Goal: Task Accomplishment & Management: Manage account settings

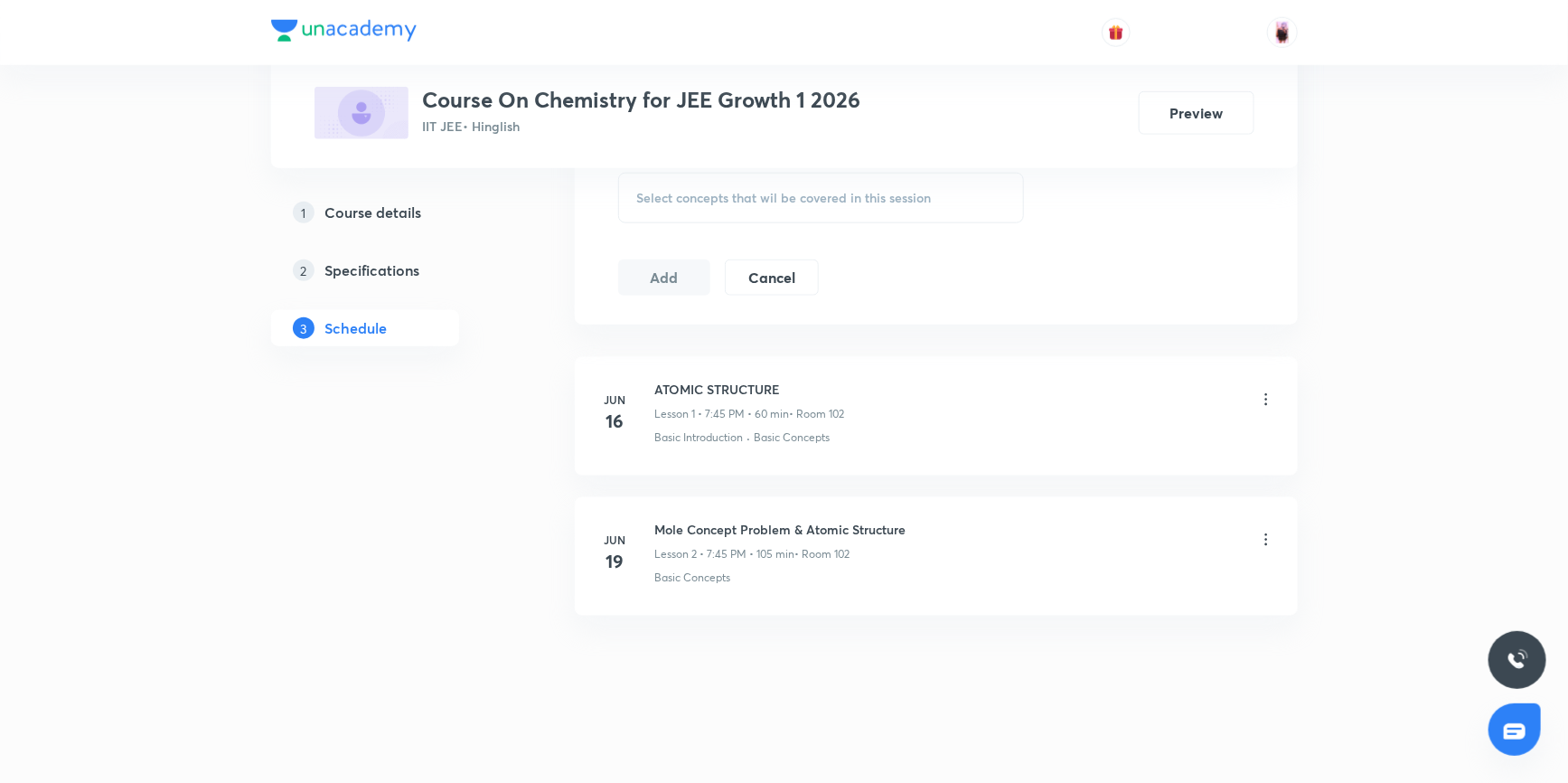
scroll to position [944, 0]
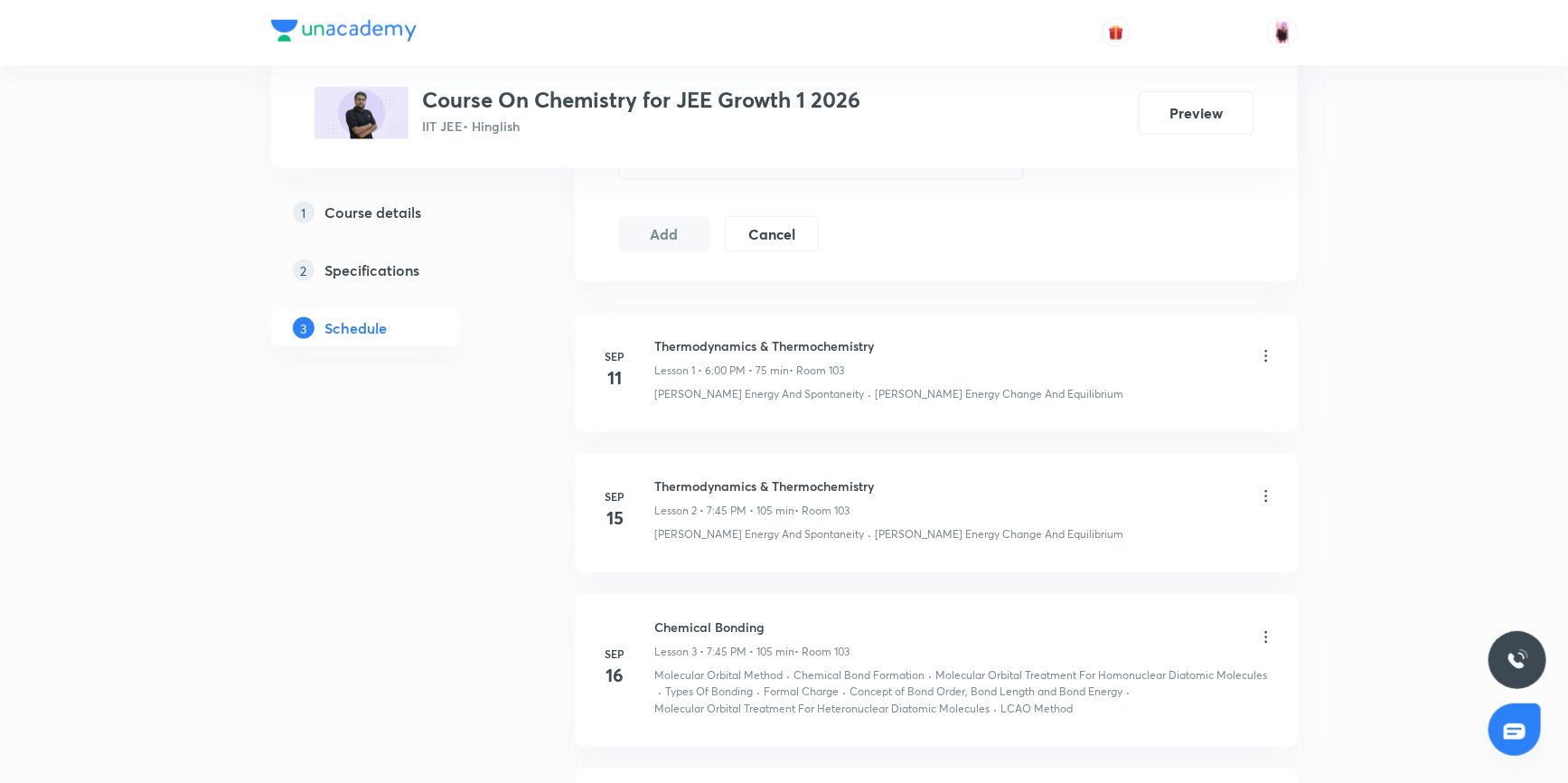
scroll to position [904, 0]
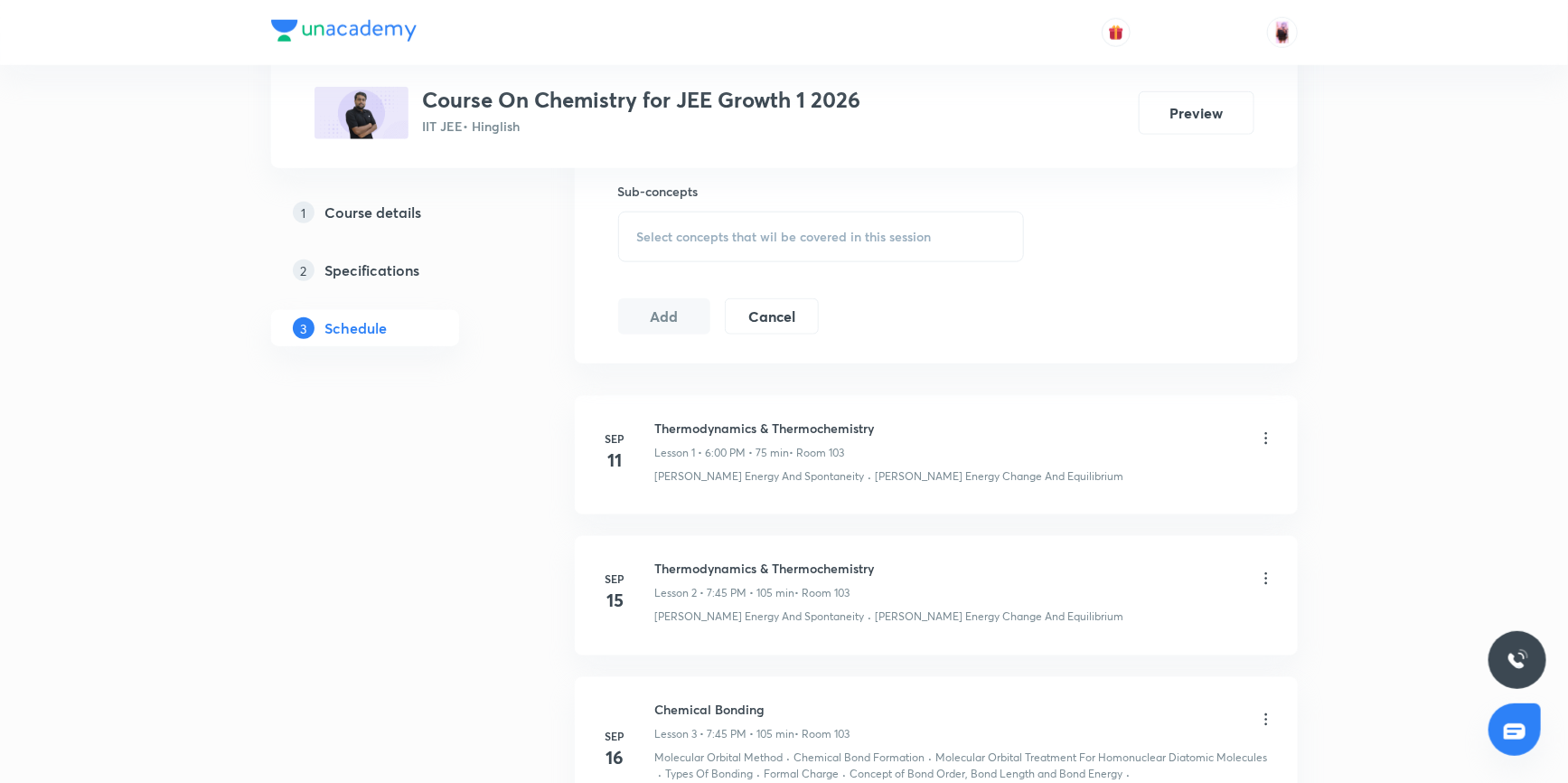
click at [794, 445] on p "• Room 103" at bounding box center [817, 453] width 55 height 17
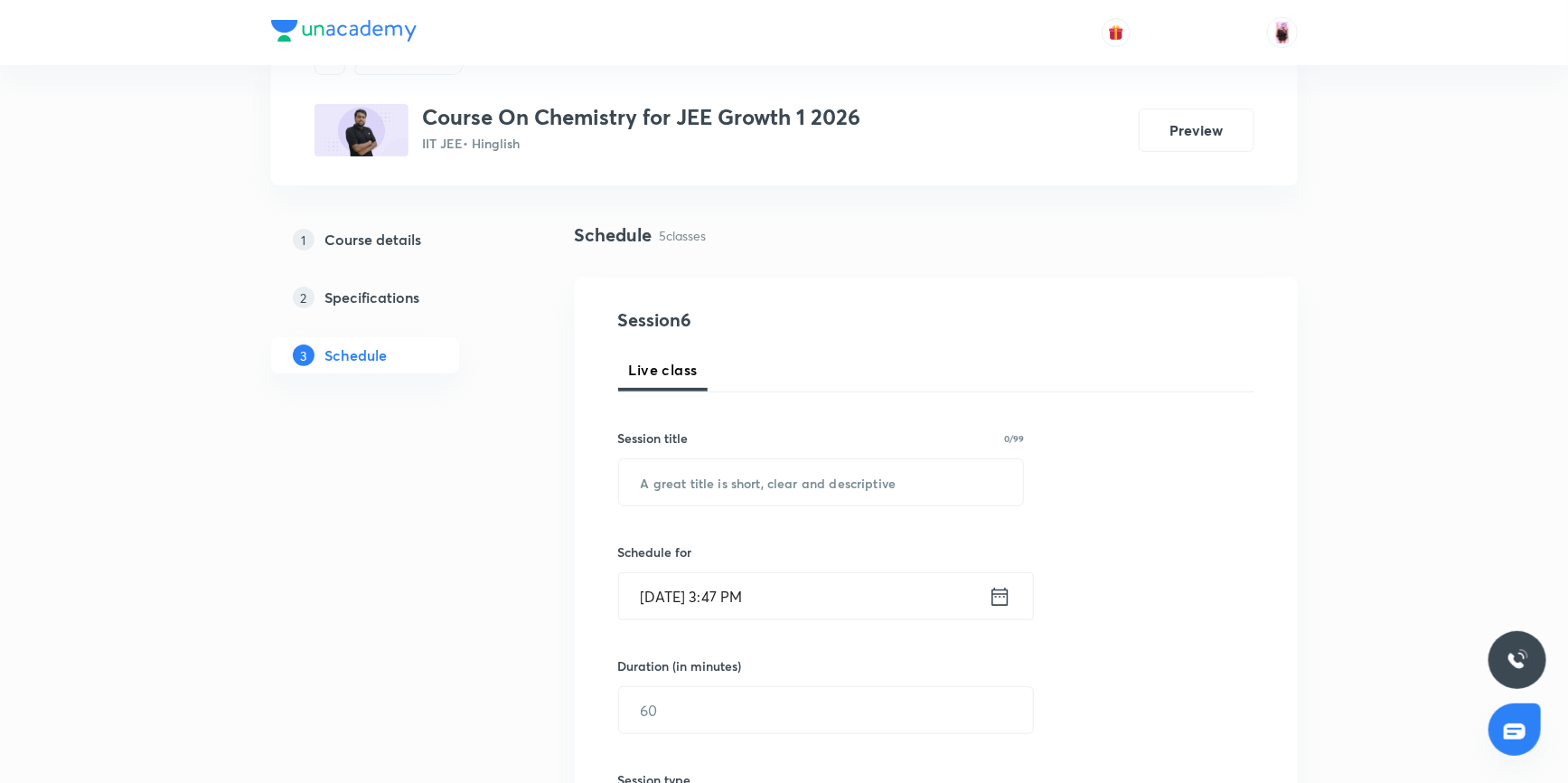
scroll to position [83, 0]
click at [359, 301] on h5 "Specifications" at bounding box center [372, 298] width 95 height 22
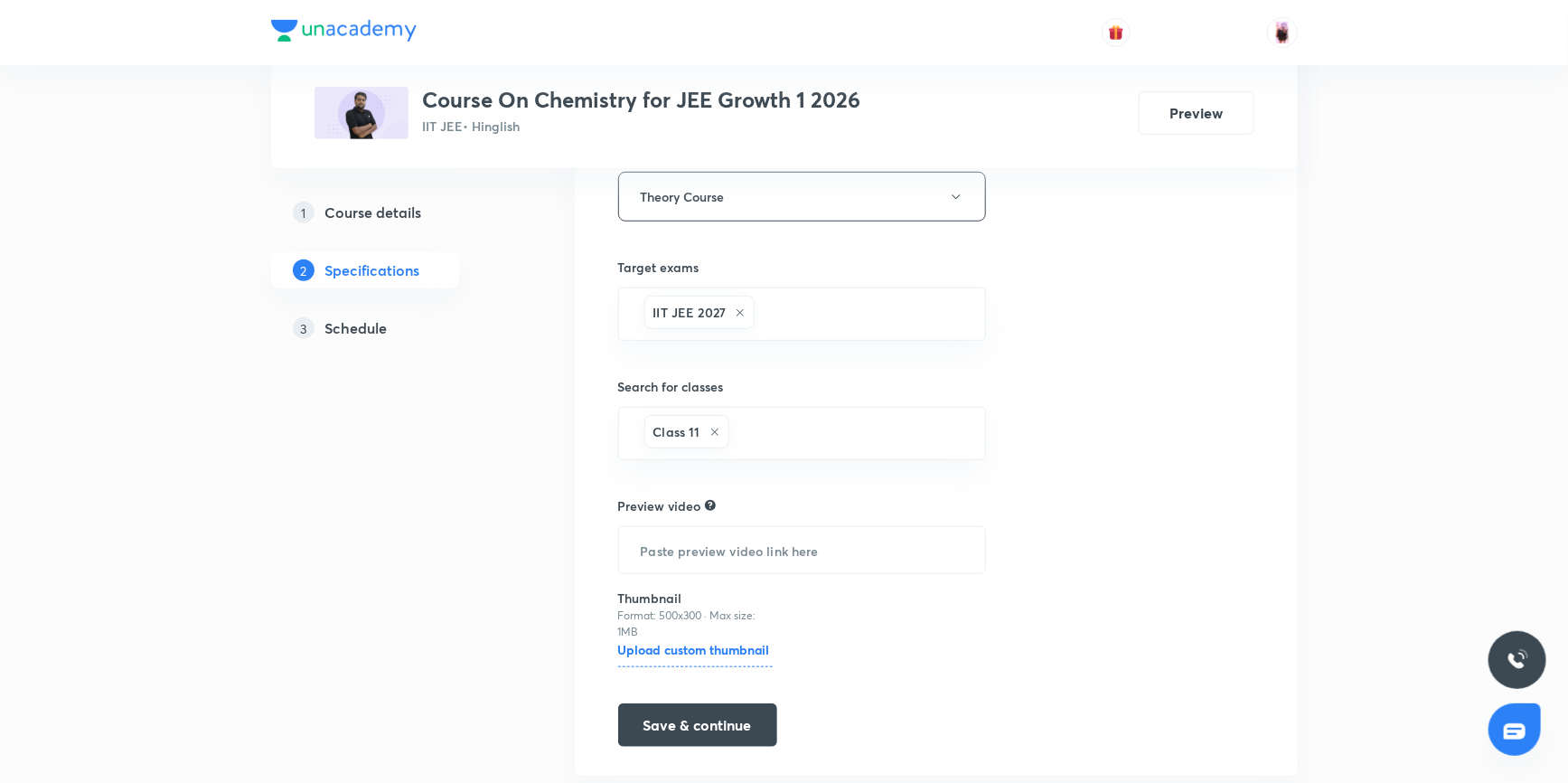
scroll to position [541, 0]
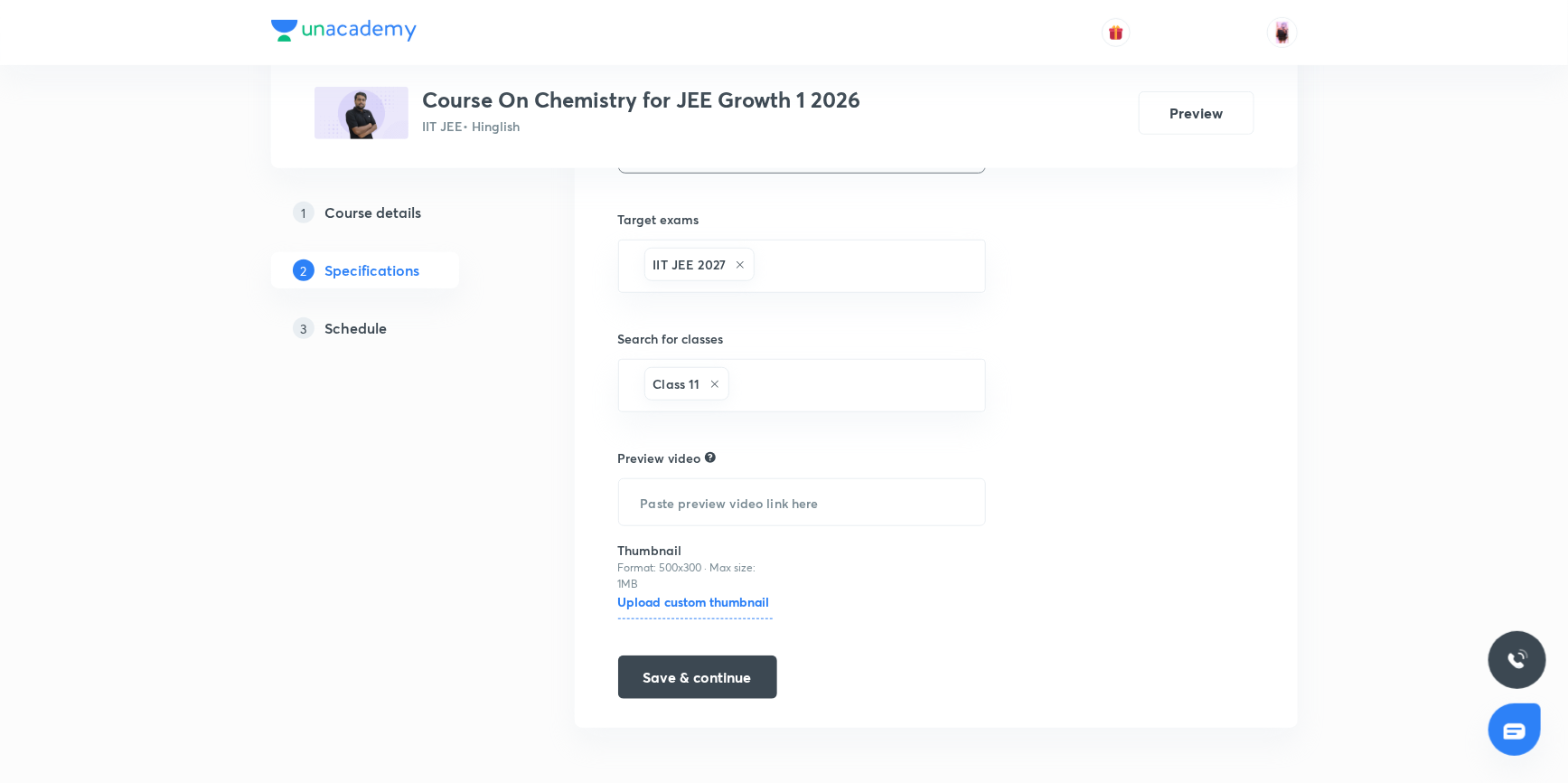
click at [372, 218] on h5 "Course details" at bounding box center [373, 212] width 97 height 22
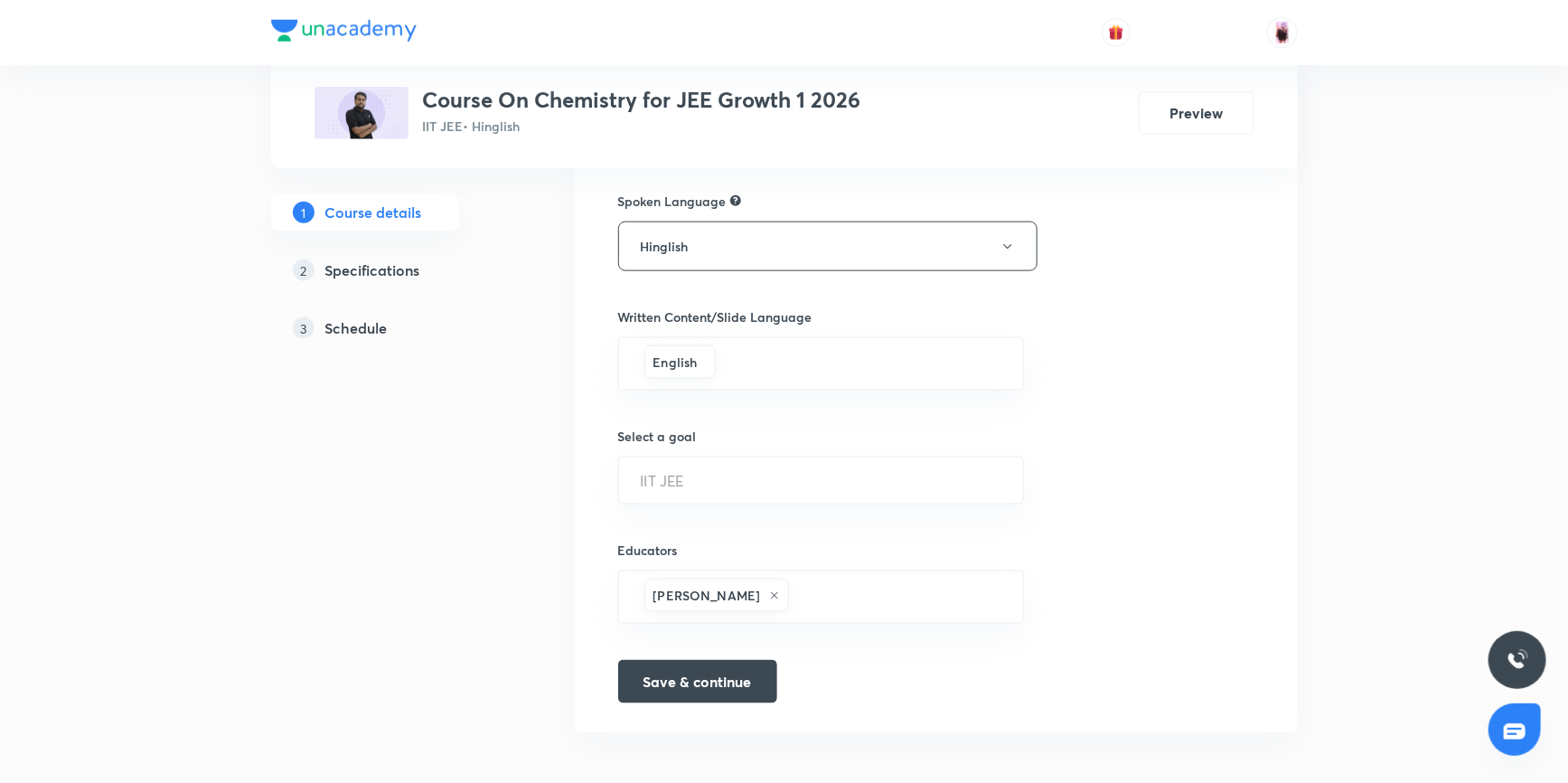
scroll to position [1003, 0]
click at [350, 326] on h5 "Schedule" at bounding box center [357, 327] width 63 height 22
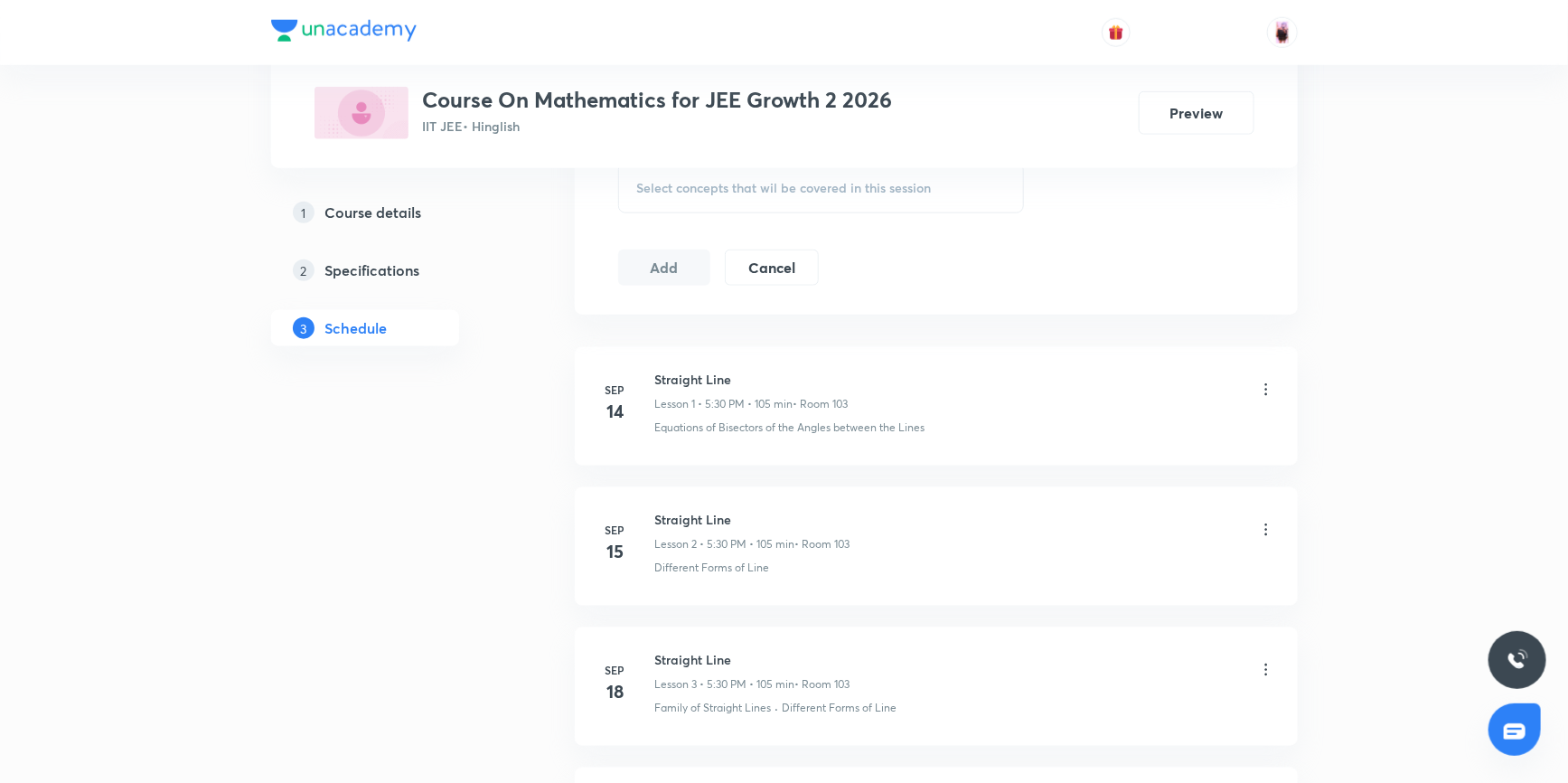
scroll to position [871, 0]
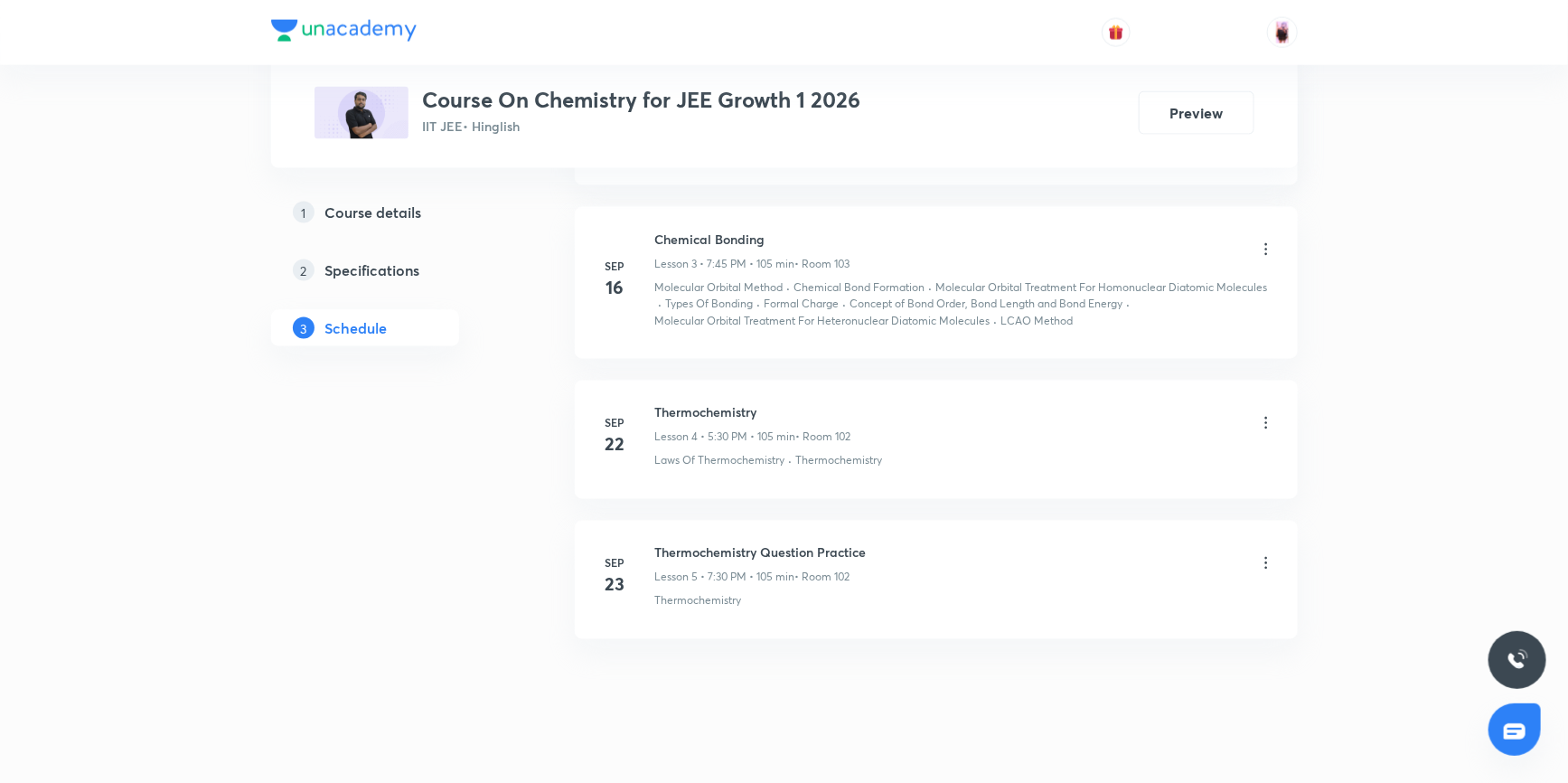
scroll to position [1396, 0]
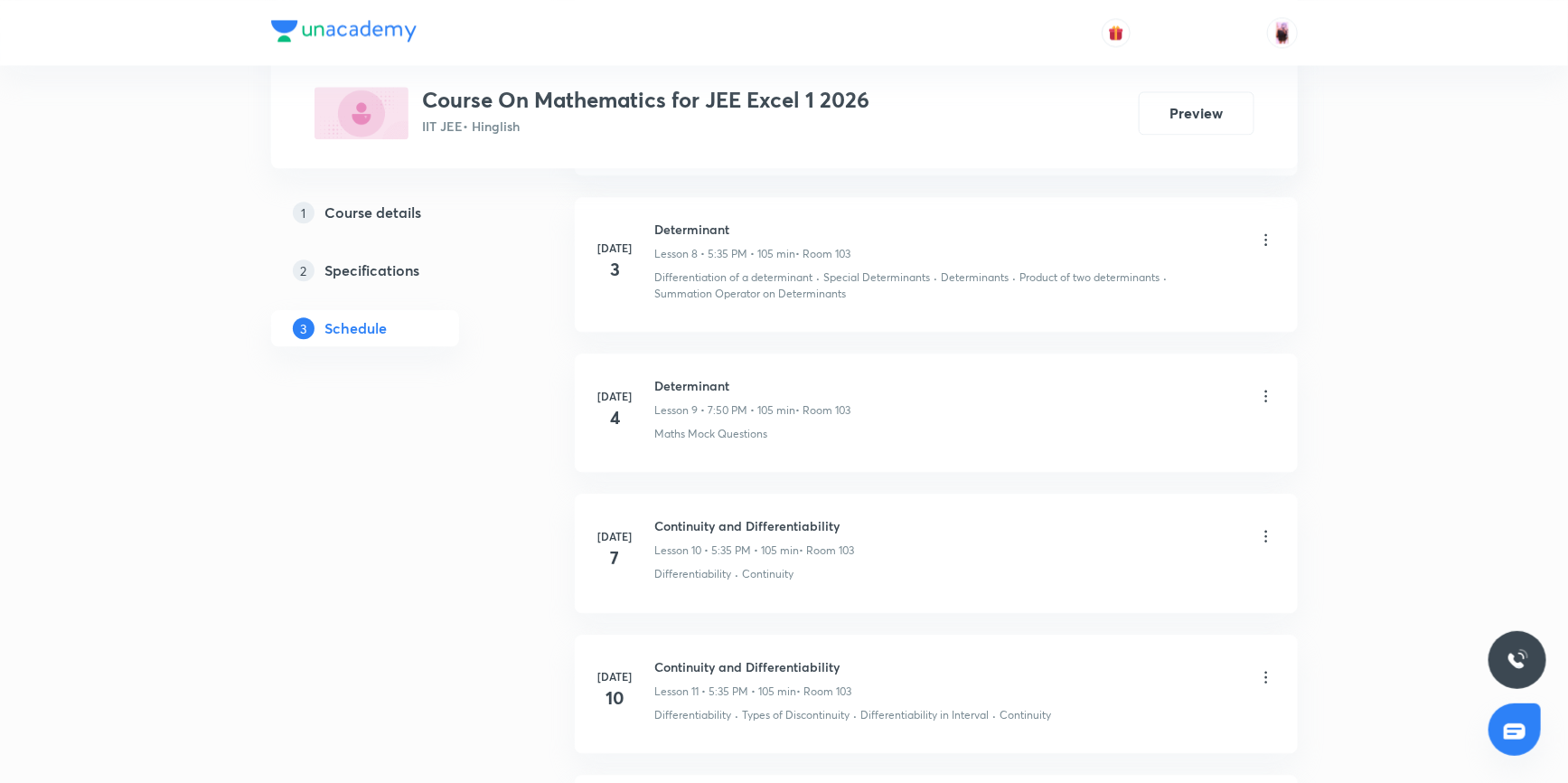
scroll to position [2098, 0]
click at [742, 524] on h6 "Continuity and Differentiability" at bounding box center [755, 529] width 199 height 19
click at [793, 524] on h6 "Continuity and Differentiability" at bounding box center [755, 529] width 199 height 19
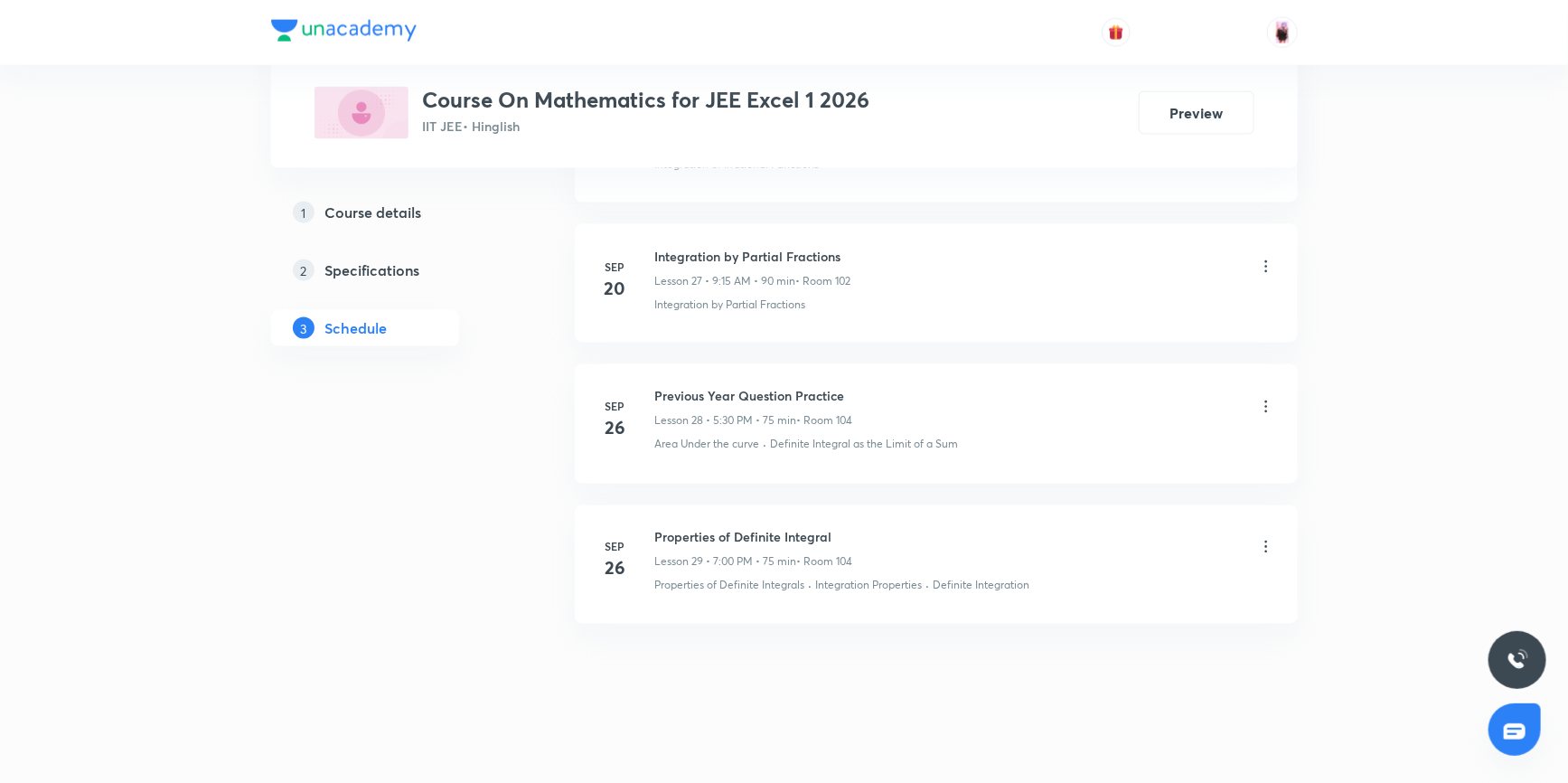
scroll to position [4809, 0]
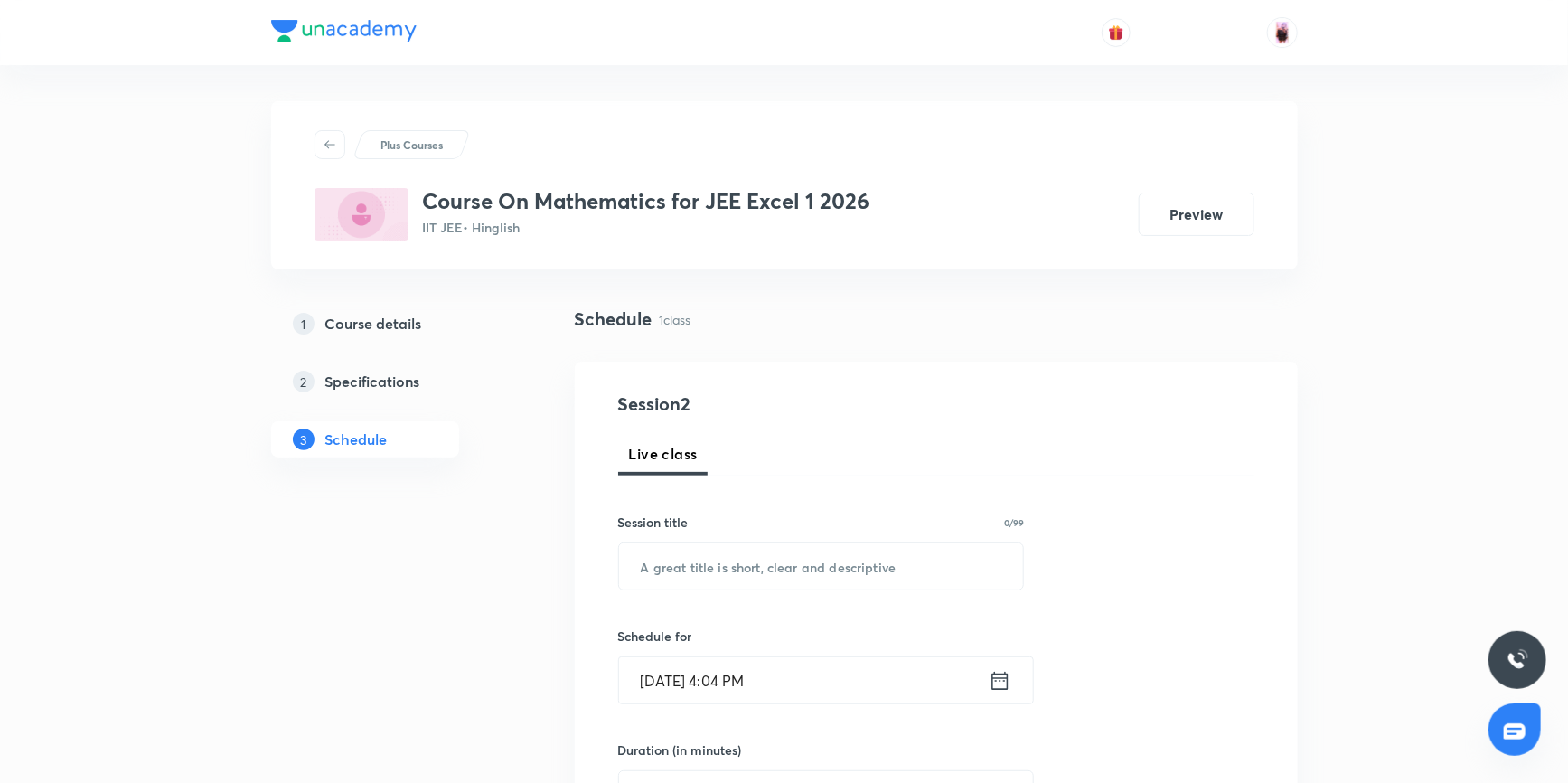
click at [394, 326] on h5 "Course details" at bounding box center [373, 324] width 97 height 22
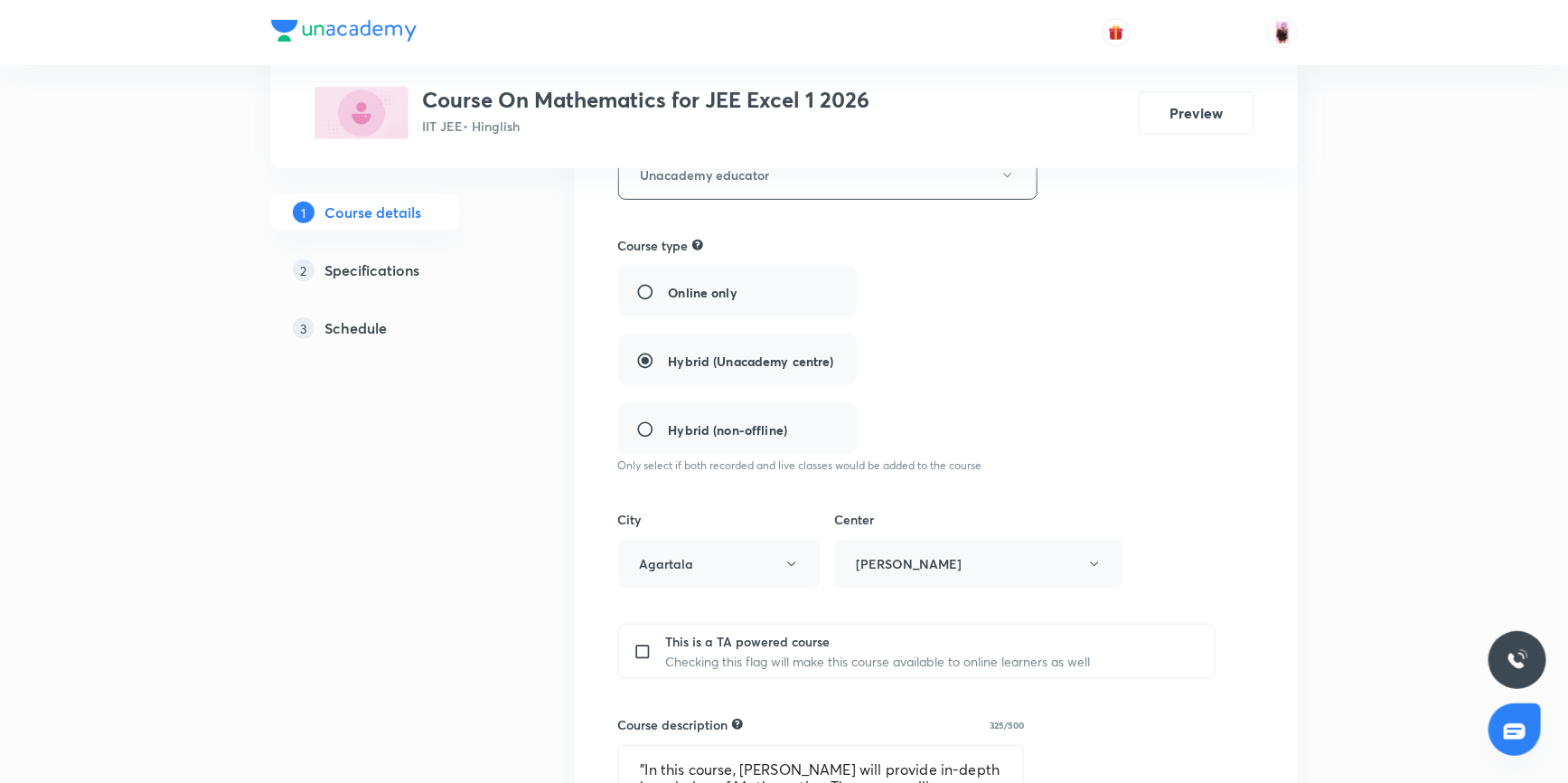
scroll to position [657, 0]
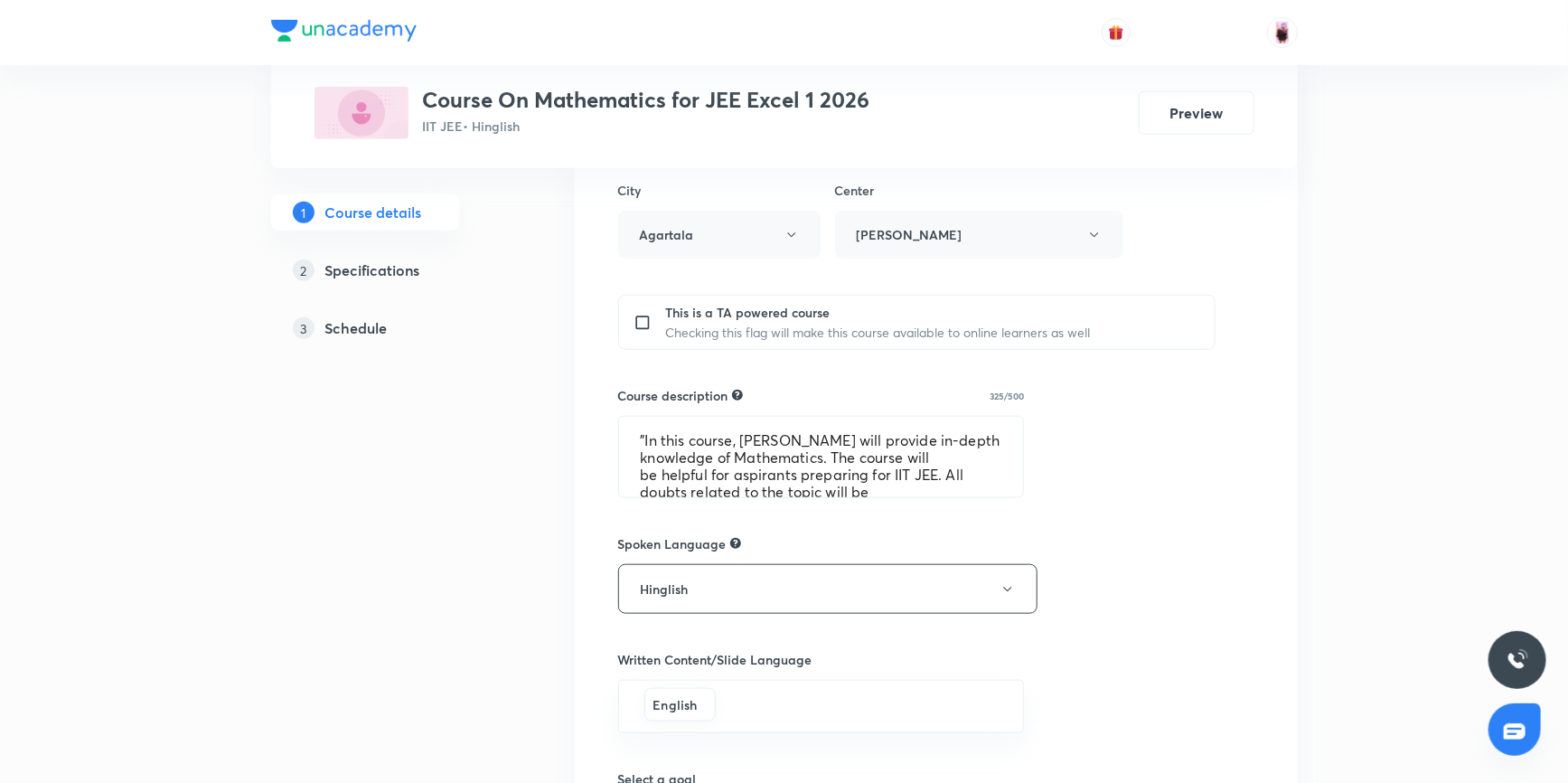
click at [370, 327] on h5 "Schedule" at bounding box center [357, 327] width 63 height 22
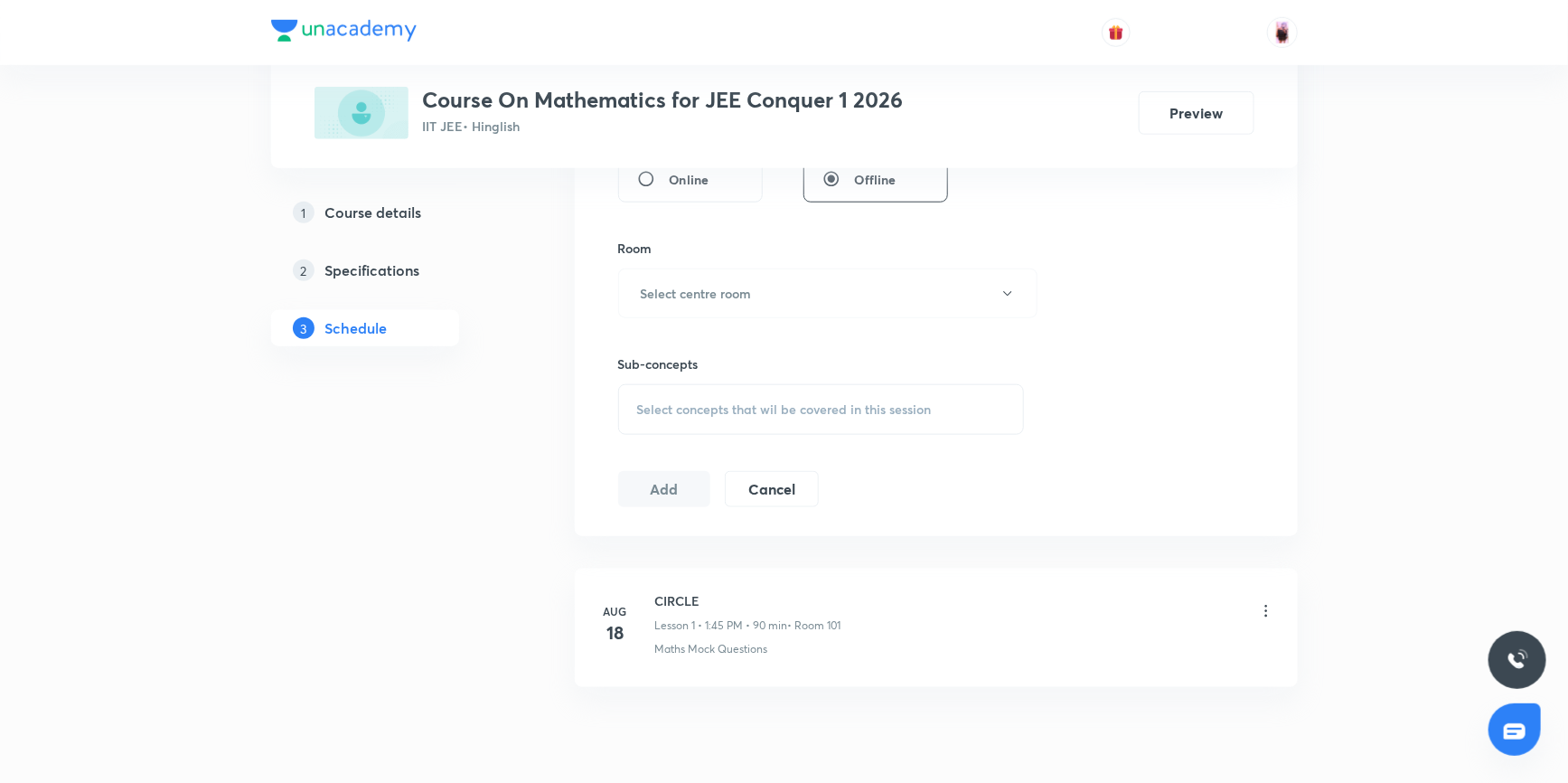
scroll to position [805, 0]
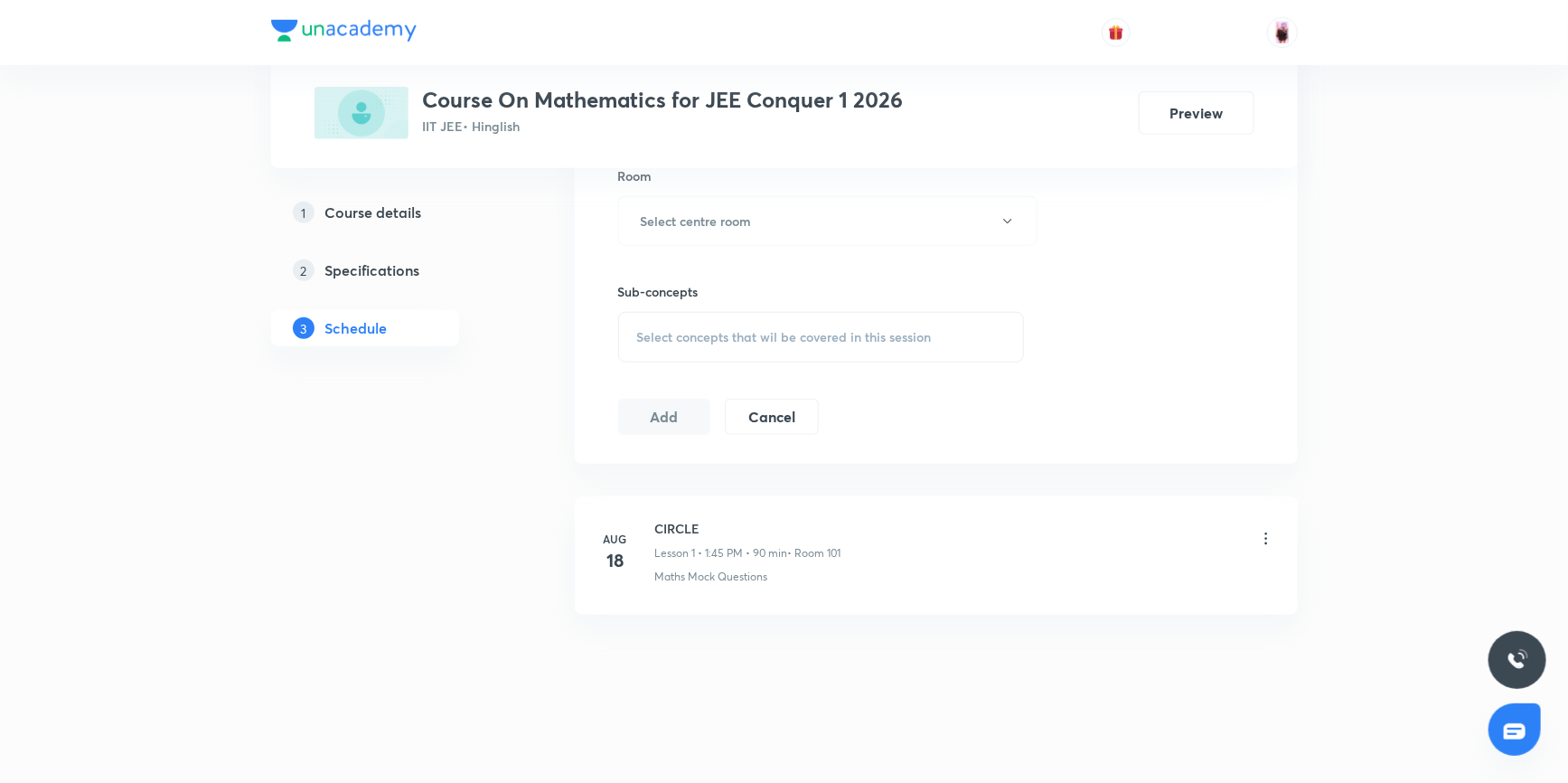
click at [412, 269] on h5 "Specifications" at bounding box center [372, 270] width 95 height 22
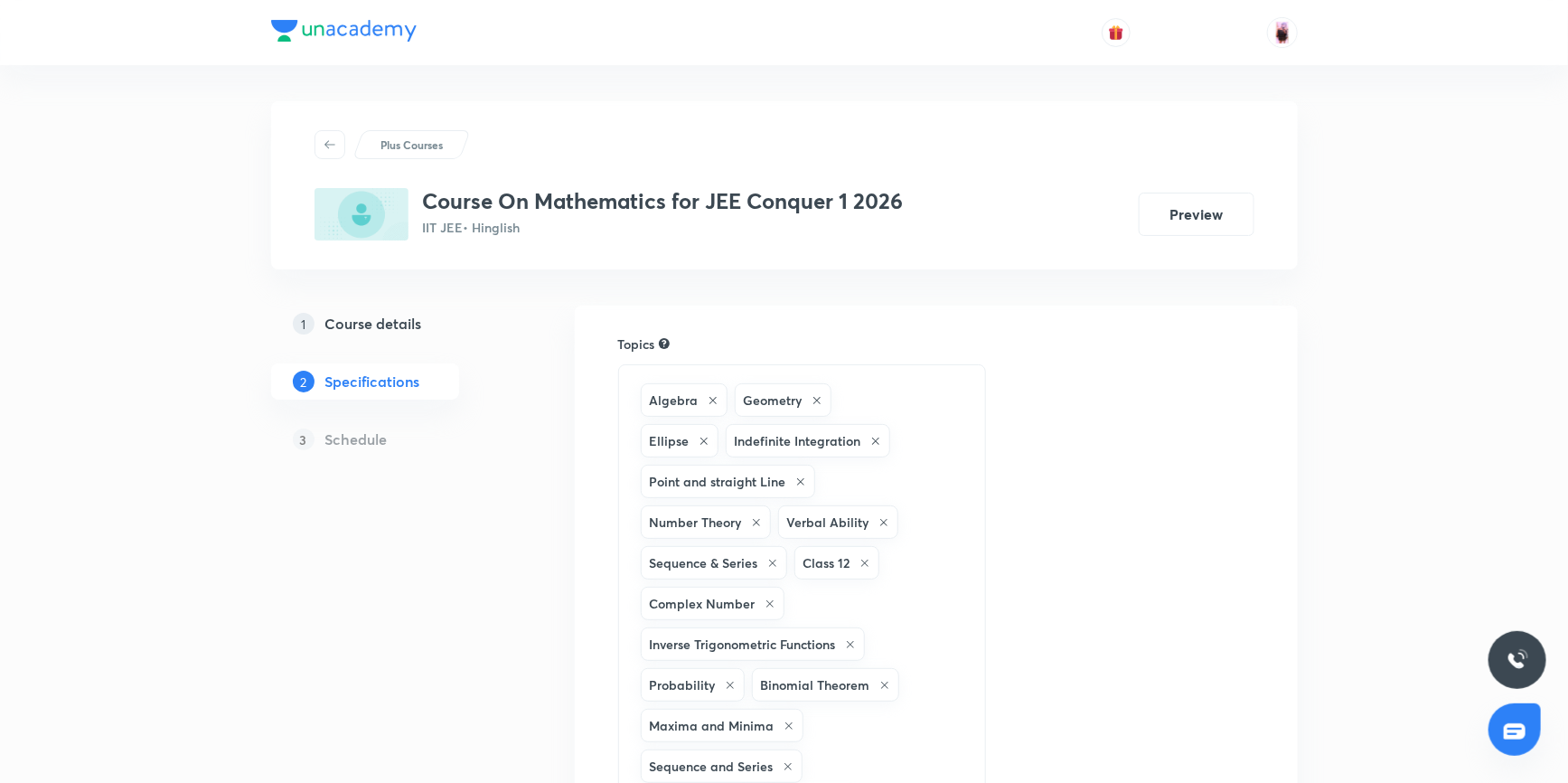
click at [391, 322] on h5 "Course details" at bounding box center [373, 324] width 97 height 22
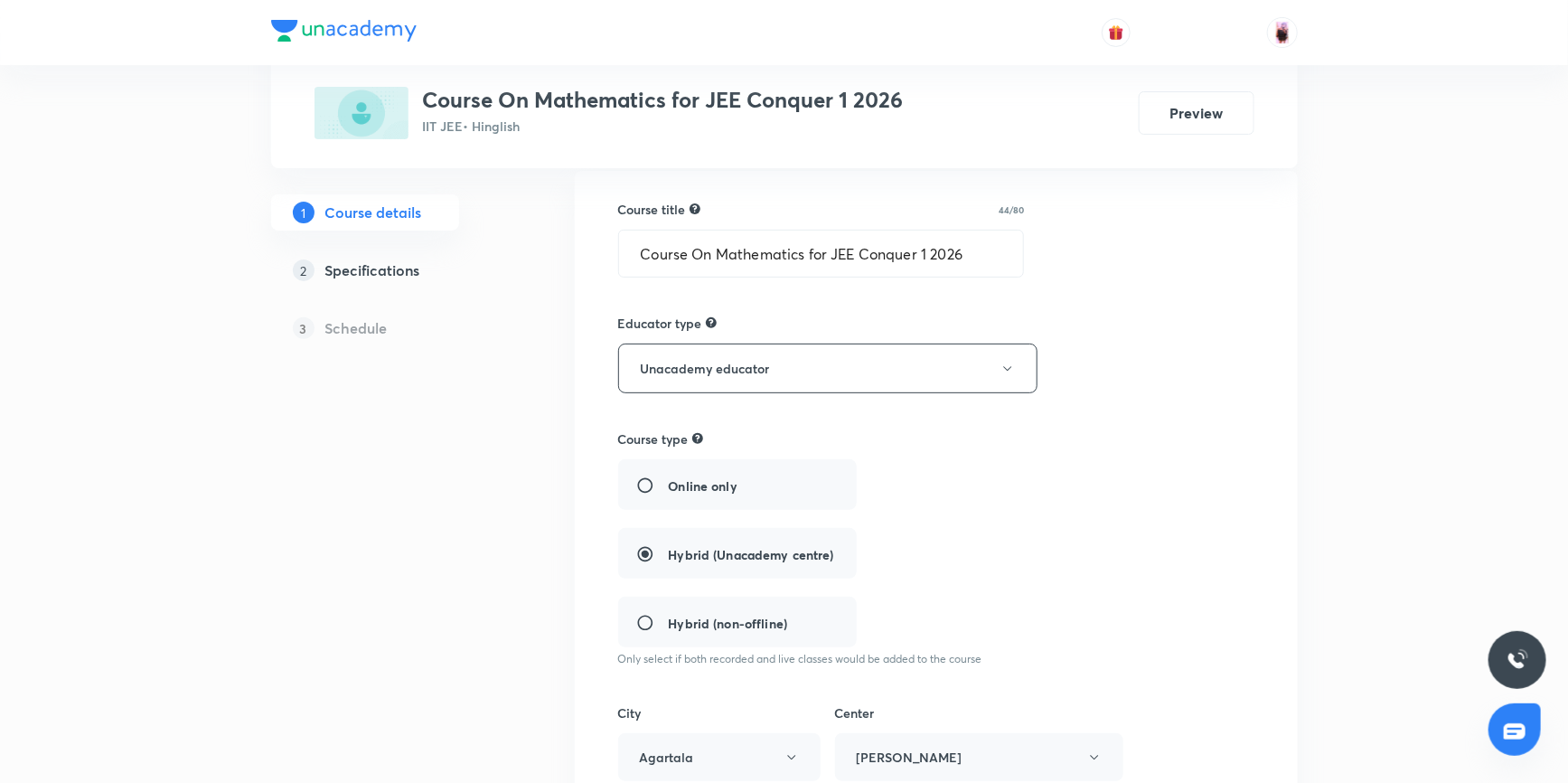
scroll to position [163, 0]
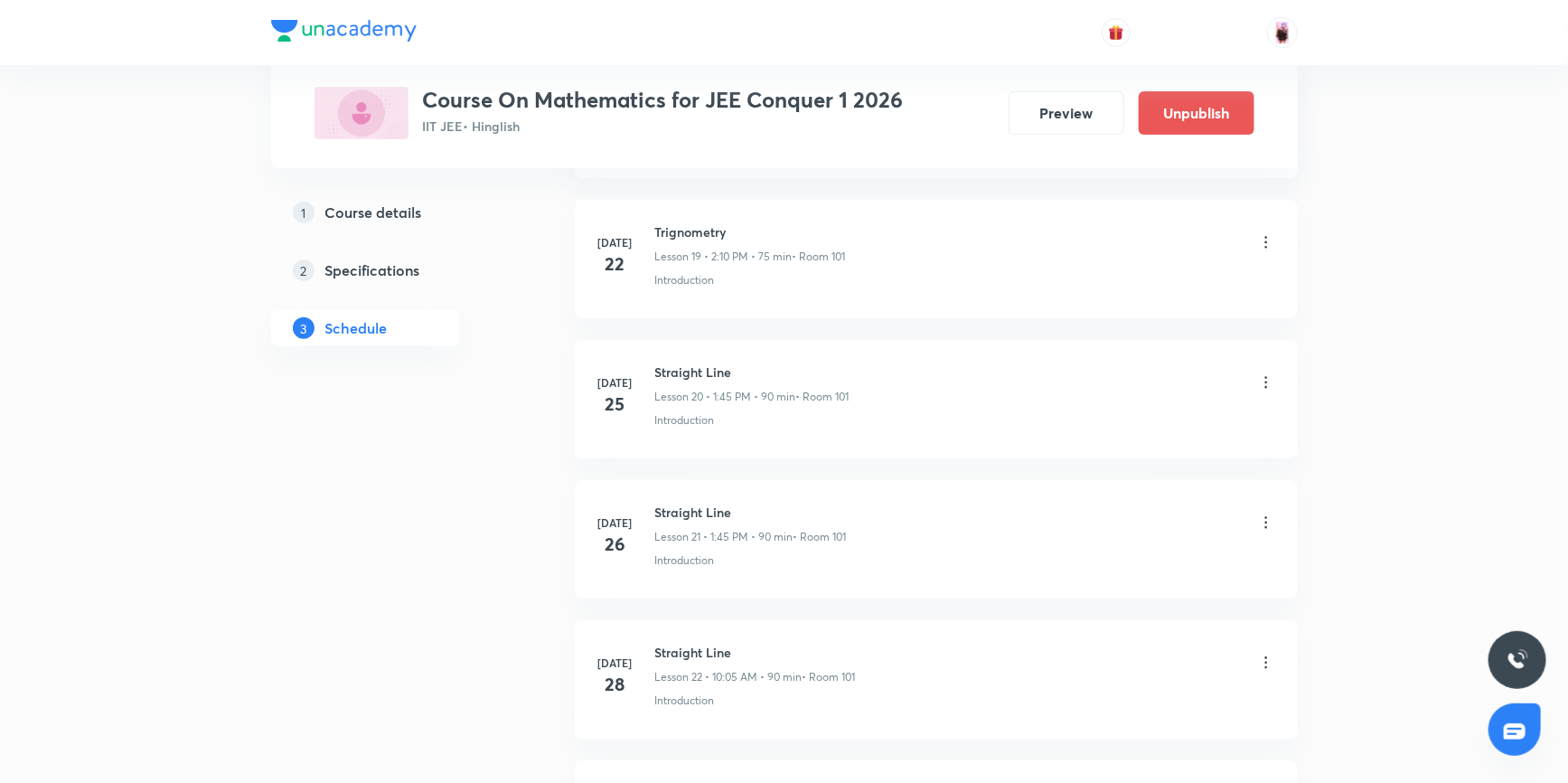
scroll to position [3532, 0]
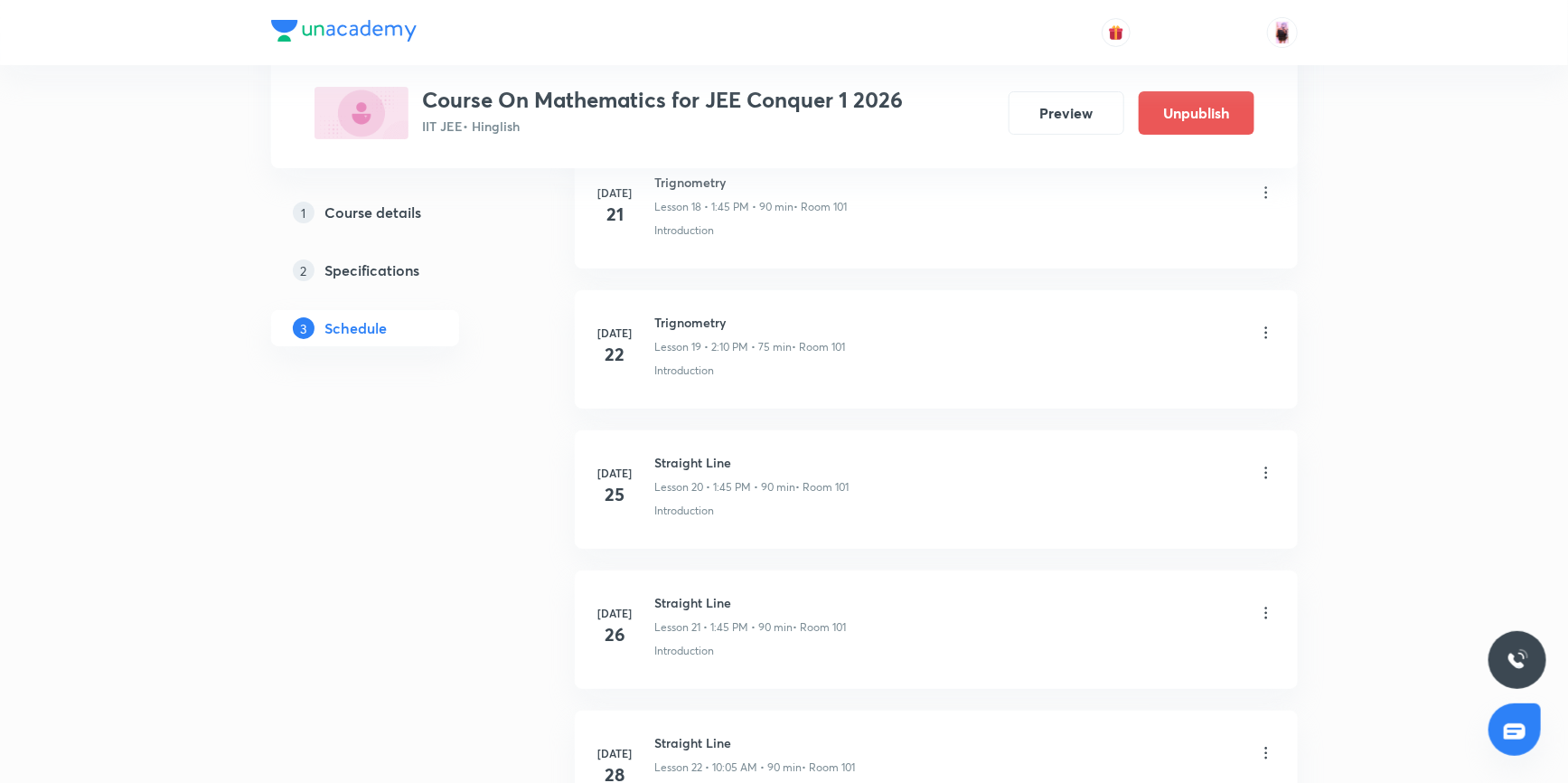
click at [715, 461] on h6 "Straight Line" at bounding box center [752, 461] width 195 height 19
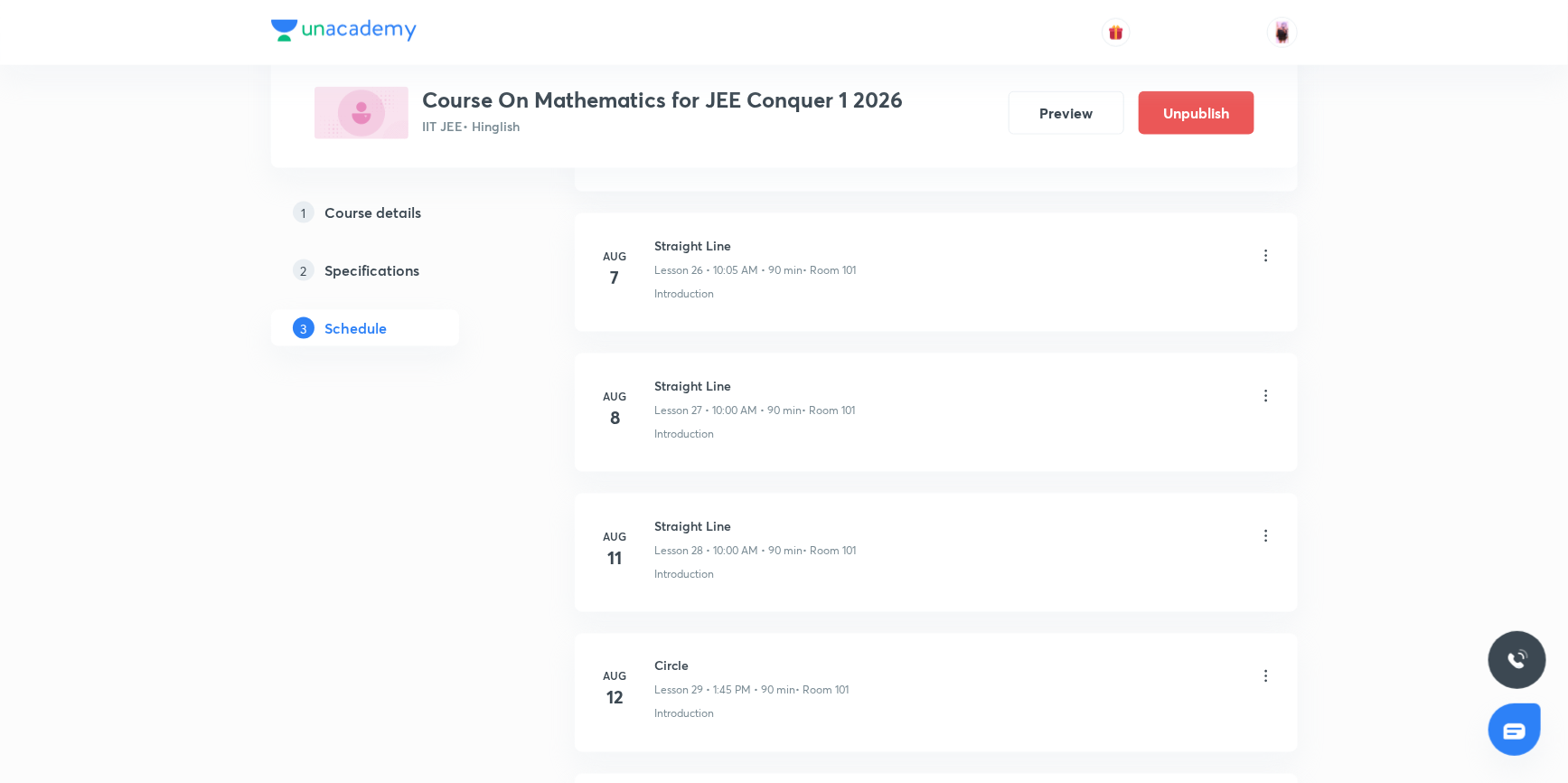
scroll to position [4518, 0]
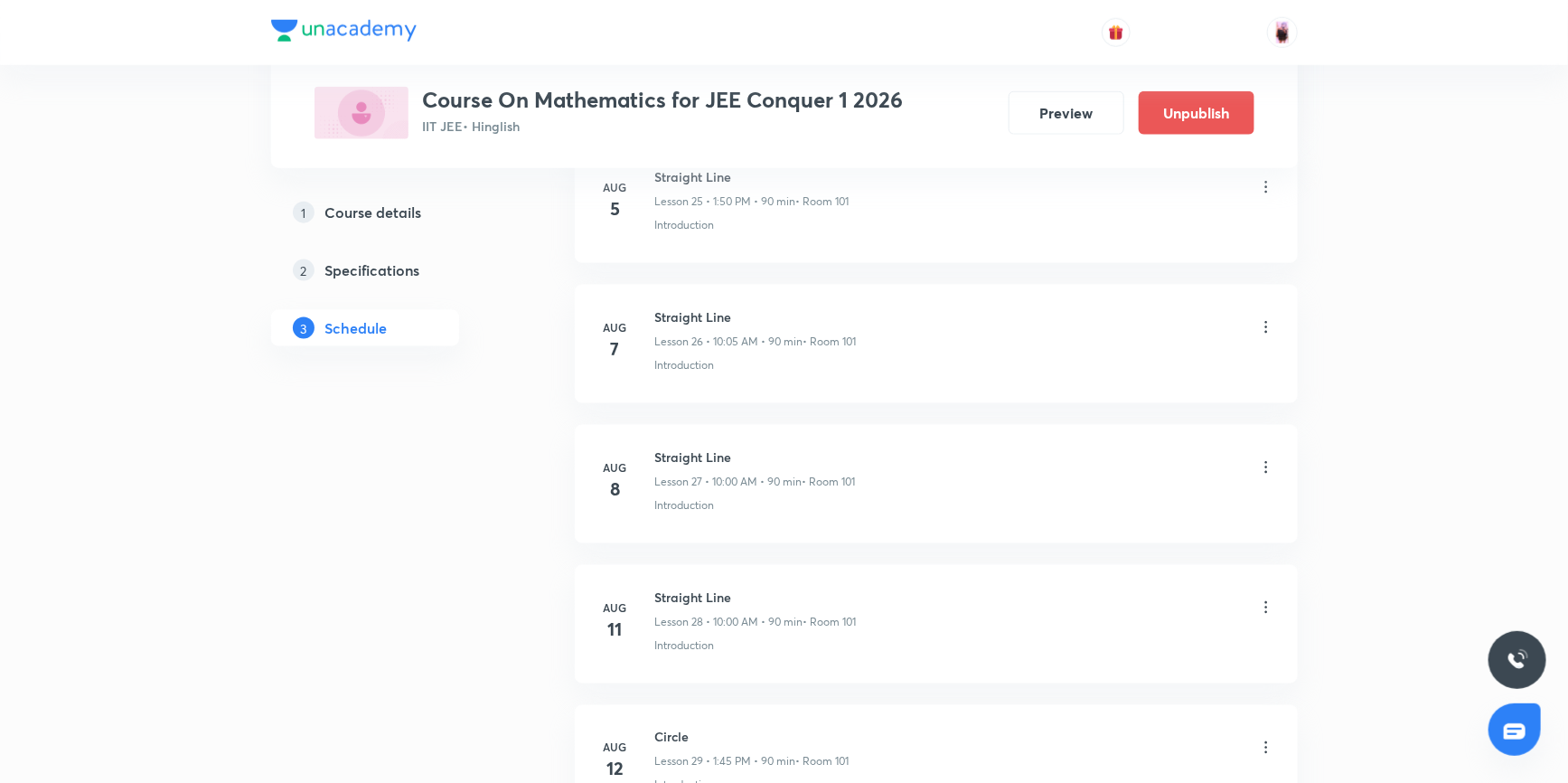
click at [697, 615] on p "Lesson 28 • 10:00 AM • 90 min" at bounding box center [729, 622] width 149 height 17
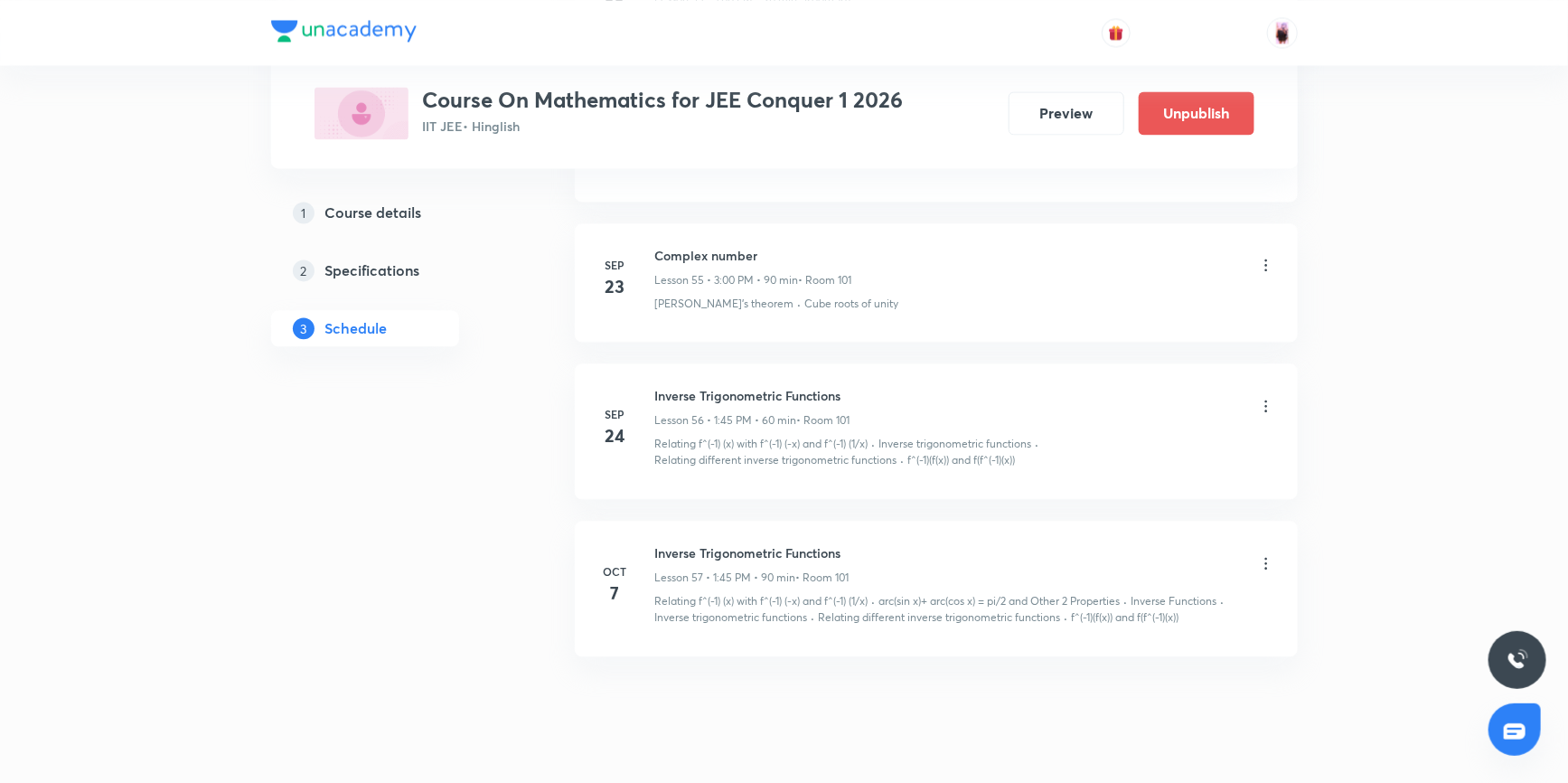
scroll to position [8761, 0]
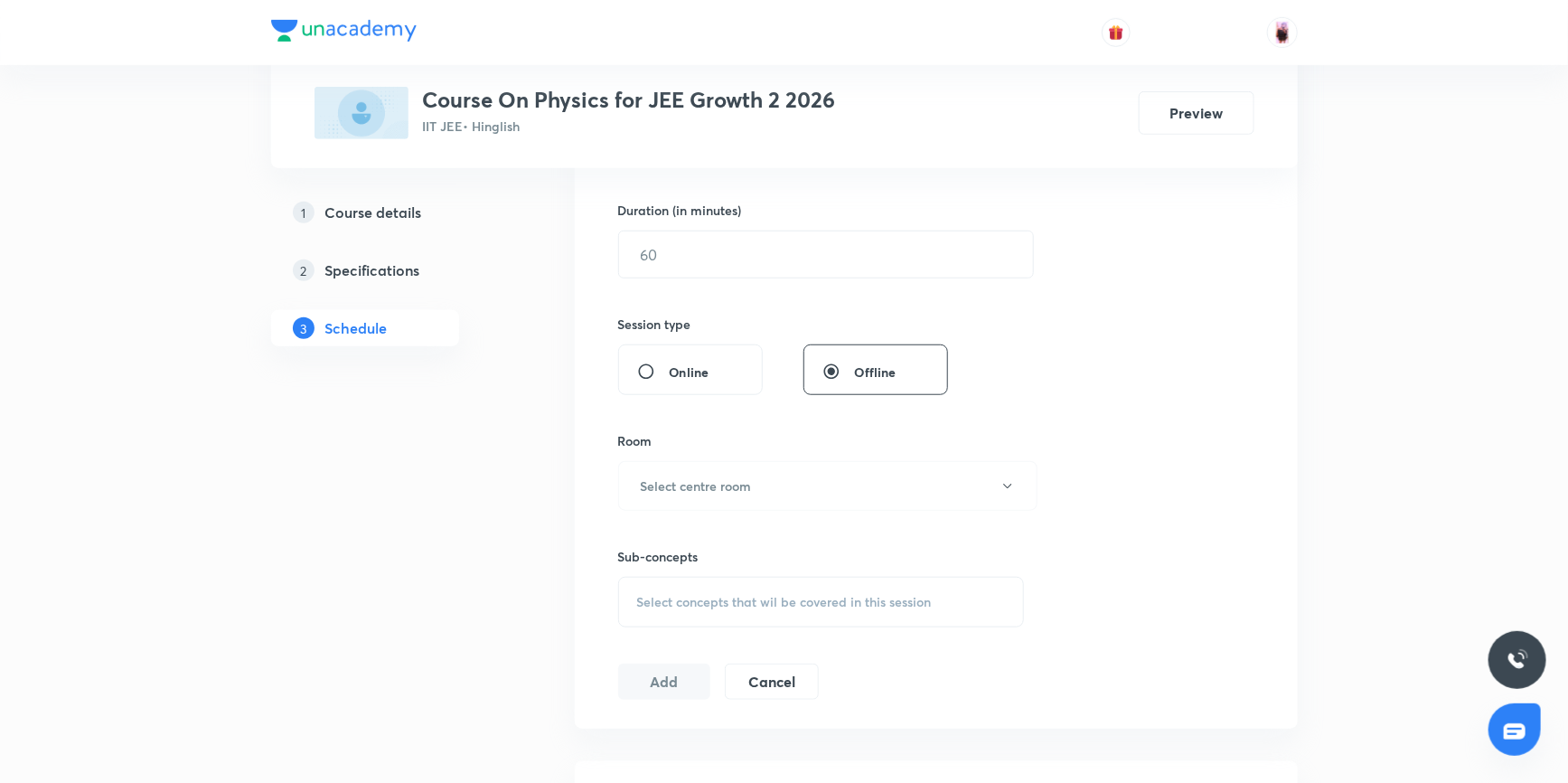
scroll to position [511, 0]
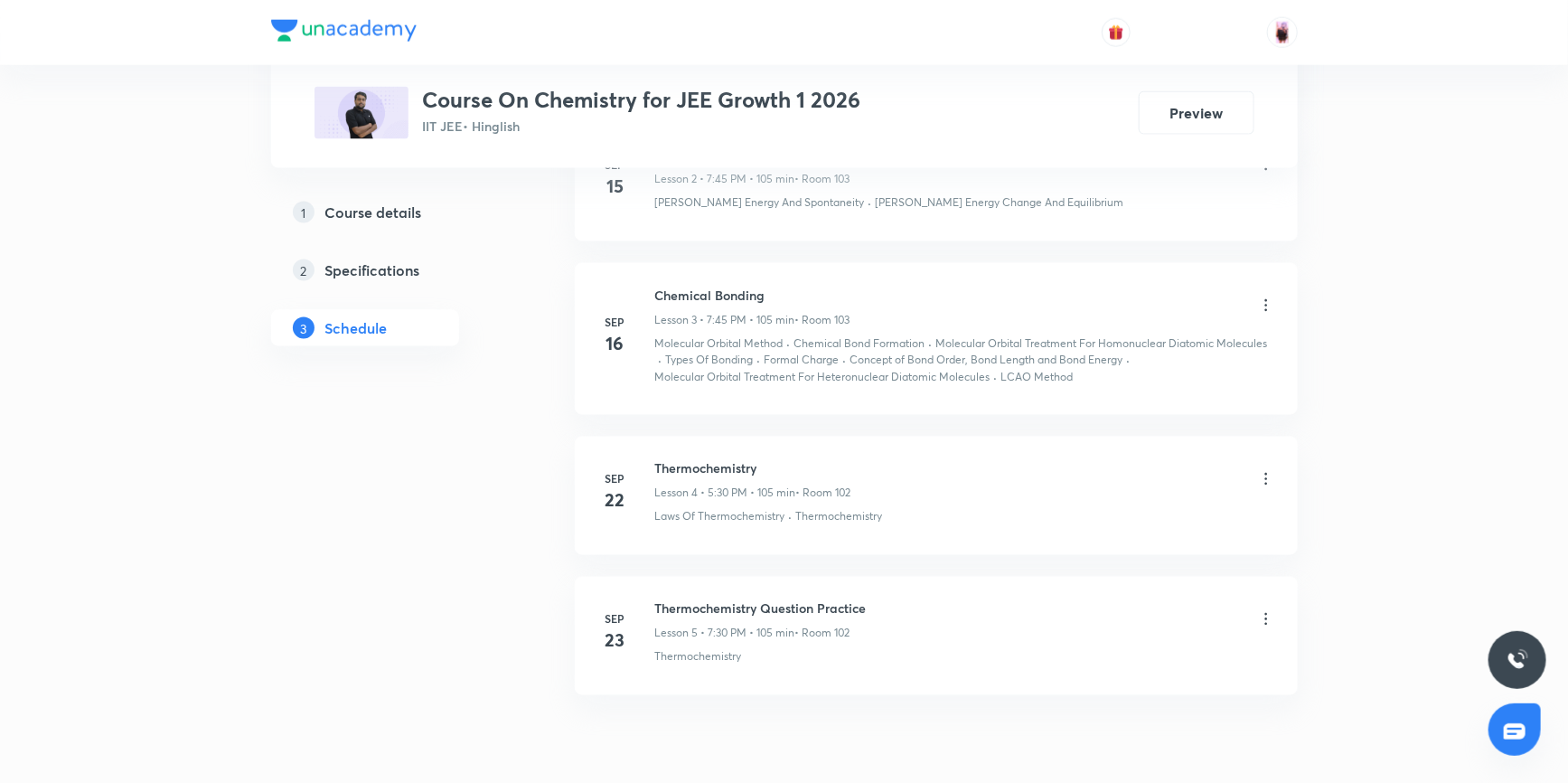
scroll to position [1398, 0]
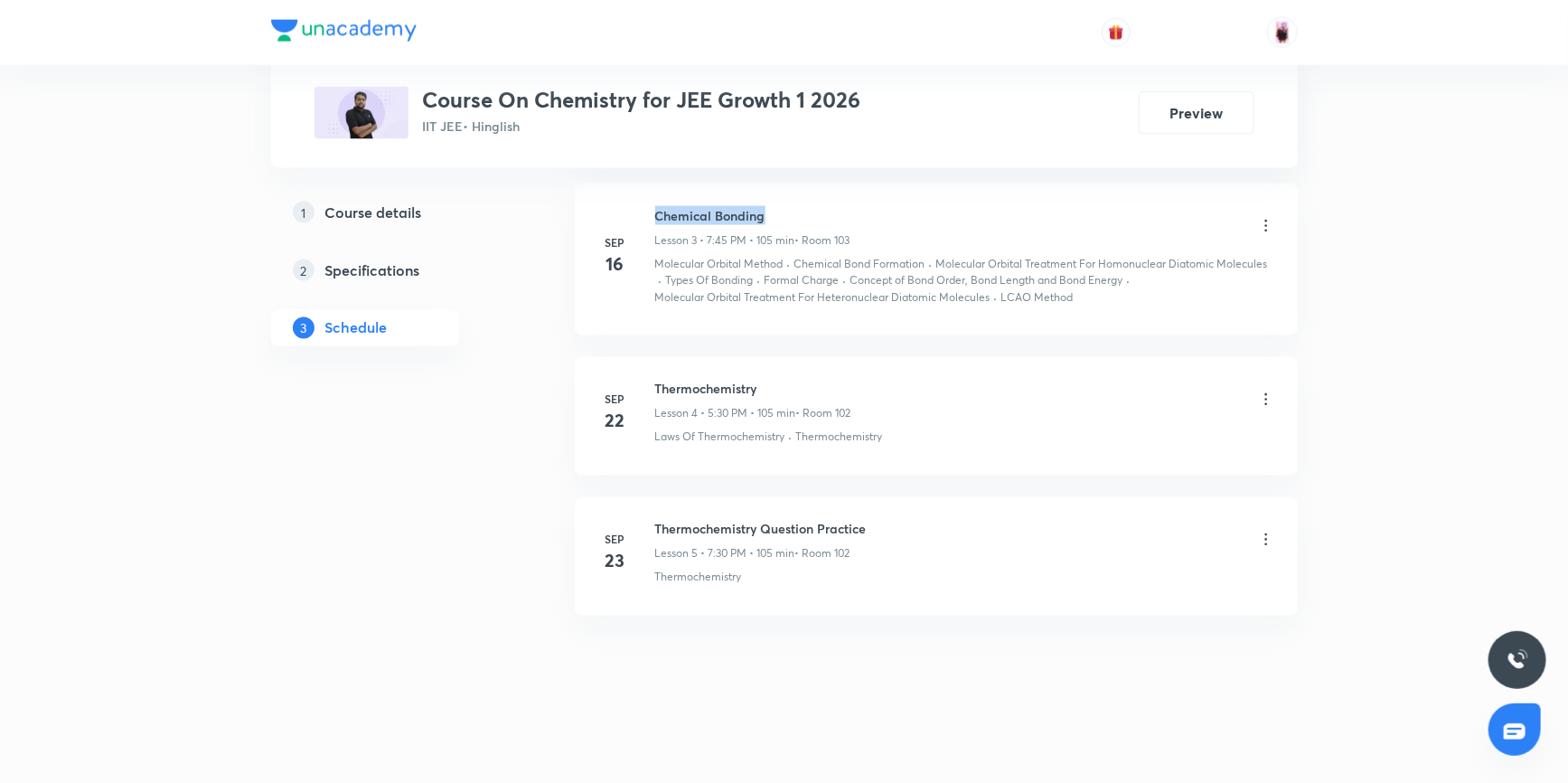
drag, startPoint x: 654, startPoint y: 209, endPoint x: 767, endPoint y: 212, distance: 113.0
click at [767, 212] on h6 "Chemical Bonding" at bounding box center [753, 215] width 196 height 19
copy h6 "Chemical Bonding"
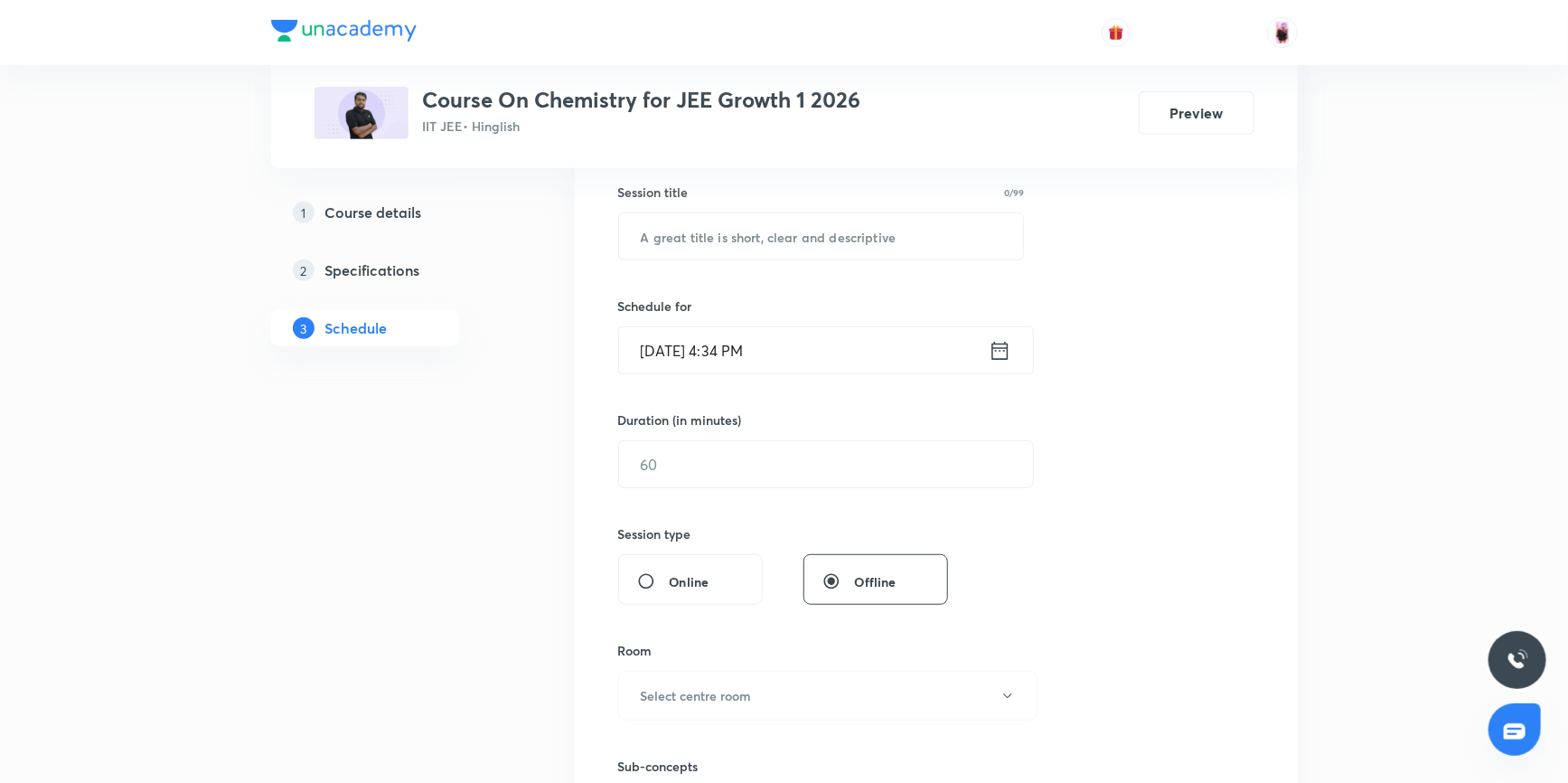
scroll to position [247, 0]
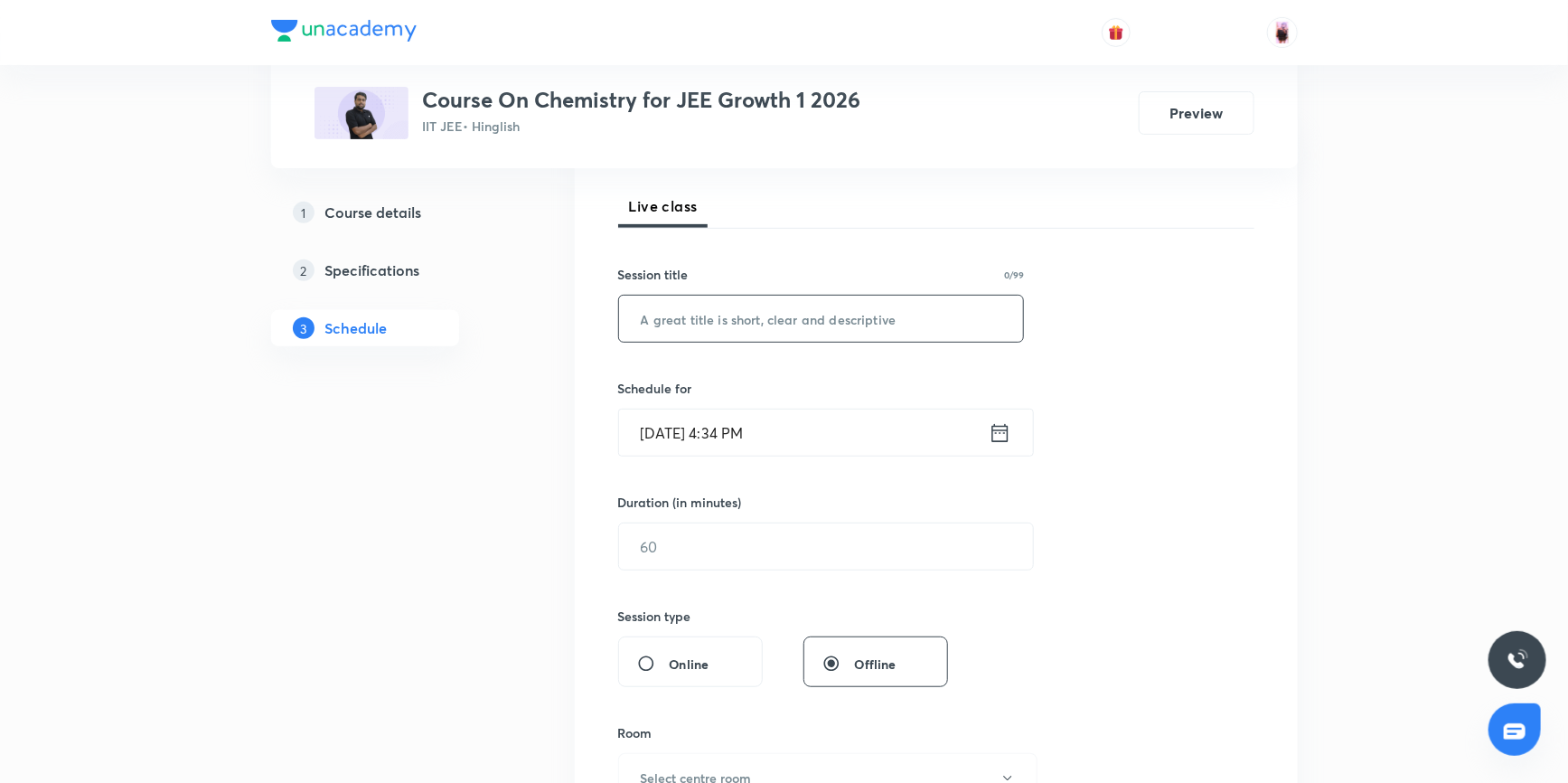
click at [690, 317] on input "text" at bounding box center [821, 318] width 405 height 46
paste input "Chemical Bonding"
type input "Chemical Bonding"
click at [731, 429] on input "Oct 7, 2025, 4:34 PM" at bounding box center [804, 432] width 370 height 46
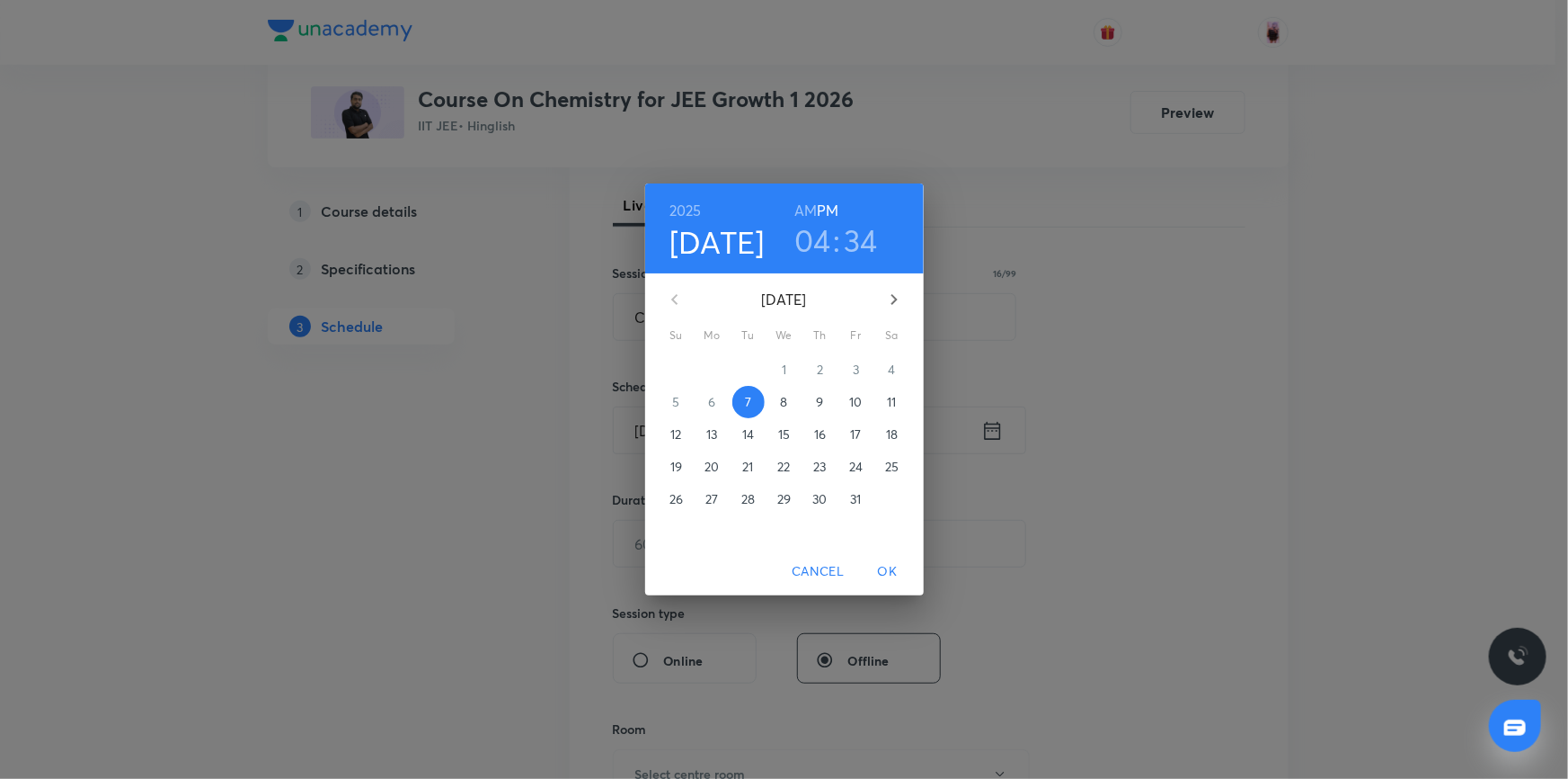
click at [821, 244] on h3 "04" at bounding box center [813, 239] width 37 height 38
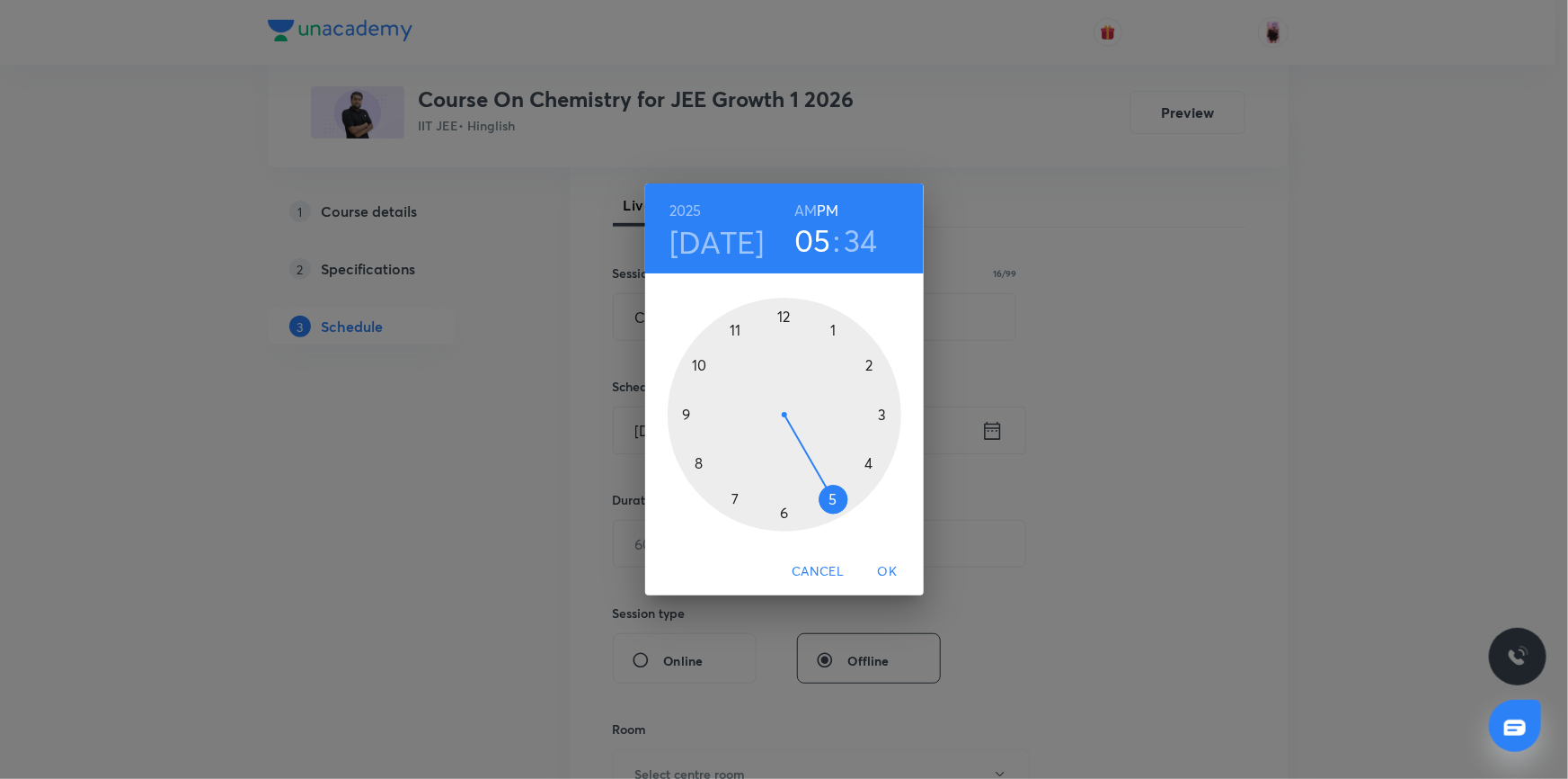
drag, startPoint x: 873, startPoint y: 461, endPoint x: 844, endPoint y: 500, distance: 48.6
click at [844, 500] on div at bounding box center [784, 414] width 233 height 233
drag, startPoint x: 743, startPoint y: 500, endPoint x: 701, endPoint y: 417, distance: 93.0
click at [701, 417] on div at bounding box center [784, 414] width 233 height 233
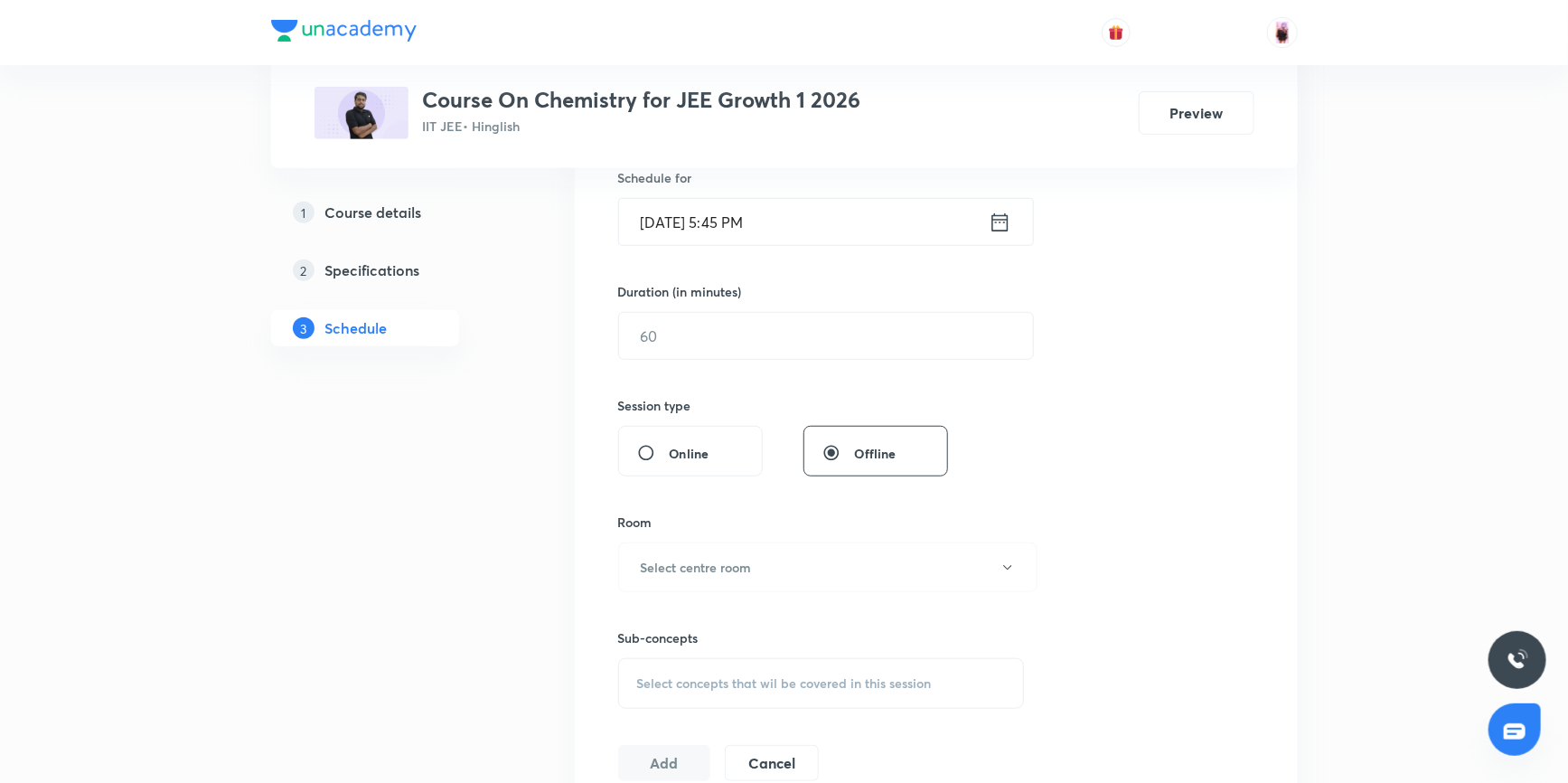
scroll to position [413, 0]
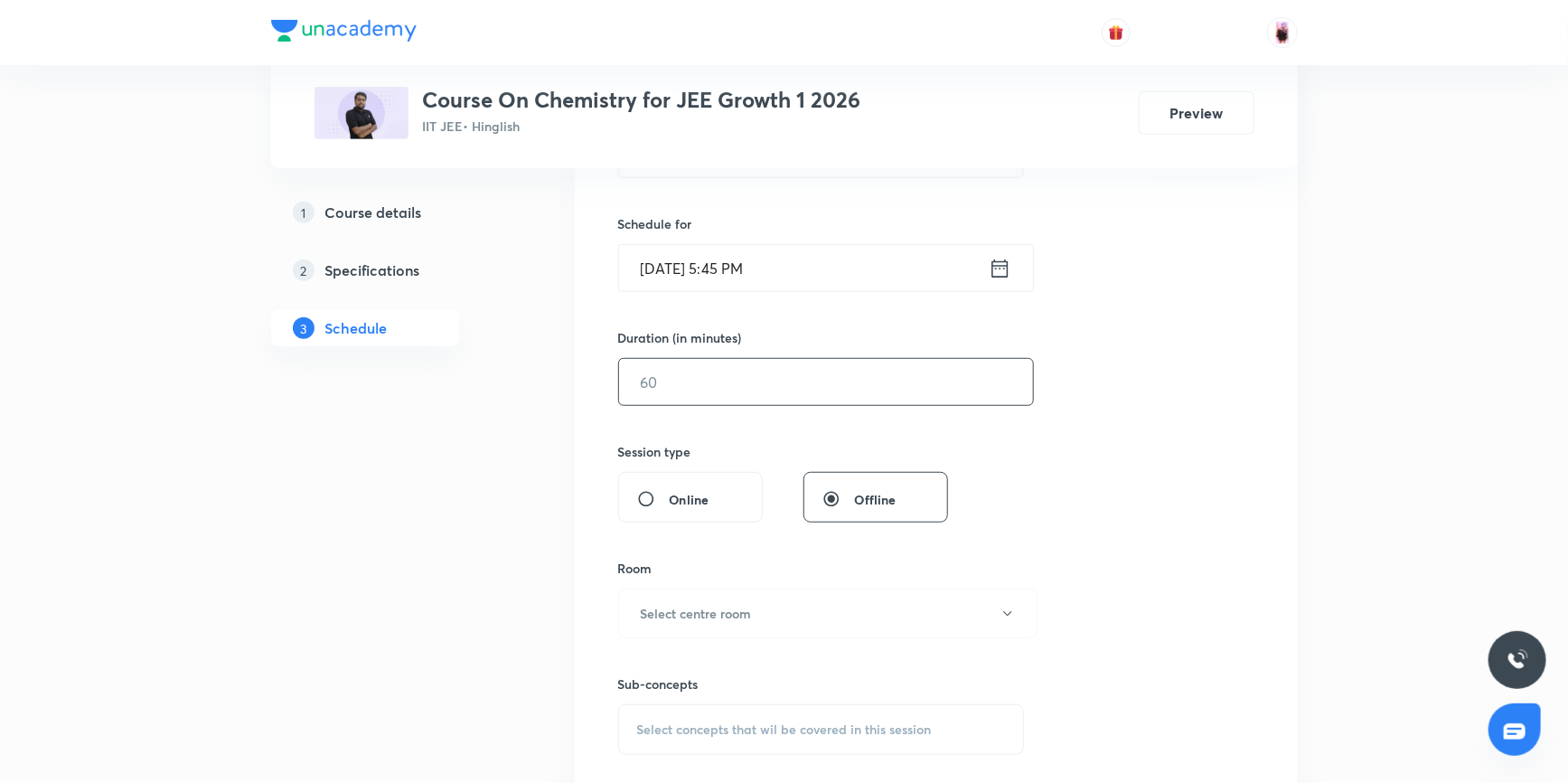
click at [731, 381] on input "text" at bounding box center [825, 381] width 414 height 46
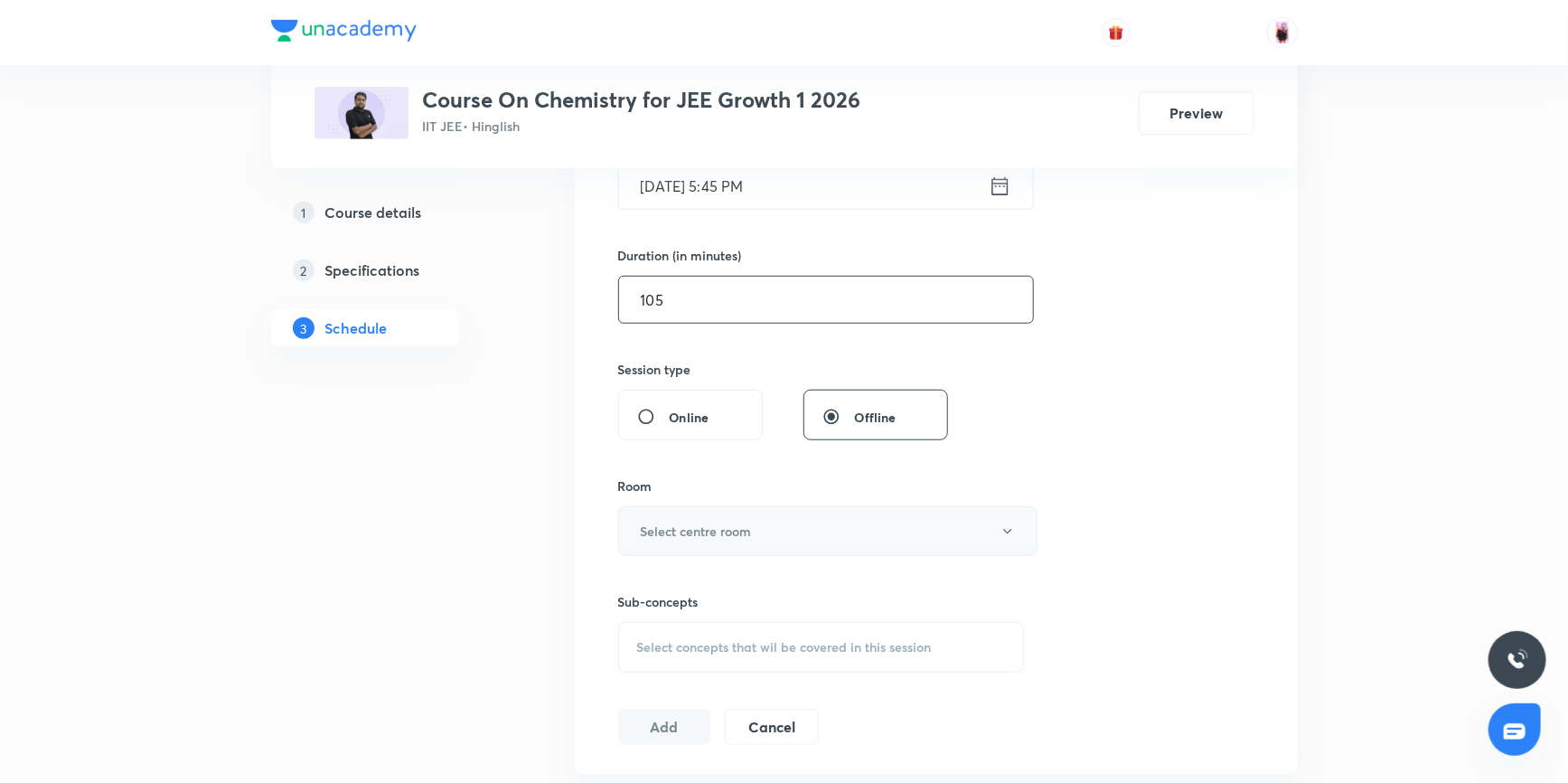
type input "105"
click at [683, 531] on h6 "Select centre room" at bounding box center [696, 530] width 111 height 19
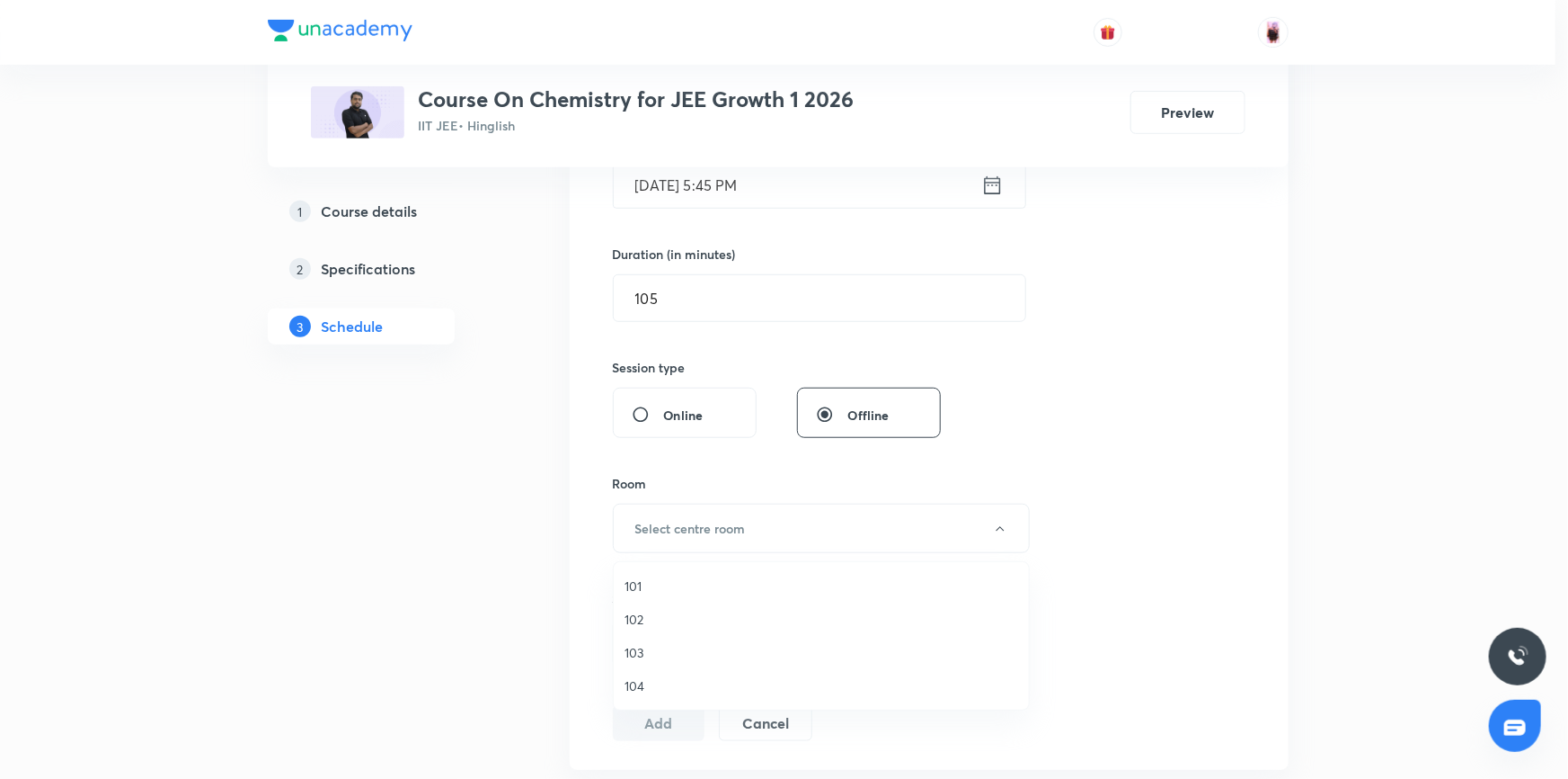
click at [645, 647] on span "103" at bounding box center [820, 652] width 394 height 18
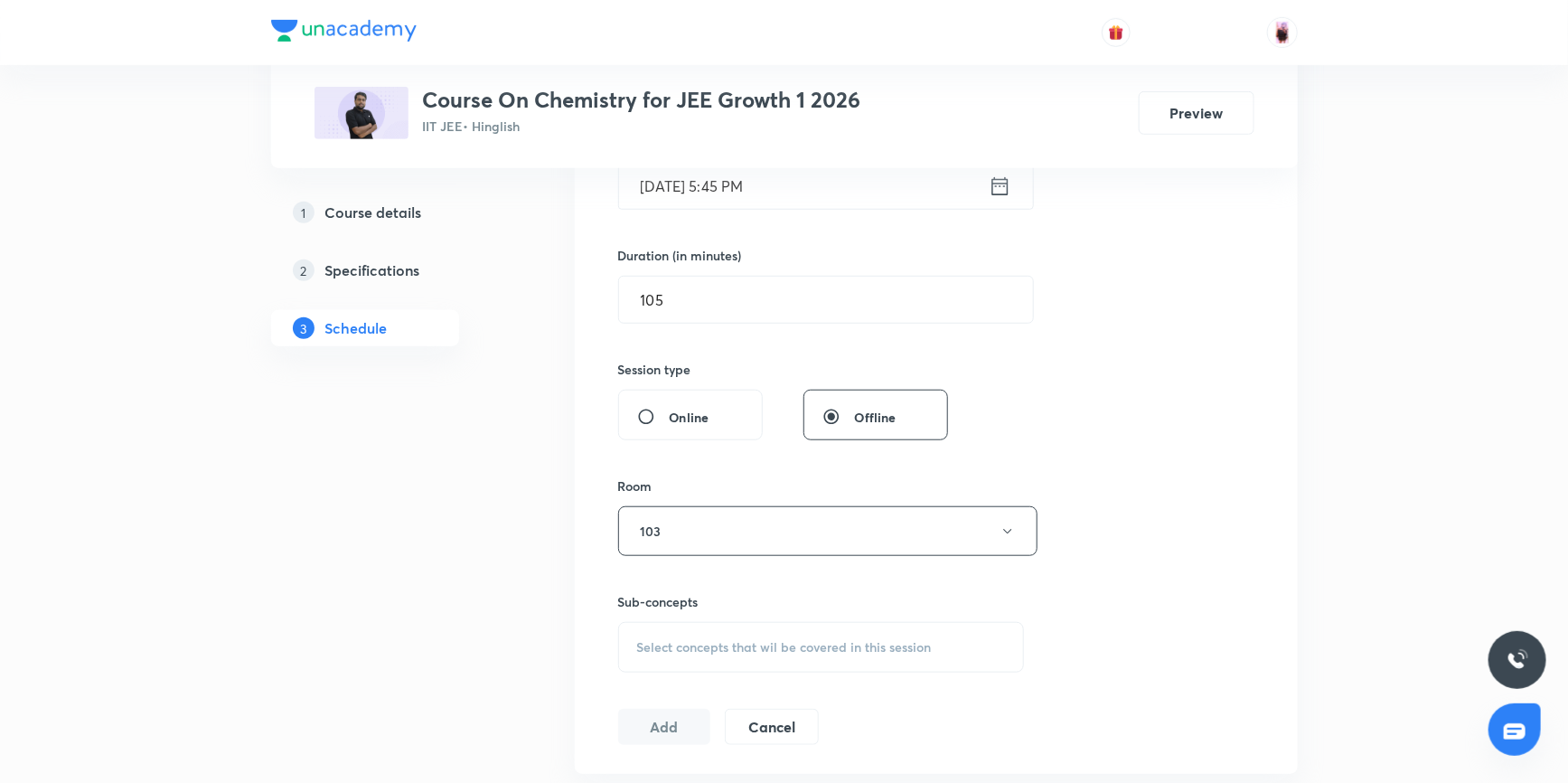
click at [668, 639] on span "Select concepts that wil be covered in this session" at bounding box center [784, 646] width 294 height 15
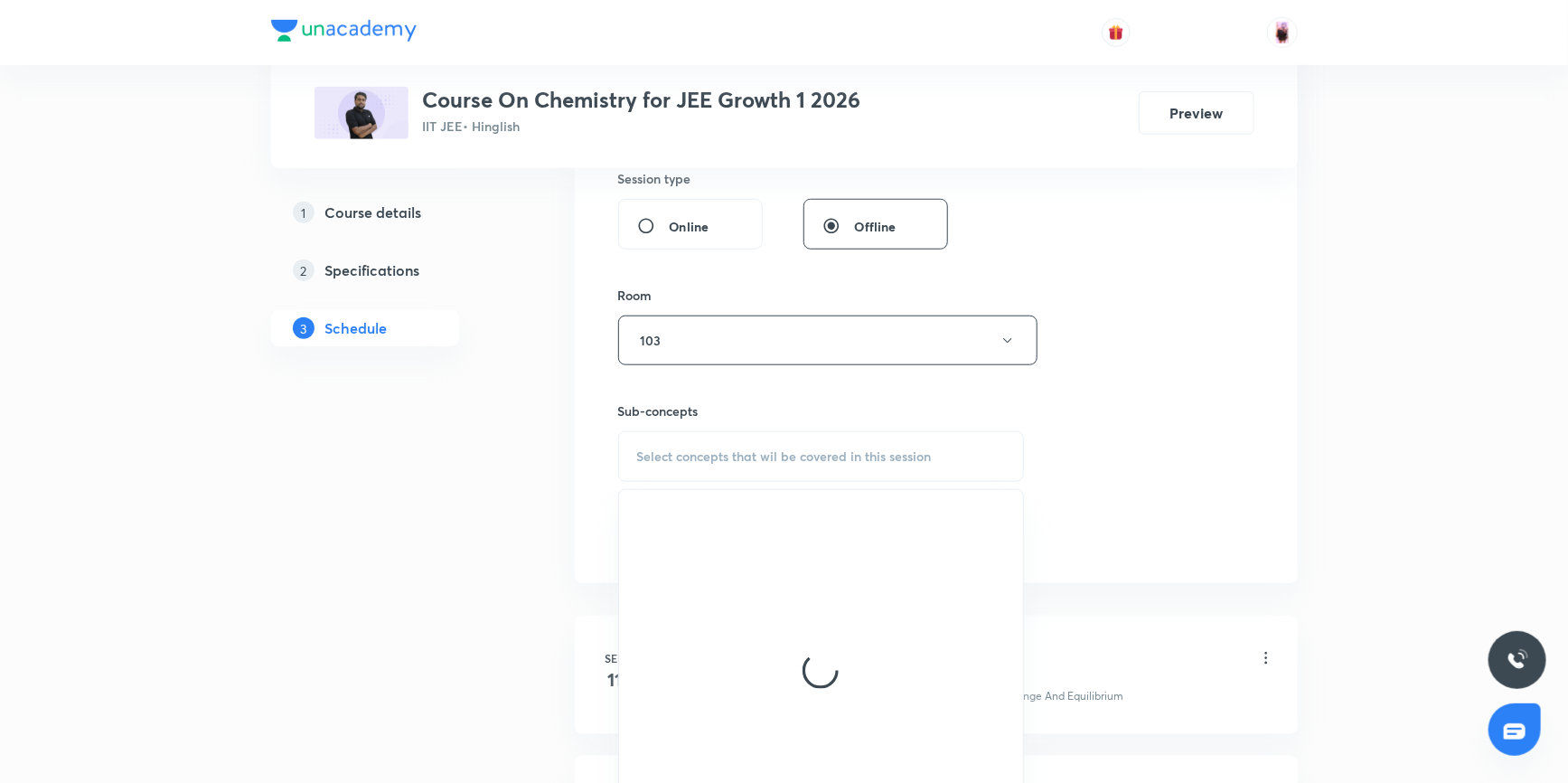
scroll to position [741, 0]
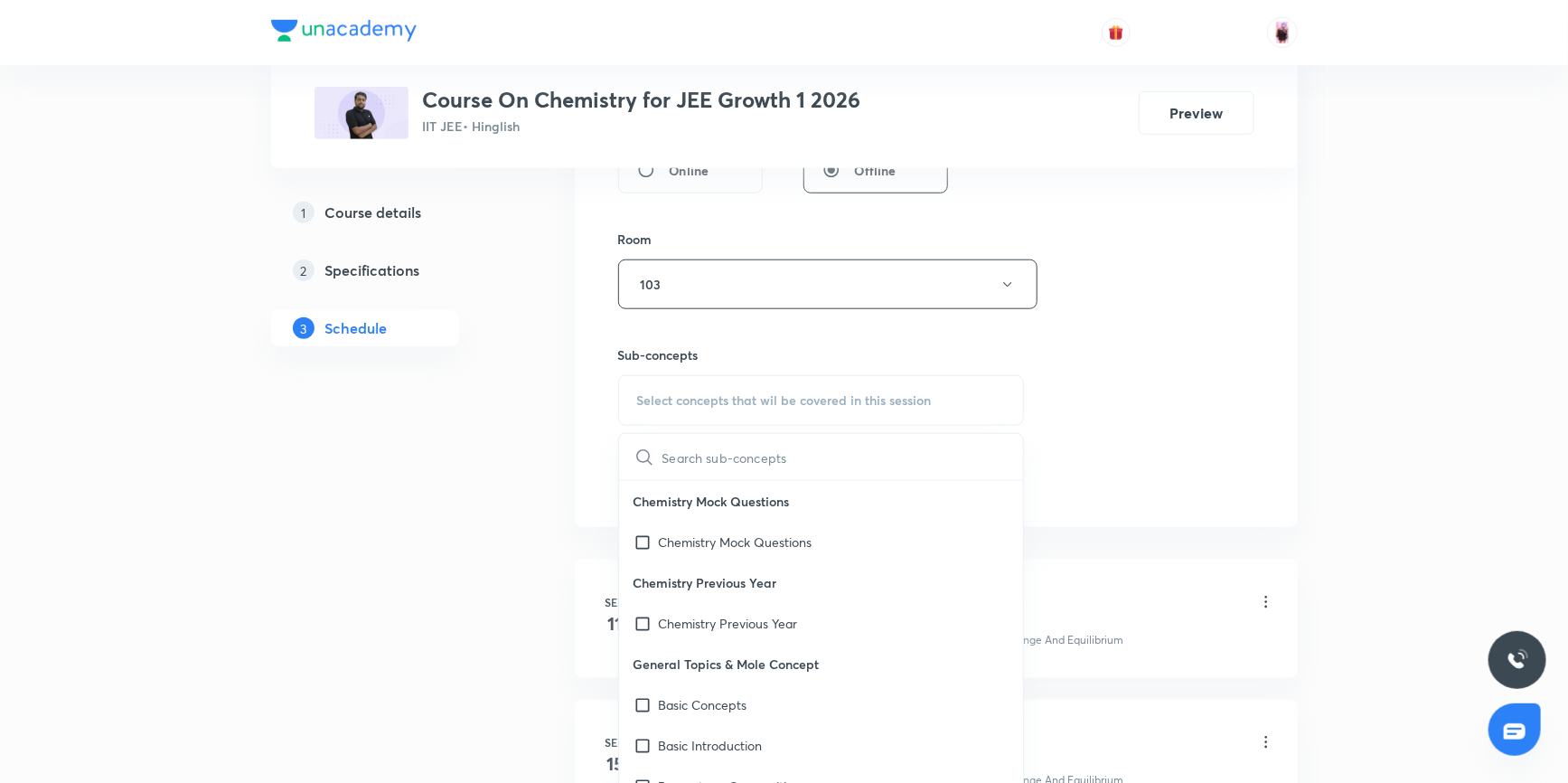
click at [718, 457] on input "text" at bounding box center [844, 457] width 362 height 46
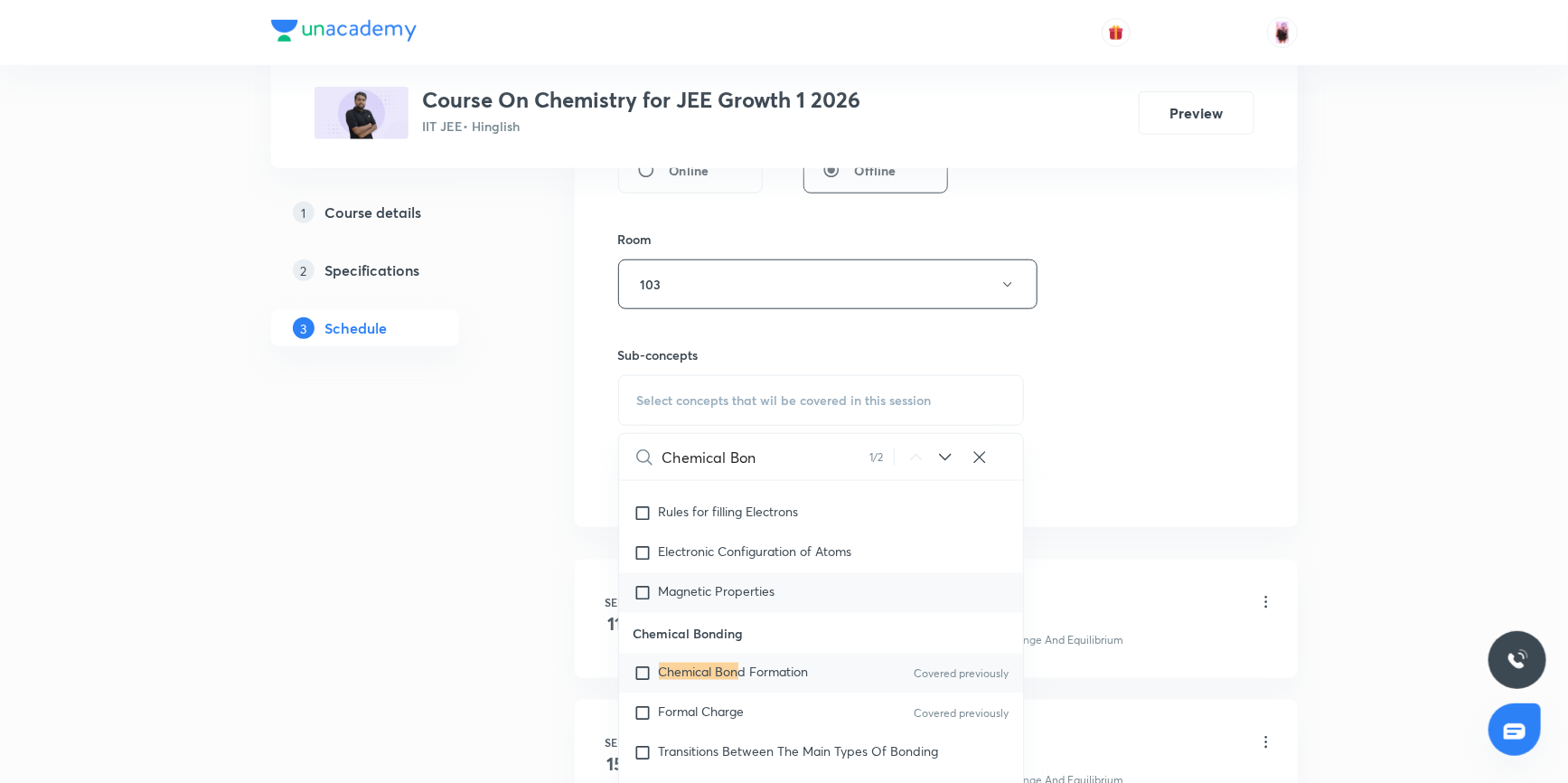
scroll to position [25588, 0]
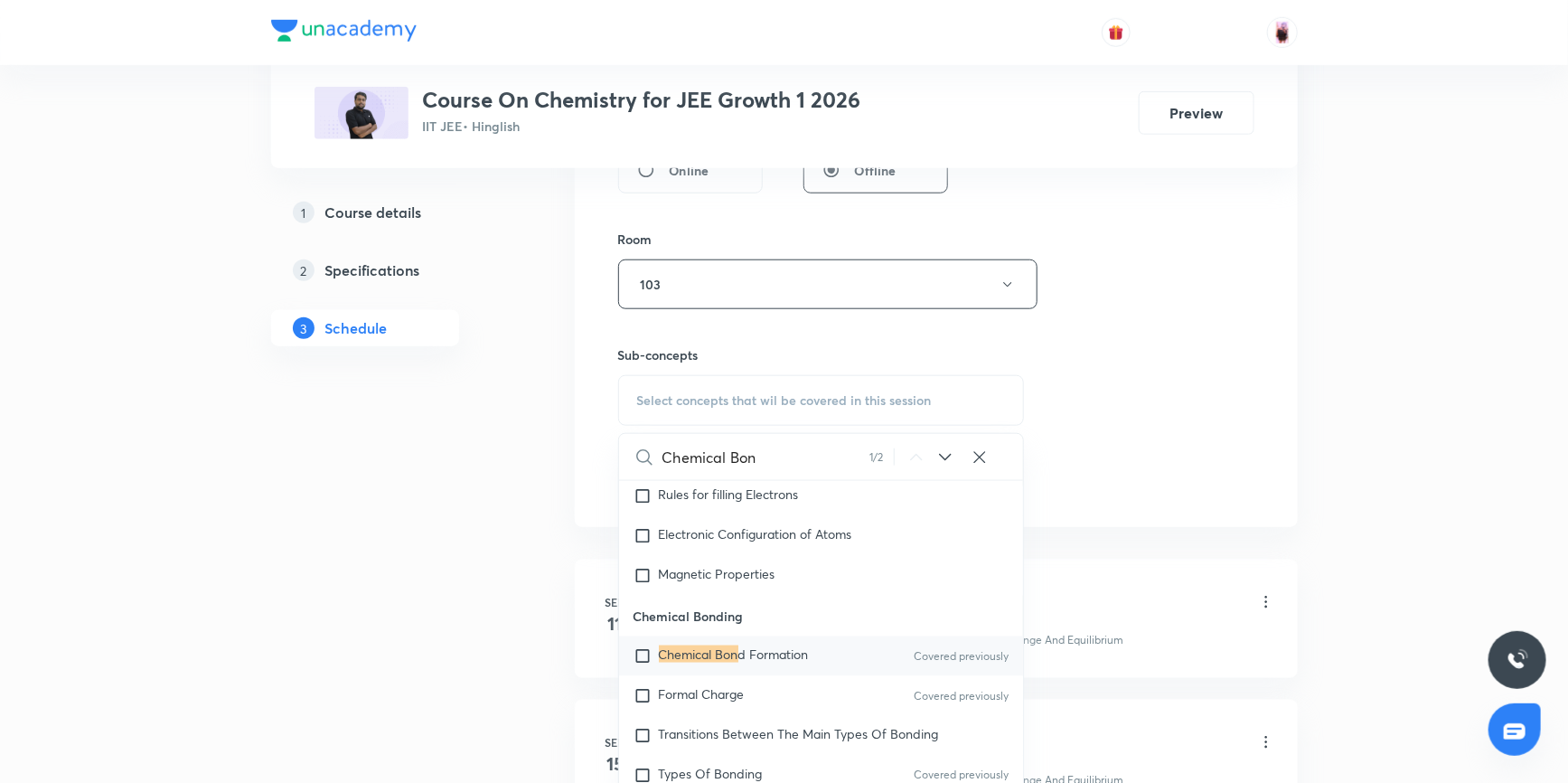
type input "Chemical Bon"
click at [646, 647] on input "checkbox" at bounding box center [646, 656] width 25 height 18
checkbox input "true"
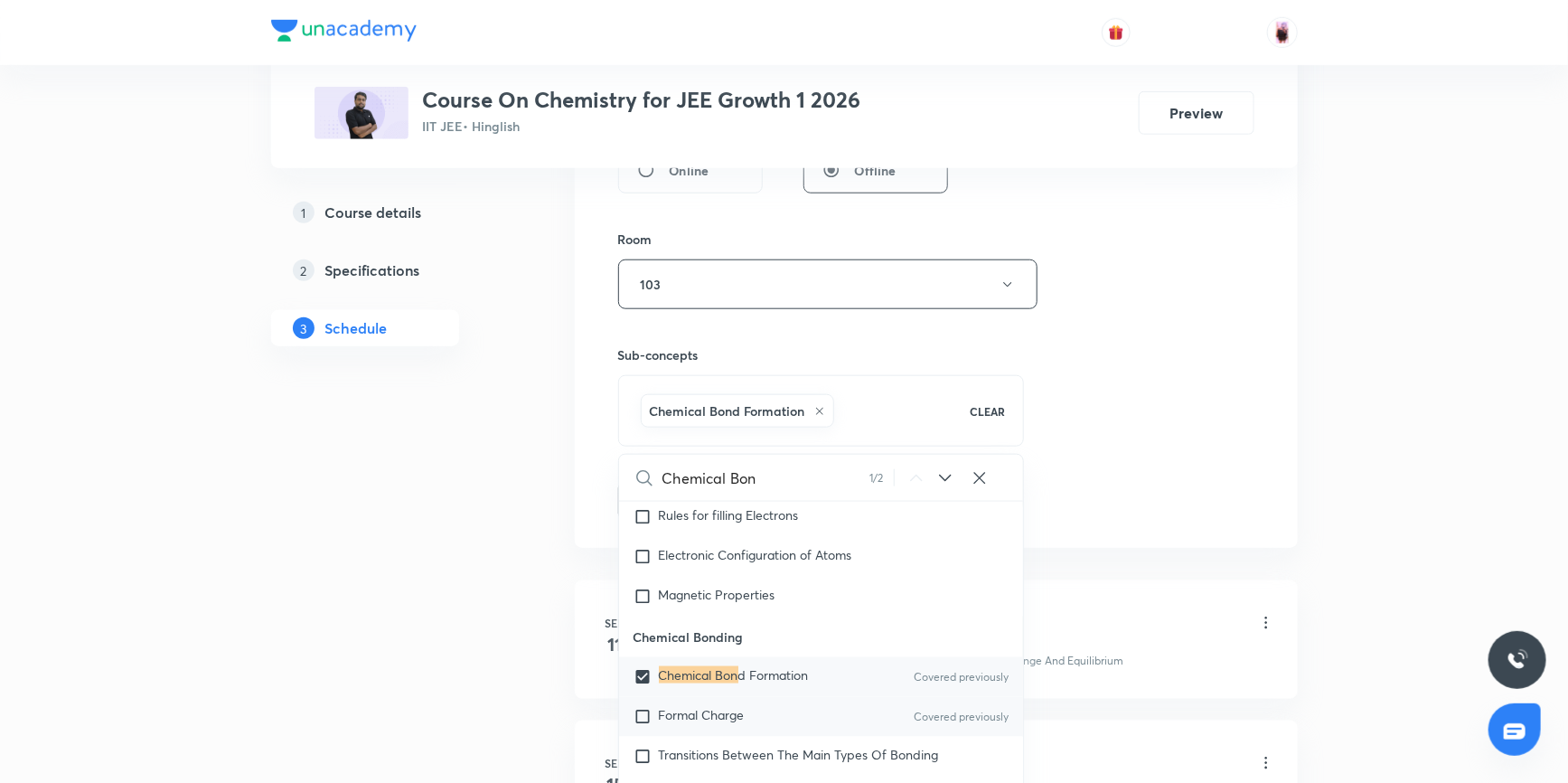
click at [637, 708] on input "checkbox" at bounding box center [646, 717] width 25 height 18
checkbox input "true"
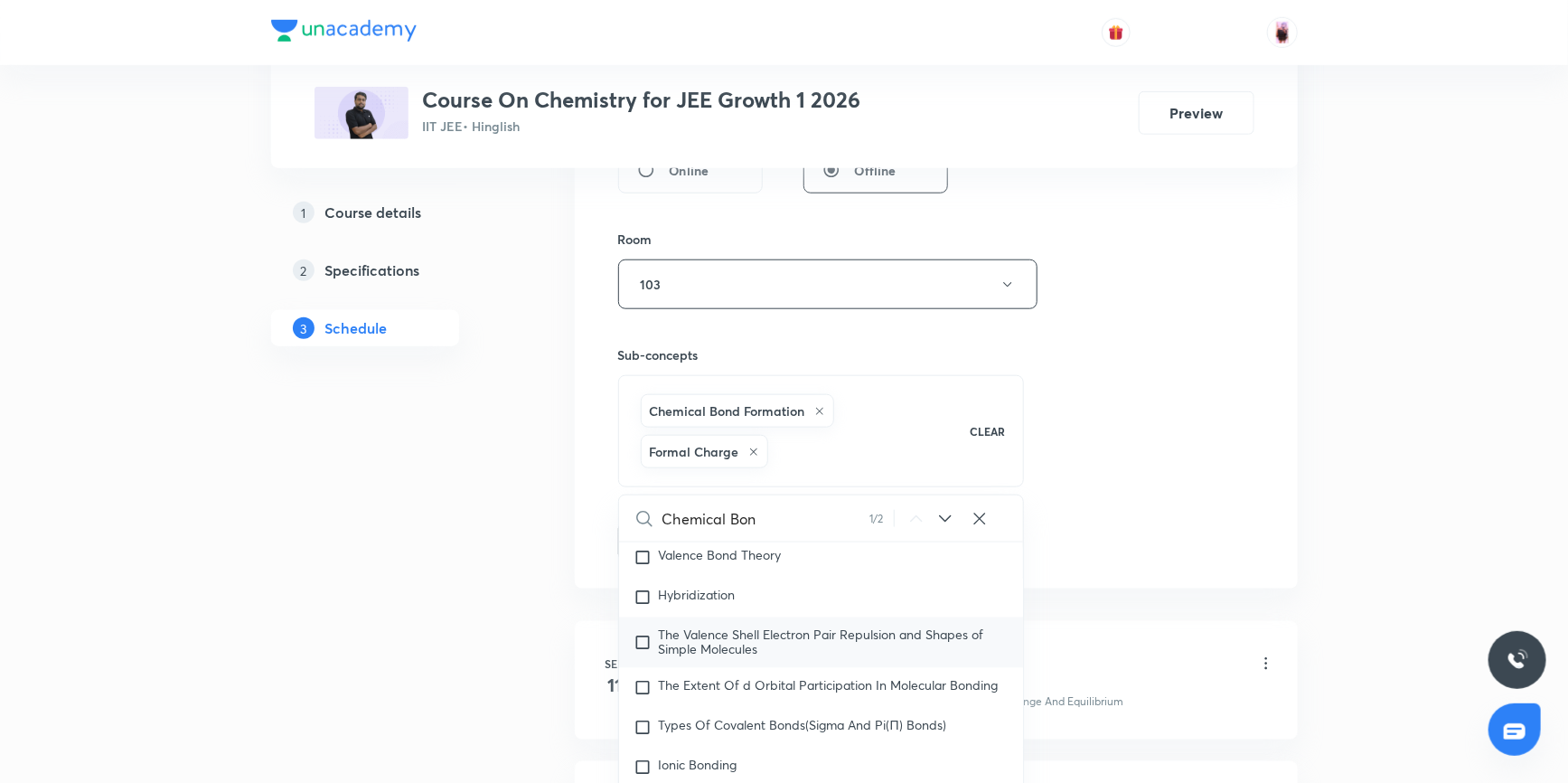
scroll to position [25998, 0]
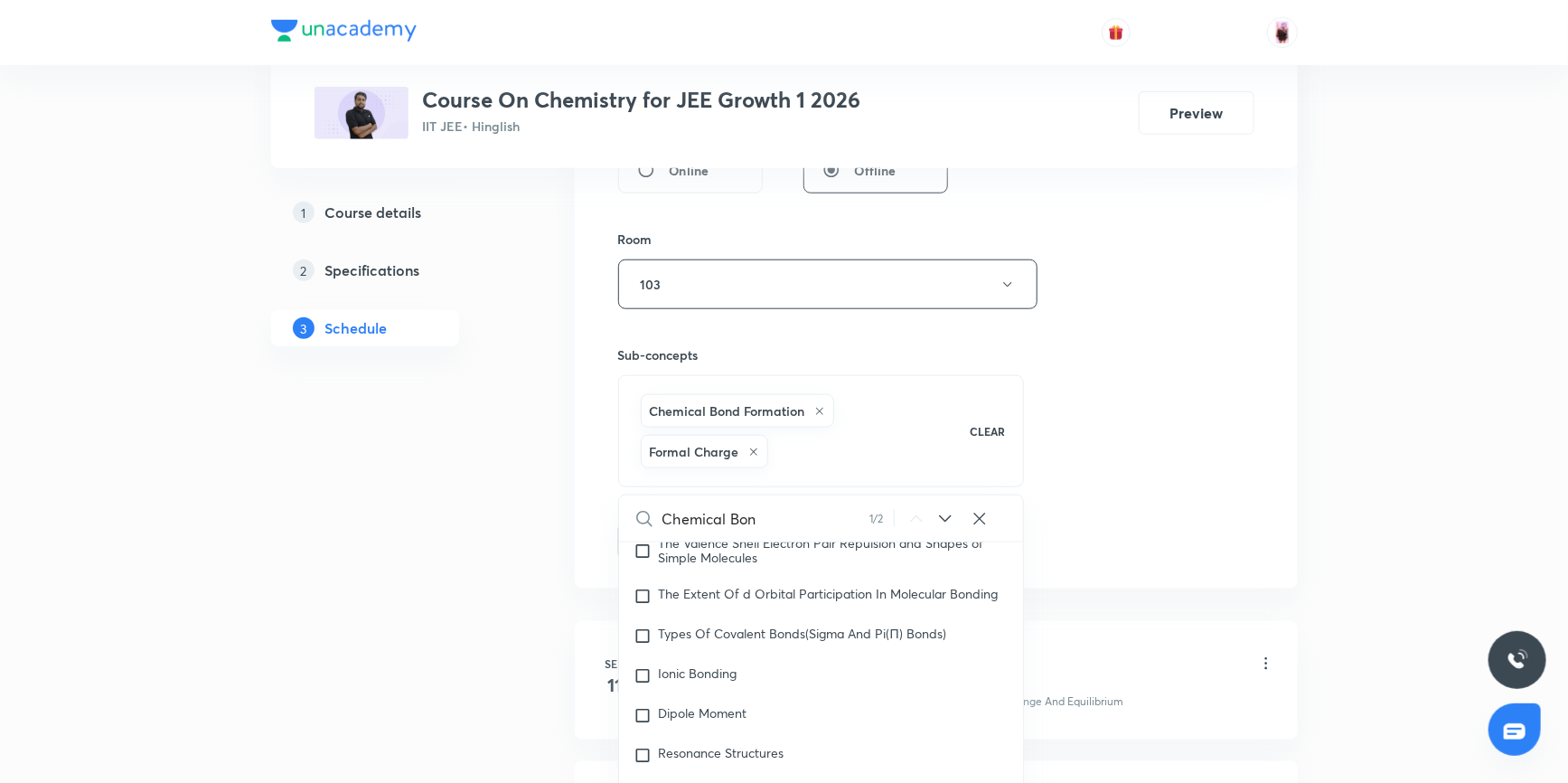
click at [569, 596] on div "Plus Courses Course On Chemistry for JEE Growth 1 2026 IIT JEE • Hinglish Previ…" at bounding box center [784, 415] width 1026 height 2110
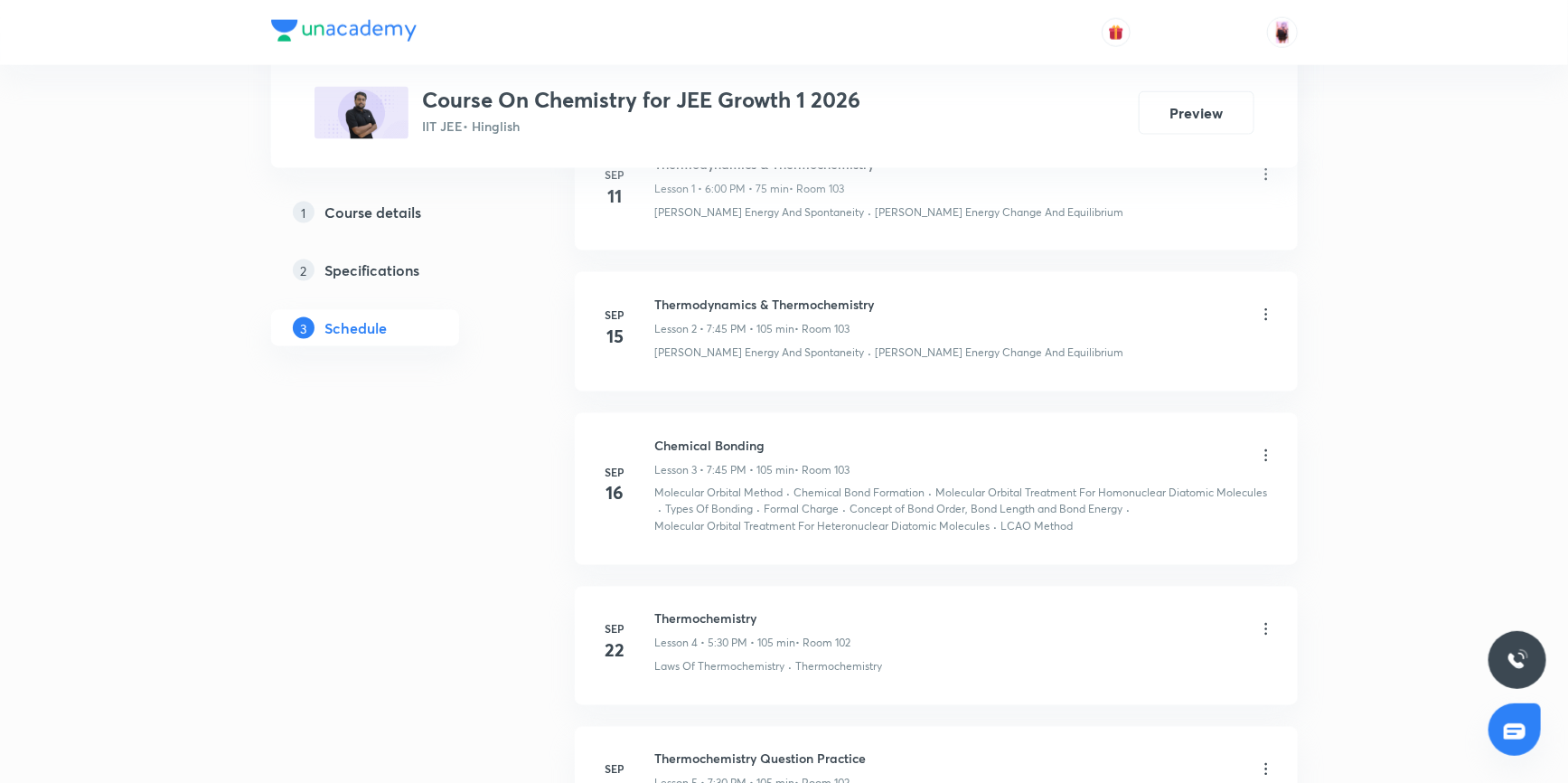
scroll to position [1213, 0]
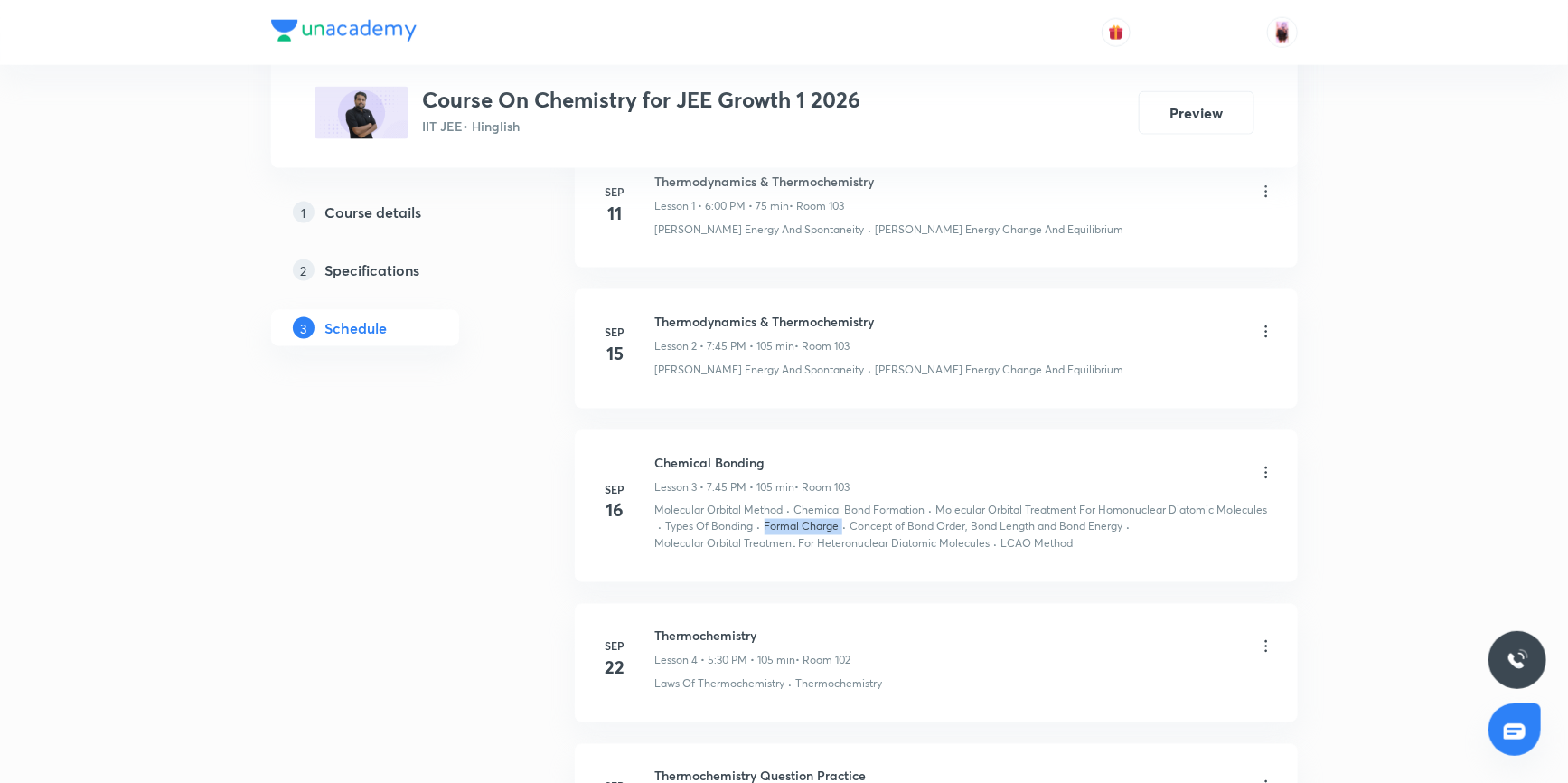
drag, startPoint x: 763, startPoint y: 522, endPoint x: 842, endPoint y: 525, distance: 79.1
click at [842, 525] on div "Molecular Orbital Method · Chemical Bond Formation · Molecular Orbital Treatmen…" at bounding box center [965, 527] width 620 height 50
copy p "Formal Charge"
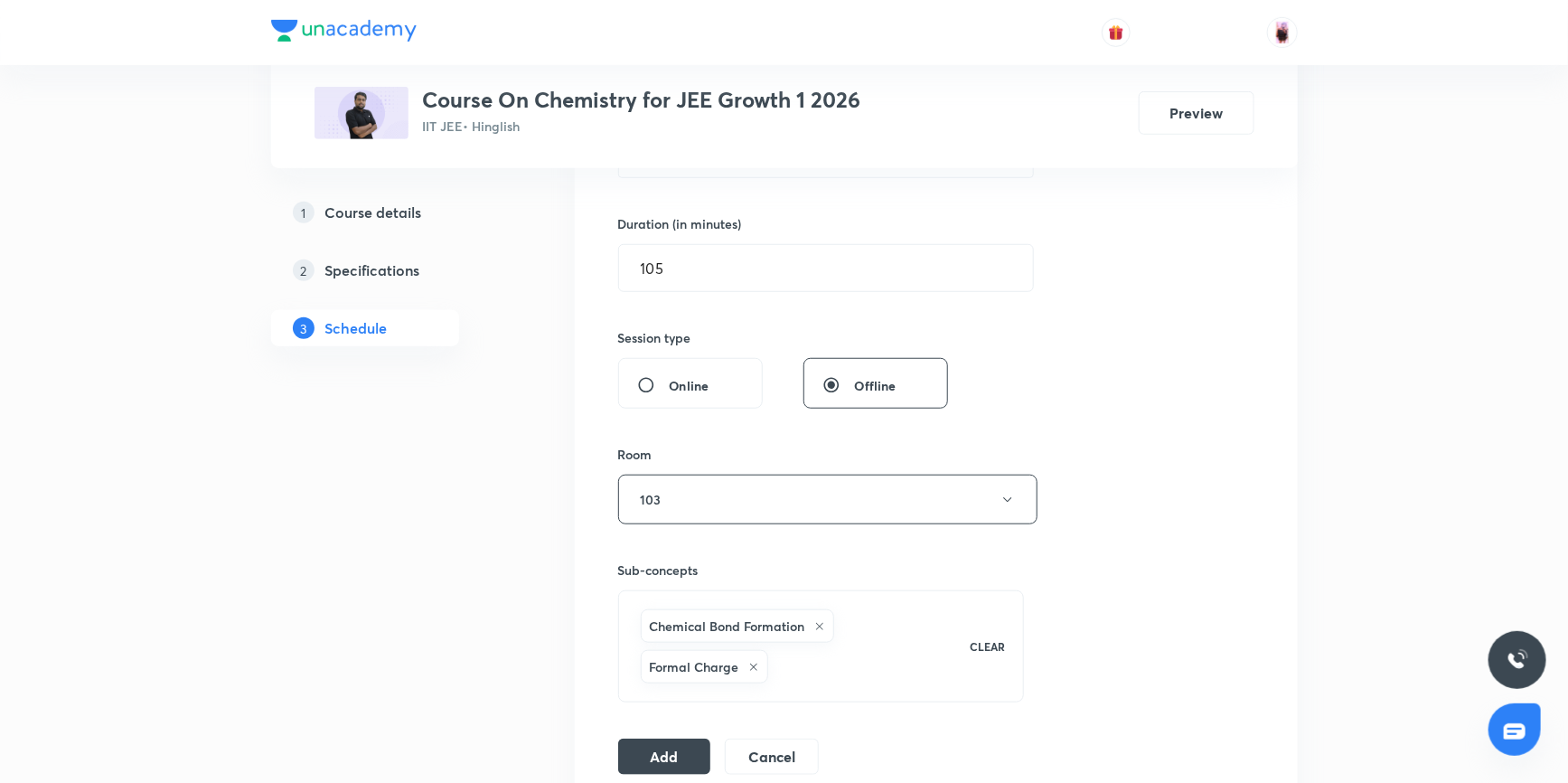
scroll to position [556, 0]
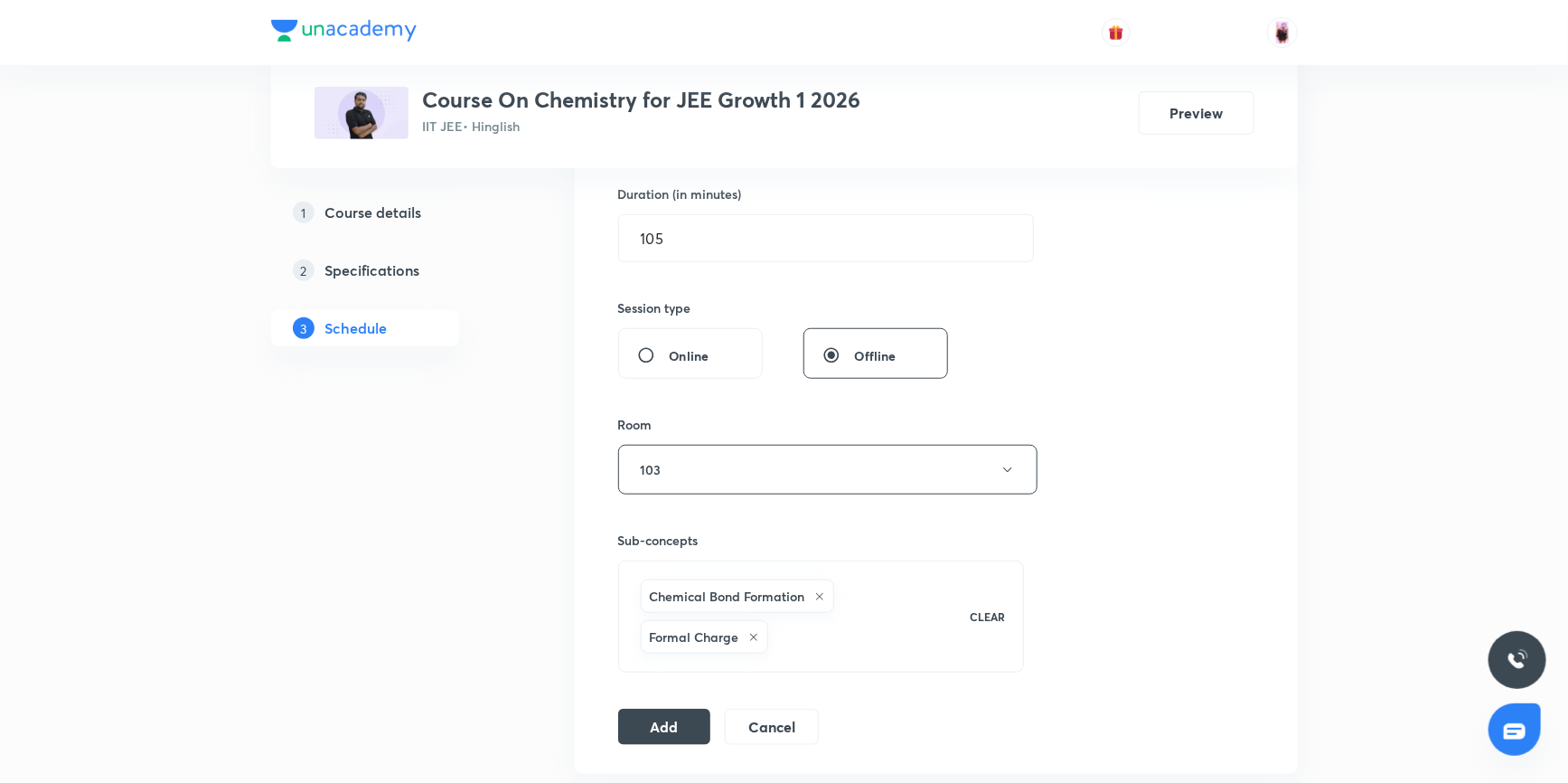
click at [854, 632] on div "Chemical Bond Formation Formal Charge" at bounding box center [794, 616] width 314 height 81
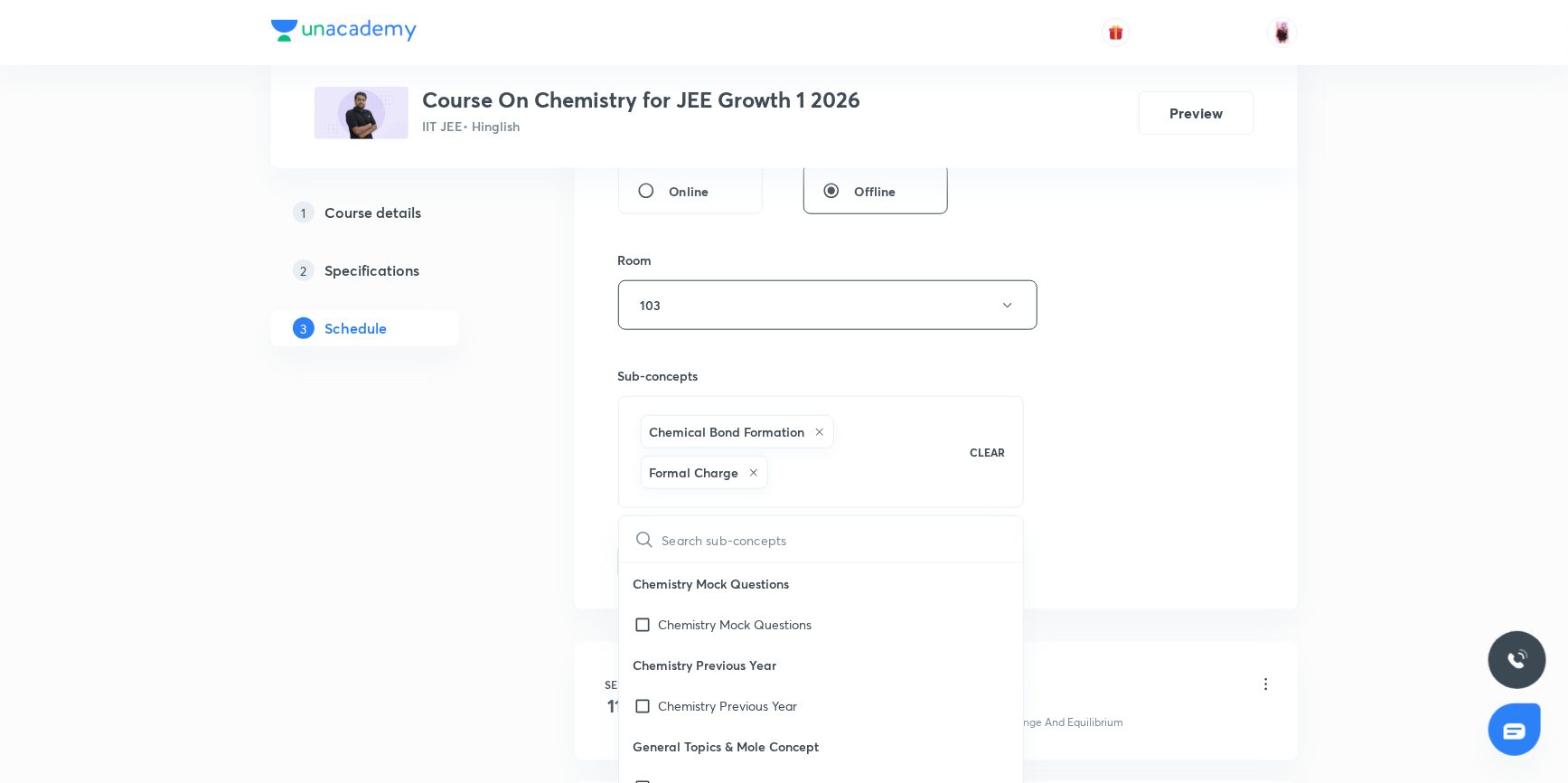
click at [736, 532] on input "text" at bounding box center [844, 539] width 362 height 46
checkbox input "true"
type input "Formal Charge"
checkbox input "true"
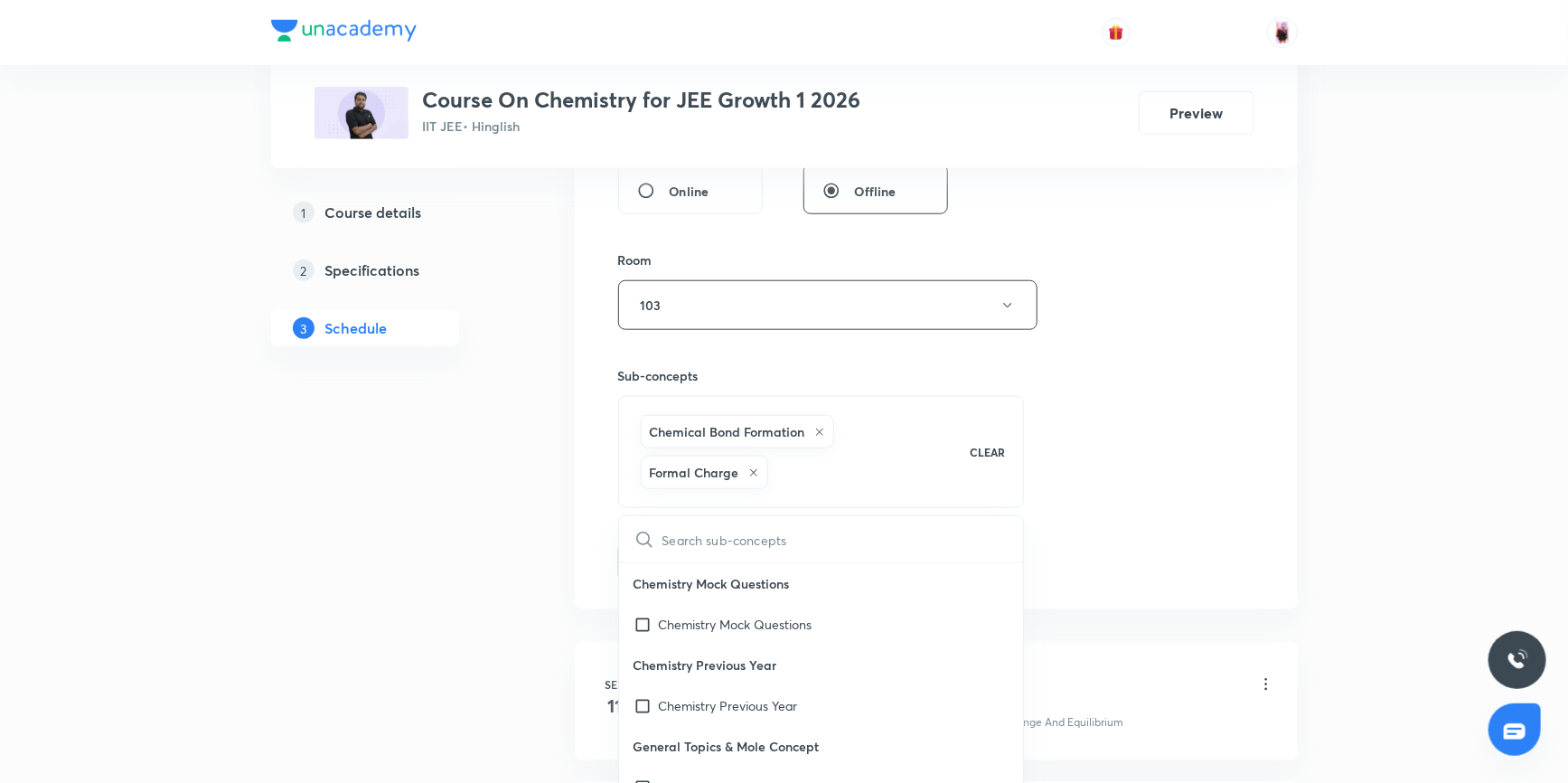
checkbox input "true"
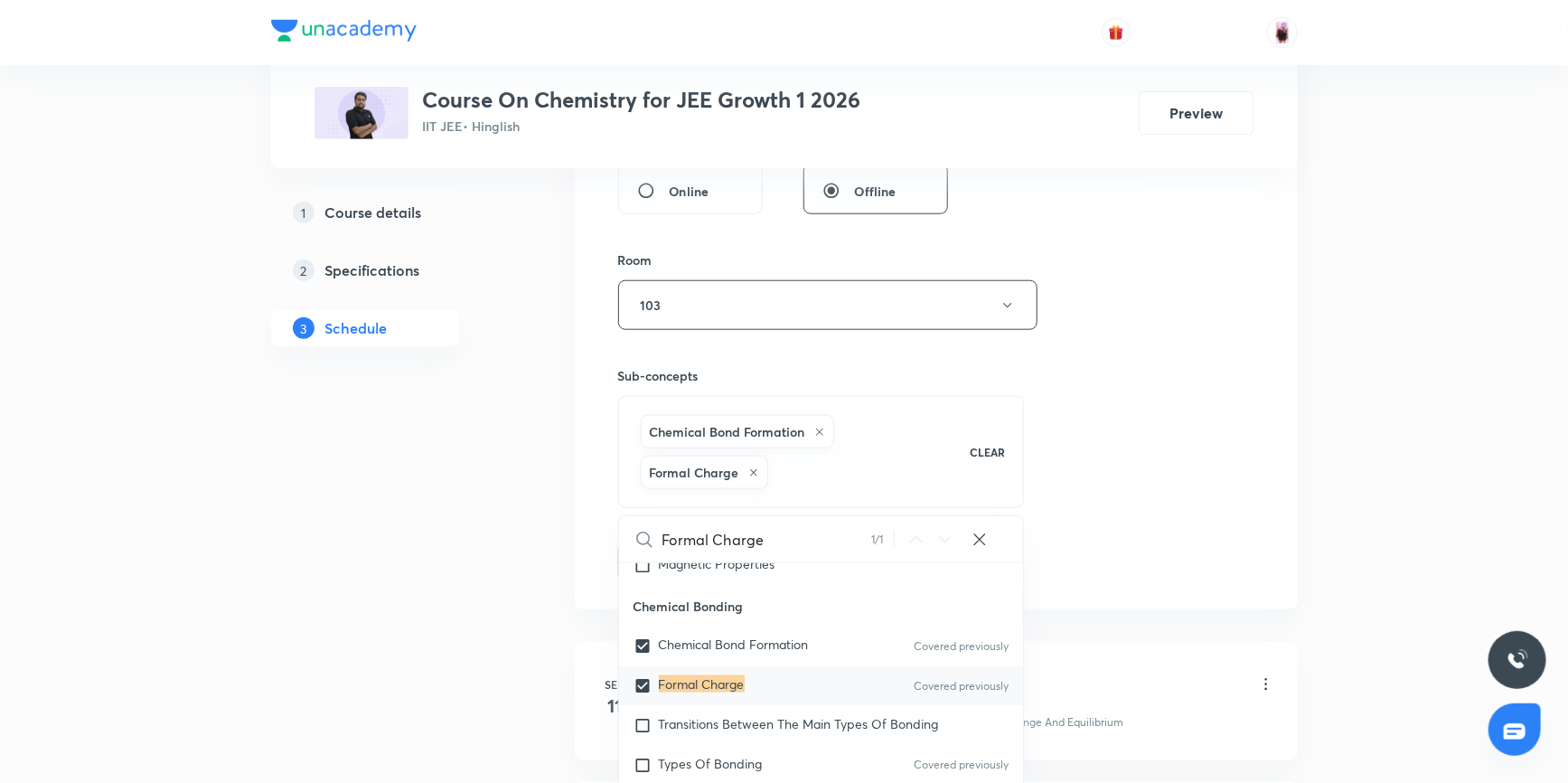
scroll to position [25709, 0]
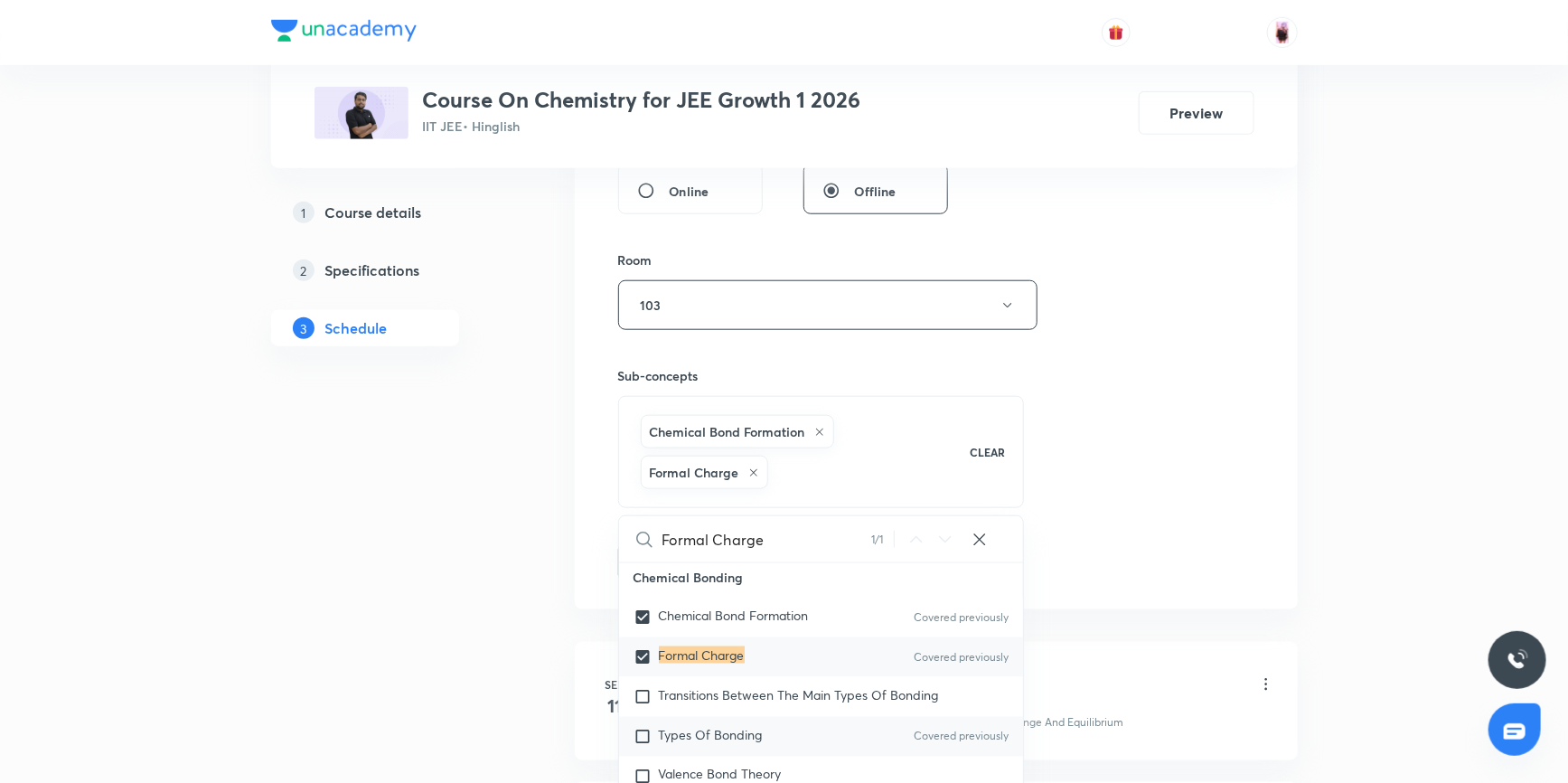
type input "Formal Charge"
click at [640, 727] on input "checkbox" at bounding box center [646, 736] width 25 height 18
checkbox input "true"
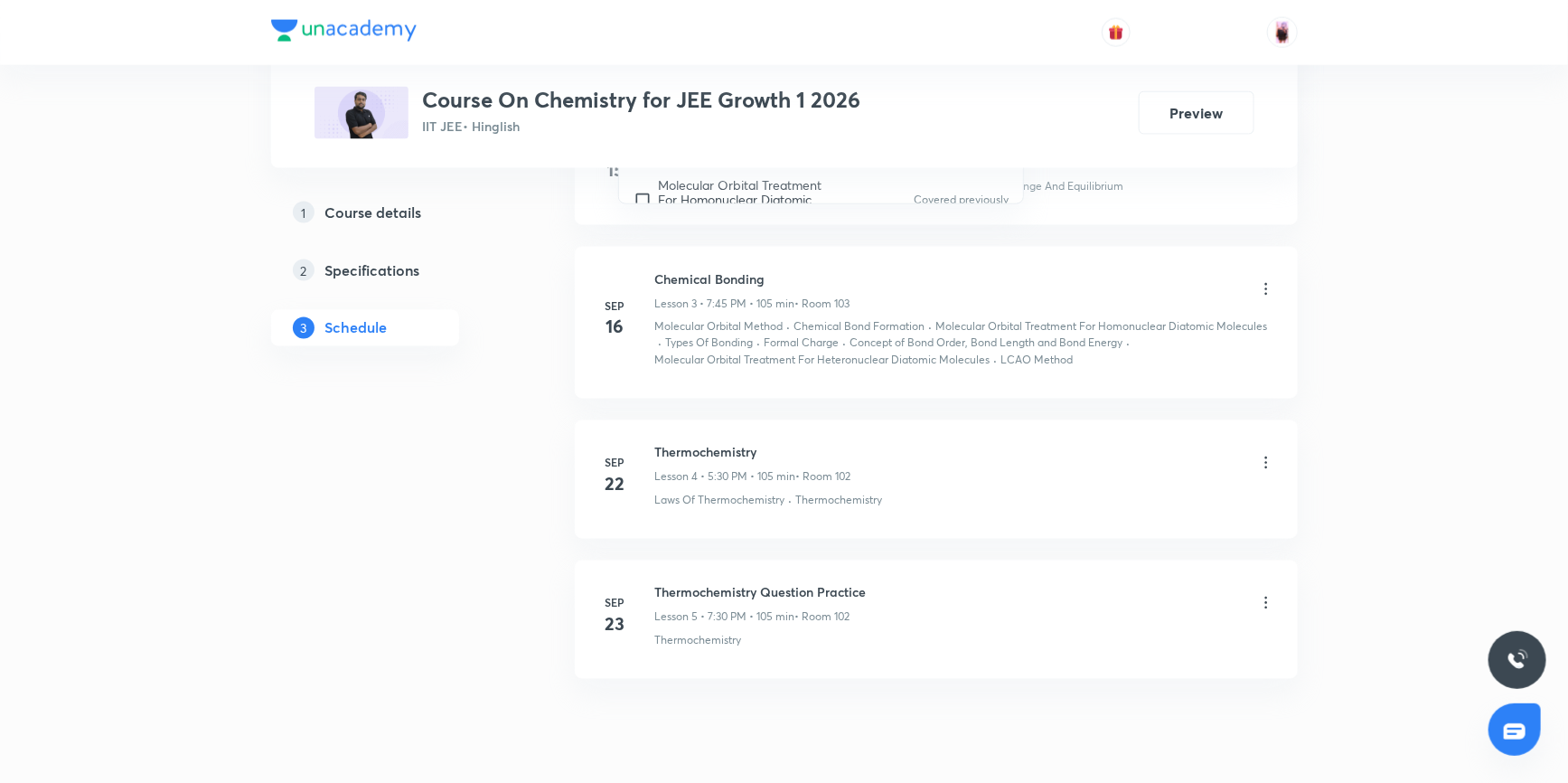
scroll to position [1377, 0]
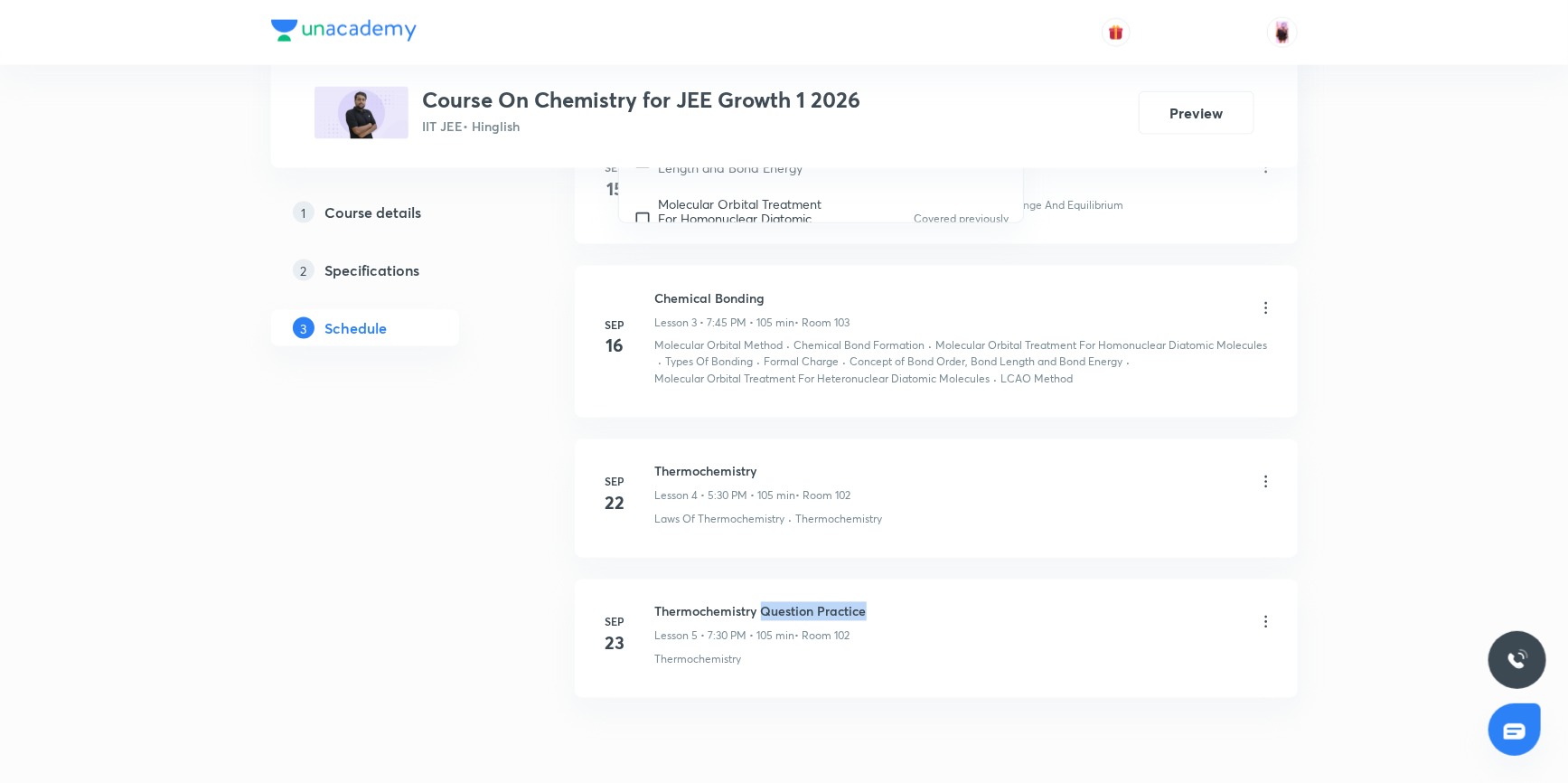
drag, startPoint x: 761, startPoint y: 605, endPoint x: 867, endPoint y: 606, distance: 106.0
click at [867, 606] on h6 "Thermochemistry Question Practice" at bounding box center [761, 611] width 211 height 19
copy h6 "Question Practice"
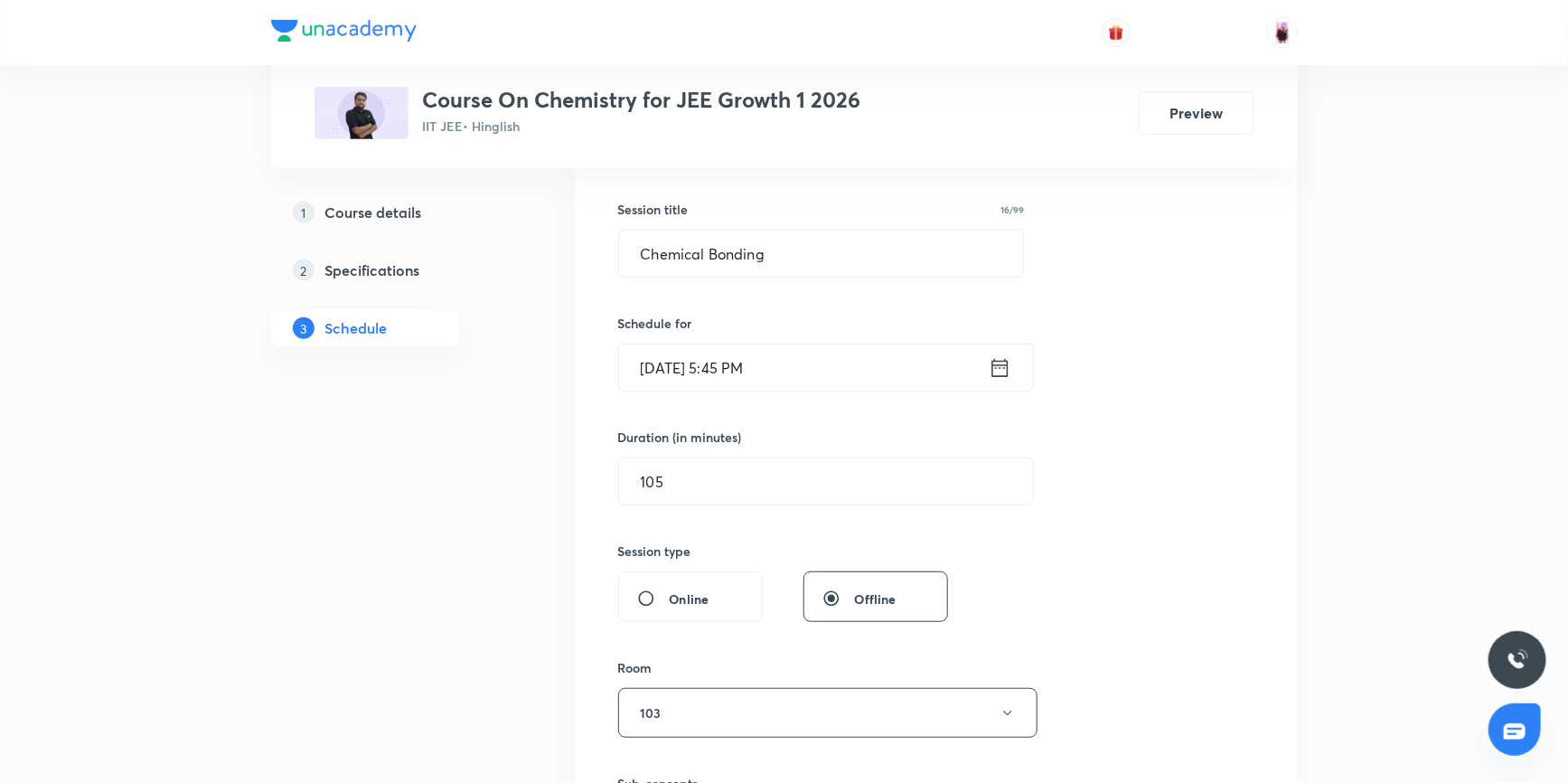
scroll to position [309, 0]
click at [806, 262] on input "Chemical Bonding" at bounding box center [821, 256] width 405 height 46
drag, startPoint x: 806, startPoint y: 262, endPoint x: 776, endPoint y: 251, distance: 32.0
click at [776, 251] on input "Chemical Bonding" at bounding box center [821, 256] width 405 height 46
paste input "Question Practice"
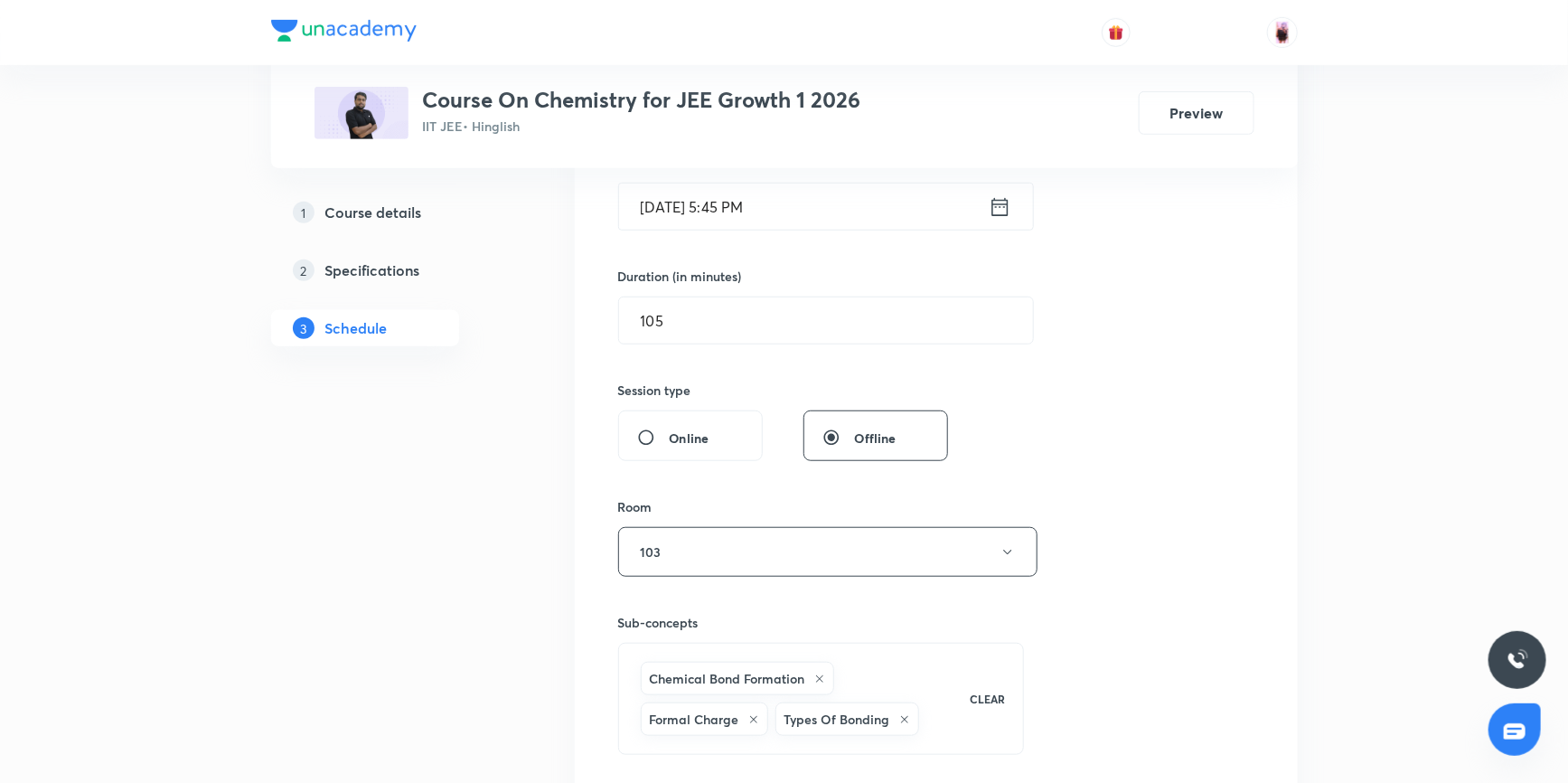
scroll to position [556, 0]
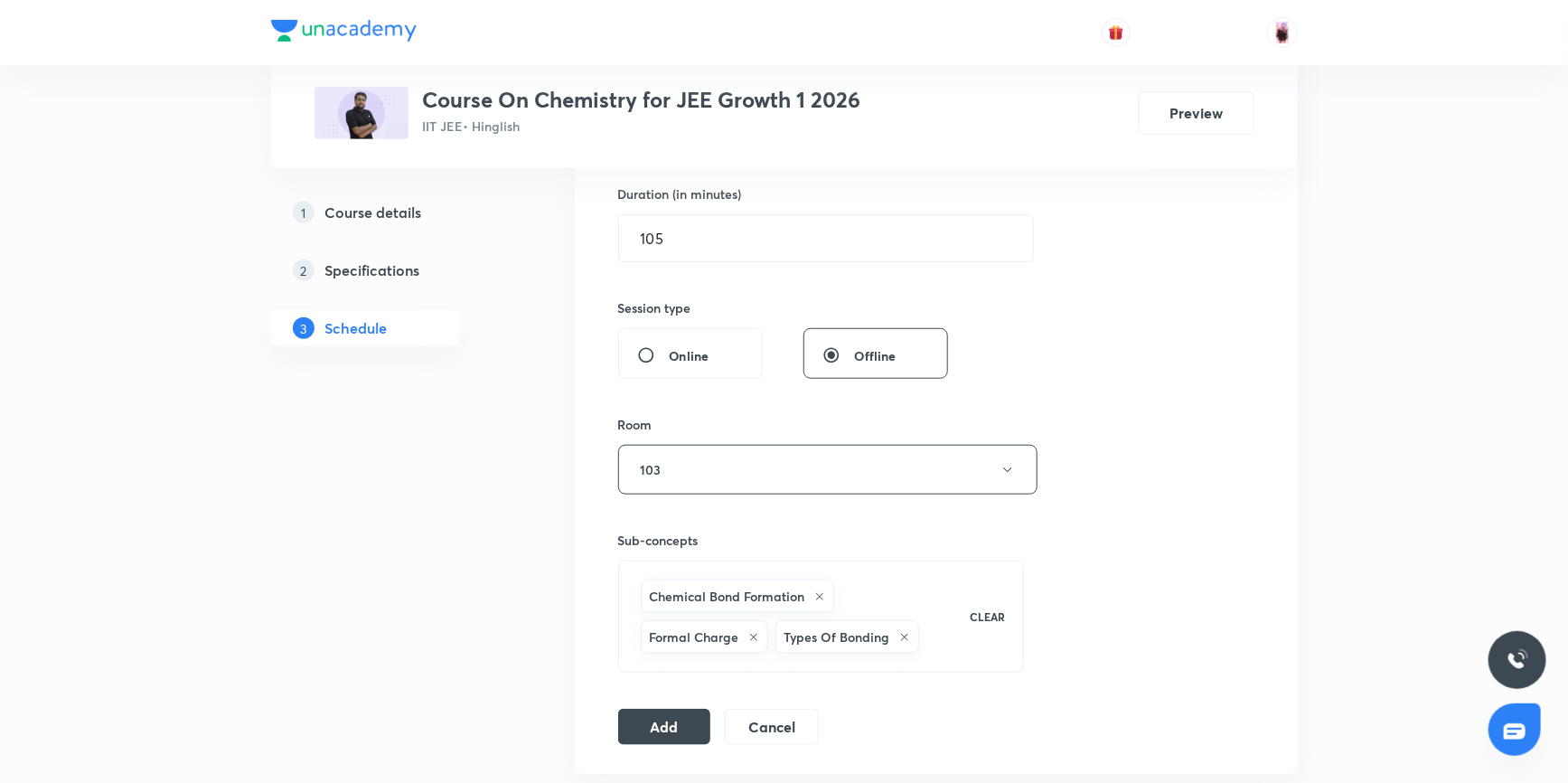
type input "Chemical Bonding Question Practice"
drag, startPoint x: 876, startPoint y: 591, endPoint x: 885, endPoint y: 589, distance: 9.2
click at [877, 589] on div "Chemical Bond Formation Formal Charge Types Of Bonding" at bounding box center [794, 616] width 314 height 81
checkbox input "true"
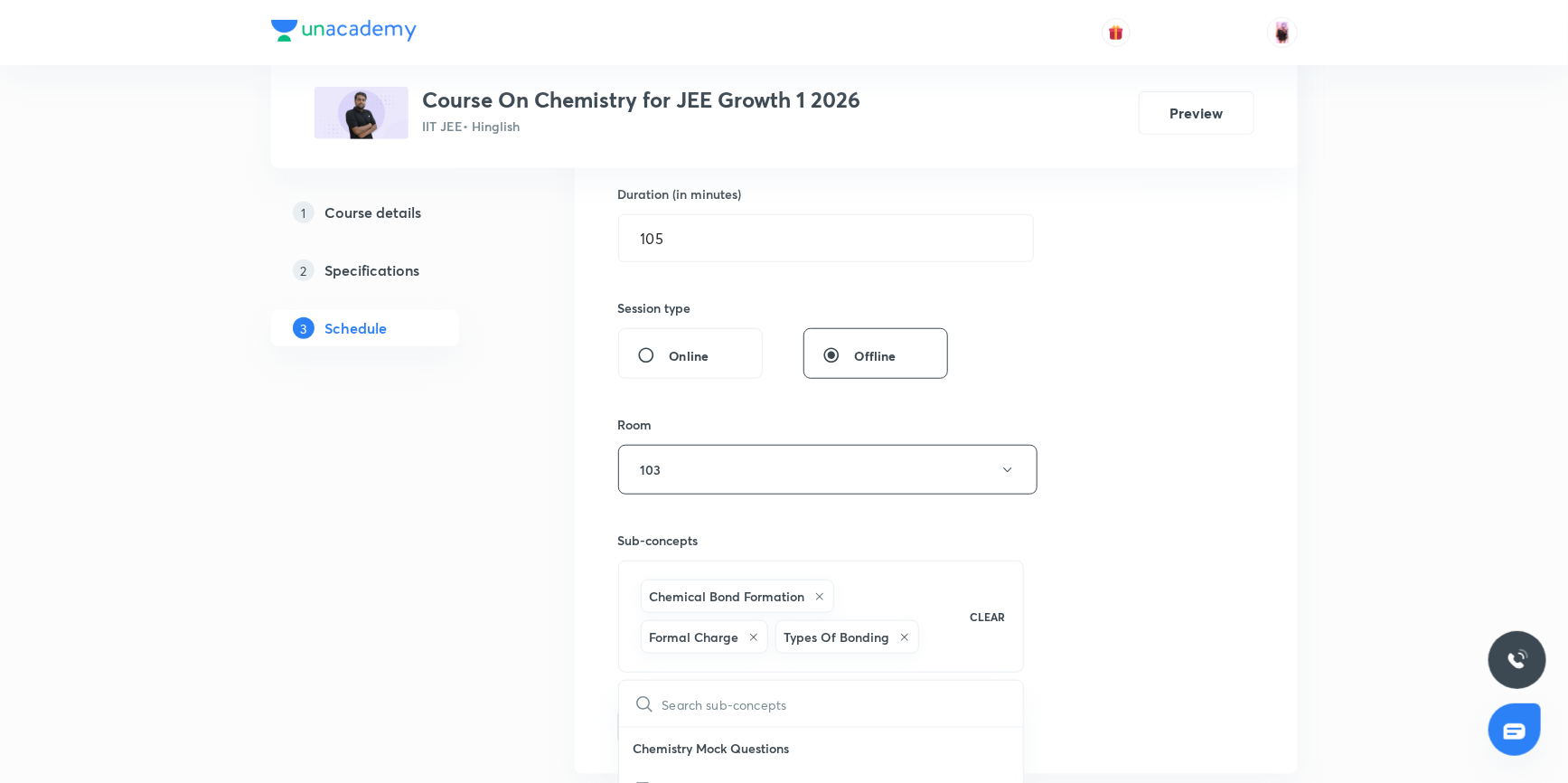
checkbox input "true"
click at [744, 697] on input "text" at bounding box center [844, 703] width 362 height 46
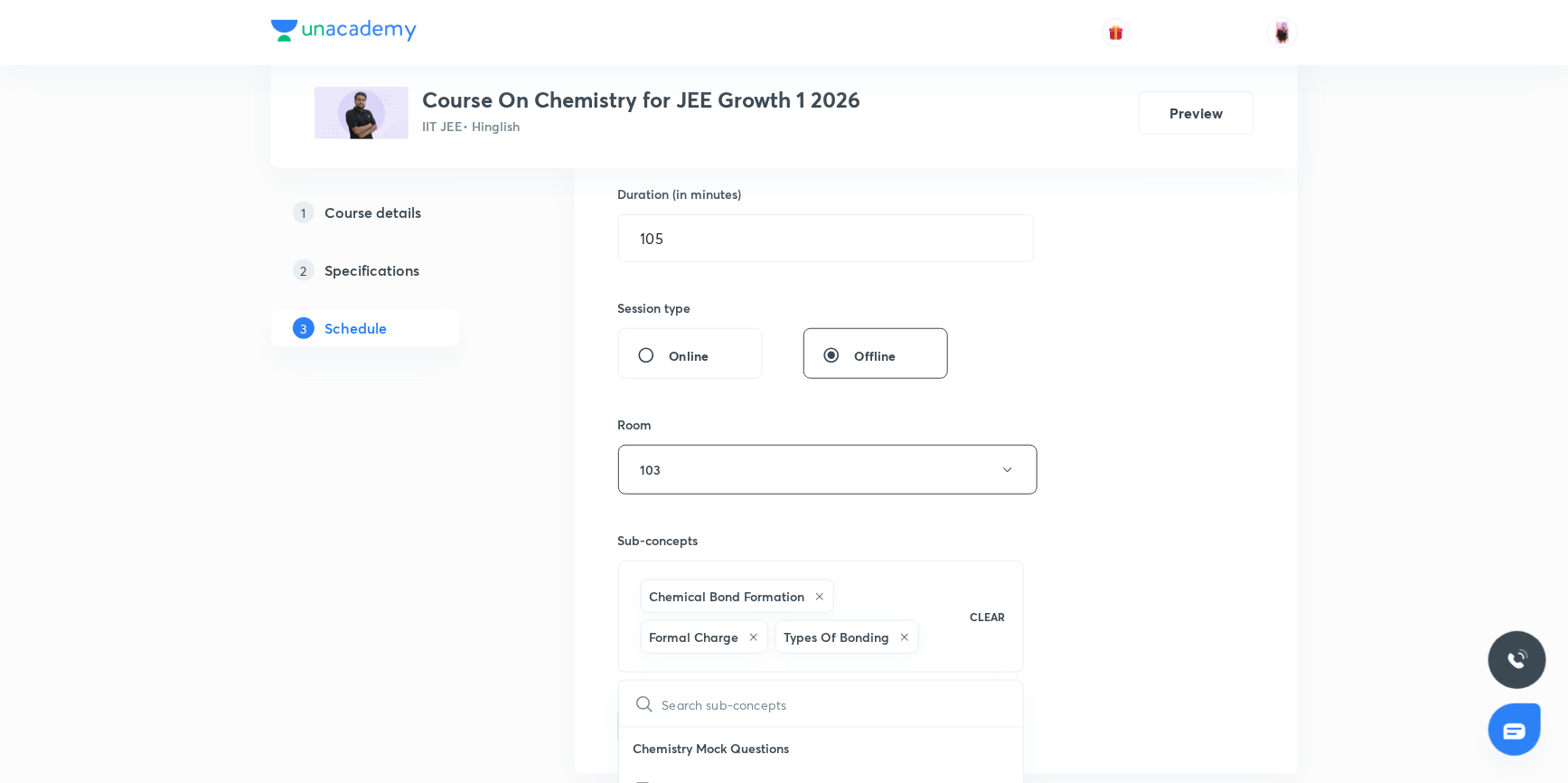
type input "C"
checkbox input "true"
type input "CHE"
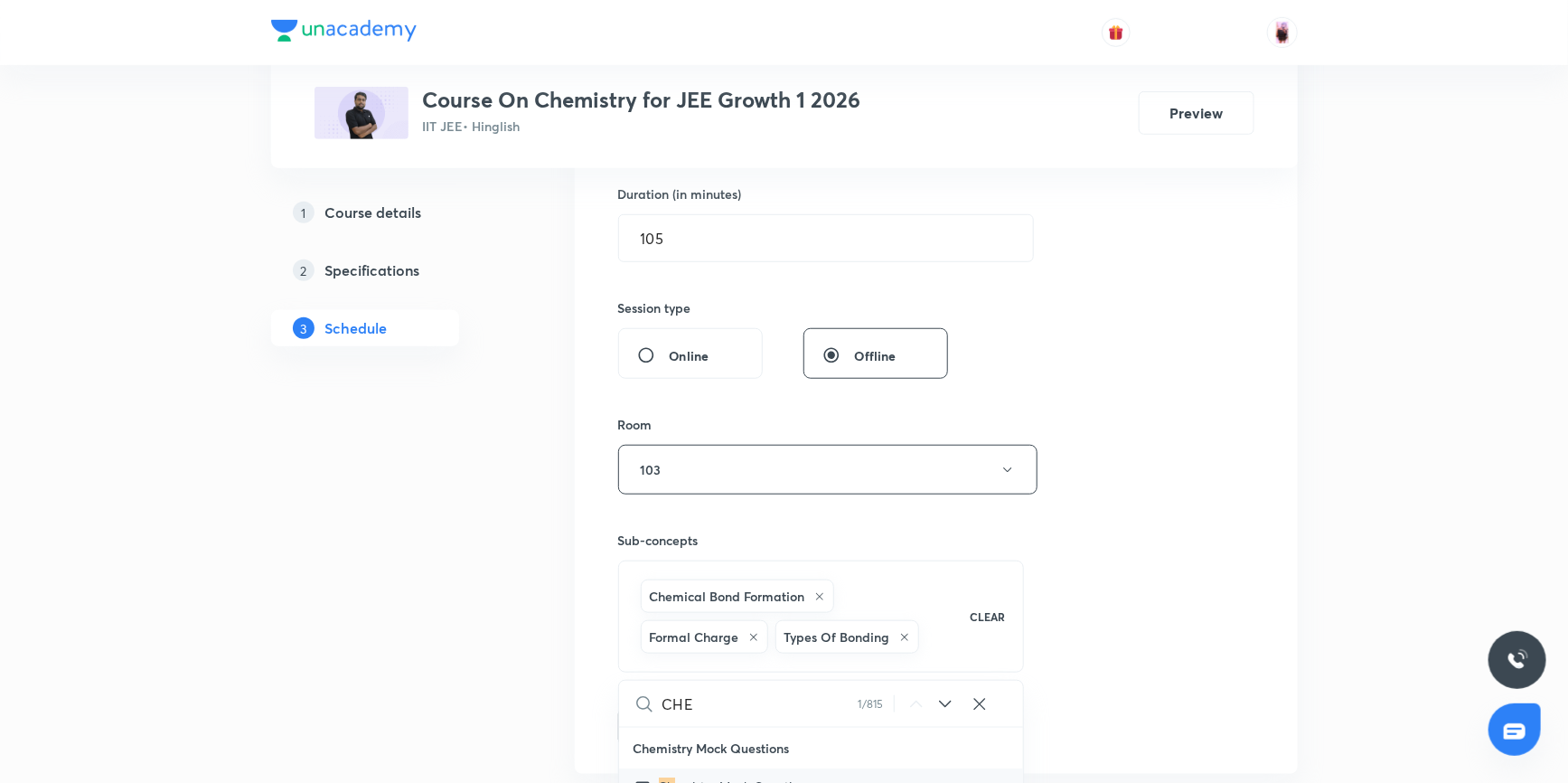
checkbox input "true"
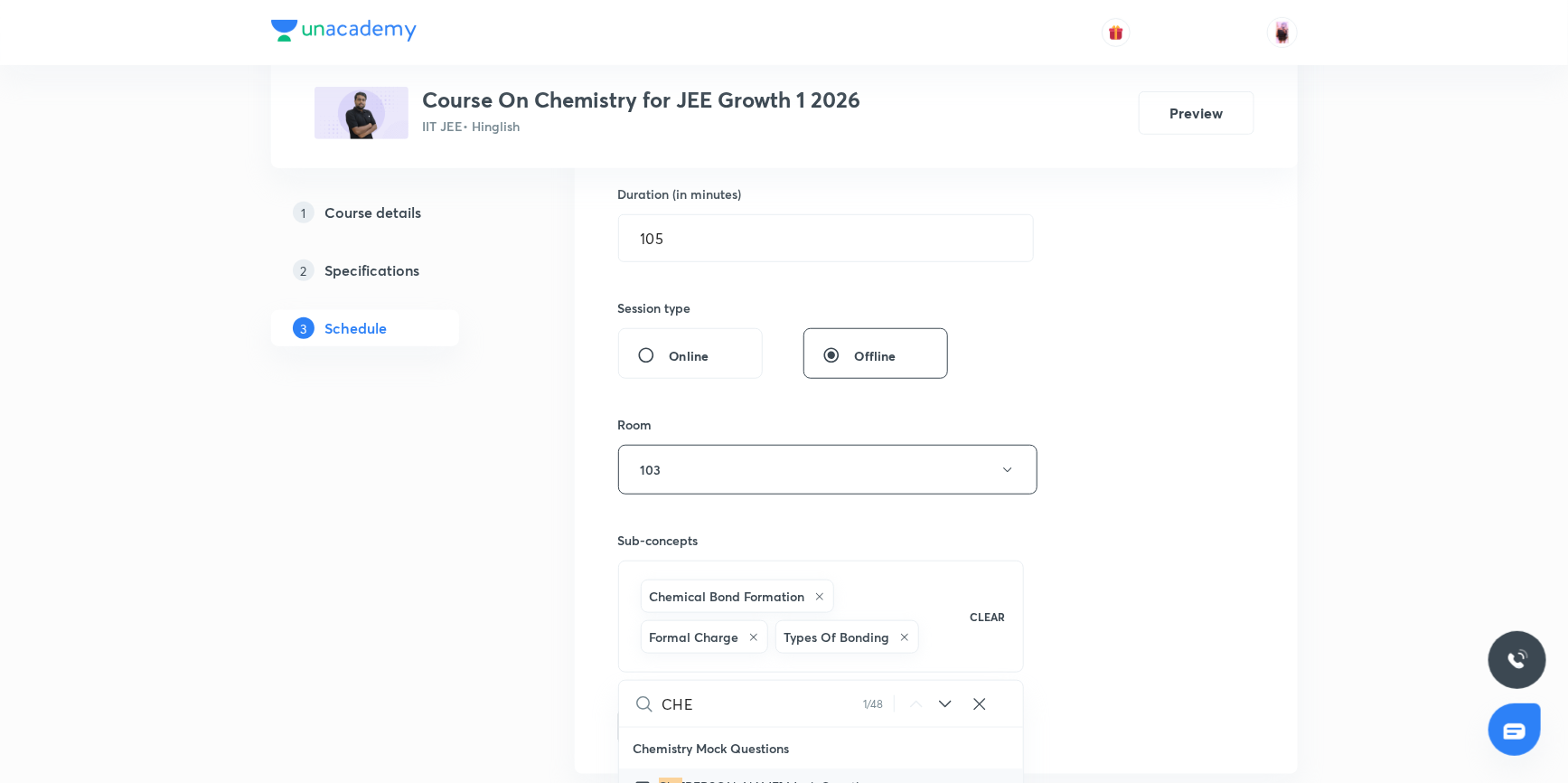
checkbox input "true"
type input "CHEM"
checkbox input "true"
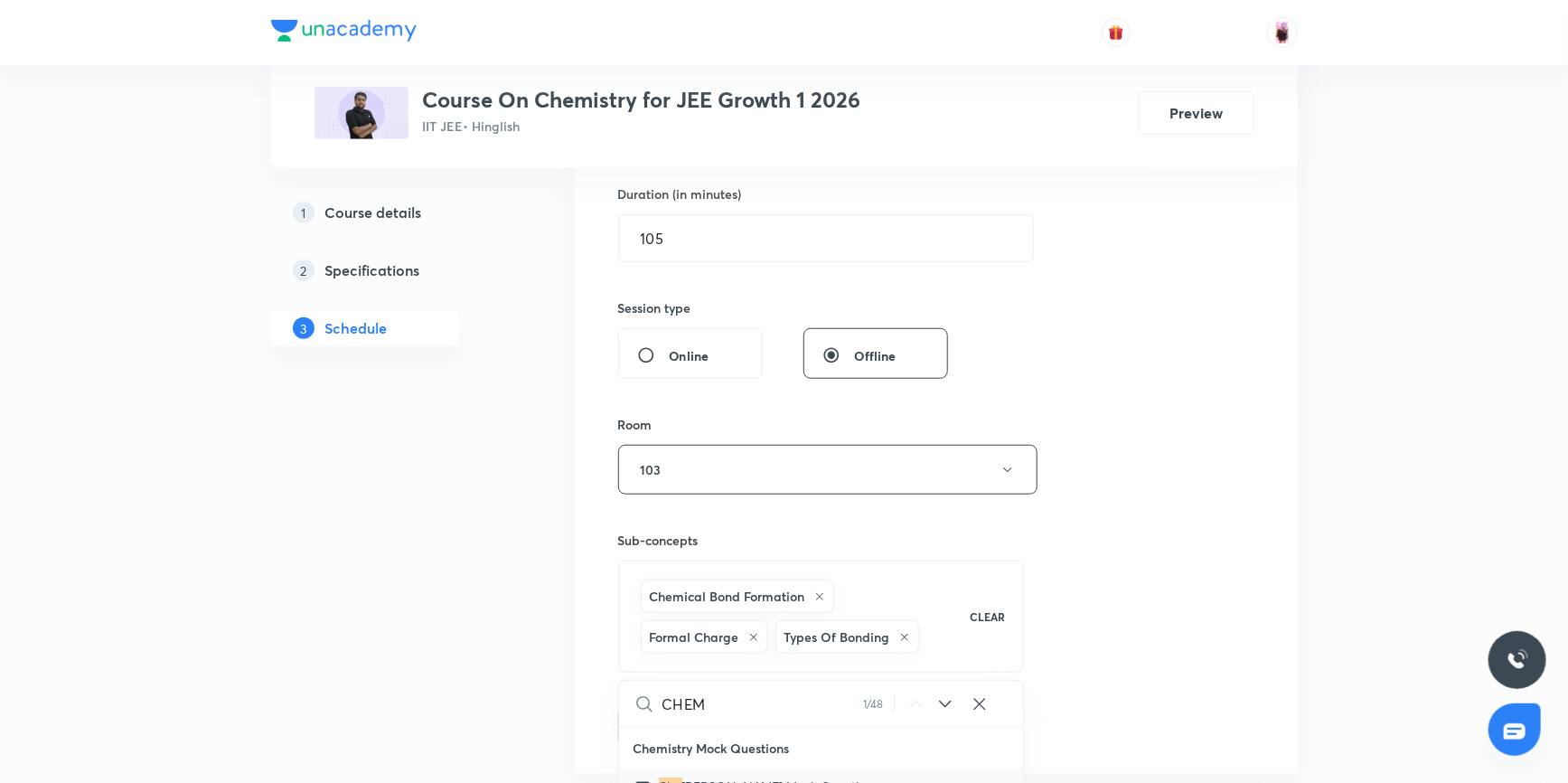
type input "CHEMI"
checkbox input "true"
type input "CHEMICA"
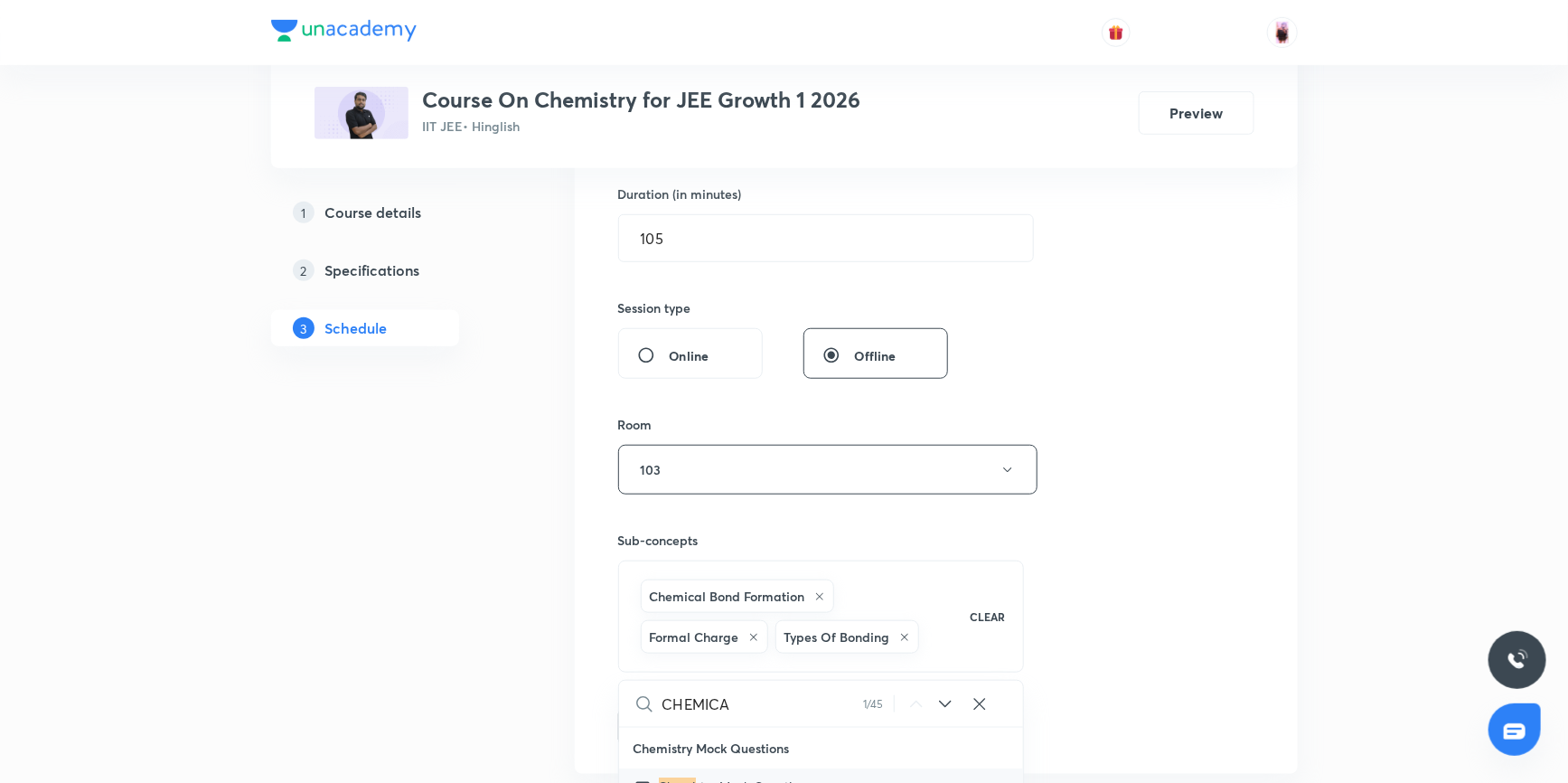
checkbox input "true"
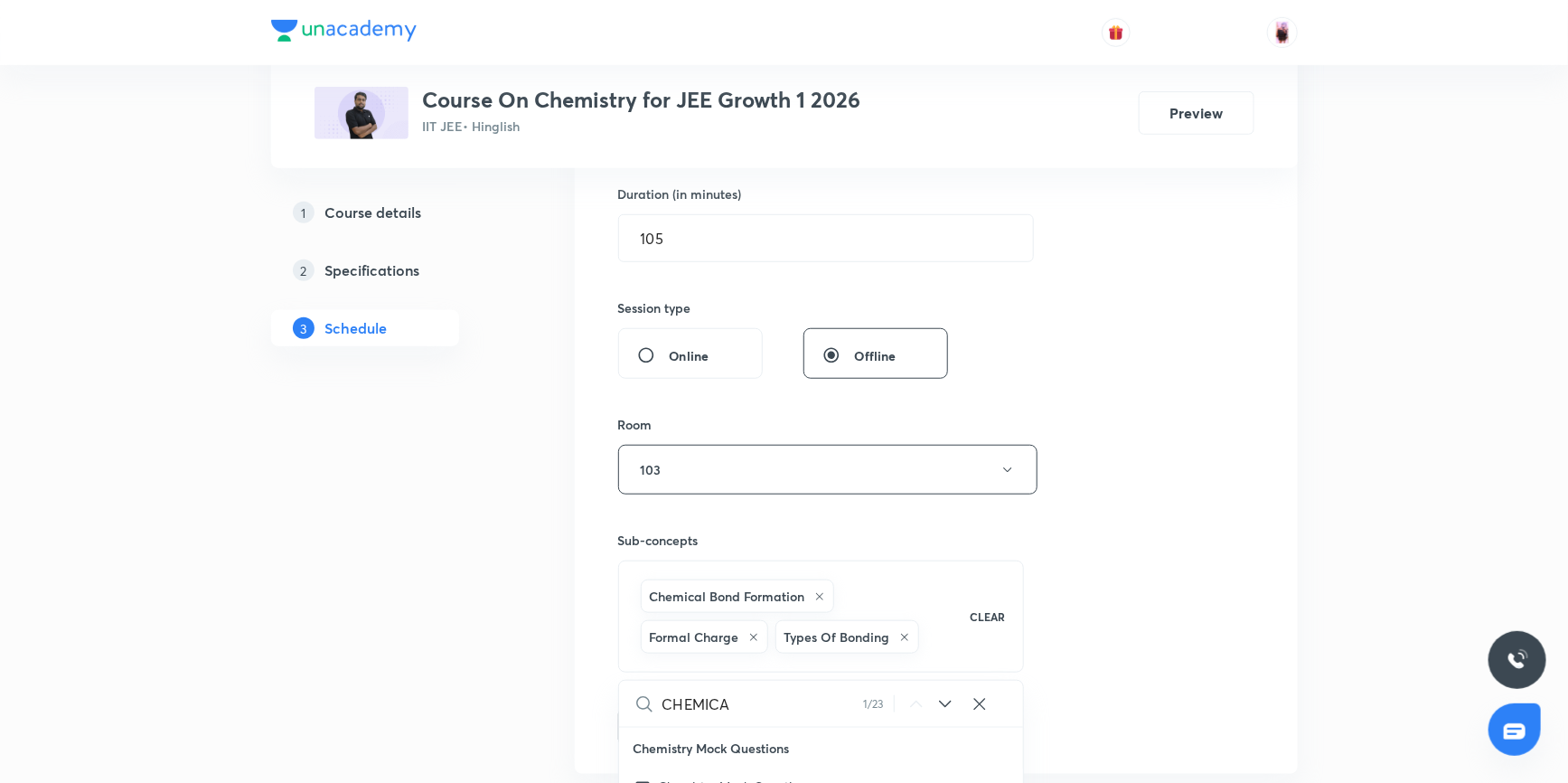
checkbox input "true"
type input "CHEMICAK"
checkbox input "true"
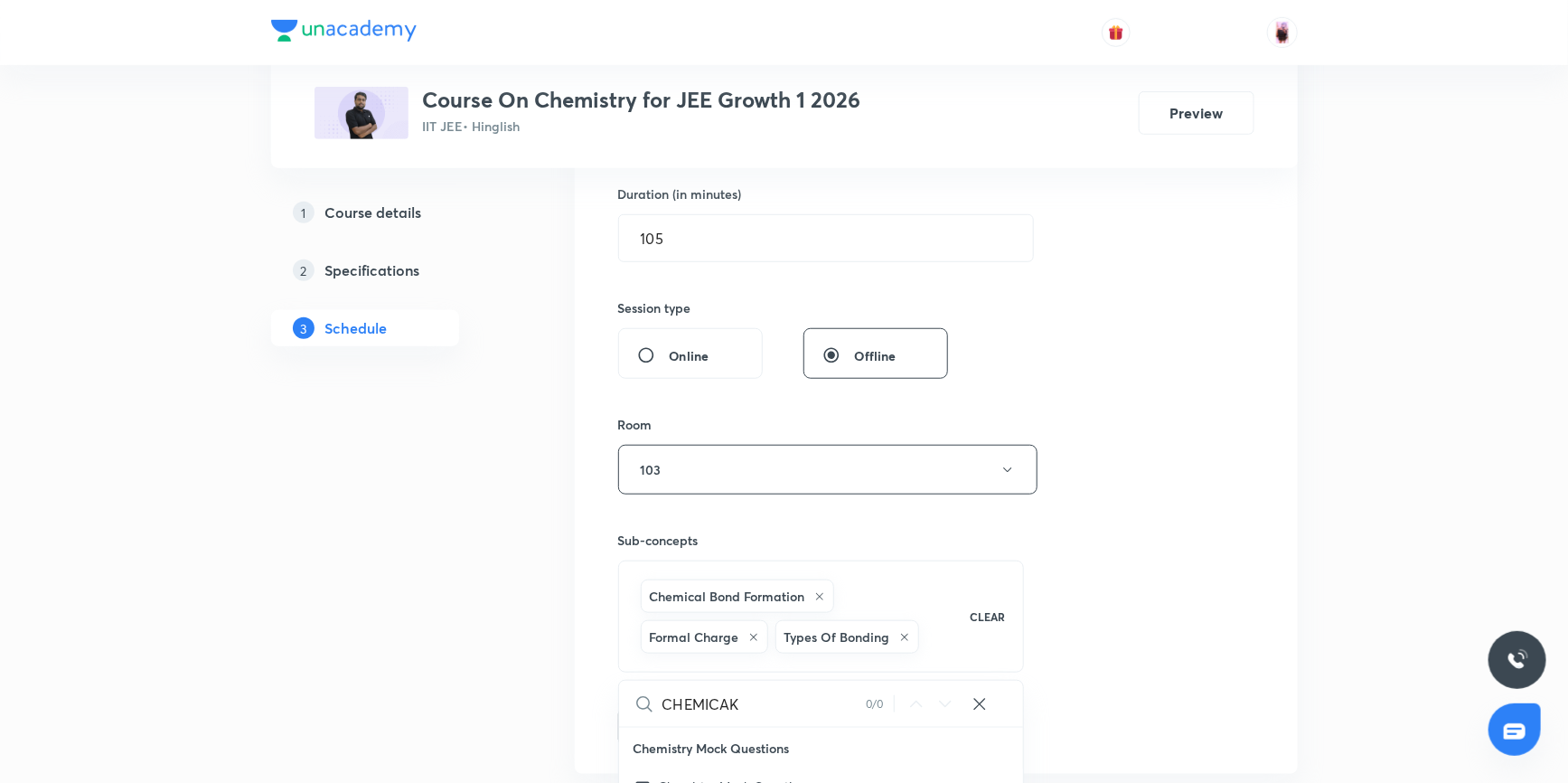
checkbox input "true"
type input "CHEMICA"
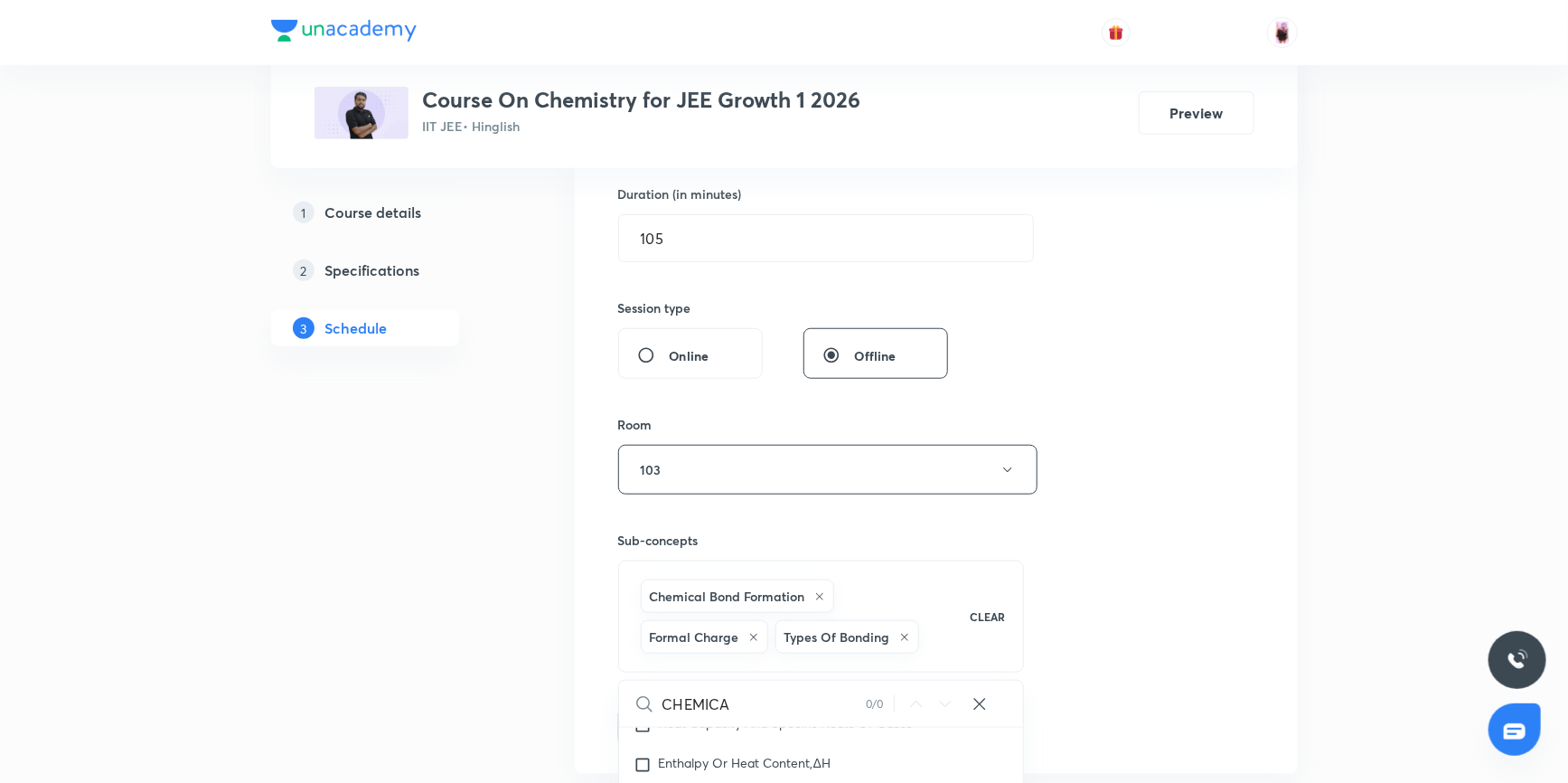
checkbox input "true"
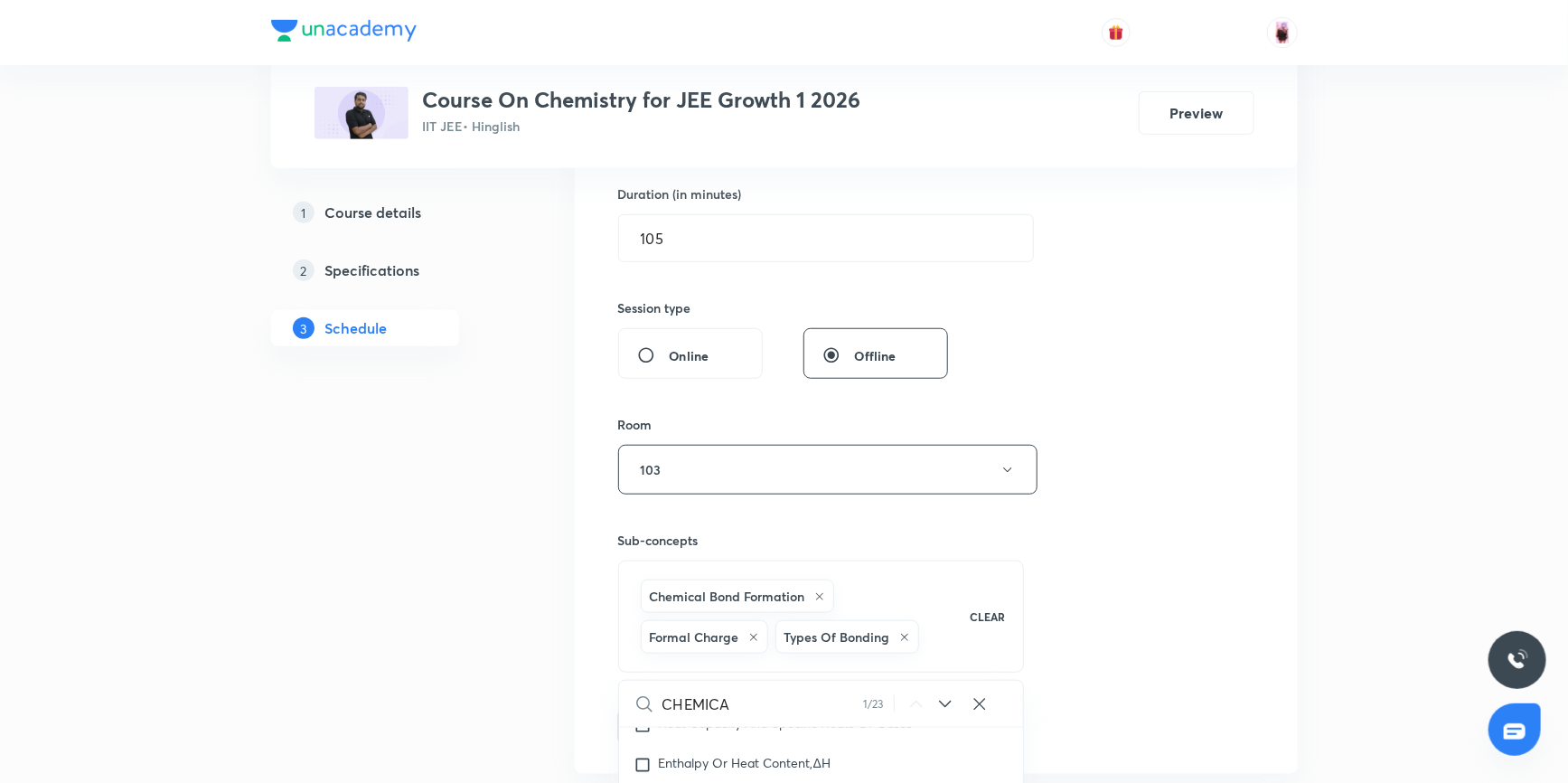
checkbox input "true"
type input "CHEMICAL"
checkbox input "true"
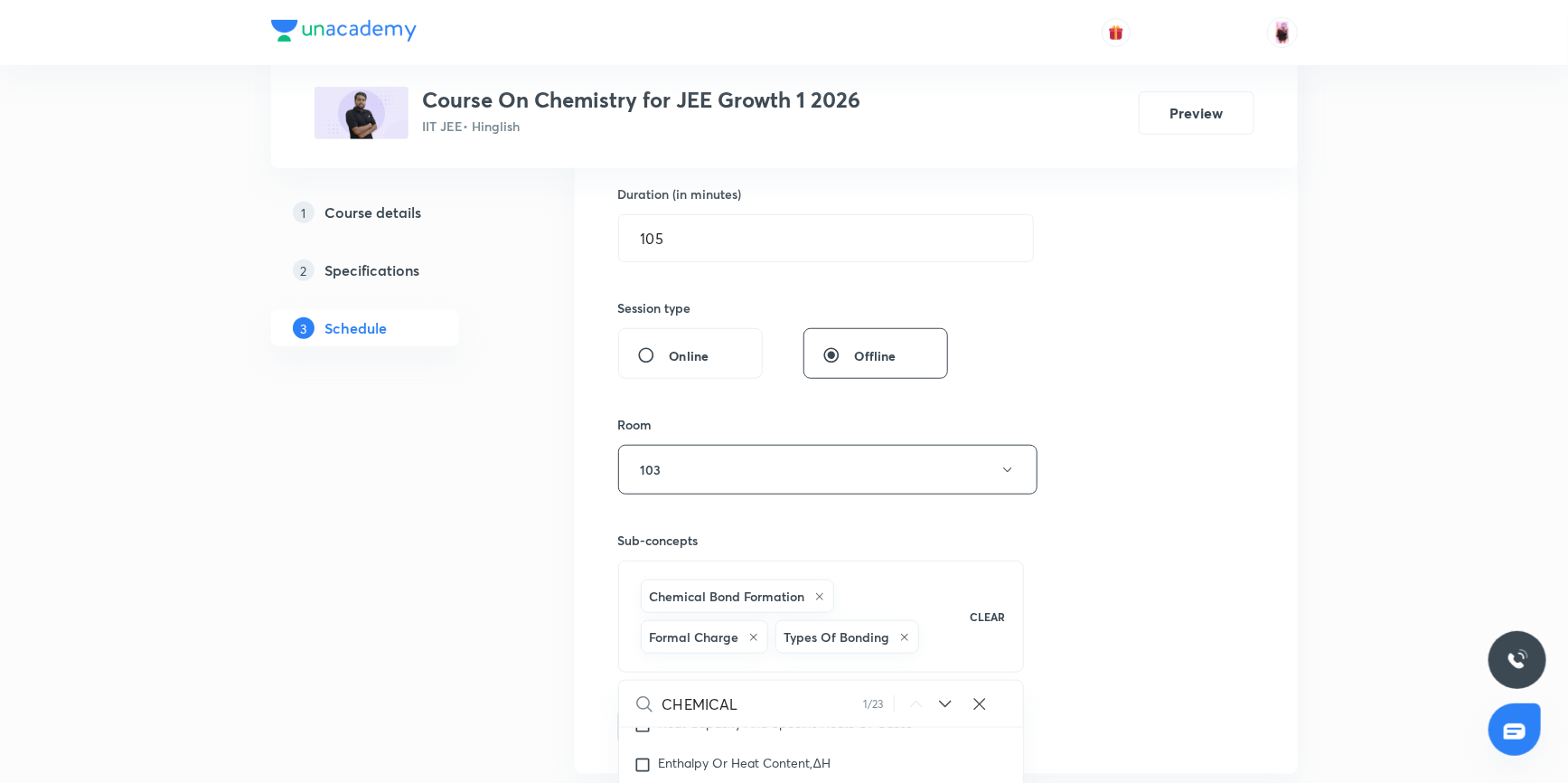
checkbox input "true"
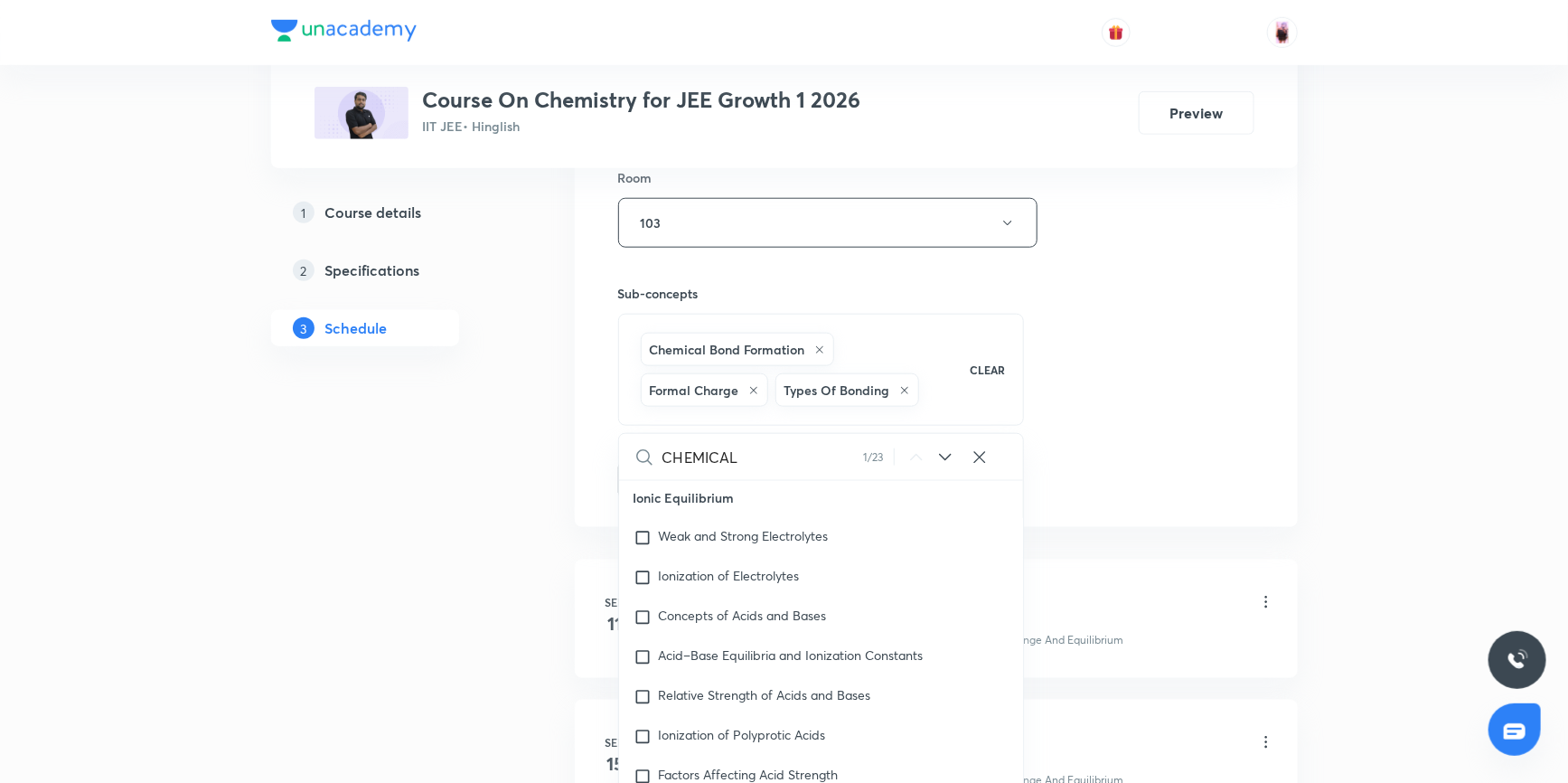
scroll to position [4368, 0]
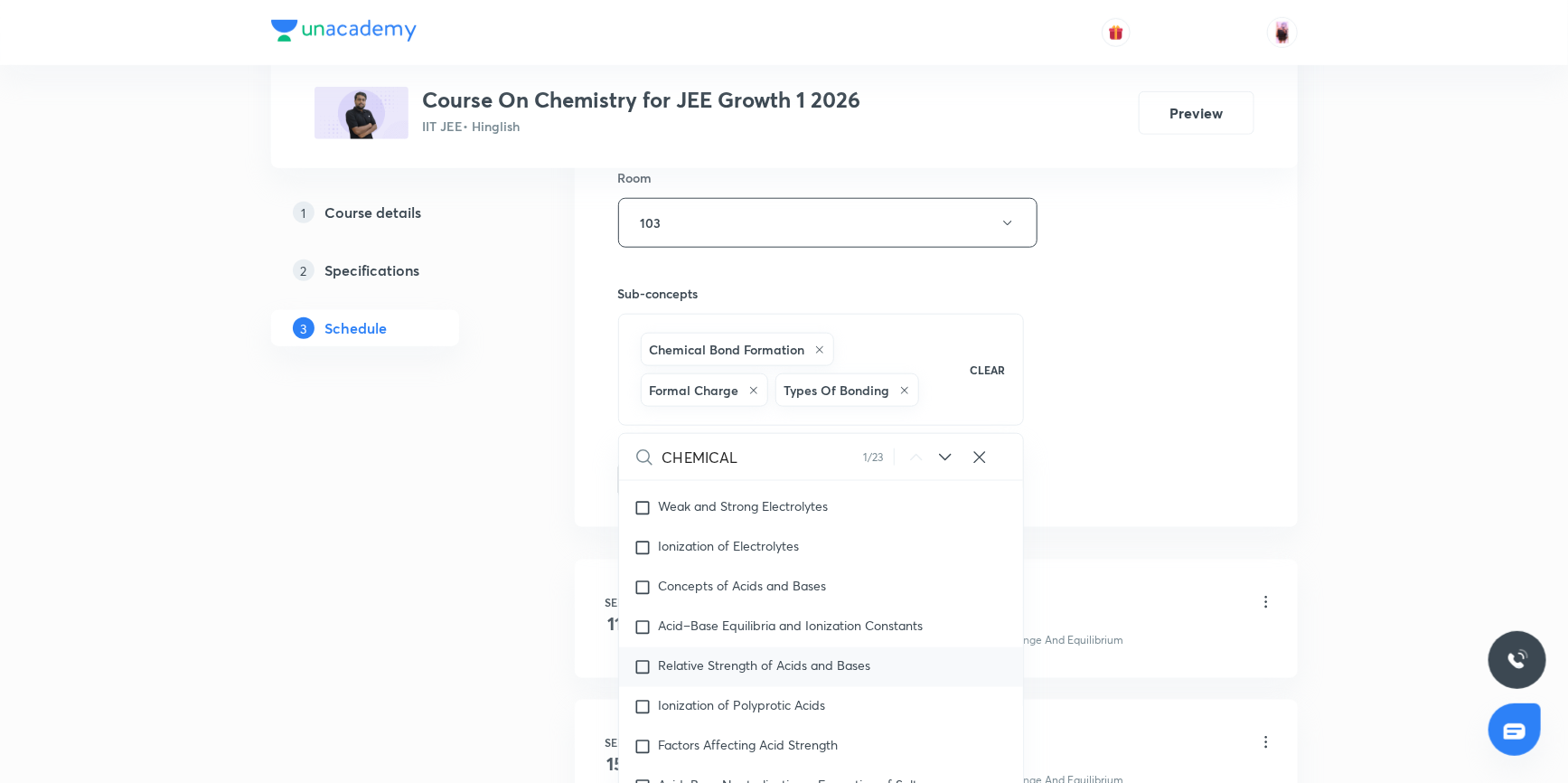
type input "CHEMICAL B"
checkbox input "true"
type input "CHEMICAL BO"
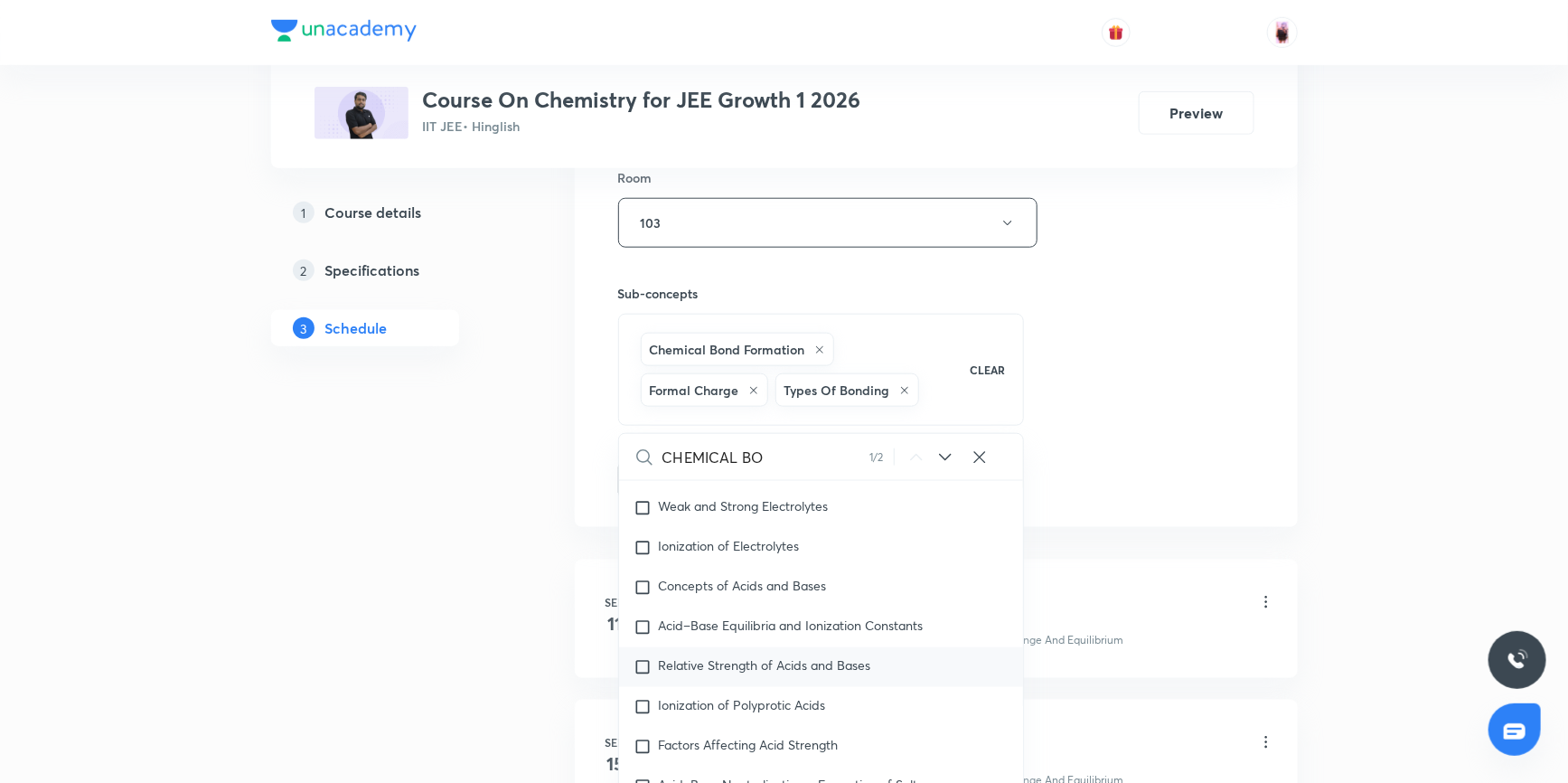
checkbox input "true"
type input "CHEMICAL BON"
checkbox input "true"
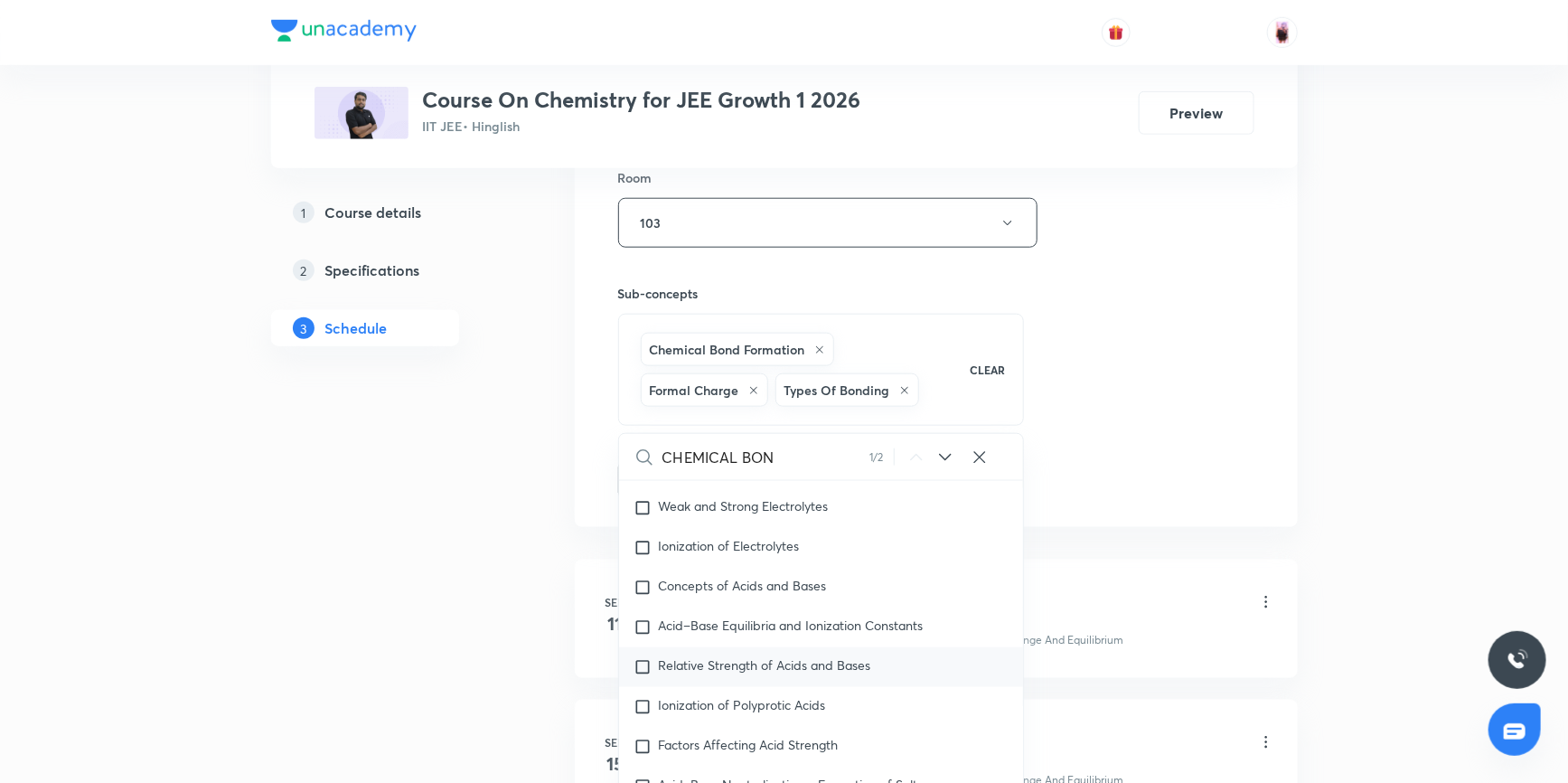
checkbox input "true"
type input "CHEMICAL BOND"
checkbox input "true"
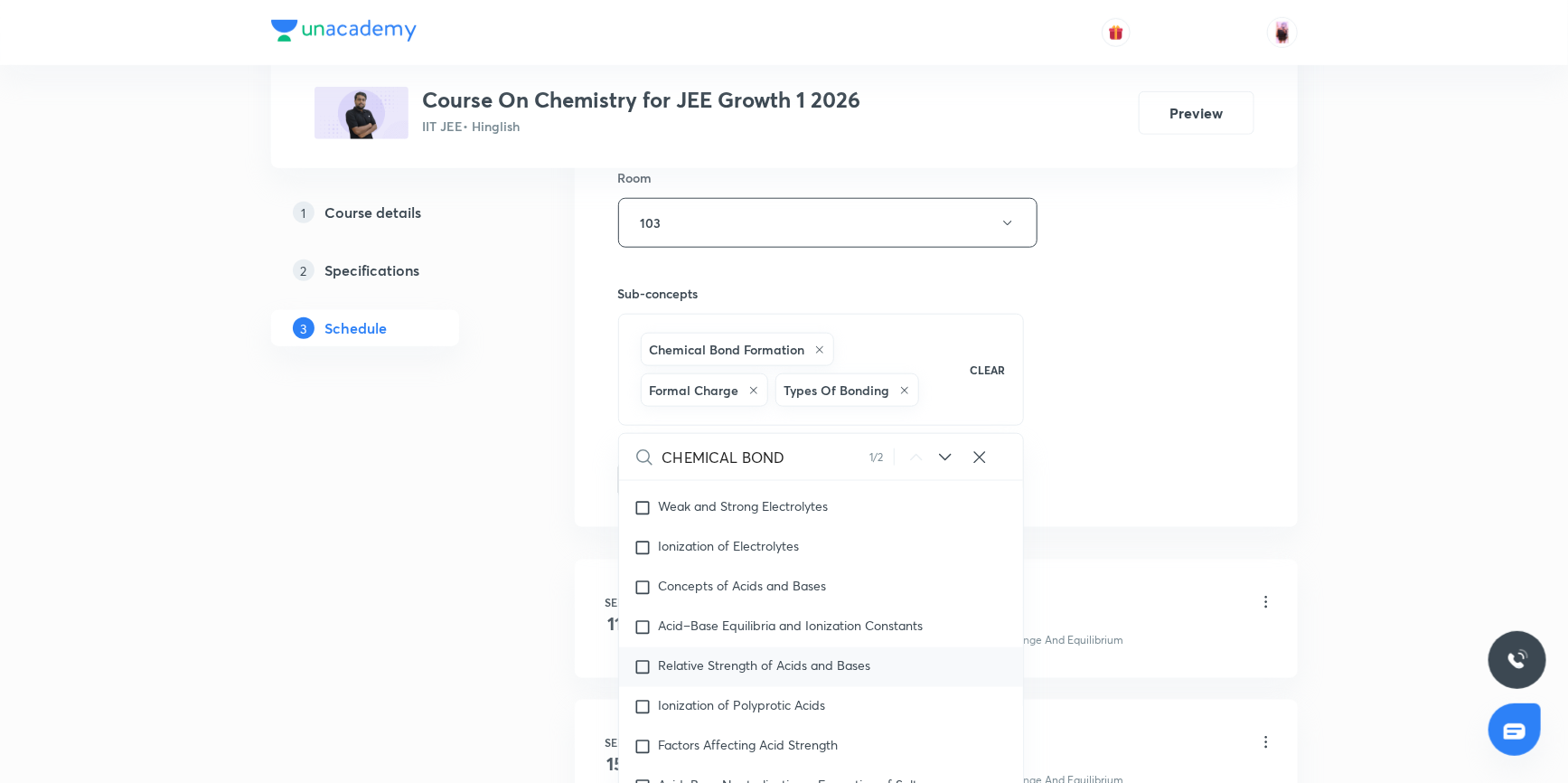
checkbox input "true"
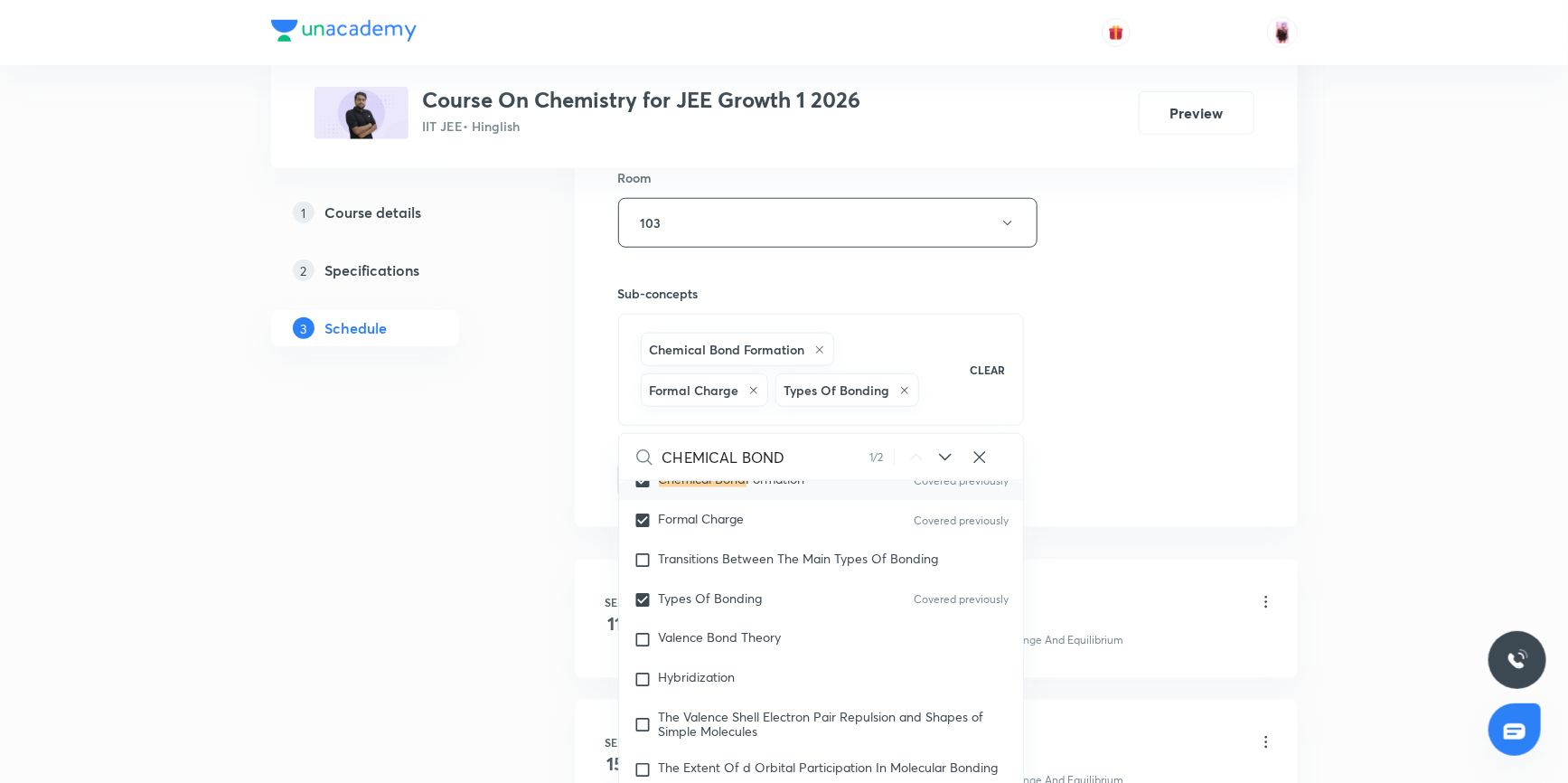
scroll to position [25670, 0]
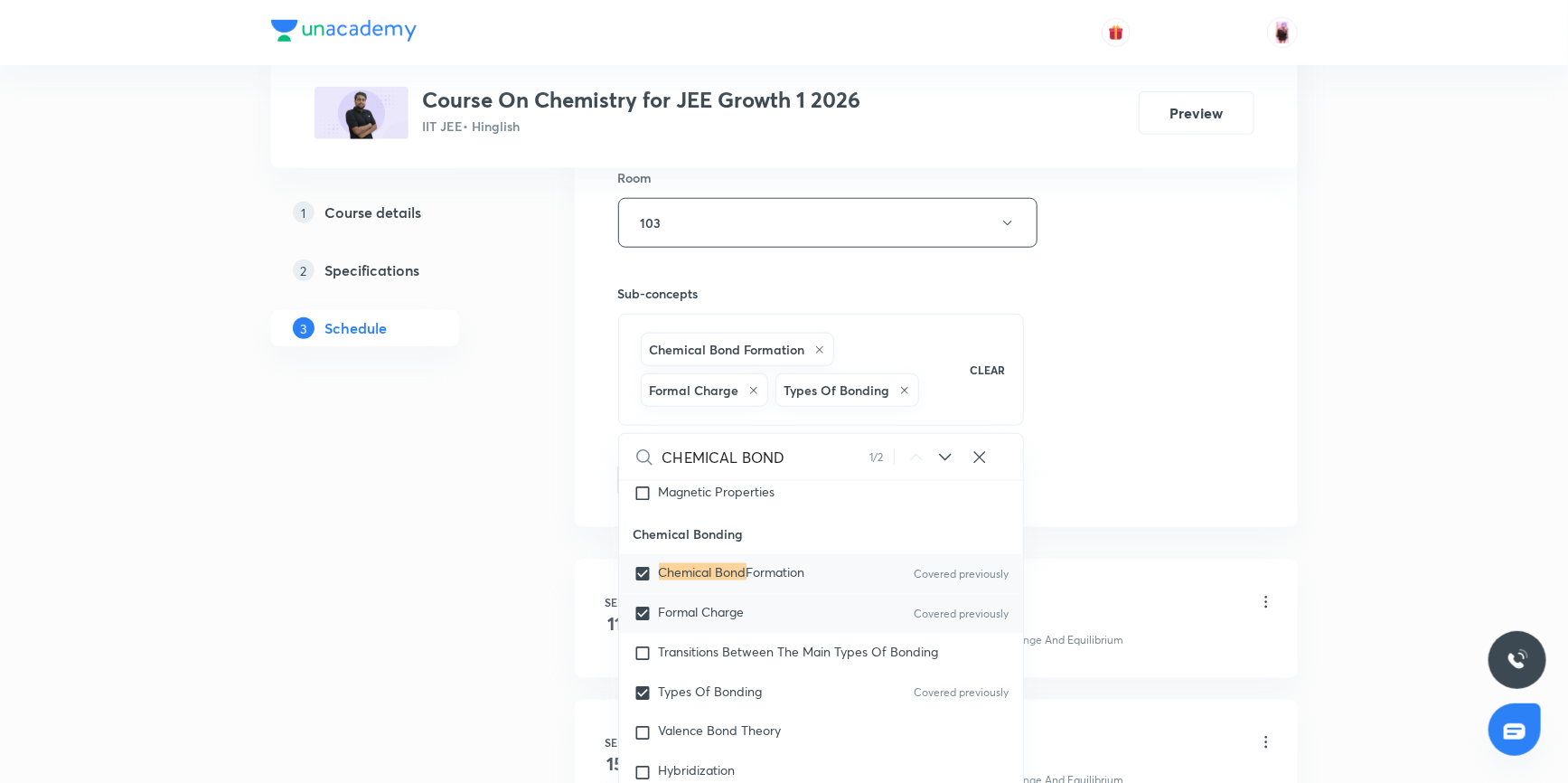
type input "CHEMICAL BON"
checkbox input "true"
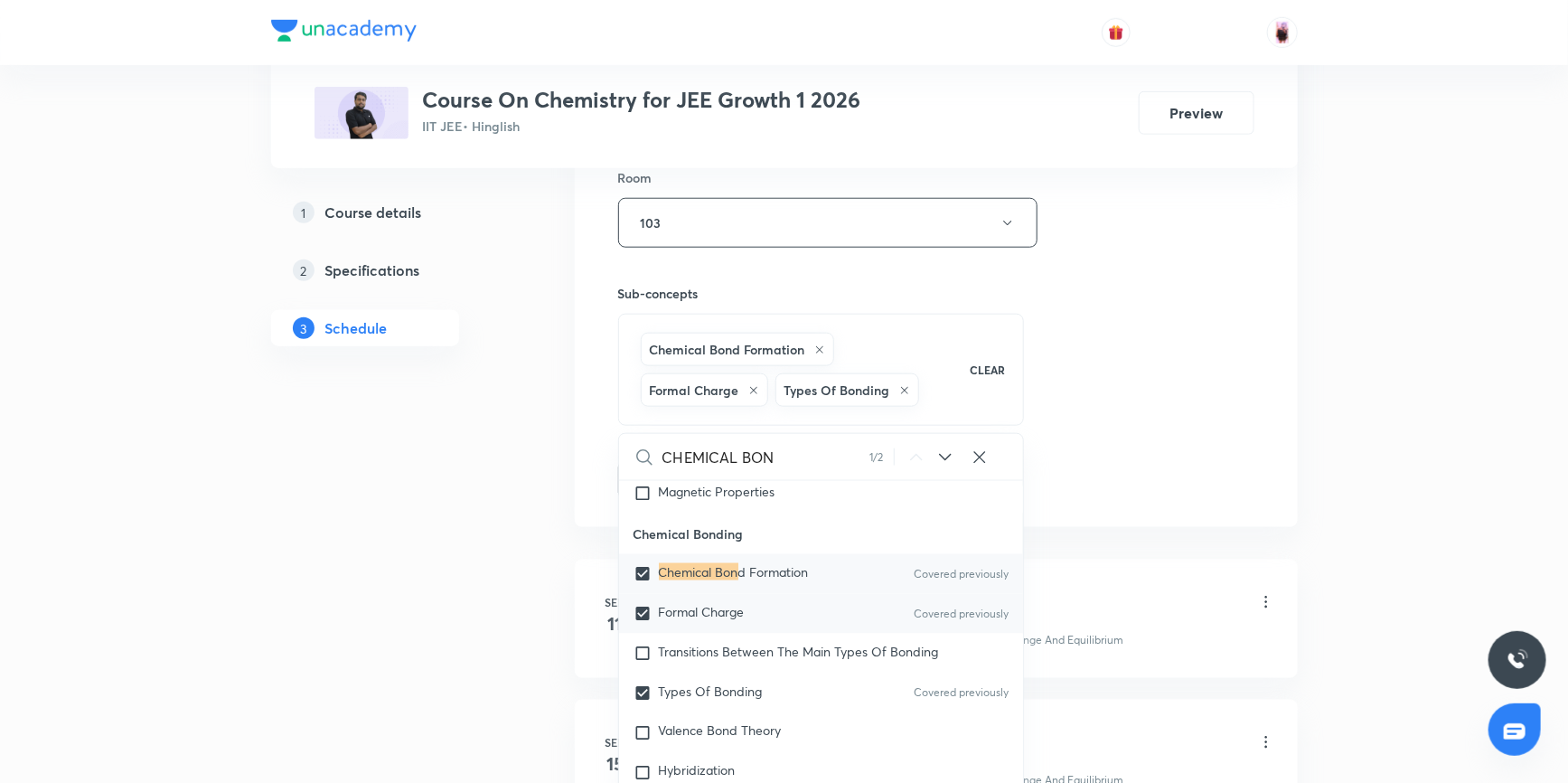
checkbox input "true"
type input "CHEMIC"
checkbox input "true"
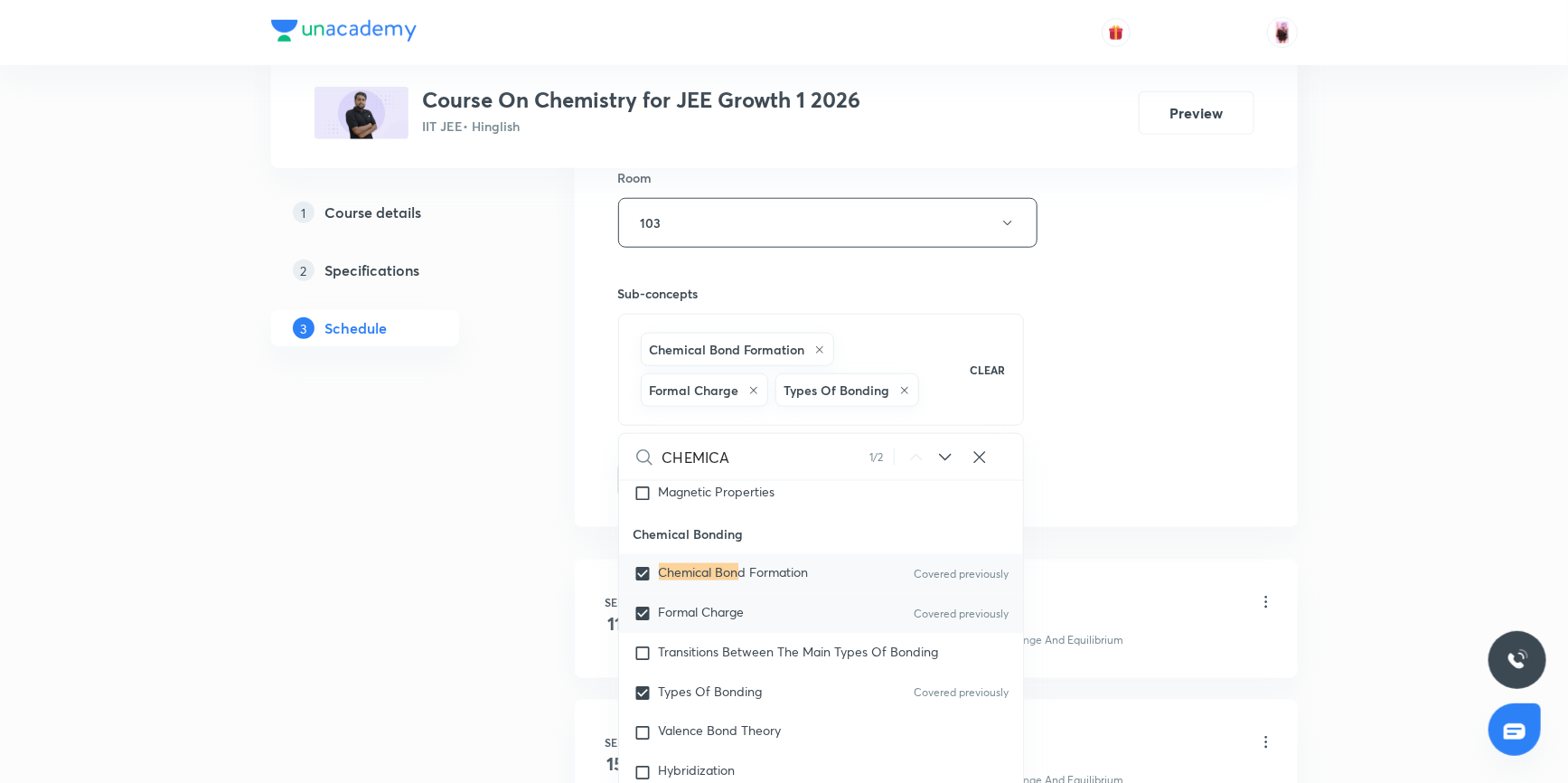
checkbox input "true"
type input "C"
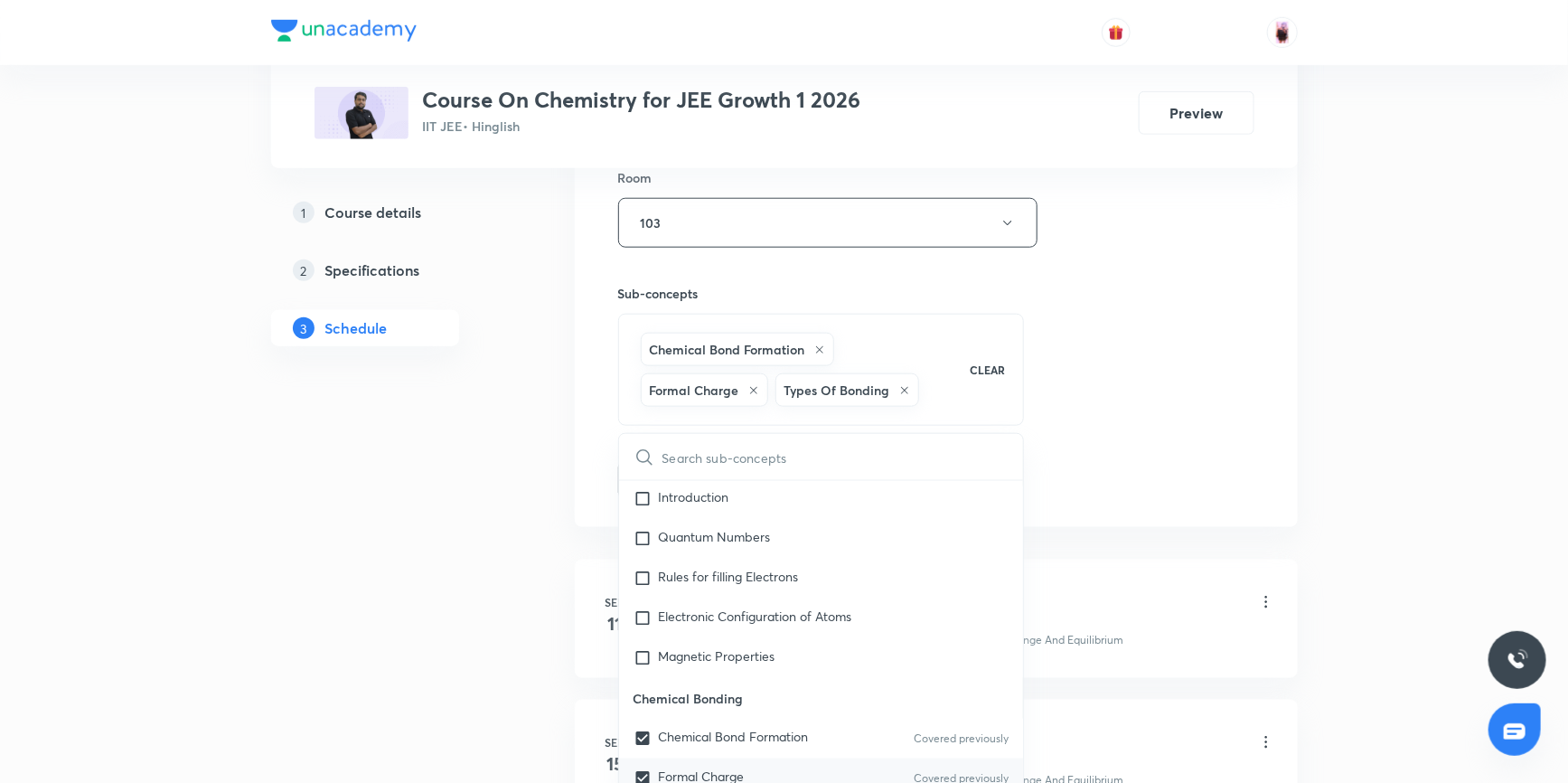
checkbox input "true"
click at [903, 388] on icon at bounding box center [904, 390] width 11 height 11
checkbox input "true"
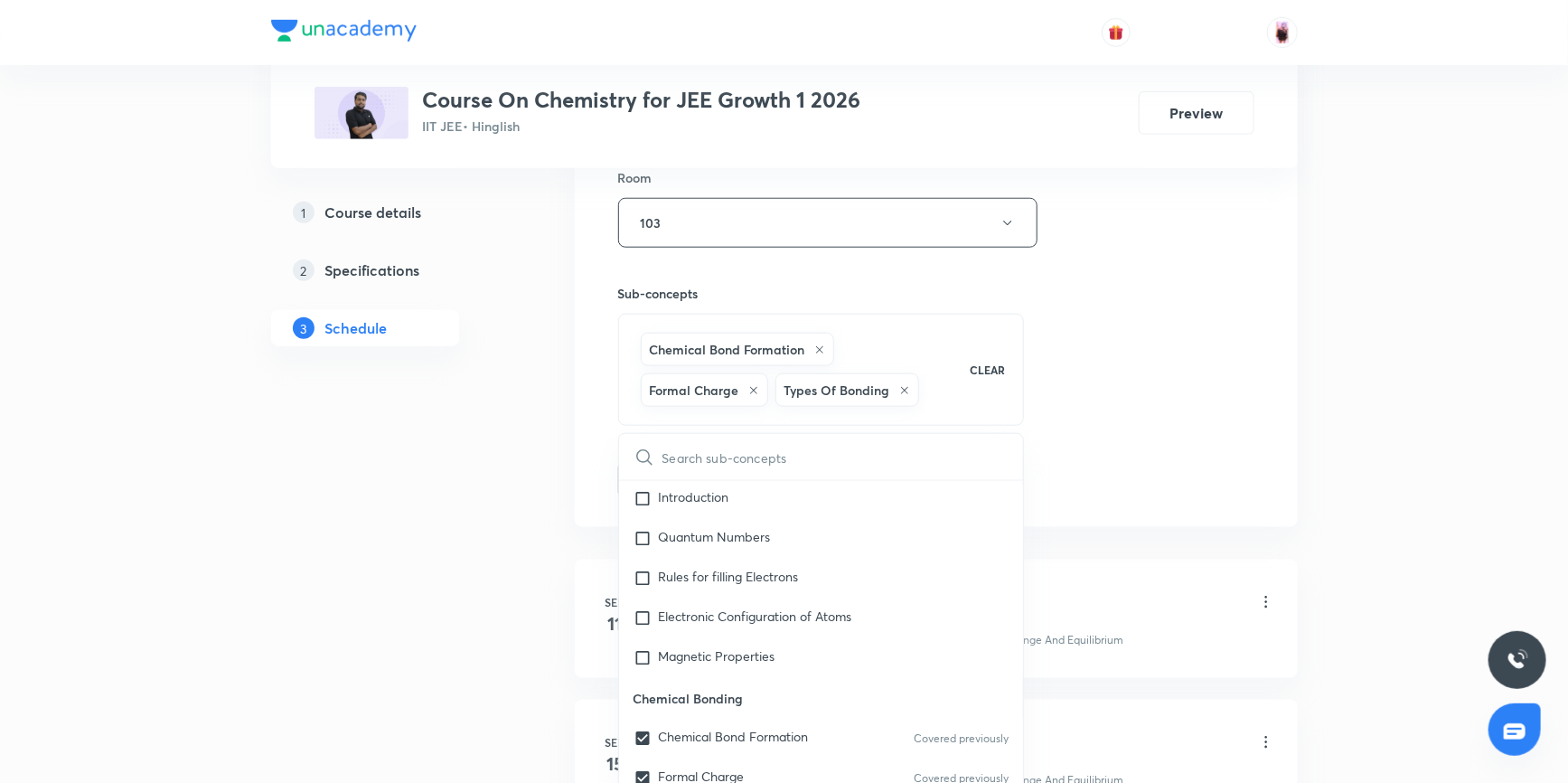
checkbox input "true"
checkbox input "false"
click at [754, 386] on icon at bounding box center [753, 390] width 11 height 11
checkbox input "true"
checkbox input "false"
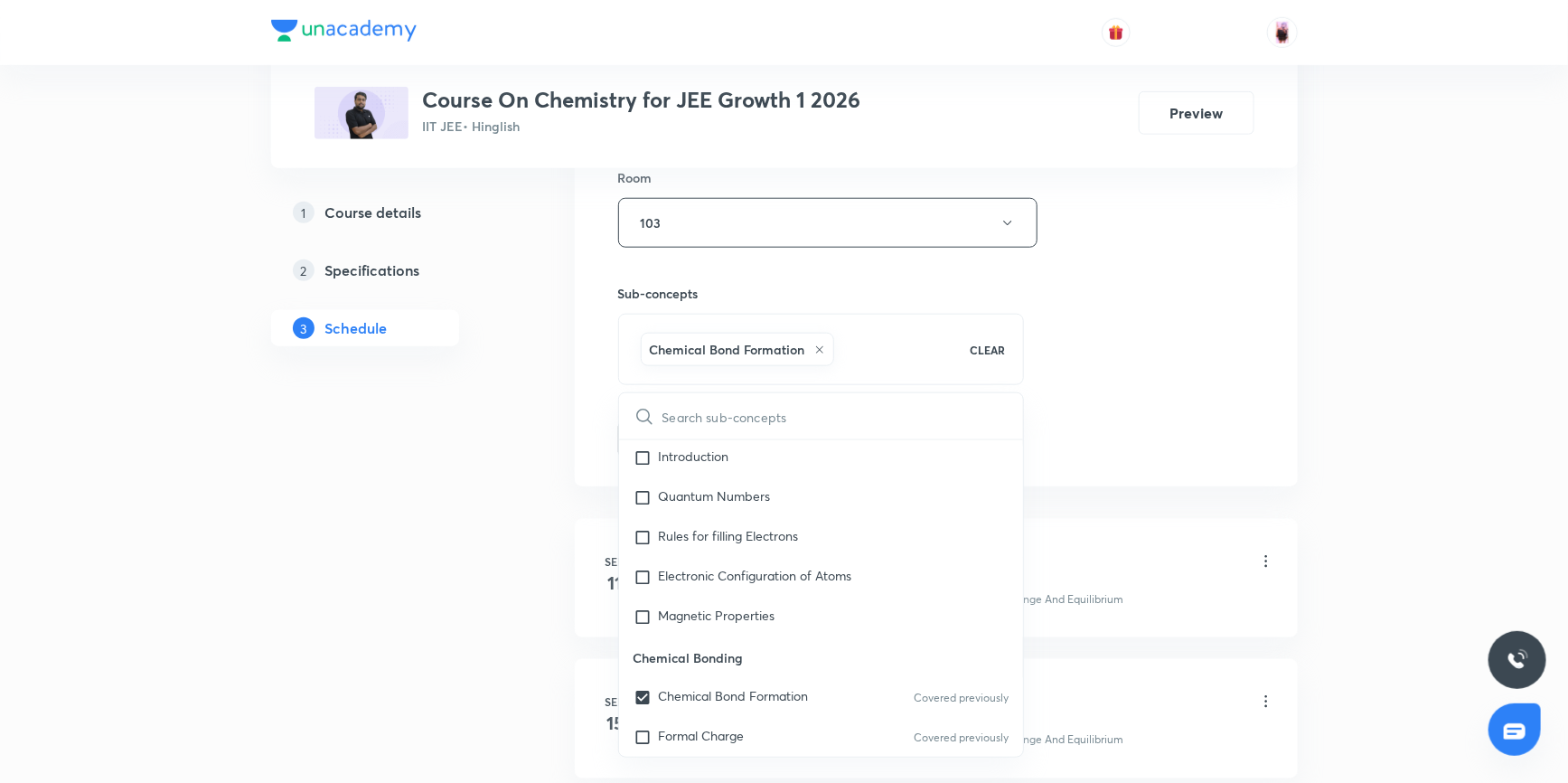
click at [1151, 357] on div "Session 6 Live class Session title 34/99 Chemical Bonding Question Practice ​ S…" at bounding box center [936, 22] width 636 height 869
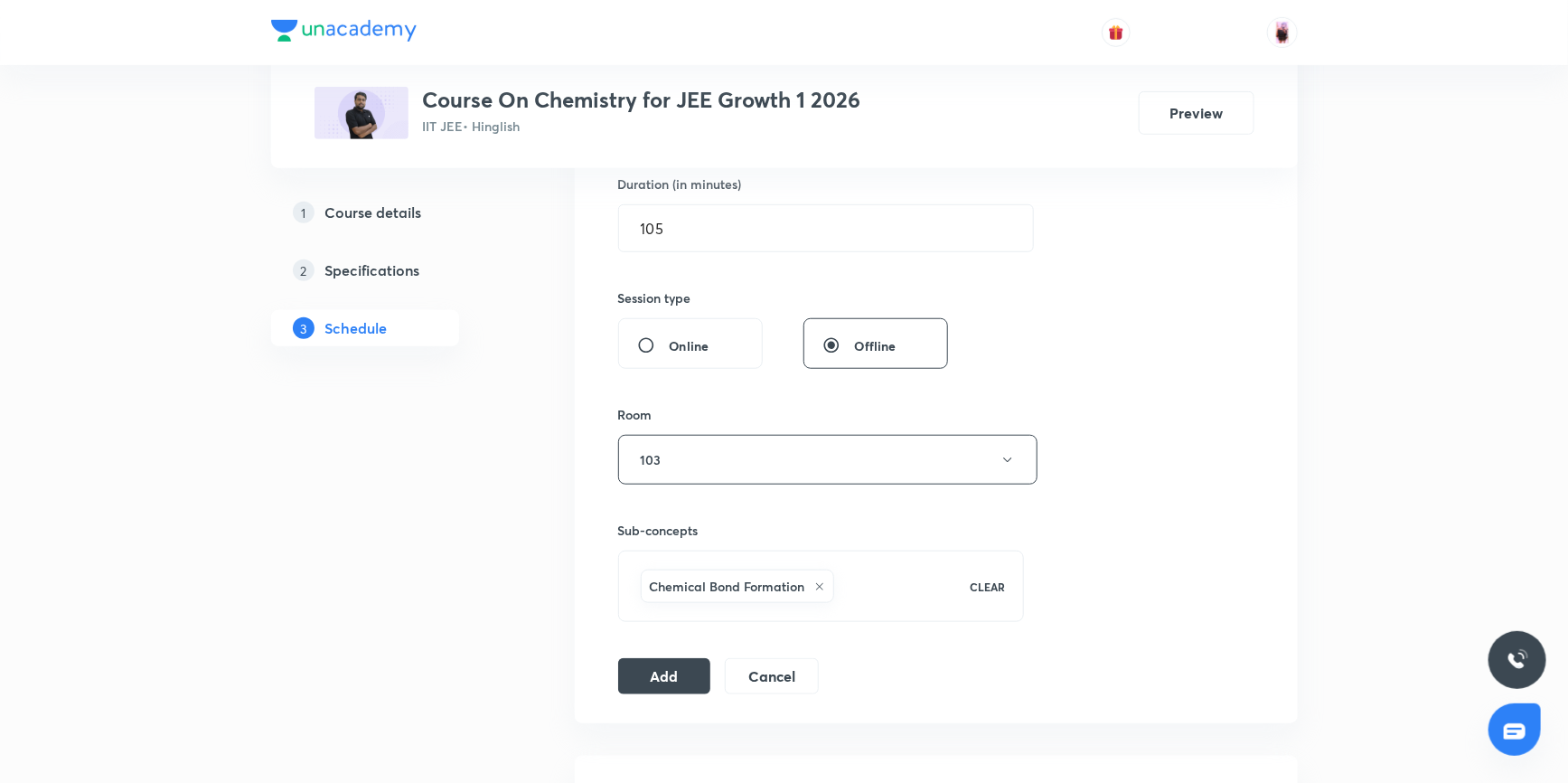
scroll to position [638, 0]
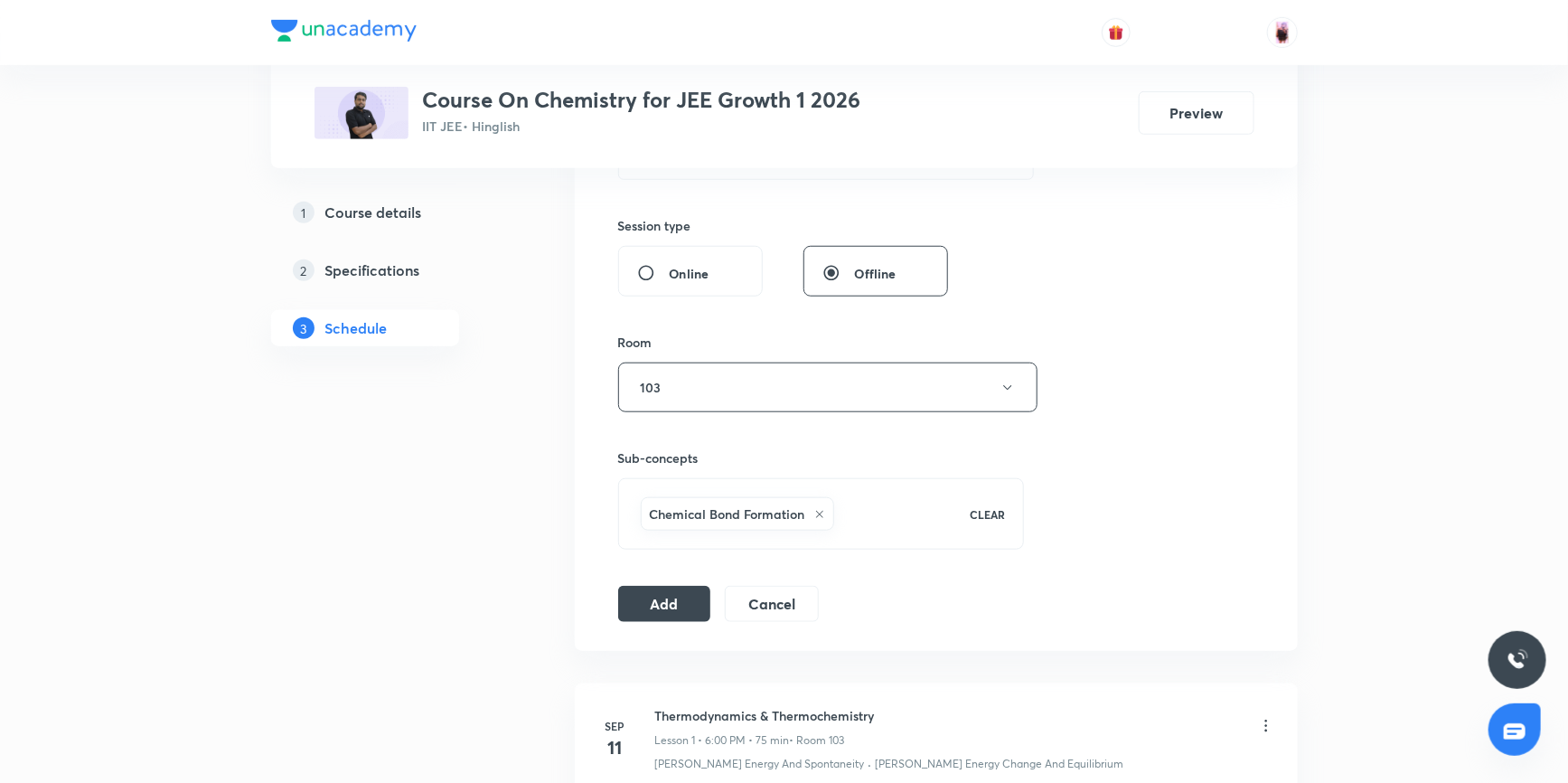
click at [861, 506] on div "Chemical Bond Formation" at bounding box center [794, 514] width 314 height 41
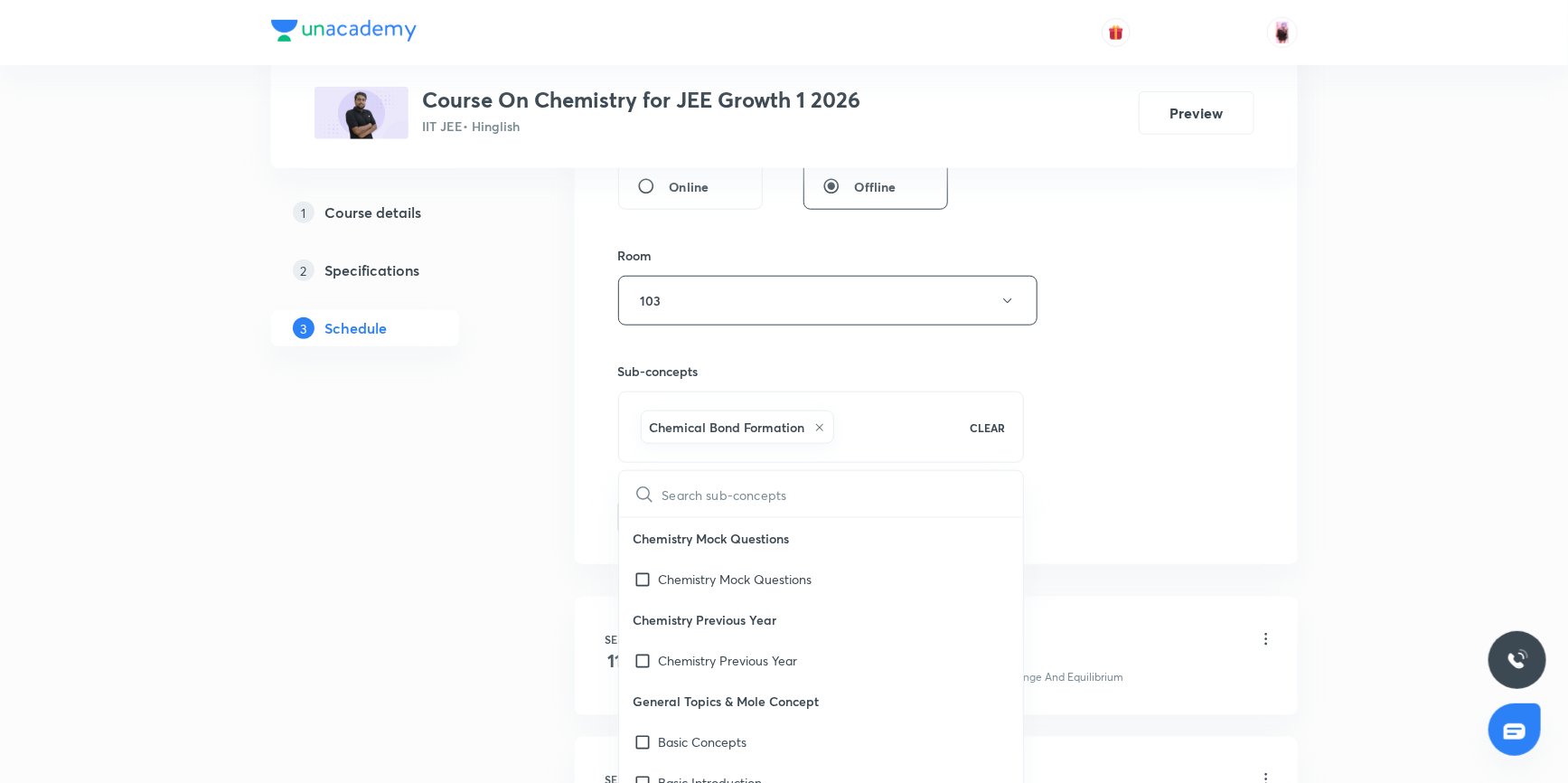
scroll to position [803, 0]
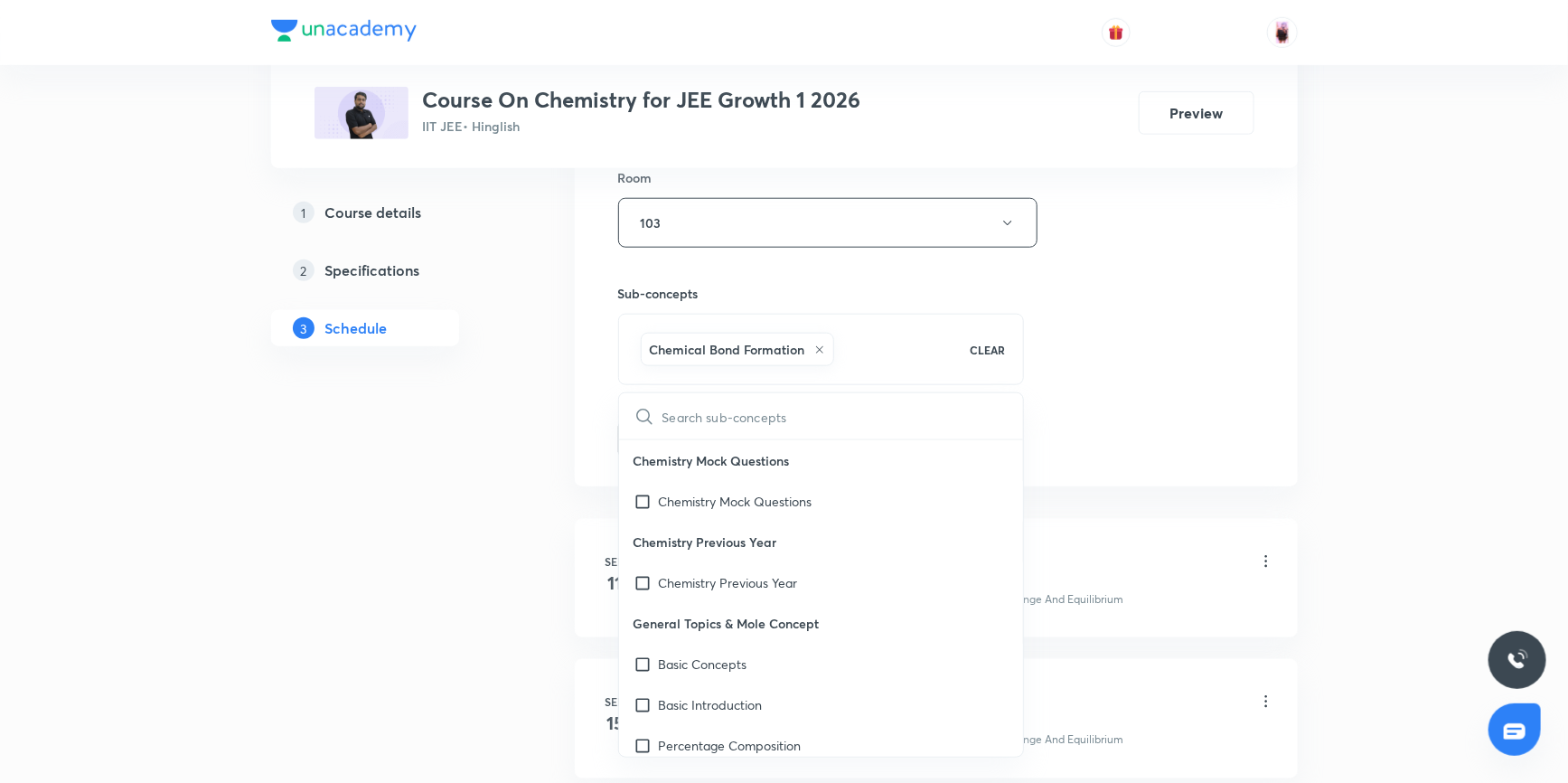
click at [704, 408] on input "text" at bounding box center [844, 415] width 362 height 46
checkbox input "true"
type input "CH"
checkbox input "true"
type input "CHE"
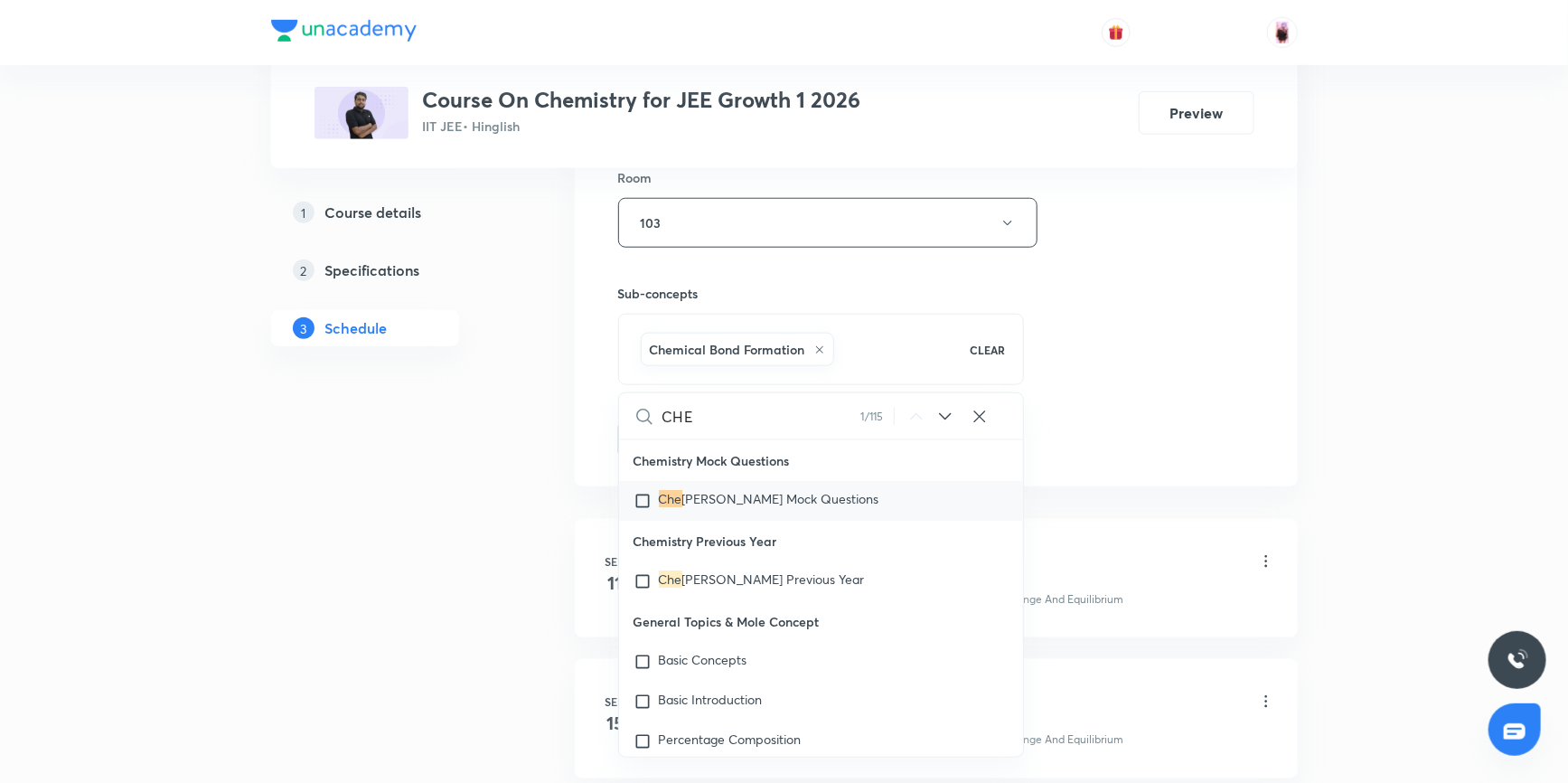
checkbox input "true"
type input "CHEM"
checkbox input "true"
type input "CHEMI"
checkbox input "true"
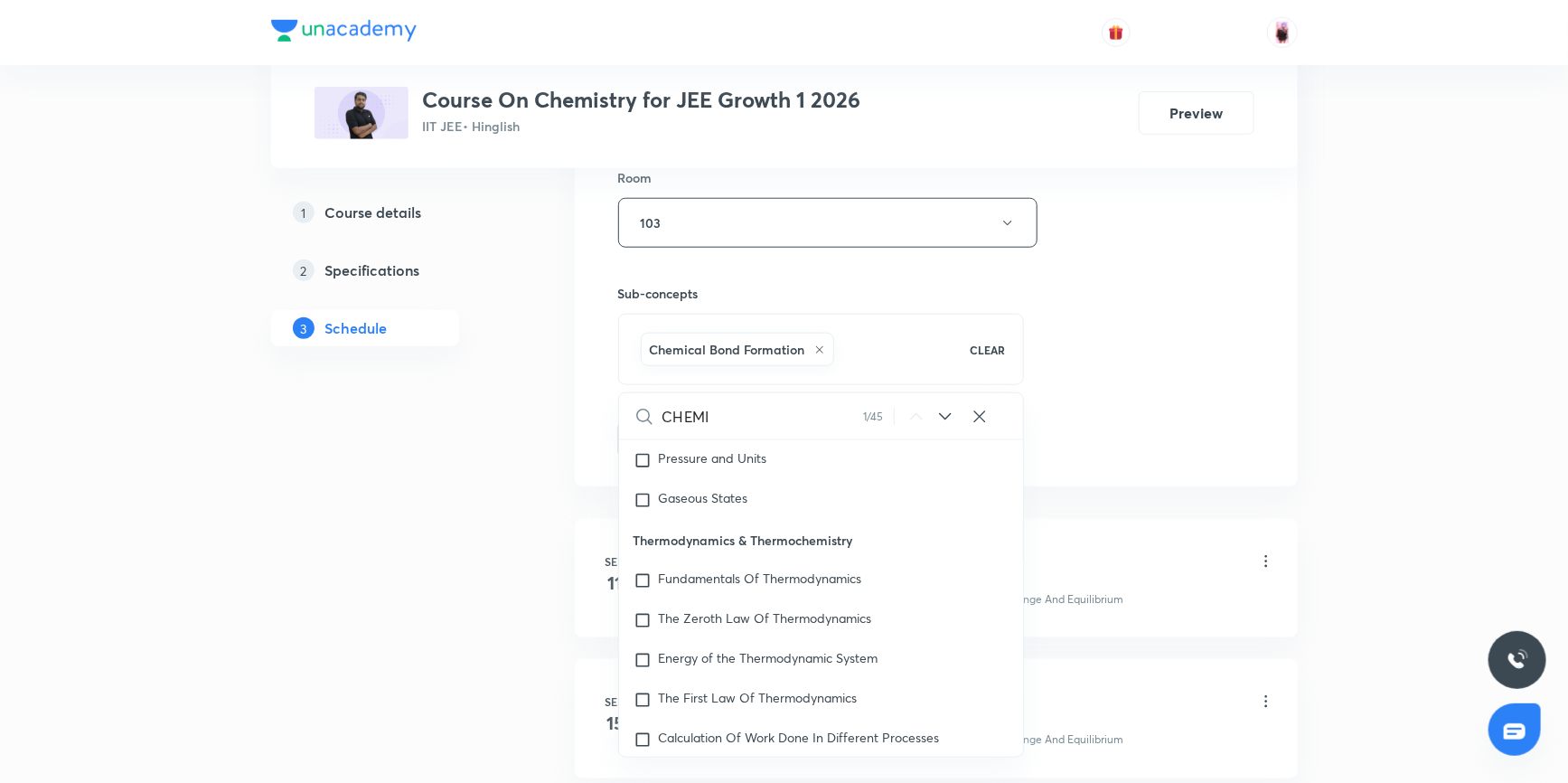
scroll to position [3285, 0]
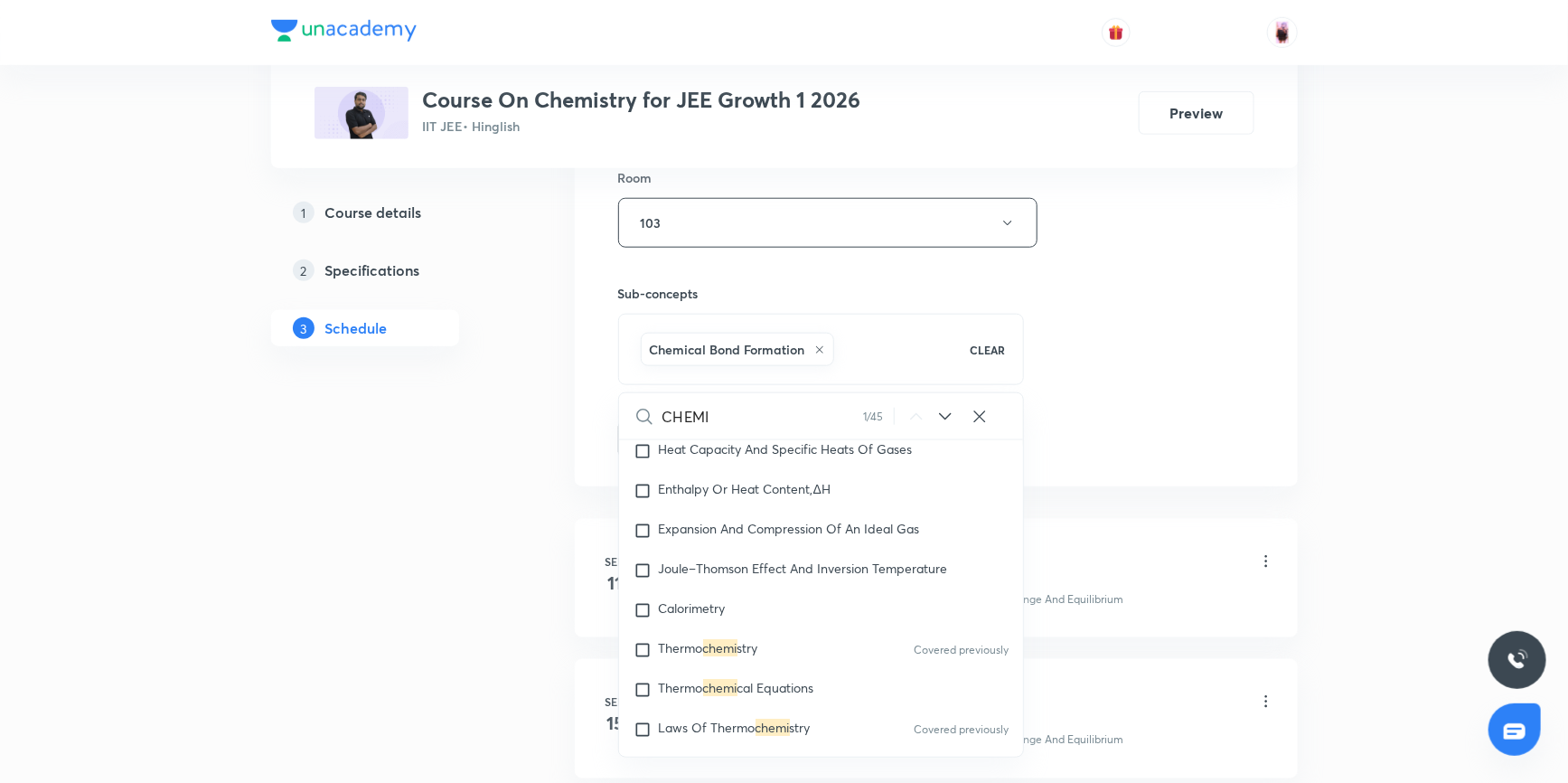
type input "CHEMIC"
checkbox input "true"
type input "CHEMICA"
checkbox input "true"
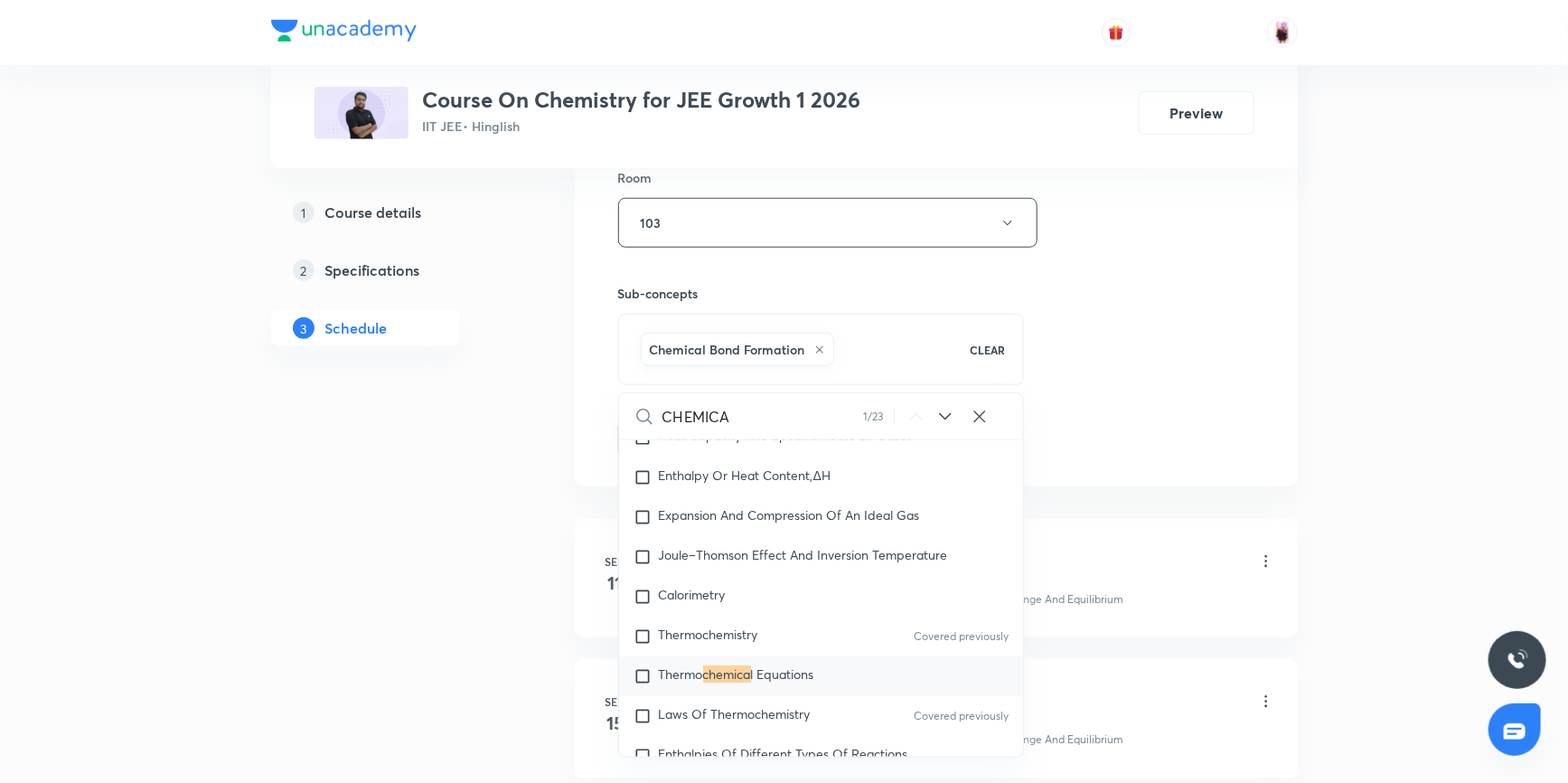
type input "CHEMICAL"
checkbox input "true"
type input "CHEMICAL"
checkbox input "true"
type input "CHEMICAL BO"
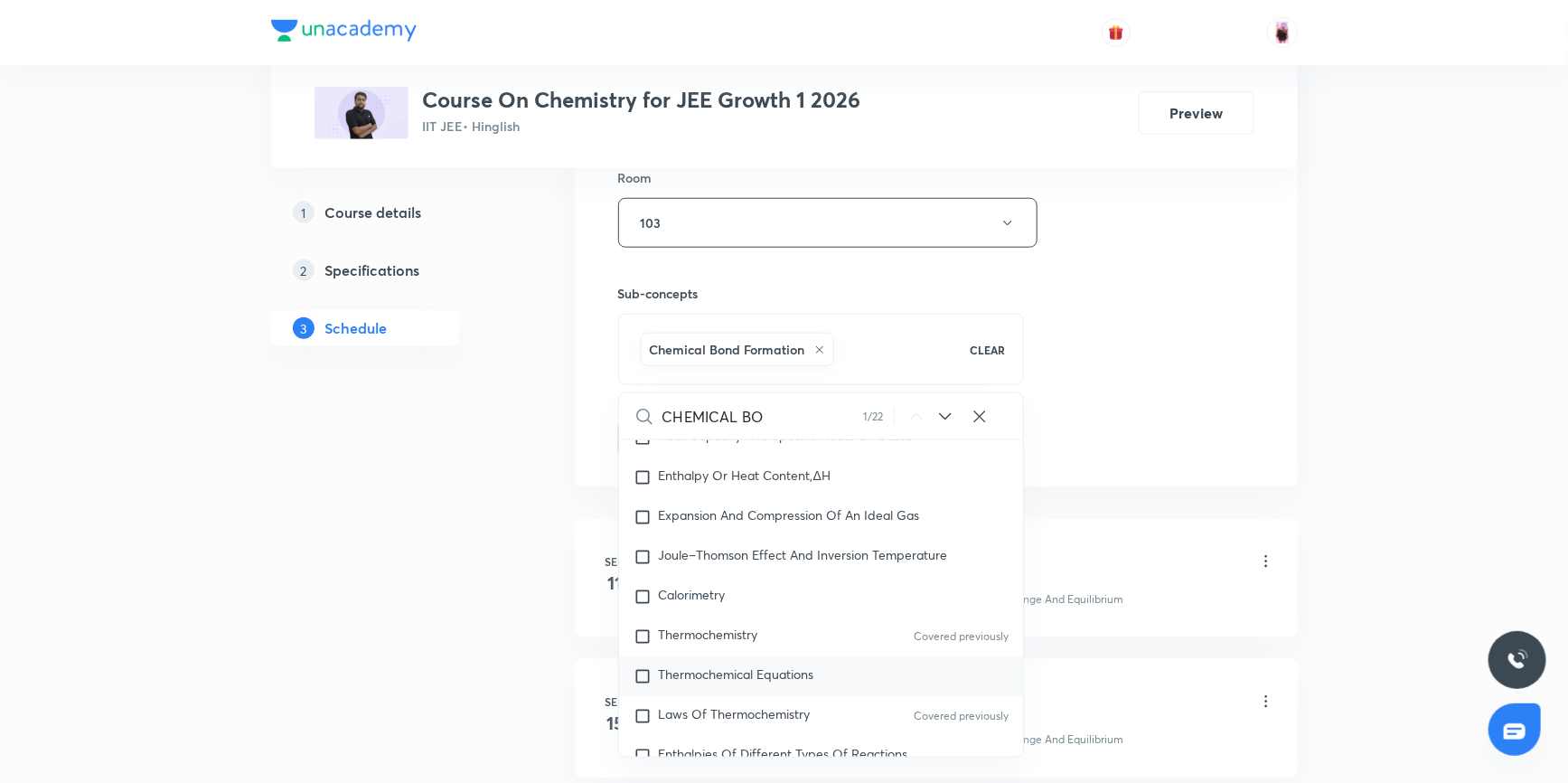
checkbox input "true"
type input "CHEMICAL BON"
checkbox input "true"
type input "CHEMICAL BOND"
checkbox input "true"
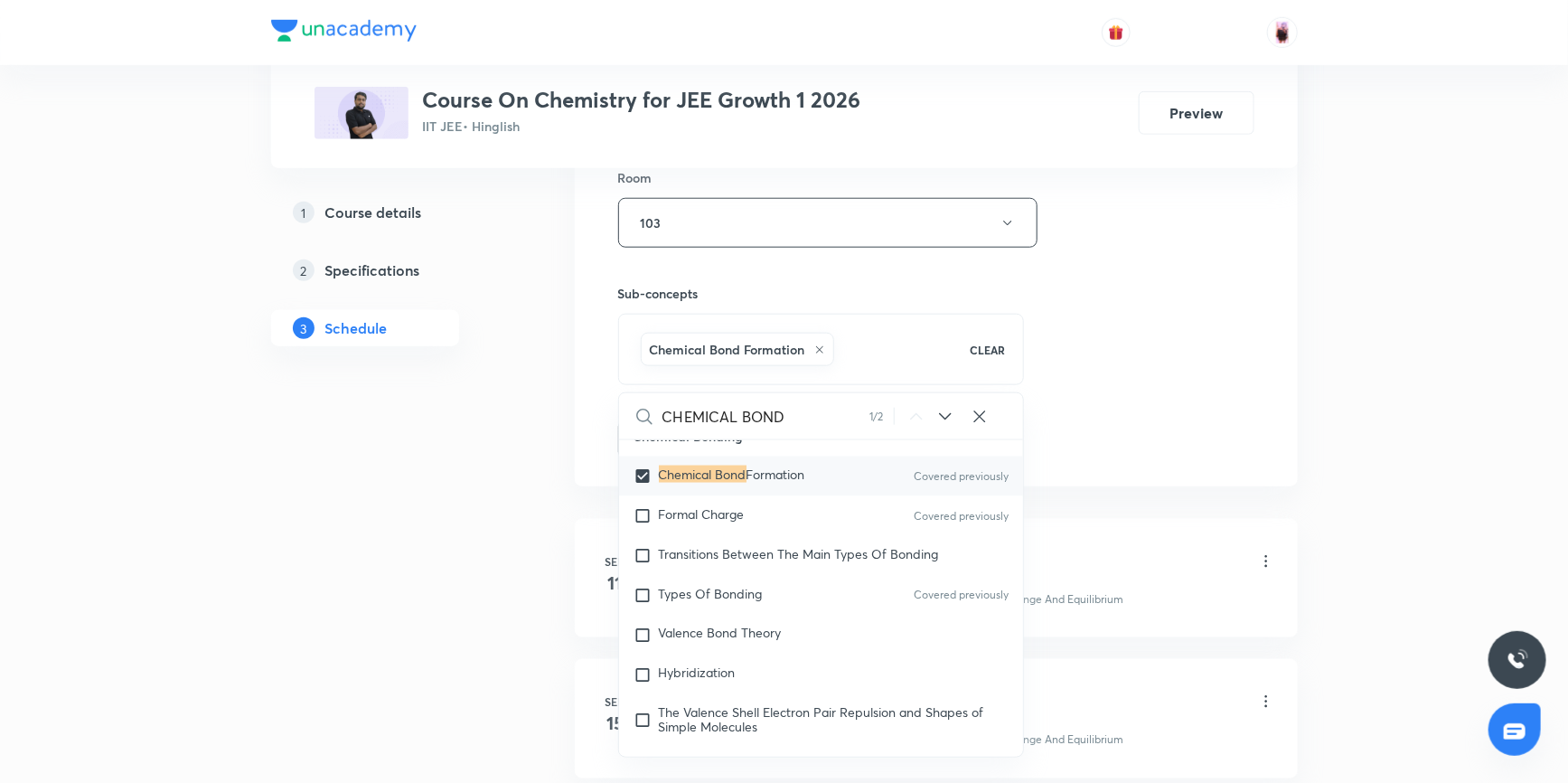
scroll to position [25753, 0]
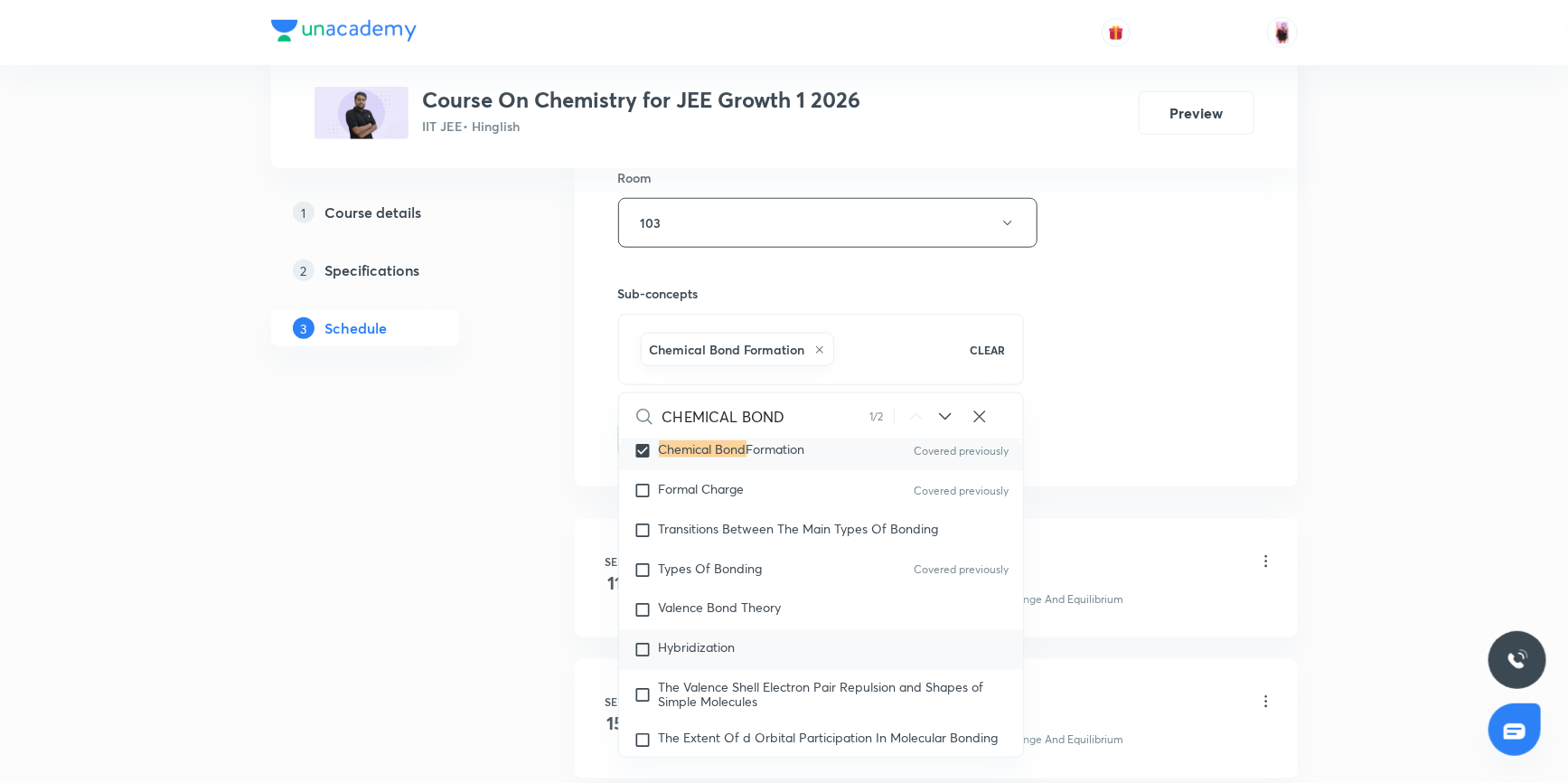
type input "CHEMICAL BOND"
click at [639, 640] on input "checkbox" at bounding box center [646, 649] width 25 height 18
checkbox input "true"
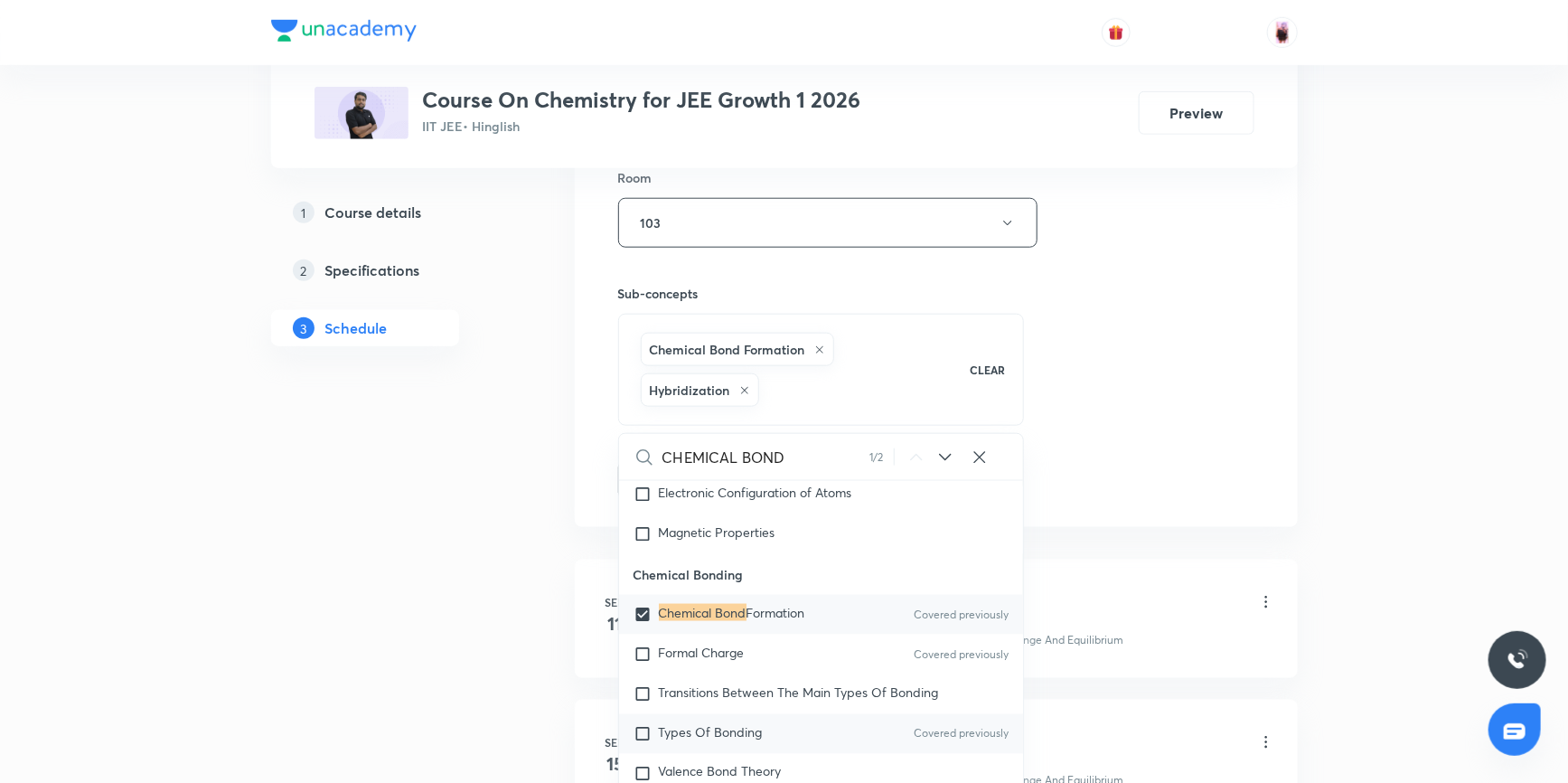
scroll to position [25588, 0]
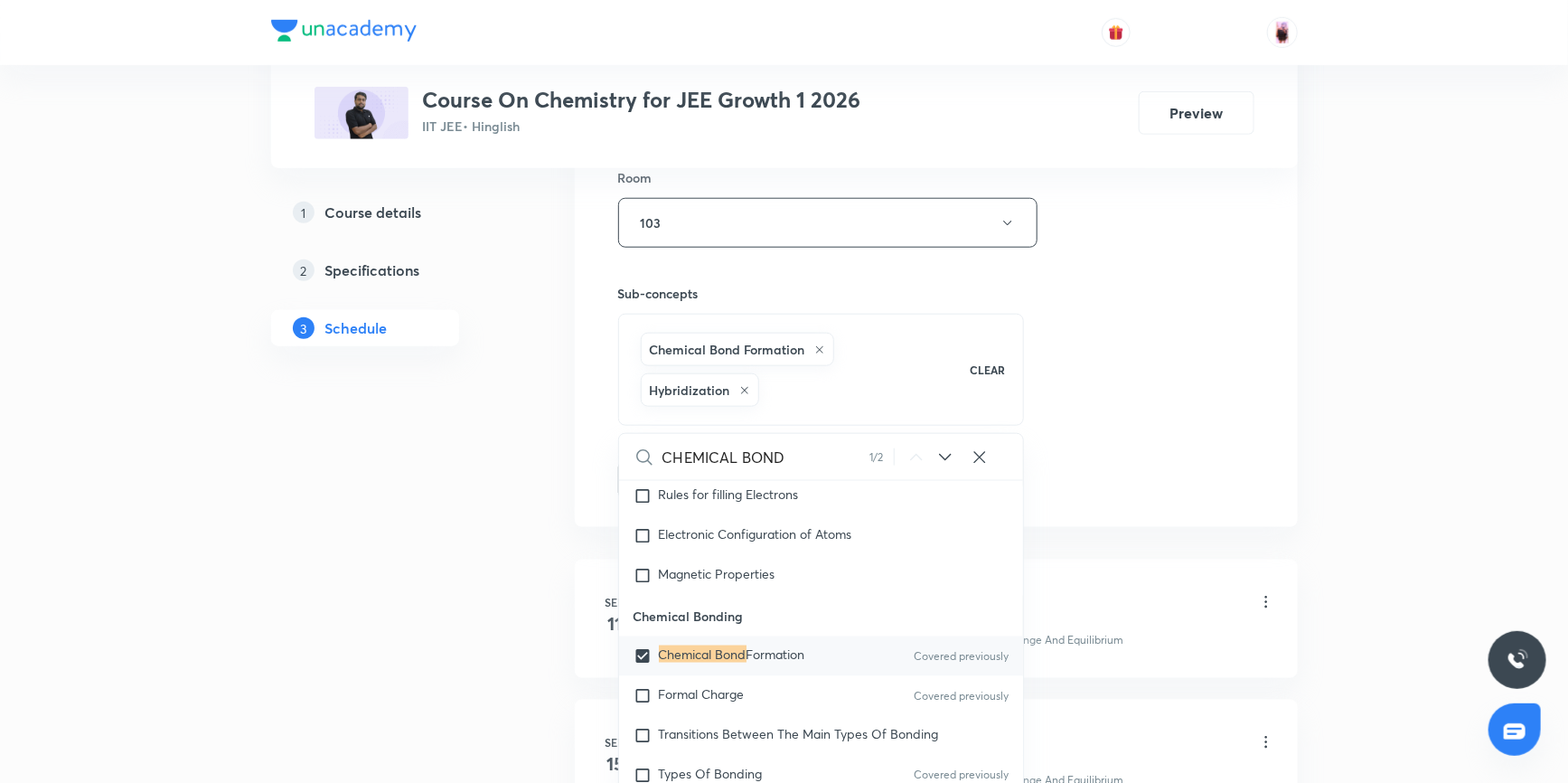
click at [647, 647] on input "checkbox" at bounding box center [646, 656] width 25 height 18
checkbox input "false"
checkbox input "true"
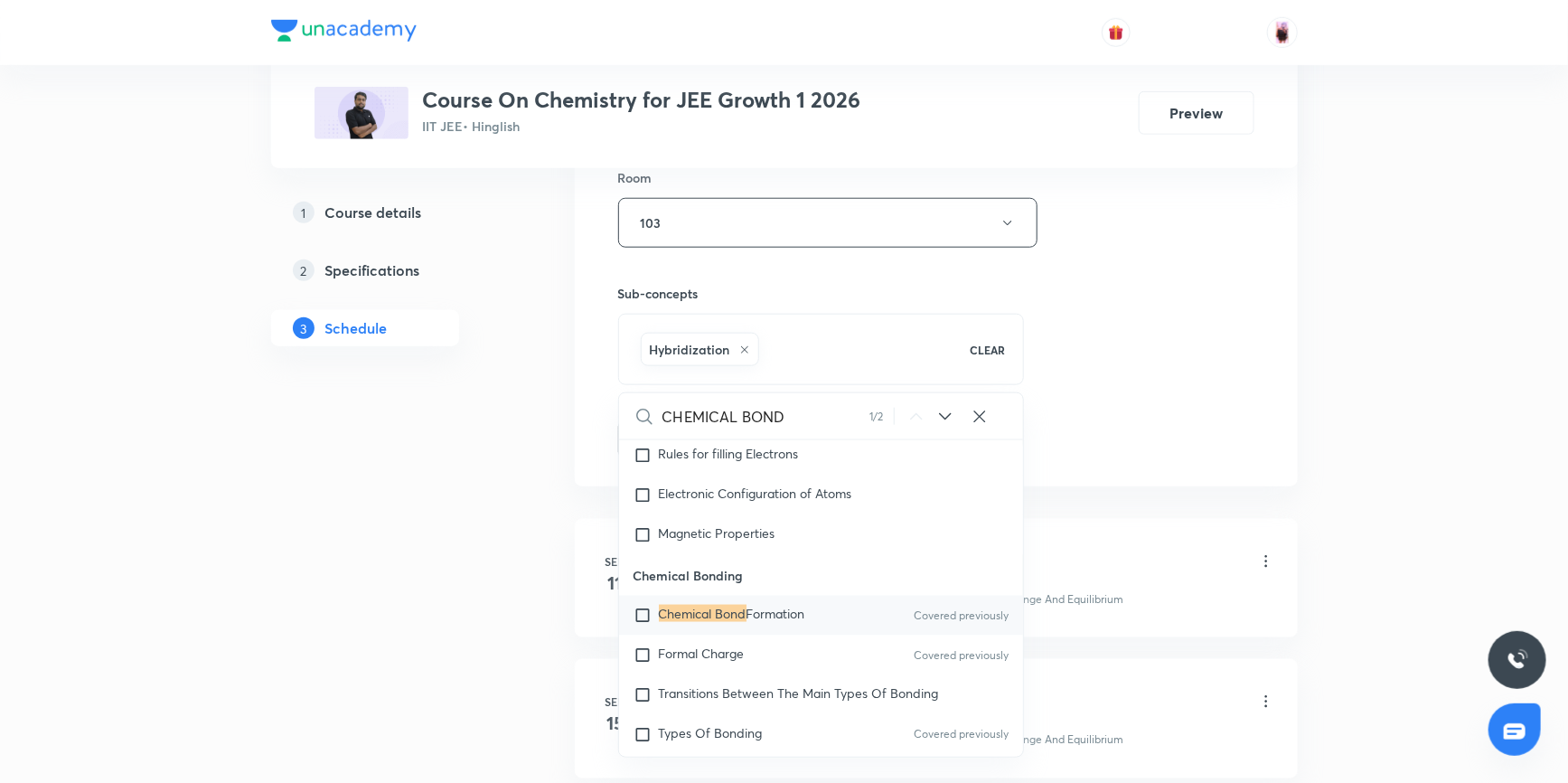
click at [981, 413] on icon at bounding box center [980, 416] width 18 height 18
checkbox input "true"
click at [771, 415] on input "text" at bounding box center [844, 415] width 362 height 46
type input "V"
checkbox input "true"
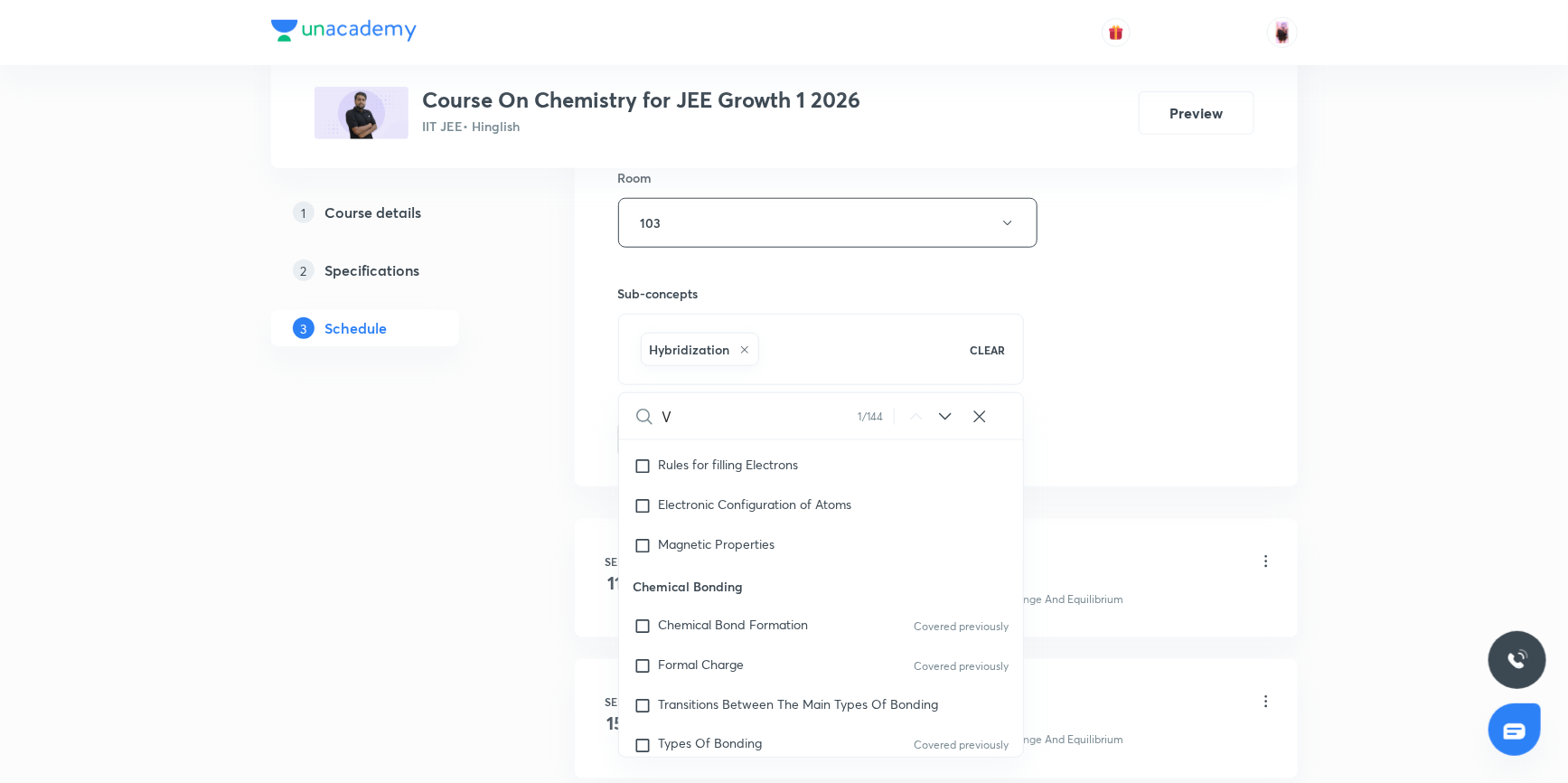
type input "VS"
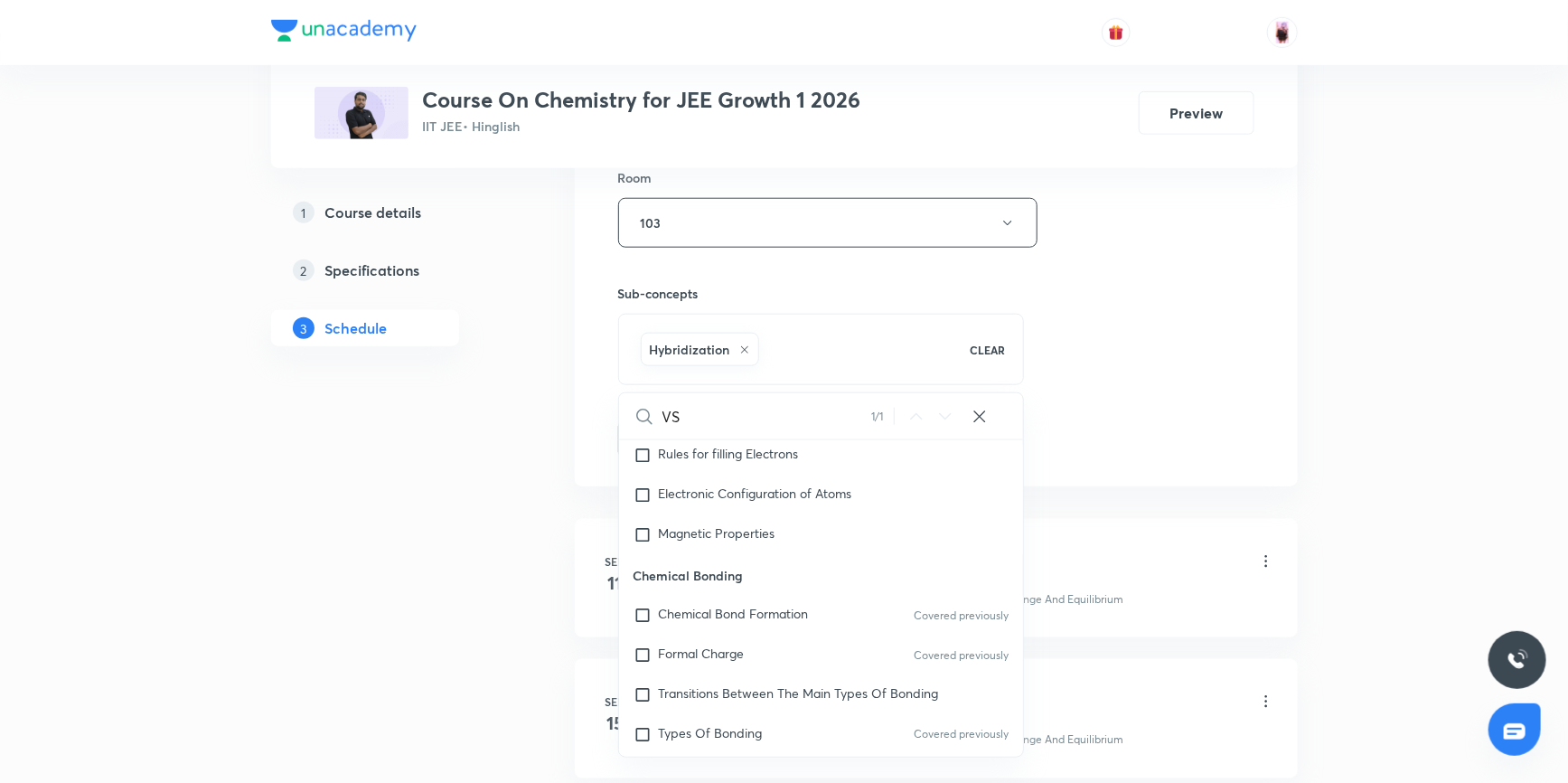
checkbox input "true"
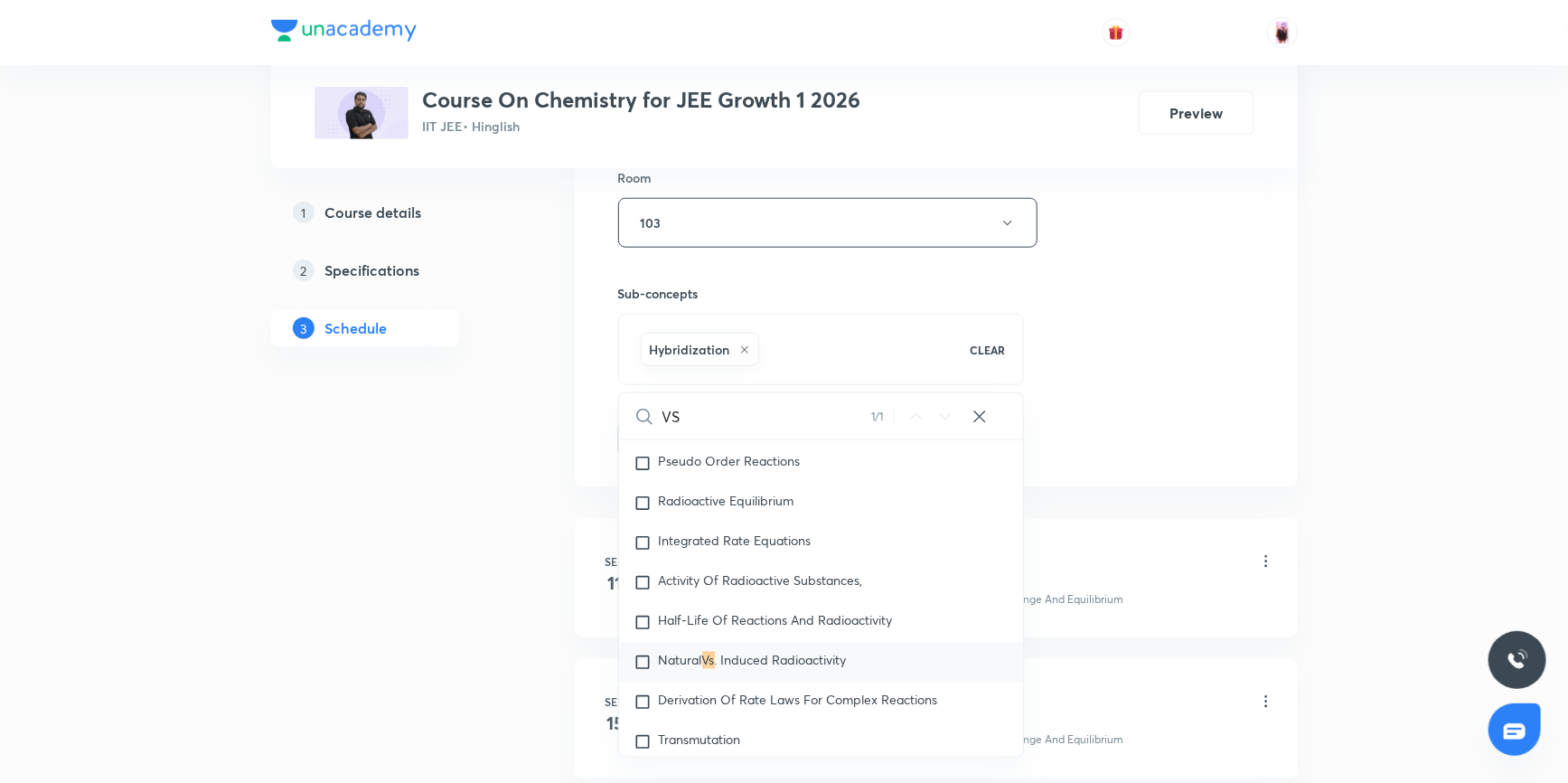
scroll to position [8946, 0]
type input "VSE"
checkbox input "true"
type input "VSER"
checkbox input "true"
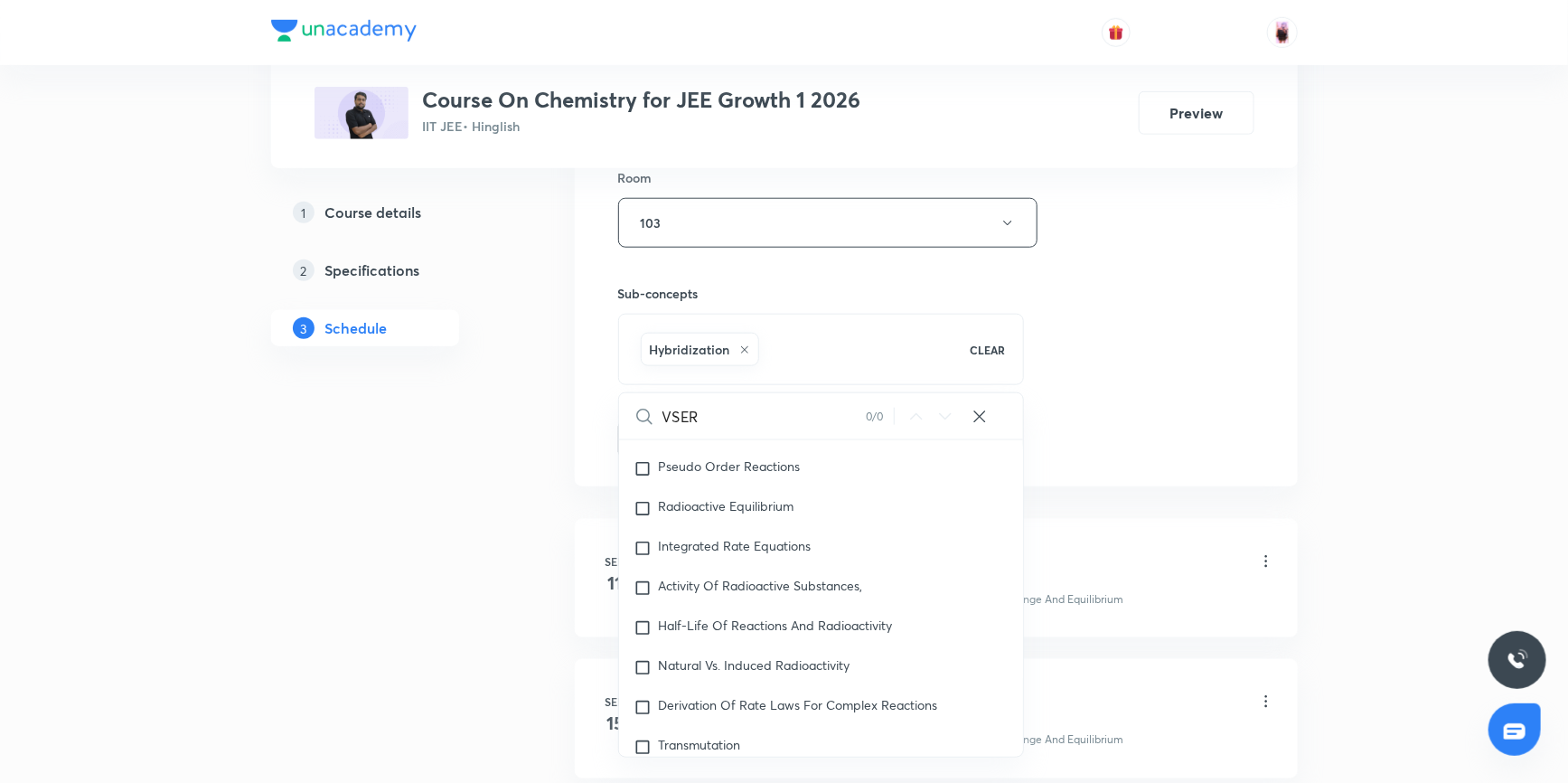
type input "VSE"
checkbox input "true"
type input "VS"
checkbox input "true"
type input "V"
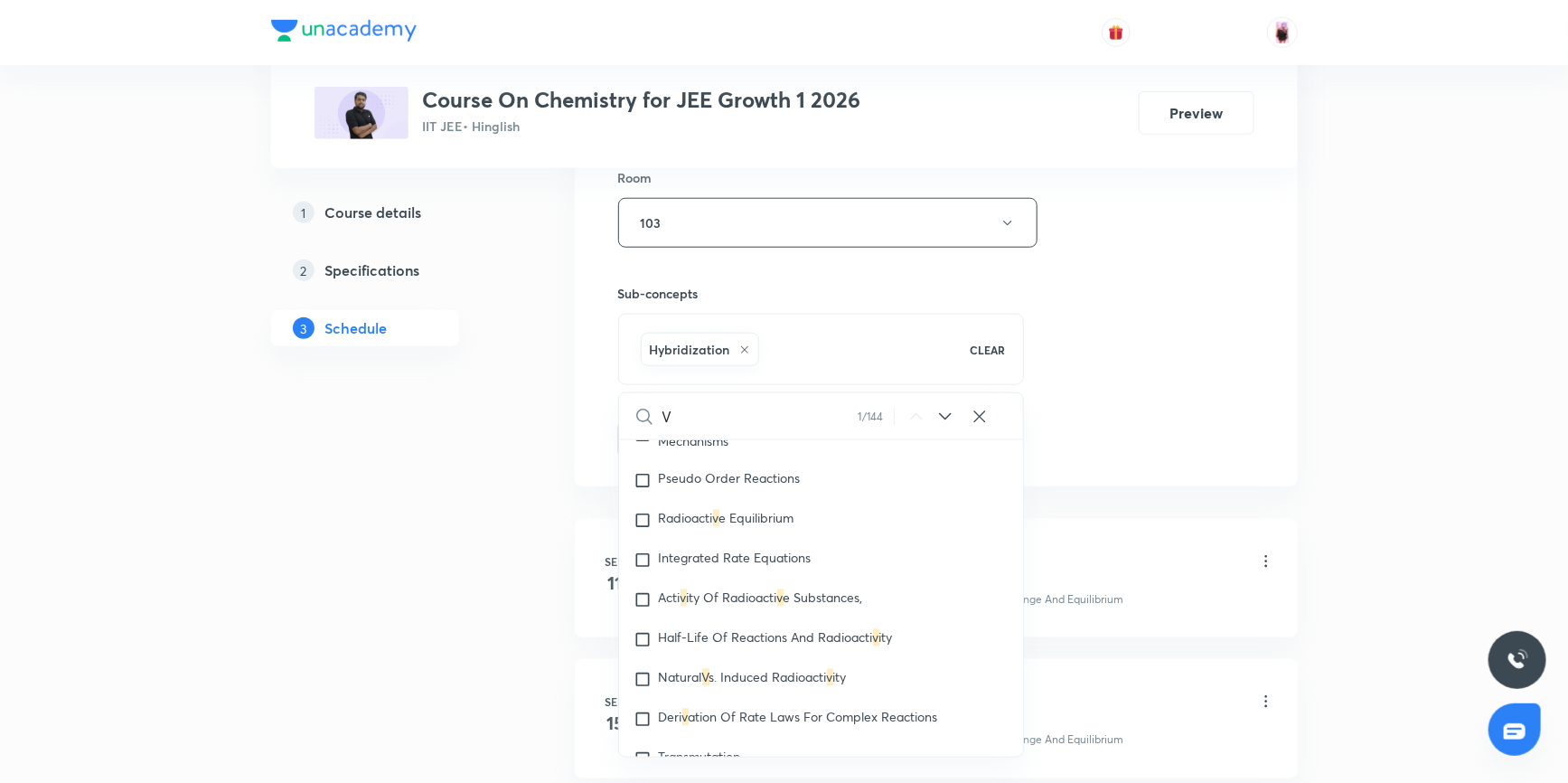
checkbox input "true"
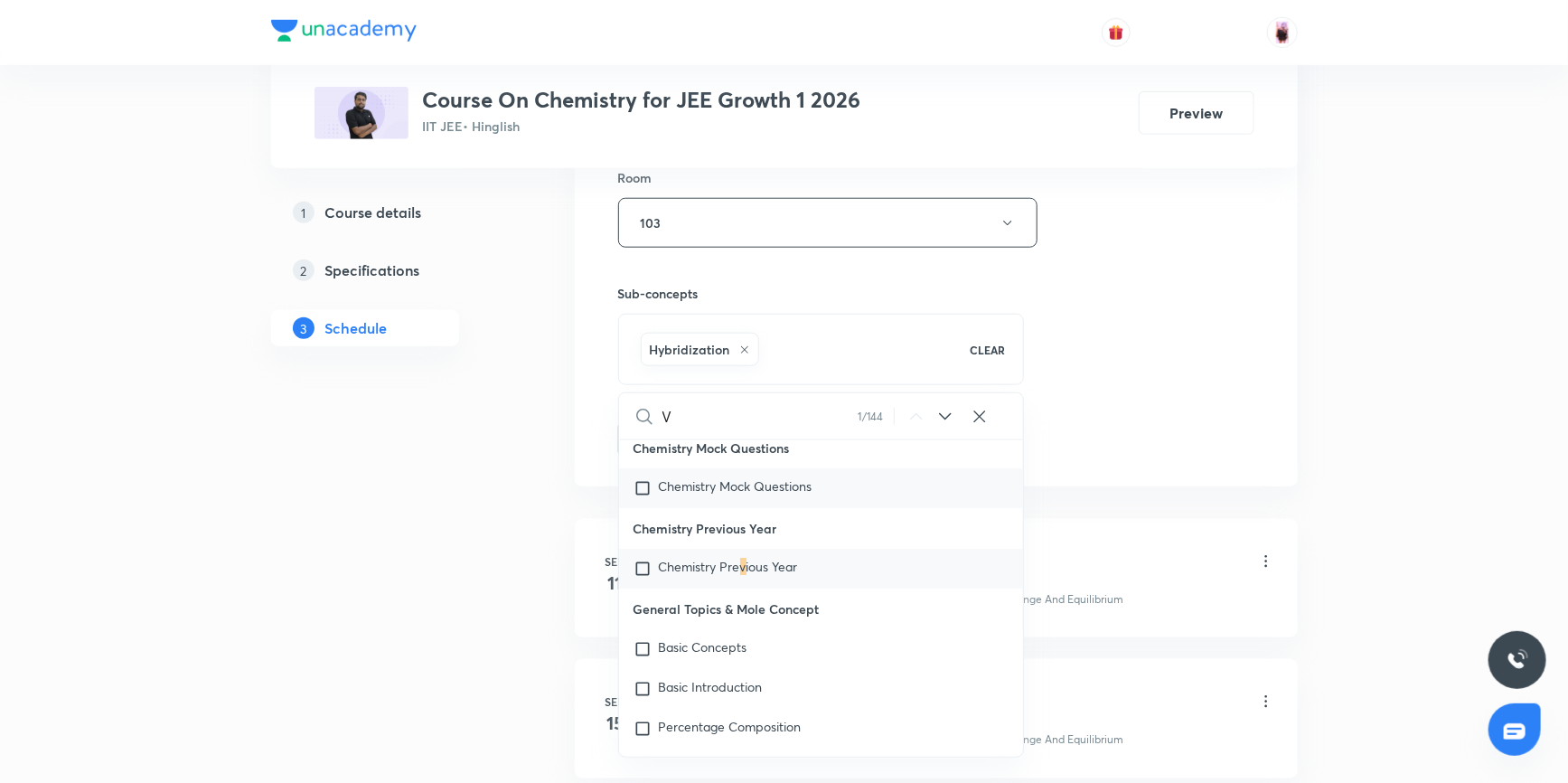
scroll to position [0, 0]
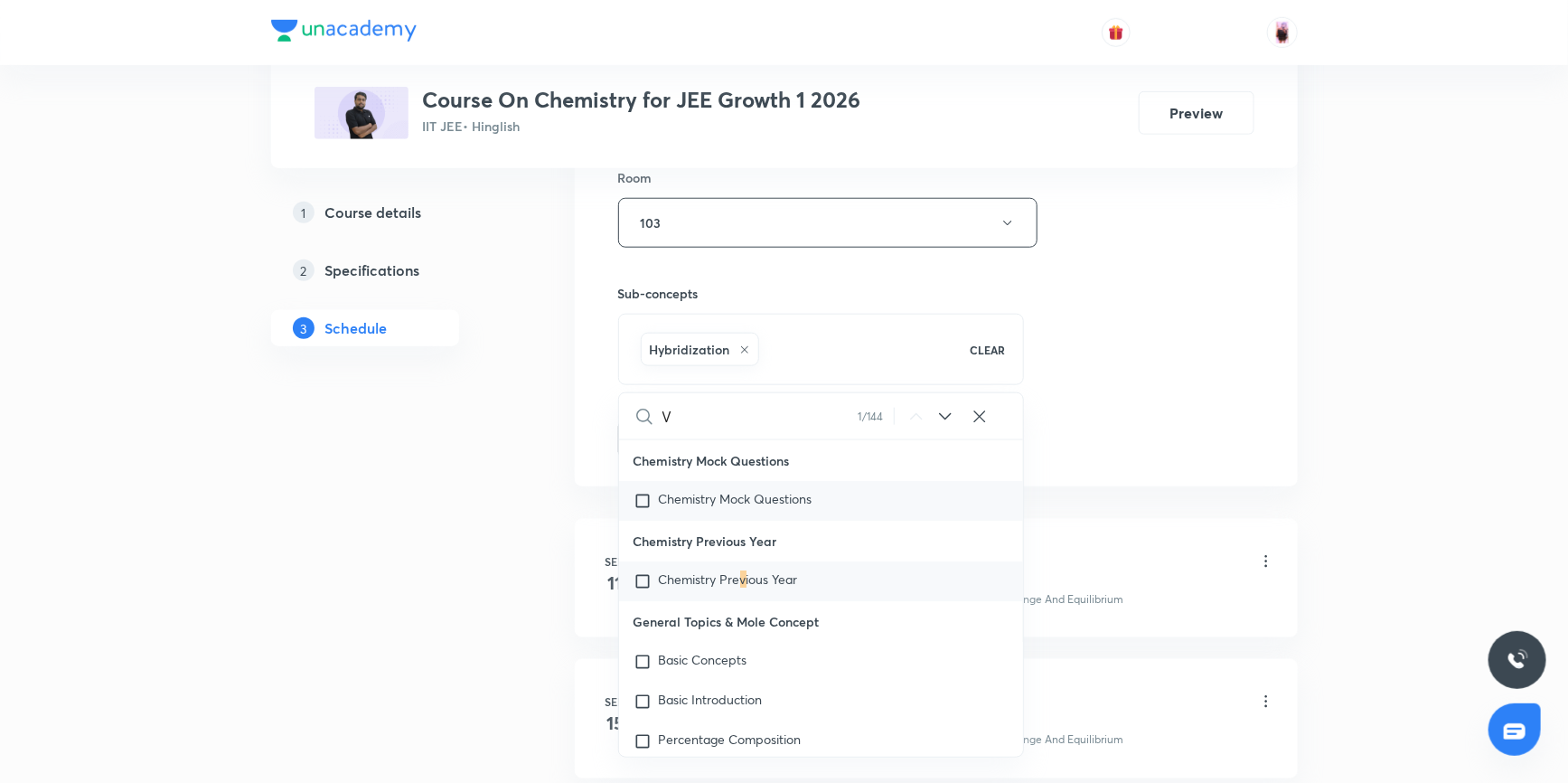
type input "VE"
checkbox input "true"
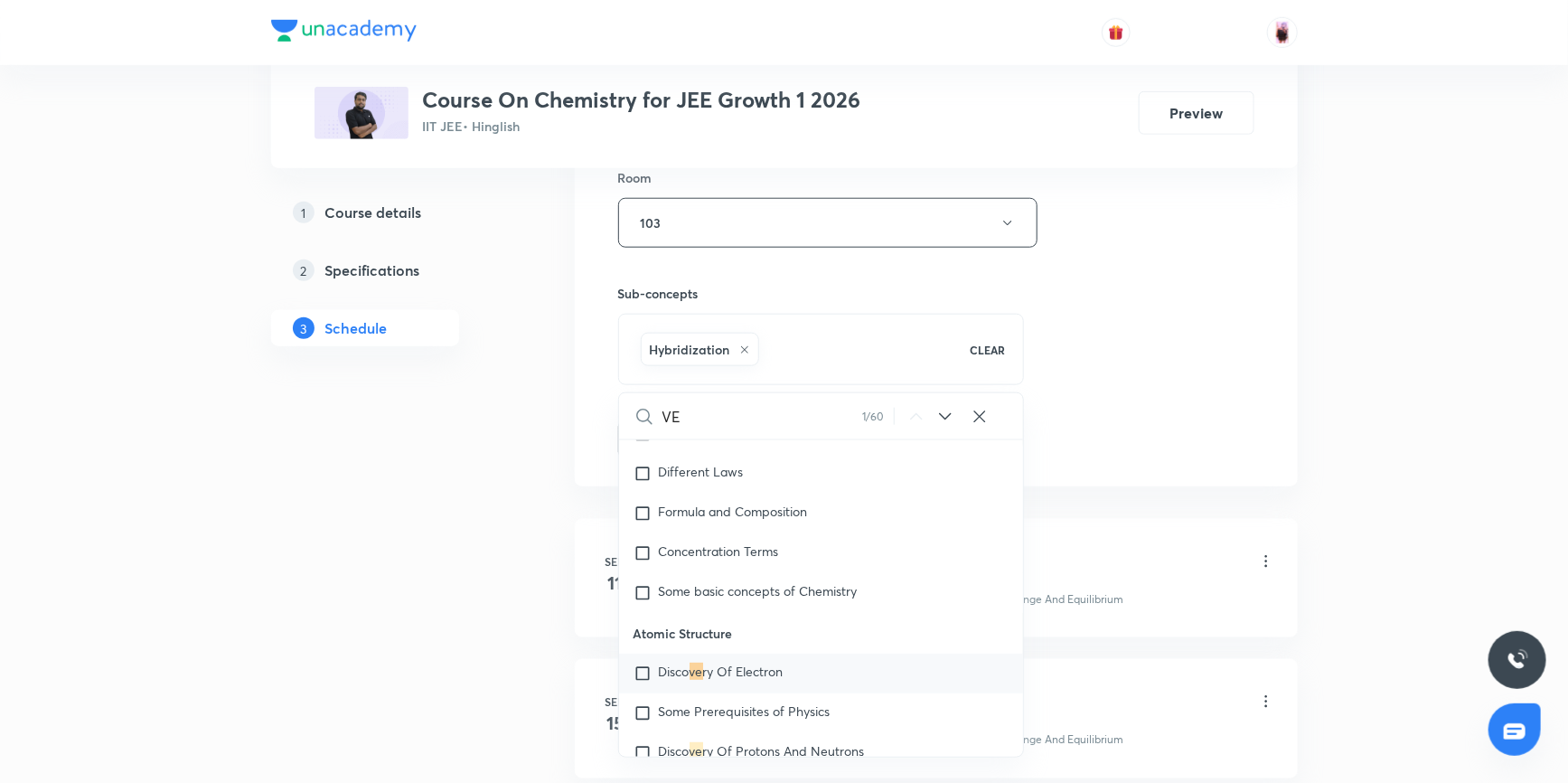
type input "VEL"
checkbox input "true"
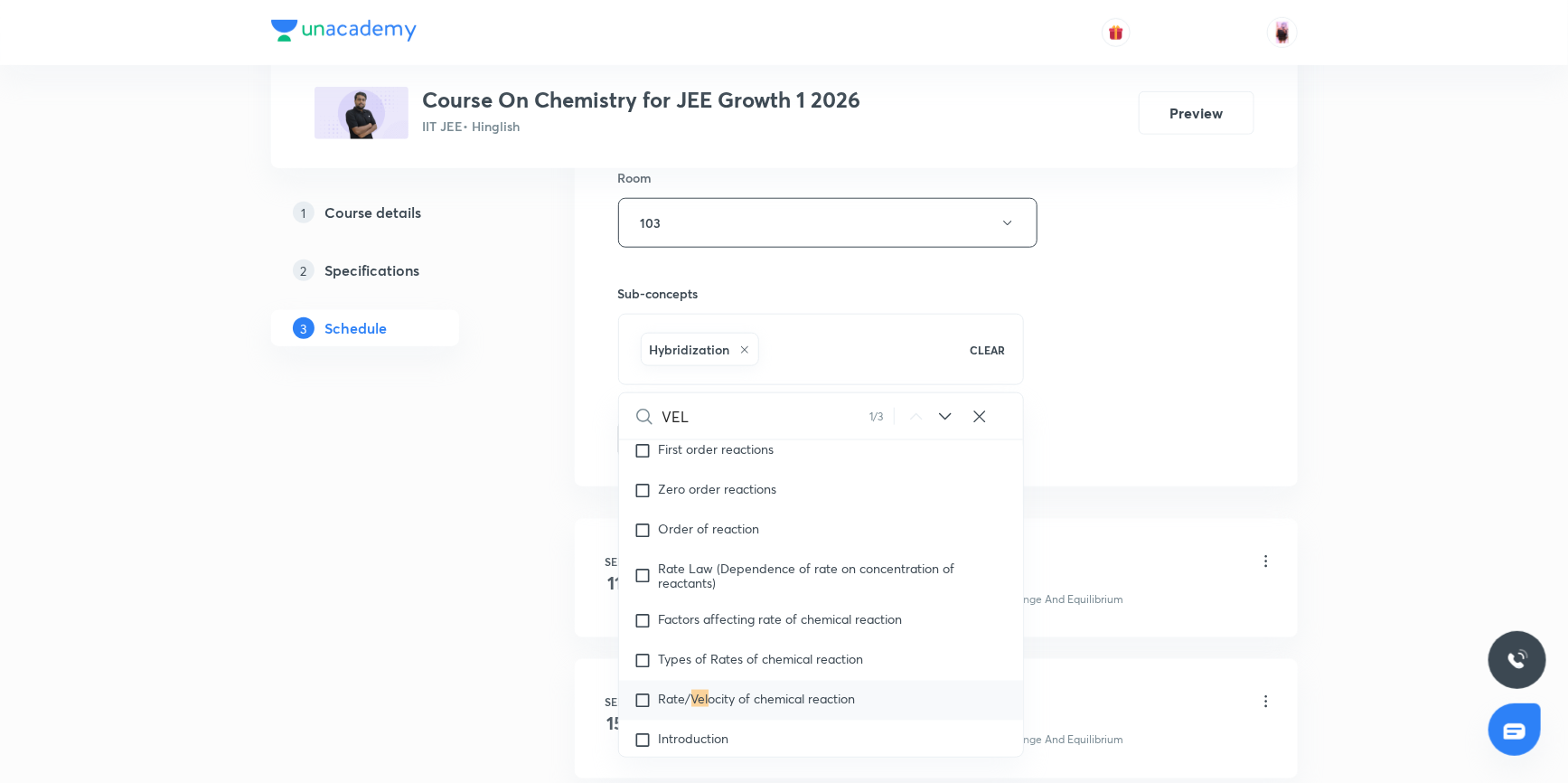
scroll to position [11676, 0]
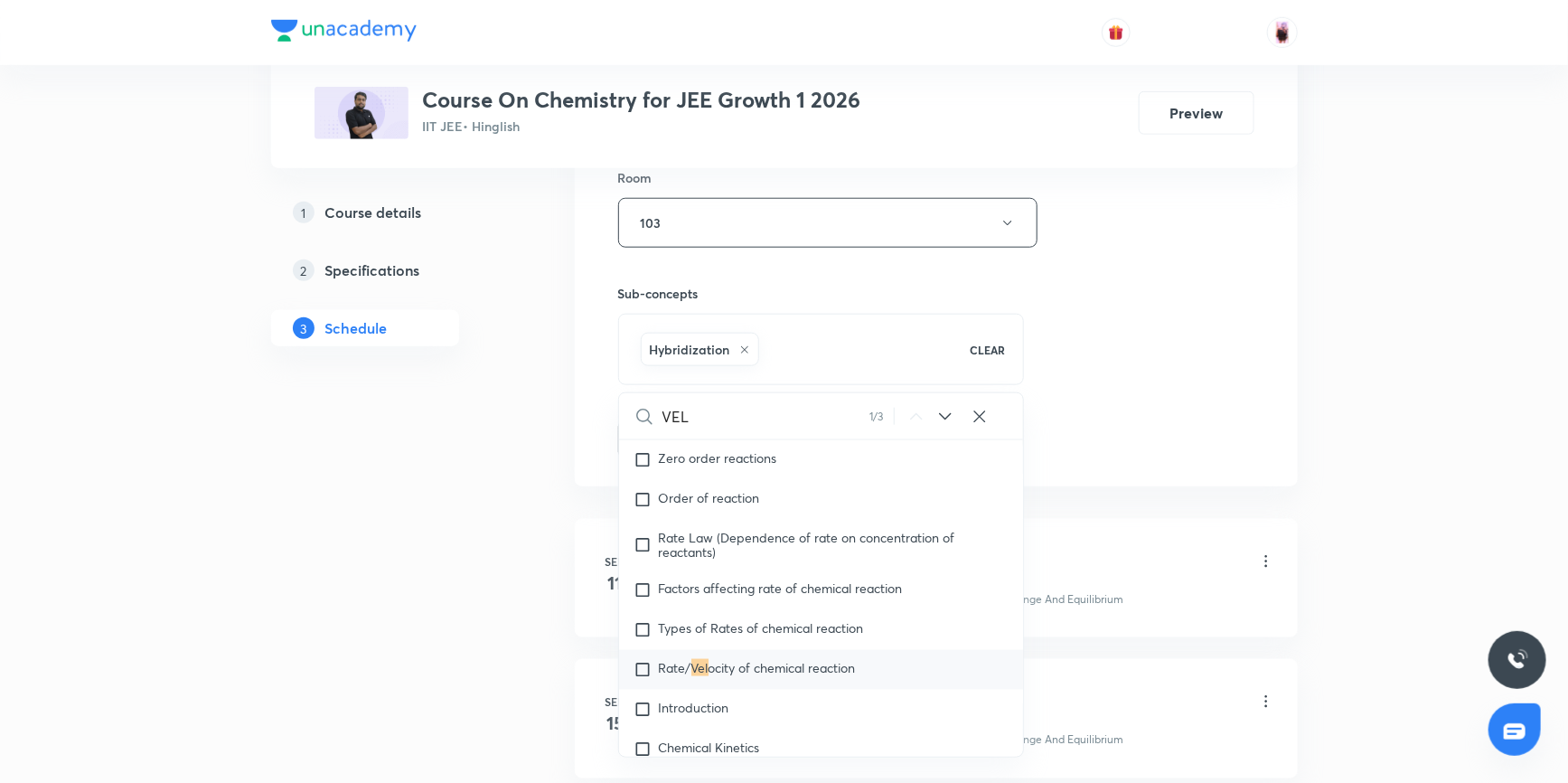
type input "VEL"
checkbox input "true"
type input "VEL A"
checkbox input "true"
type input "VEL AN"
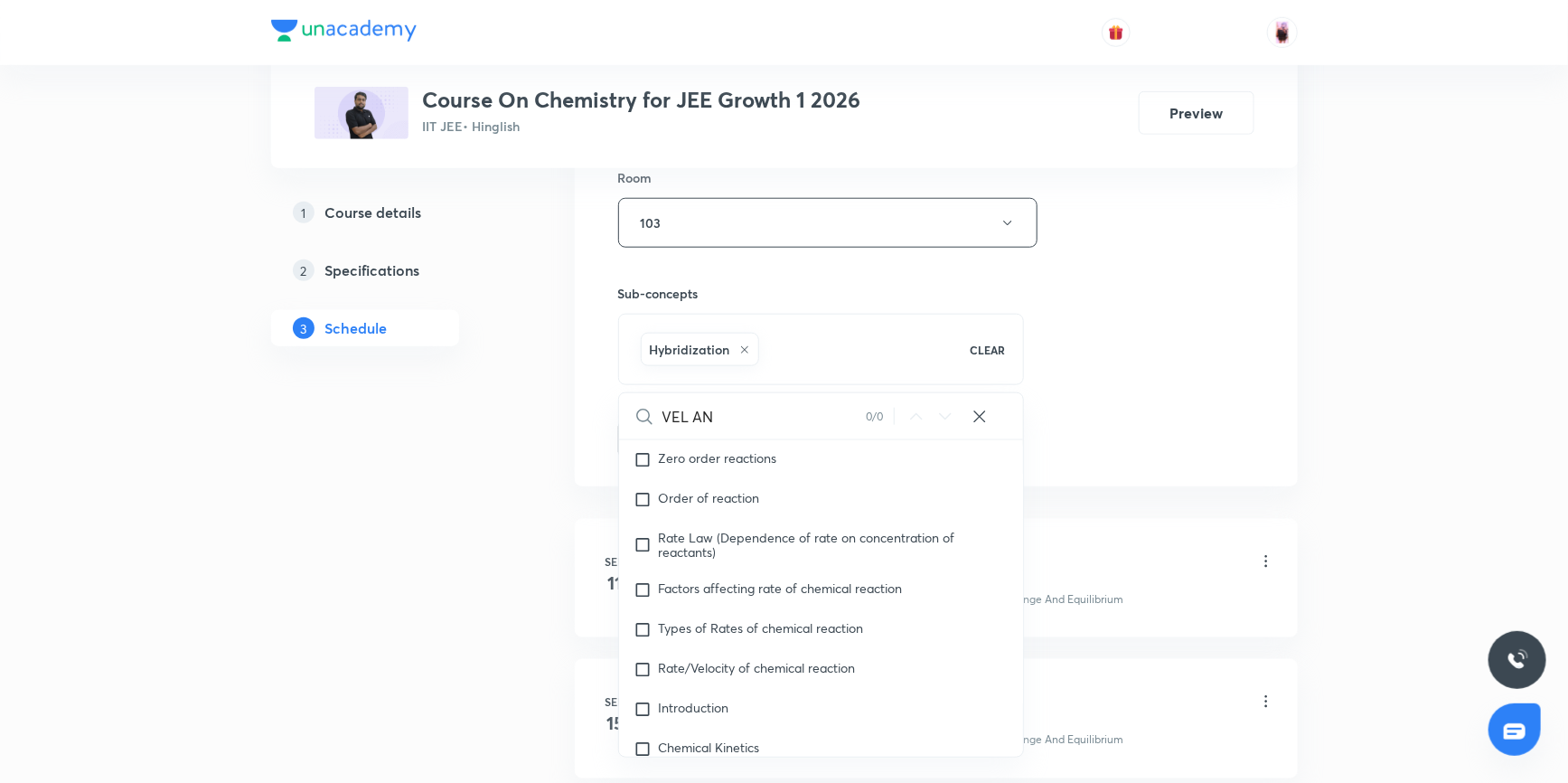
checkbox input "true"
type input "VEL AND"
checkbox input "true"
type input "VEL AND"
checkbox input "true"
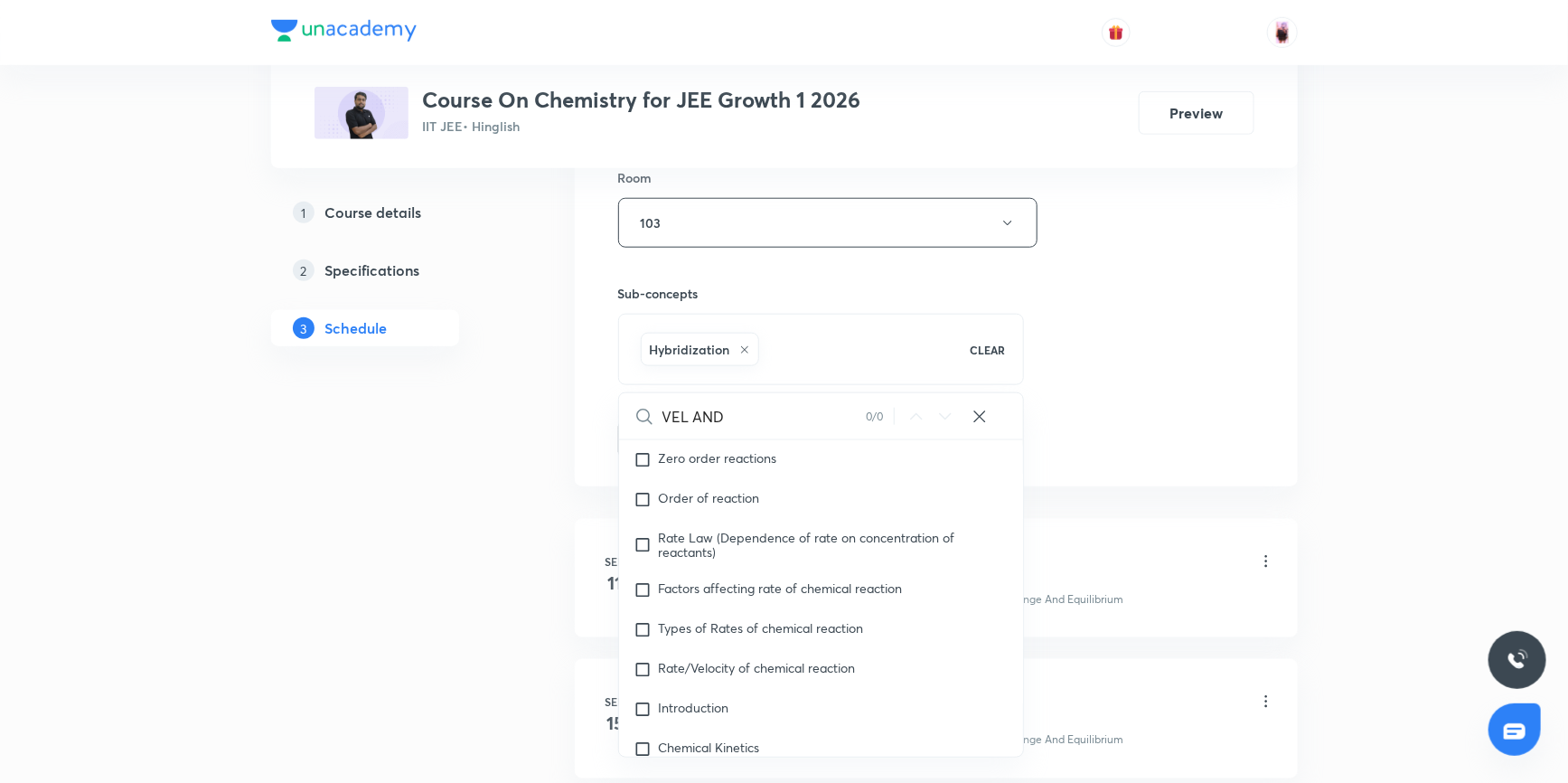
type input "VEL AND C"
checkbox input "true"
type input "VEL AND CE"
checkbox input "true"
type input "VEL AND CEL"
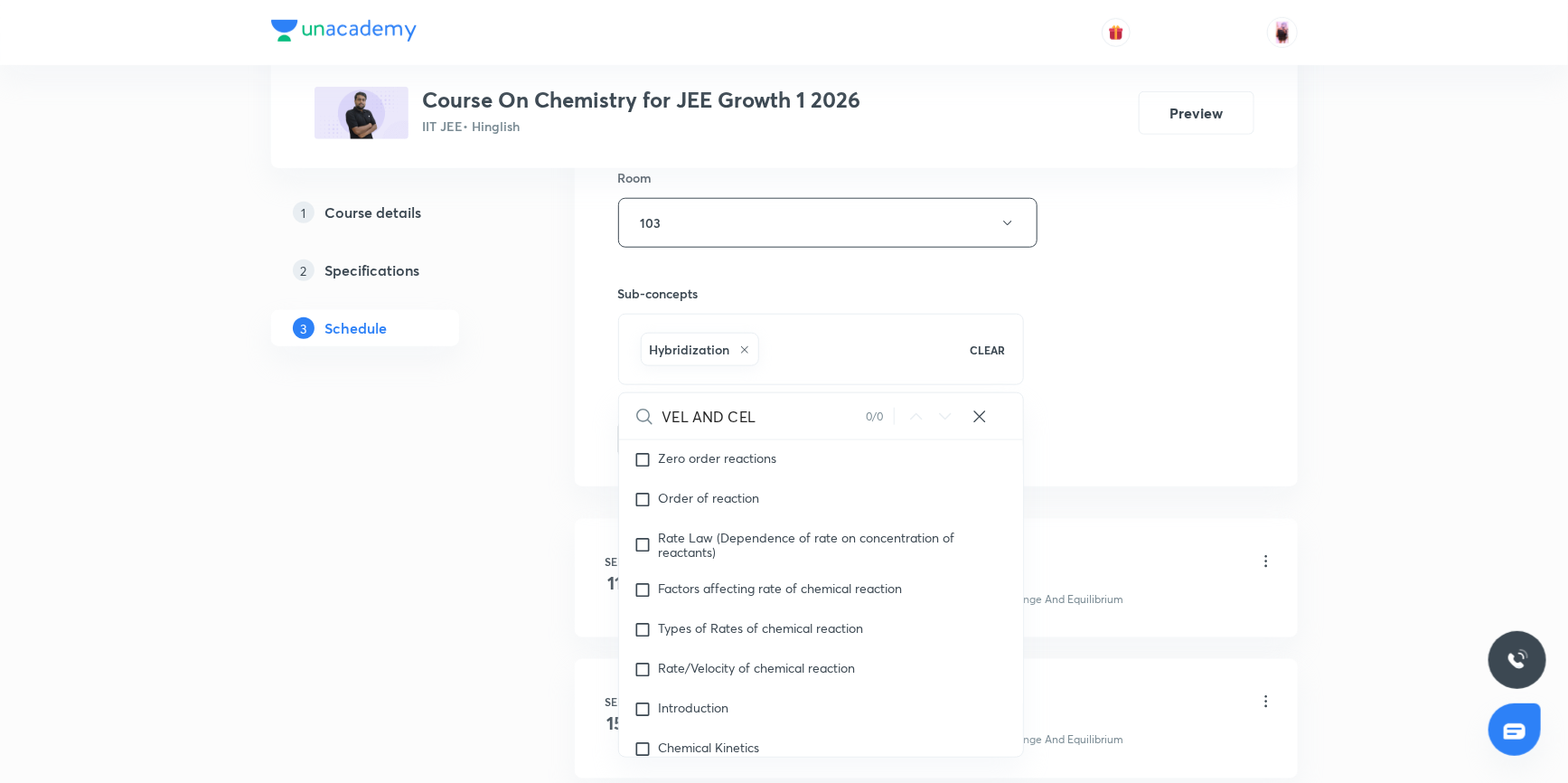
checkbox input "true"
type input "VEL AND"
checkbox input "true"
type input "VEL A"
checkbox input "true"
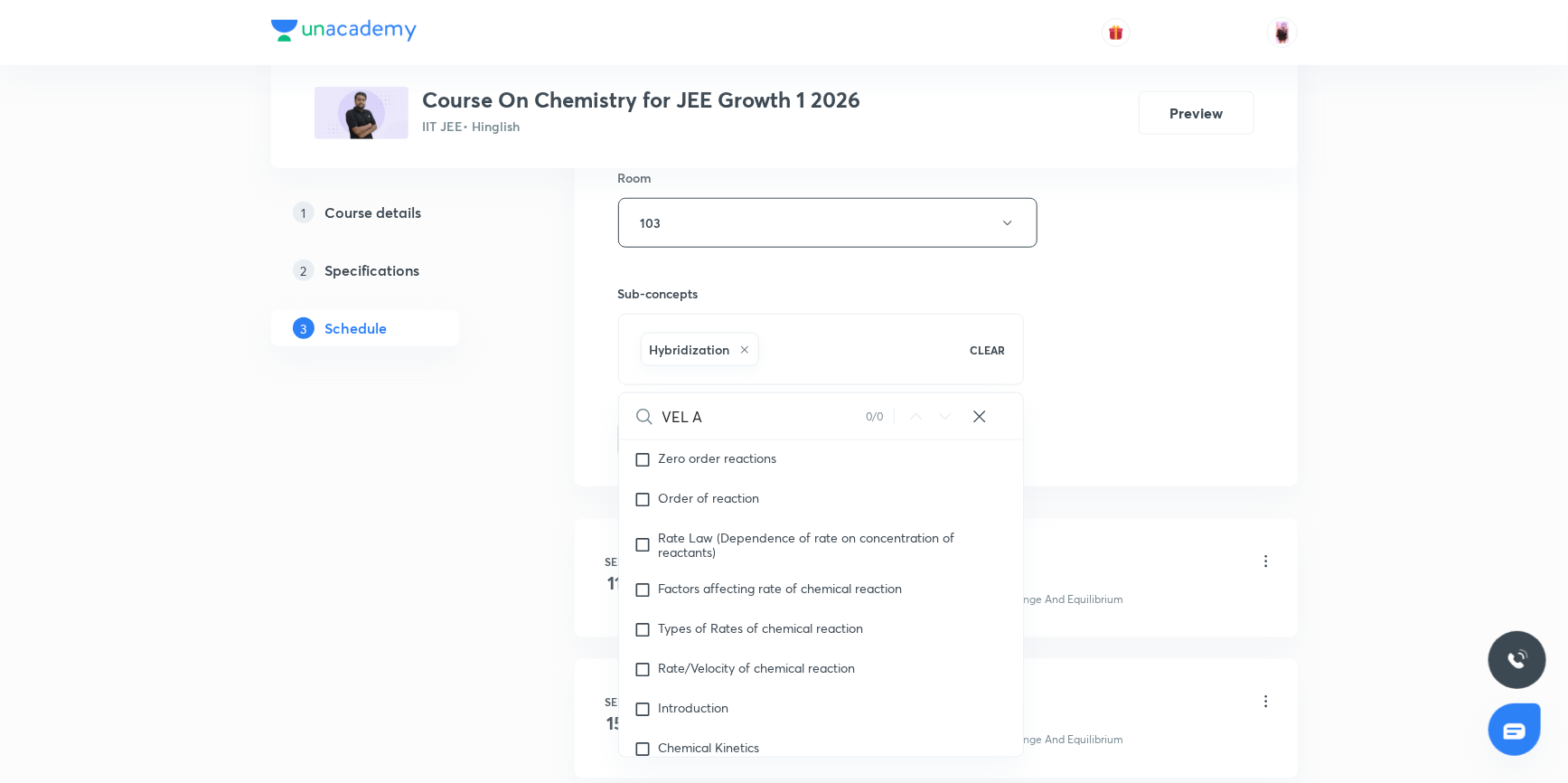
type input "VEL"
checkbox input "true"
type input "VEL"
checkbox input "true"
type input "VE"
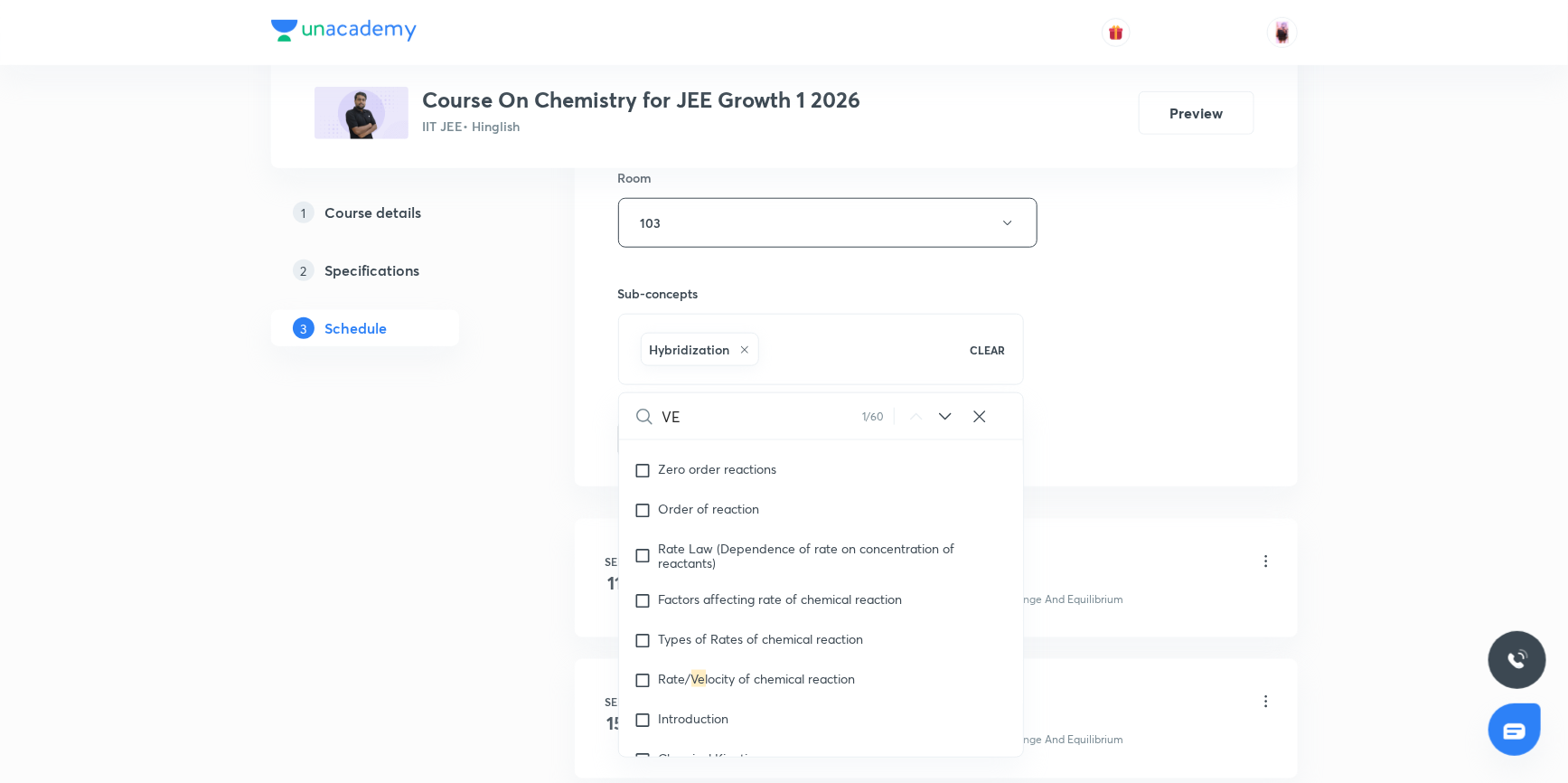
checkbox input "true"
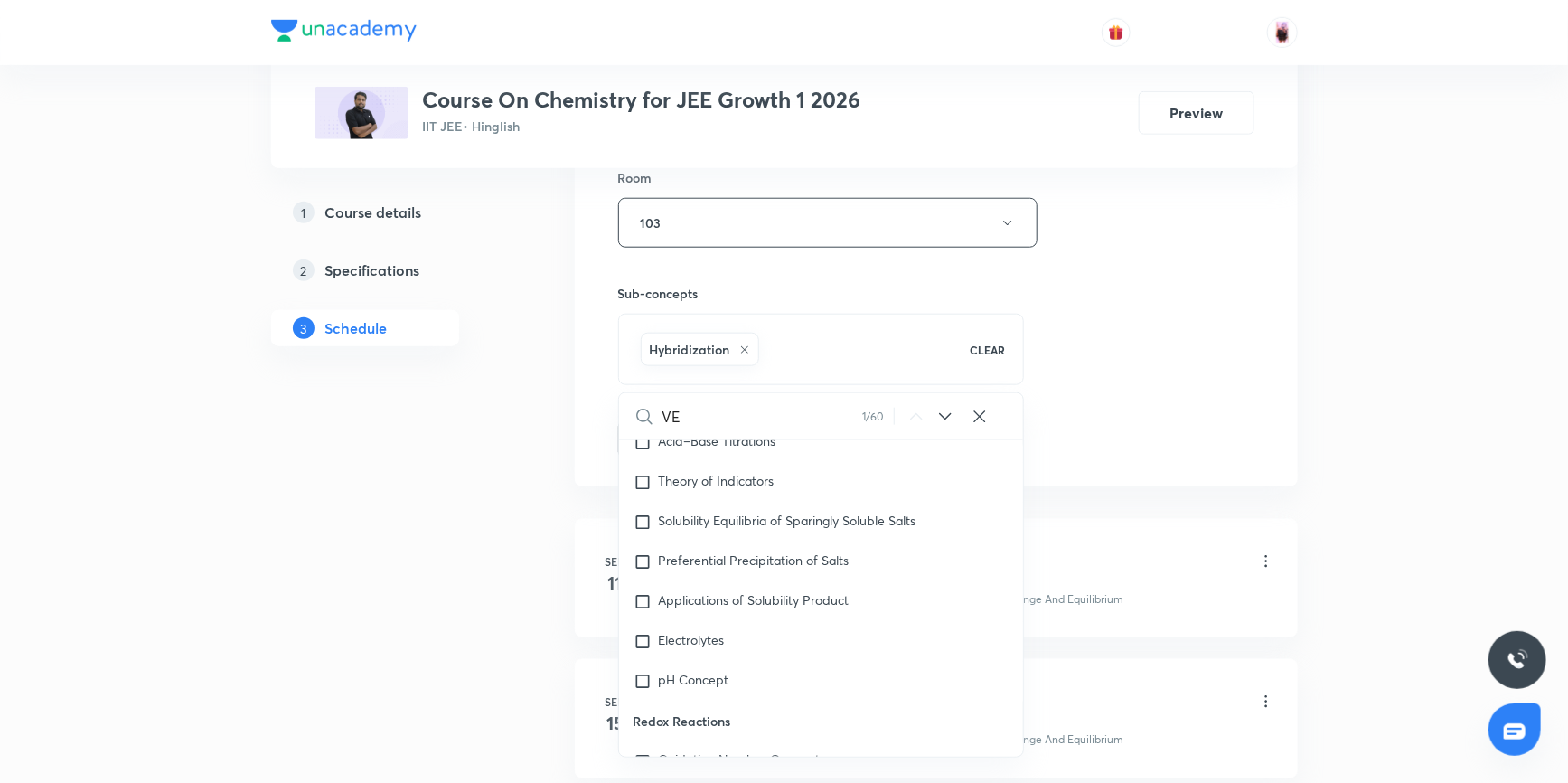
type input "V"
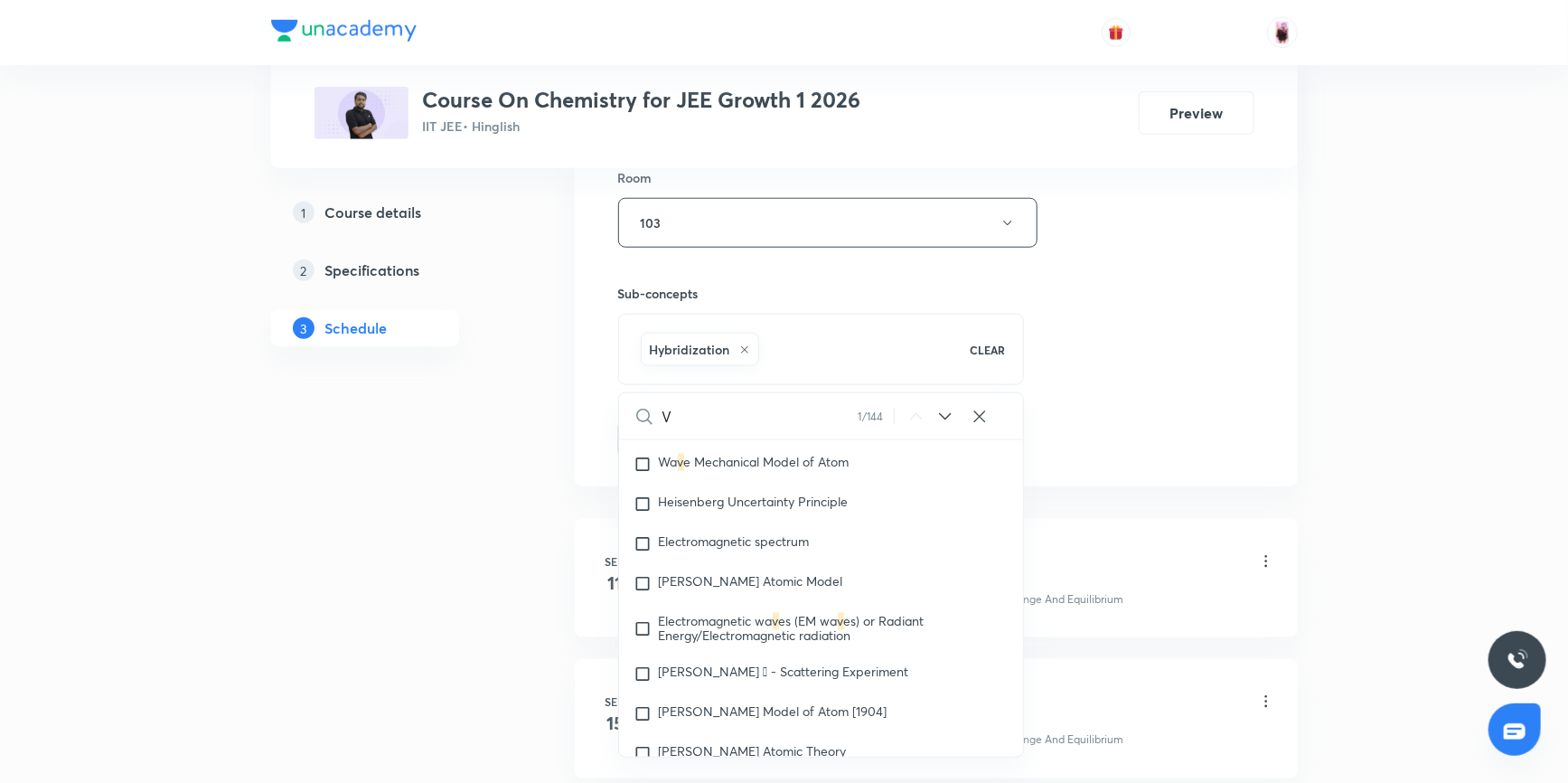
checkbox input "true"
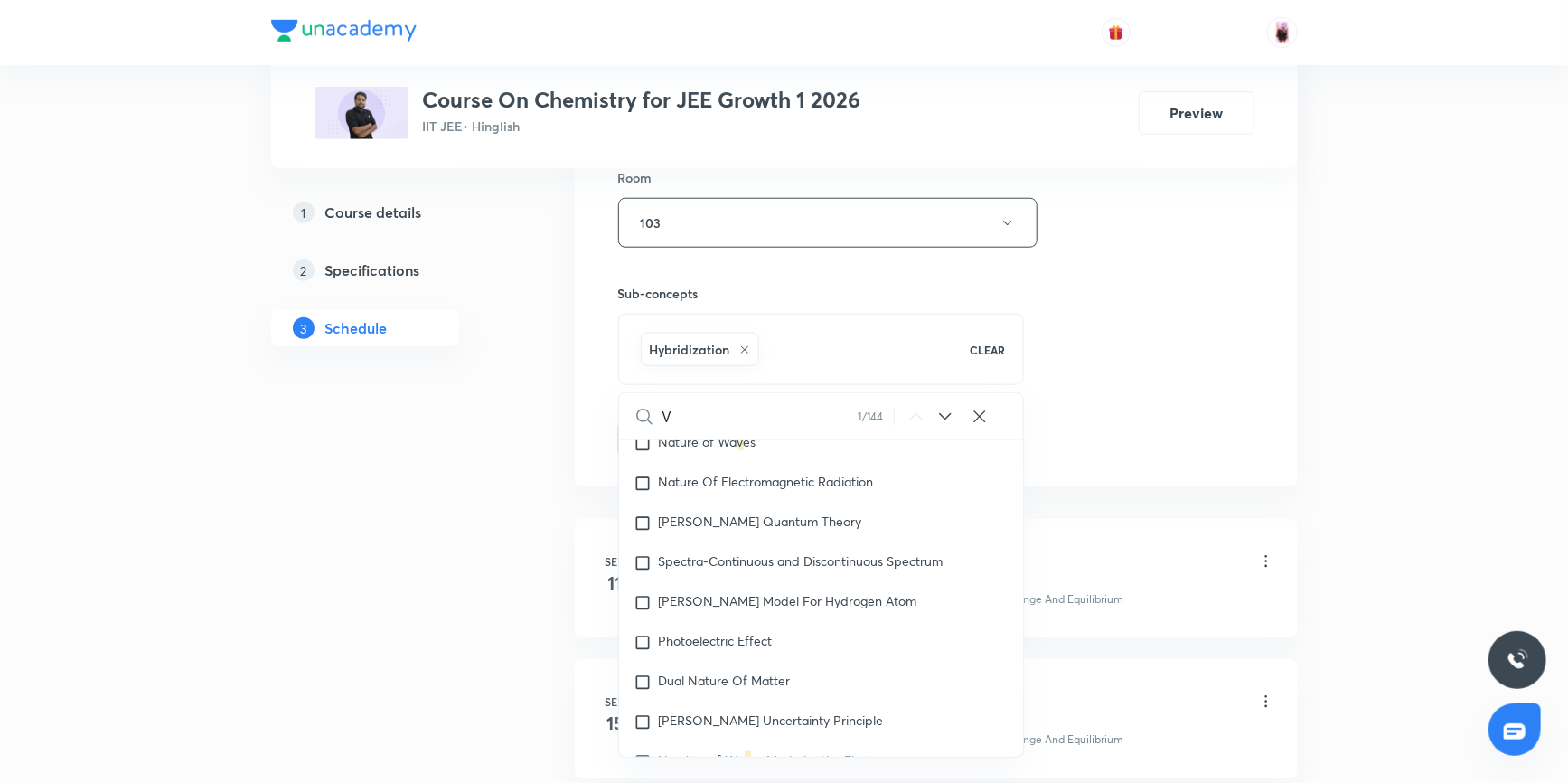
scroll to position [288, 0]
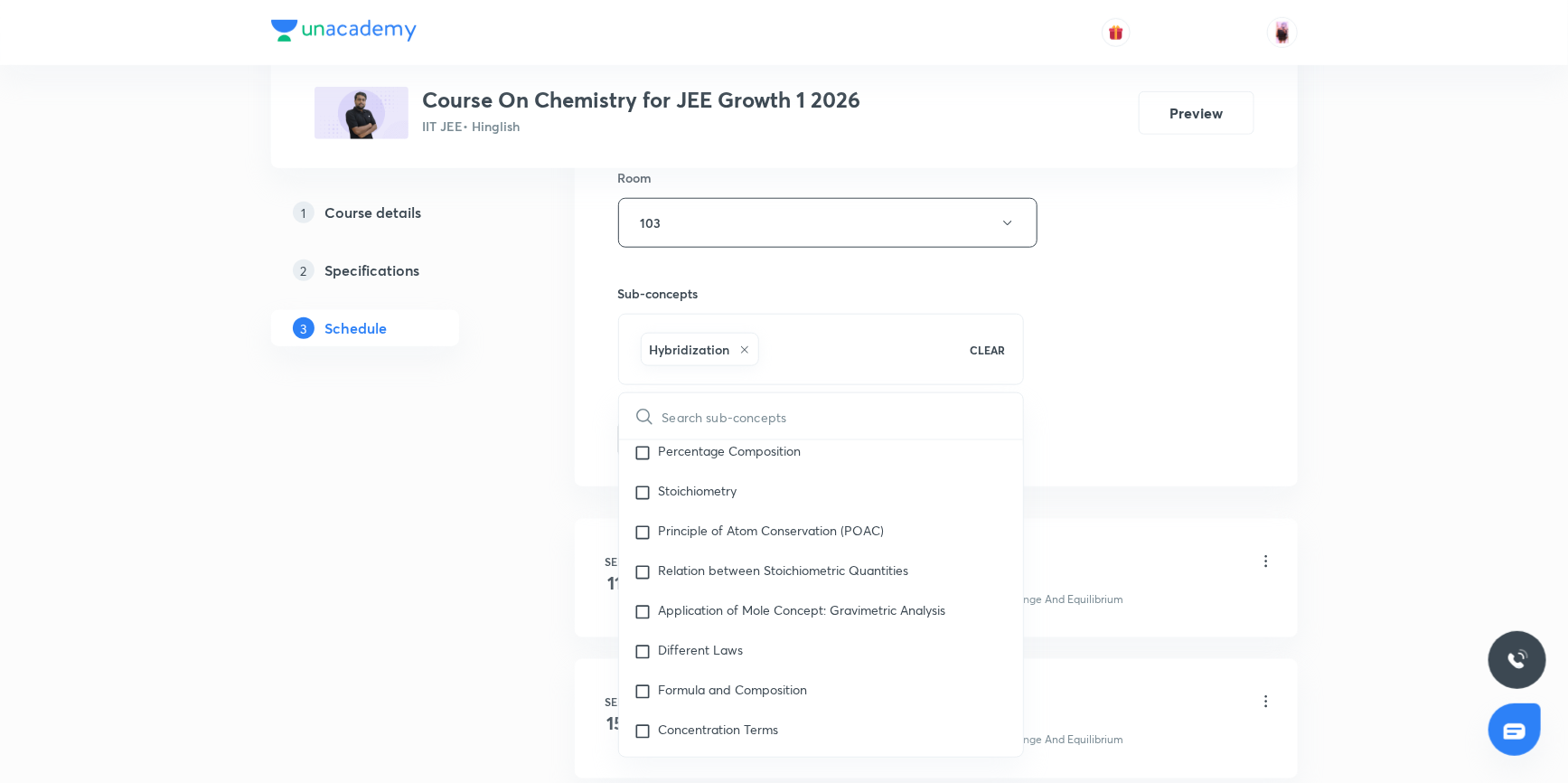
checkbox input "true"
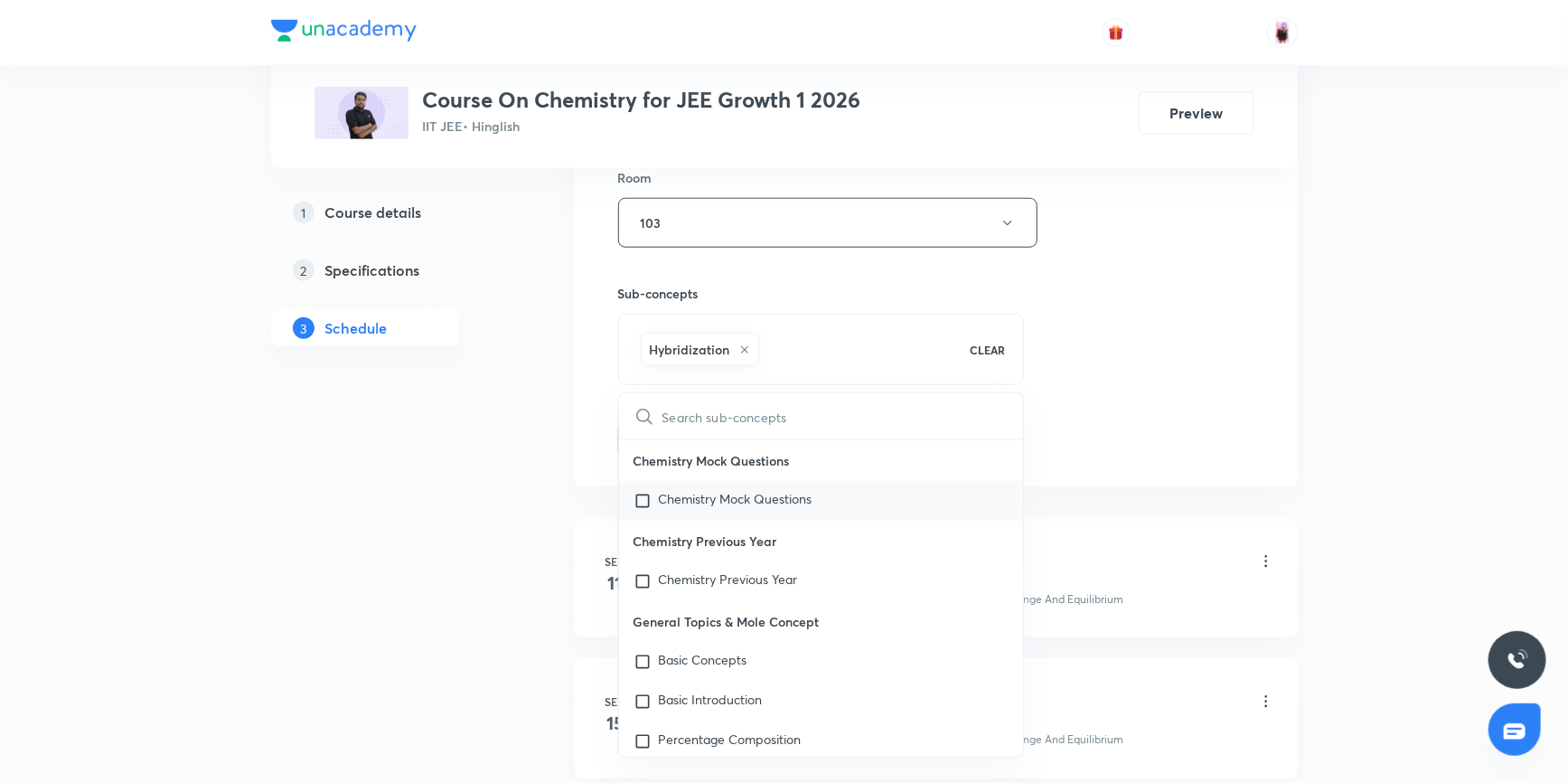
type input "C"
checkbox input "true"
type input "CH"
checkbox input "true"
type input "CHE"
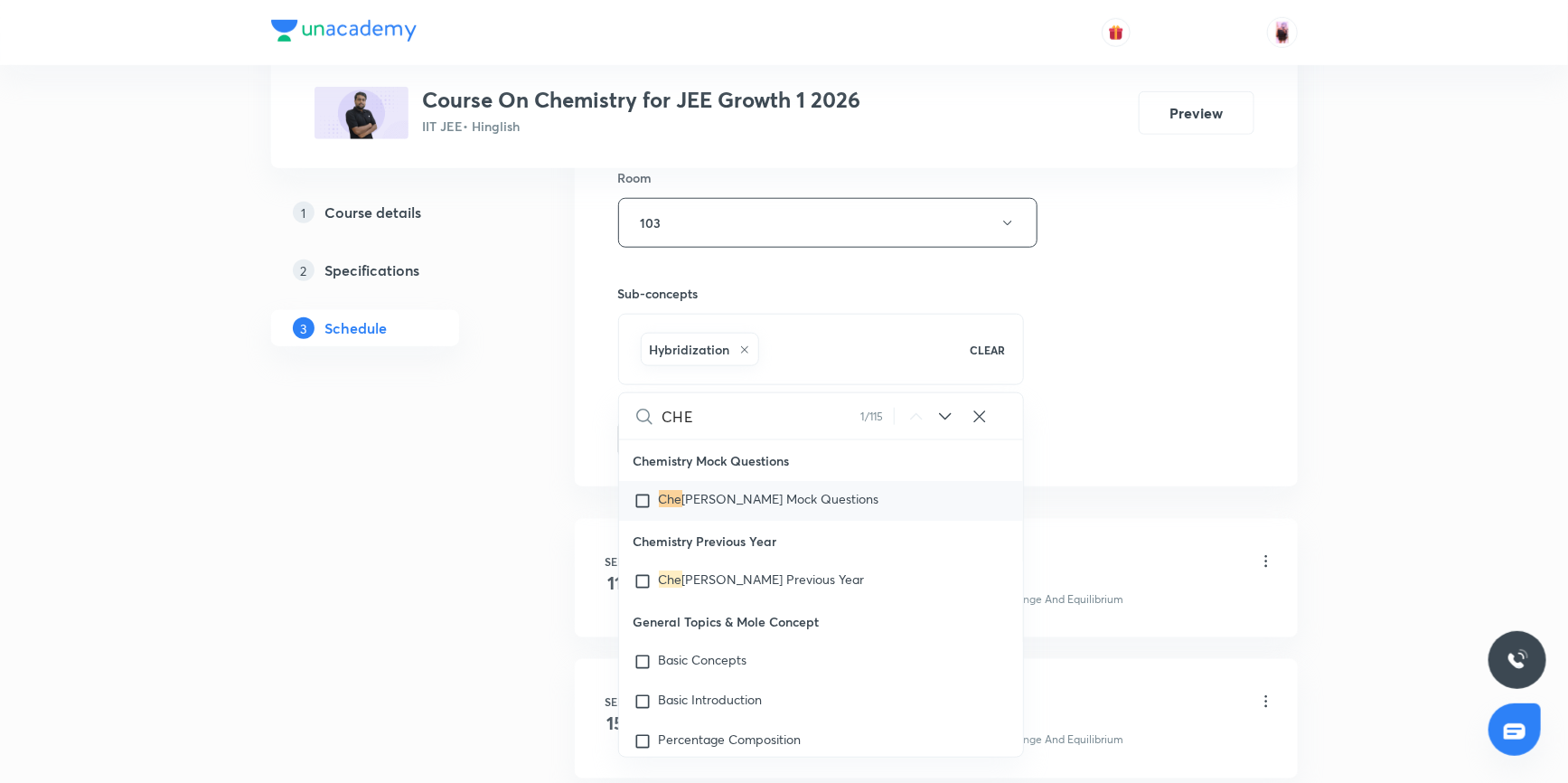
checkbox input "true"
type input "CHEM"
checkbox input "true"
type input "CHEMI"
checkbox input "true"
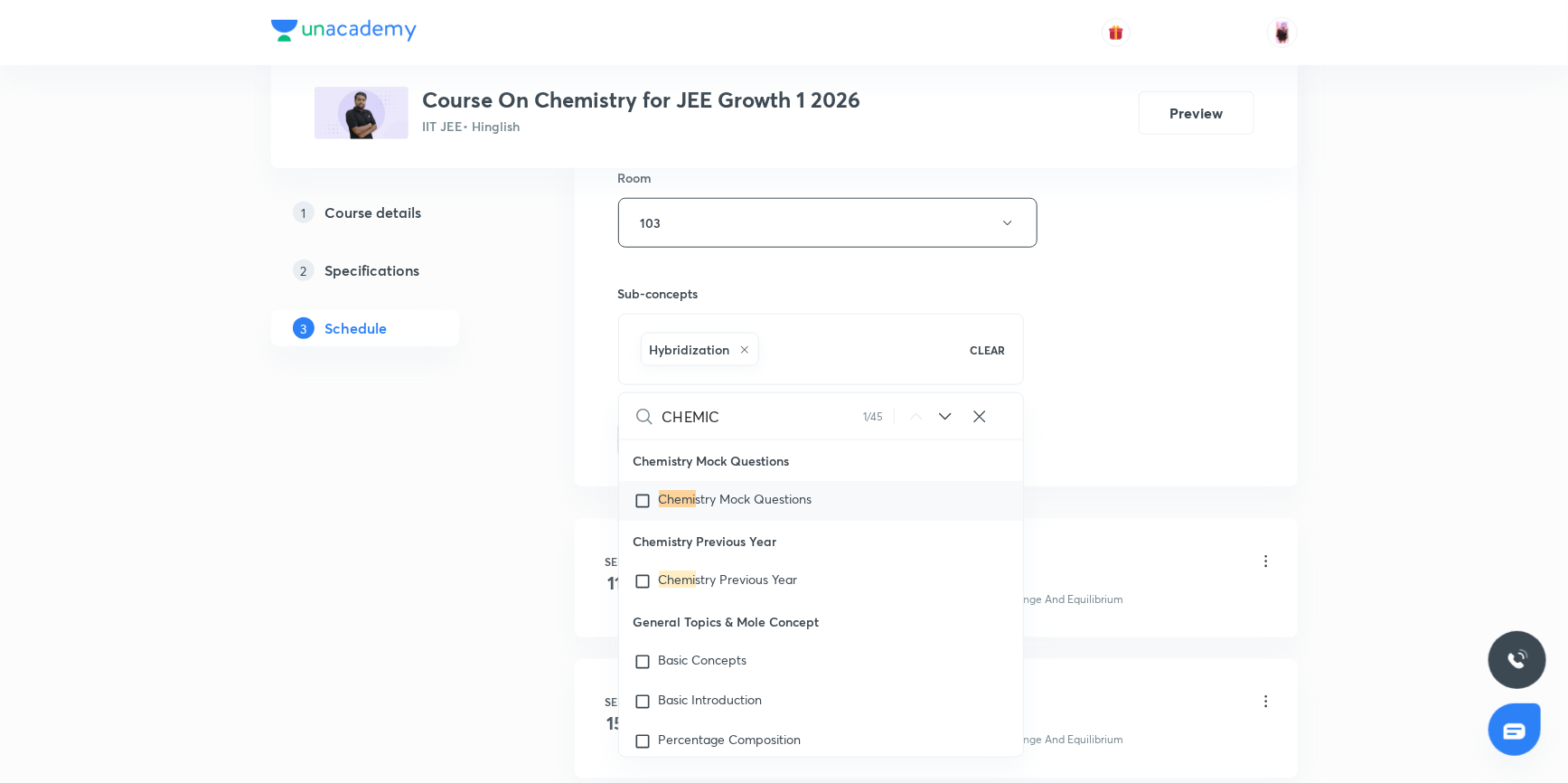
type input "CHEMICA"
checkbox input "true"
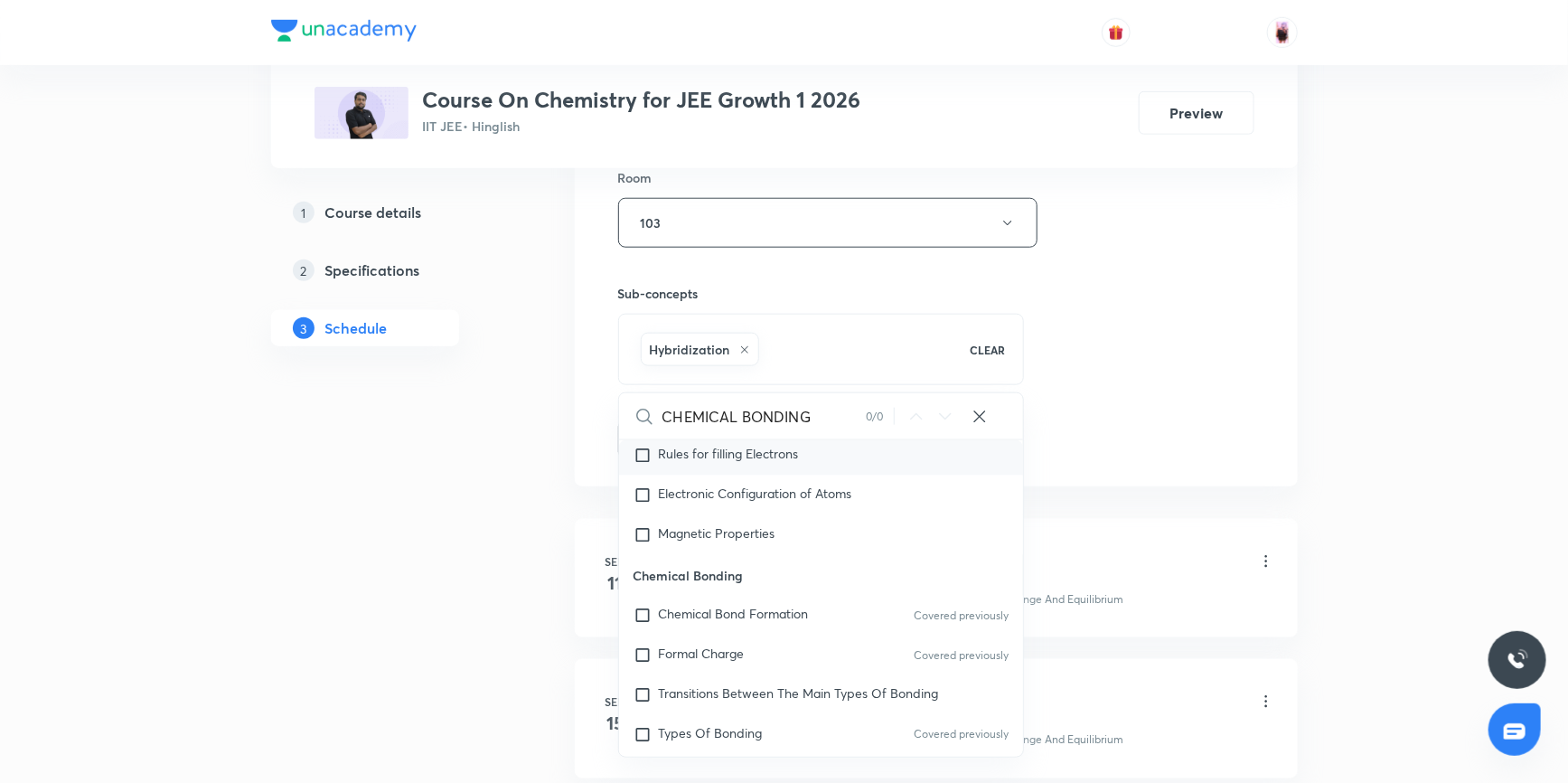
scroll to position [25670, 0]
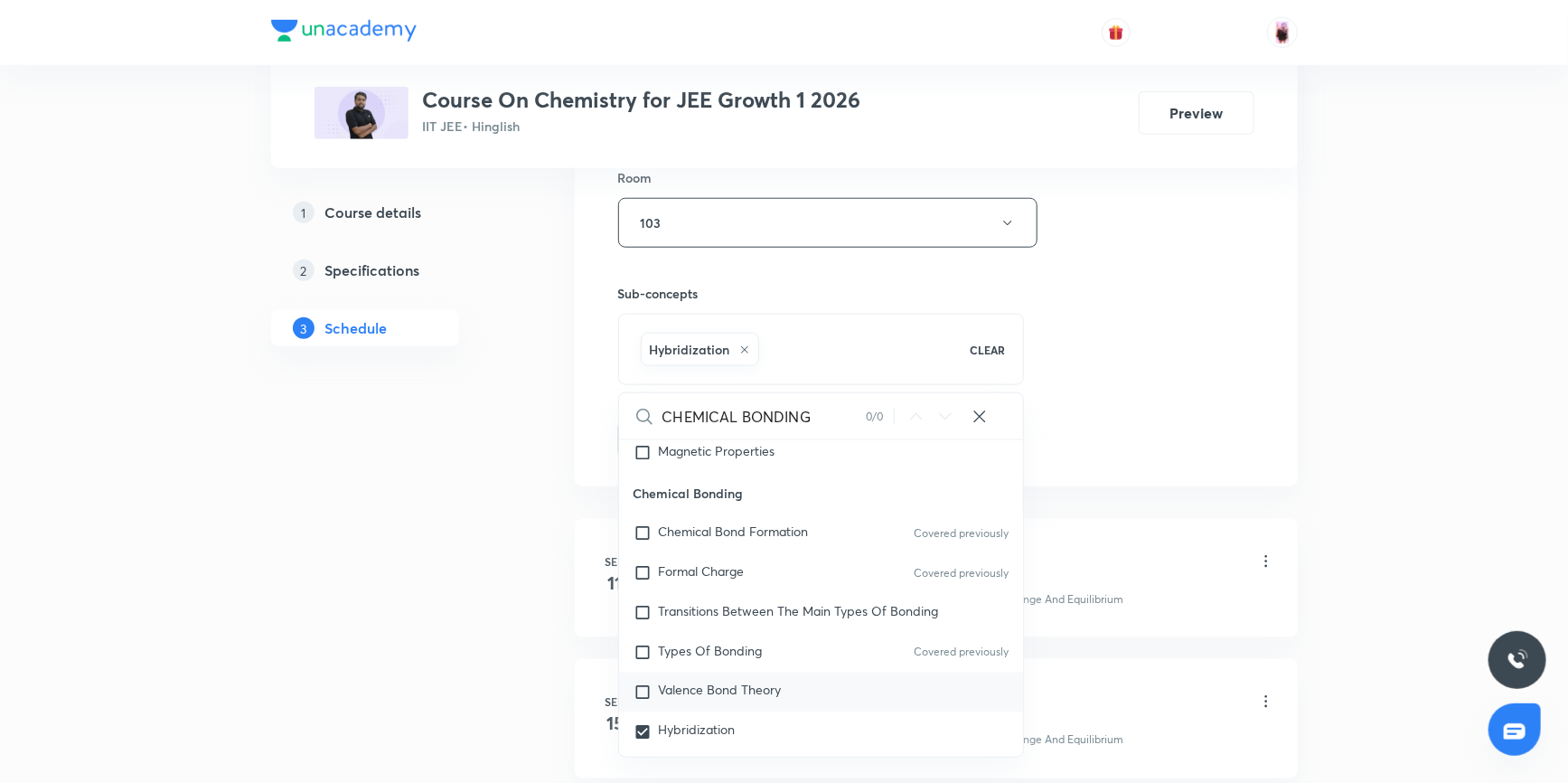
click at [639, 683] on input "checkbox" at bounding box center [646, 692] width 25 height 18
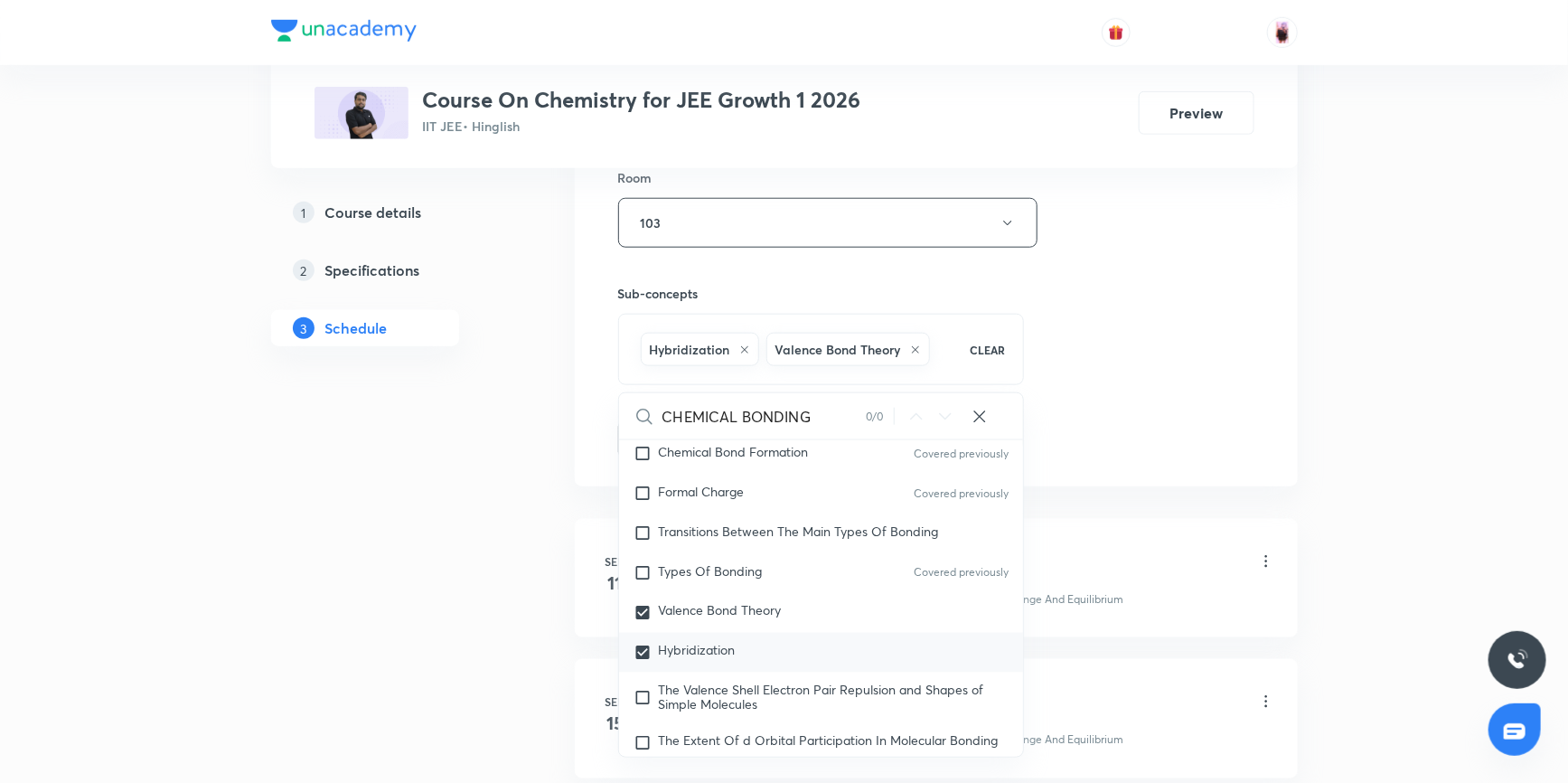
scroll to position [25753, 0]
click at [639, 680] on input "checkbox" at bounding box center [646, 695] width 25 height 29
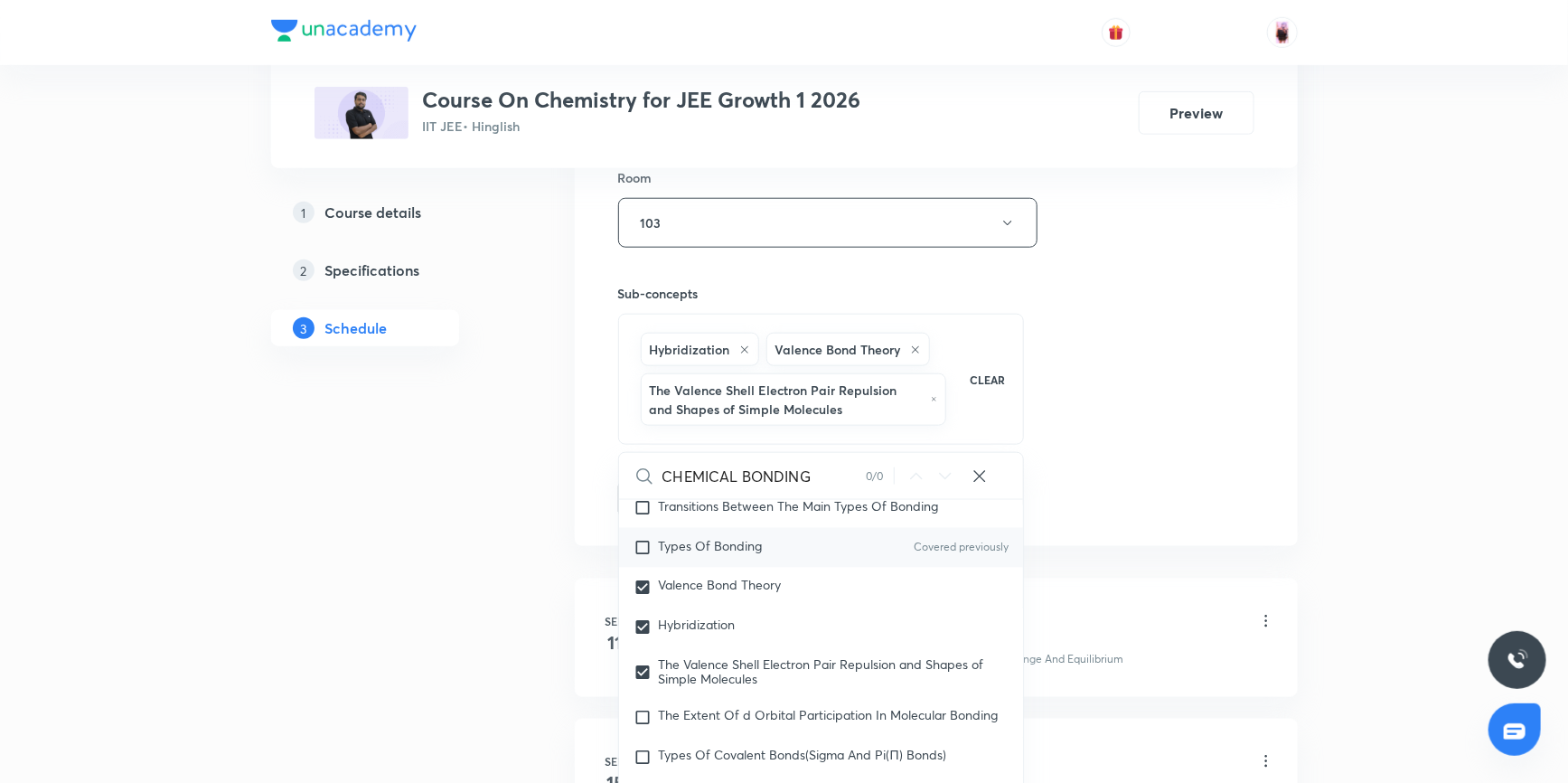
scroll to position [25916, 0]
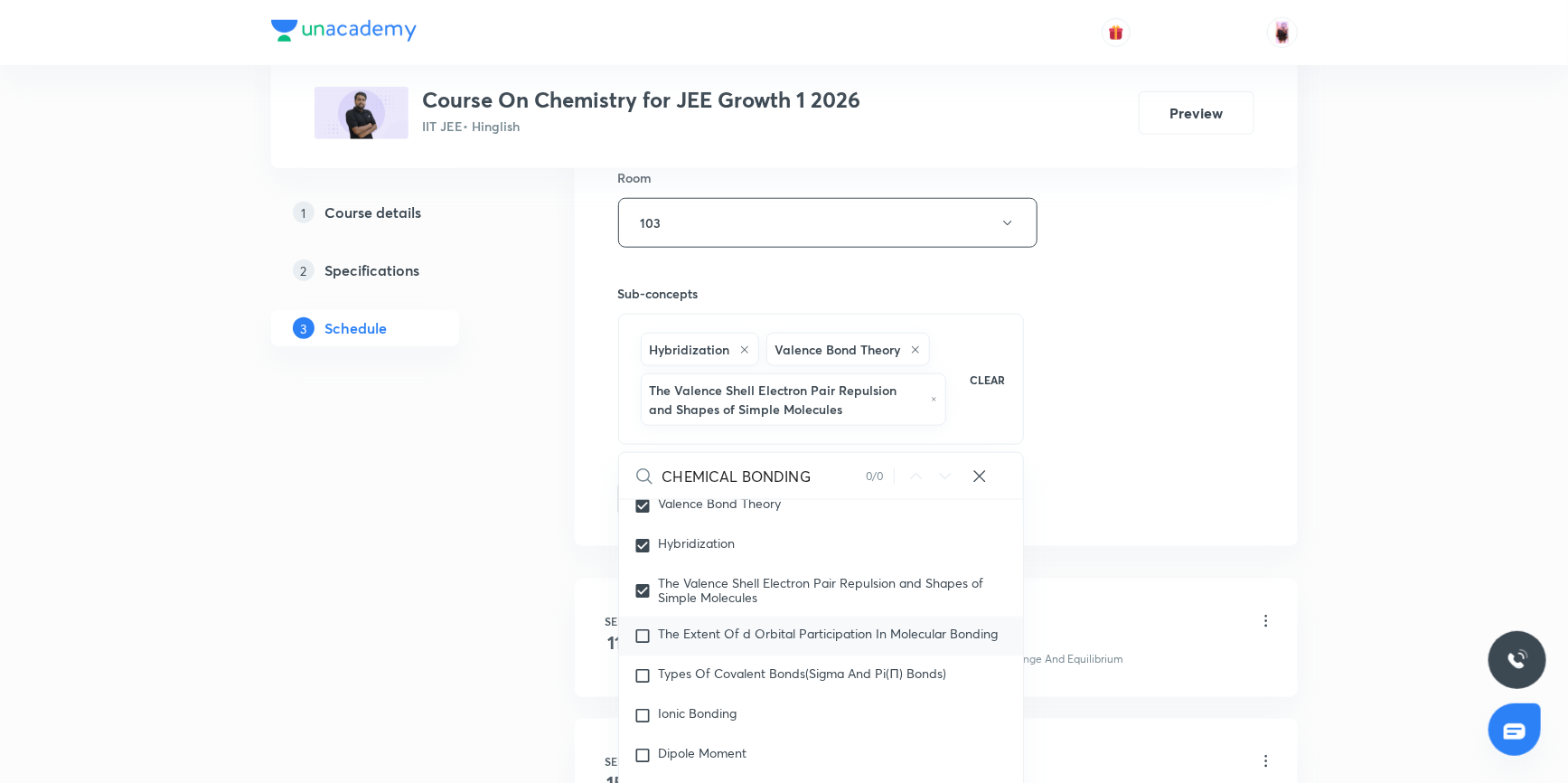
click at [639, 628] on input "checkbox" at bounding box center [646, 636] width 25 height 18
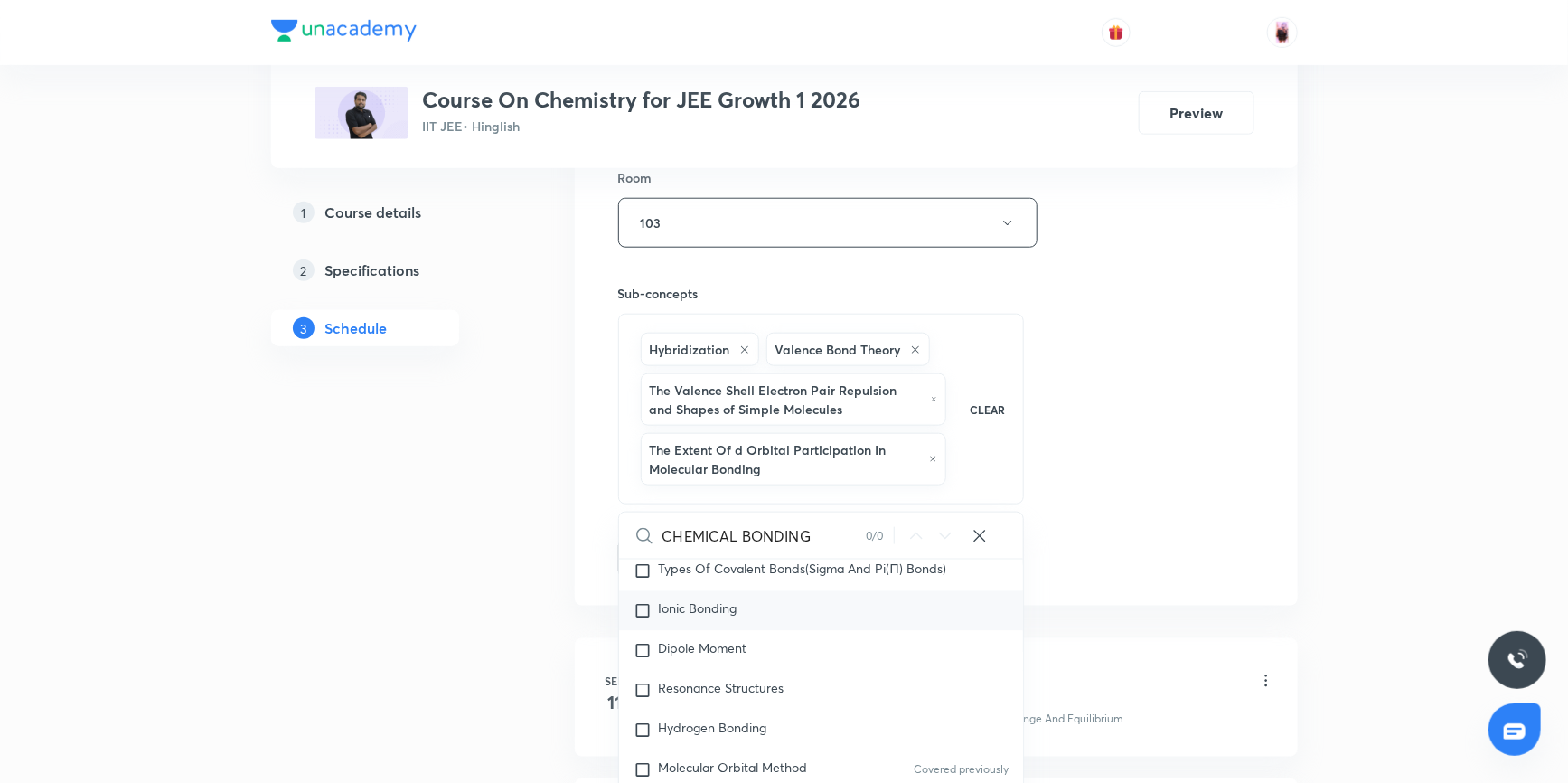
scroll to position [25998, 0]
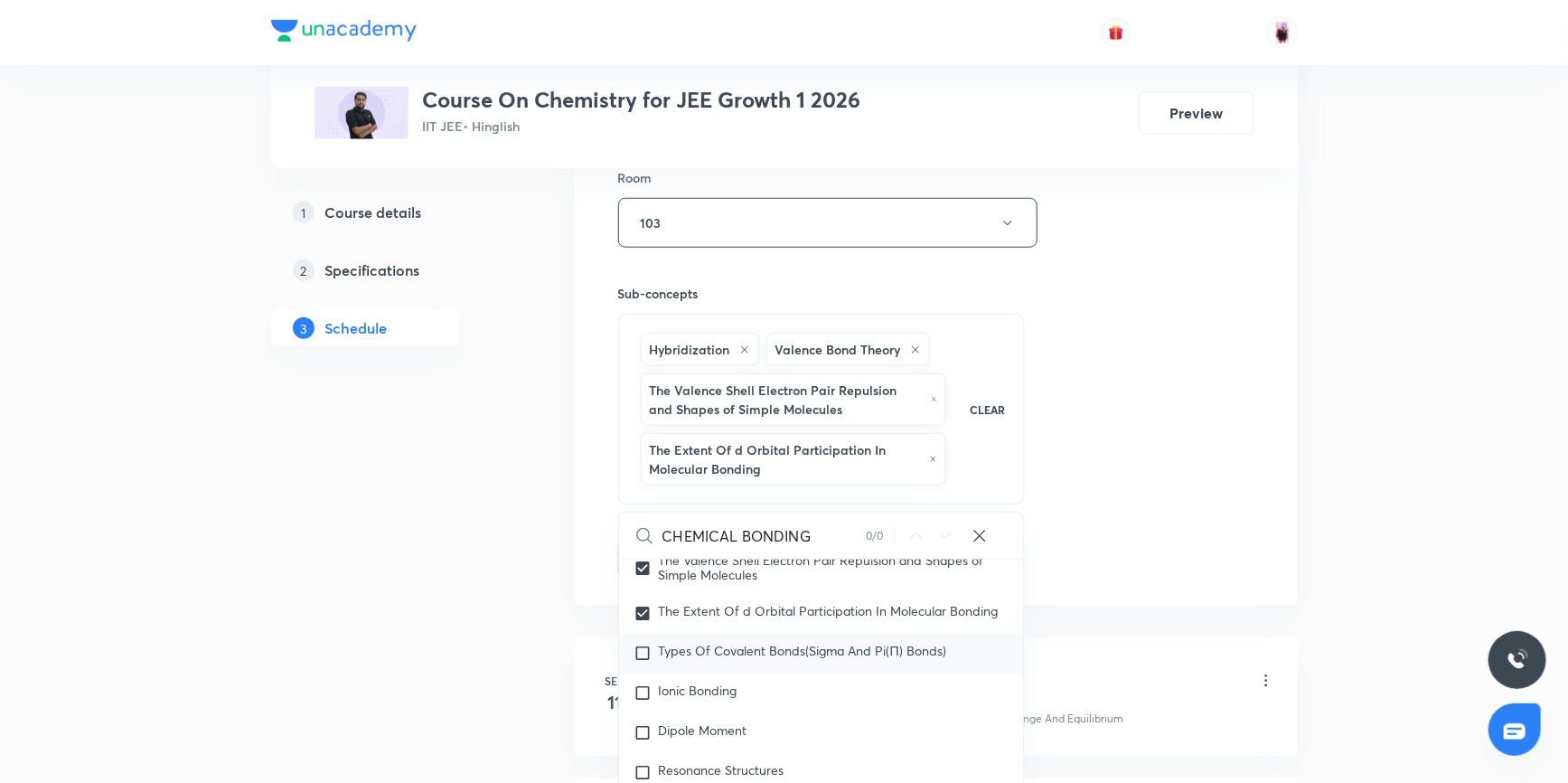
click at [639, 644] on input "checkbox" at bounding box center [646, 653] width 25 height 18
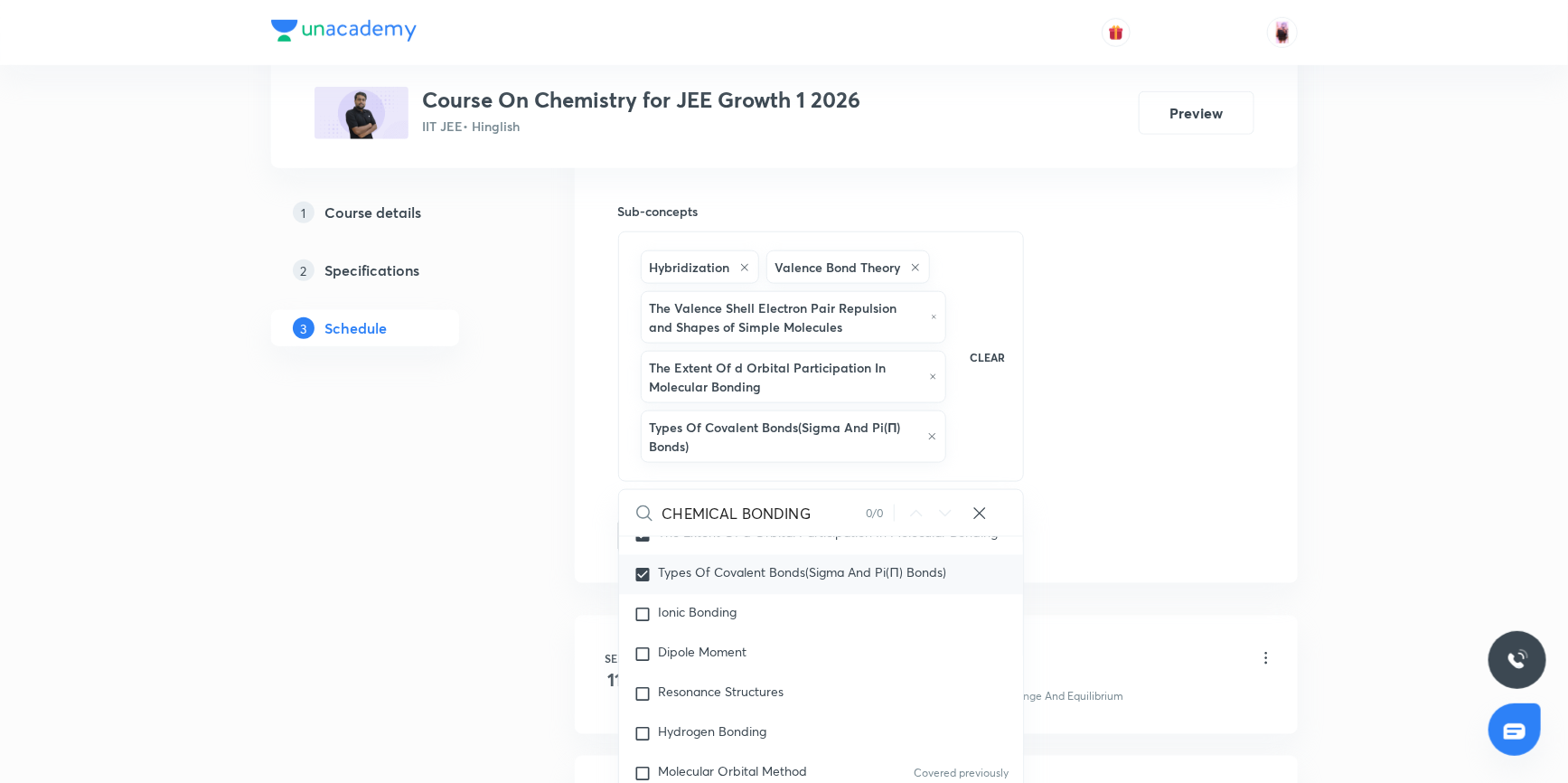
scroll to position [26080, 0]
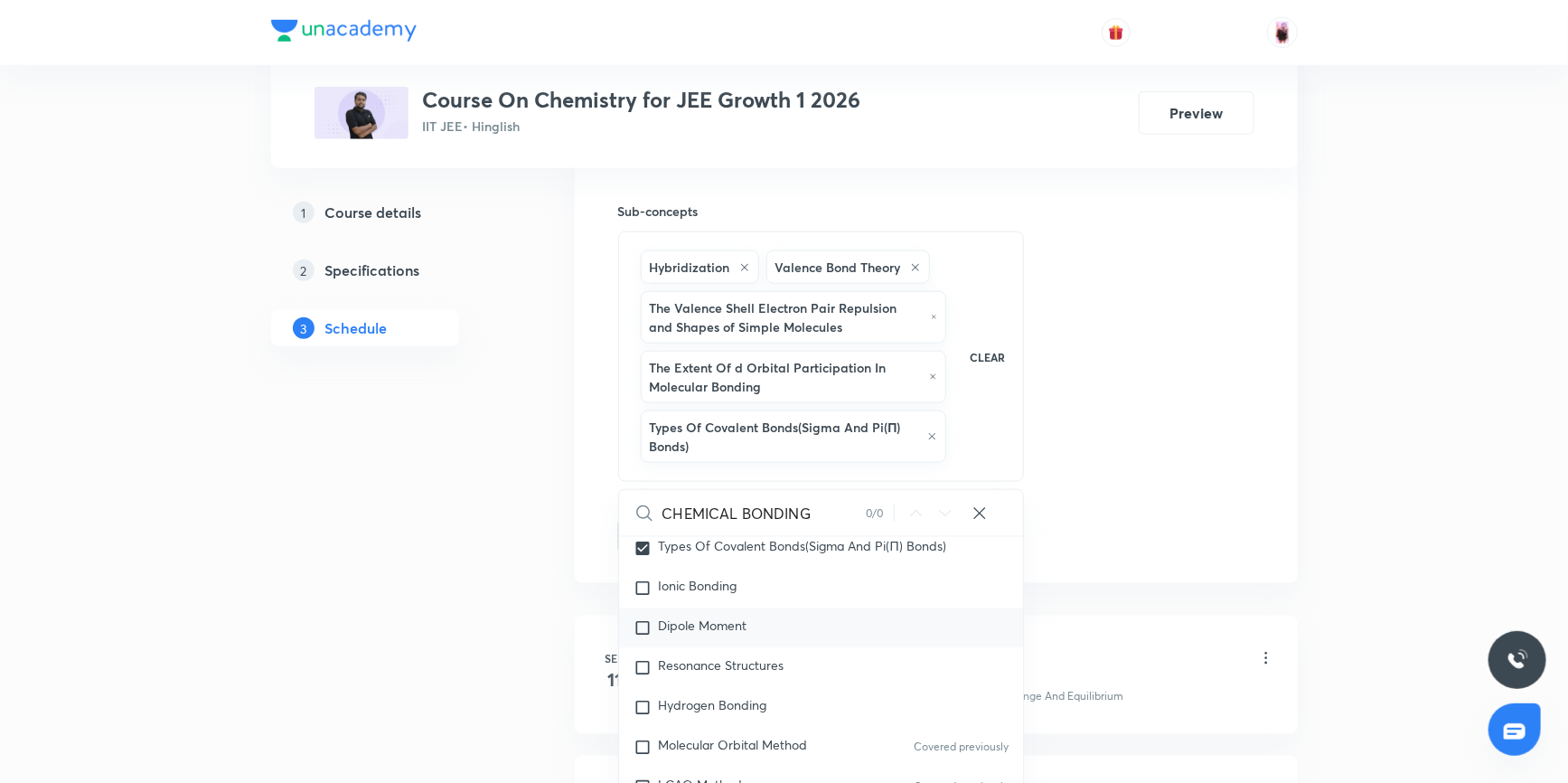
click at [641, 619] on input "checkbox" at bounding box center [646, 628] width 25 height 18
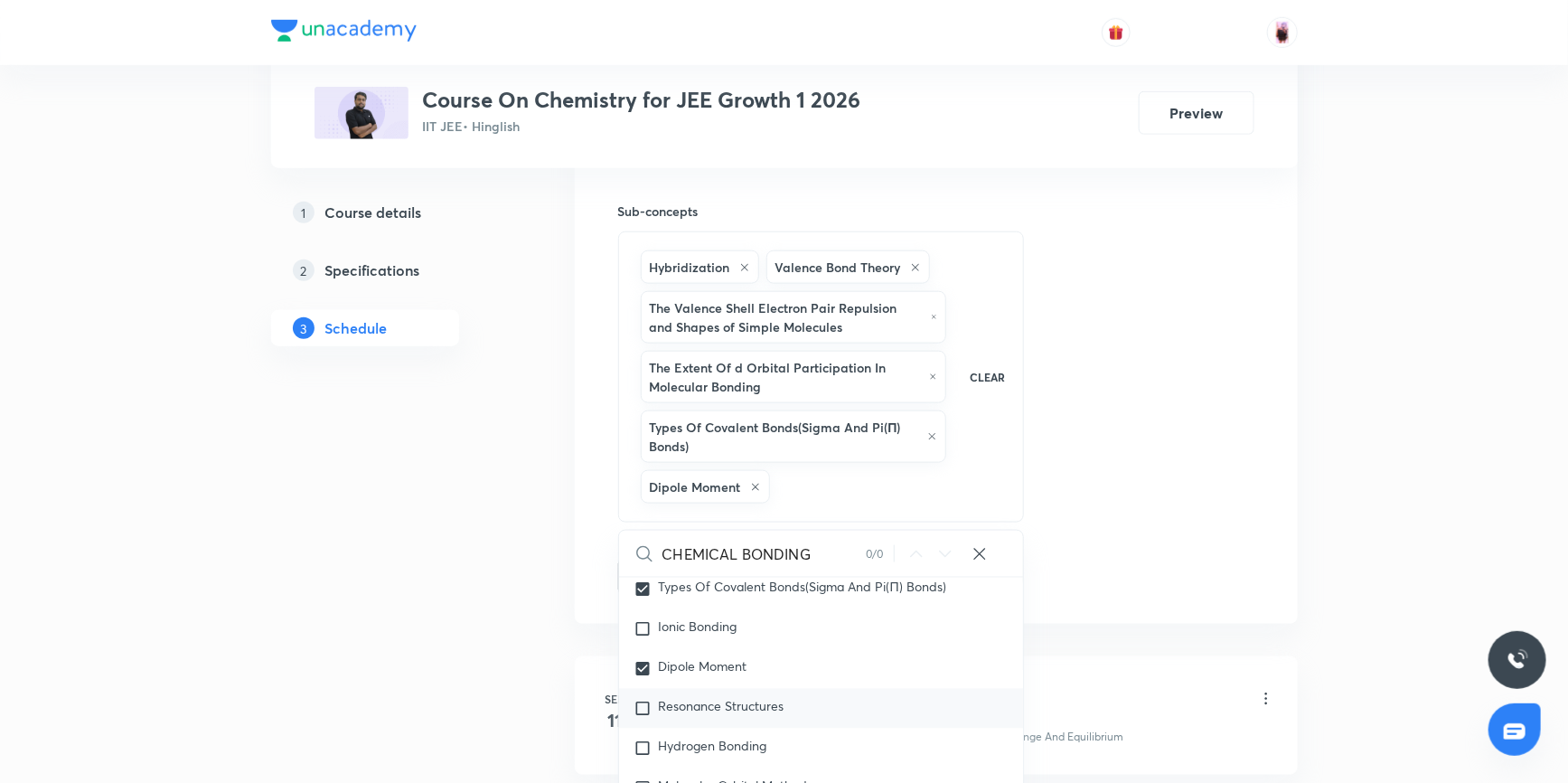
click at [640, 699] on input "checkbox" at bounding box center [646, 708] width 25 height 18
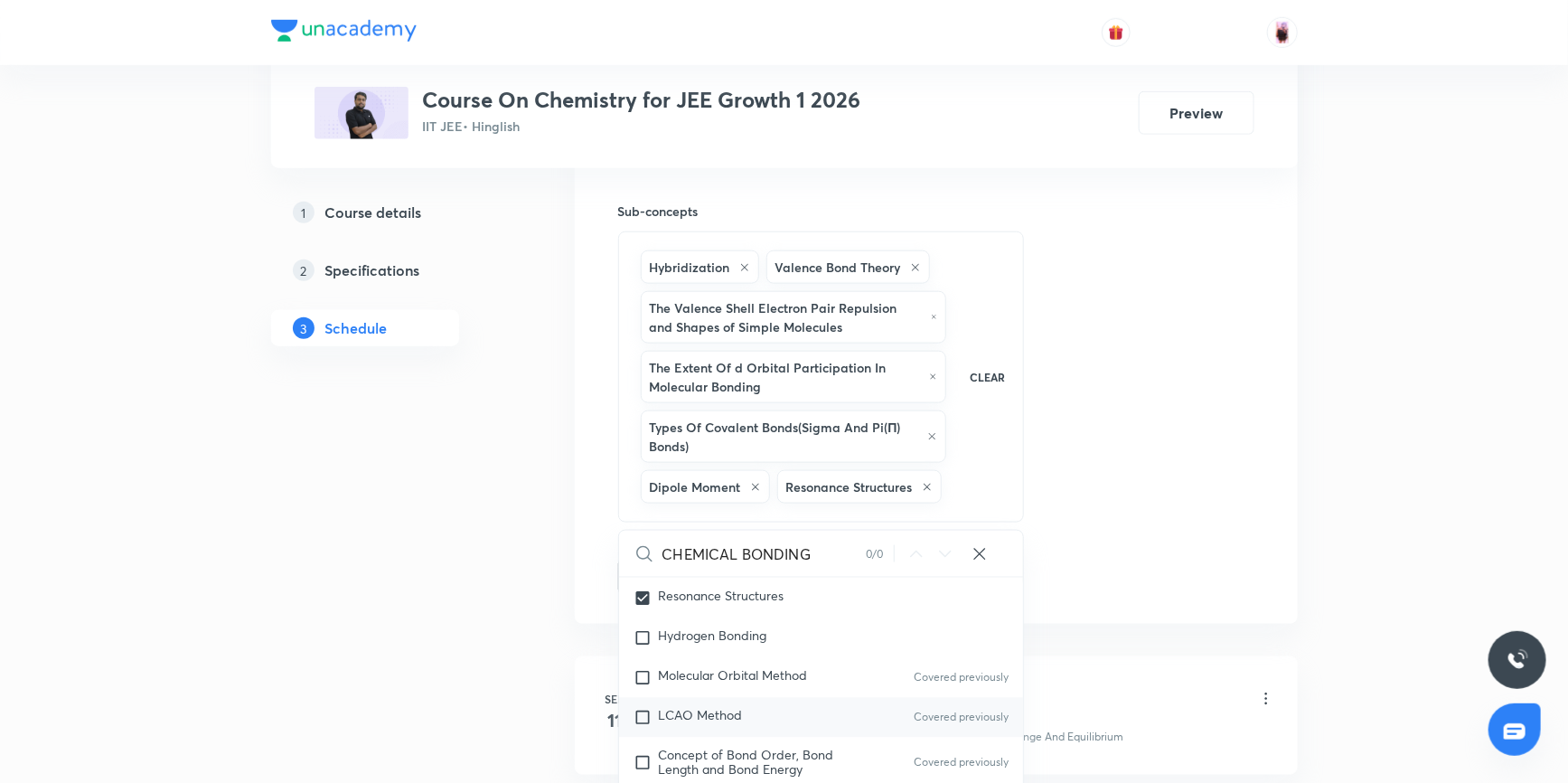
scroll to position [26163, 0]
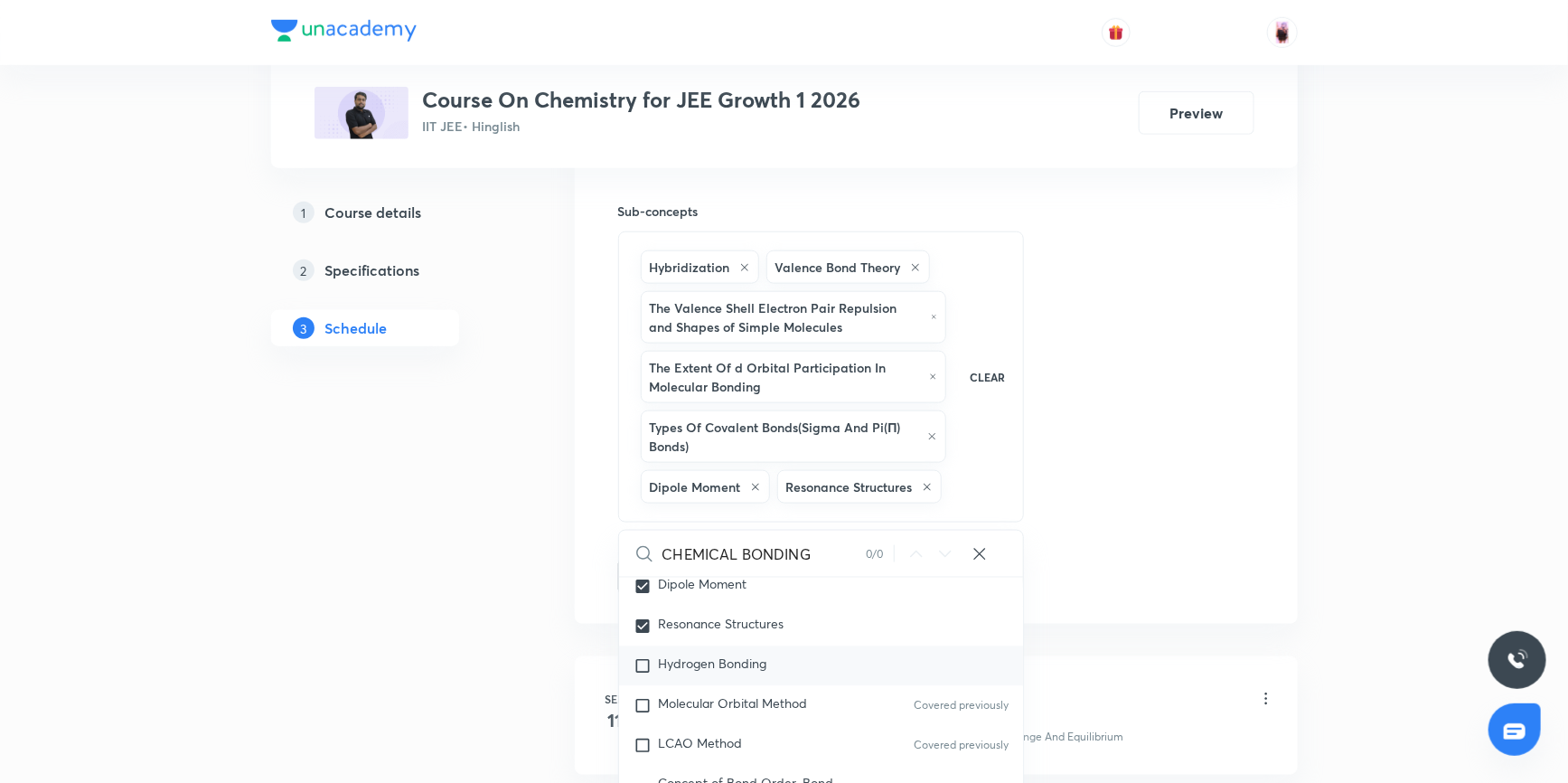
click at [641, 657] on input "checkbox" at bounding box center [646, 666] width 25 height 18
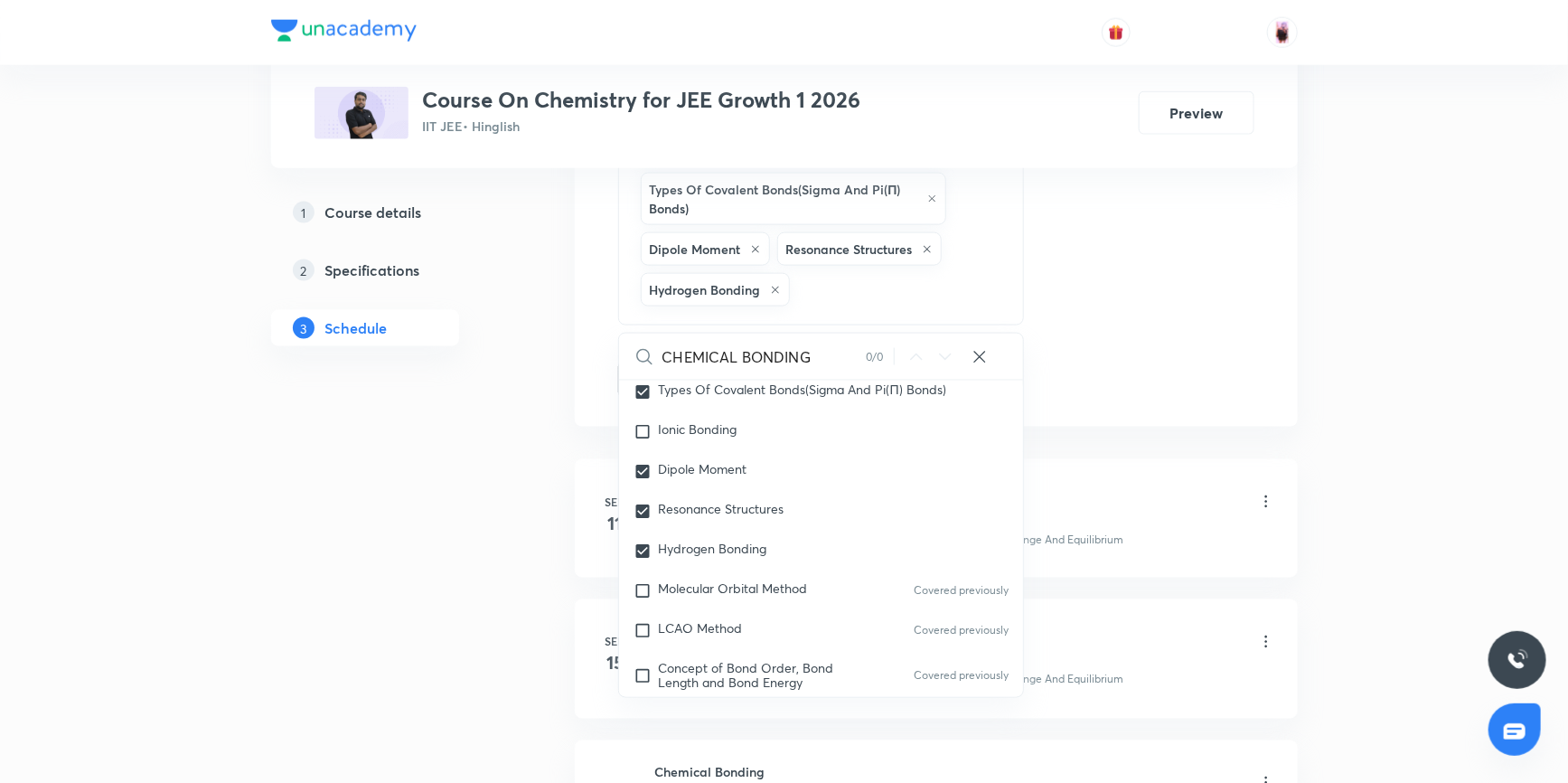
scroll to position [1130, 0]
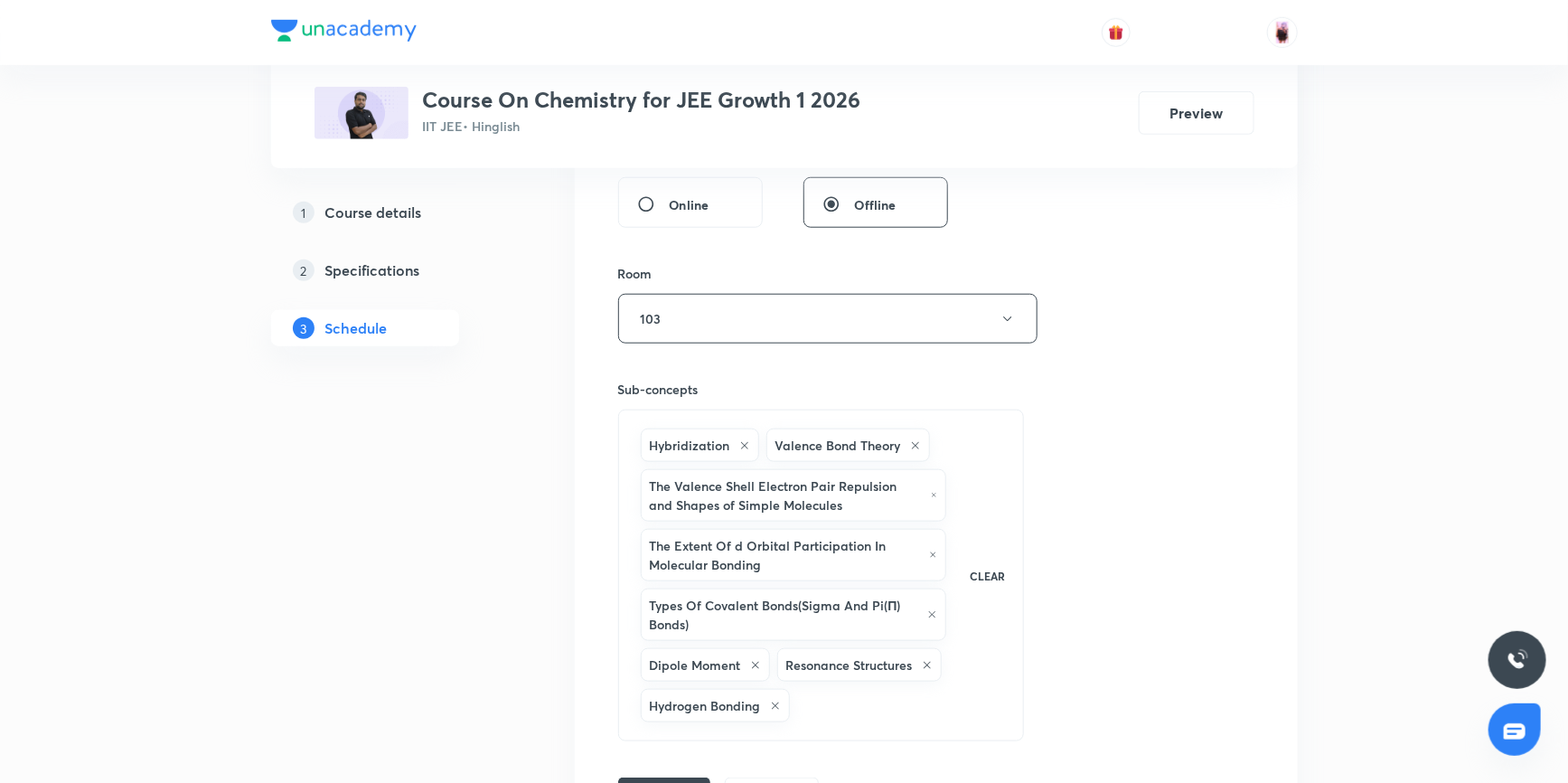
scroll to position [803, 0]
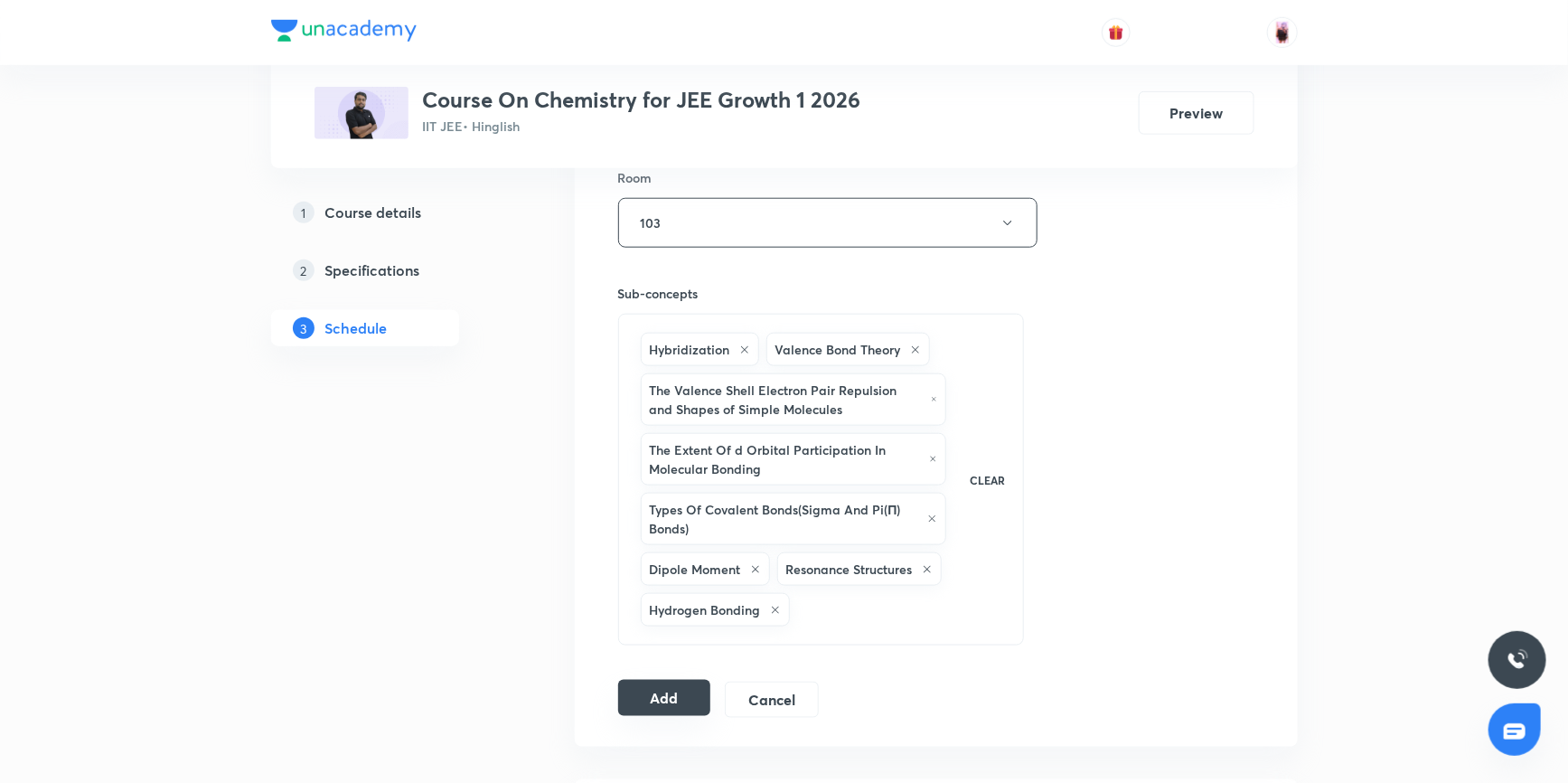
click at [656, 708] on button "Add" at bounding box center [664, 697] width 93 height 36
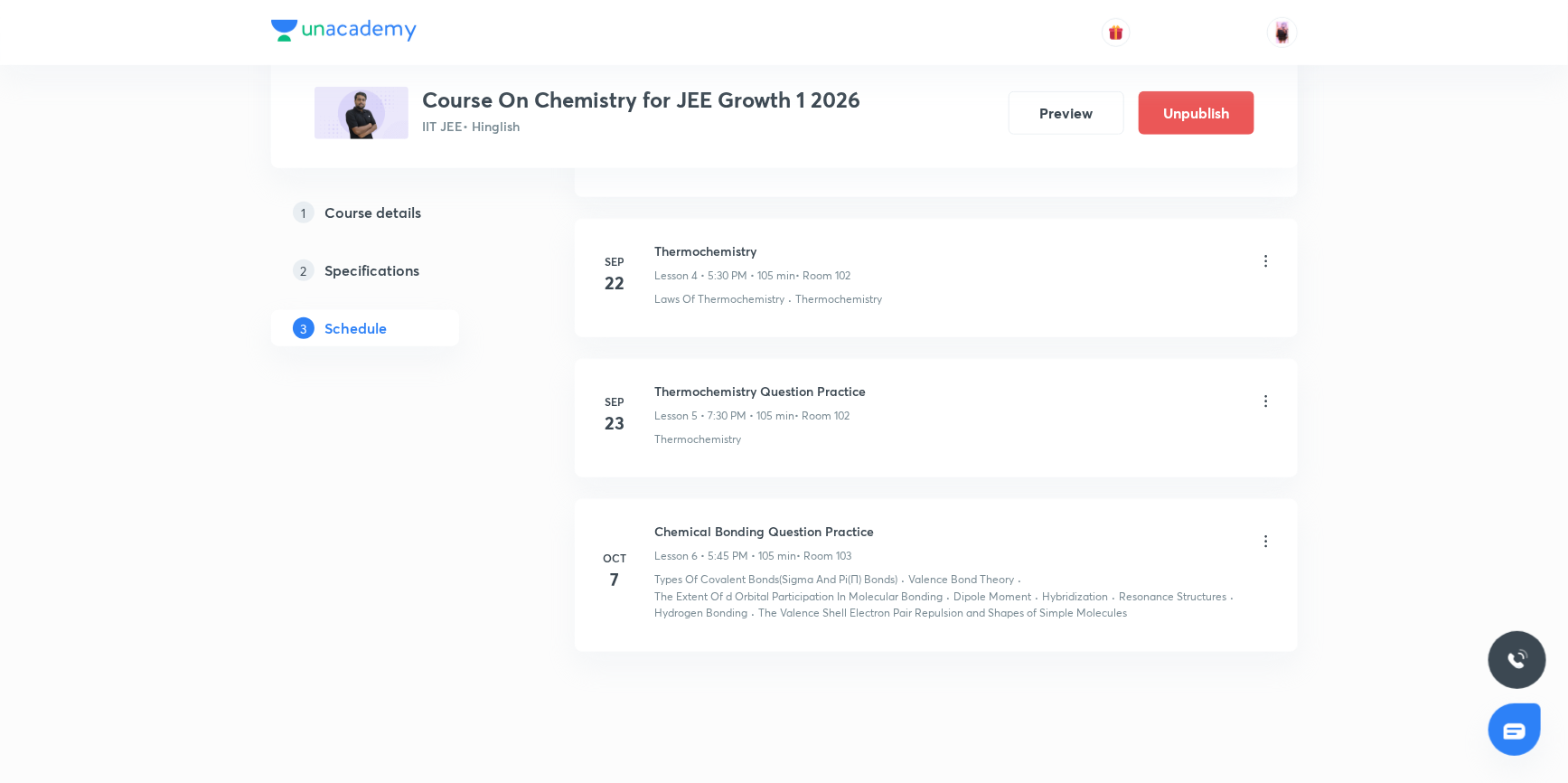
scroll to position [742, 0]
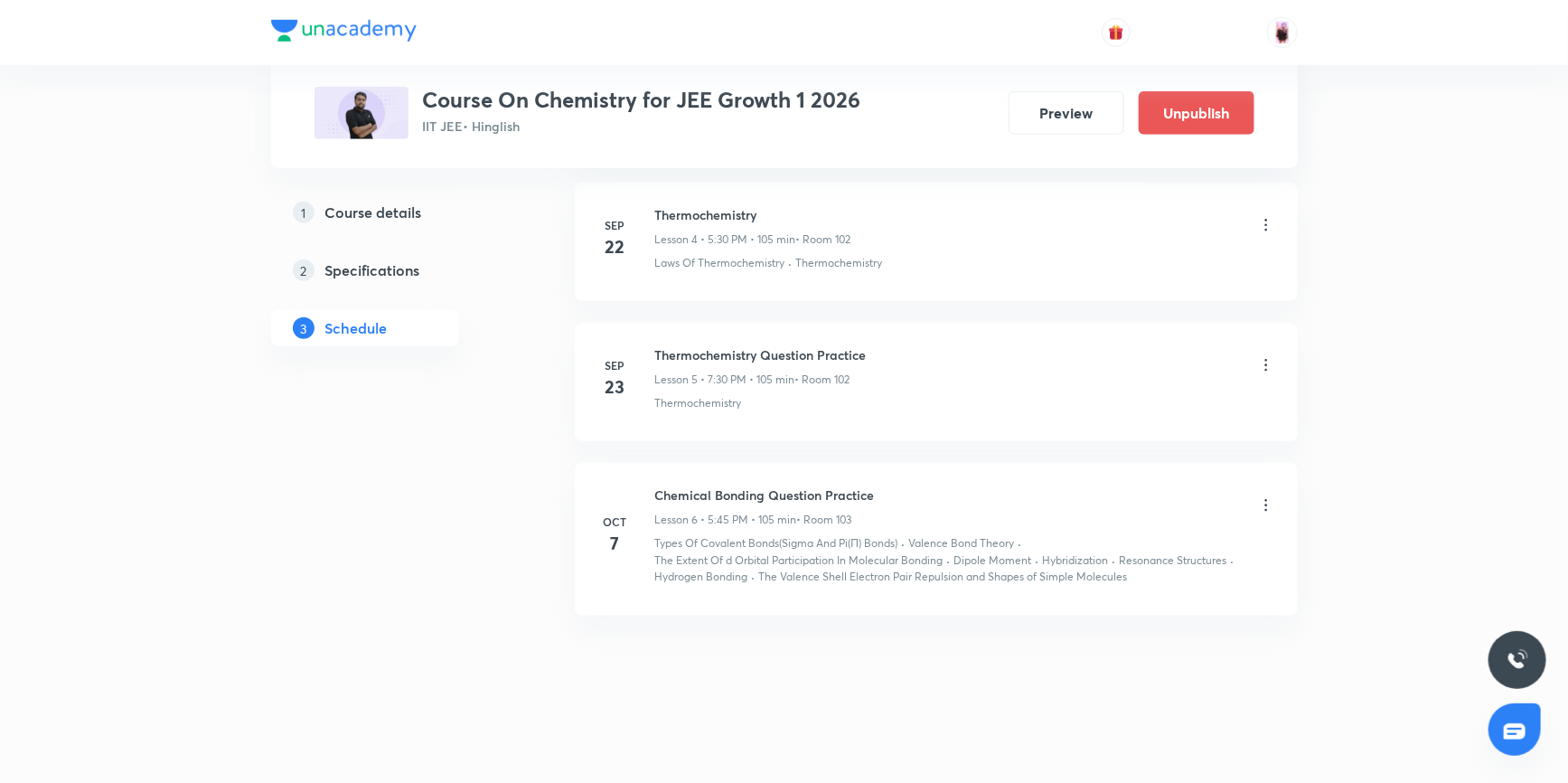
click at [1265, 500] on icon at bounding box center [1266, 504] width 18 height 18
click at [1133, 550] on li "Edit" at bounding box center [1172, 549] width 197 height 33
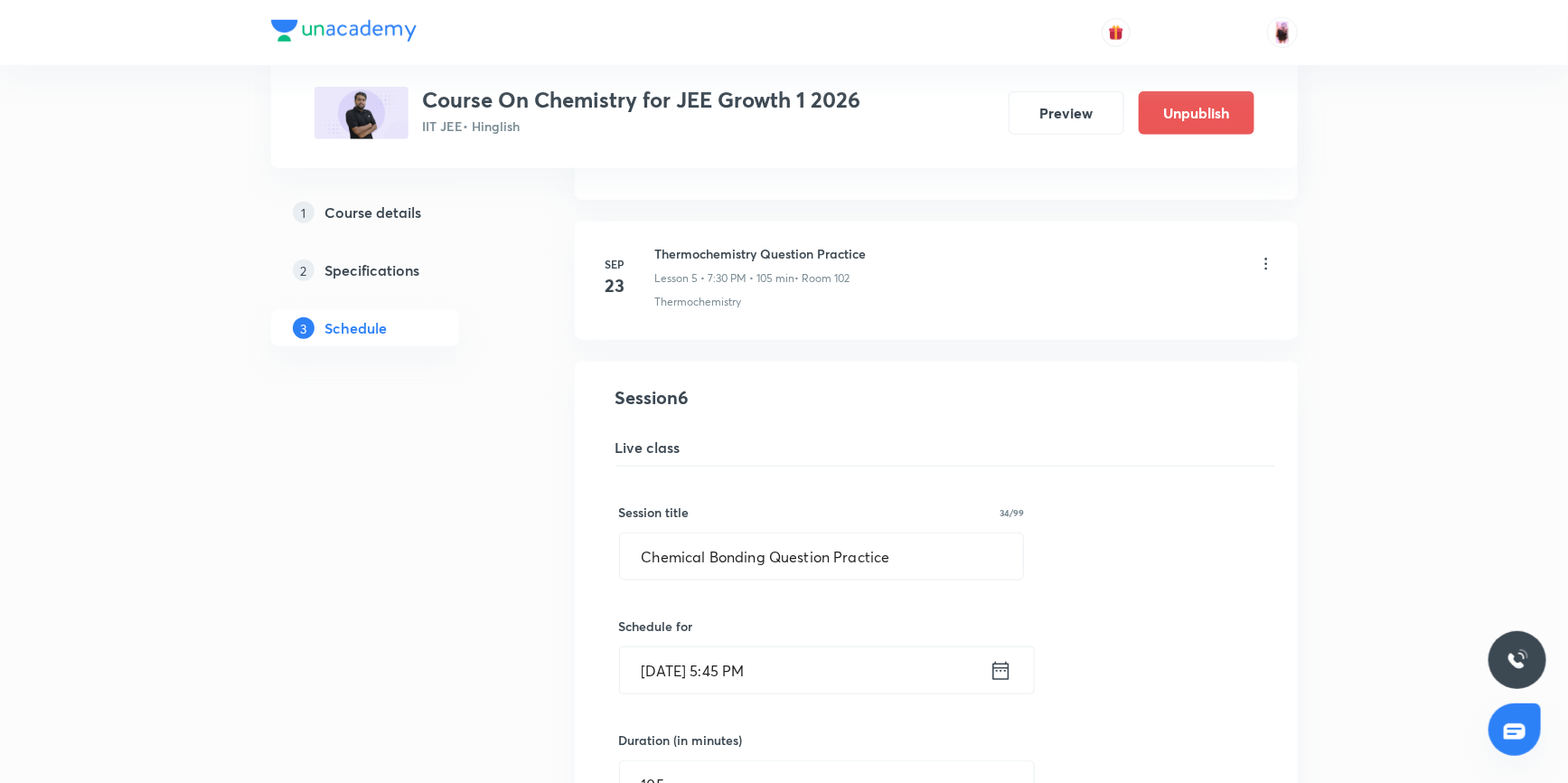
click at [1000, 671] on icon at bounding box center [1000, 671] width 22 height 25
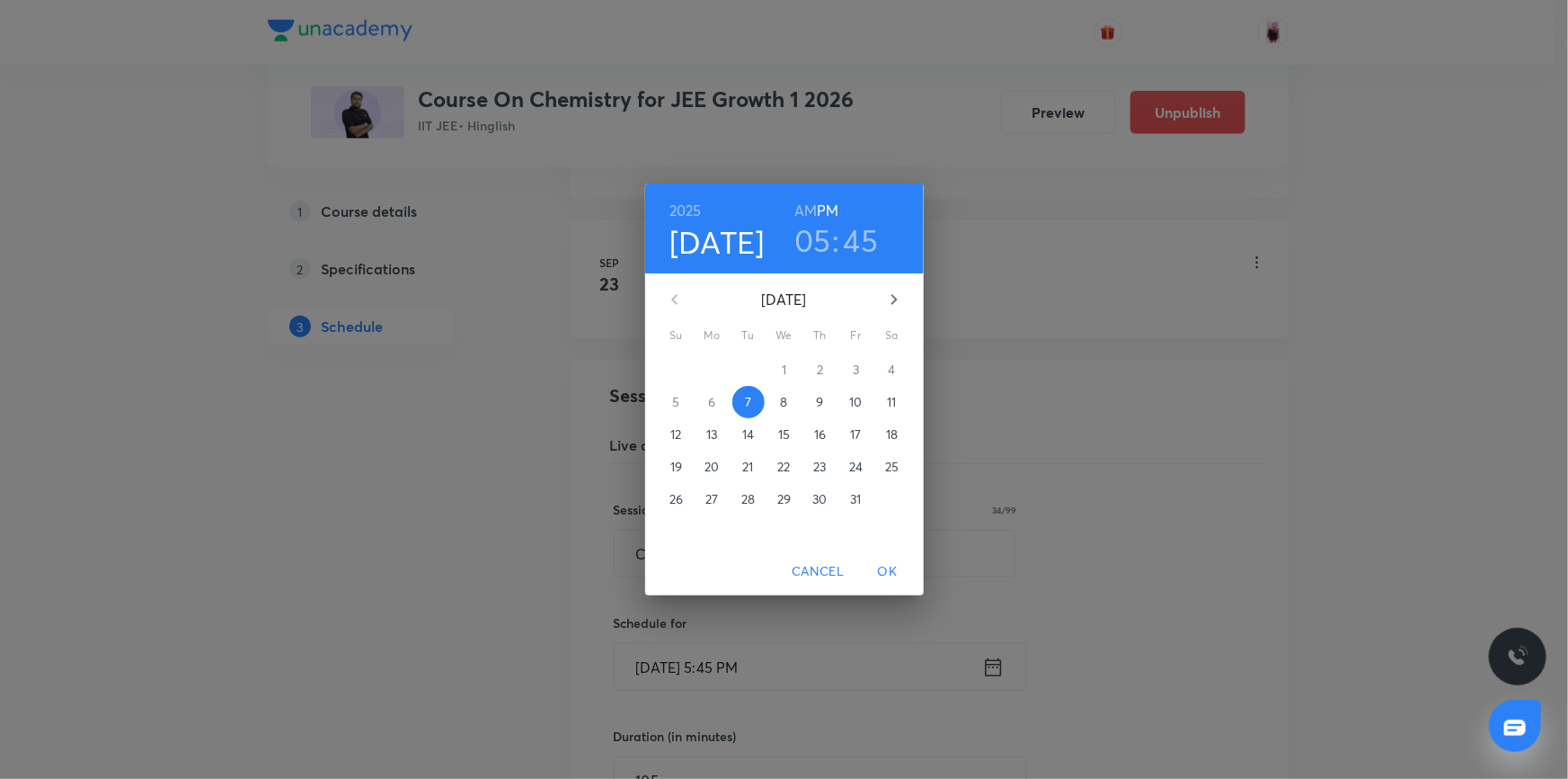
click at [871, 244] on h3 "45" at bounding box center [861, 239] width 35 height 38
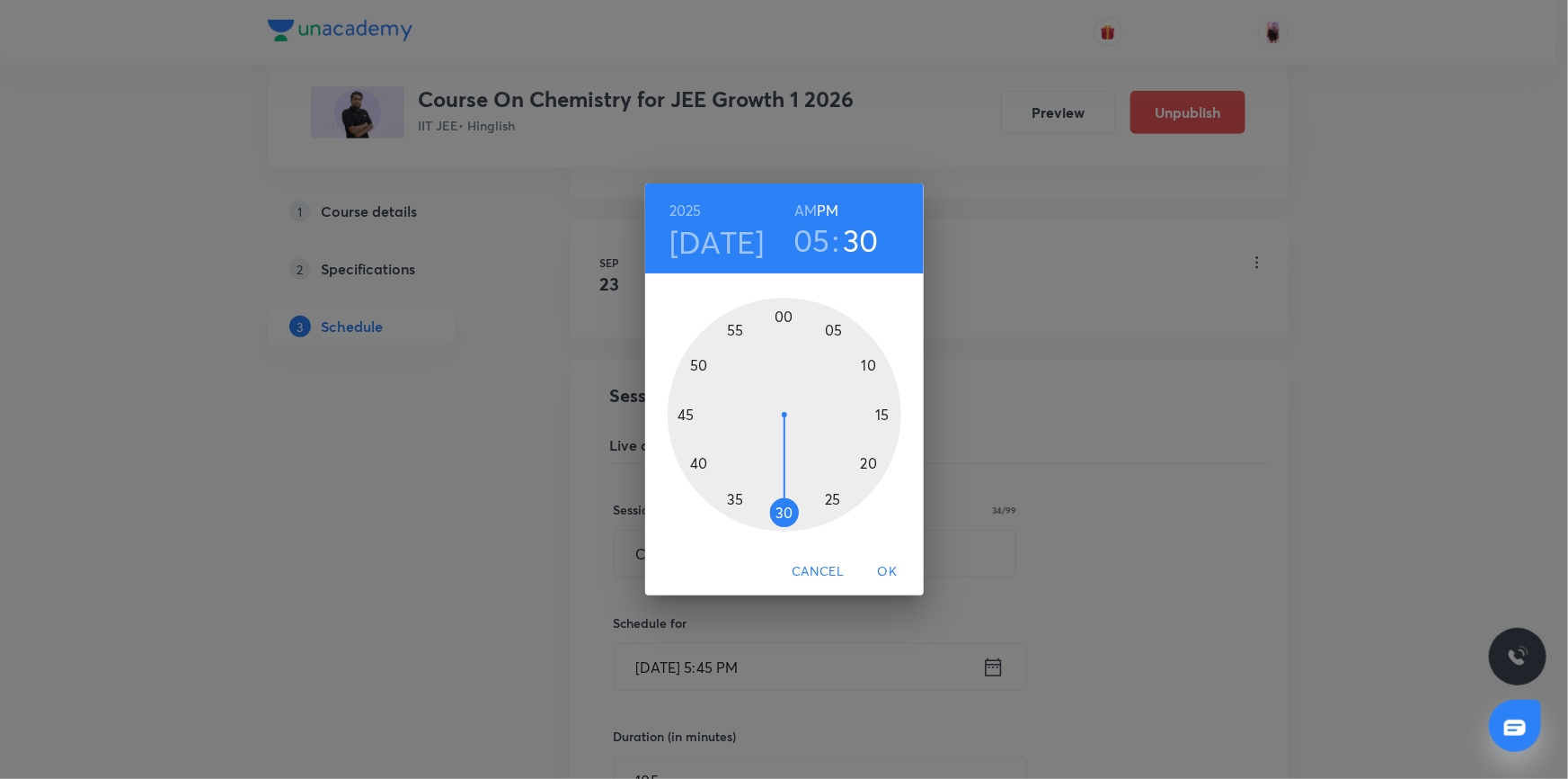
drag, startPoint x: 687, startPoint y: 410, endPoint x: 784, endPoint y: 513, distance: 141.5
click at [784, 513] on div at bounding box center [784, 414] width 233 height 233
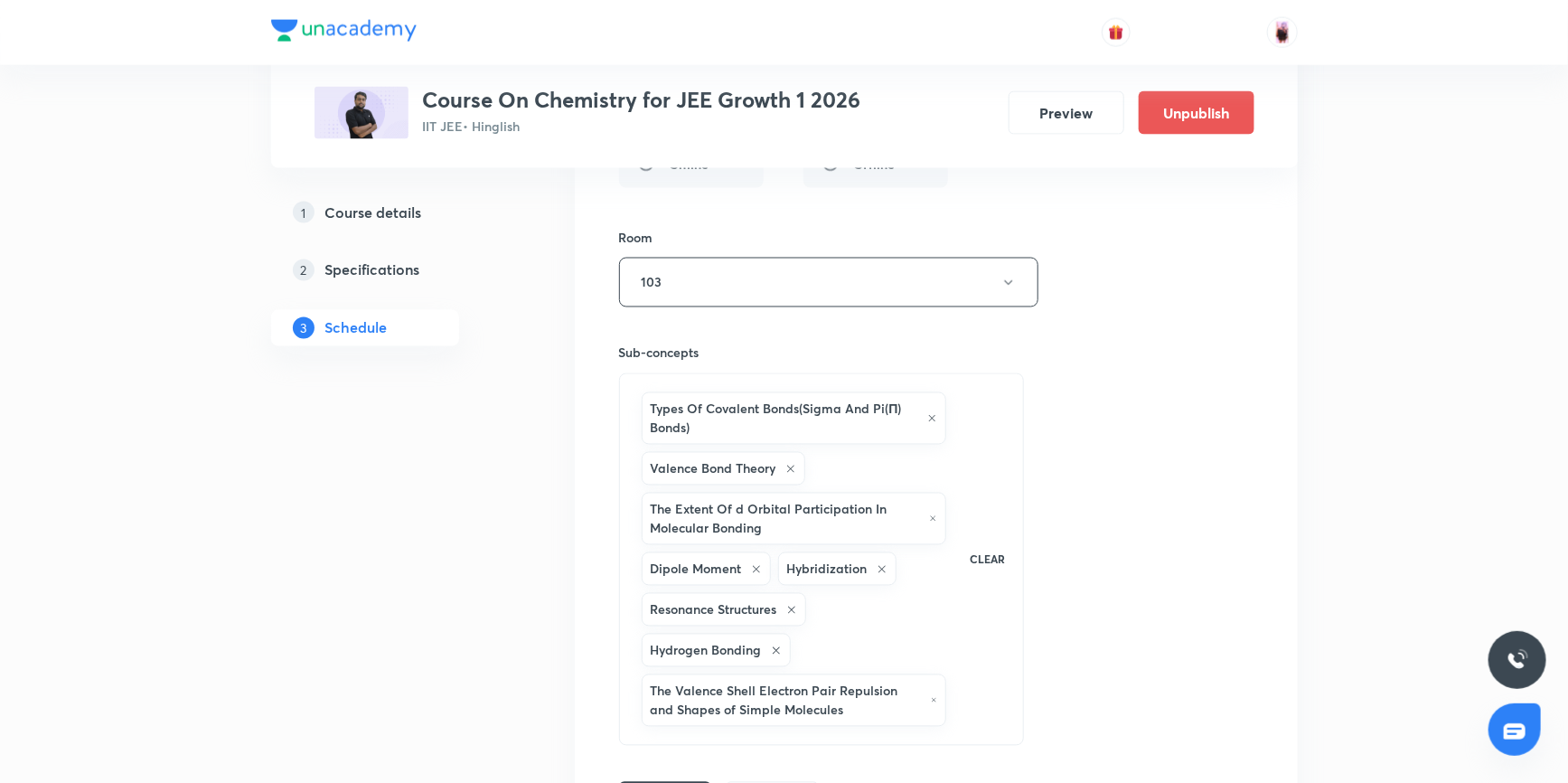
scroll to position [1563, 0]
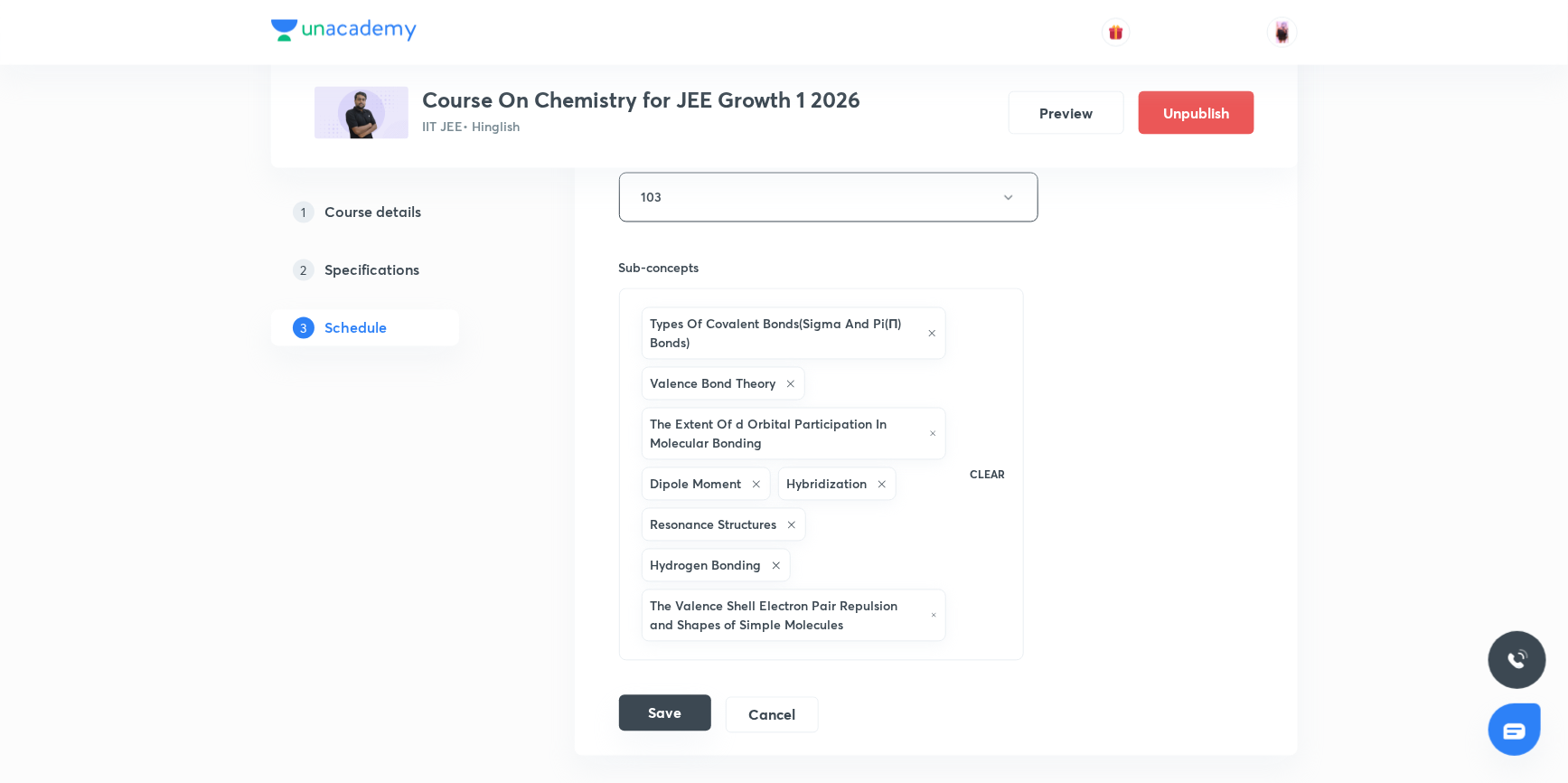
click at [676, 699] on button "Save" at bounding box center [665, 713] width 92 height 36
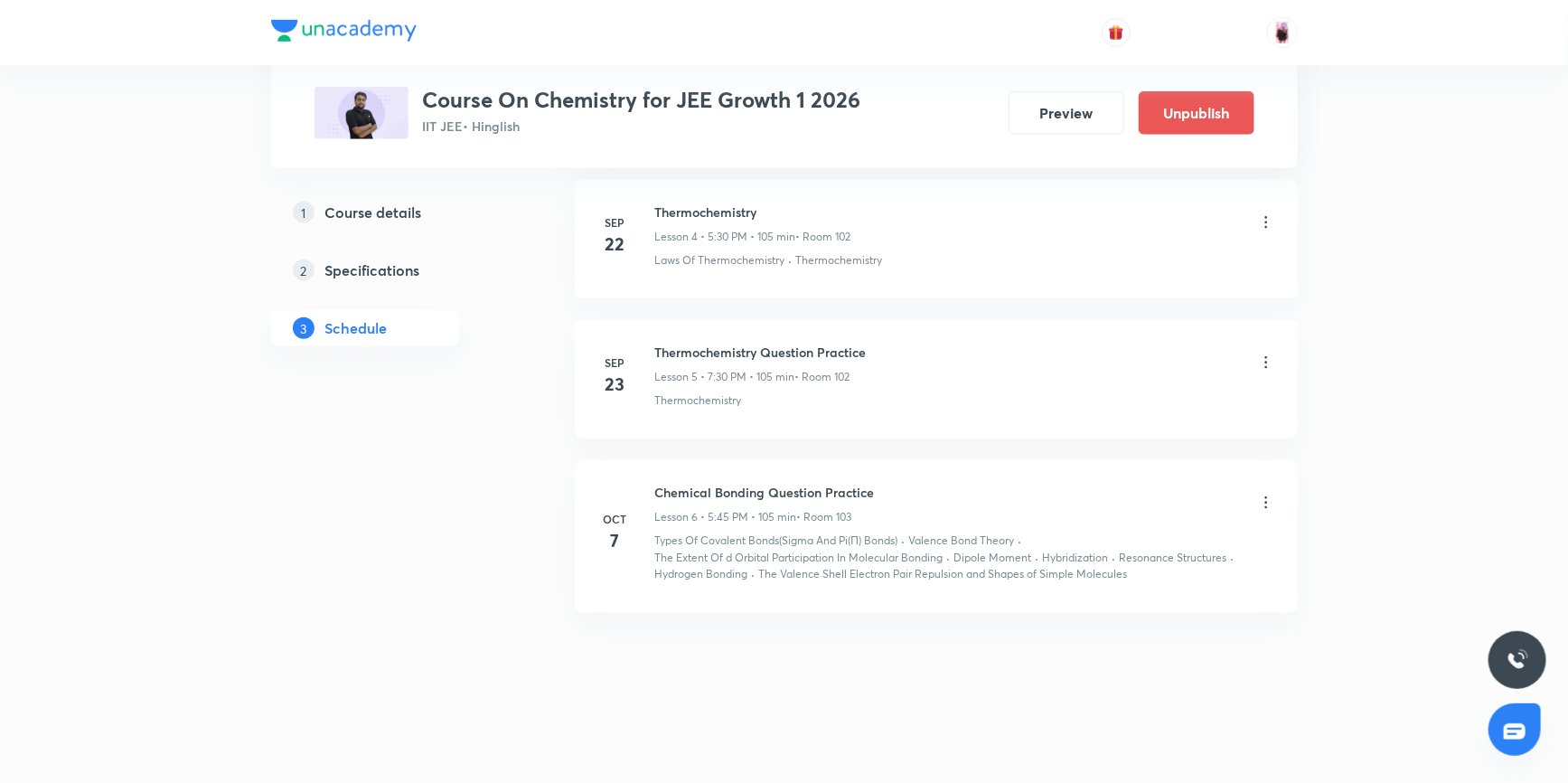
scroll to position [742, 0]
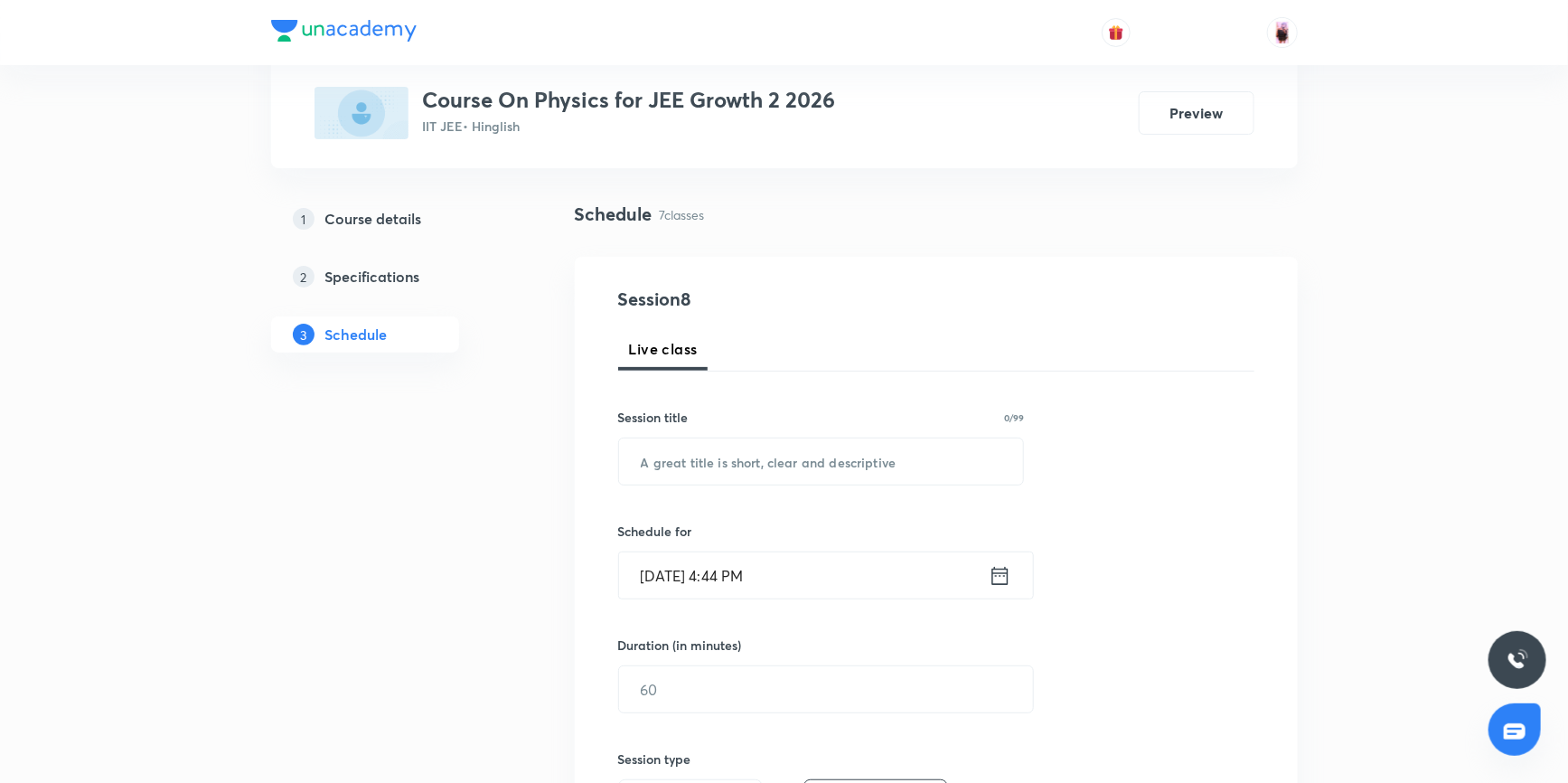
scroll to position [101, 0]
click at [677, 463] on input "text" at bounding box center [821, 465] width 405 height 46
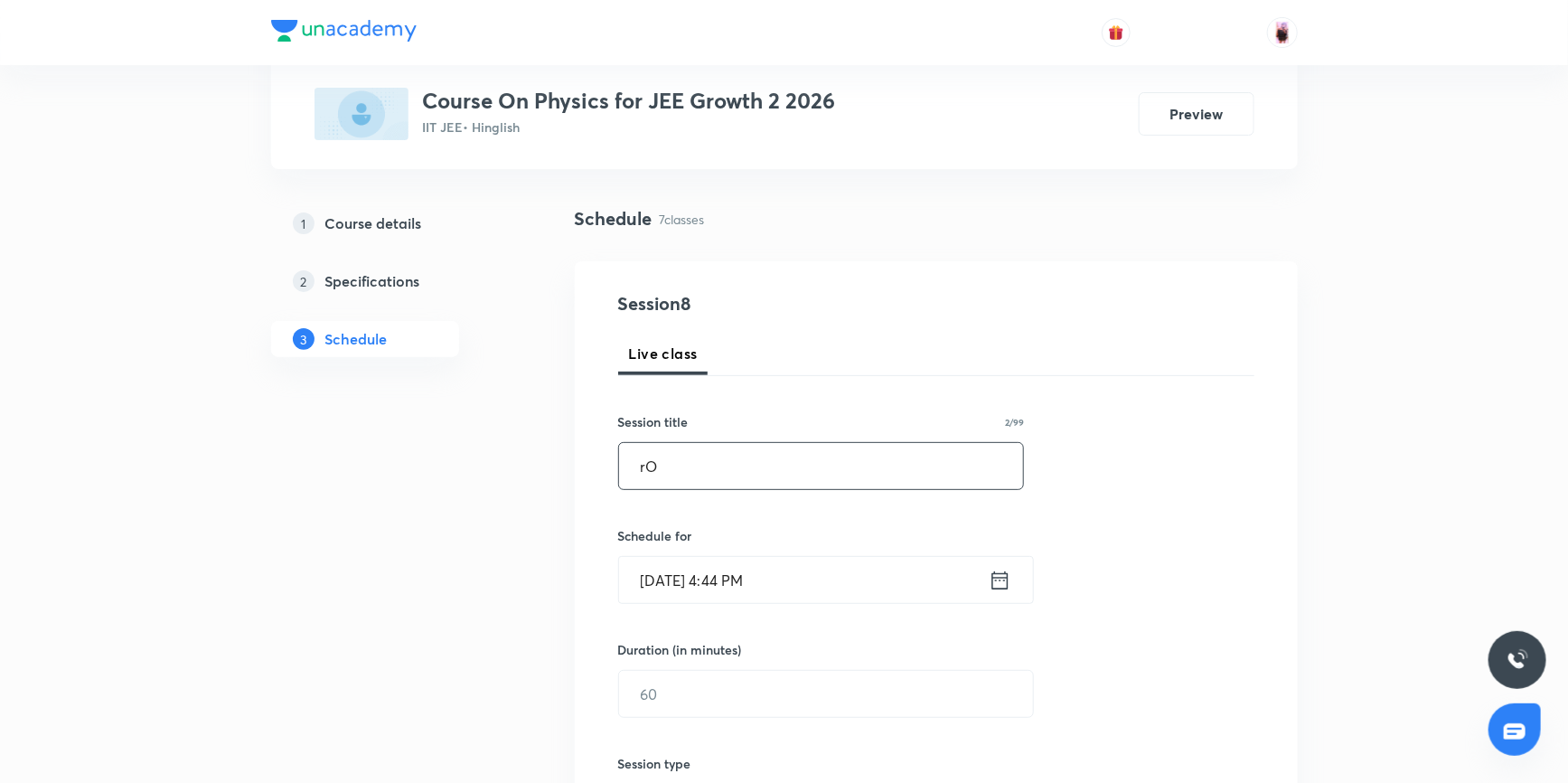
type input "r"
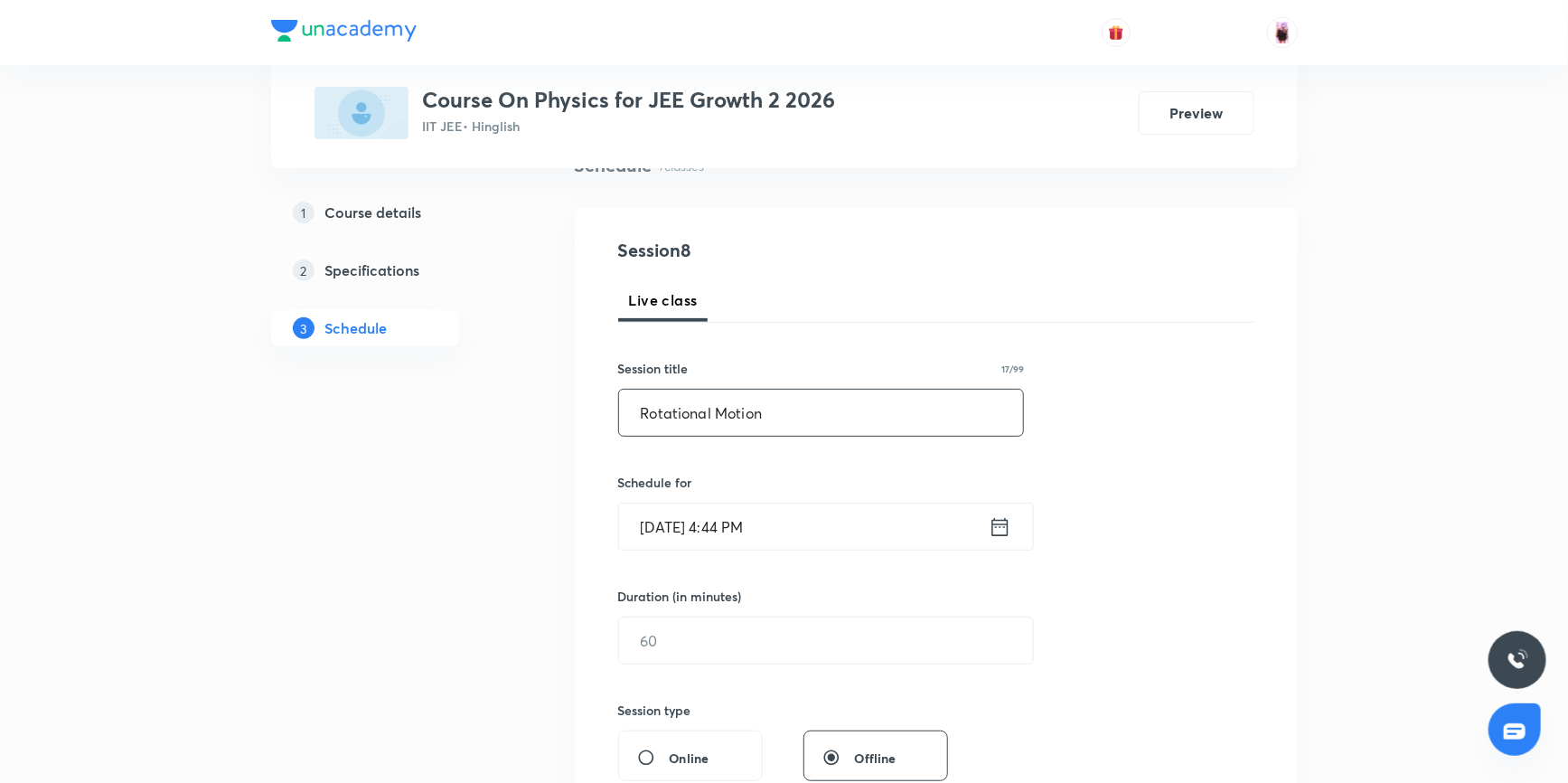
scroll to position [265, 0]
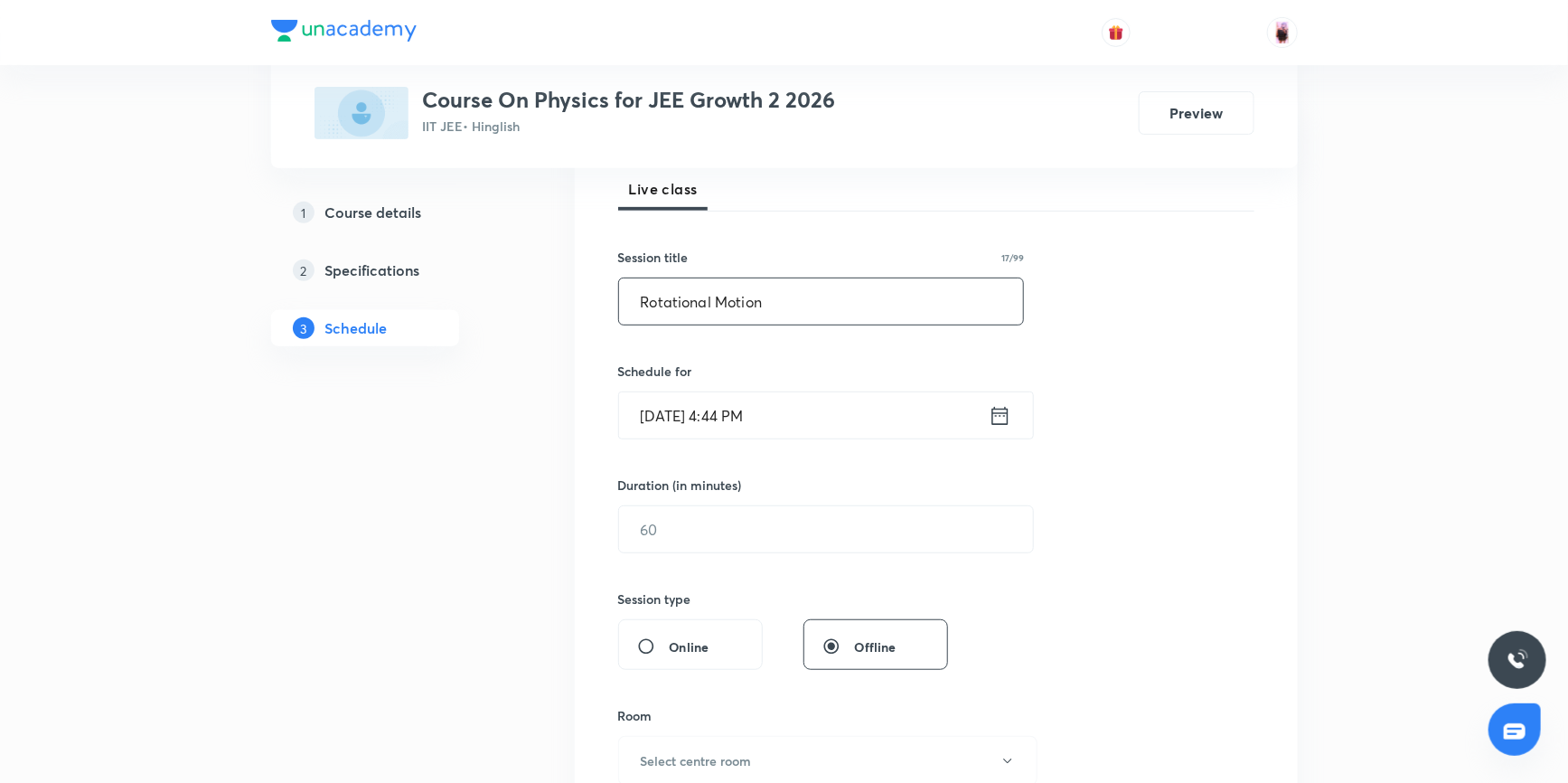
drag, startPoint x: 639, startPoint y: 299, endPoint x: 750, endPoint y: 294, distance: 111.1
click at [771, 305] on input "Rotational Motion" at bounding box center [821, 301] width 405 height 46
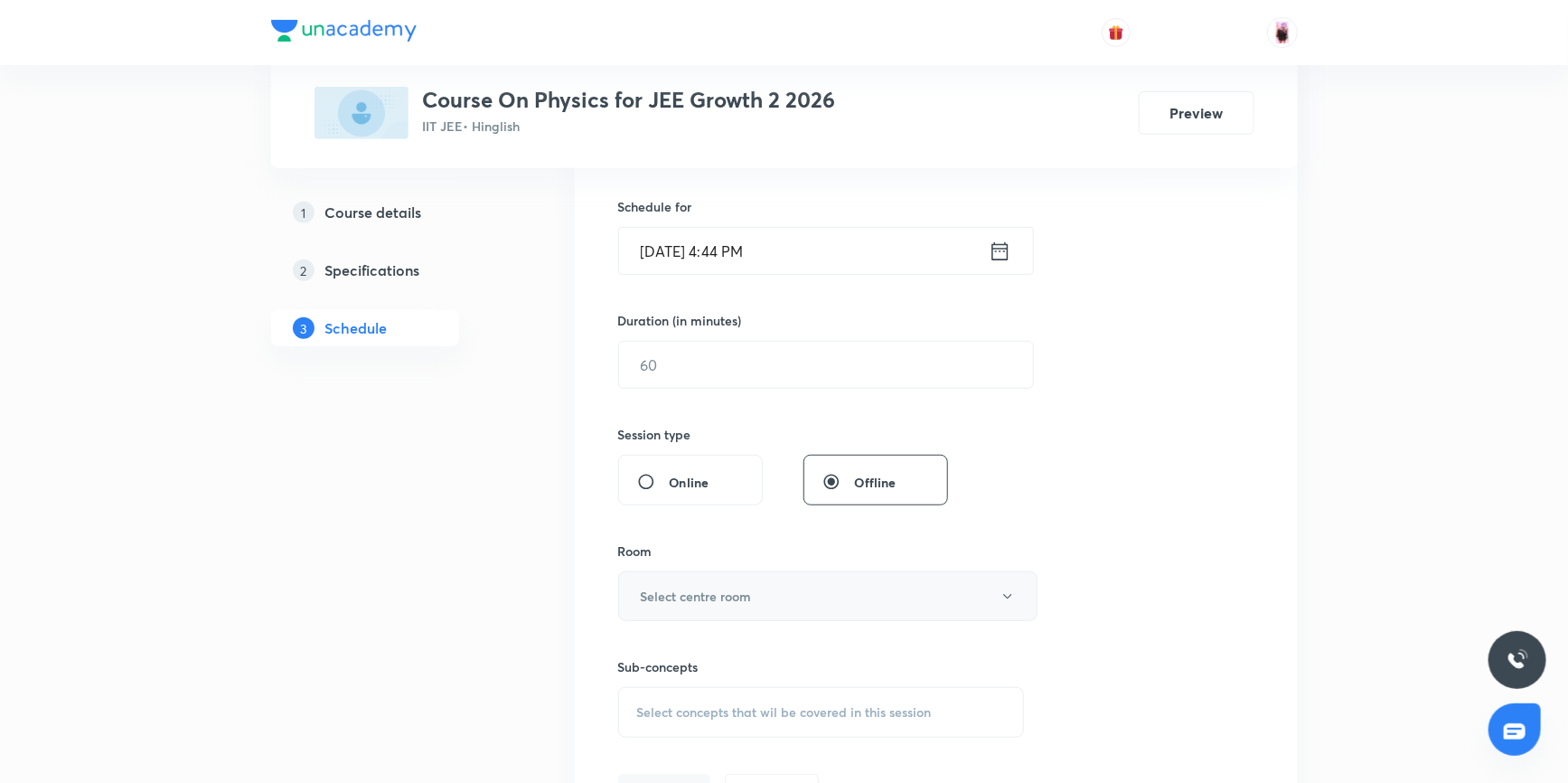
type input "Rotational Motion"
click at [705, 587] on h6 "Select centre room" at bounding box center [696, 595] width 111 height 19
click at [639, 714] on span "103" at bounding box center [825, 718] width 396 height 19
click at [669, 705] on span "Select concepts that wil be covered in this session" at bounding box center [784, 712] width 294 height 15
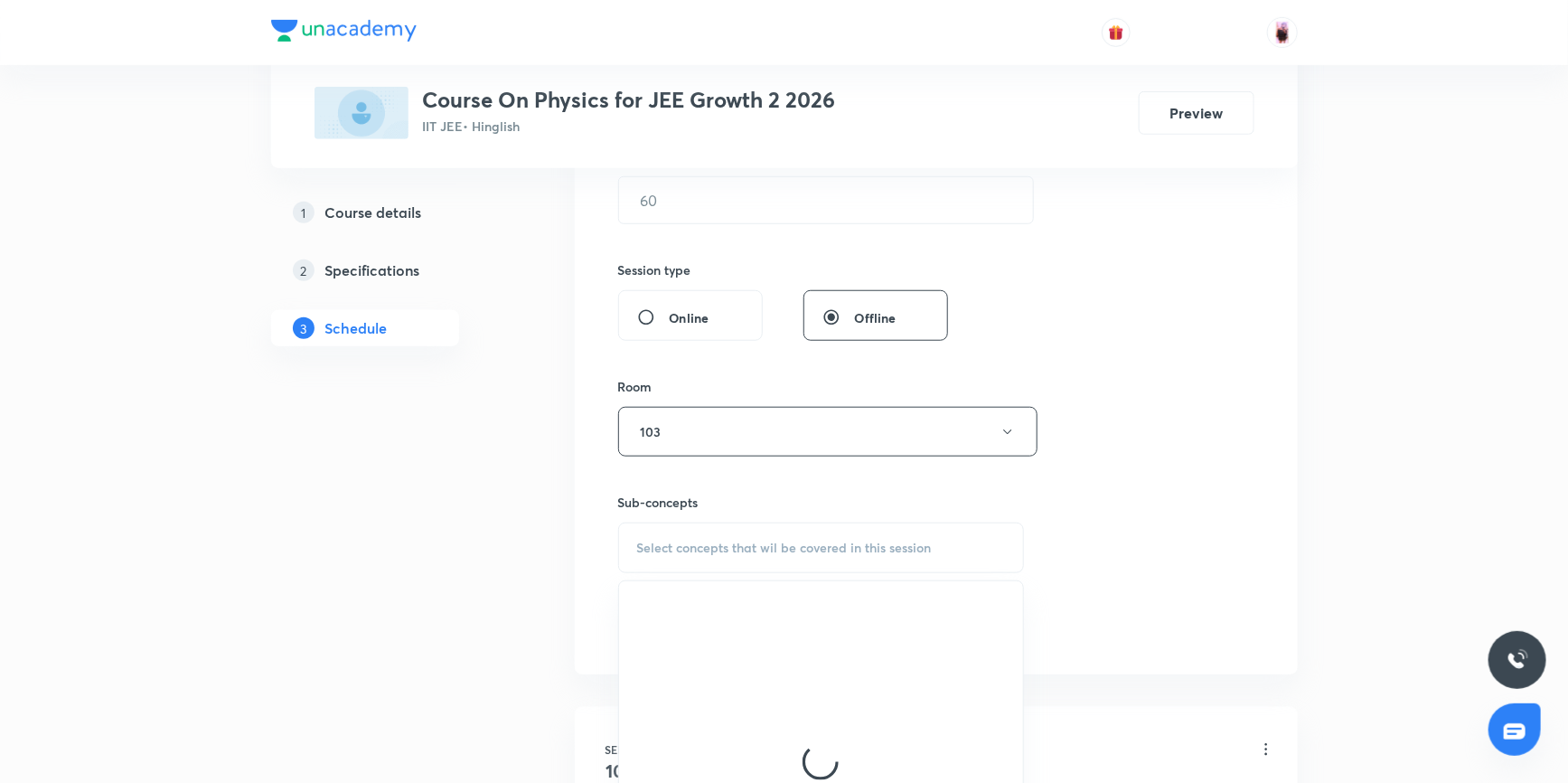
click at [678, 544] on span "Select concepts that wil be covered in this session" at bounding box center [784, 547] width 294 height 15
click at [672, 609] on input "text" at bounding box center [844, 603] width 362 height 46
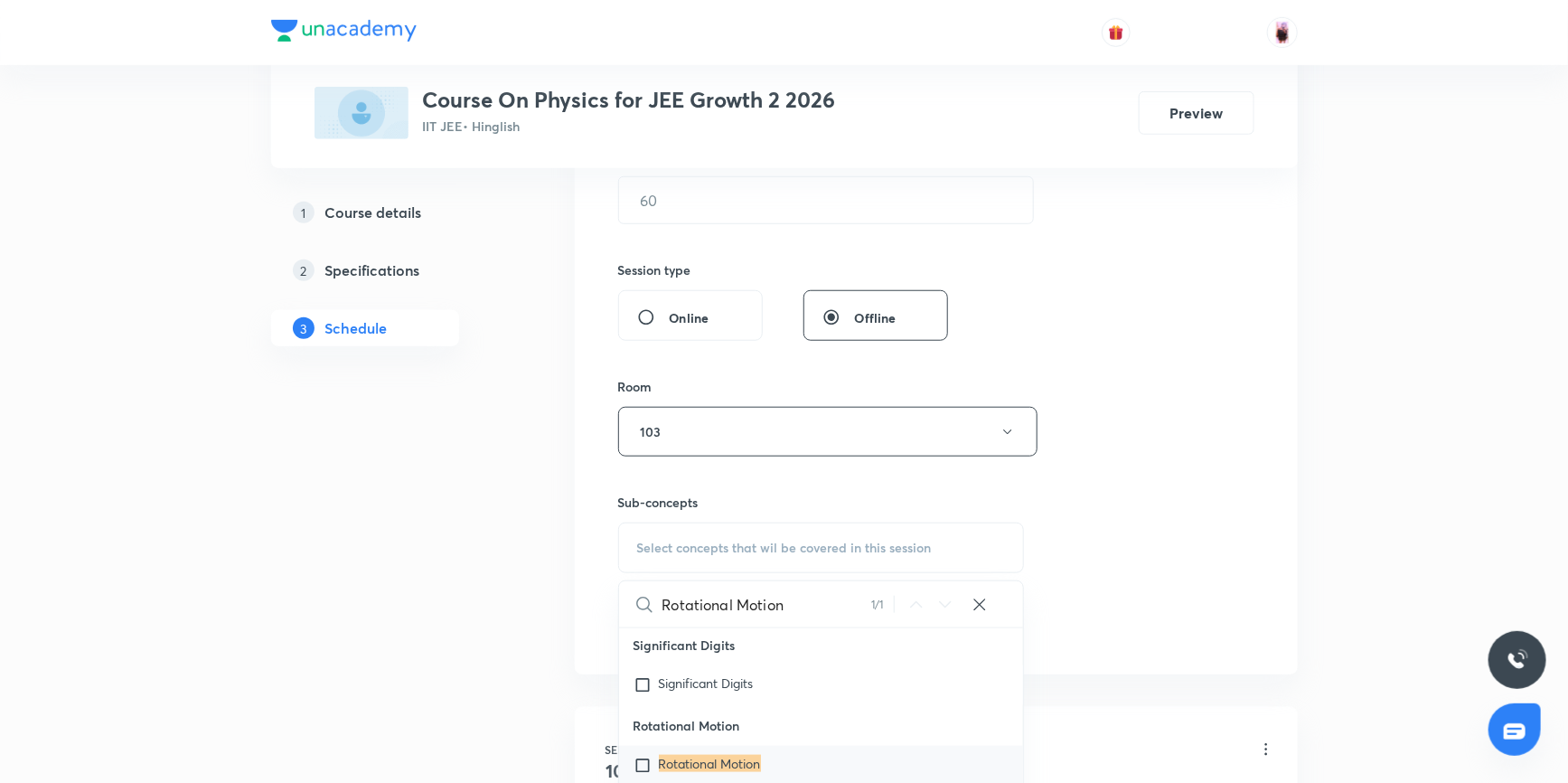
scroll to position [46321, 0]
type input "Rotational Motion"
click at [646, 692] on input "checkbox" at bounding box center [646, 683] width 25 height 18
checkbox input "true"
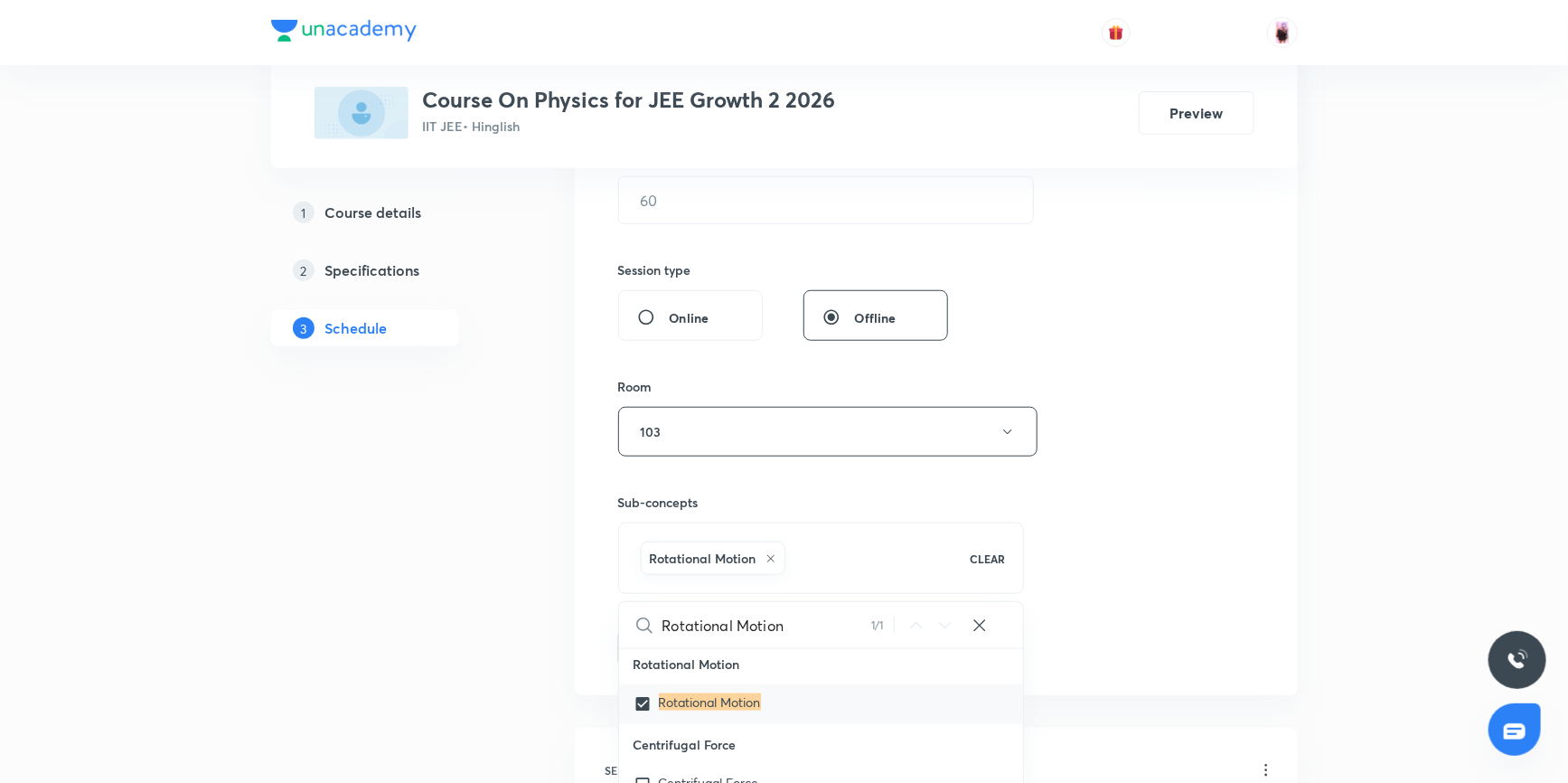
click at [828, 561] on div "Rotational Motion" at bounding box center [794, 558] width 314 height 41
click at [828, 554] on div "Rotational Motion" at bounding box center [794, 558] width 314 height 41
click at [815, 631] on input "Rotational Motion" at bounding box center [767, 625] width 209 height 46
type input "Rotational Motio"
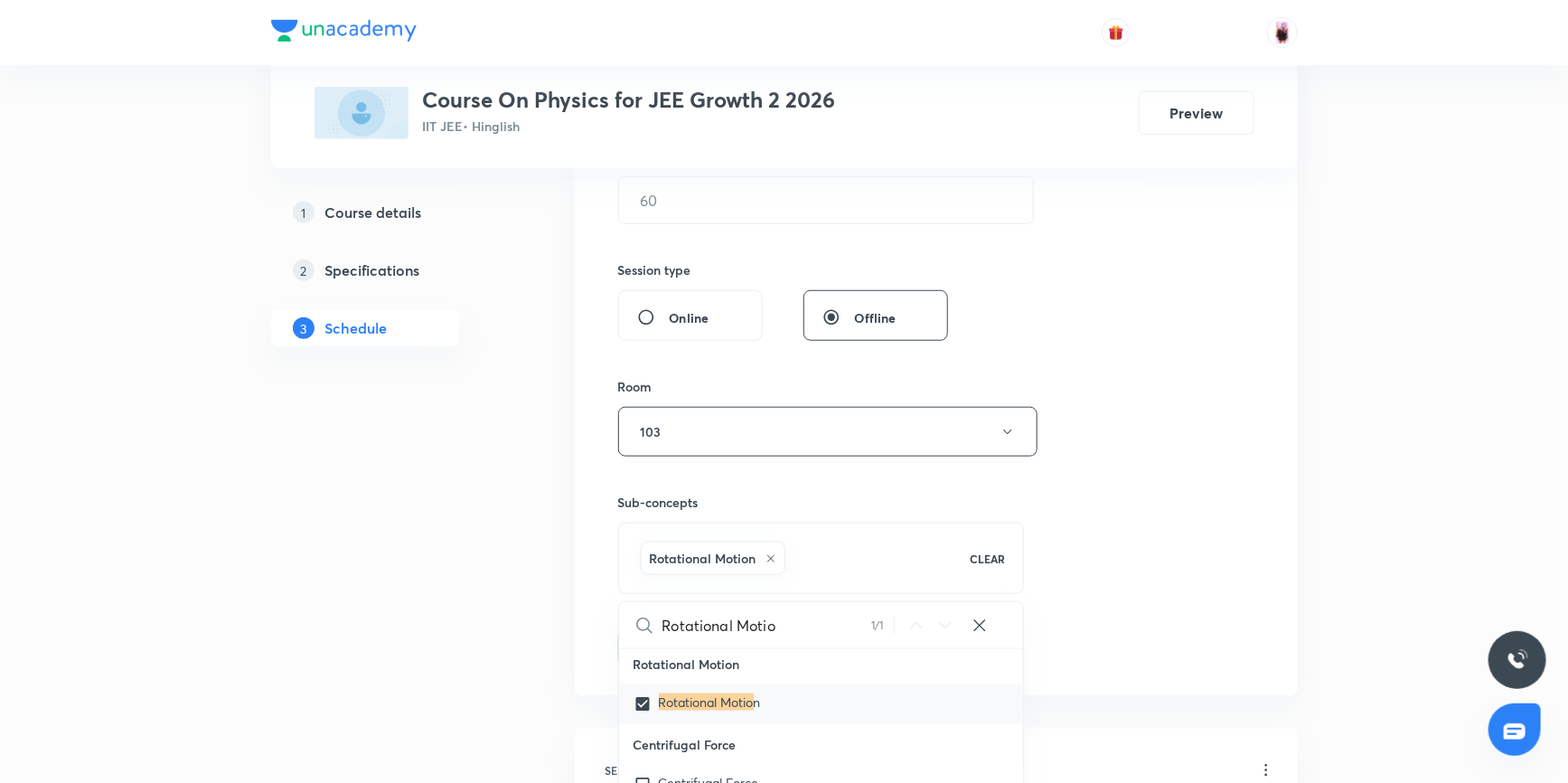
checkbox input "true"
type input "R"
checkbox input "true"
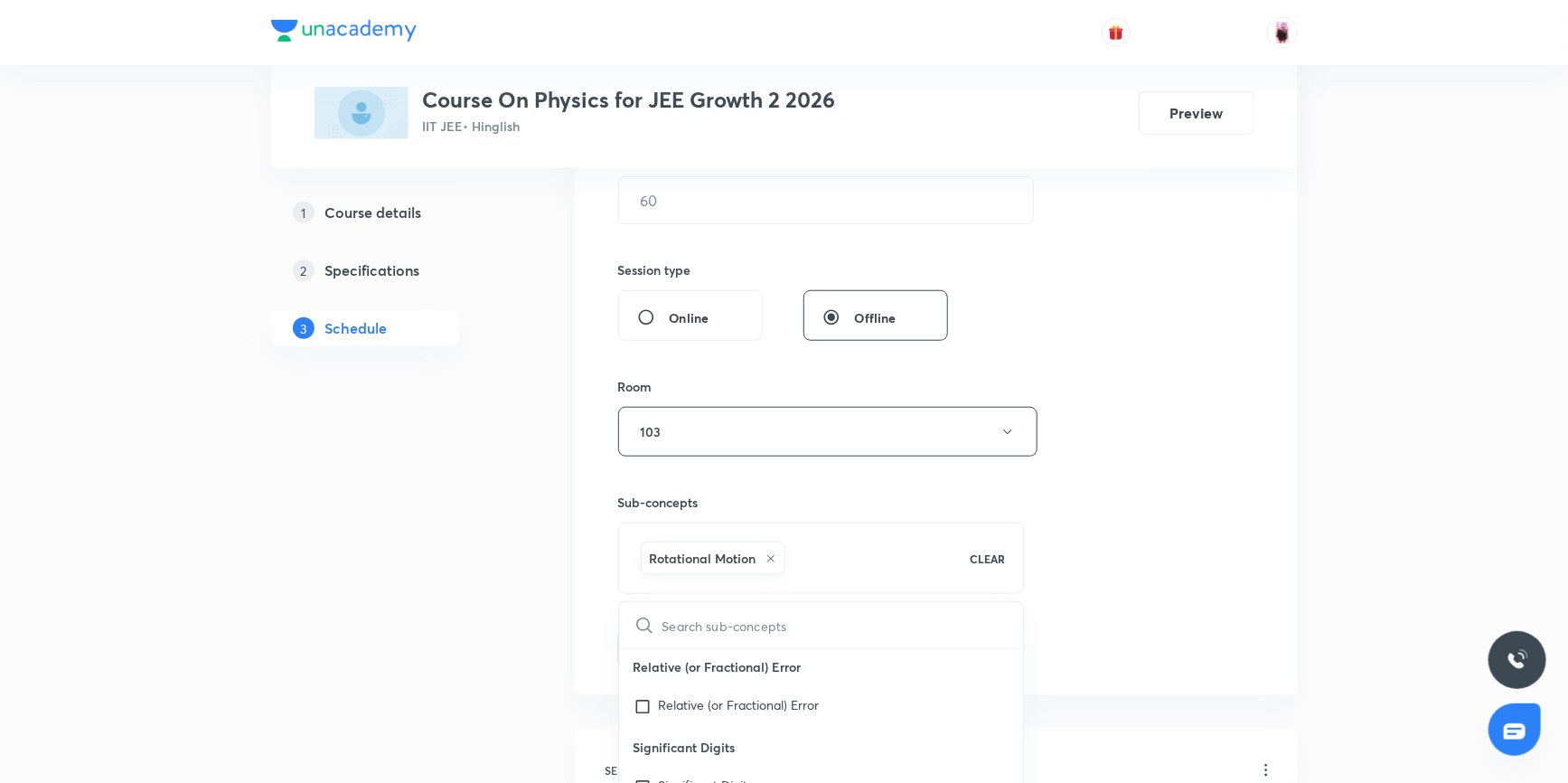
type input "r"
checkbox input "true"
type input "rig"
checkbox input "true"
type input "rigi"
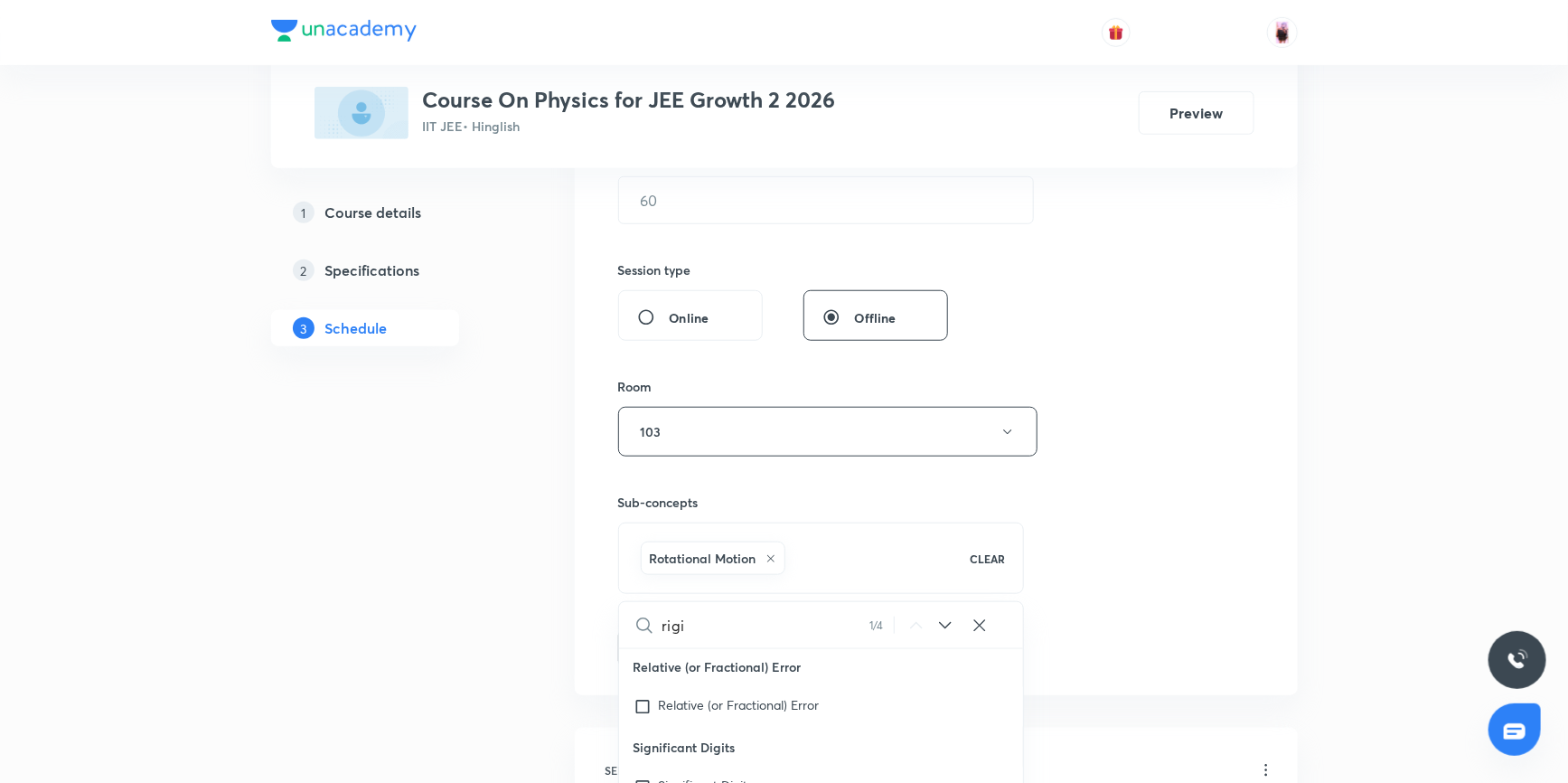
checkbox input "true"
type input "rigid"
checkbox input "true"
type input "rigid"
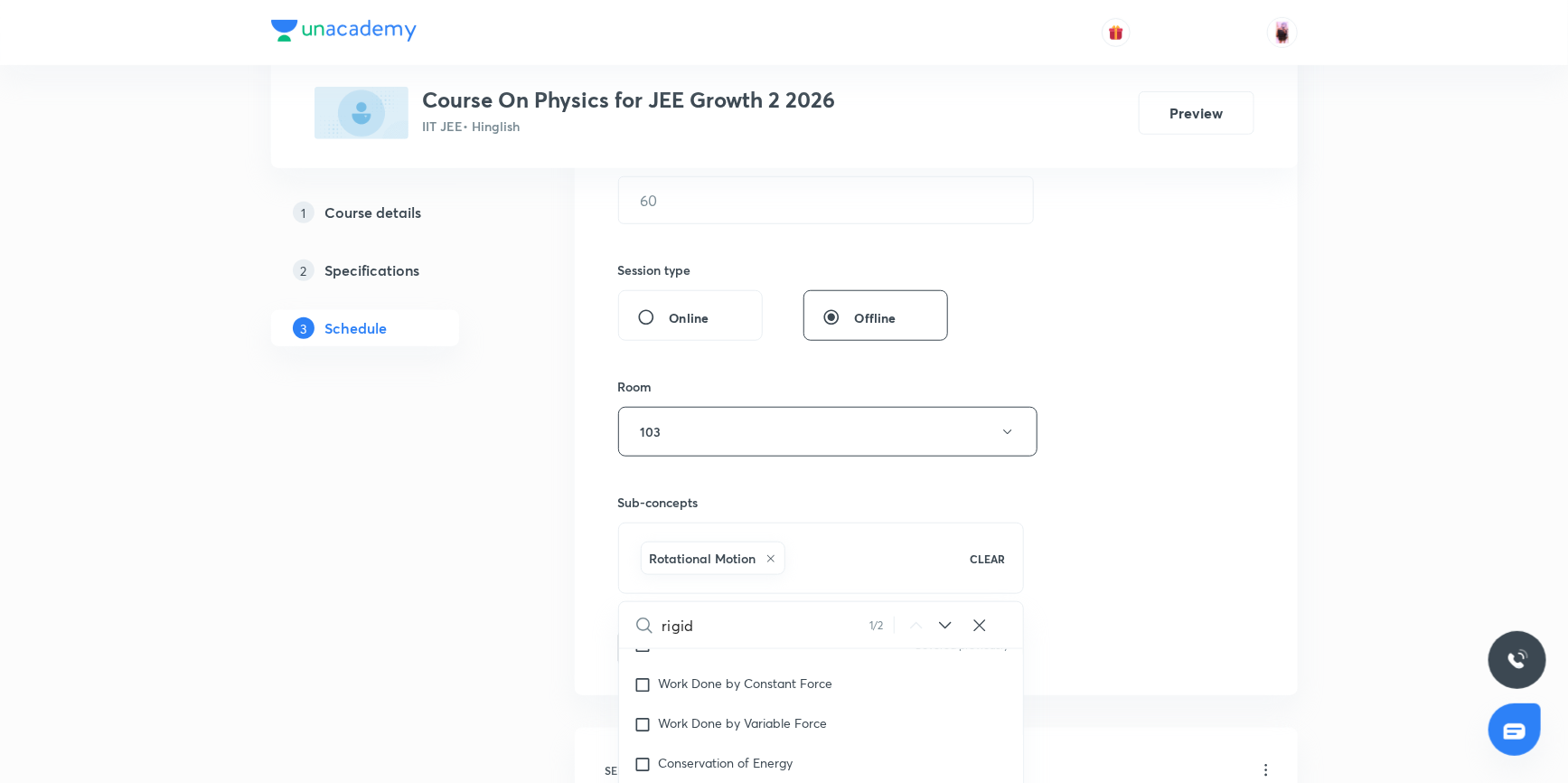
checkbox input "true"
type input "rigid b"
checkbox input "true"
type input "rigid bo"
checkbox input "true"
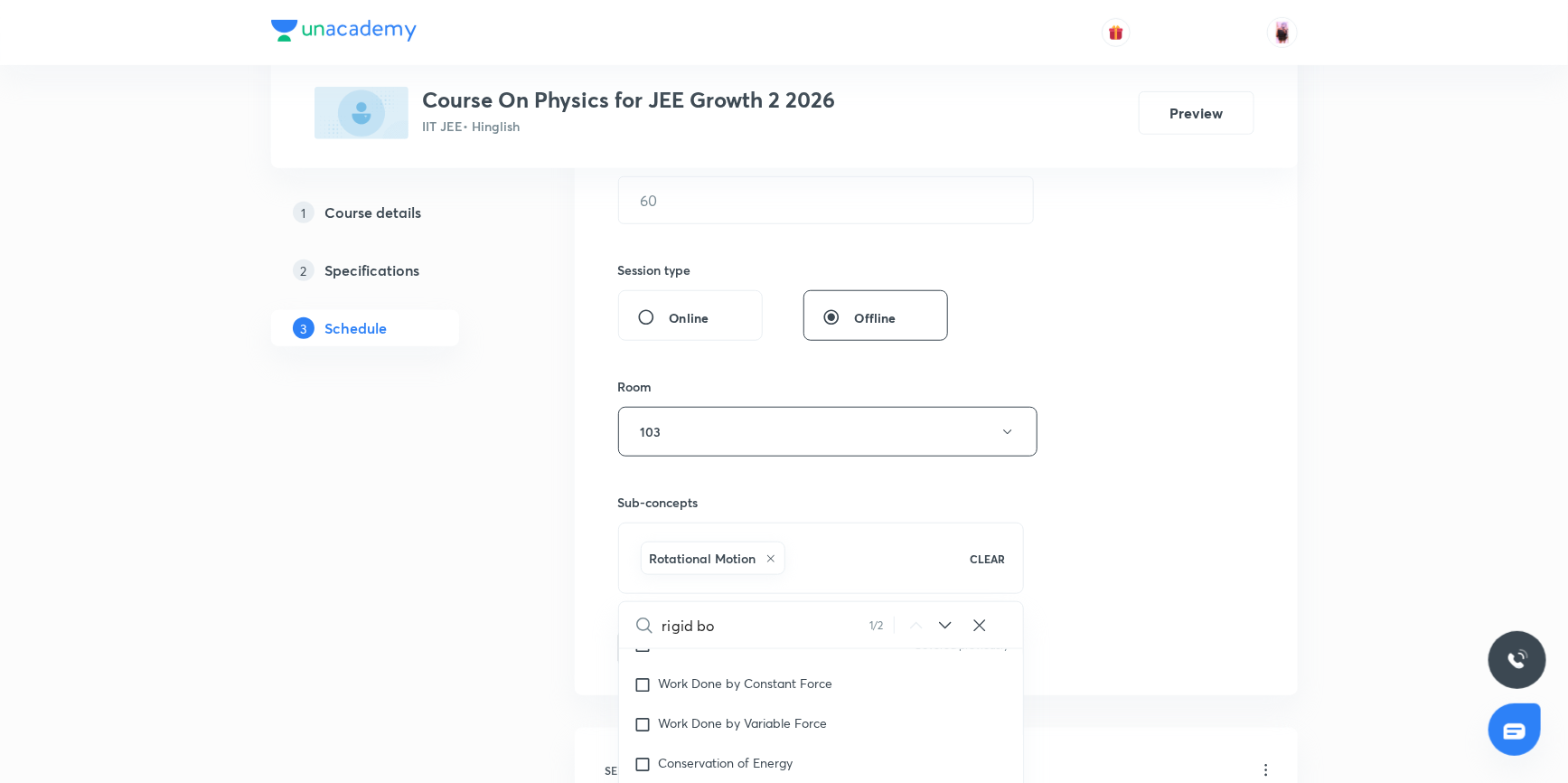
type input "rigid bod"
checkbox input "true"
type input "rigid body"
checkbox input "true"
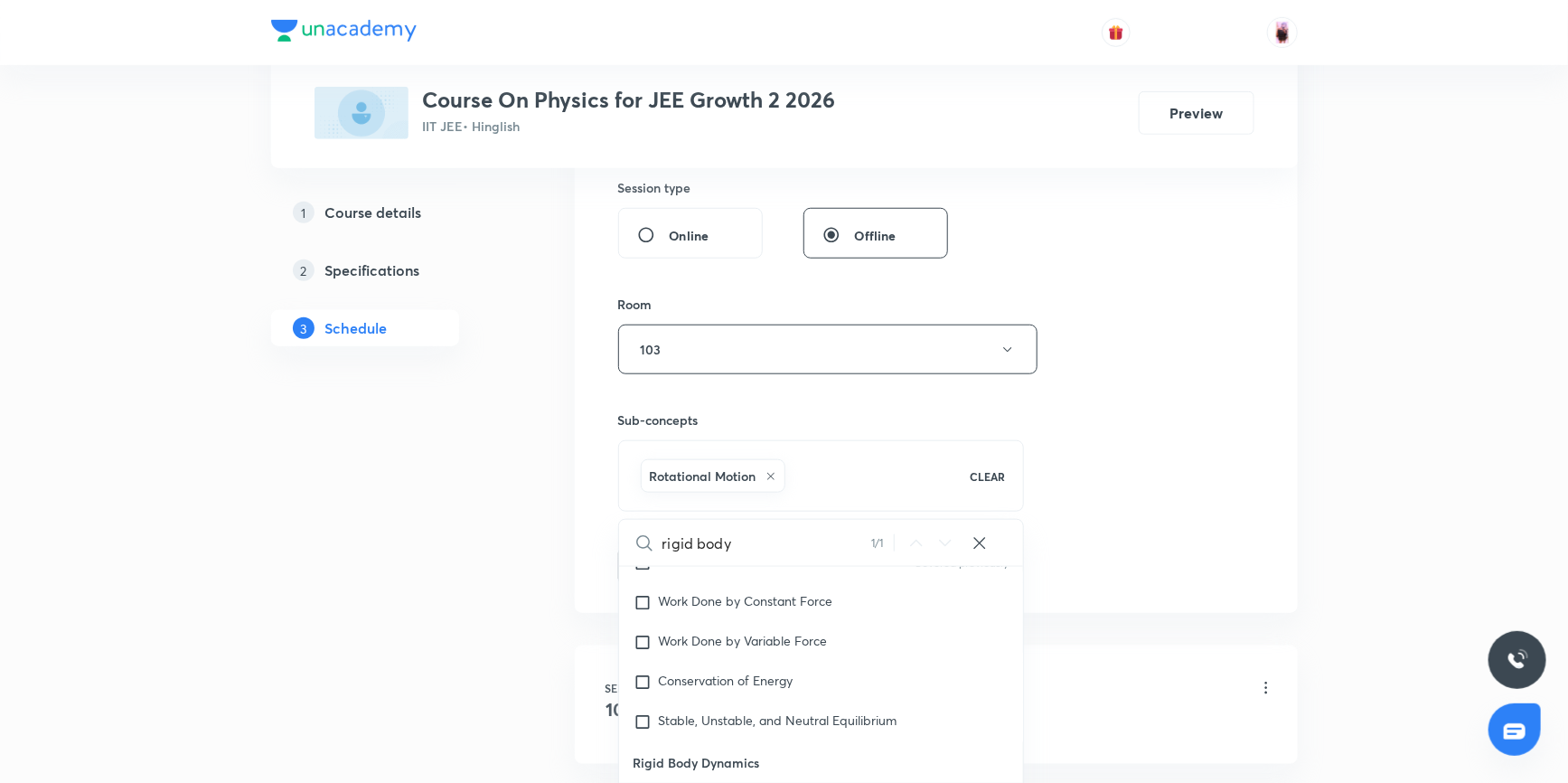
scroll to position [5048, 0]
type input "rigid body"
click at [641, 714] on input "checkbox" at bounding box center [646, 720] width 25 height 18
checkbox input "true"
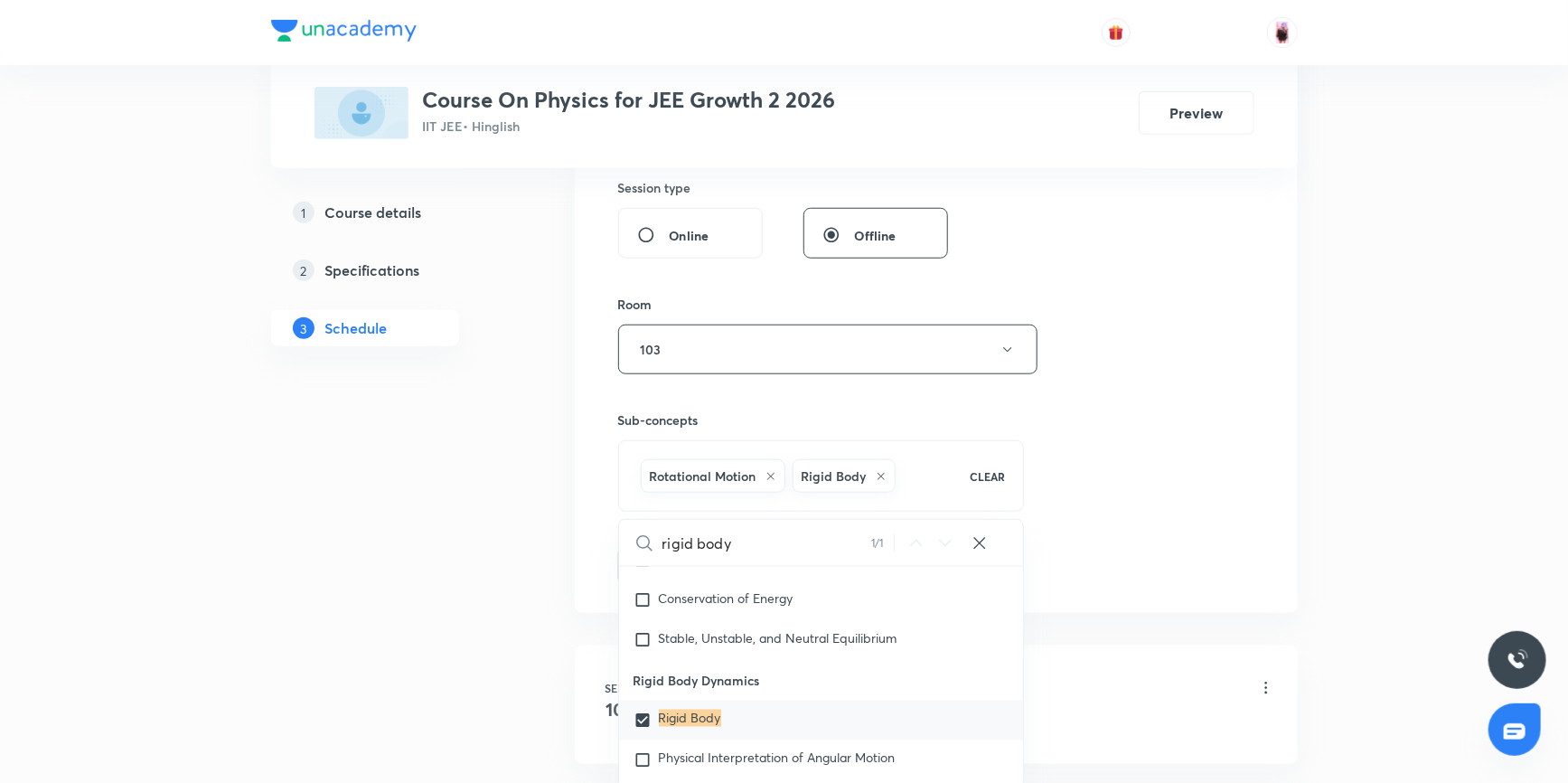
click at [757, 541] on input "rigid body" at bounding box center [767, 543] width 209 height 46
type input "rigid bod"
checkbox input "true"
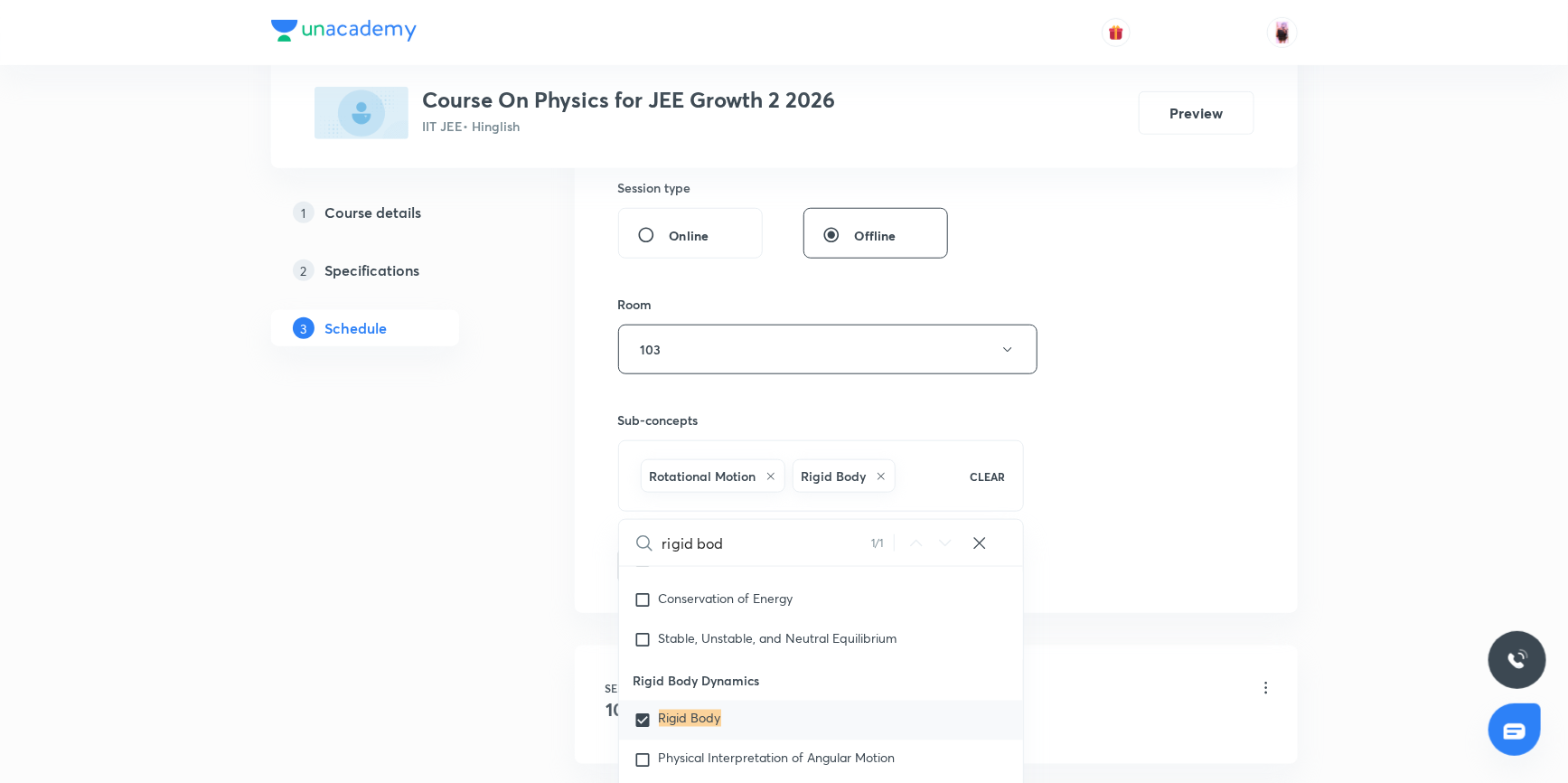
checkbox input "true"
type input "r"
checkbox input "true"
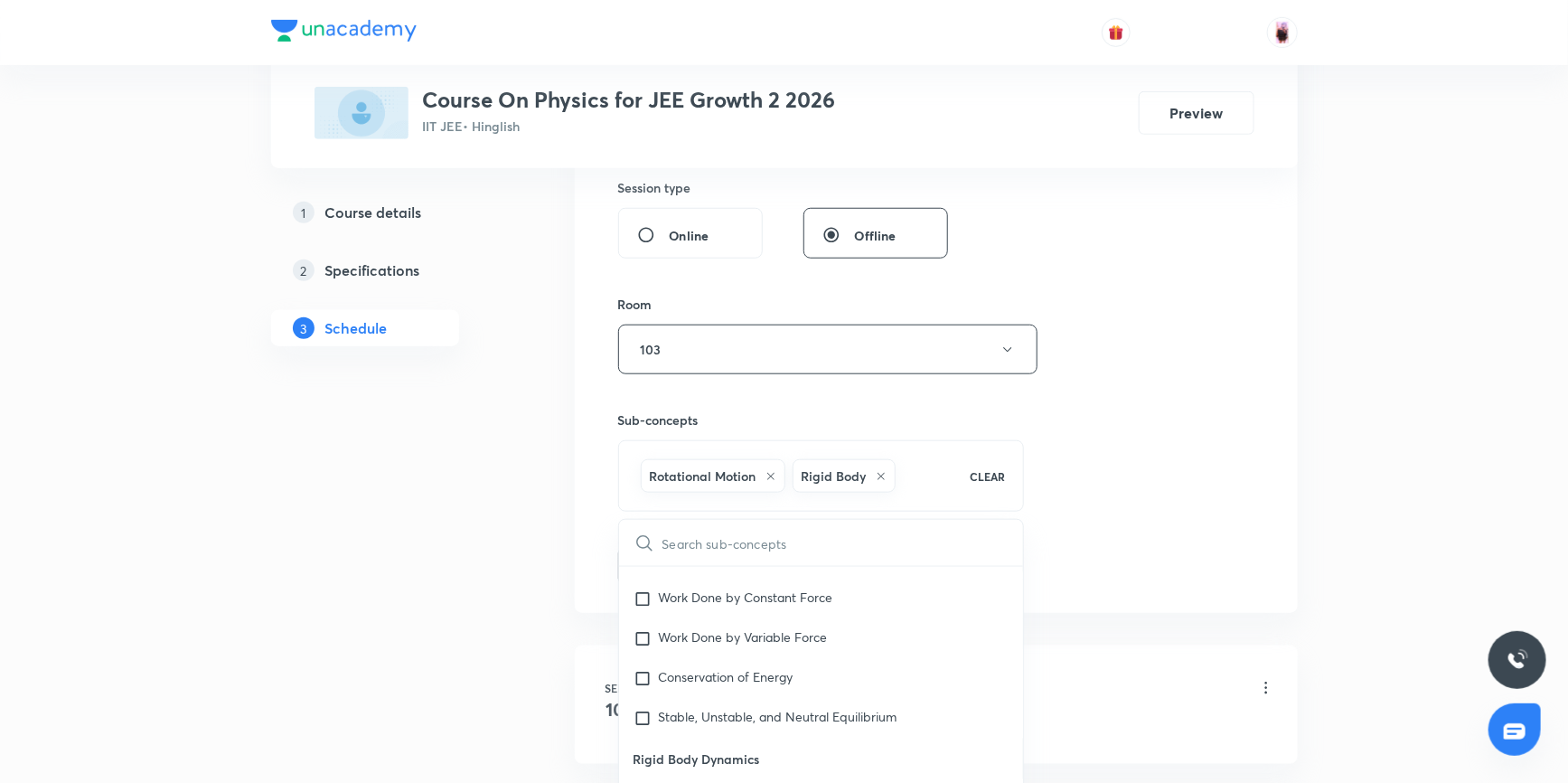
checkbox input "true"
type input "t"
checkbox input "true"
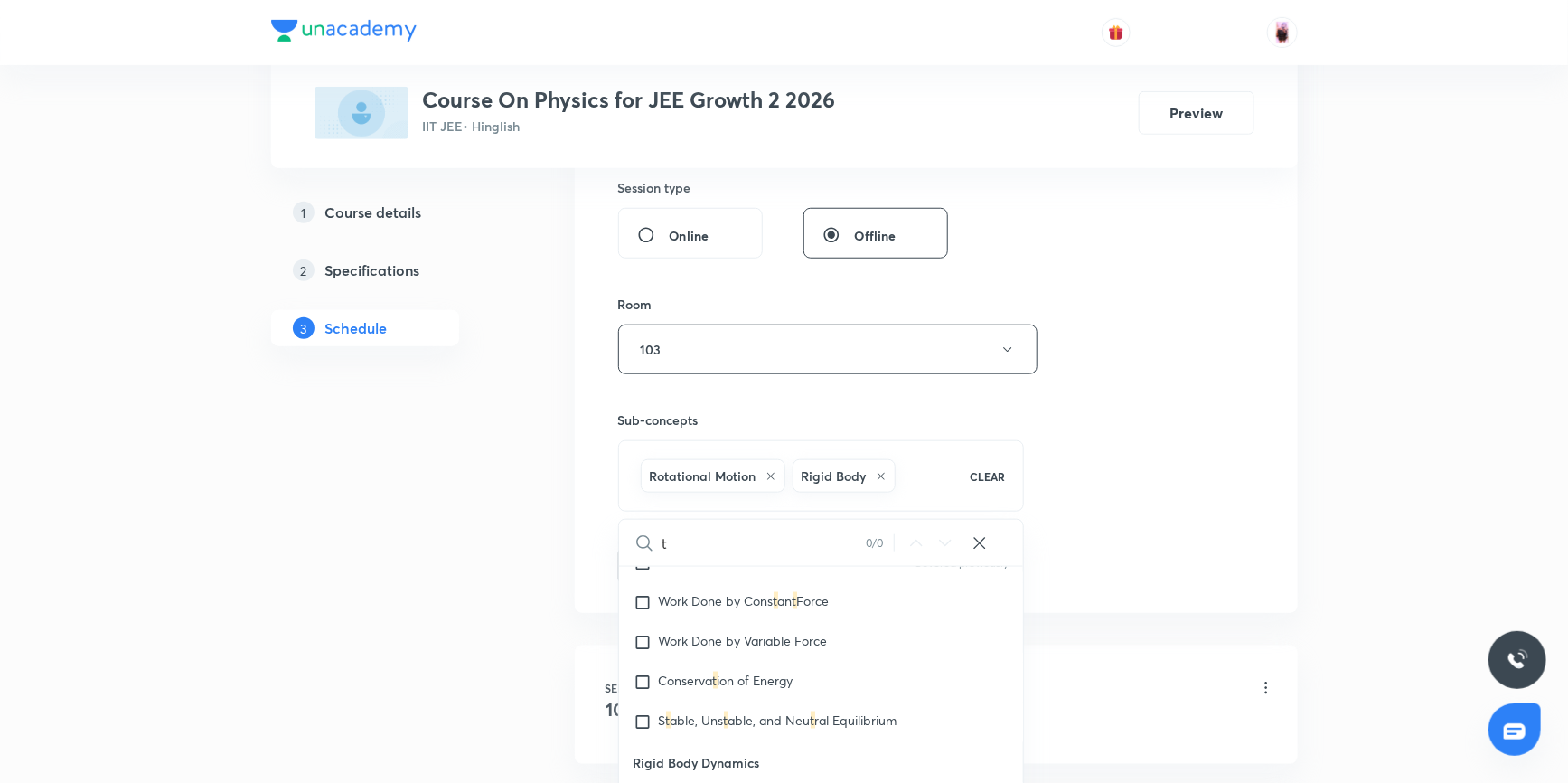
checkbox input "true"
type input "to"
checkbox input "true"
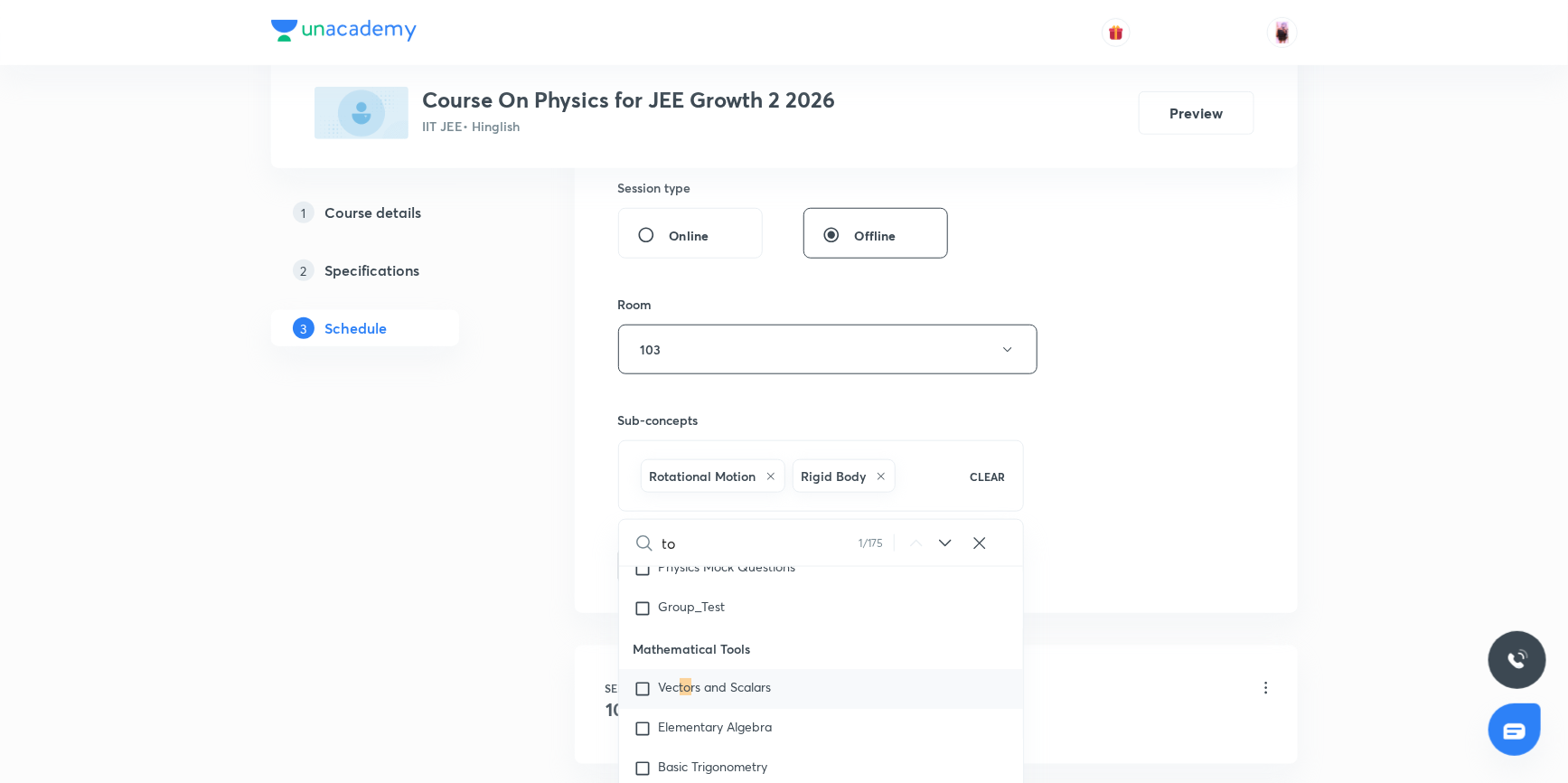
scroll to position [22, 0]
type input "tor"
checkbox input "true"
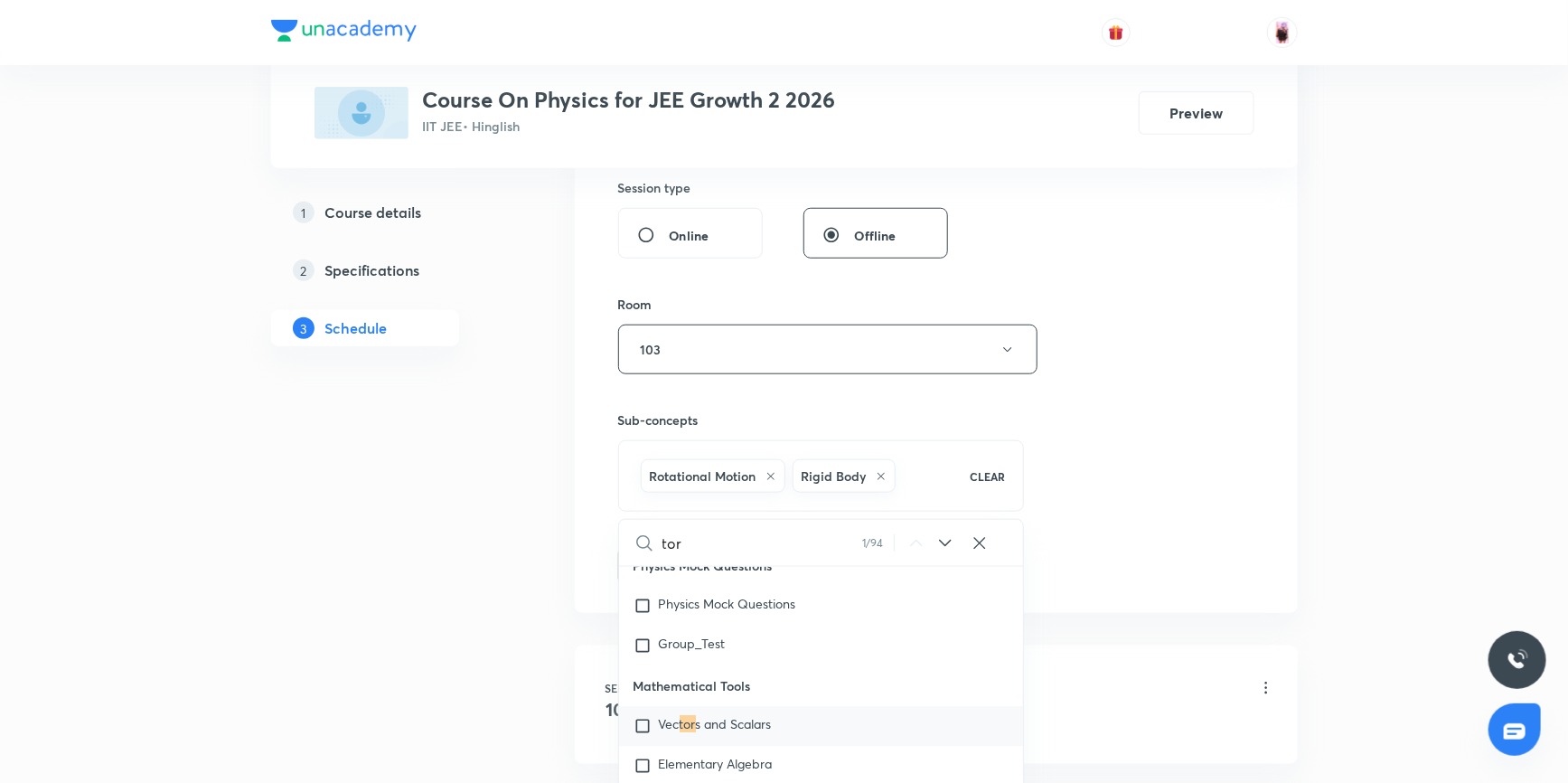
checkbox input "true"
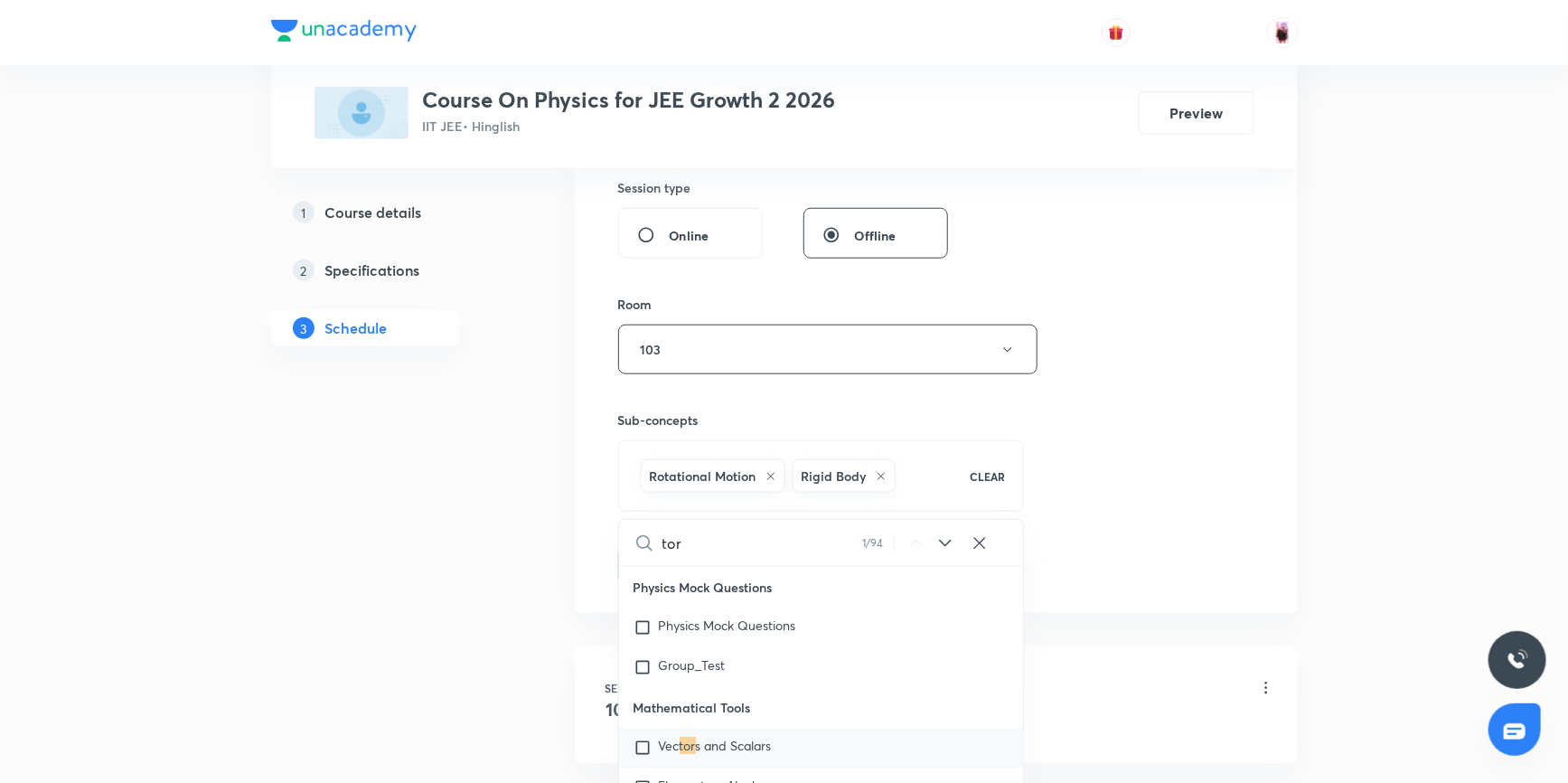
type input "torq"
checkbox input "true"
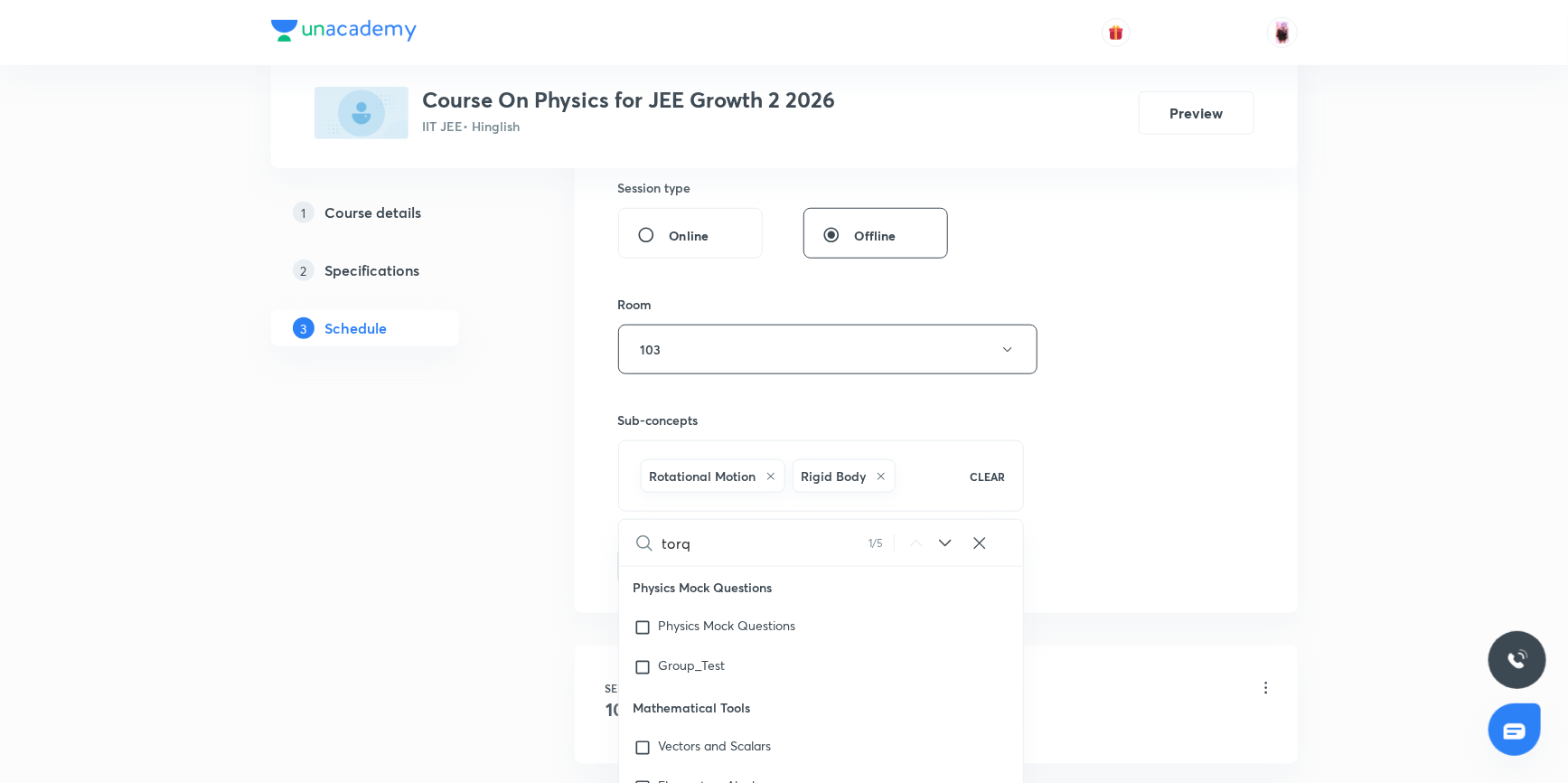
type input "torqu"
checkbox input "true"
type input "torque"
checkbox input "true"
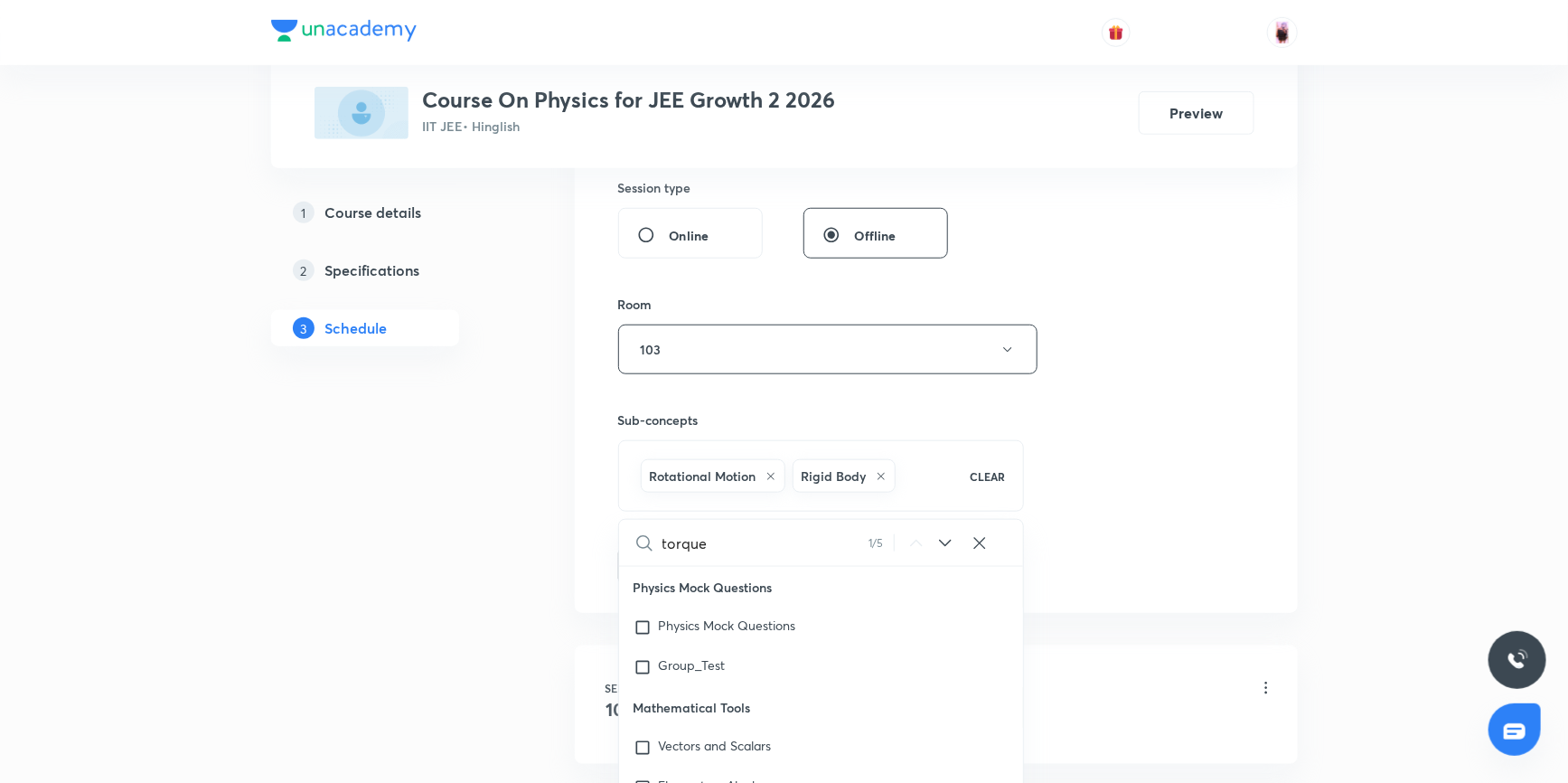
checkbox input "true"
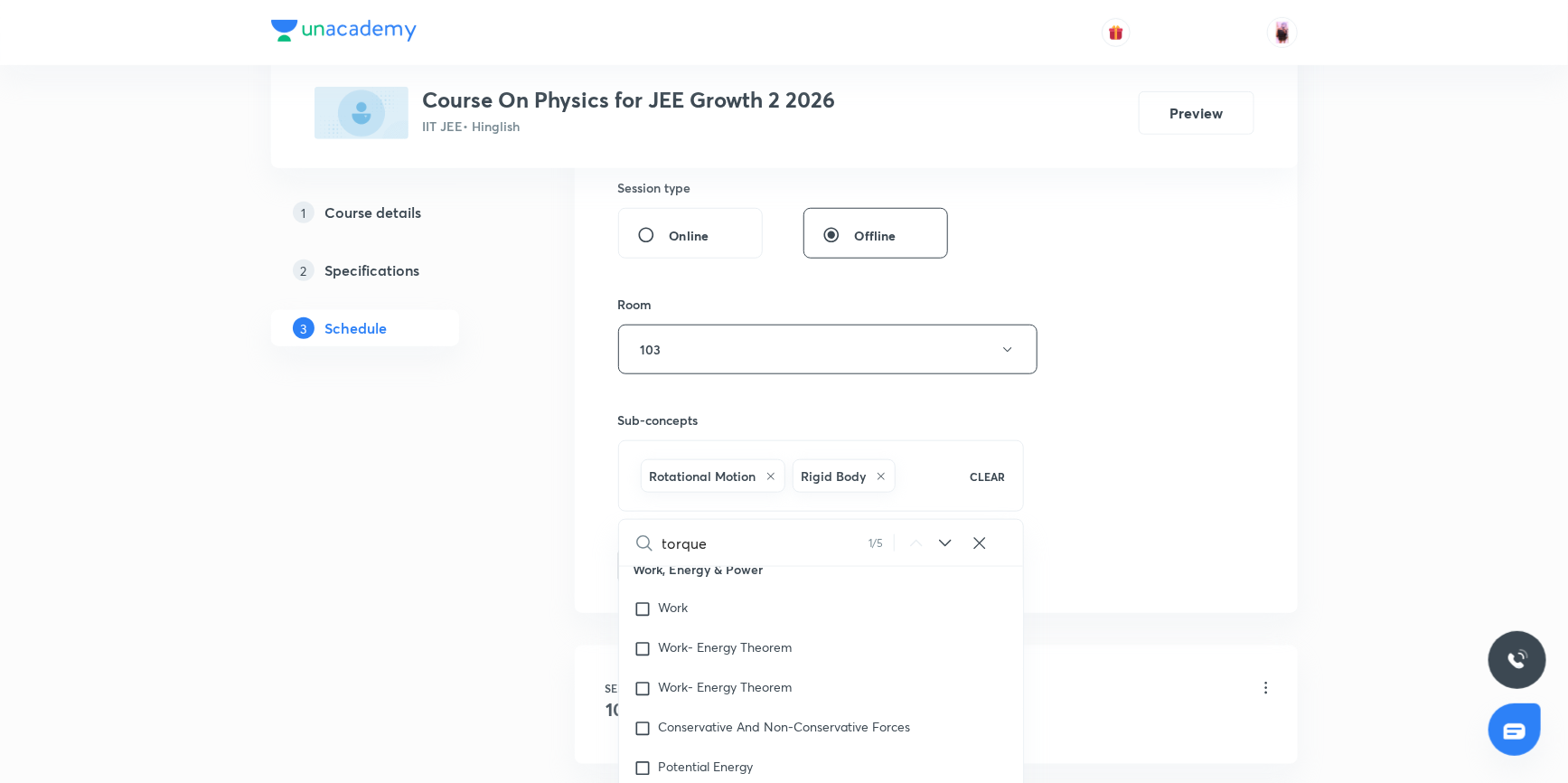
checkbox input "true"
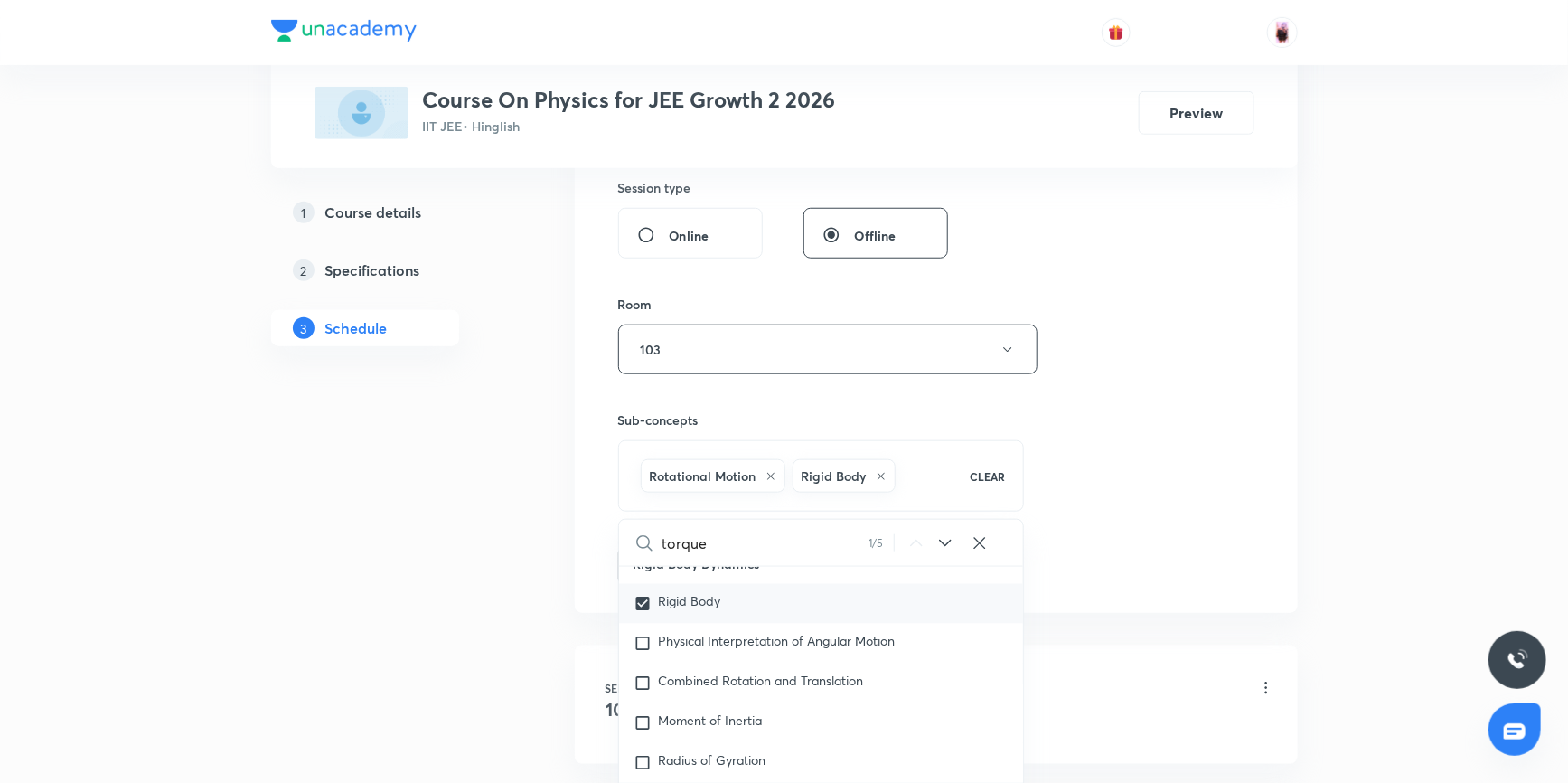
scroll to position [5246, 0]
type input "torque"
click at [639, 713] on input "checkbox" at bounding box center [646, 720] width 25 height 18
checkbox input "true"
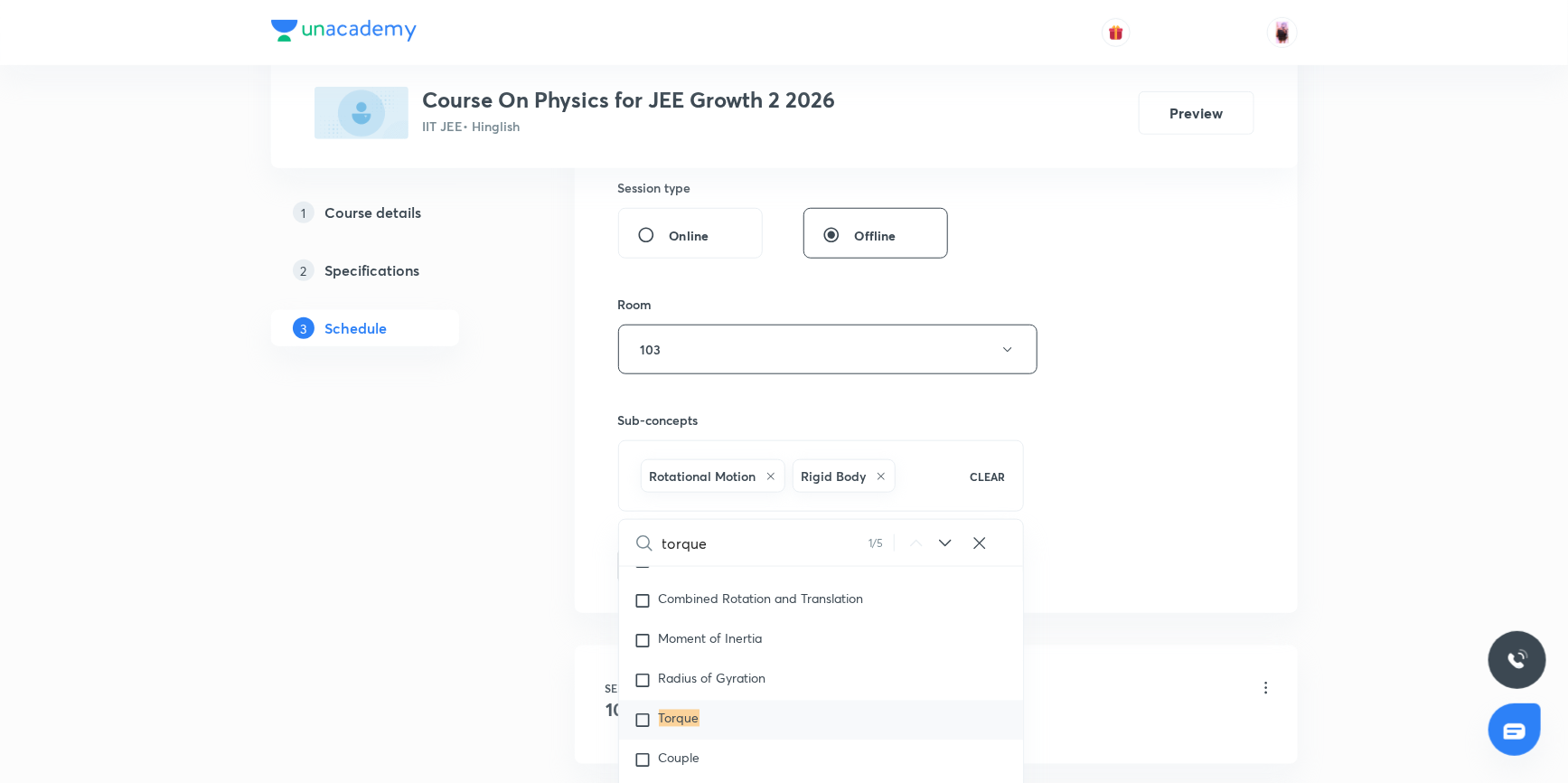
checkbox input "true"
click at [1142, 466] on div "Session 8 Live class Session title 17/99 Rotational Motion ​ Schedule for Oct 7…" at bounding box center [936, 169] width 636 height 910
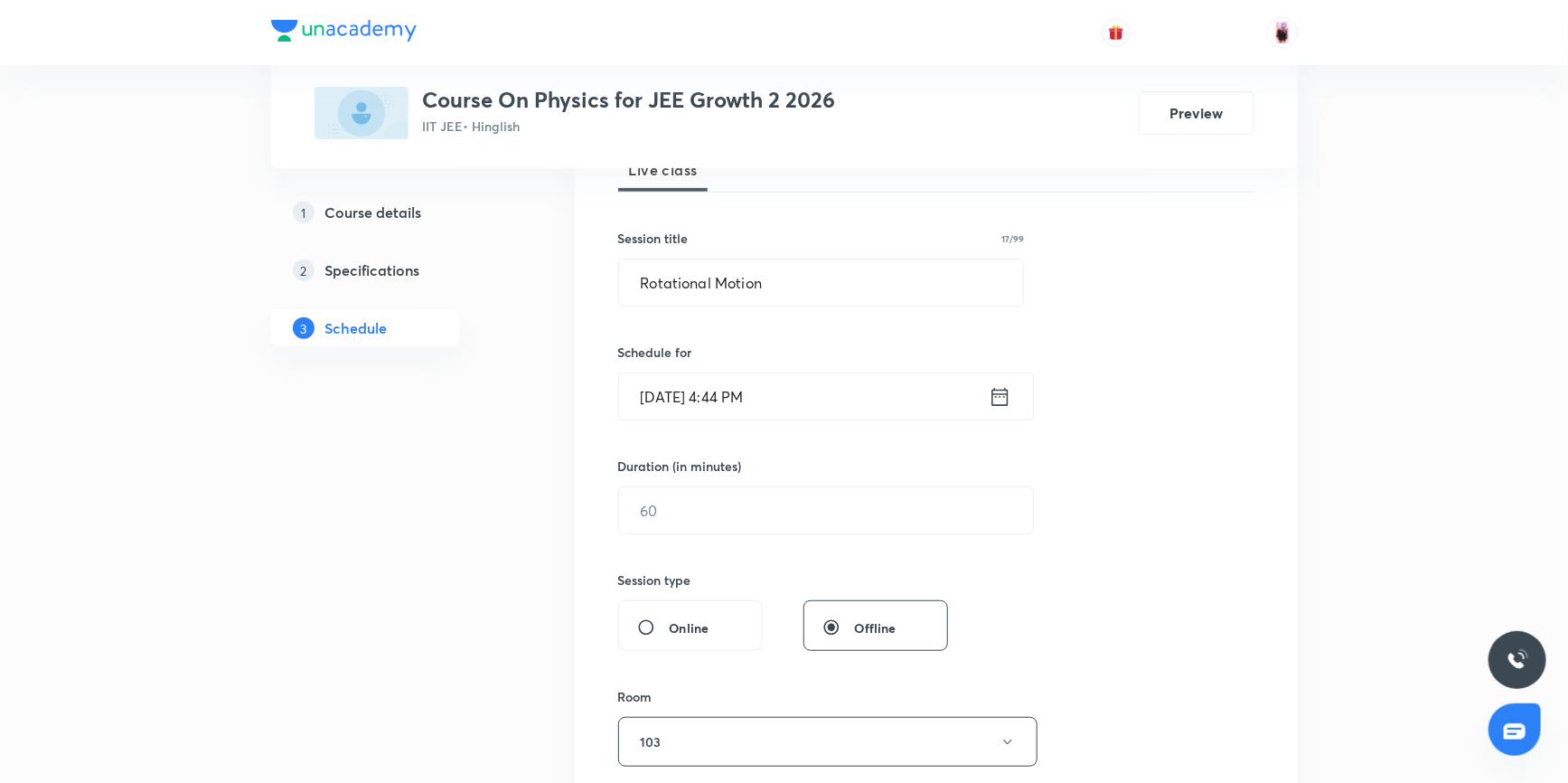
scroll to position [265, 0]
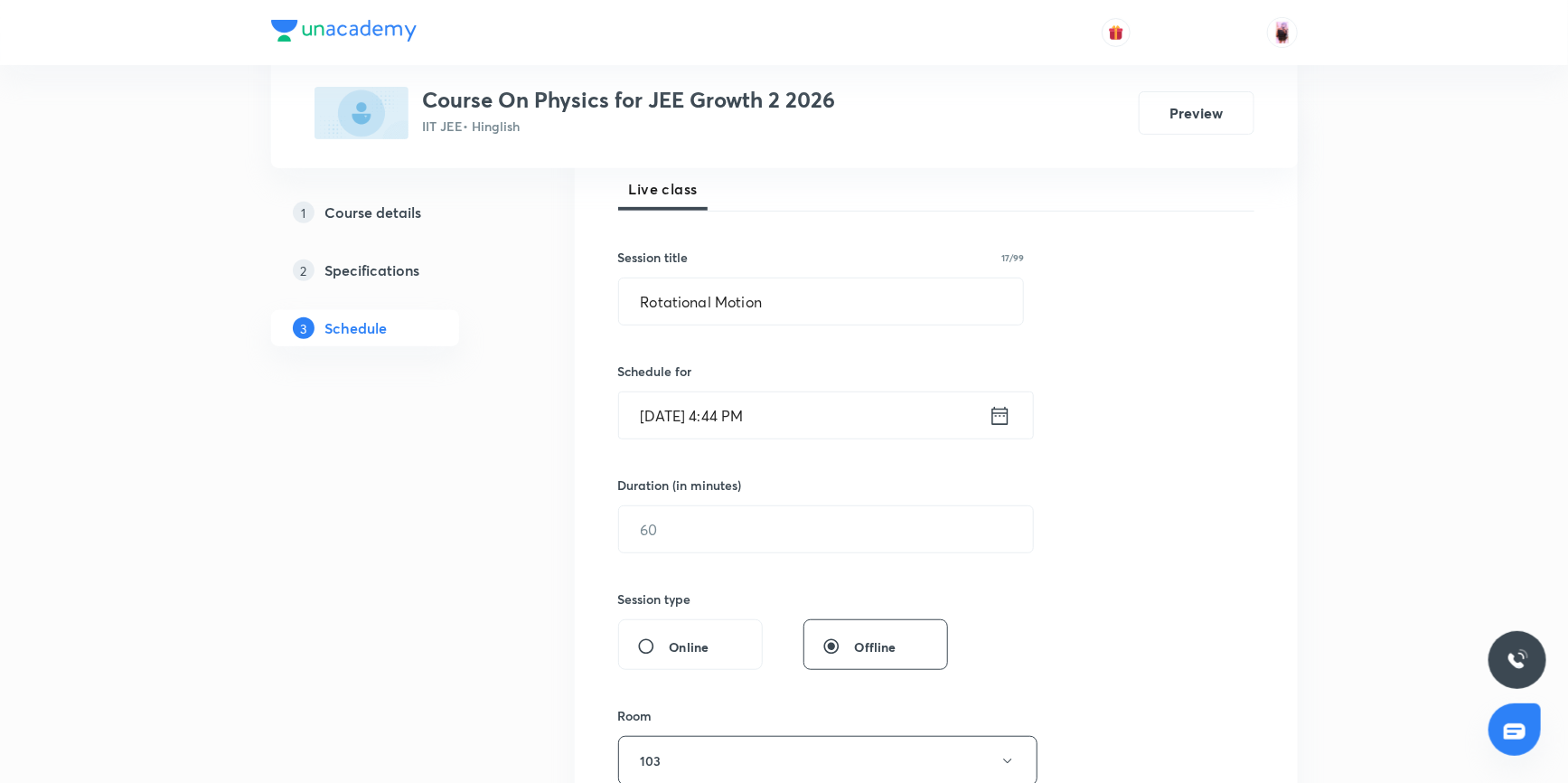
click at [991, 424] on div "Oct 7, 2025, 4:44 PM ​" at bounding box center [825, 414] width 415 height 48
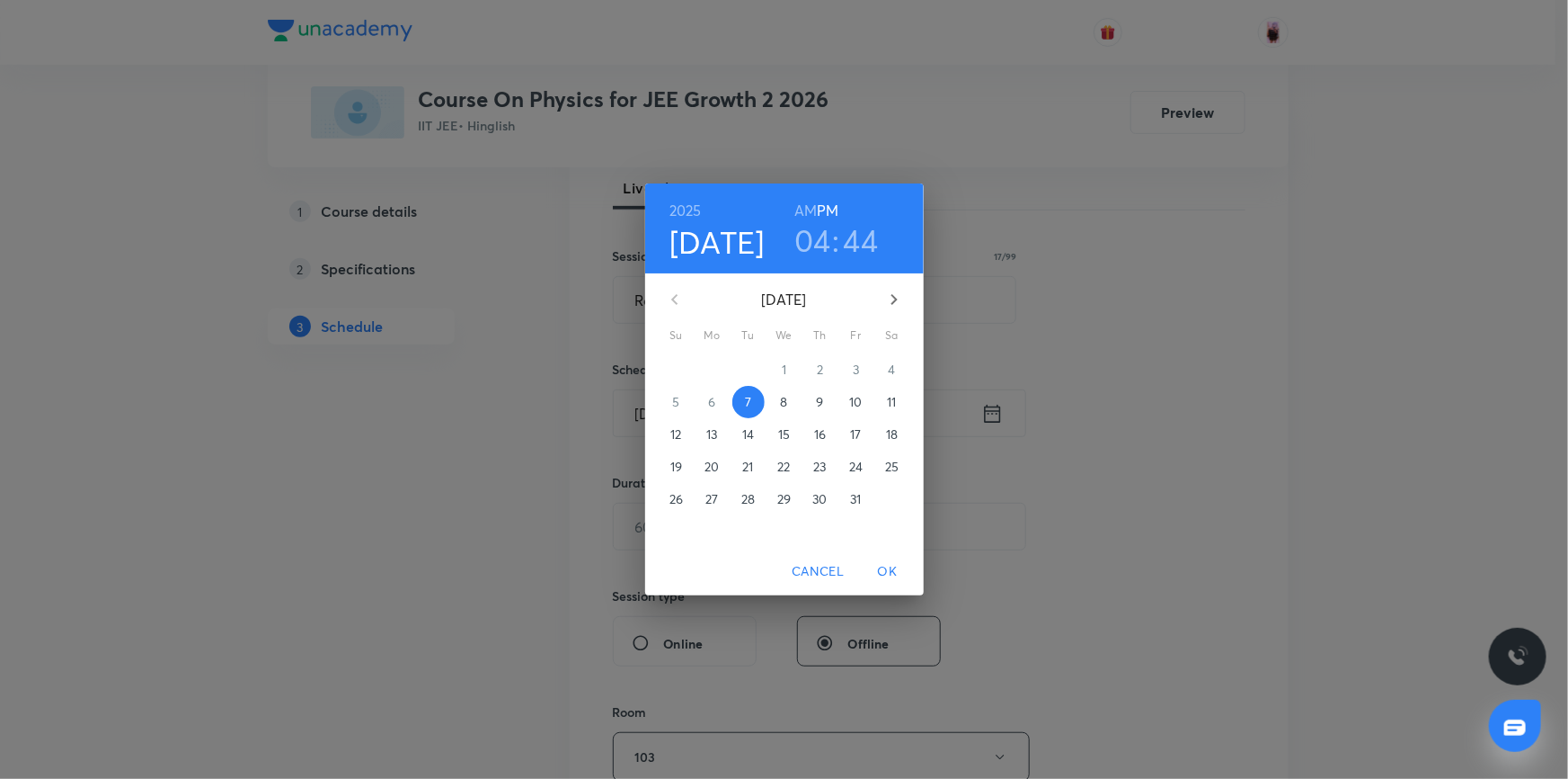
click at [822, 244] on h3 "04" at bounding box center [813, 239] width 37 height 38
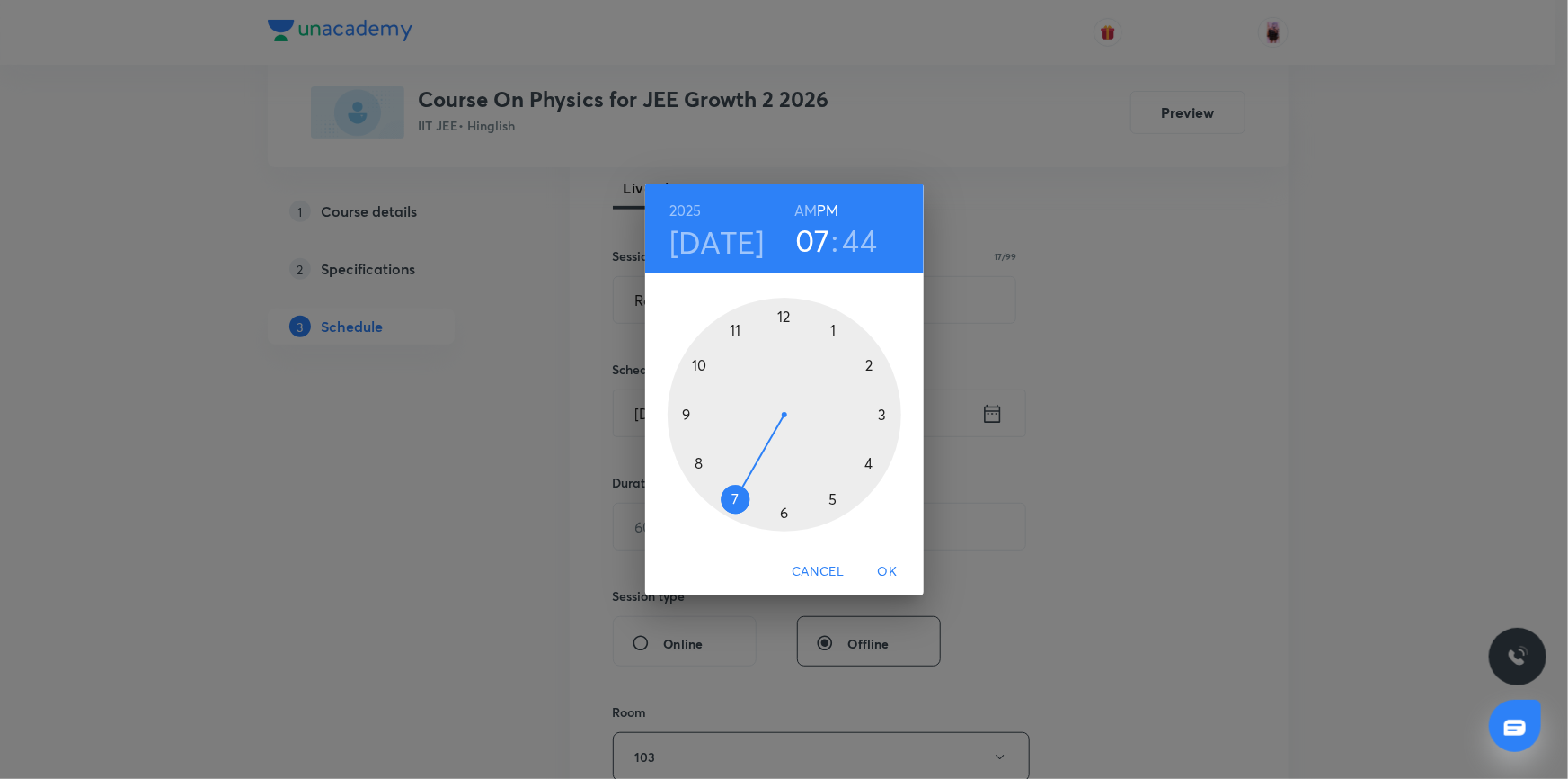
drag, startPoint x: 869, startPoint y: 460, endPoint x: 746, endPoint y: 506, distance: 131.3
click at [746, 506] on div at bounding box center [784, 414] width 233 height 233
click at [679, 408] on div at bounding box center [784, 414] width 233 height 233
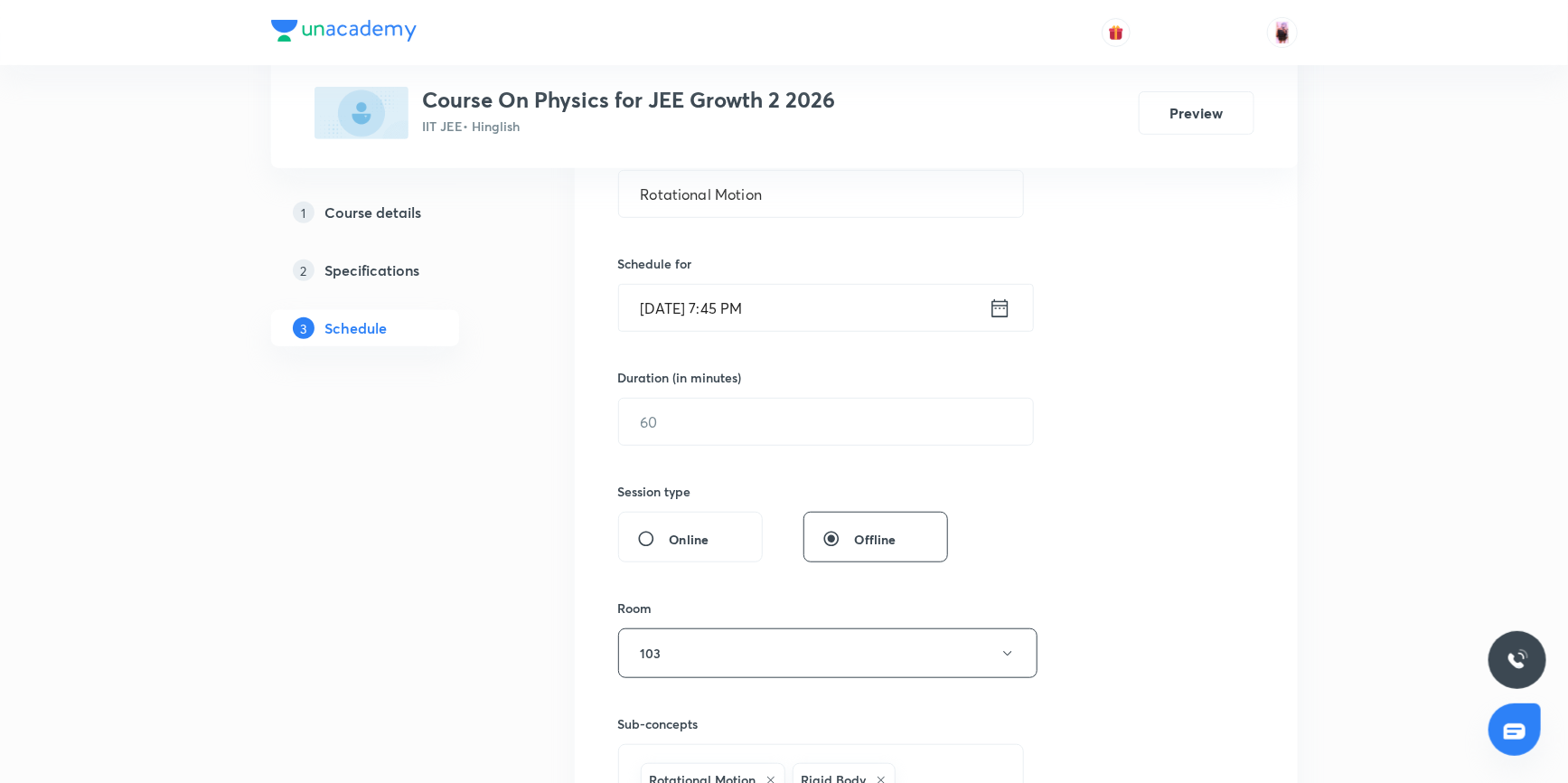
scroll to position [347, 0]
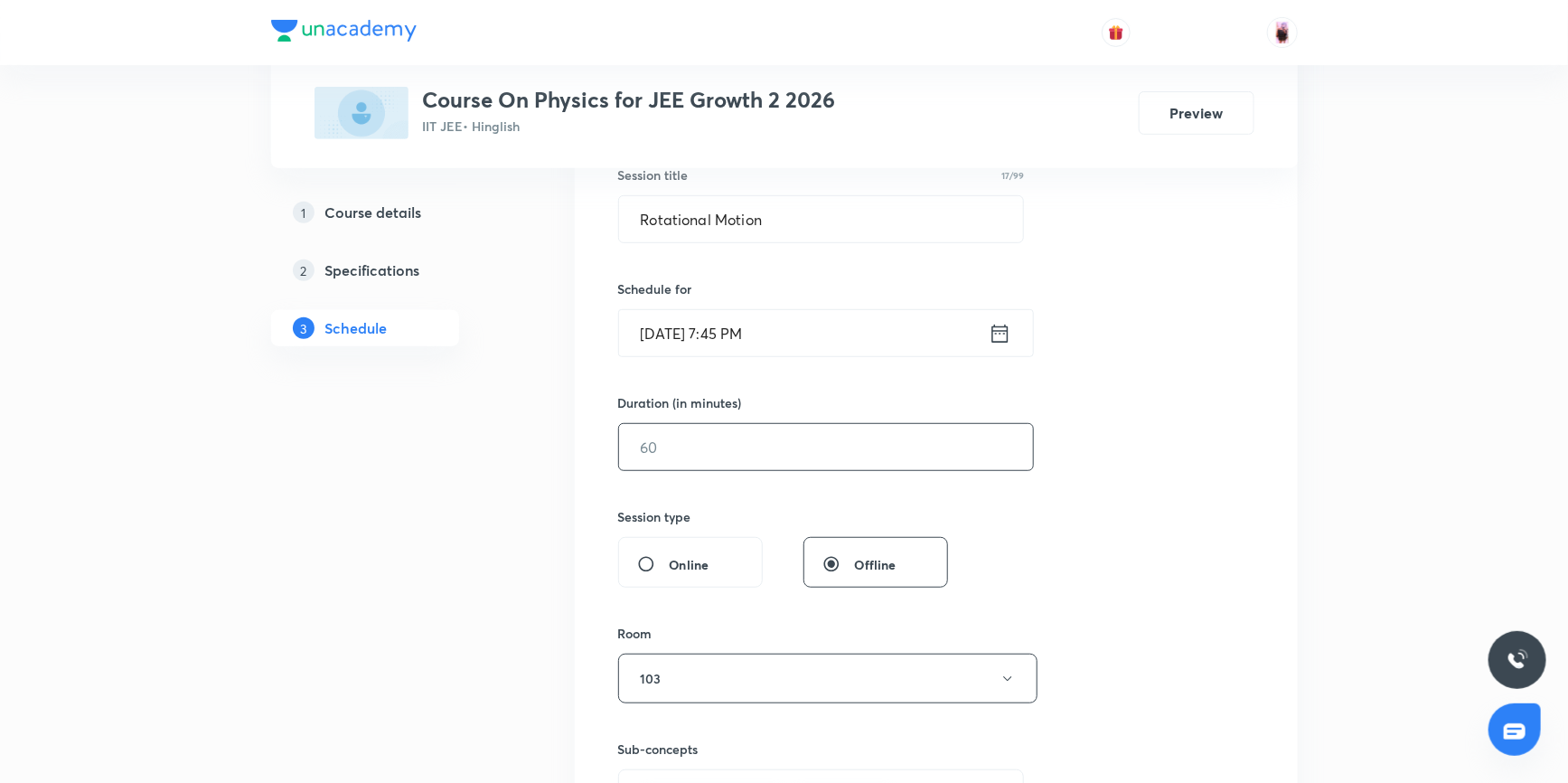
click at [694, 452] on input "text" at bounding box center [825, 447] width 414 height 46
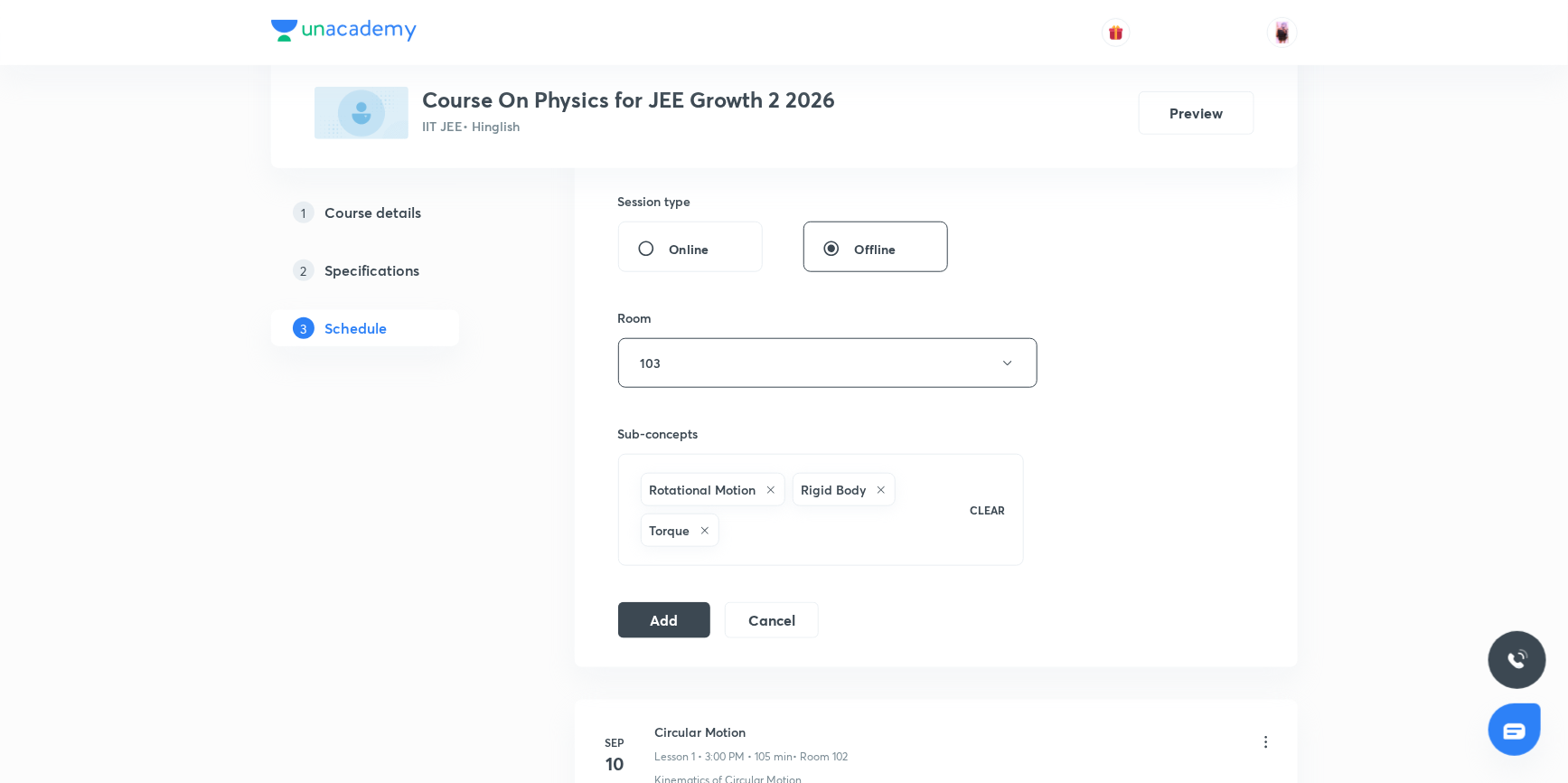
scroll to position [759, 0]
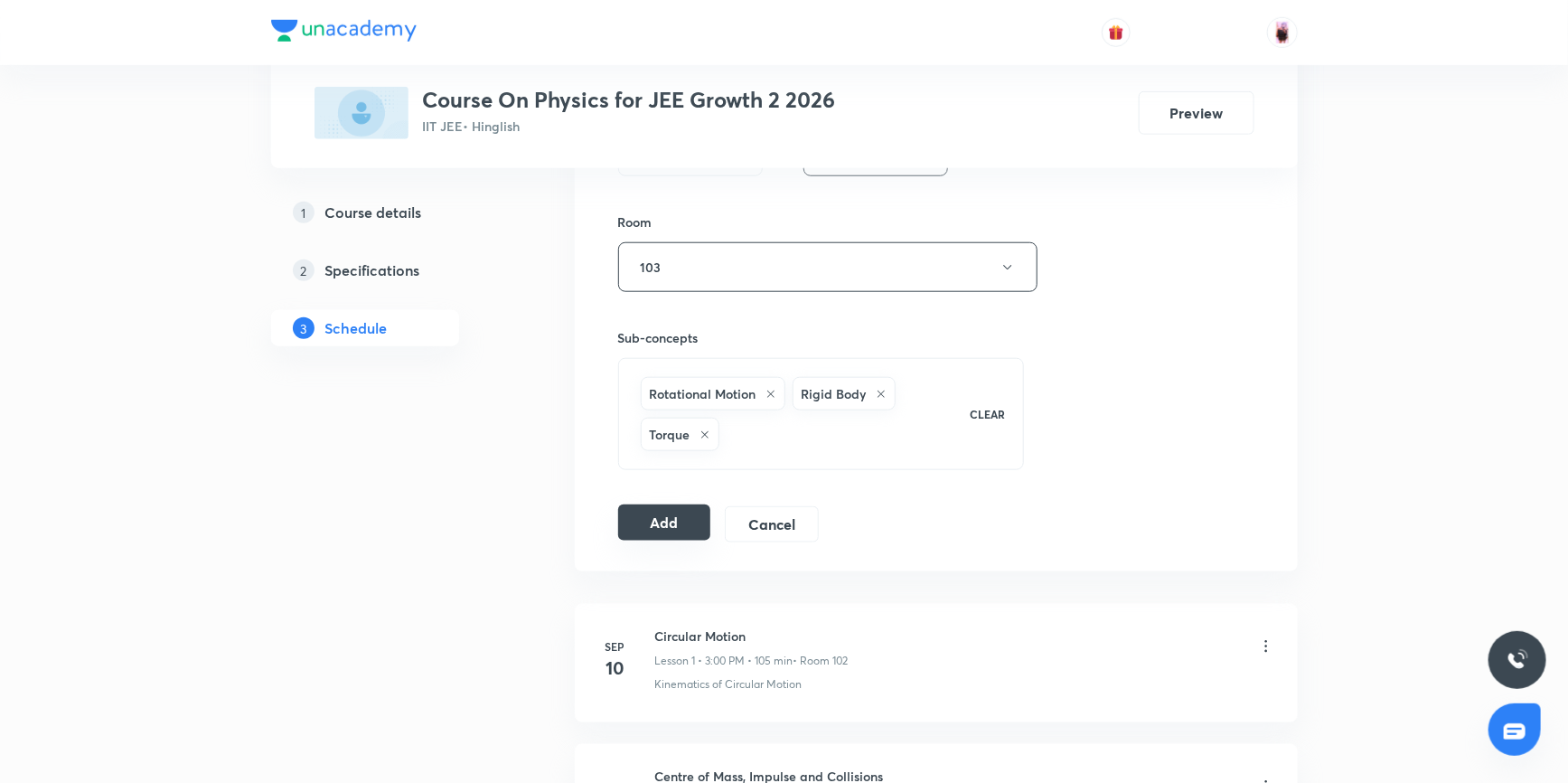
type input "105"
click at [659, 525] on button "Add" at bounding box center [664, 522] width 93 height 36
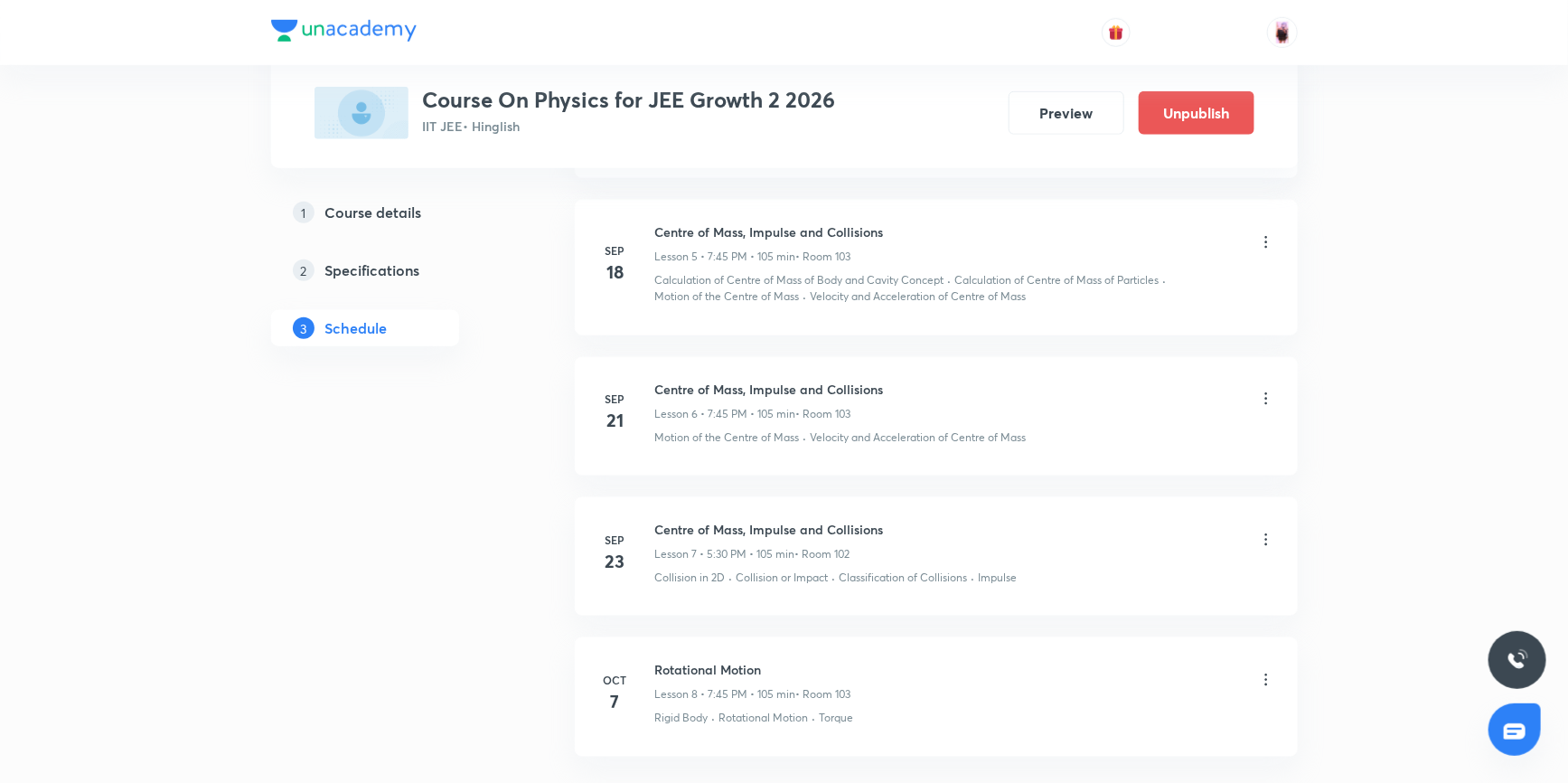
scroll to position [973, 0]
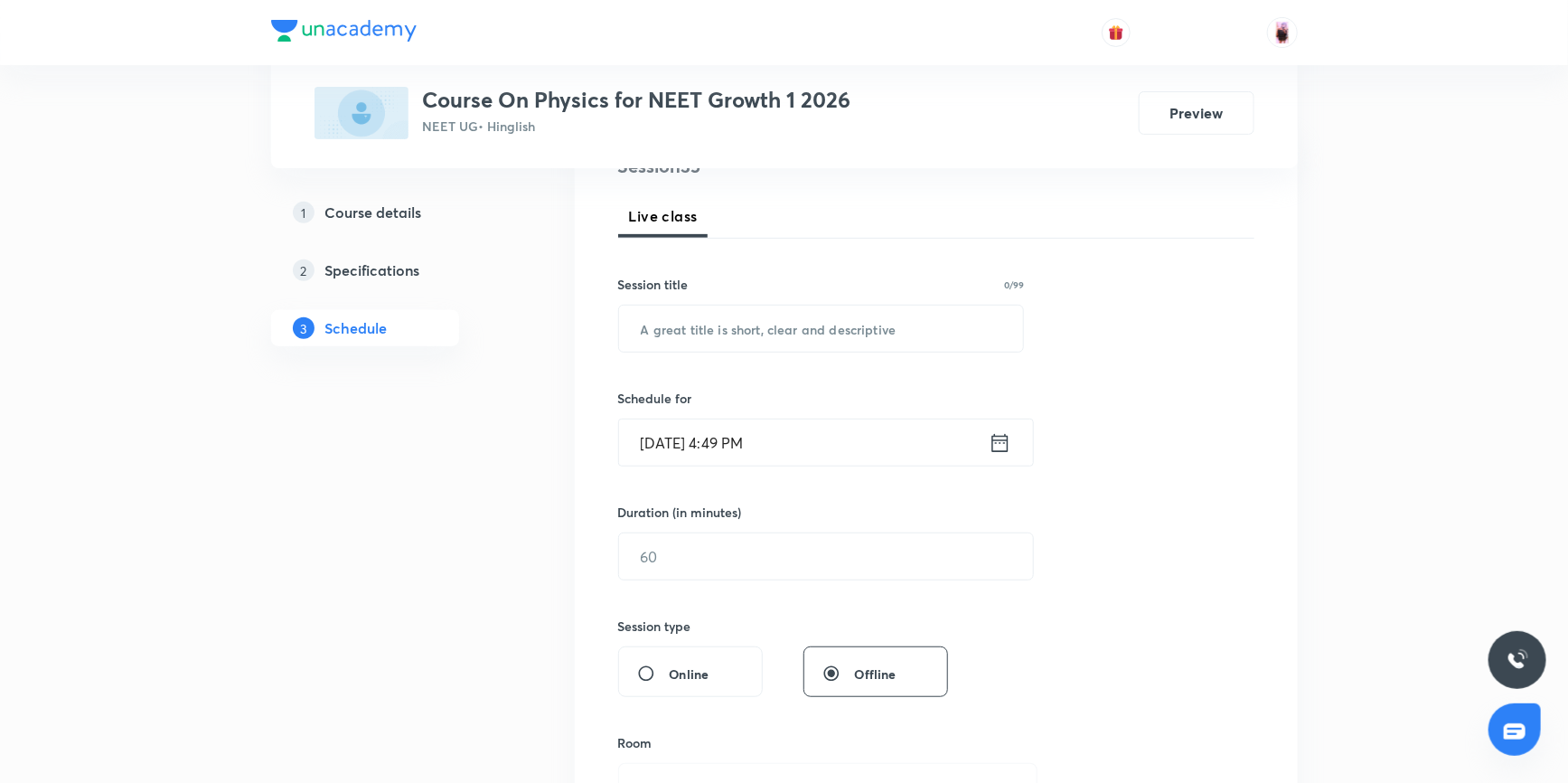
scroll to position [245, 0]
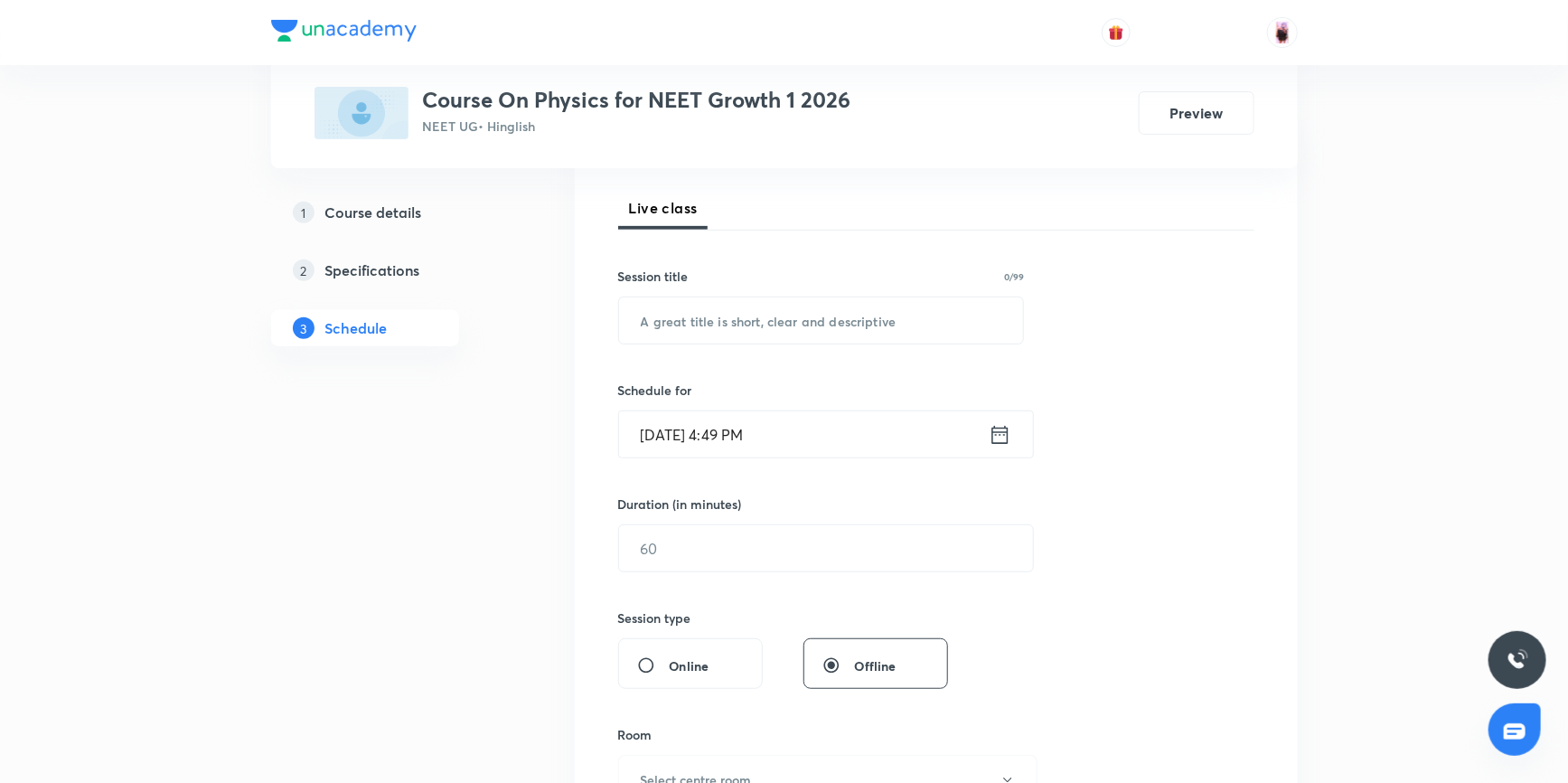
click at [1005, 434] on icon at bounding box center [999, 435] width 22 height 25
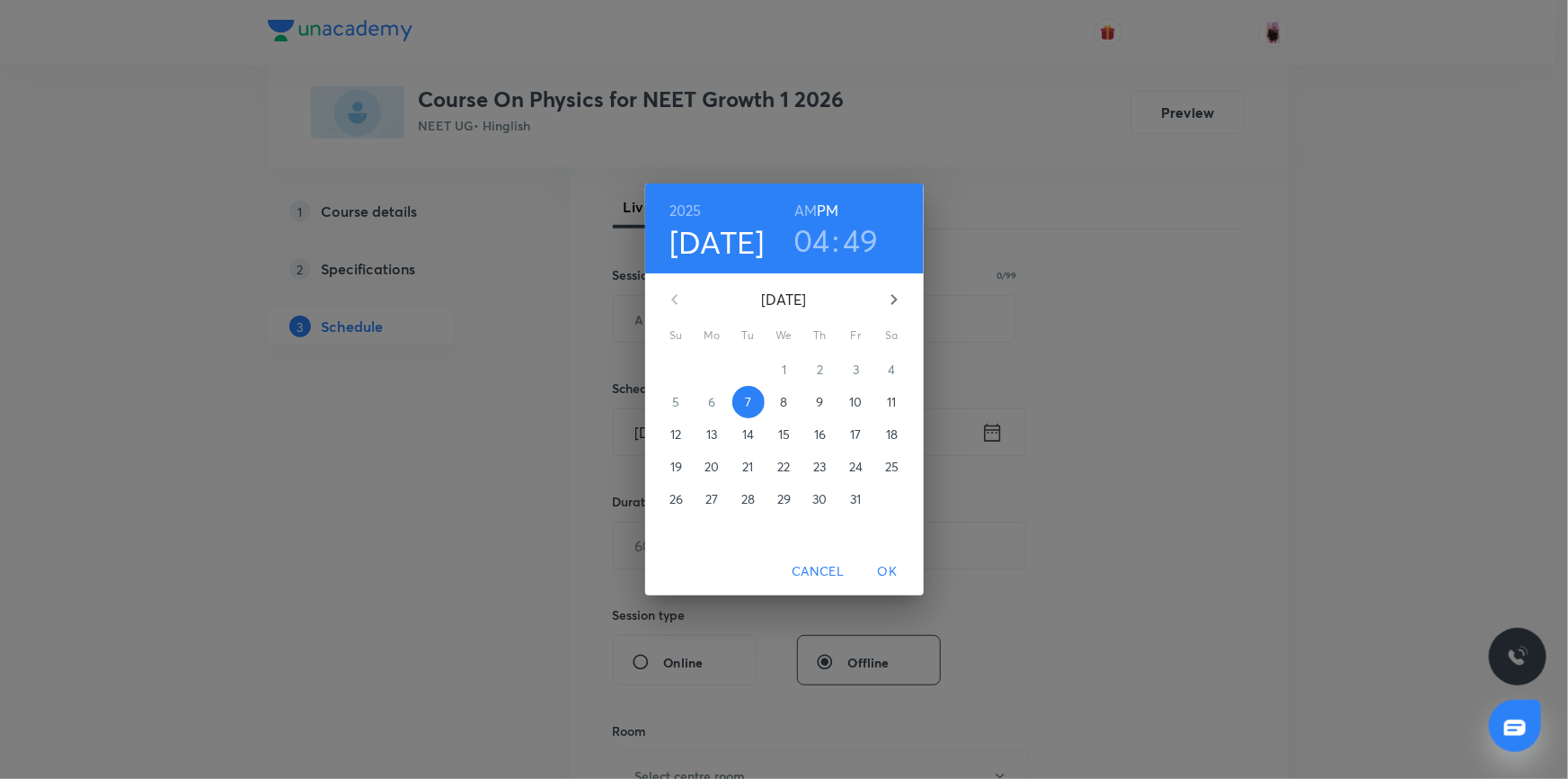
click at [817, 246] on h3 "04" at bounding box center [812, 239] width 37 height 38
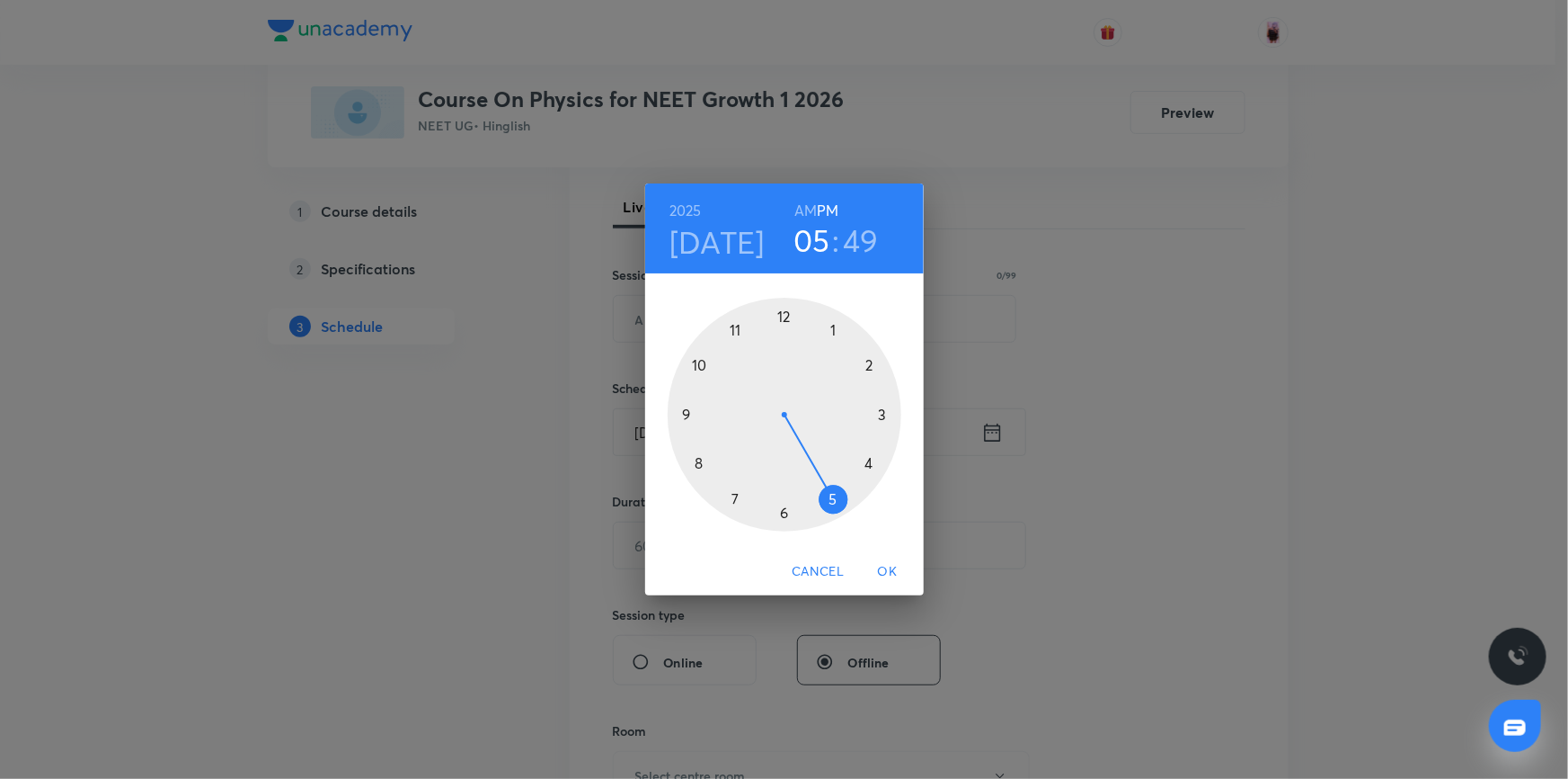
drag, startPoint x: 872, startPoint y: 457, endPoint x: 847, endPoint y: 494, distance: 44.7
click at [847, 494] on div at bounding box center [784, 414] width 233 height 233
drag, startPoint x: 692, startPoint y: 374, endPoint x: 781, endPoint y: 522, distance: 172.7
click at [781, 522] on div at bounding box center [784, 414] width 233 height 233
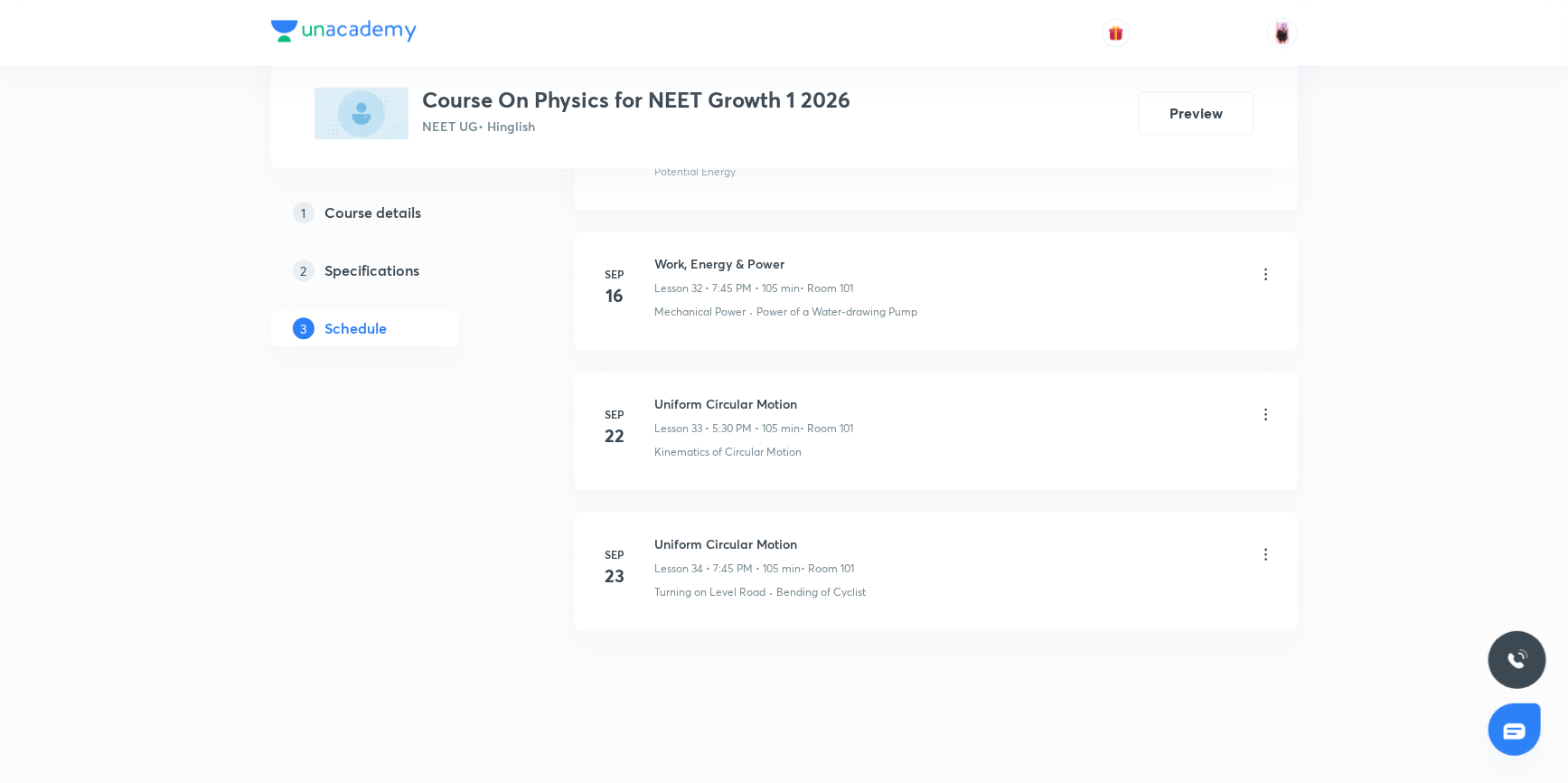
scroll to position [5441, 0]
drag, startPoint x: 706, startPoint y: 387, endPoint x: 795, endPoint y: 387, distance: 89.0
click at [795, 387] on h6 "Uniform Circular Motion" at bounding box center [754, 394] width 198 height 19
copy h6 "Circular Motion"
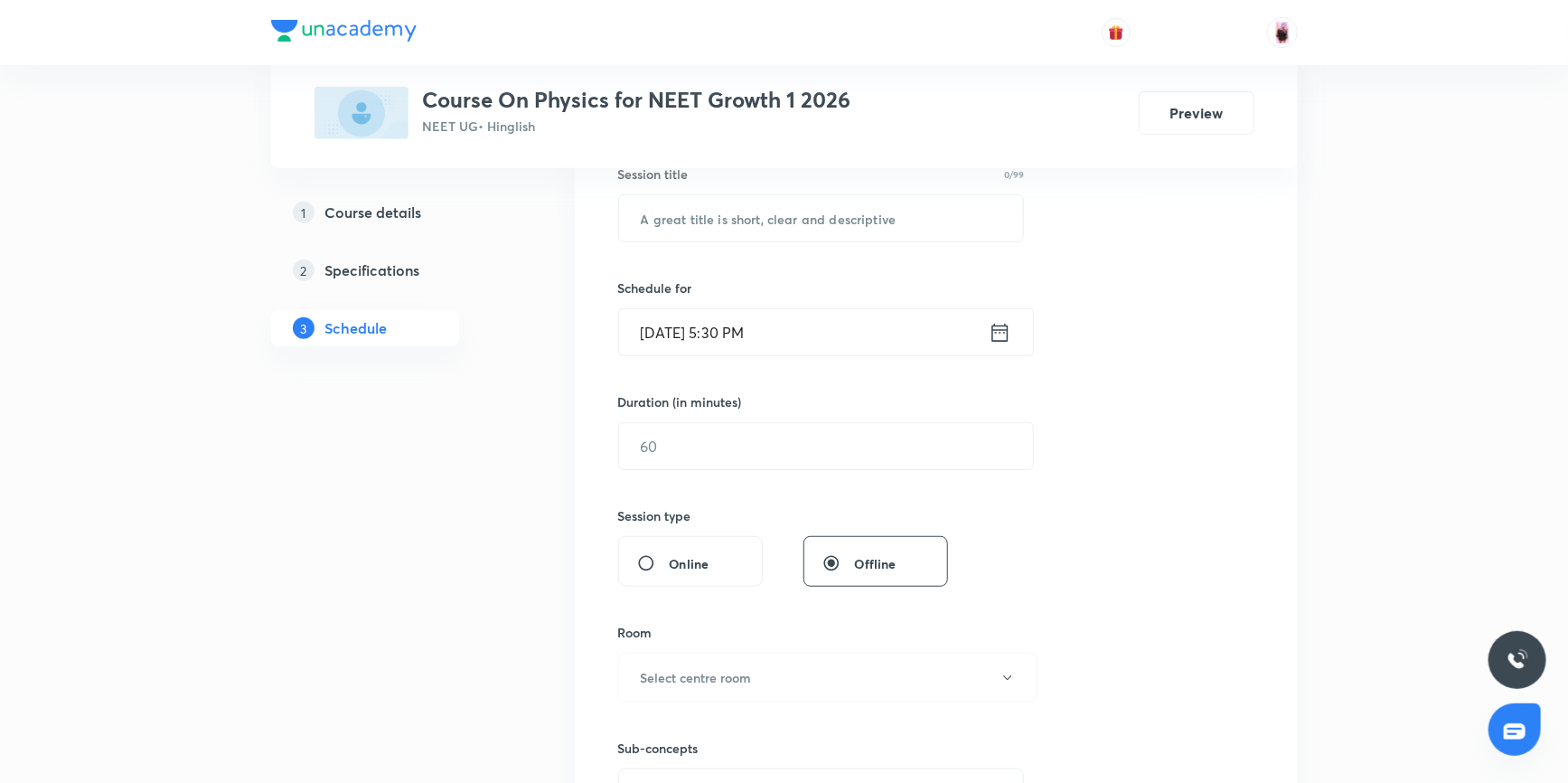
scroll to position [266, 0]
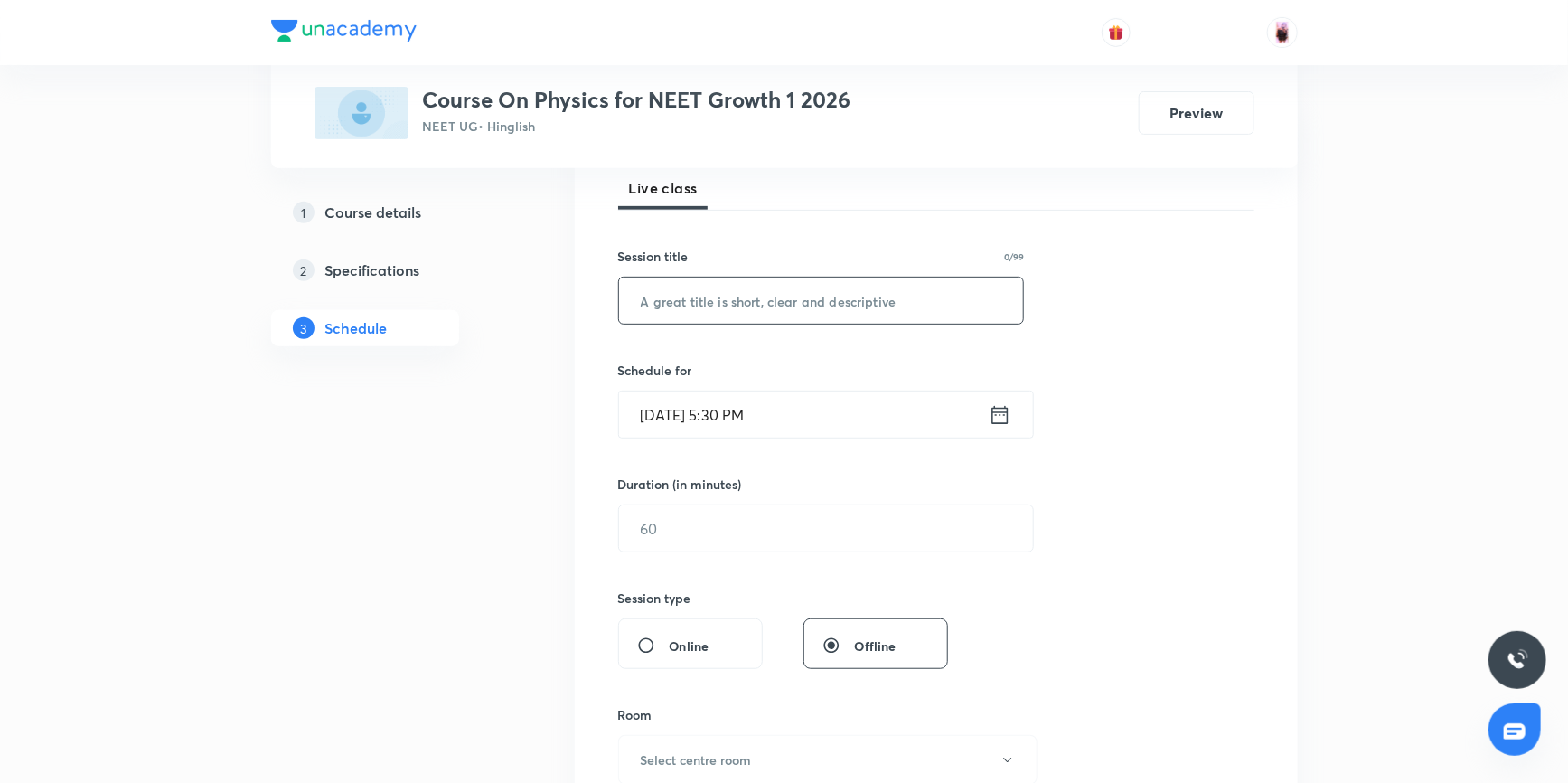
click at [669, 298] on input "text" at bounding box center [821, 300] width 405 height 46
paste input "Circular Motion"
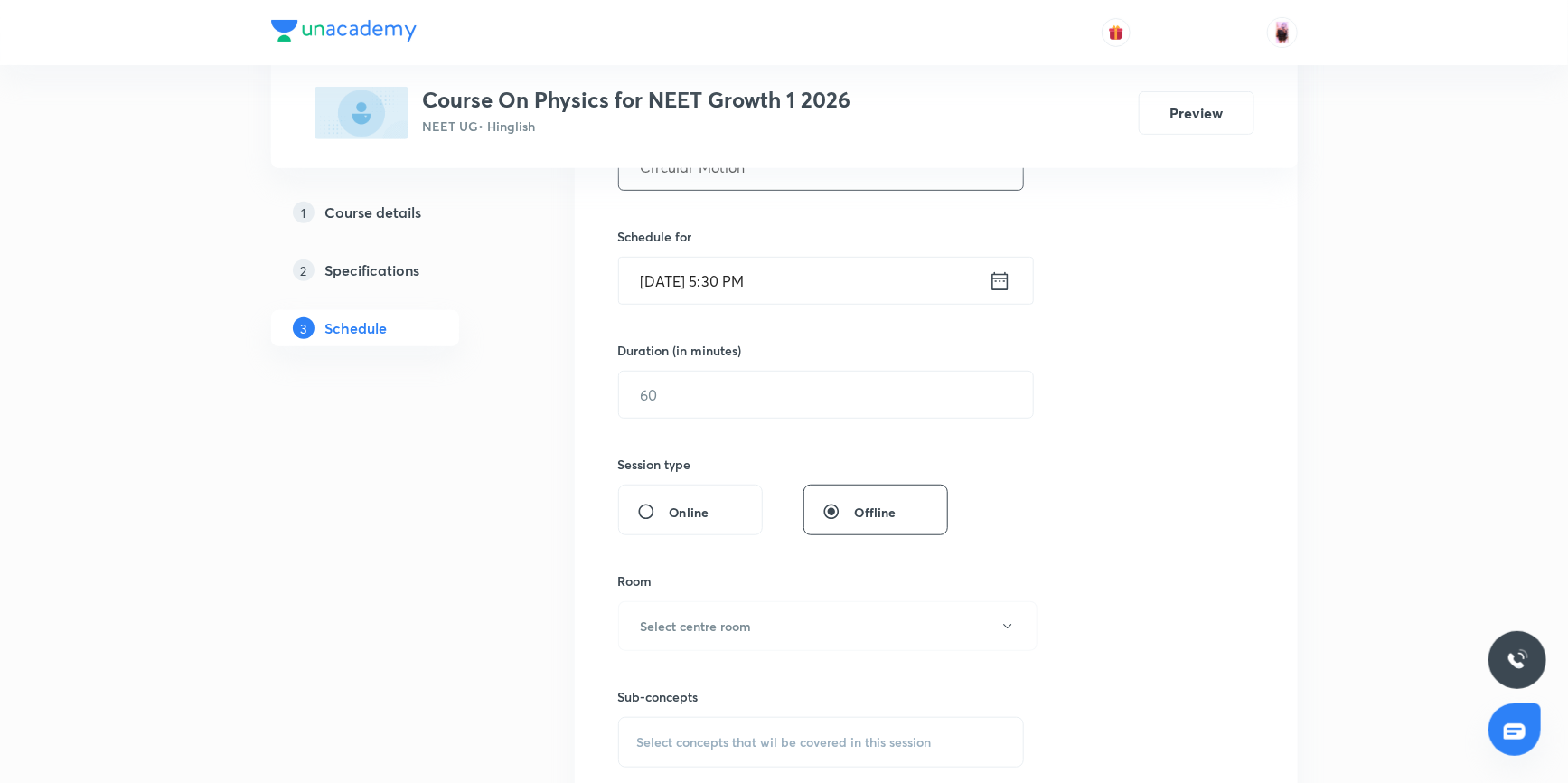
scroll to position [430, 0]
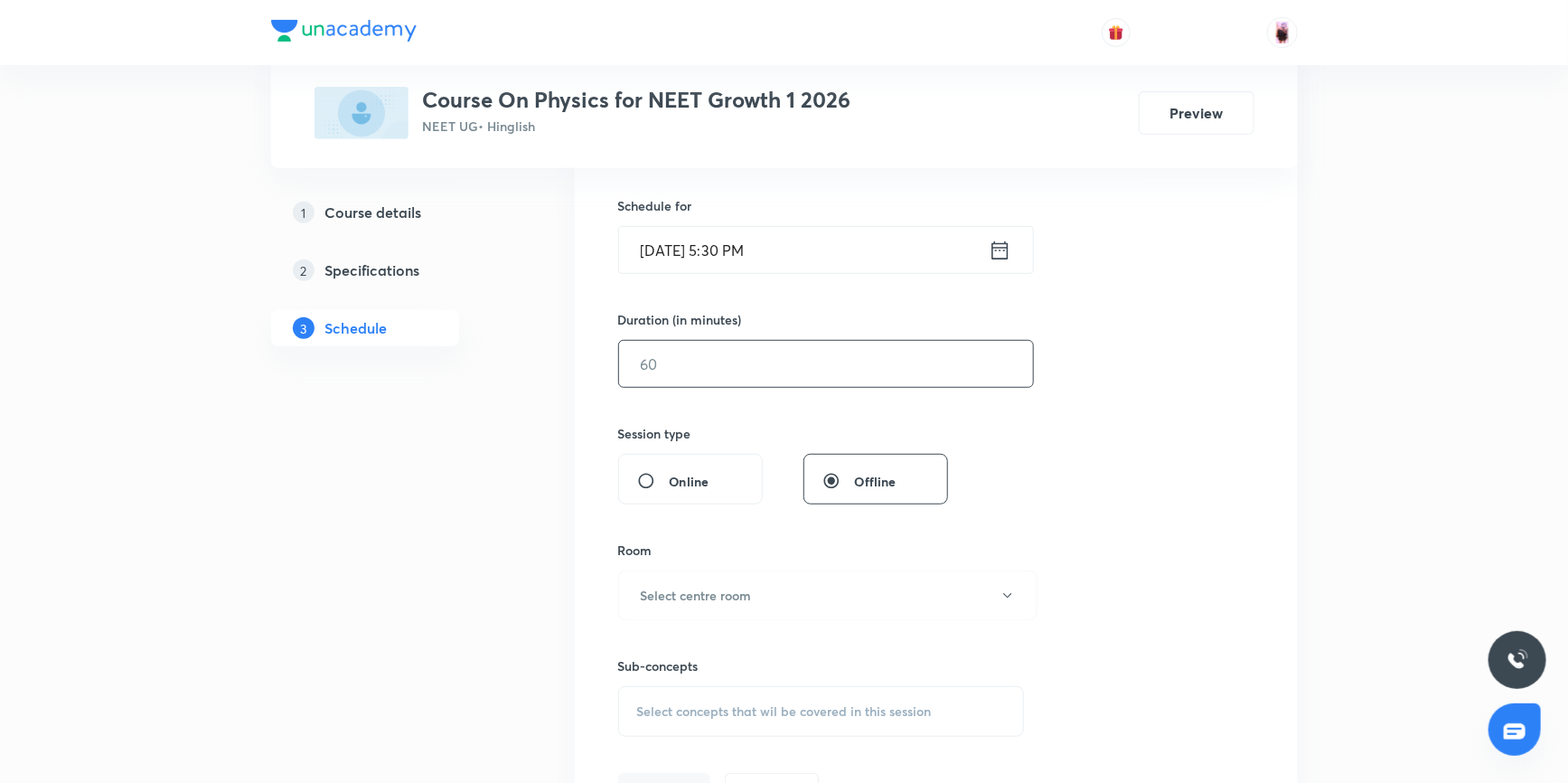
type input "Circular Motion"
click at [702, 365] on input "text" at bounding box center [825, 364] width 414 height 46
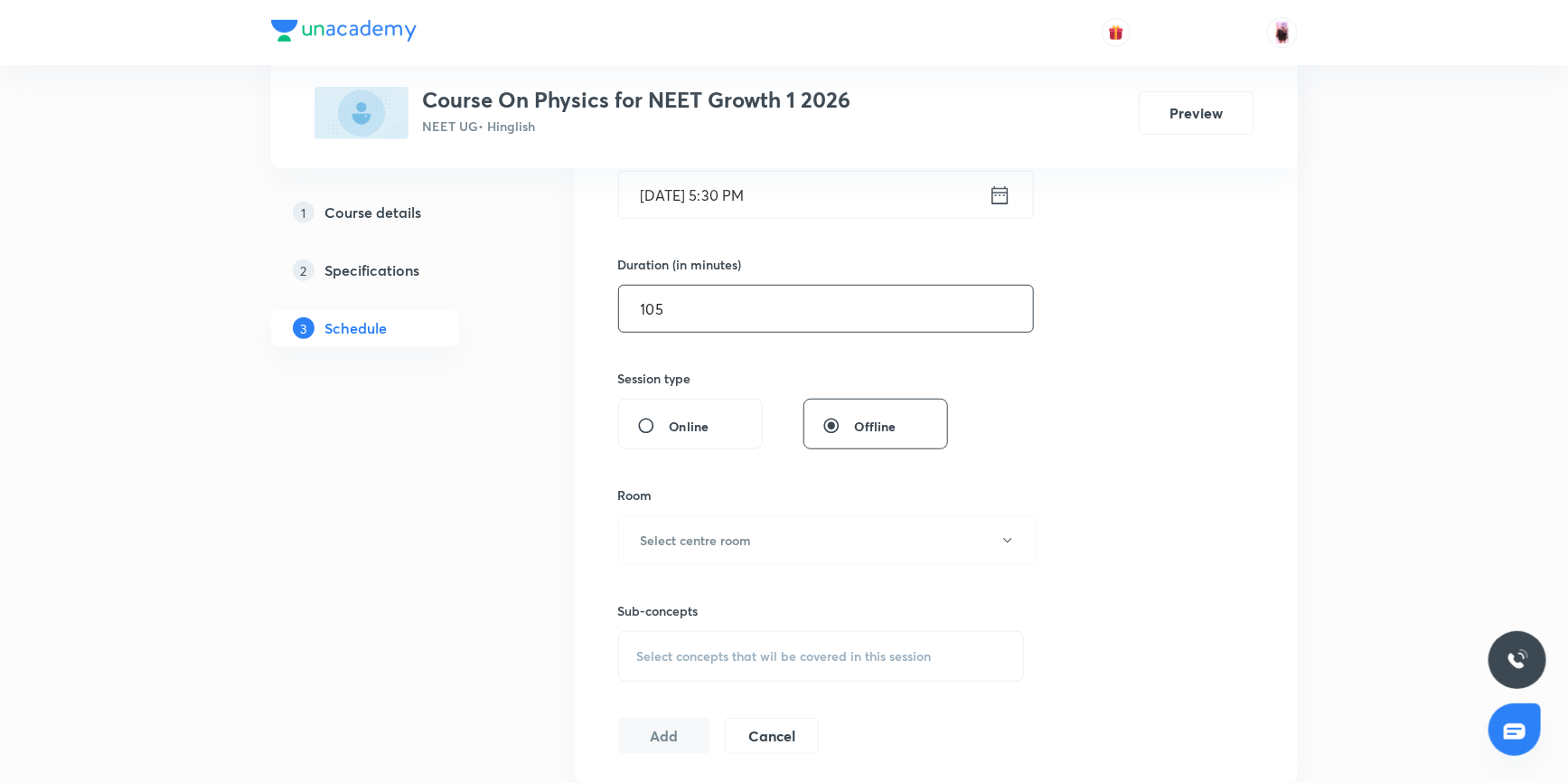
scroll to position [594, 0]
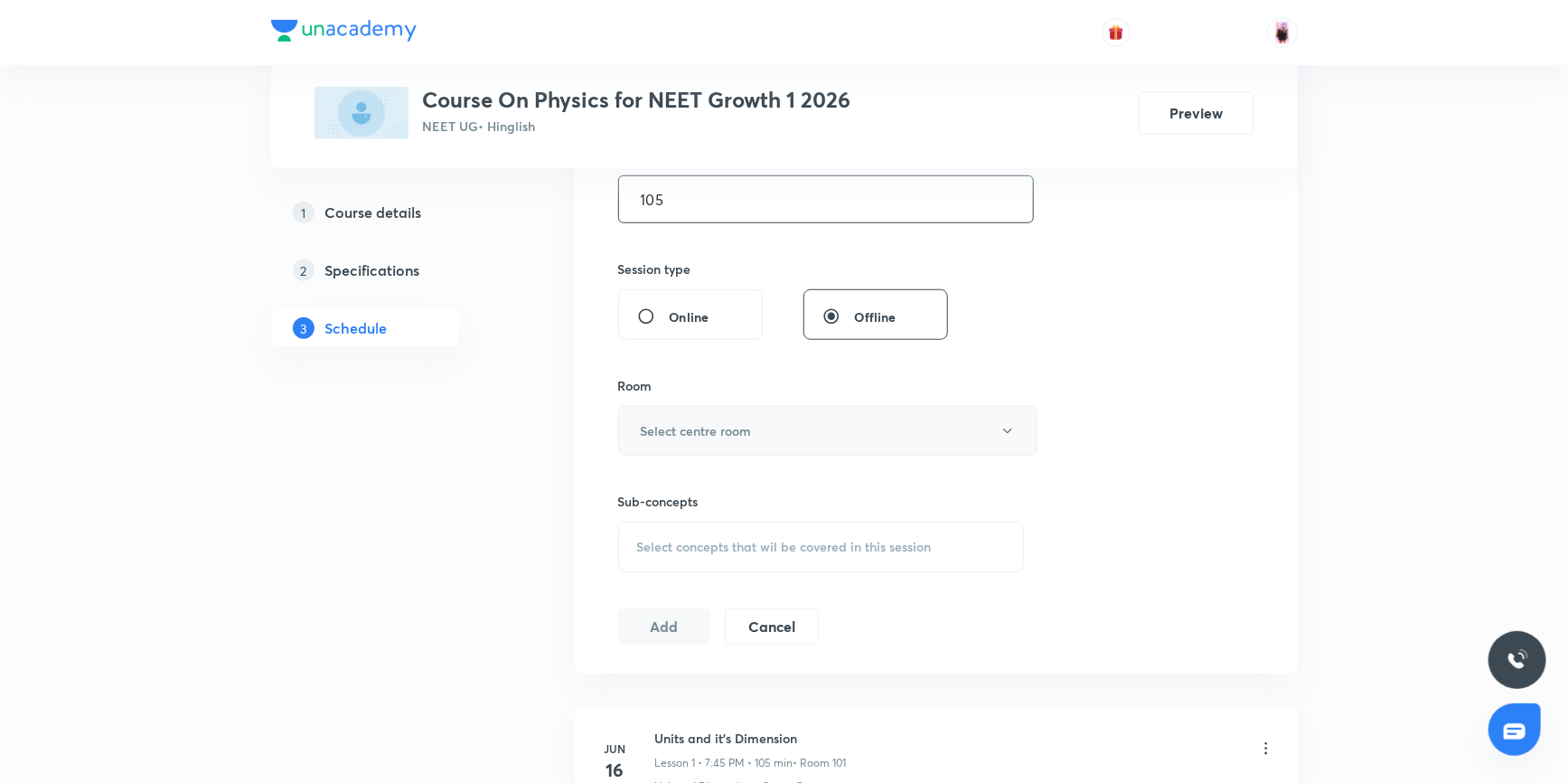
type input "105"
click at [719, 422] on h6 "Select centre room" at bounding box center [696, 430] width 111 height 19
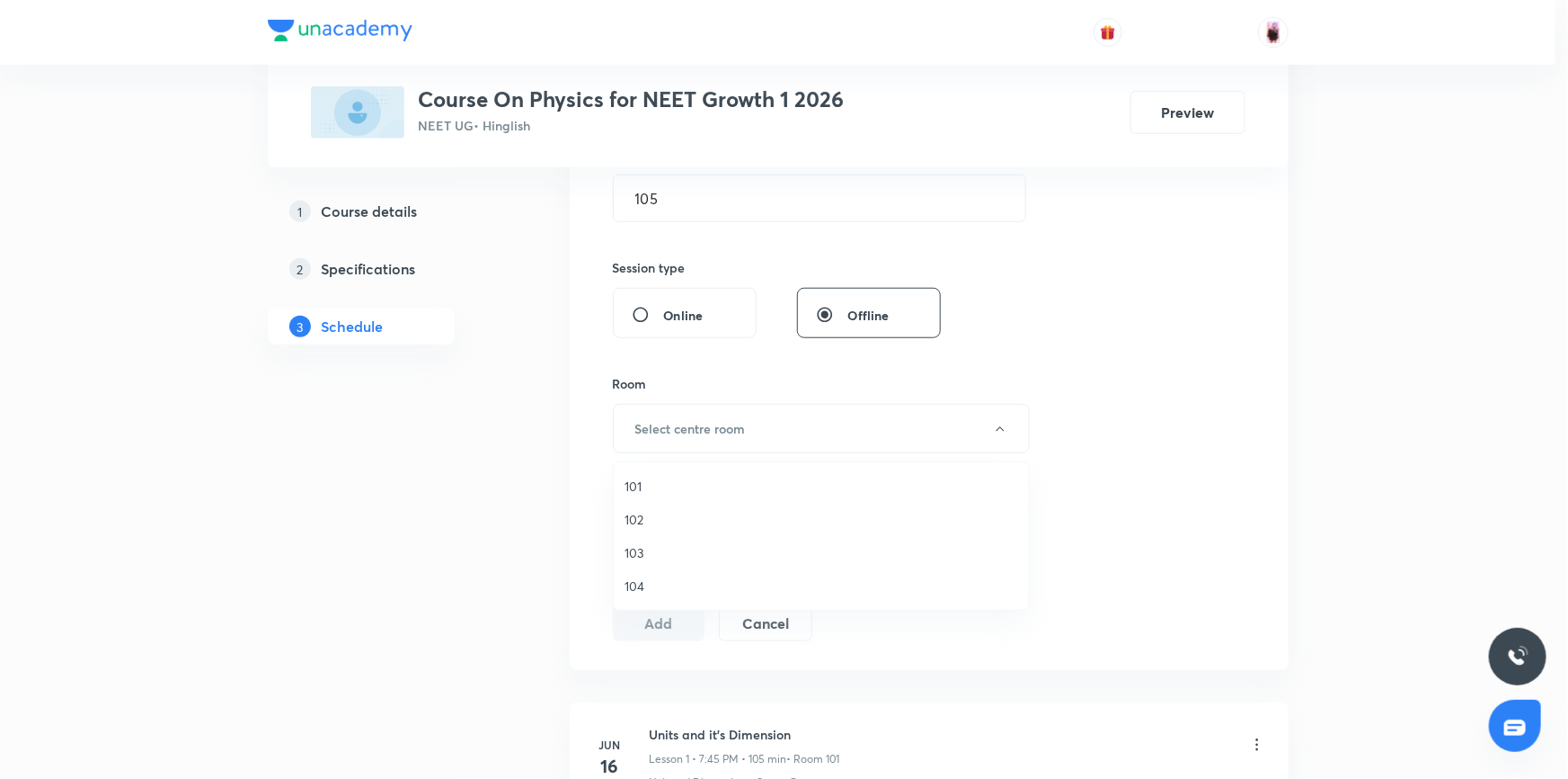
click at [625, 488] on span "101" at bounding box center [820, 485] width 394 height 18
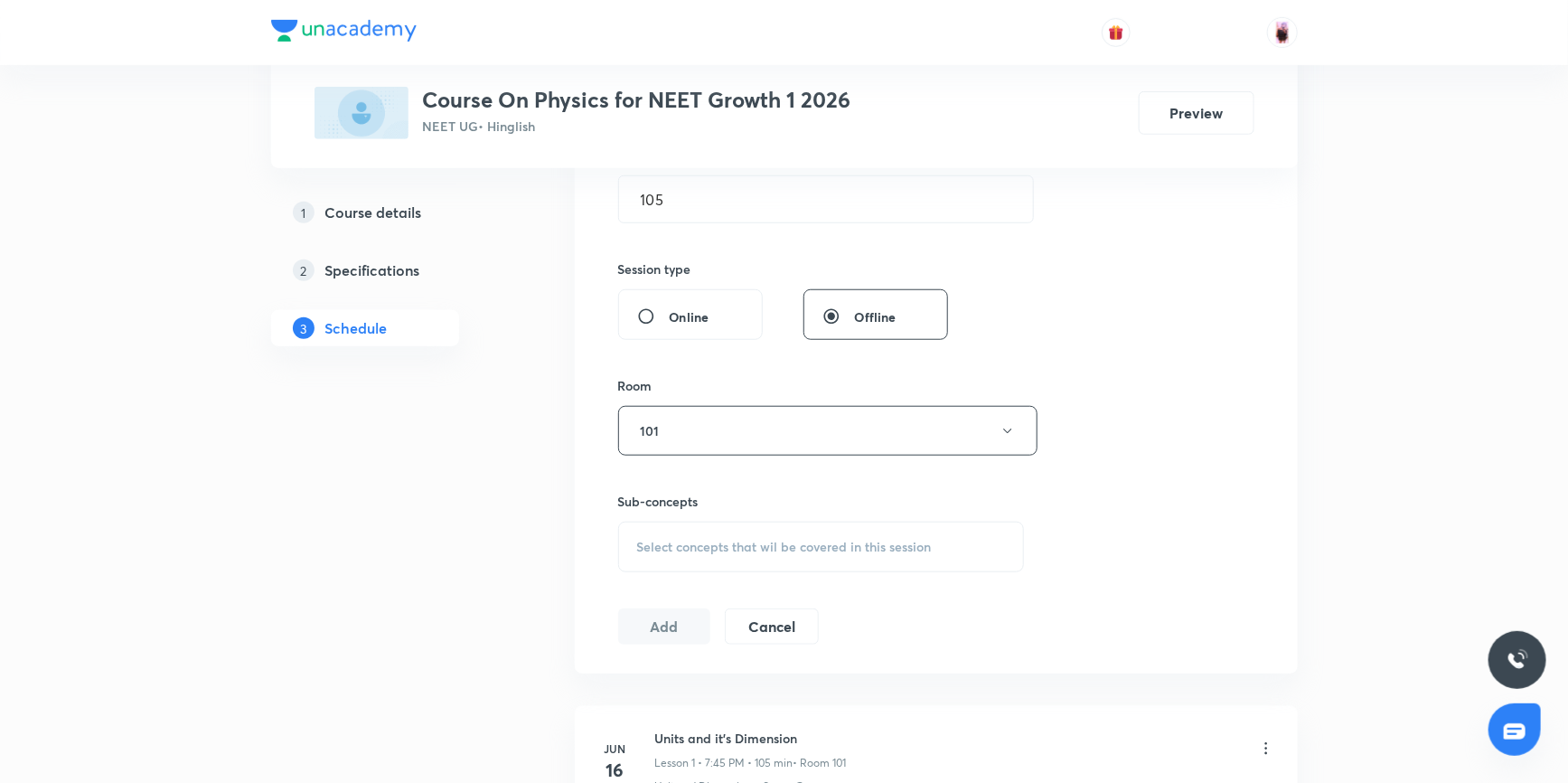
click at [653, 535] on div "Select concepts that wil be covered in this session" at bounding box center [821, 546] width 407 height 51
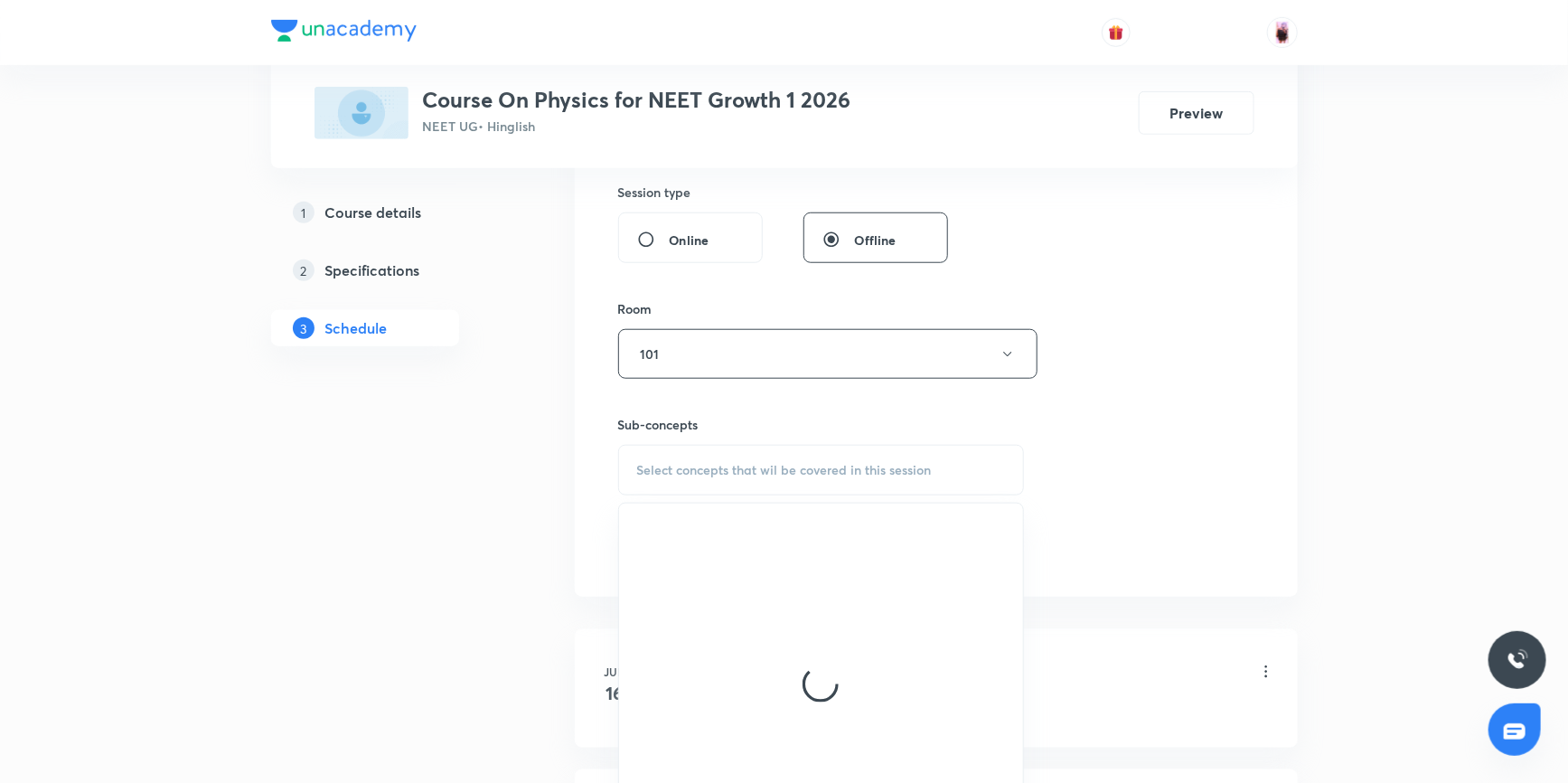
scroll to position [759, 0]
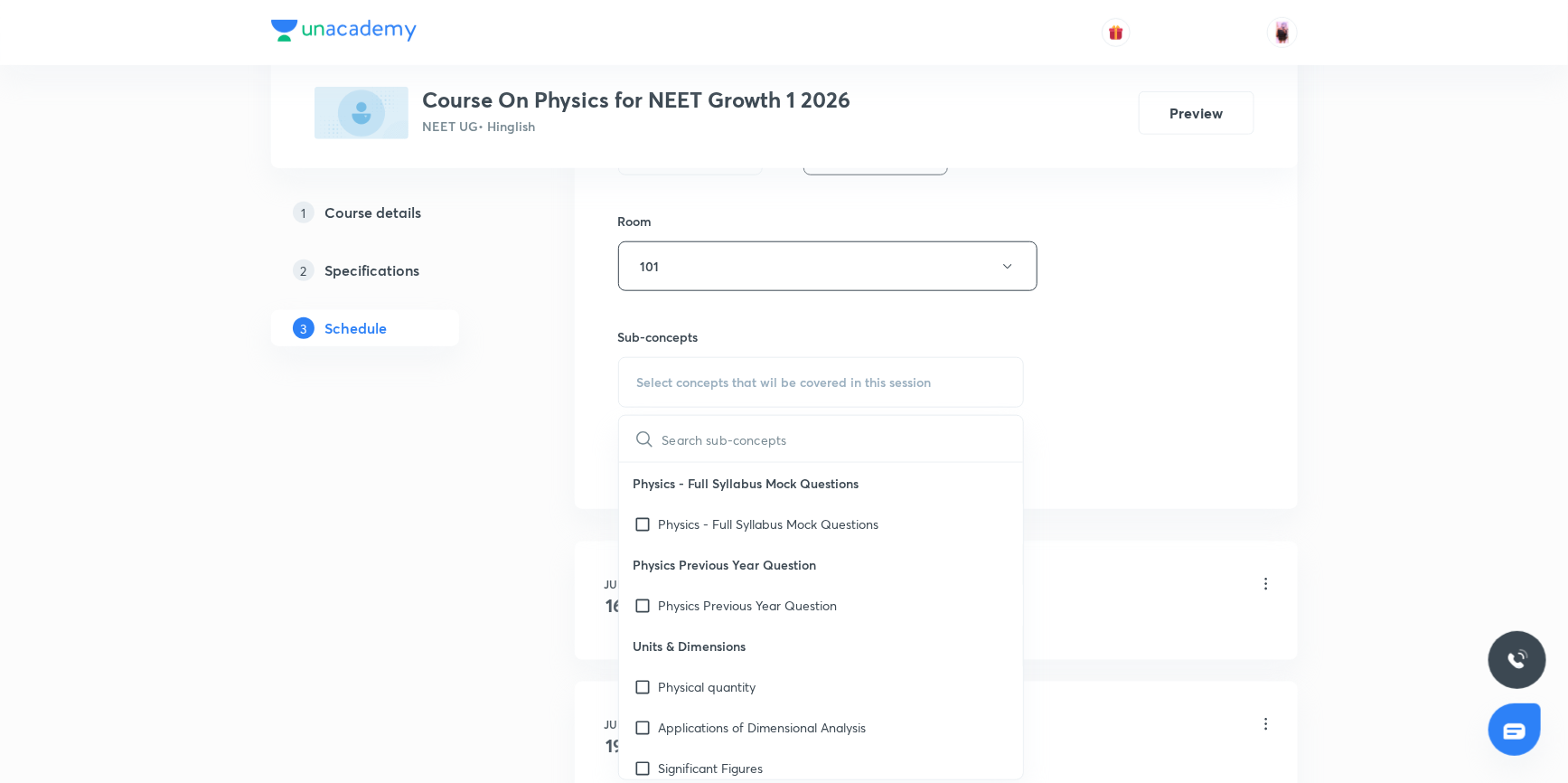
click at [686, 430] on input "text" at bounding box center [844, 438] width 362 height 46
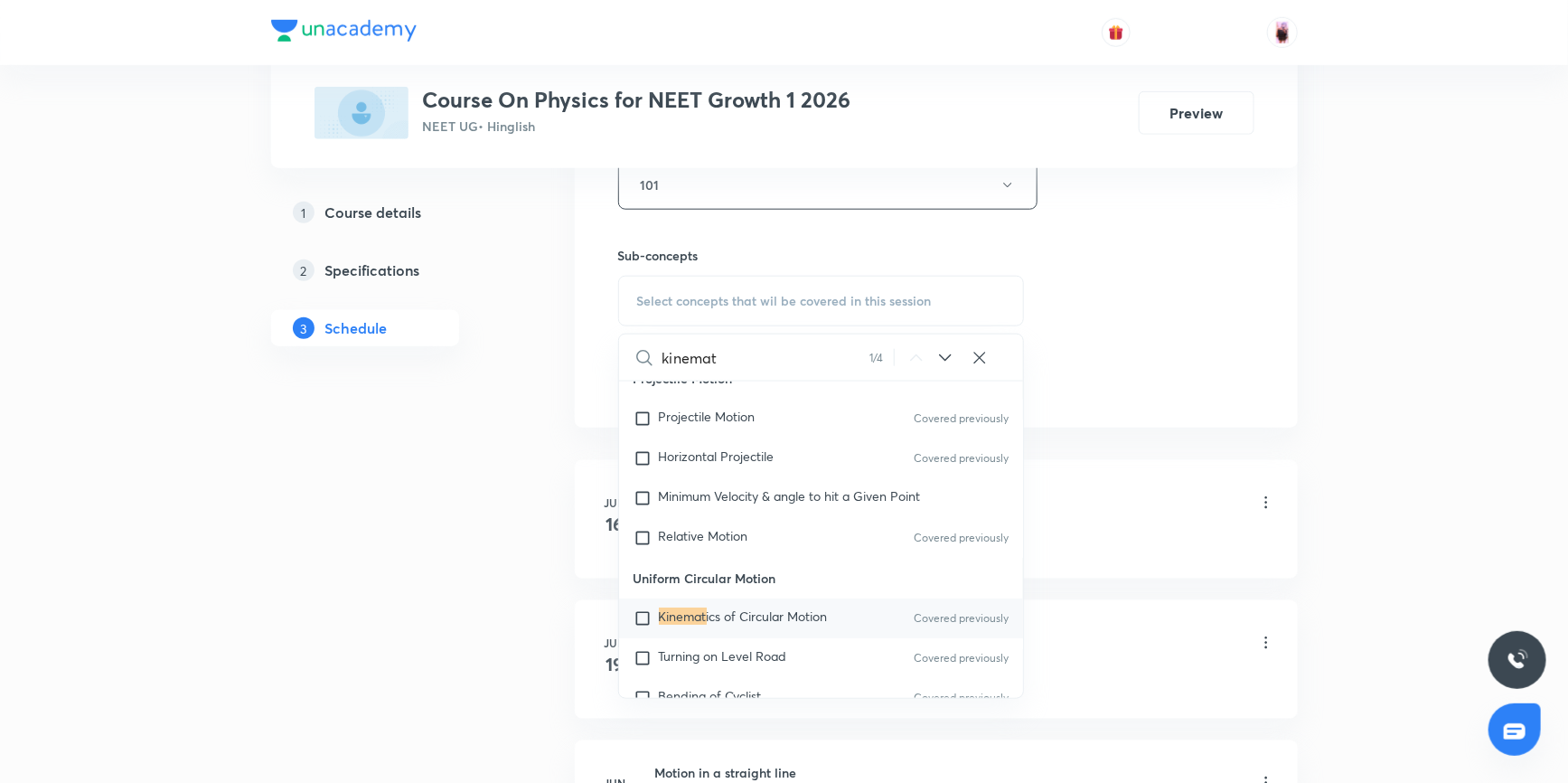
scroll to position [923, 0]
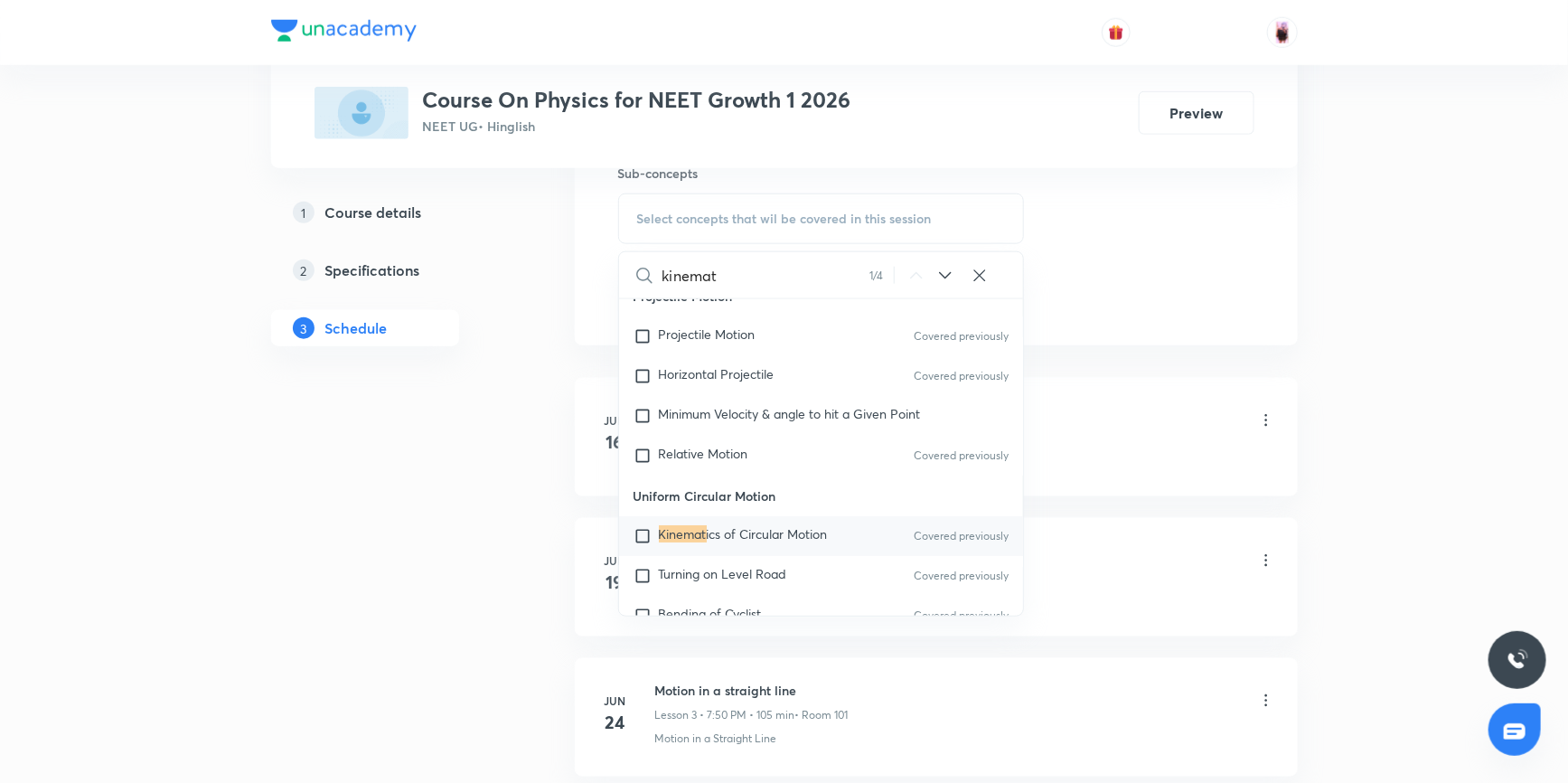
type input "kinemat"
click at [639, 531] on input "checkbox" at bounding box center [646, 536] width 25 height 18
checkbox input "true"
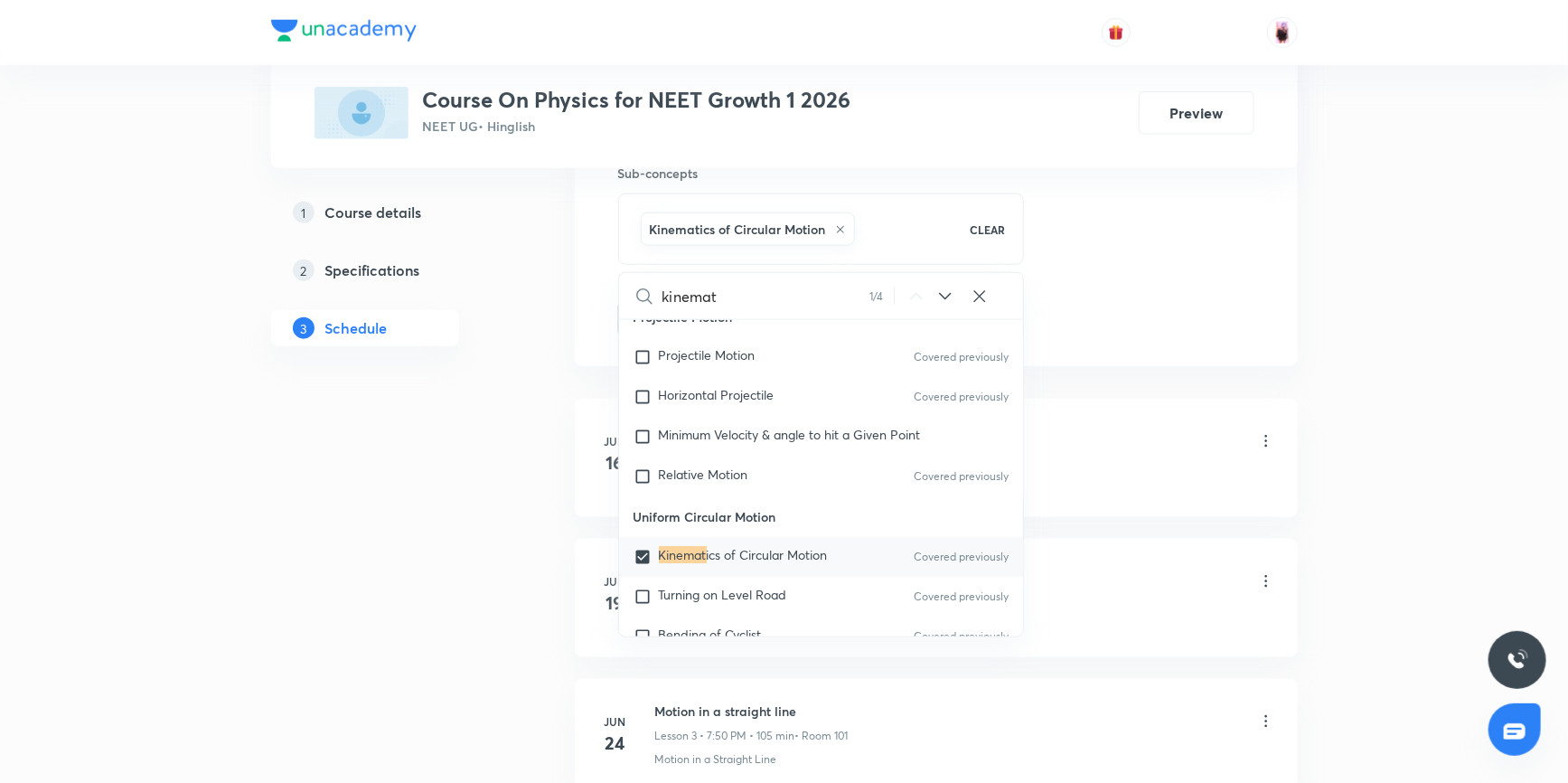
click at [1117, 431] on div "Units and it's Dimension Lesson 1 • 7:45 PM • 105 min • Room 101" at bounding box center [965, 442] width 620 height 42
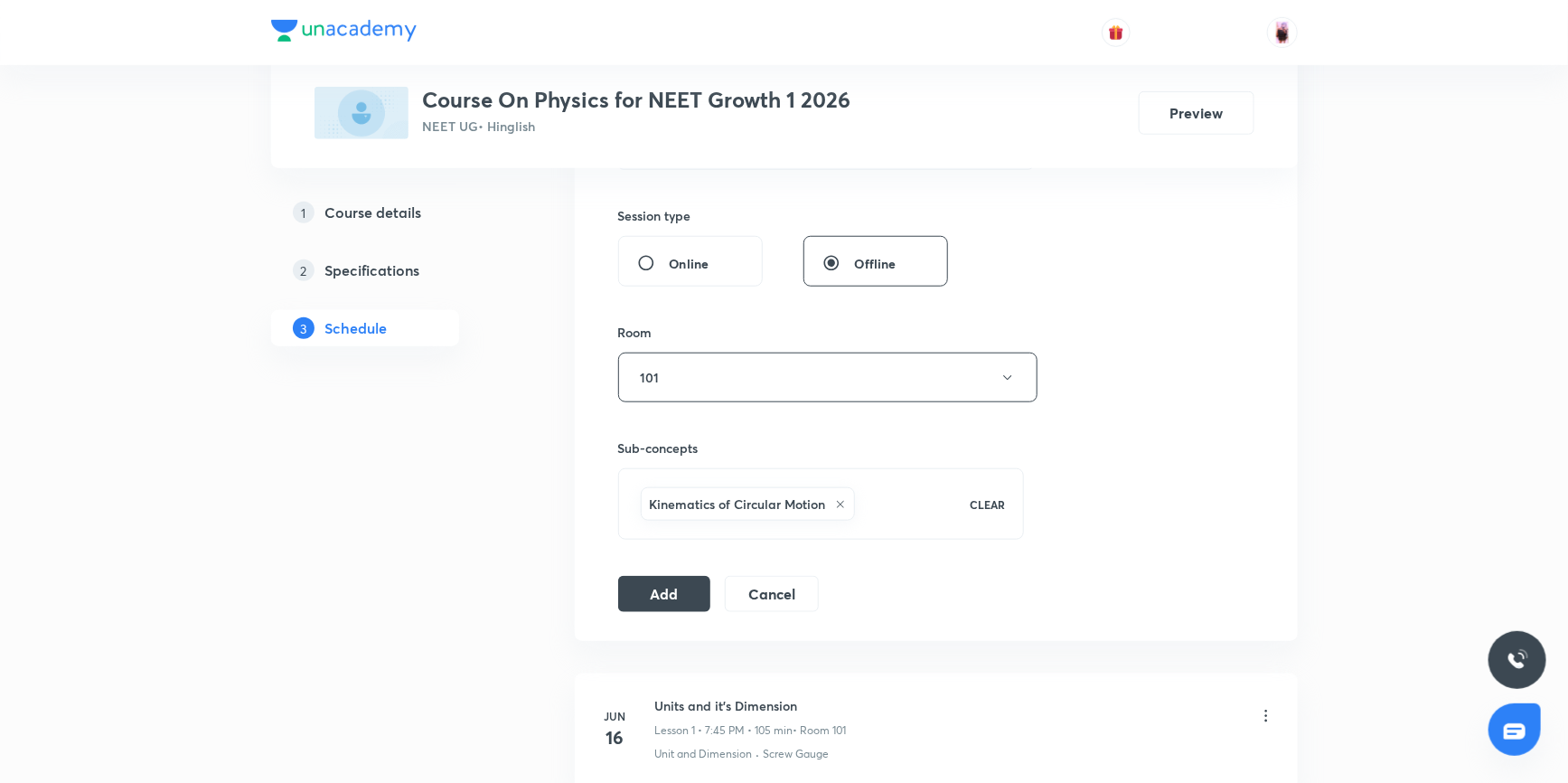
scroll to position [676, 0]
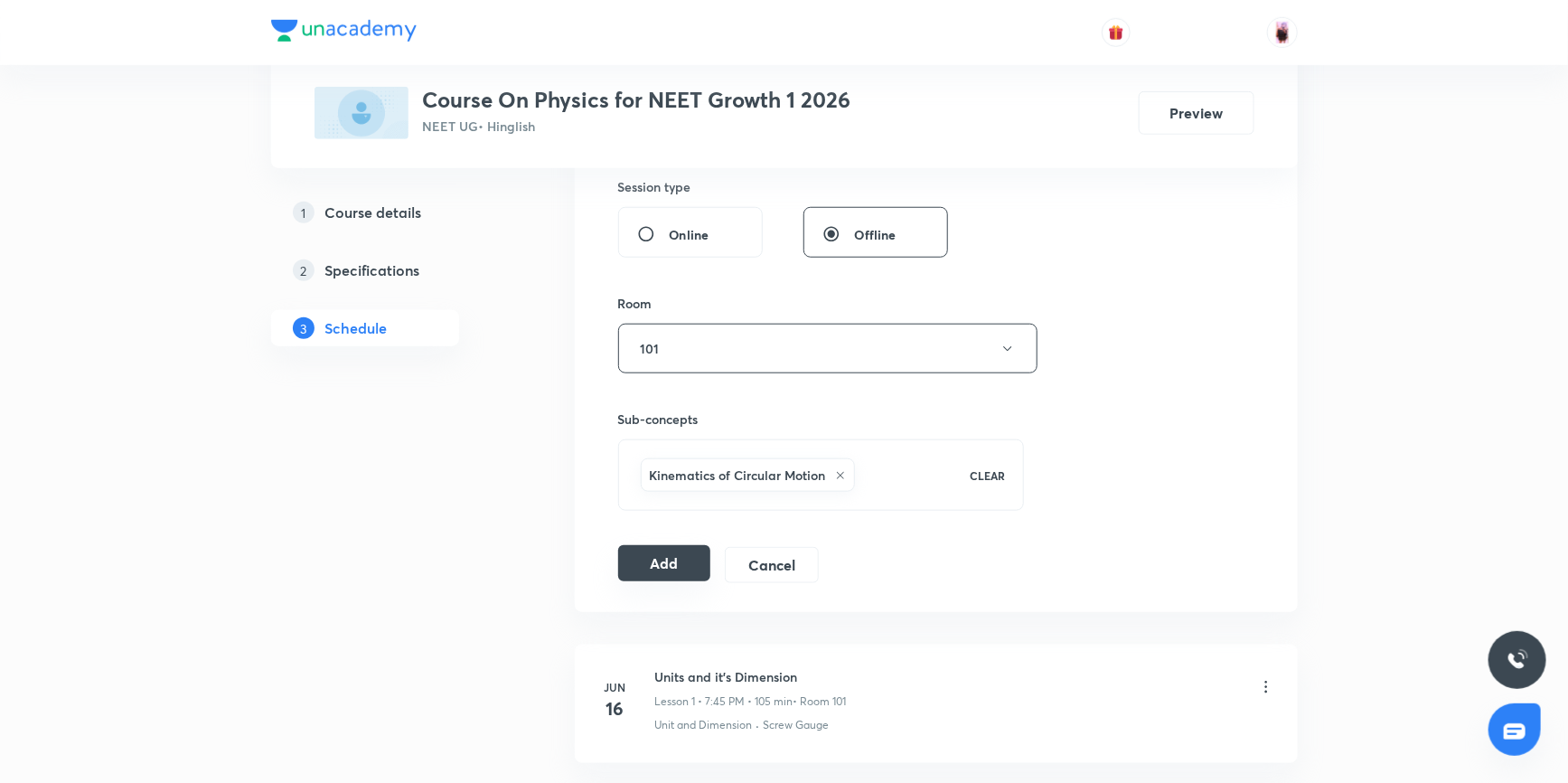
click at [672, 558] on button "Add" at bounding box center [664, 562] width 93 height 36
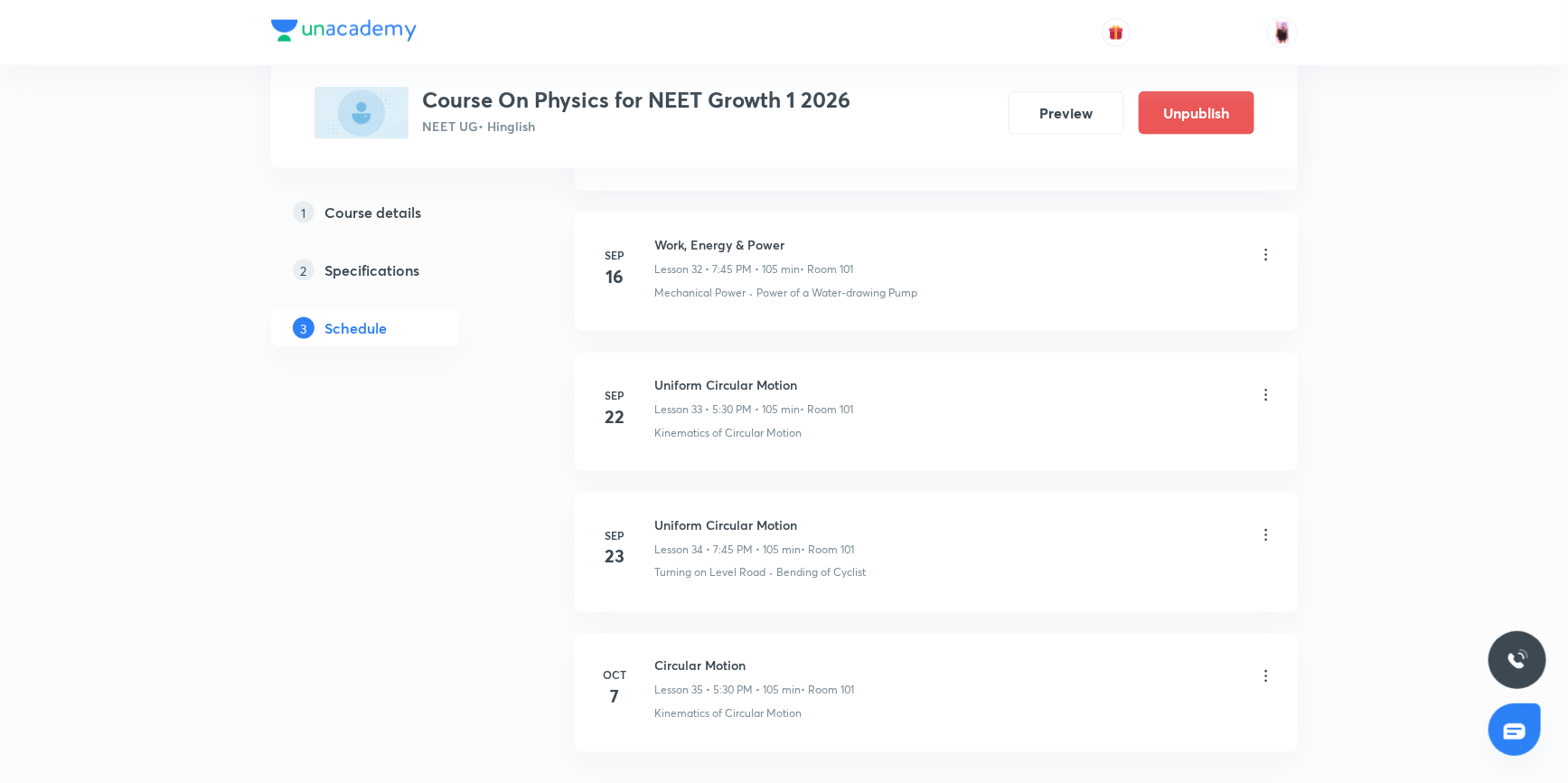
scroll to position [4752, 0]
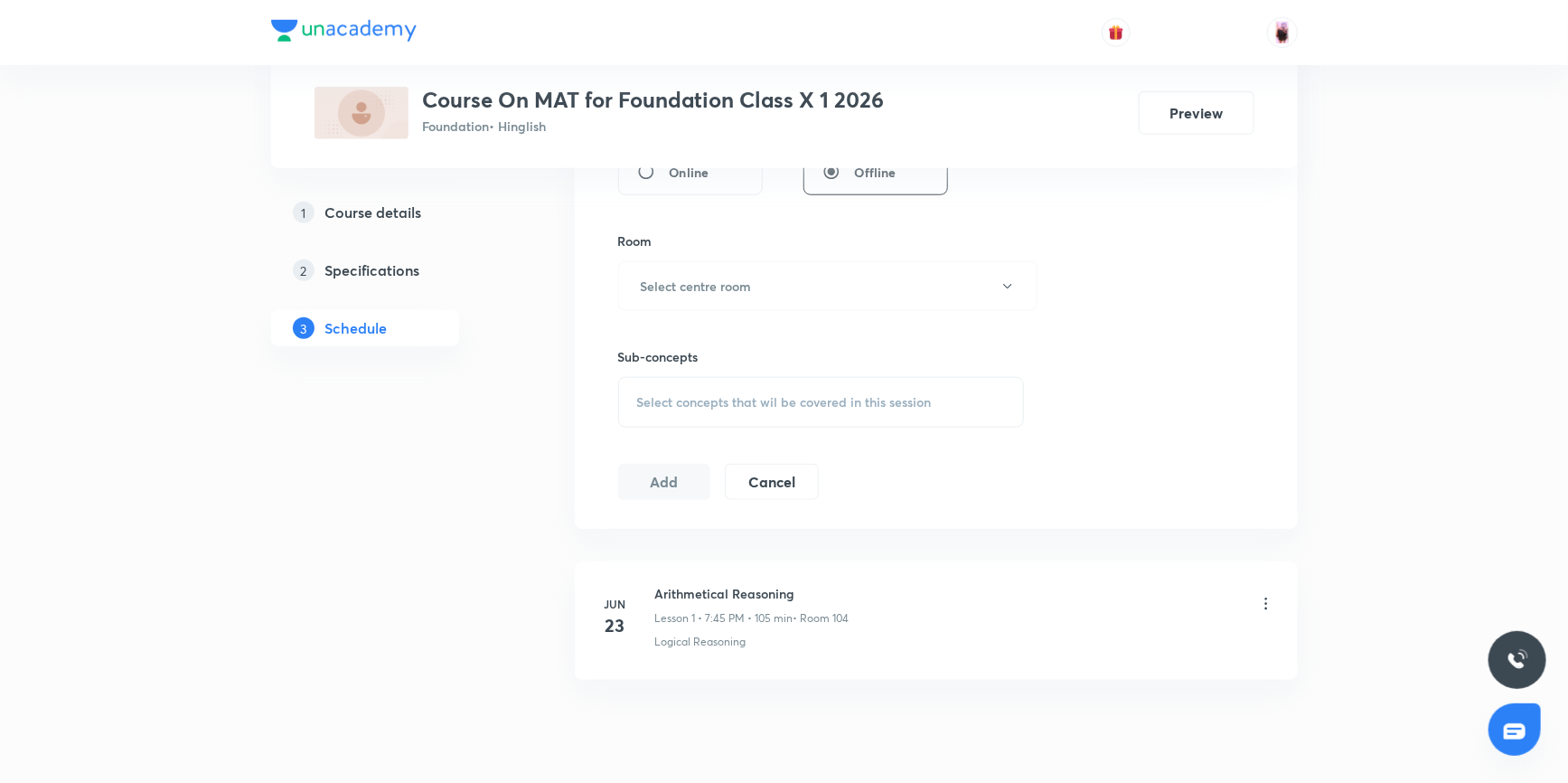
scroll to position [805, 0]
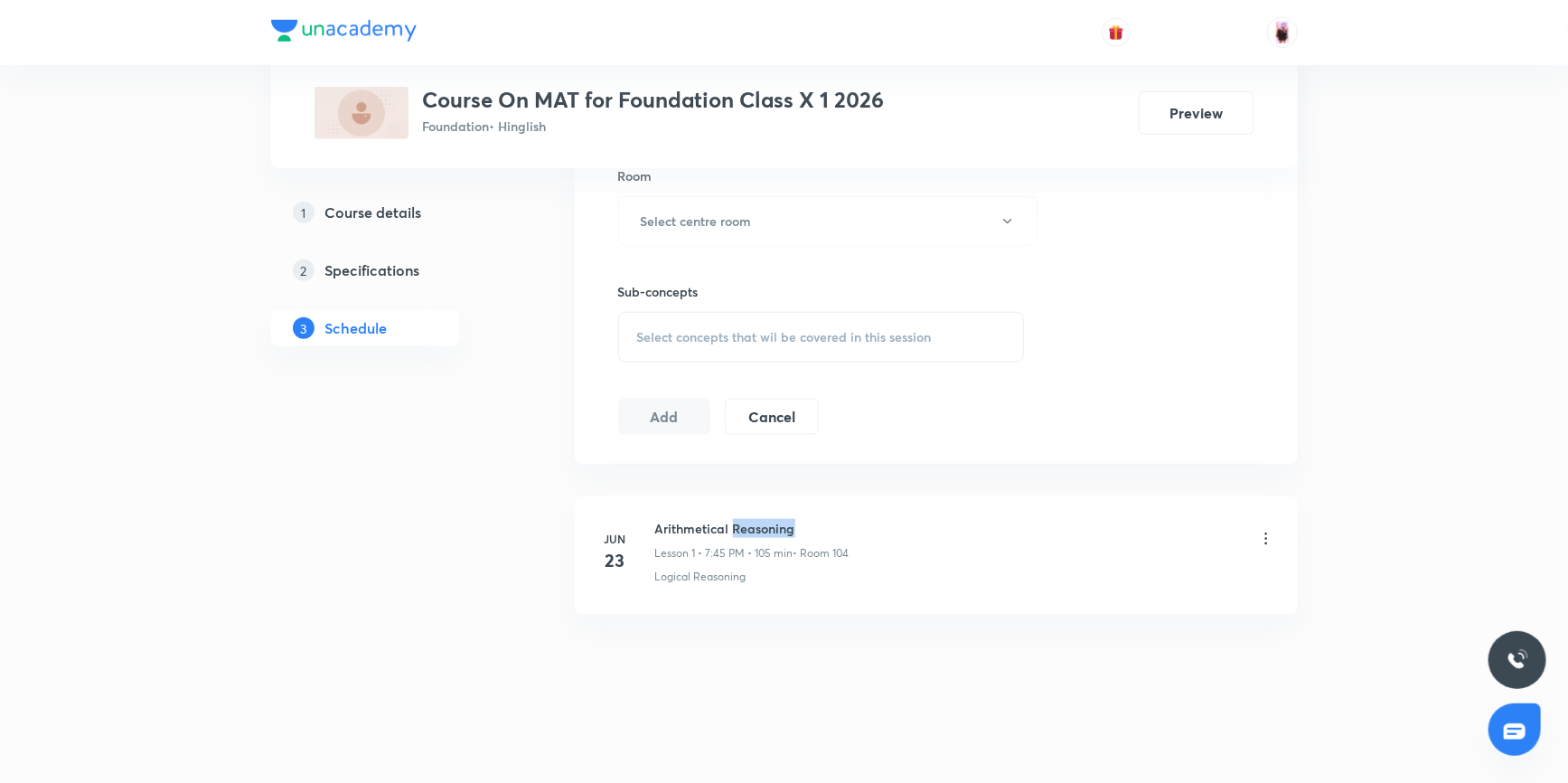
drag, startPoint x: 731, startPoint y: 528, endPoint x: 790, endPoint y: 529, distance: 59.0
click at [795, 529] on h6 "Arithmetical Reasoning" at bounding box center [752, 528] width 195 height 19
copy h6 "Reasoning"
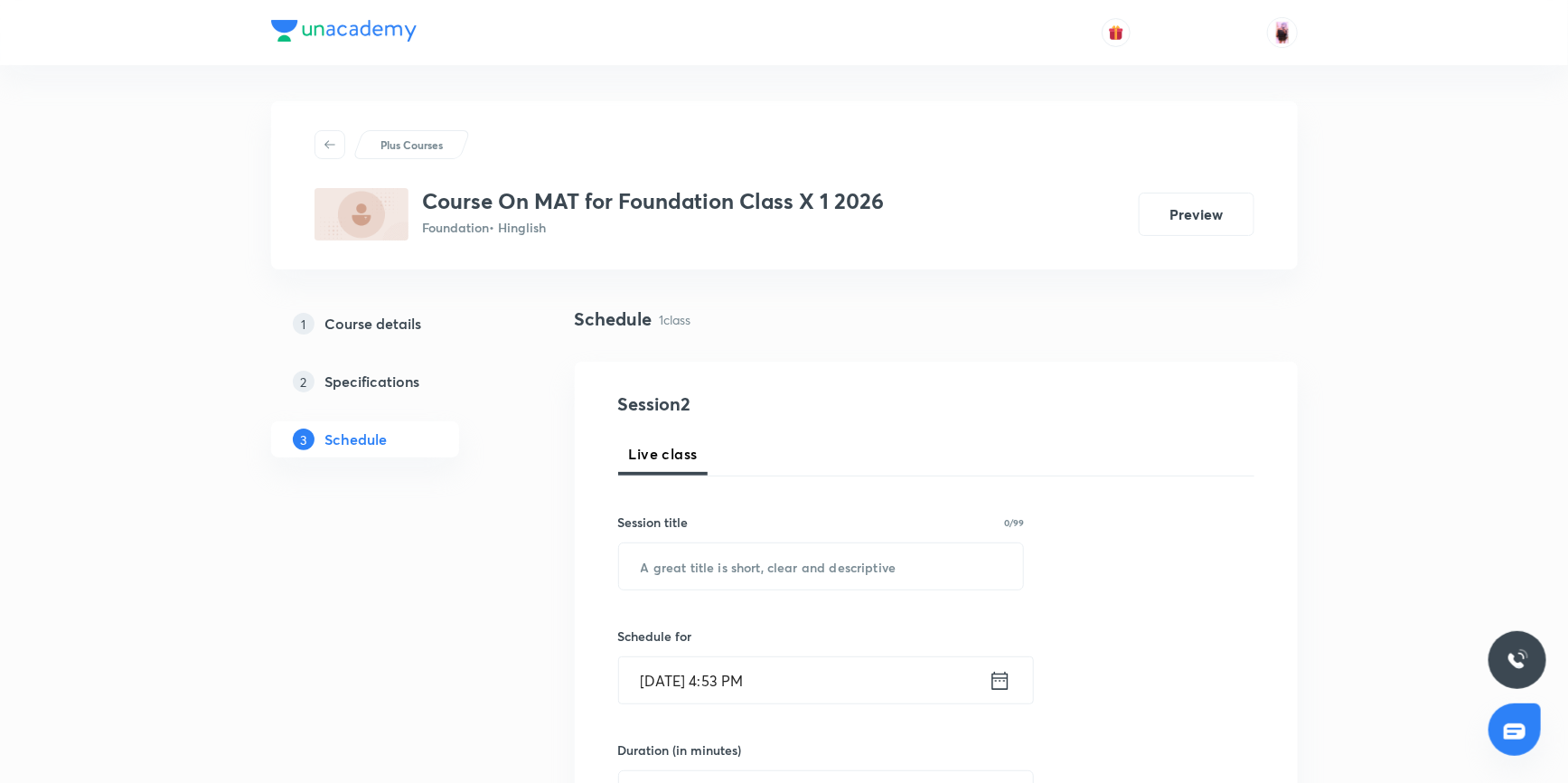
scroll to position [163, 0]
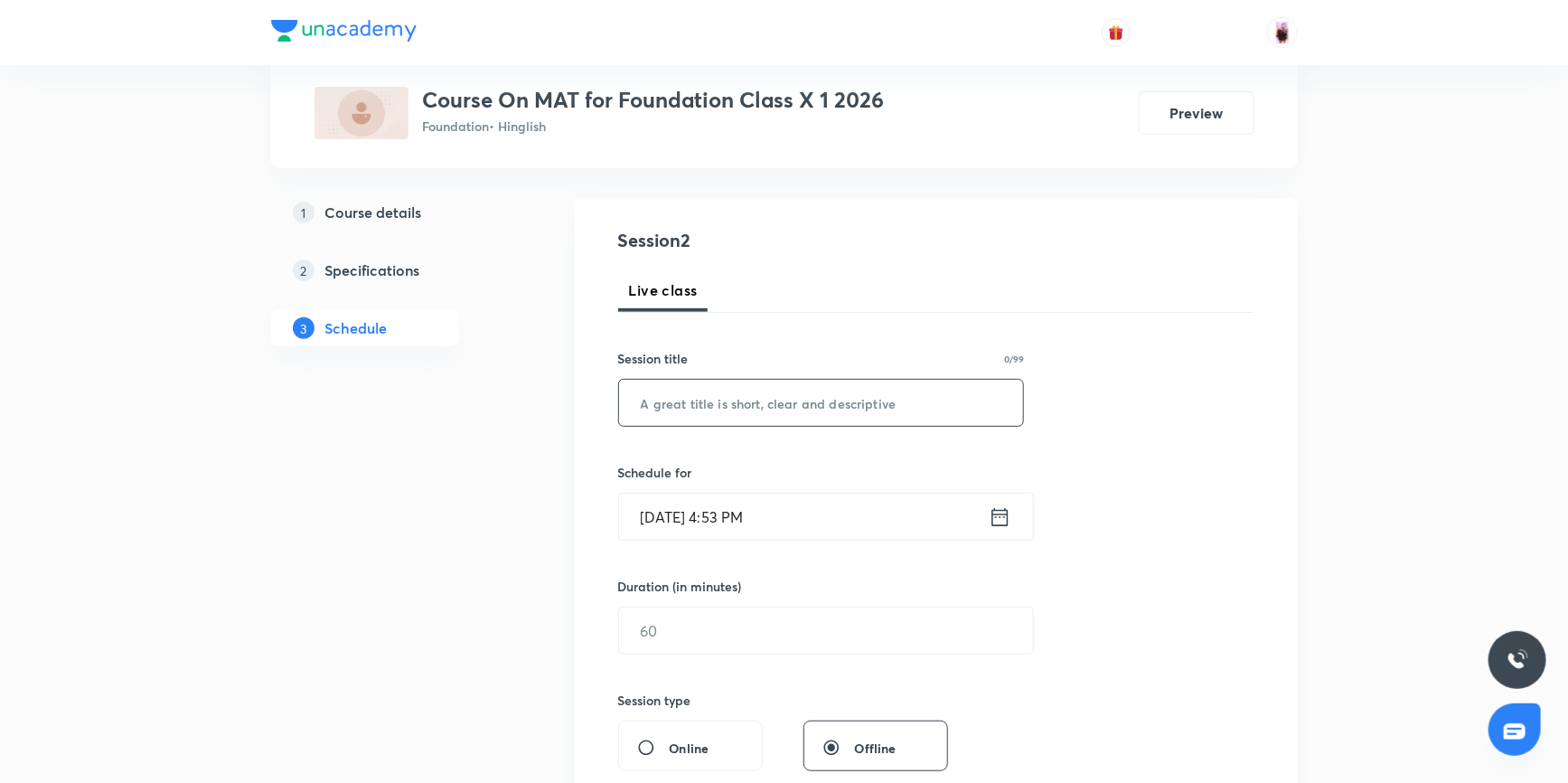
click at [679, 393] on input "text" at bounding box center [821, 402] width 405 height 46
paste input "Reasoning"
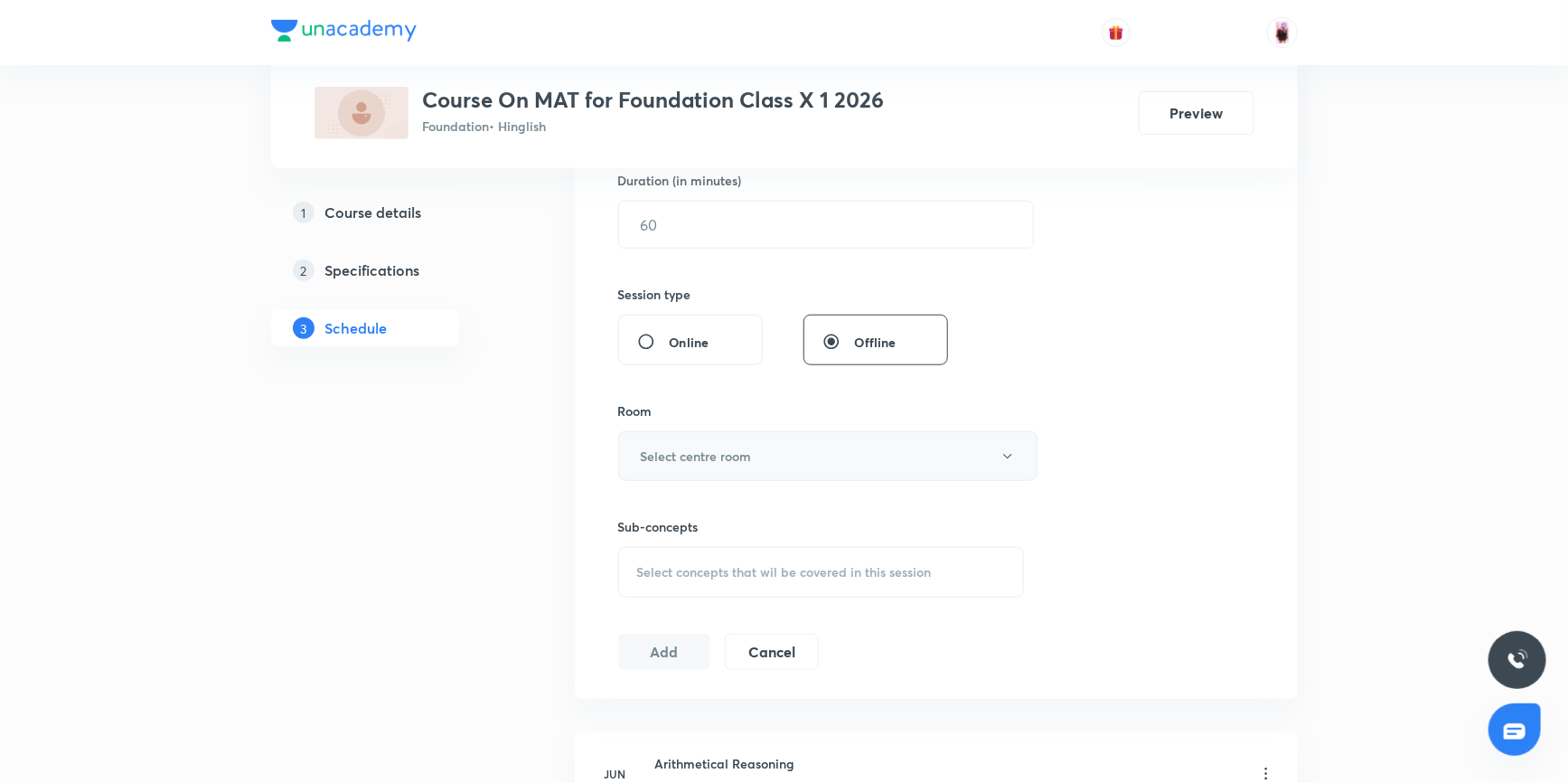
scroll to position [575, 0]
type input "Reasoning"
click at [700, 567] on span "Select concepts that wil be covered in this session" at bounding box center [784, 566] width 294 height 15
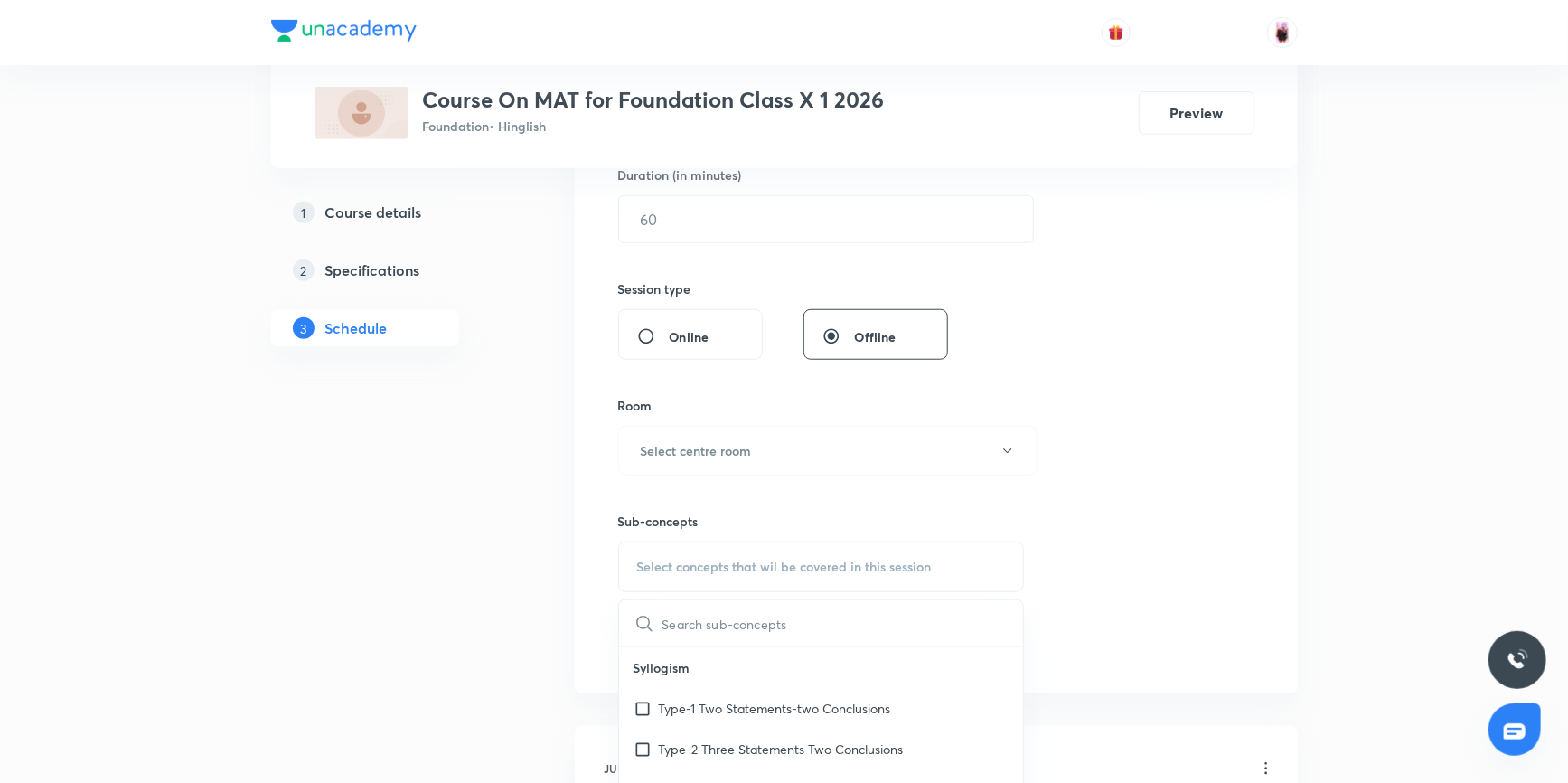
click at [689, 618] on input "text" at bounding box center [844, 623] width 362 height 46
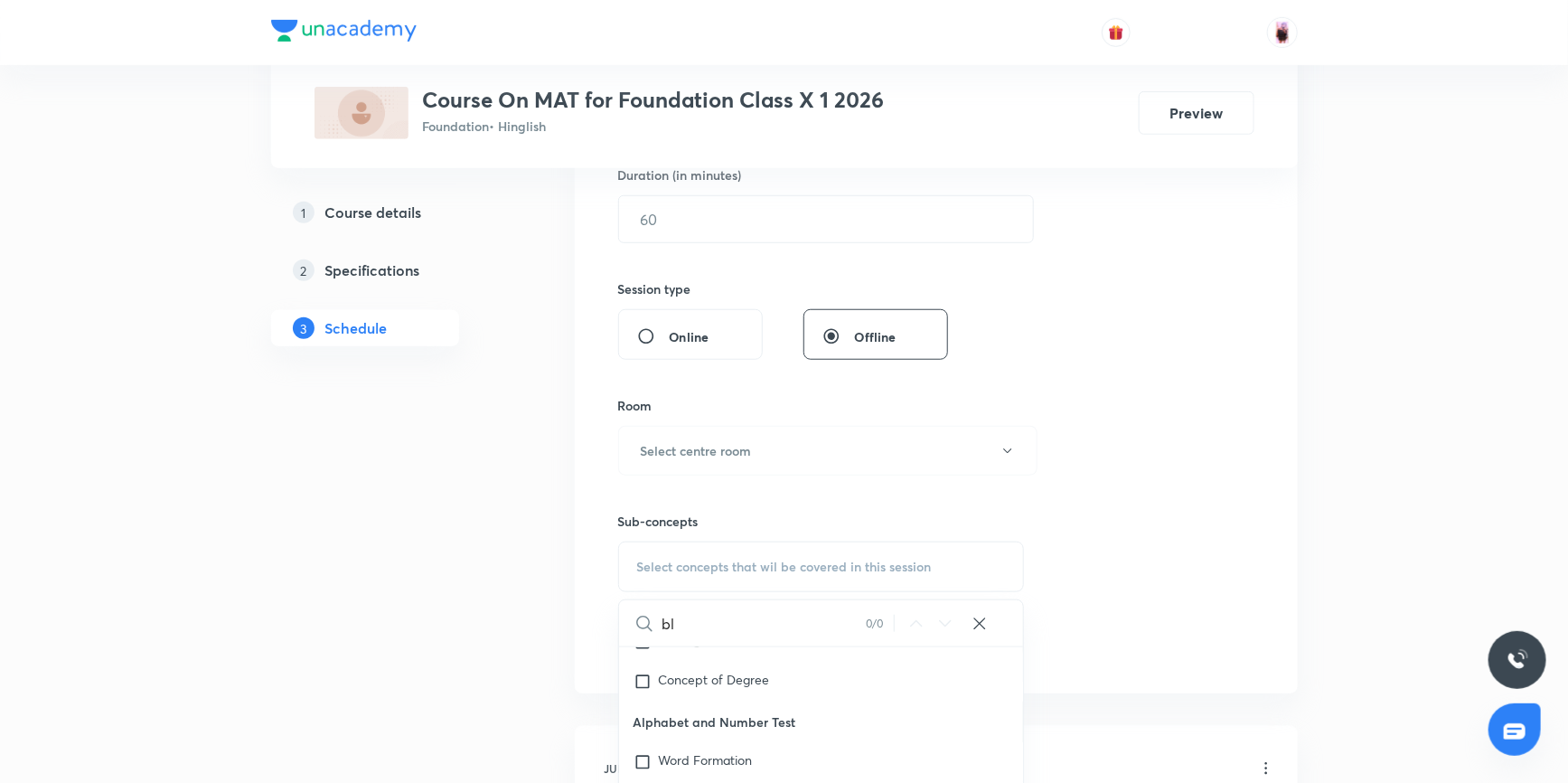
type input "b"
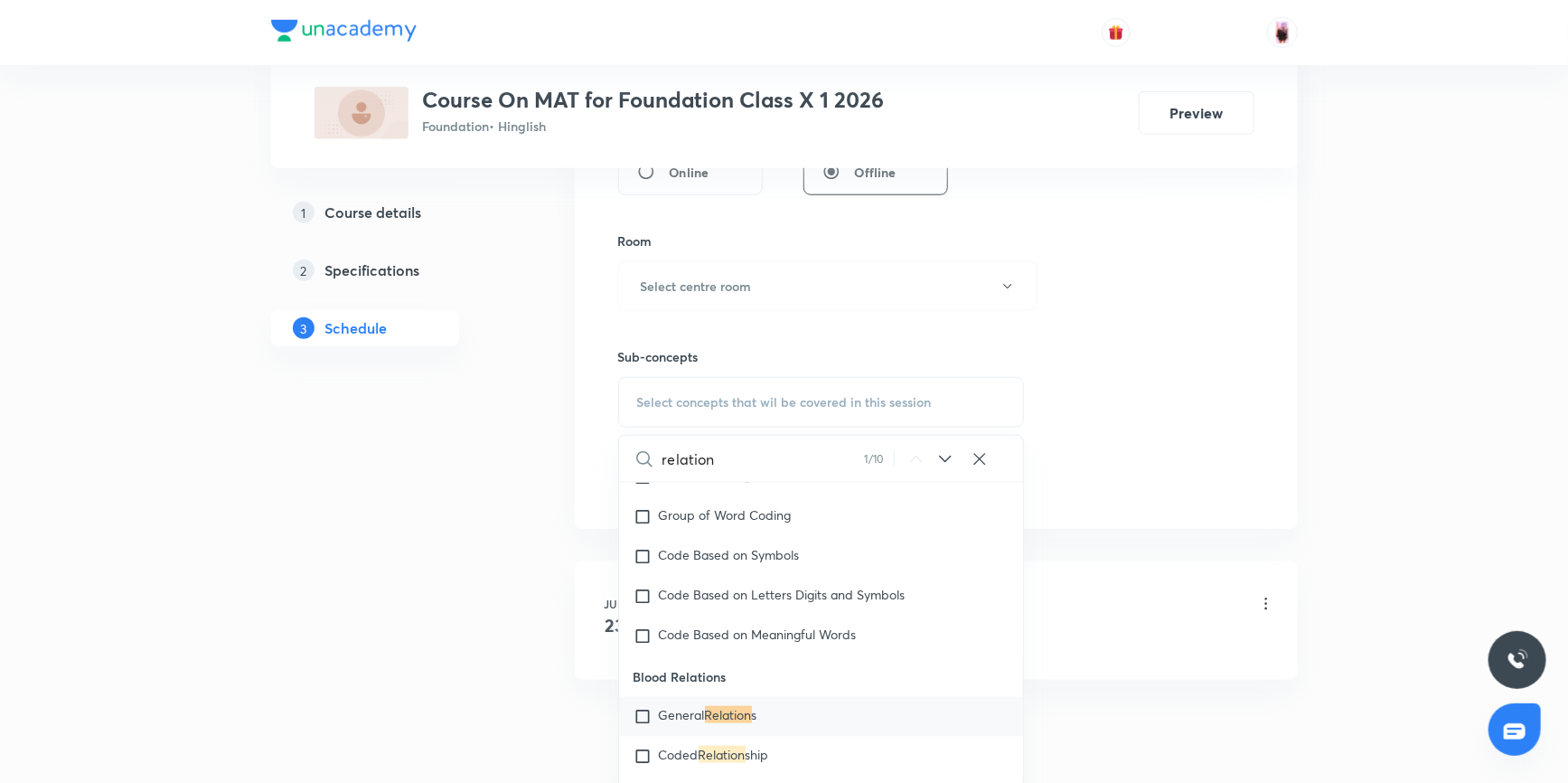
scroll to position [1388, 0]
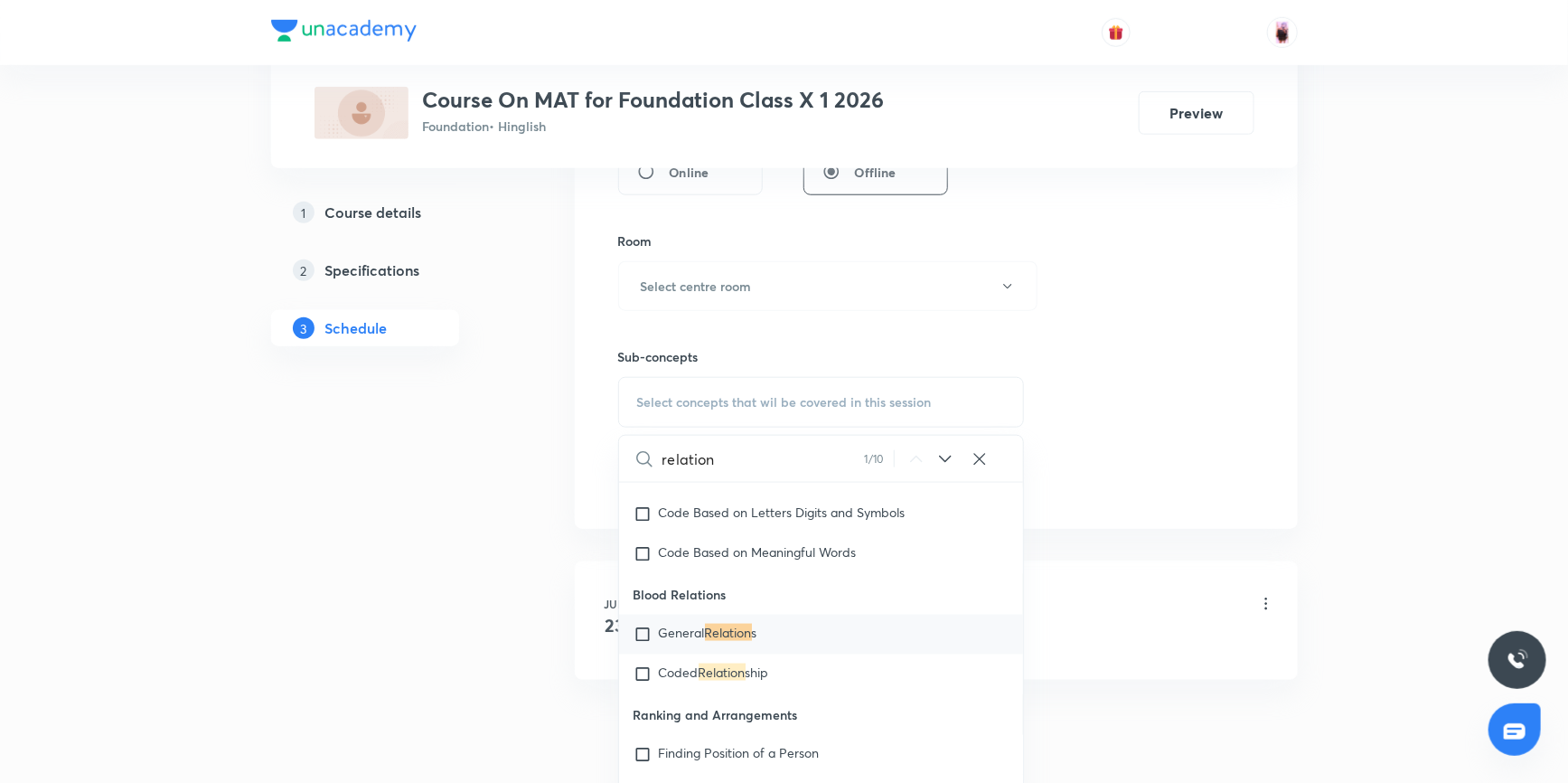
type input "relation"
click at [640, 628] on input "checkbox" at bounding box center [646, 634] width 25 height 18
checkbox input "true"
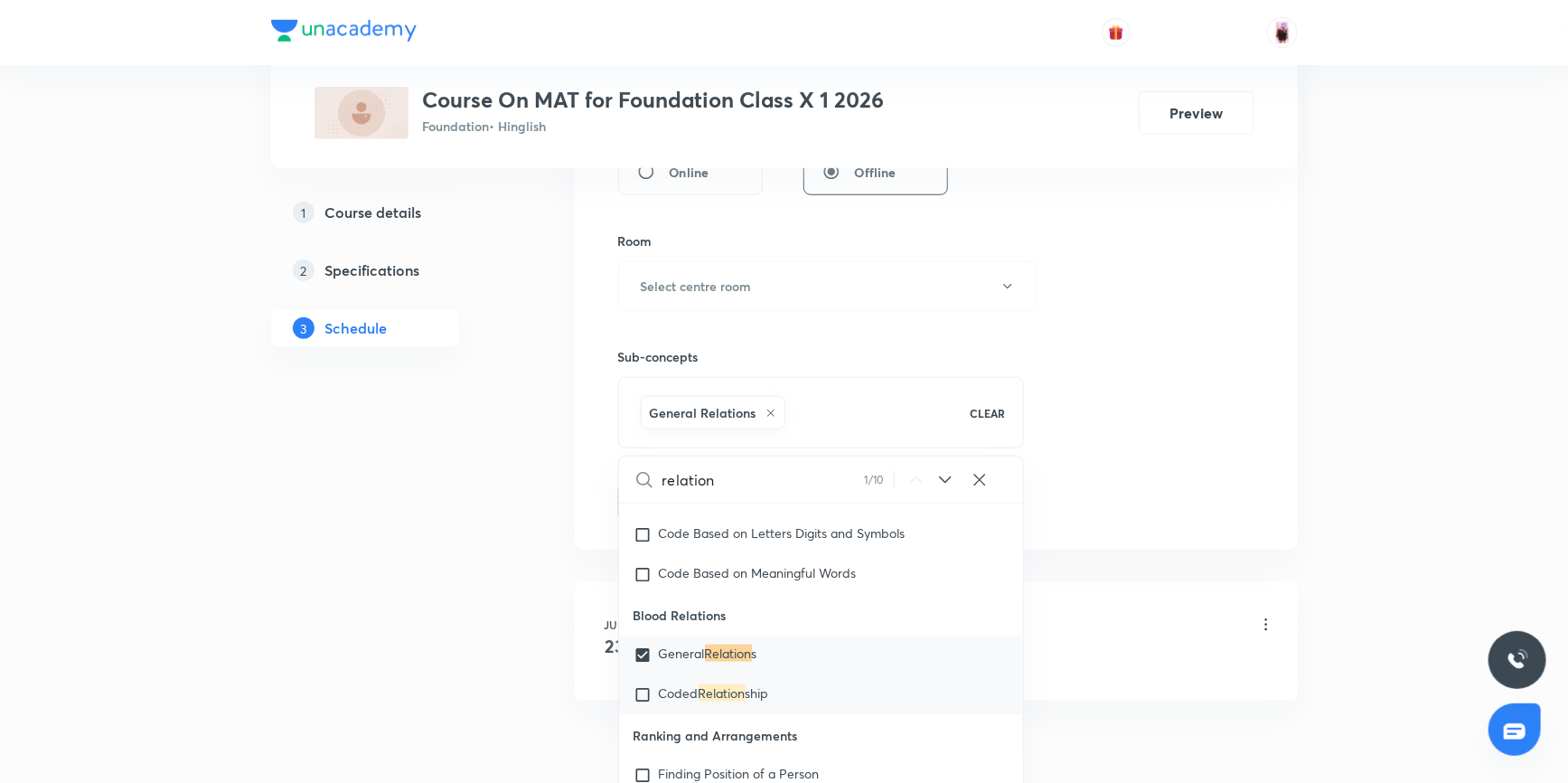
click at [644, 690] on input "checkbox" at bounding box center [646, 695] width 25 height 18
checkbox input "true"
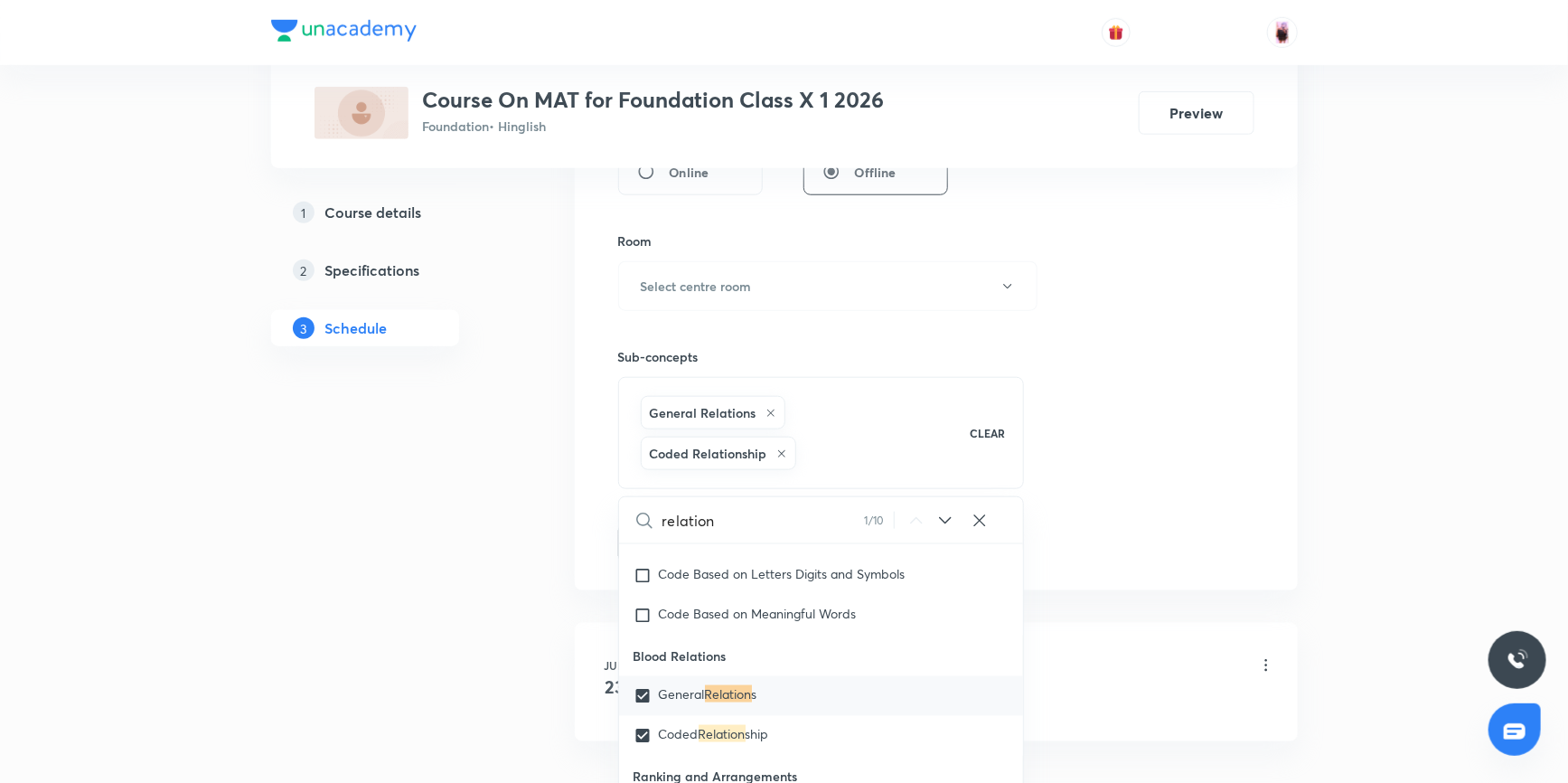
click at [1135, 408] on div "Session 2 Live class Session title 9/99 Reasoning ​ Schedule for Oct 7, 2025, 4…" at bounding box center [936, 106] width 636 height 910
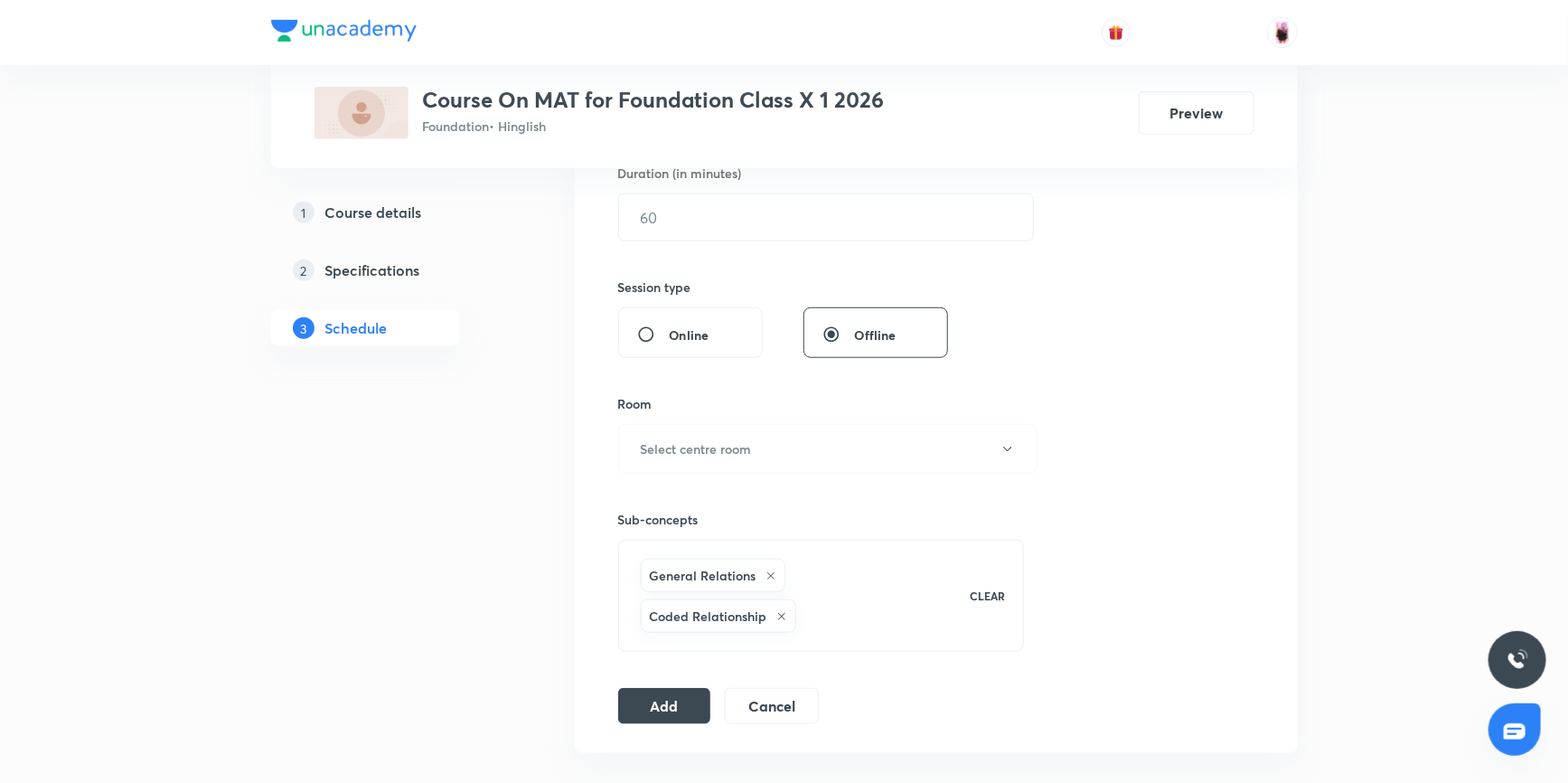
scroll to position [575, 0]
click at [756, 457] on button "Select centre room" at bounding box center [827, 450] width 419 height 50
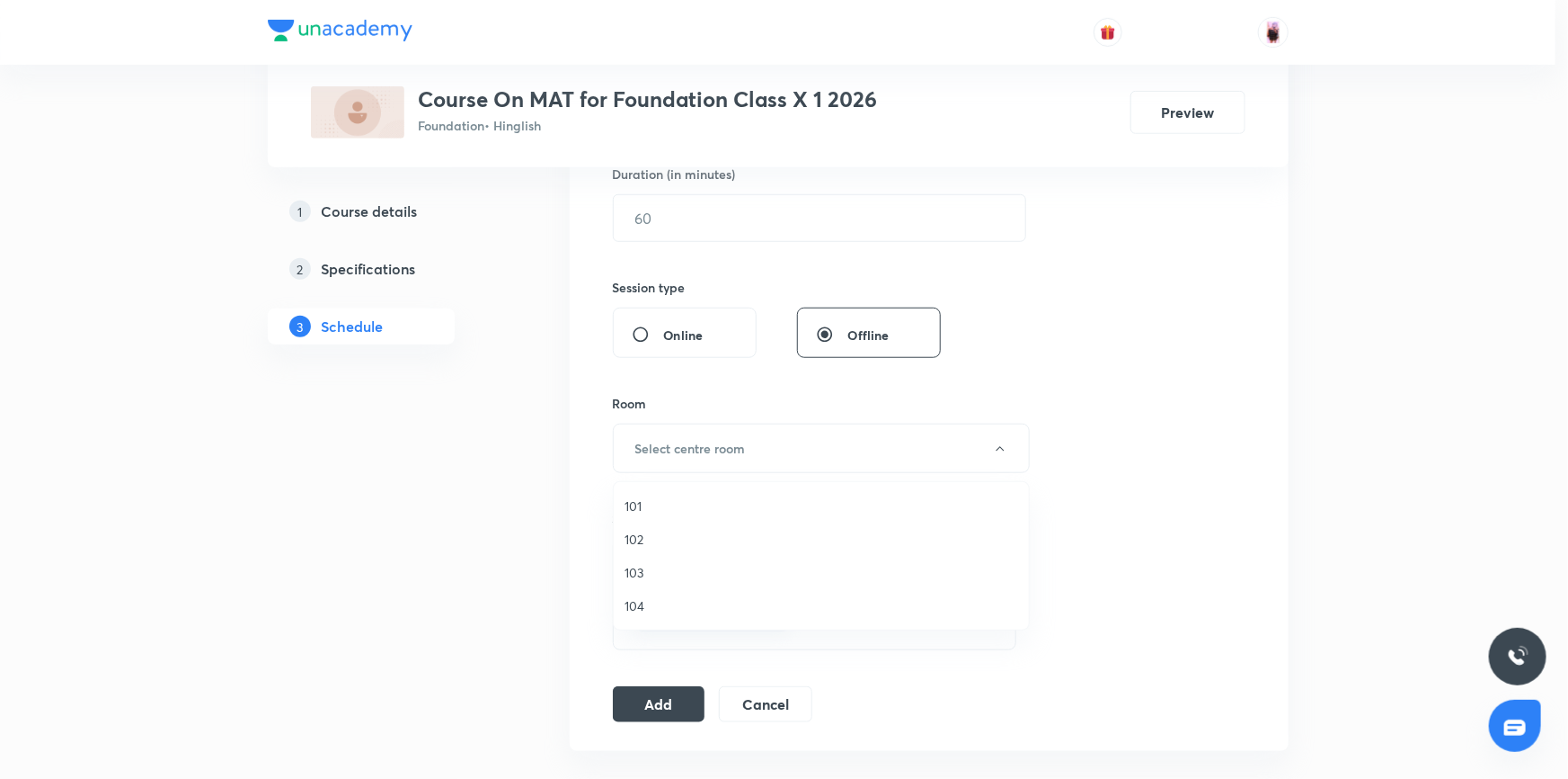
click at [638, 602] on span "104" at bounding box center [820, 605] width 394 height 18
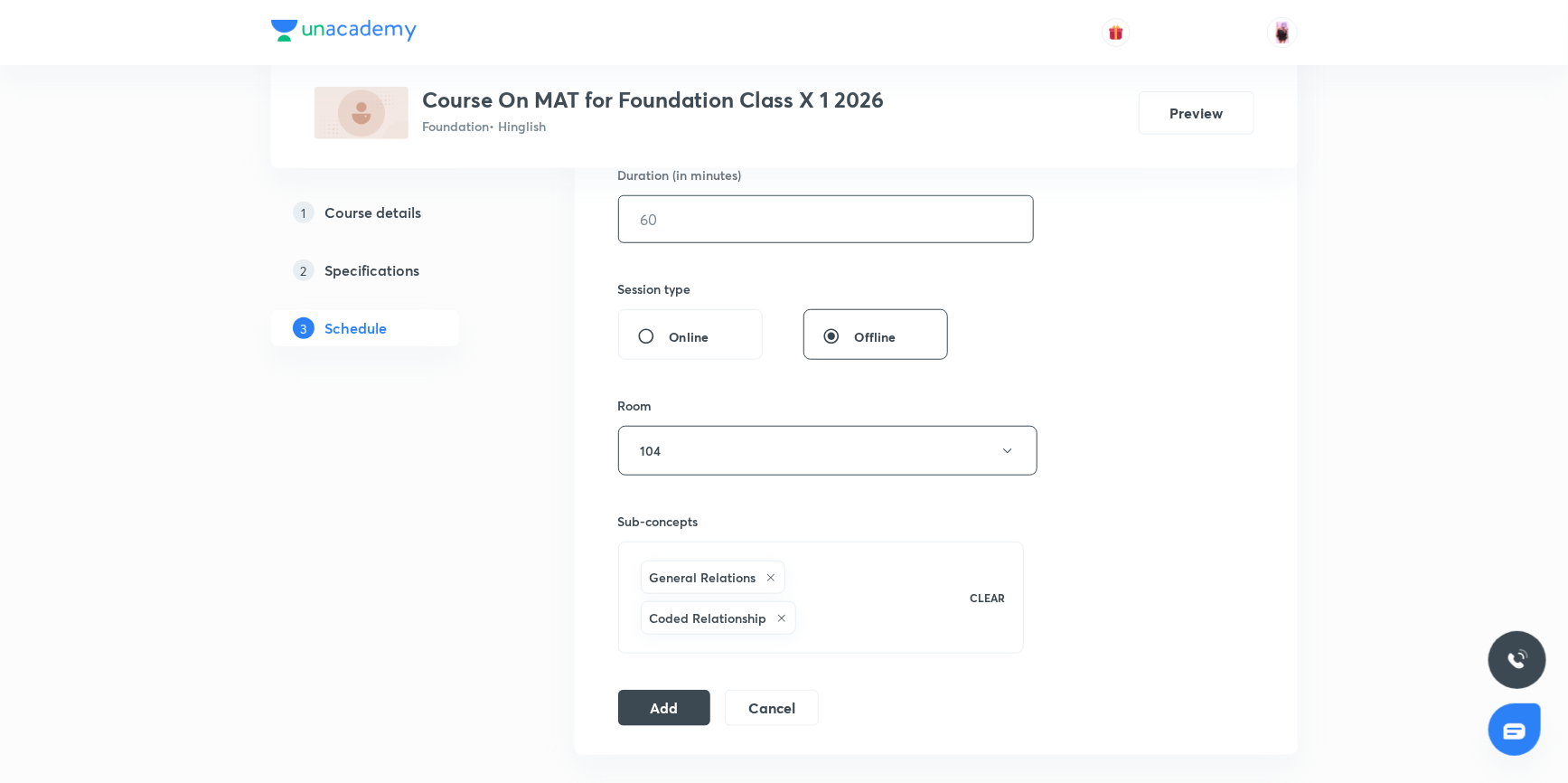
click at [678, 209] on input "text" at bounding box center [825, 219] width 414 height 46
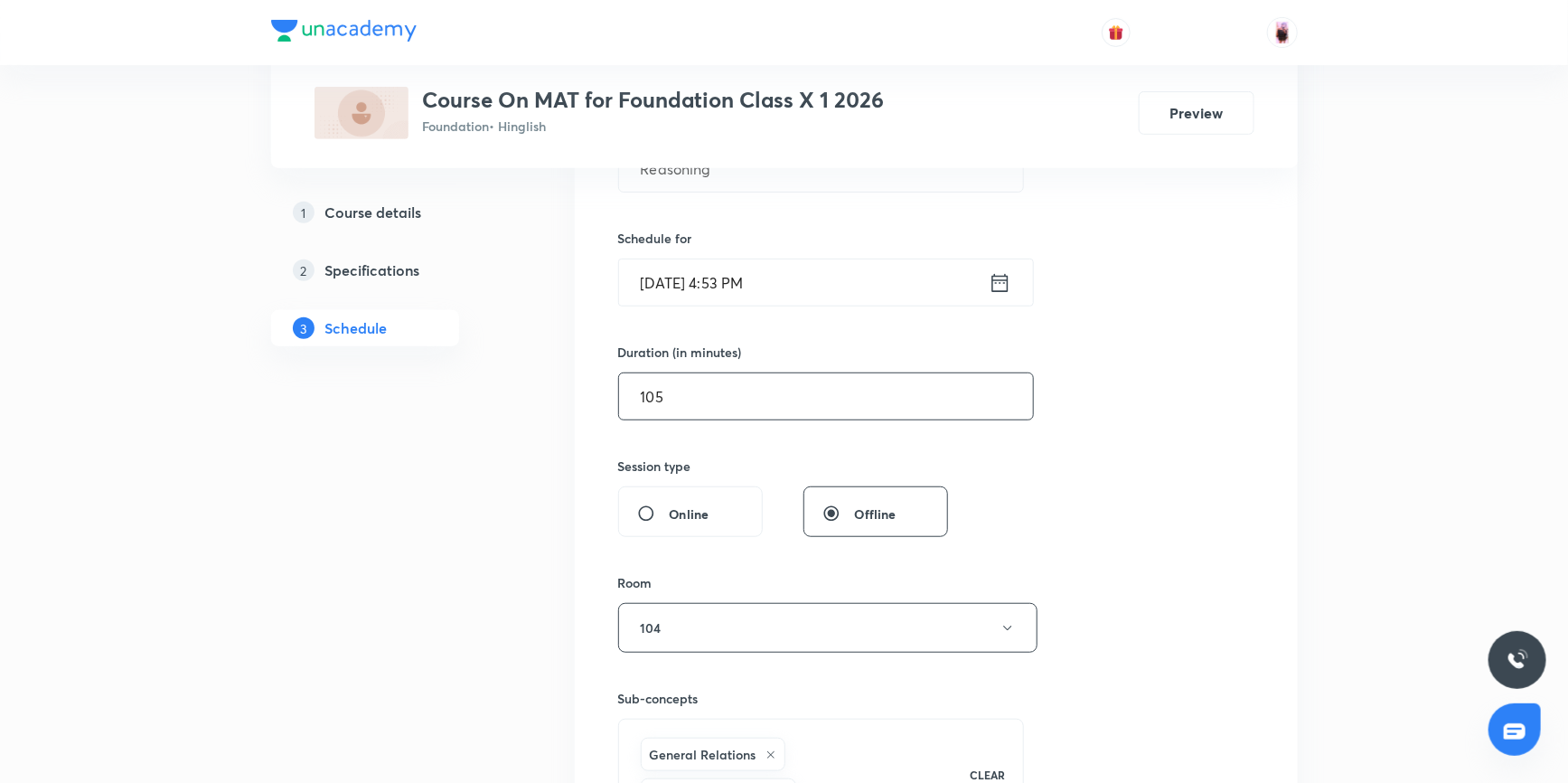
scroll to position [328, 0]
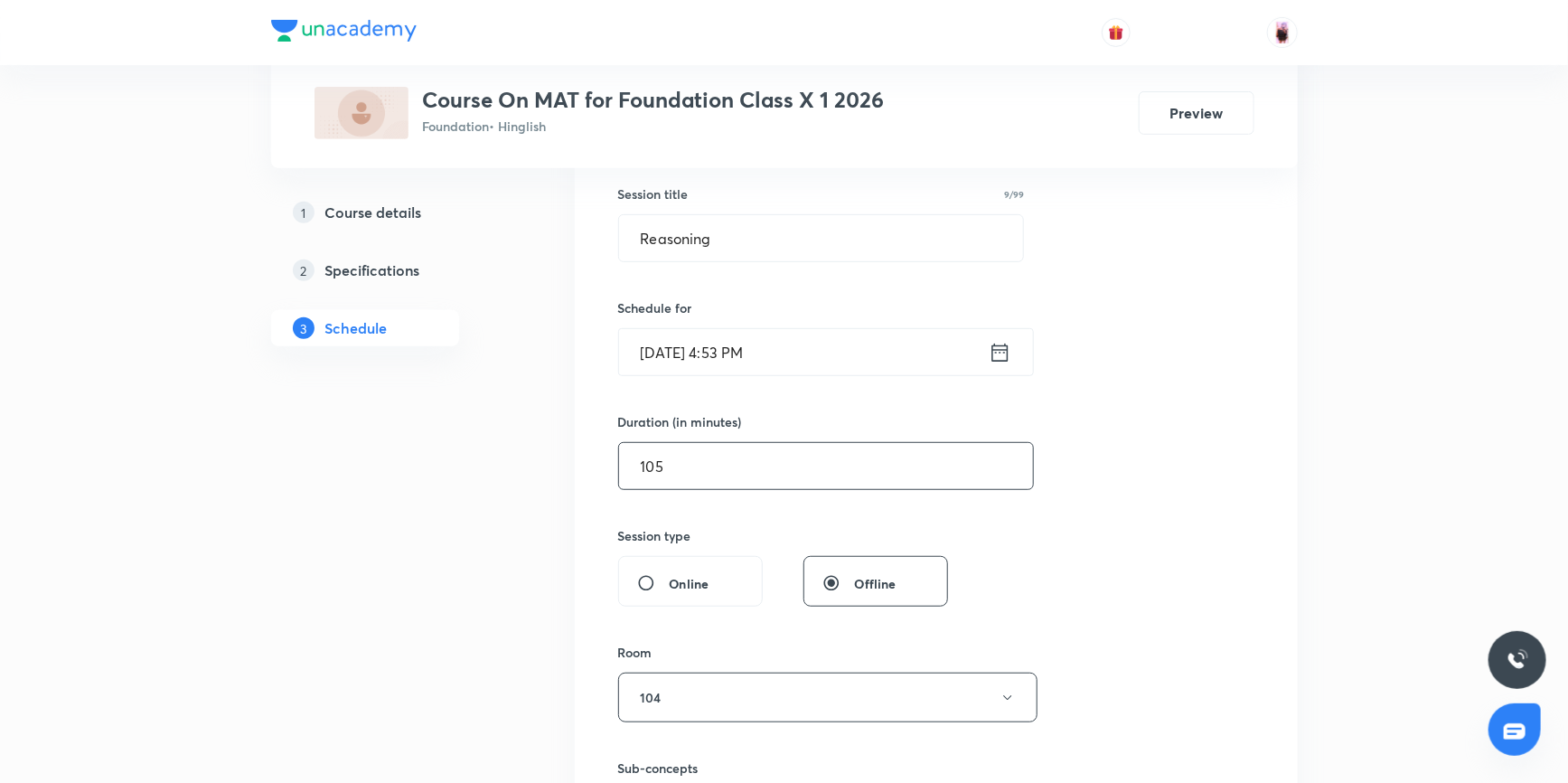
type input "105"
click at [999, 353] on icon at bounding box center [999, 353] width 22 height 25
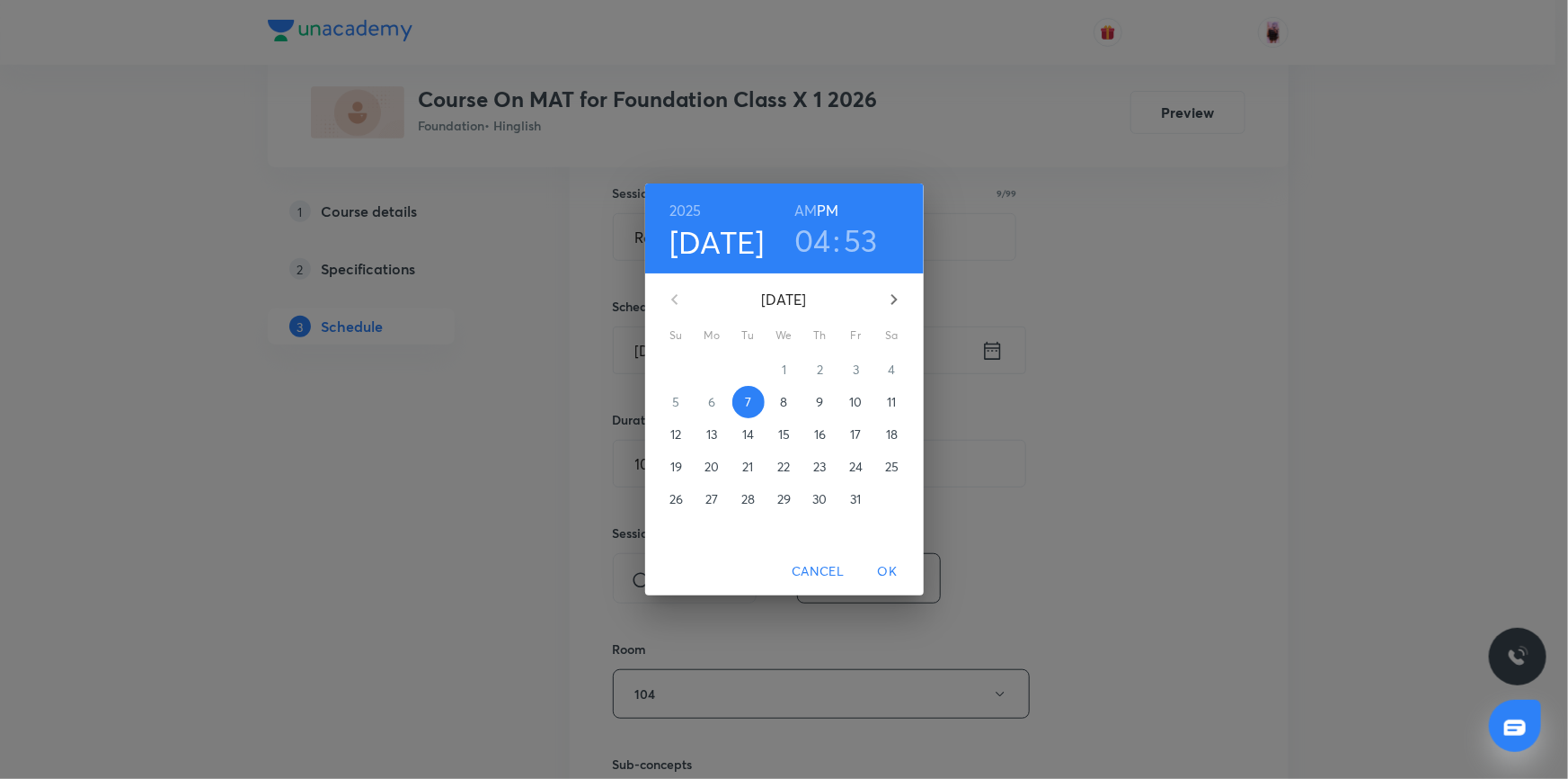
click at [811, 247] on h3 "04" at bounding box center [813, 239] width 37 height 38
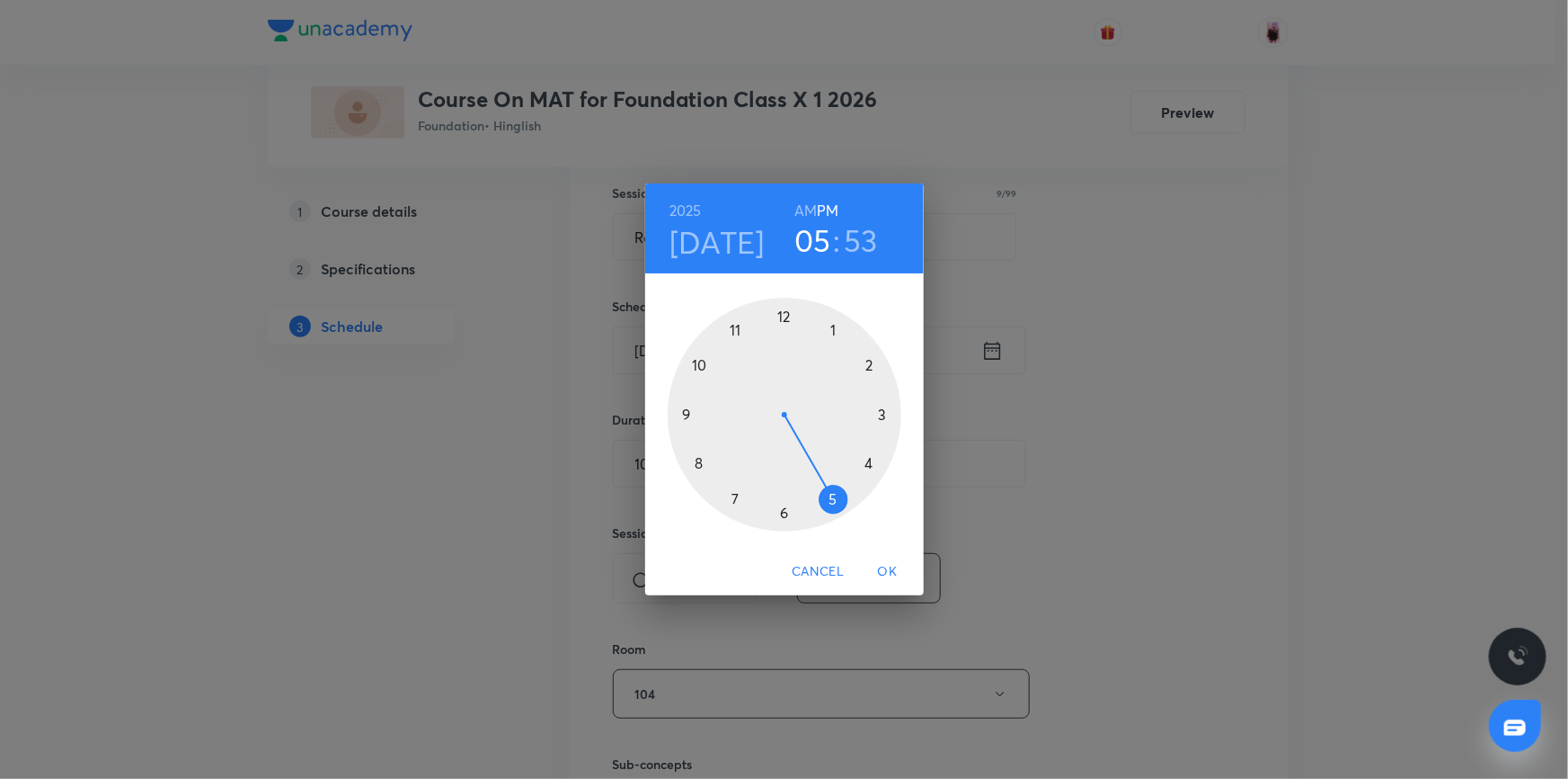
drag, startPoint x: 869, startPoint y: 460, endPoint x: 841, endPoint y: 496, distance: 45.6
click at [841, 496] on div at bounding box center [784, 414] width 233 height 233
drag, startPoint x: 708, startPoint y: 360, endPoint x: 789, endPoint y: 520, distance: 179.3
click at [789, 520] on div at bounding box center [784, 414] width 233 height 233
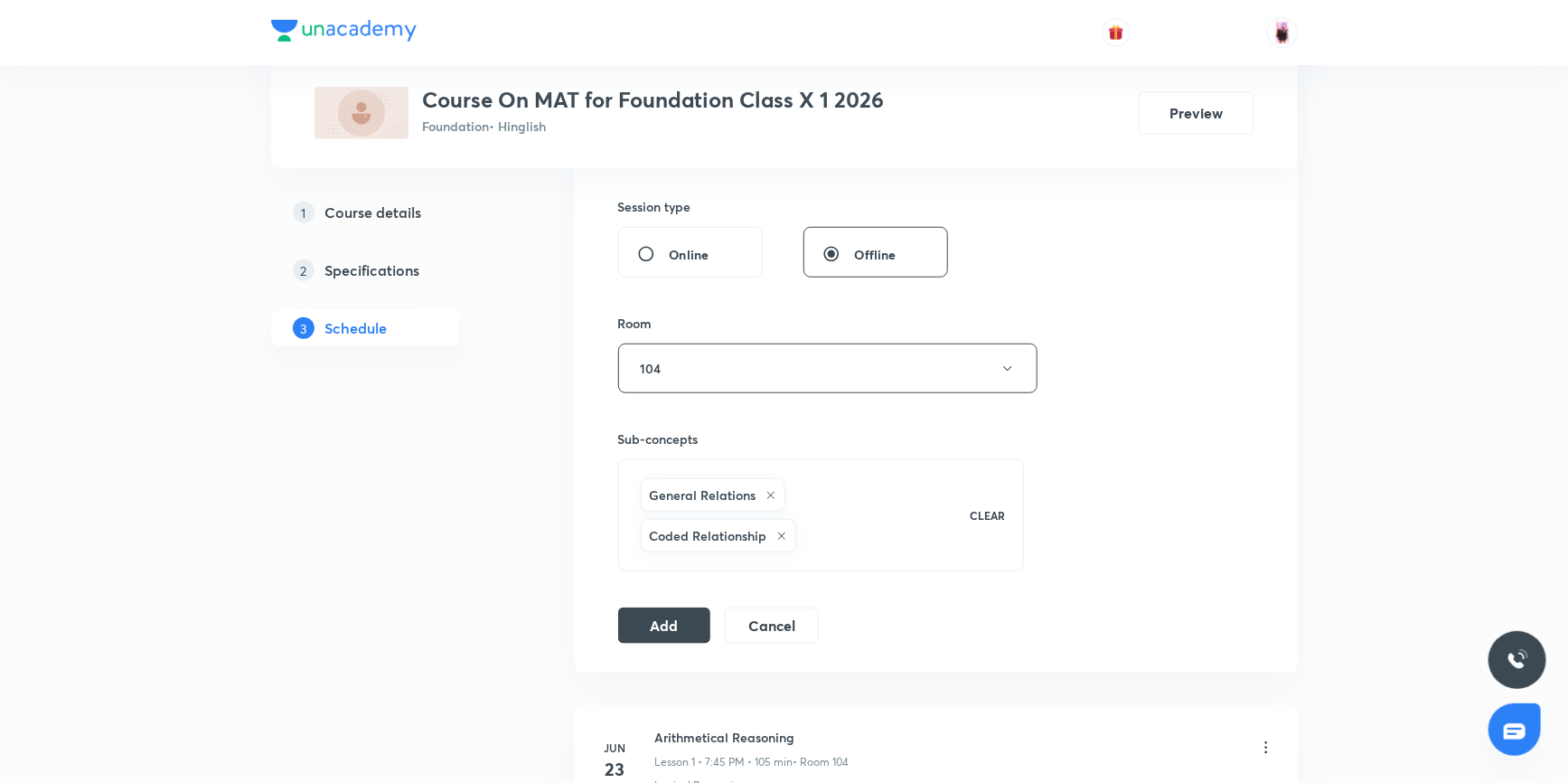
scroll to position [739, 0]
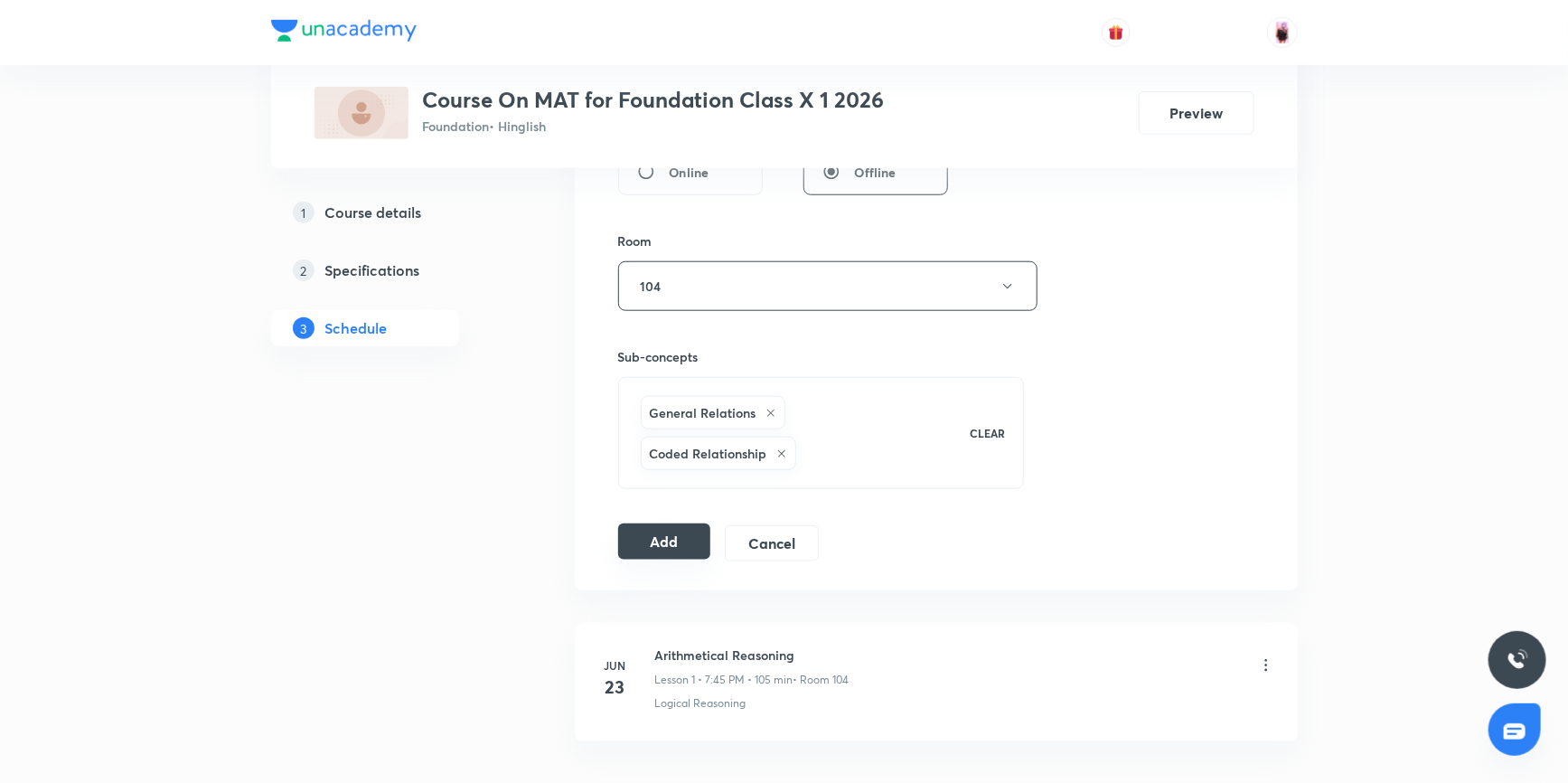
click at [674, 523] on button "Add" at bounding box center [664, 541] width 93 height 36
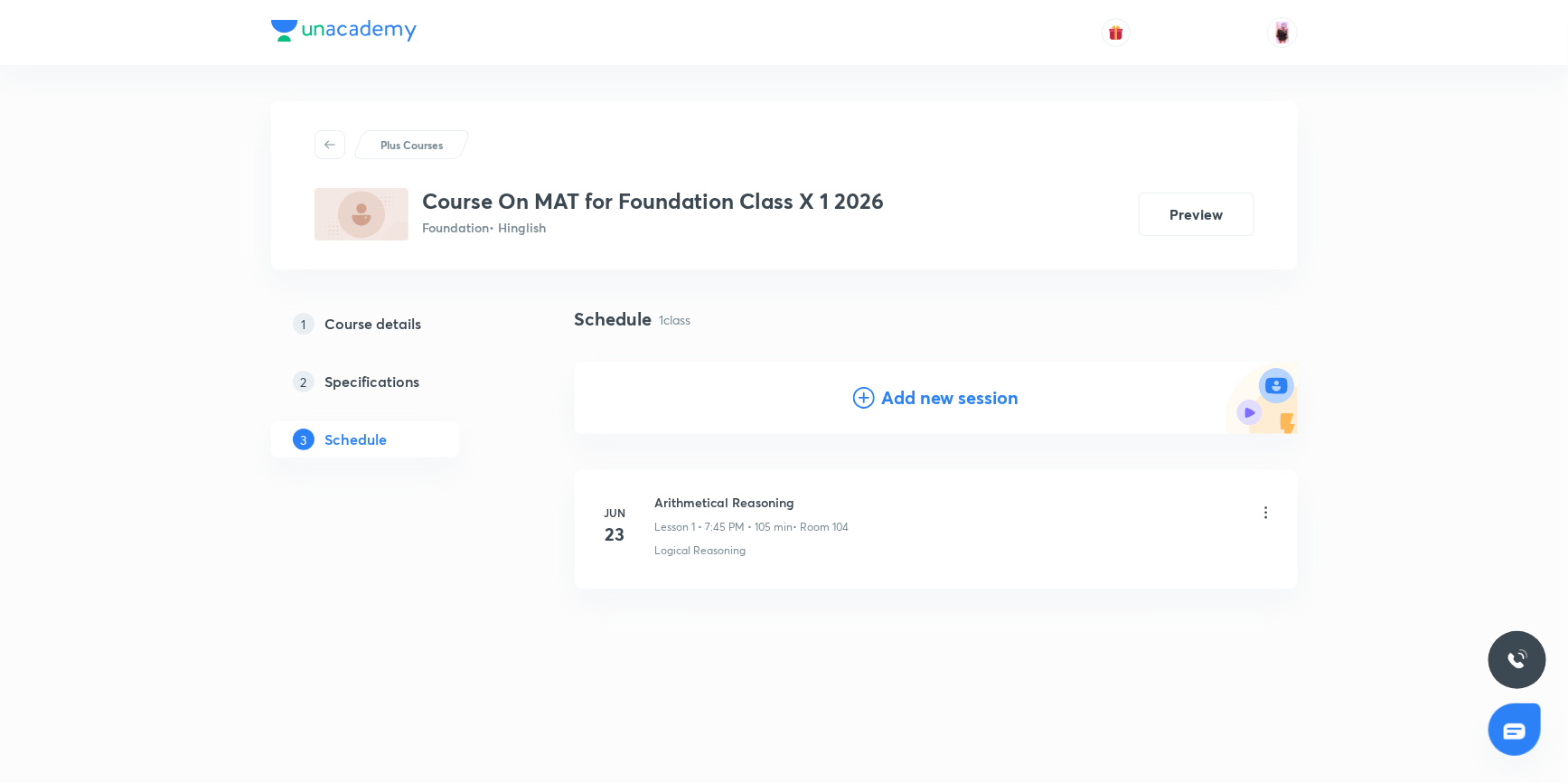
scroll to position [0, 0]
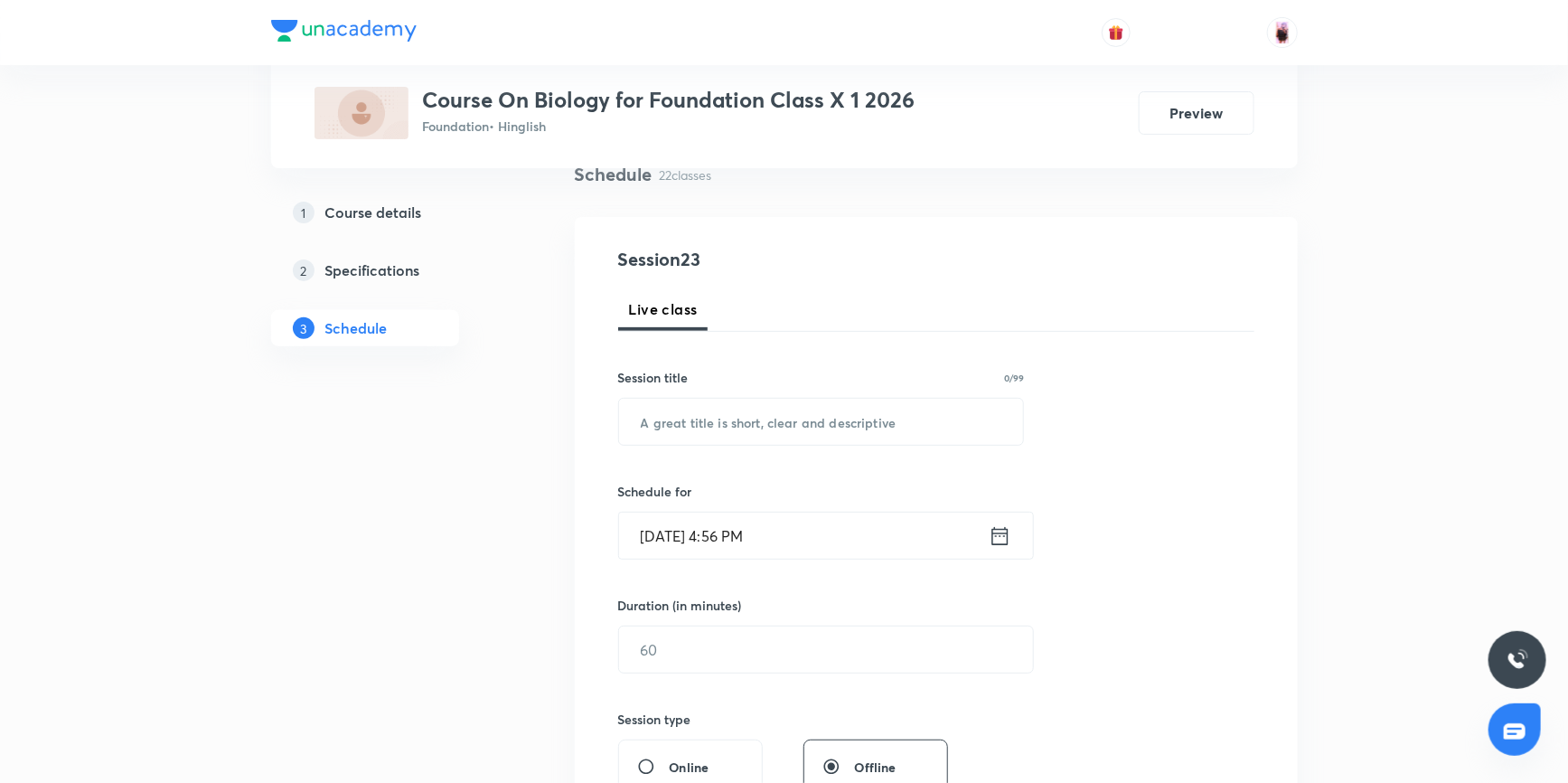
scroll to position [163, 0]
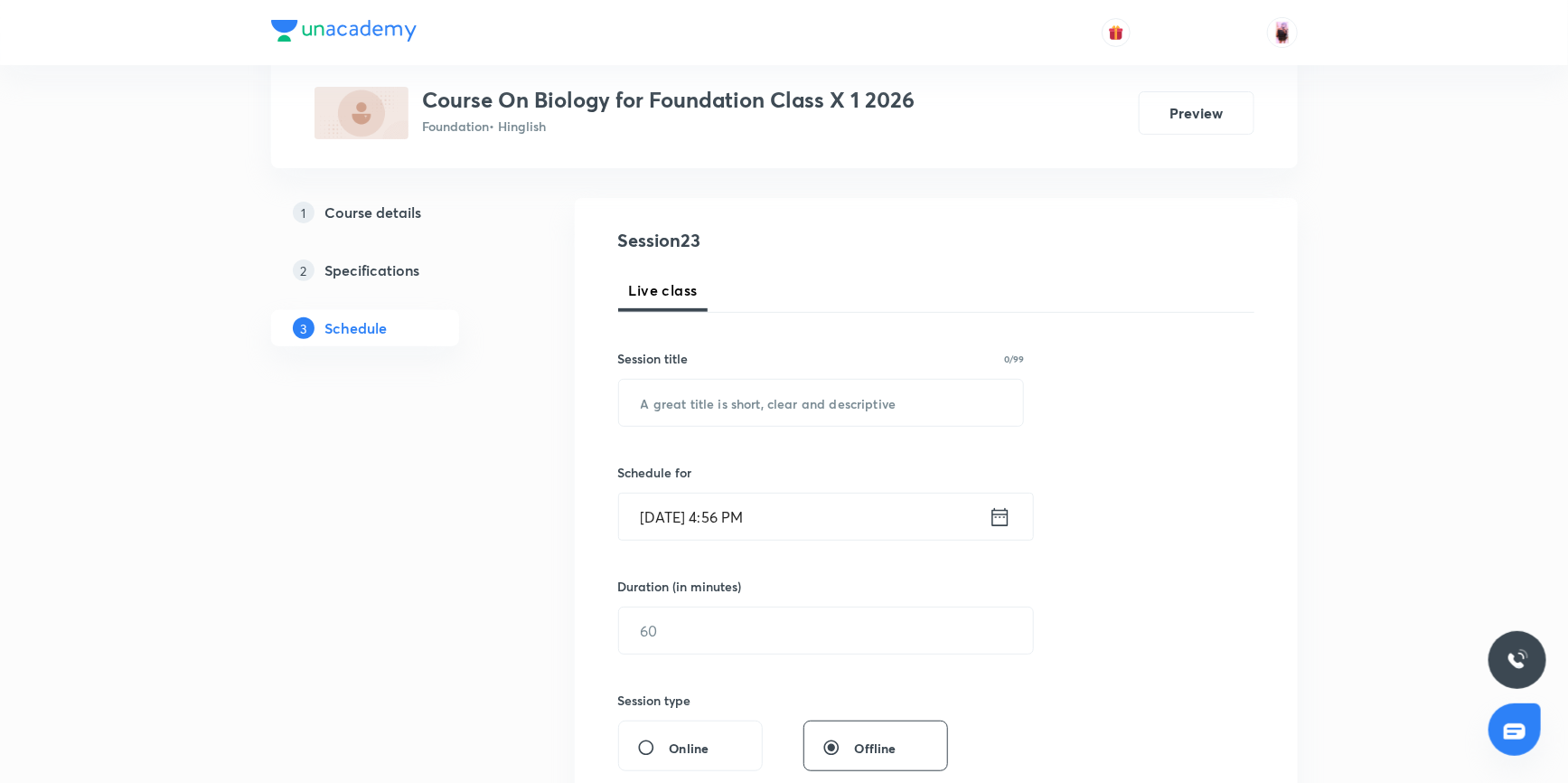
click at [1005, 521] on icon at bounding box center [999, 517] width 22 height 25
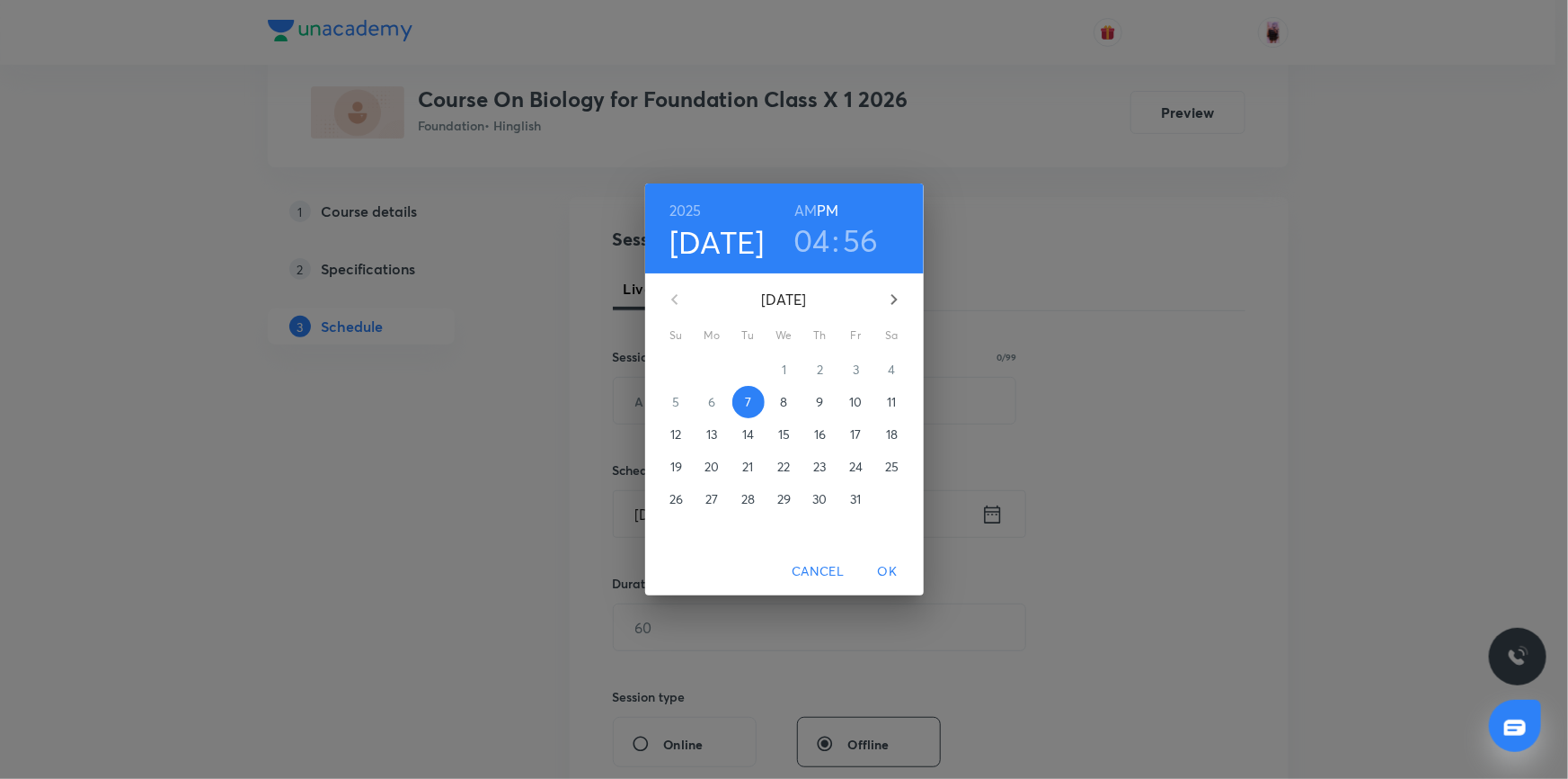
click at [819, 240] on h3 "04" at bounding box center [812, 239] width 37 height 38
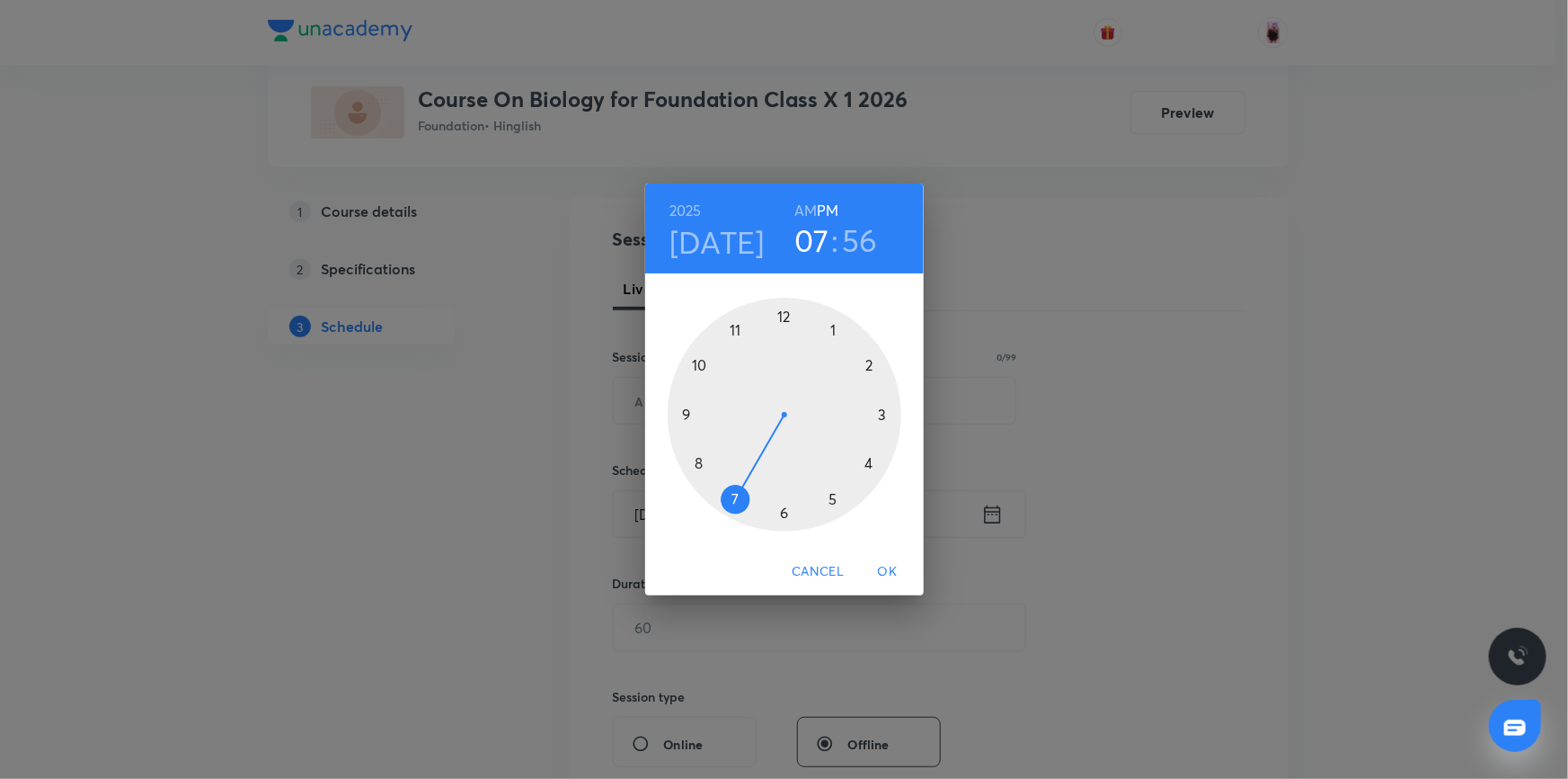
drag, startPoint x: 866, startPoint y: 458, endPoint x: 749, endPoint y: 509, distance: 127.6
click at [749, 509] on div at bounding box center [784, 414] width 233 height 233
drag, startPoint x: 743, startPoint y: 322, endPoint x: 697, endPoint y: 412, distance: 101.1
click at [697, 412] on div at bounding box center [784, 414] width 233 height 233
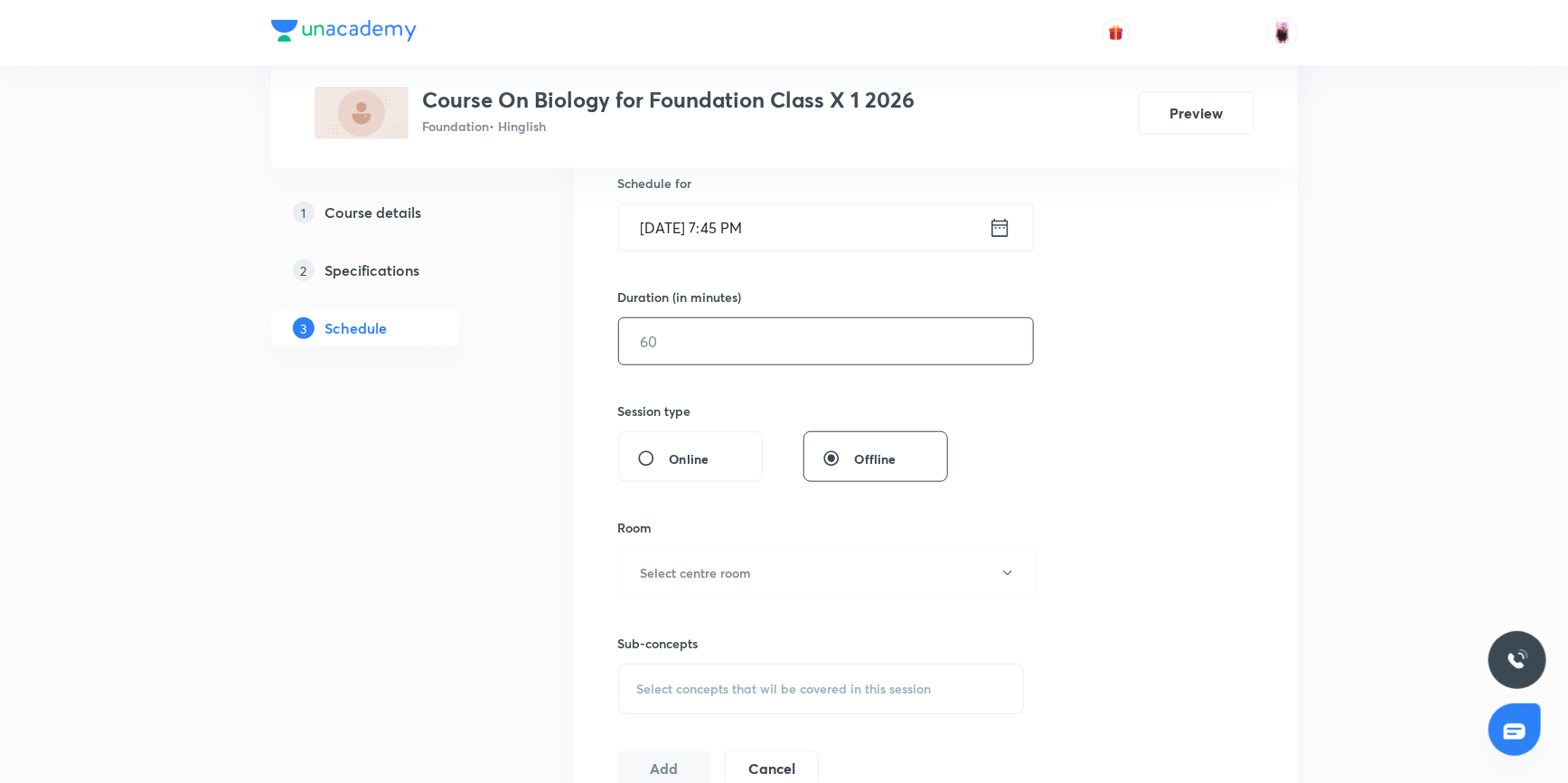
scroll to position [493, 0]
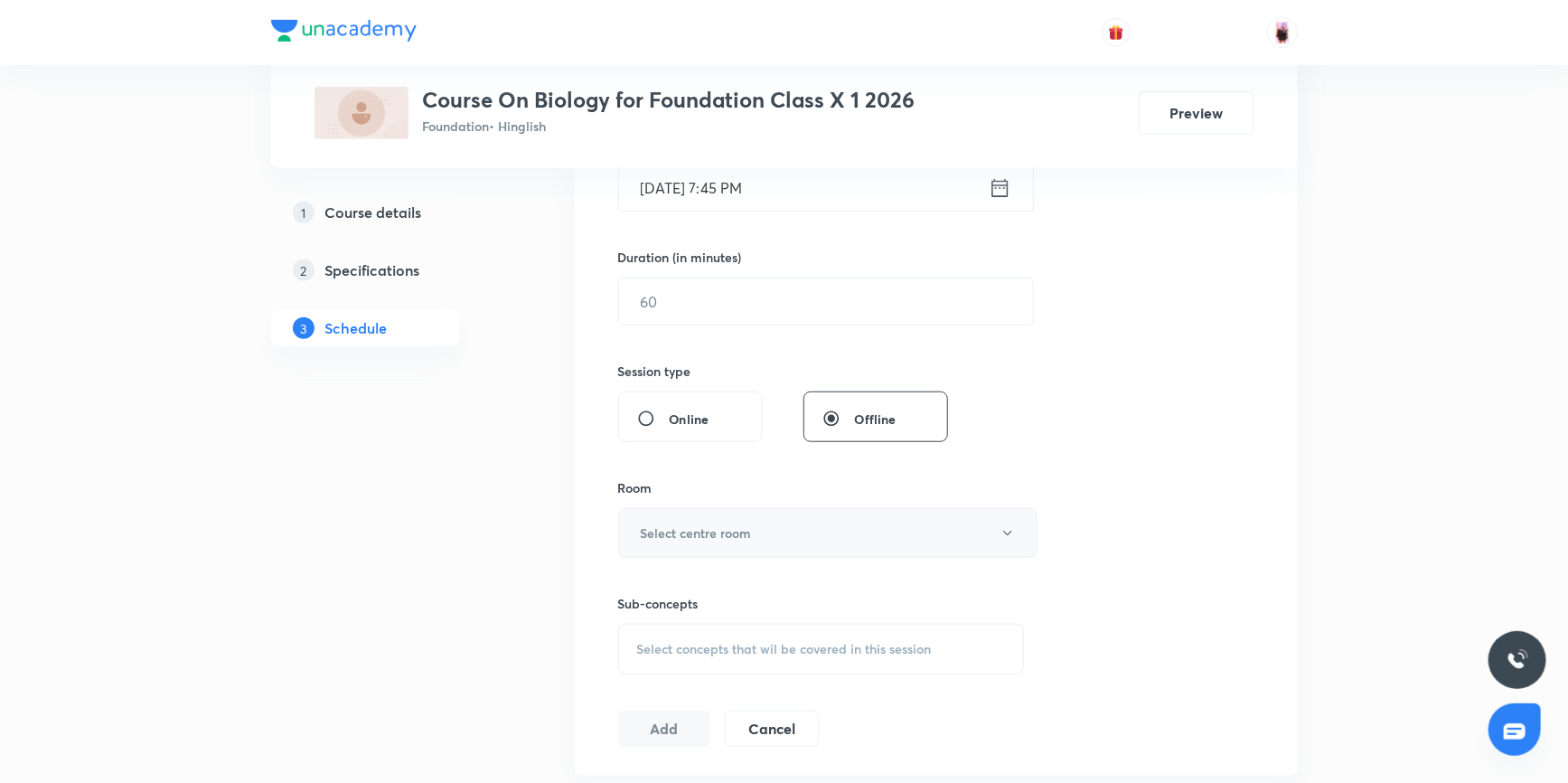
click at [693, 533] on h6 "Select centre room" at bounding box center [696, 532] width 111 height 19
click at [646, 686] on span "104" at bounding box center [825, 689] width 396 height 19
click at [708, 301] on input "text" at bounding box center [825, 301] width 414 height 46
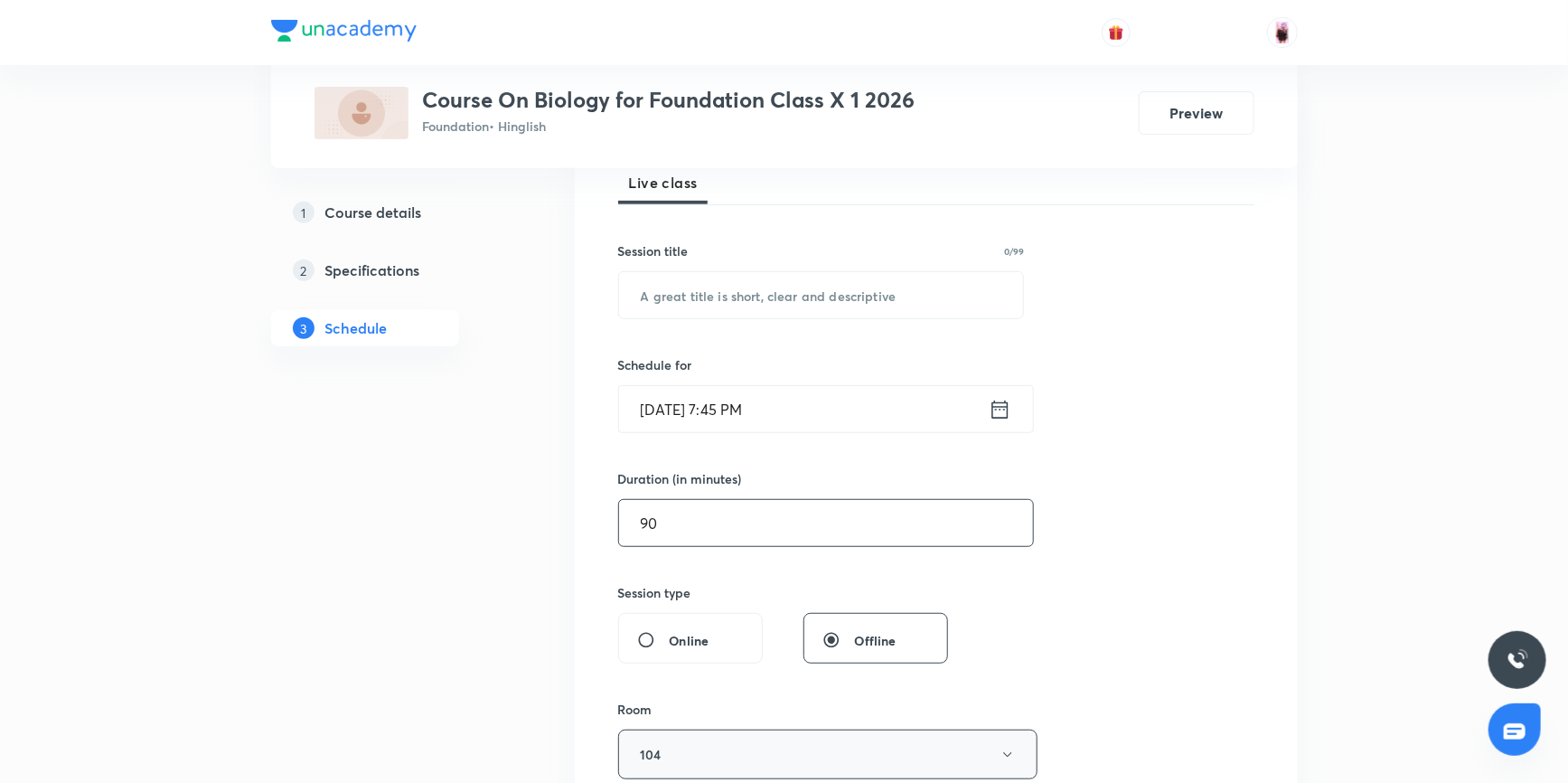
scroll to position [245, 0]
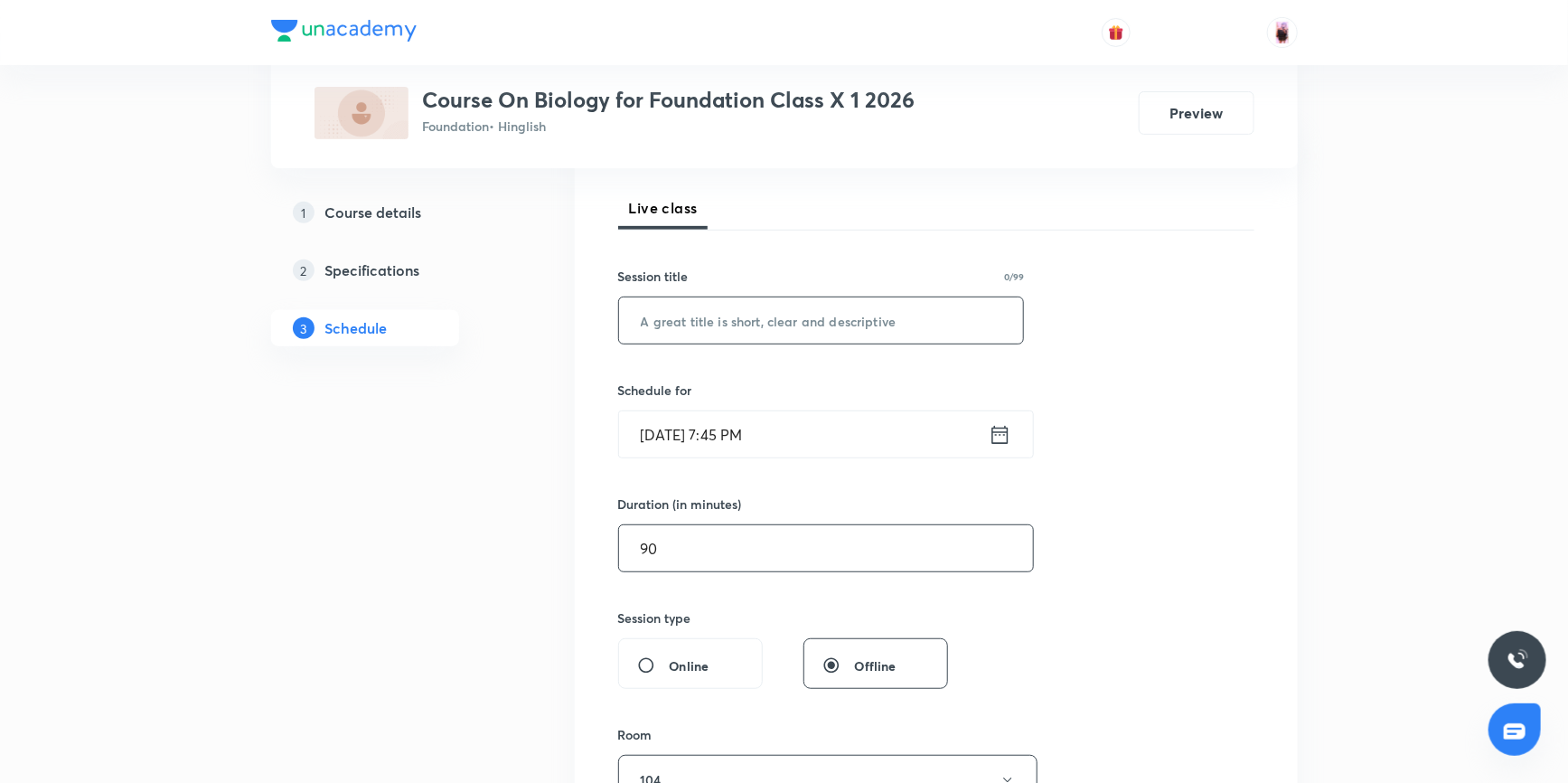
type input "90"
click at [699, 313] on input "text" at bounding box center [821, 320] width 405 height 46
type input "o"
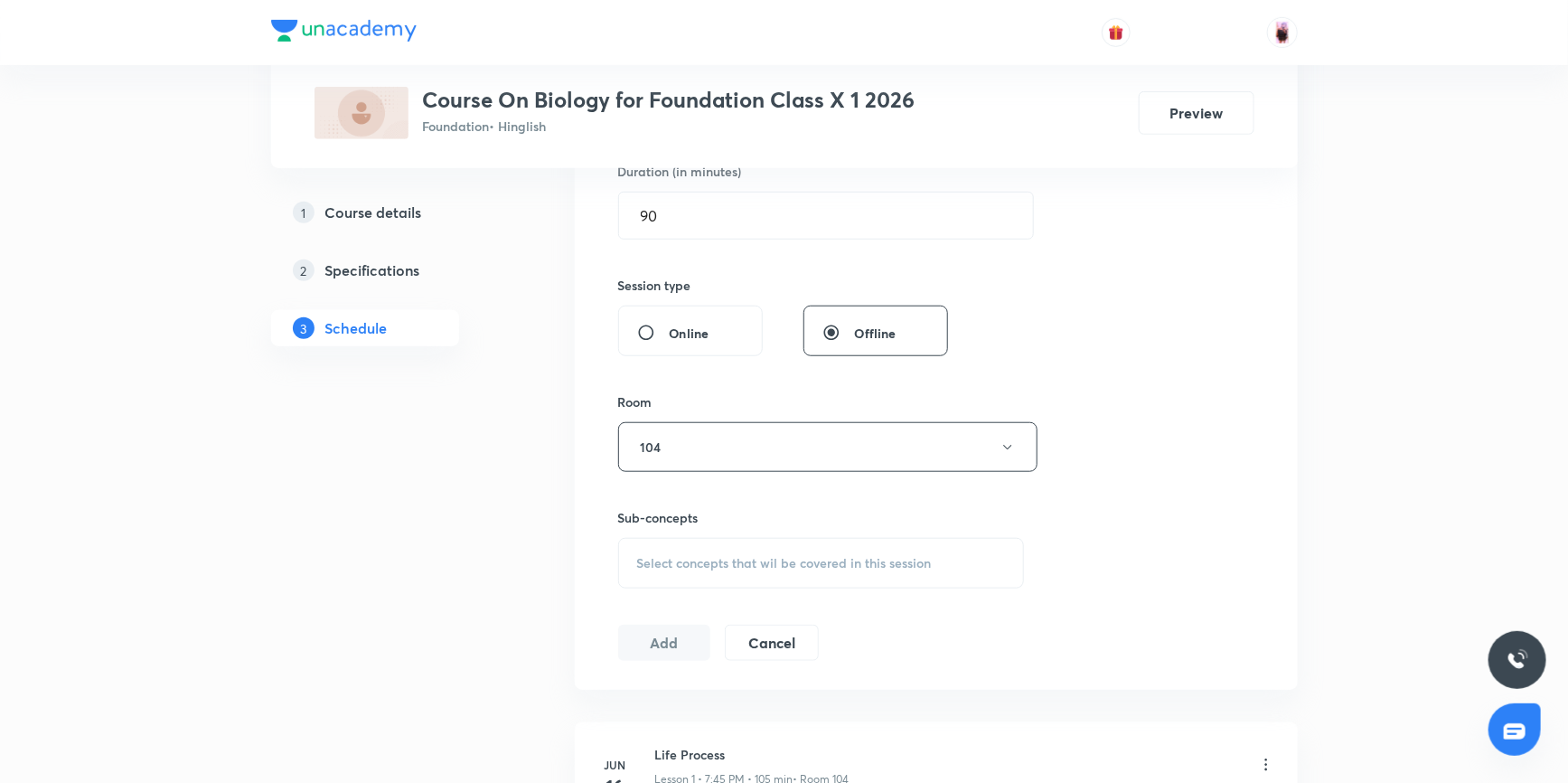
scroll to position [657, 0]
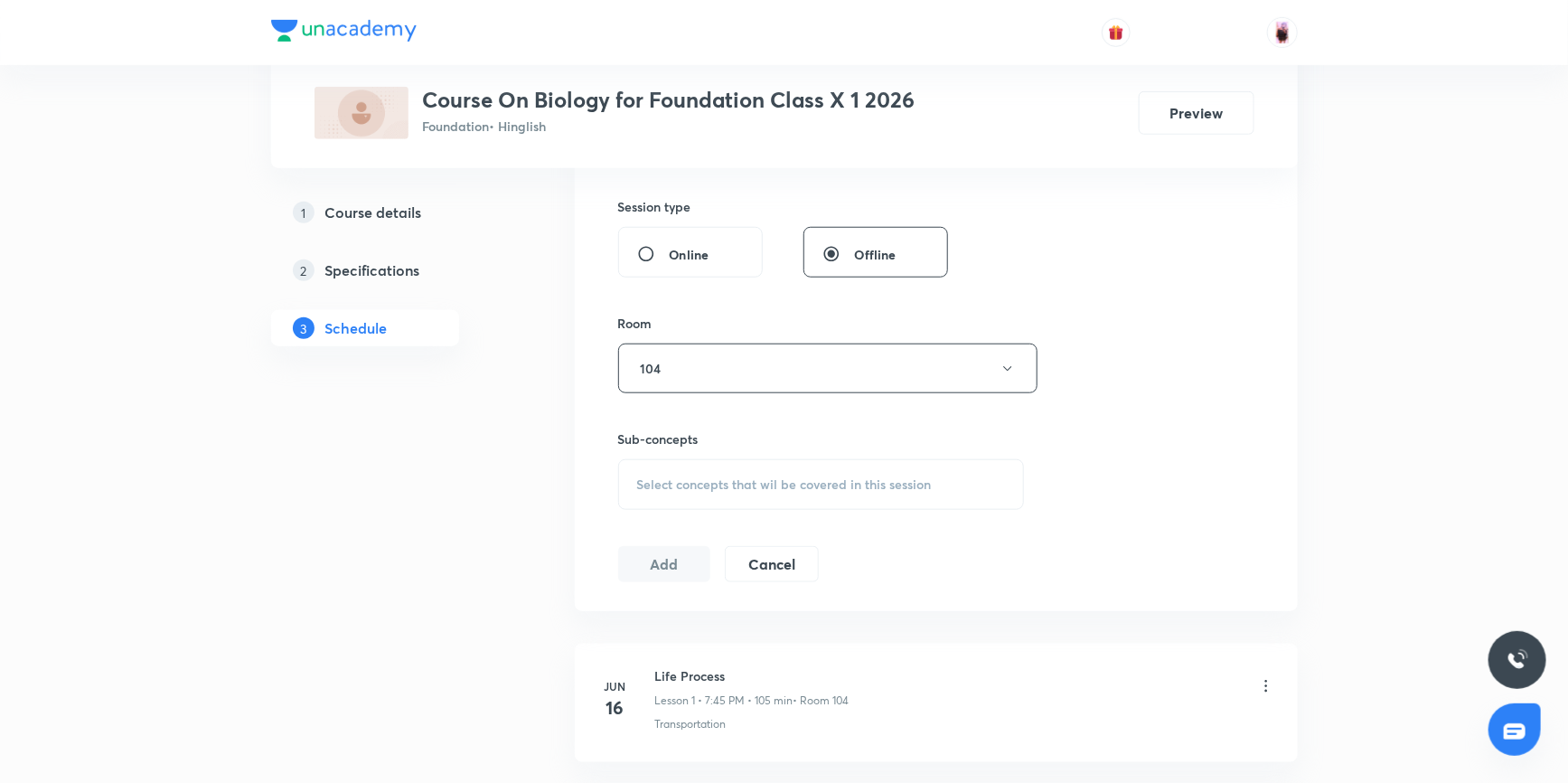
type input "Our Environment"
click at [710, 477] on span "Select concepts that wil be covered in this session" at bounding box center [784, 484] width 294 height 15
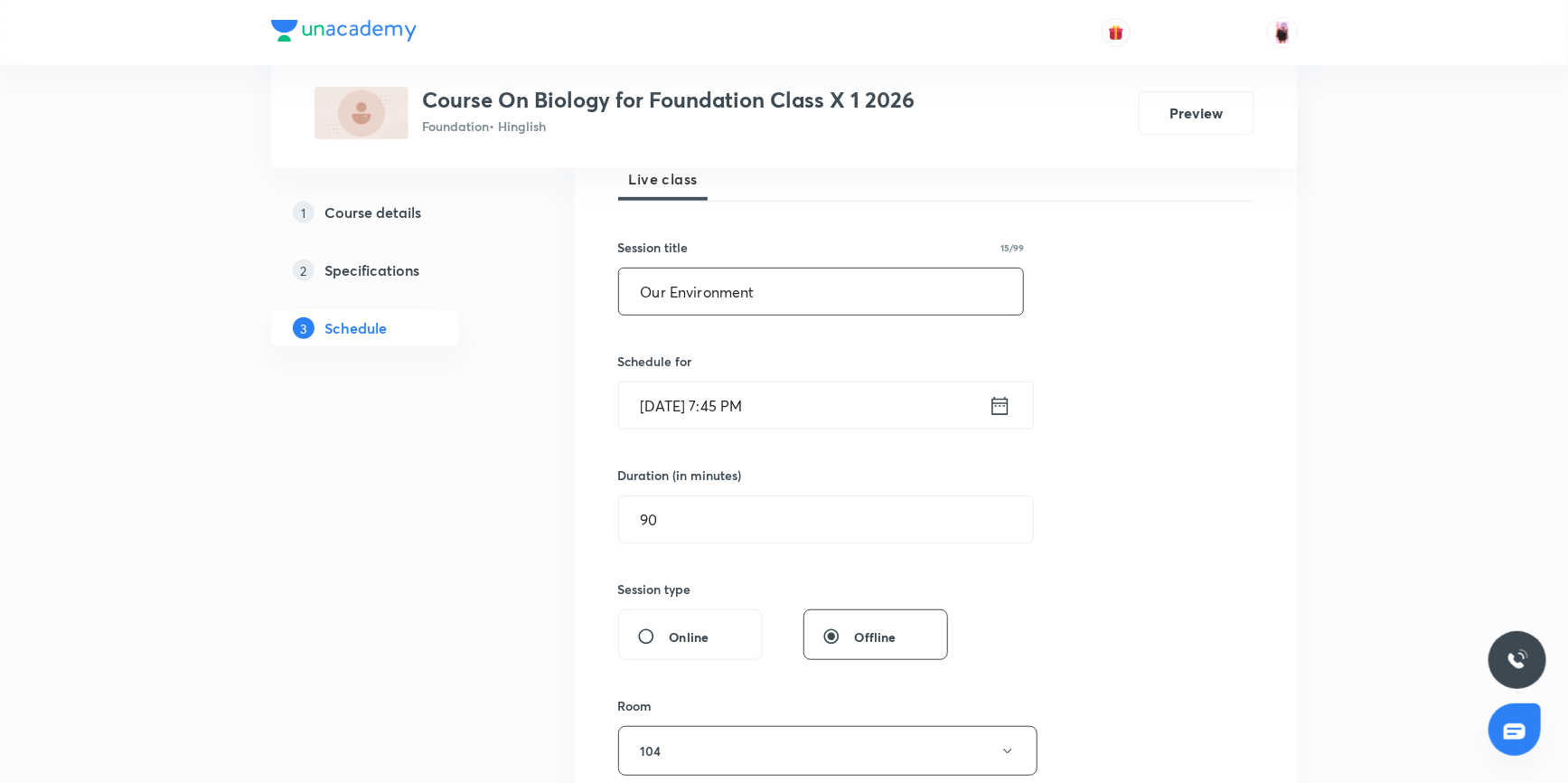
scroll to position [245, 0]
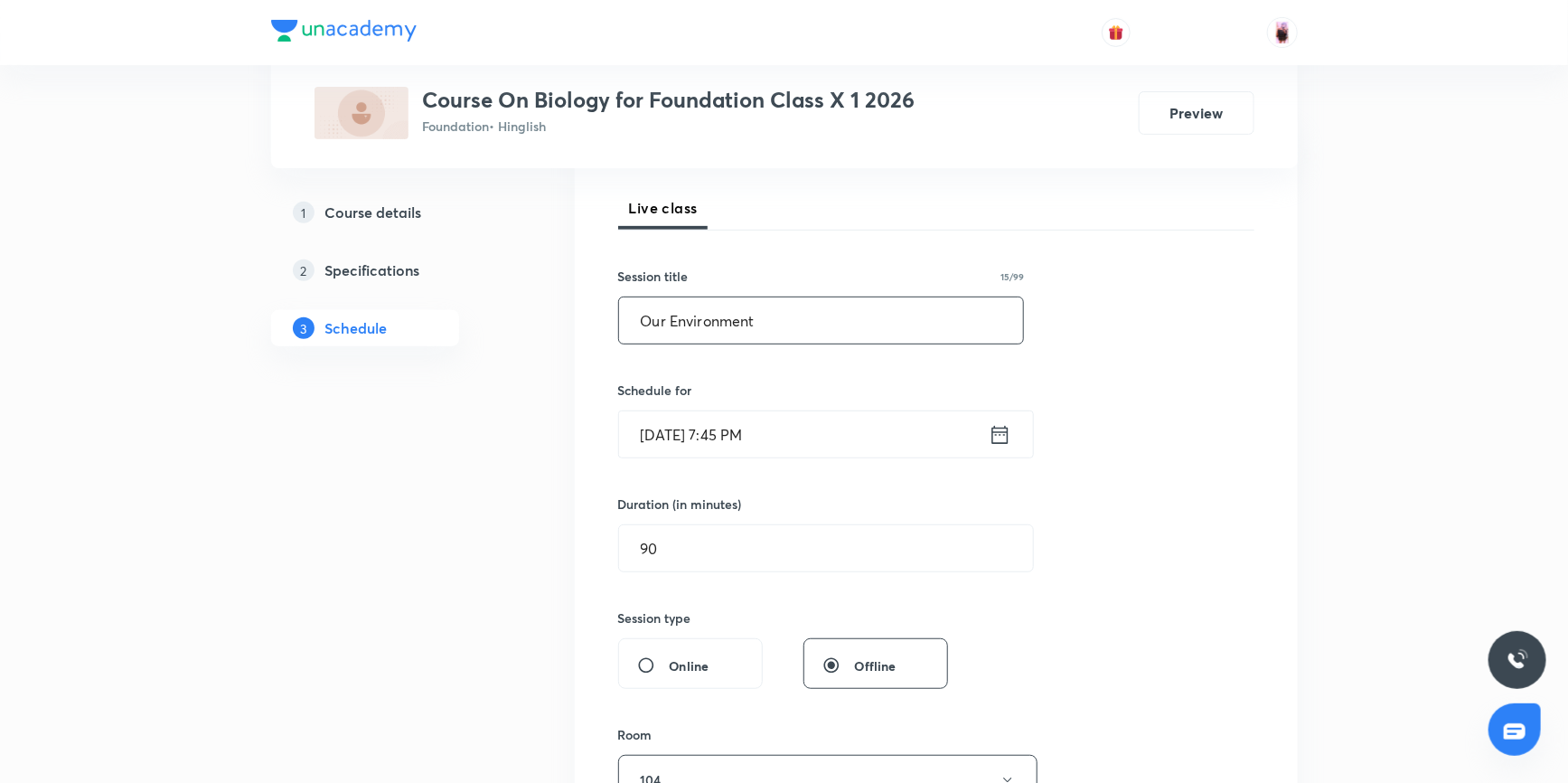
drag, startPoint x: 639, startPoint y: 317, endPoint x: 759, endPoint y: 322, distance: 120.1
click at [759, 322] on input "Our Environment" at bounding box center [821, 320] width 405 height 46
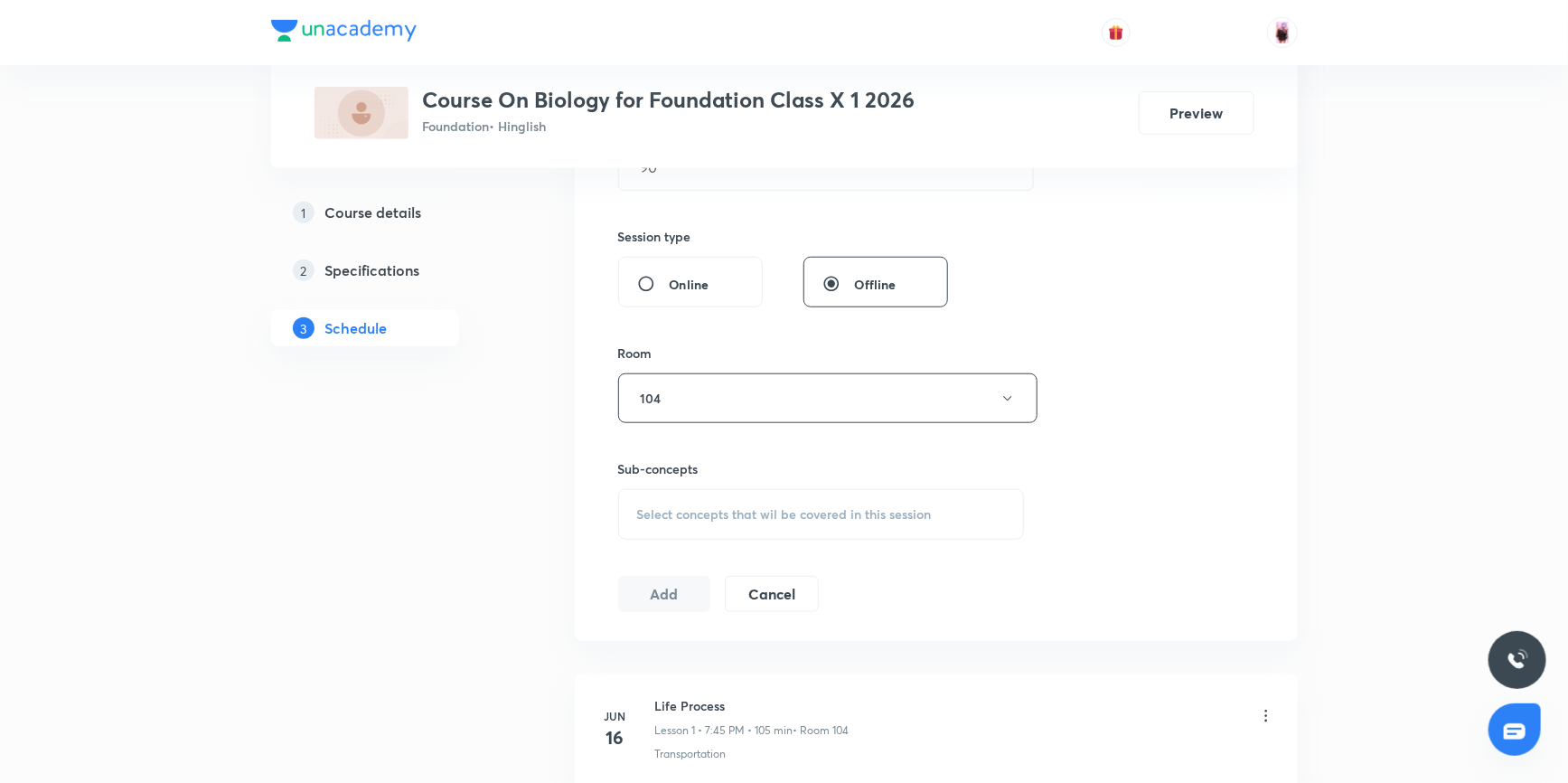
scroll to position [657, 0]
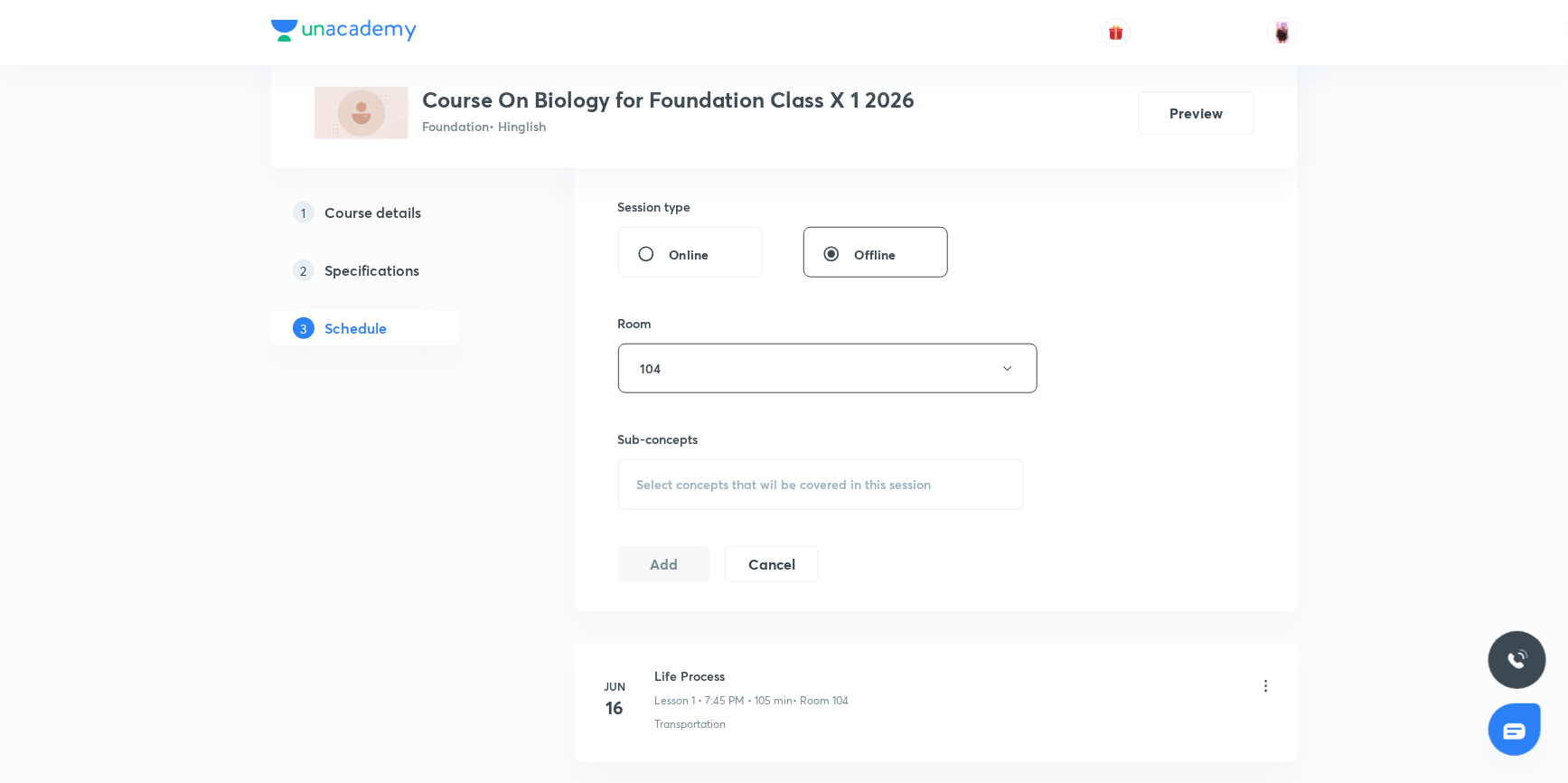
click at [682, 472] on div "Select concepts that wil be covered in this session" at bounding box center [821, 485] width 407 height 51
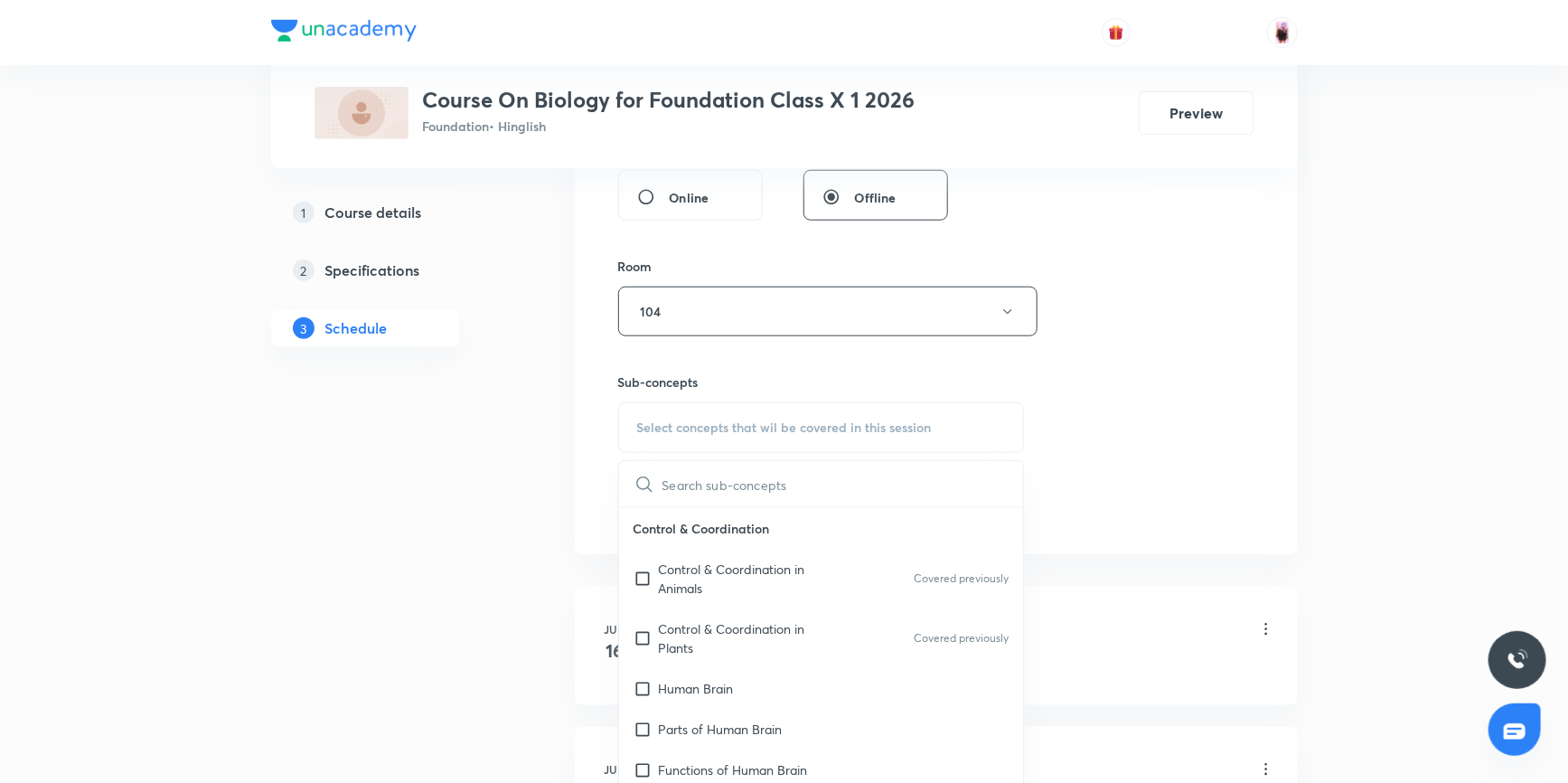
scroll to position [821, 0]
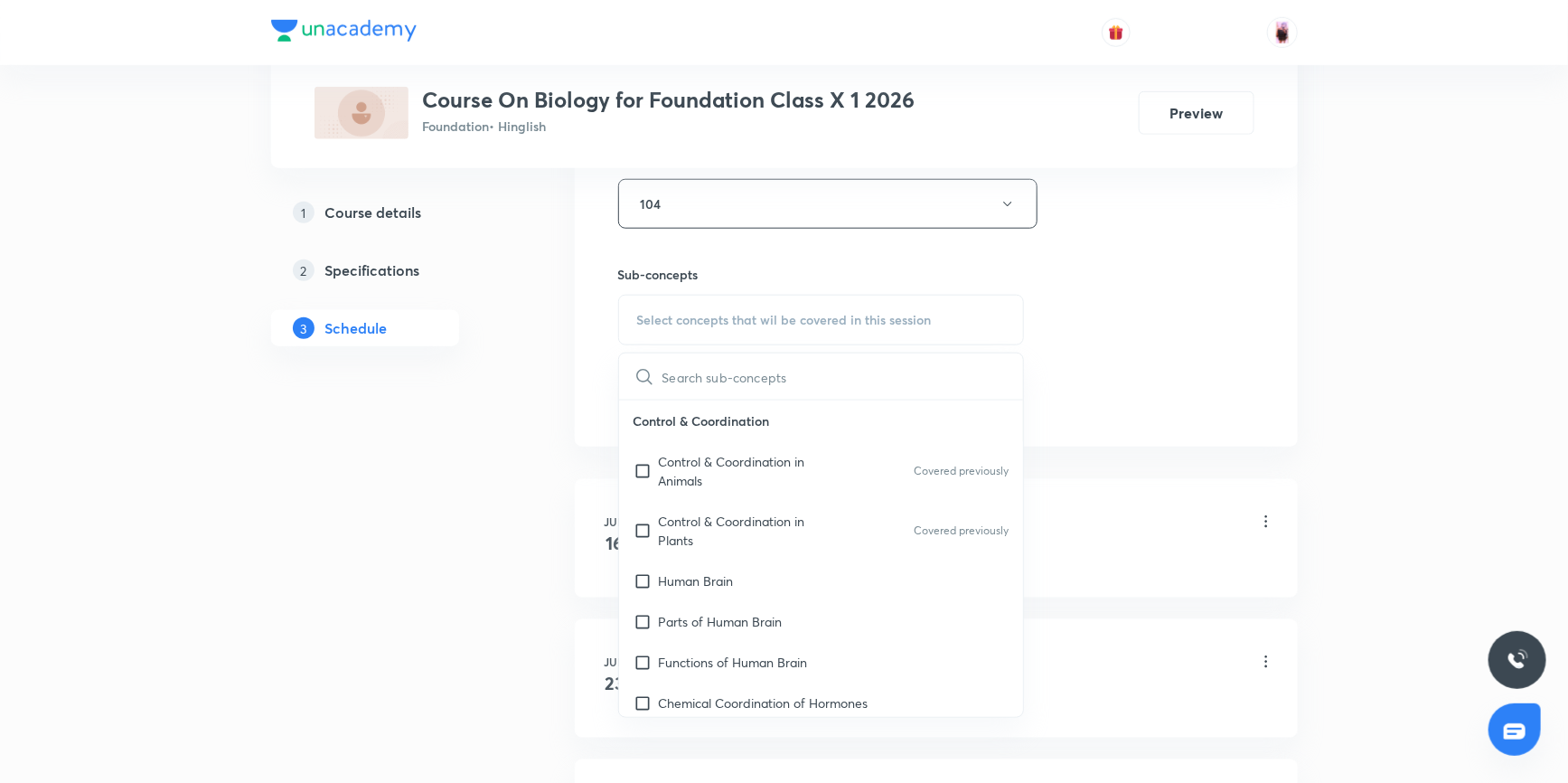
click at [698, 379] on input "text" at bounding box center [844, 375] width 362 height 46
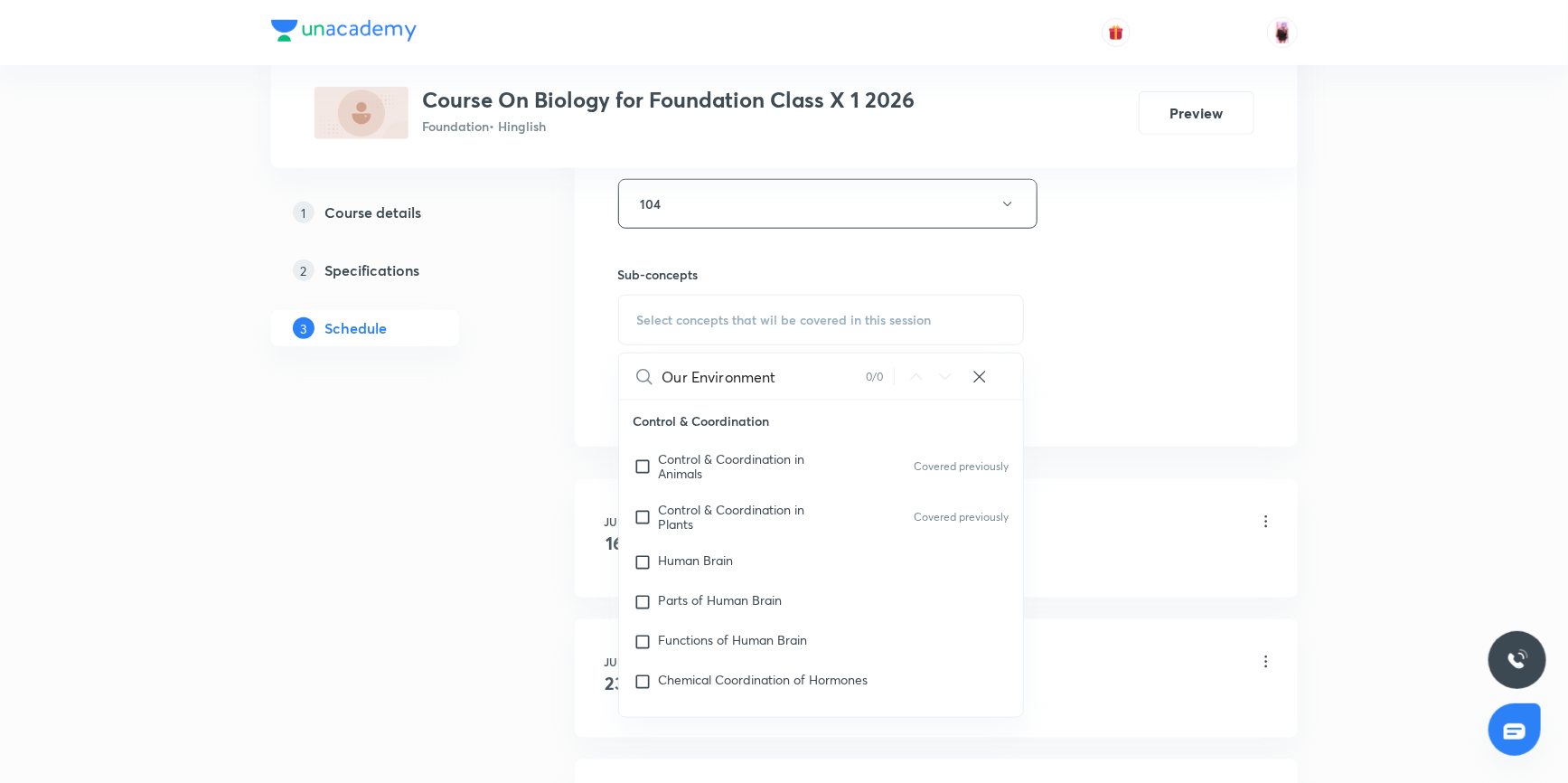
click at [689, 375] on input "Our Environment" at bounding box center [764, 375] width 203 height 46
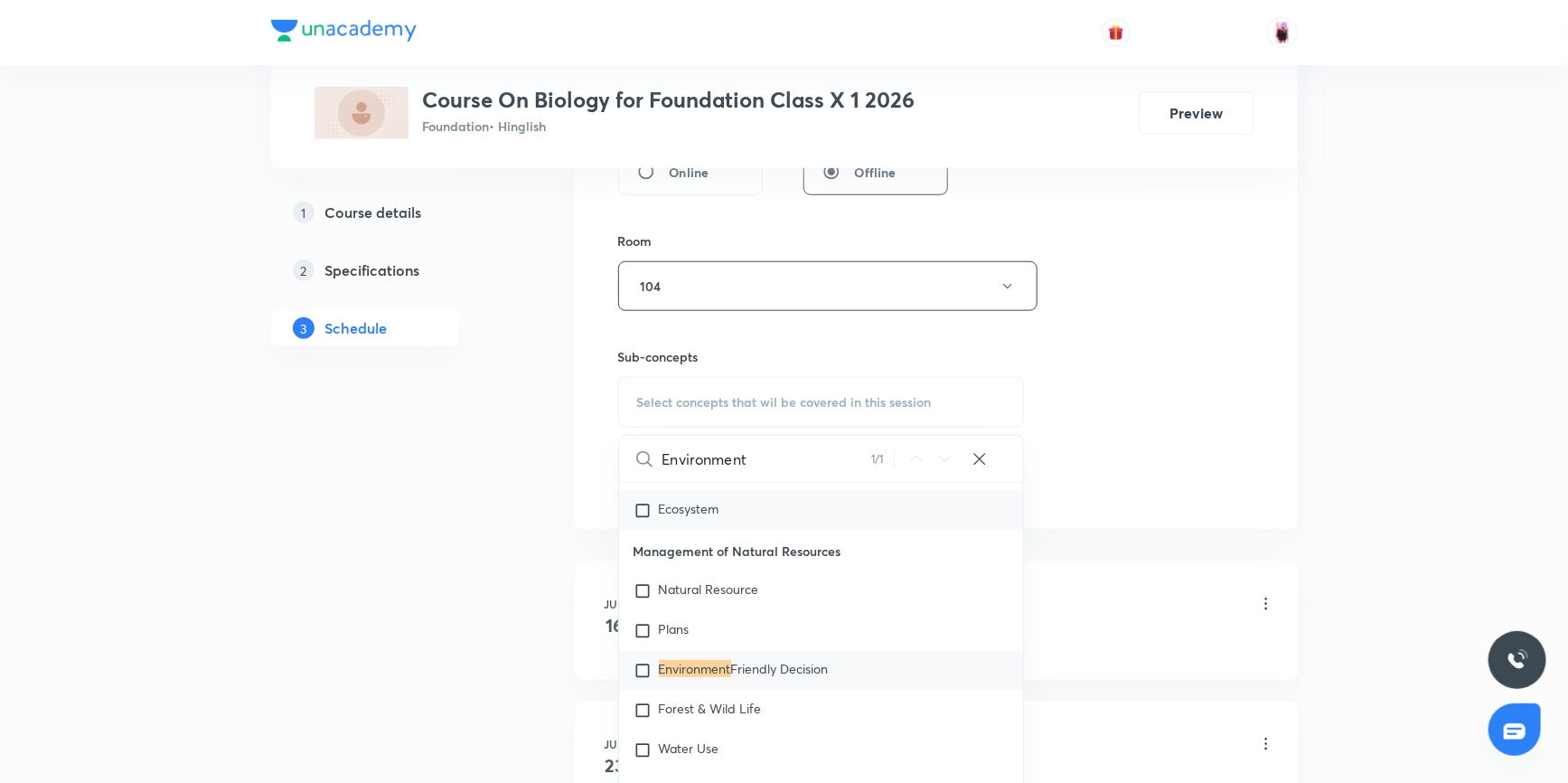
scroll to position [769, 0]
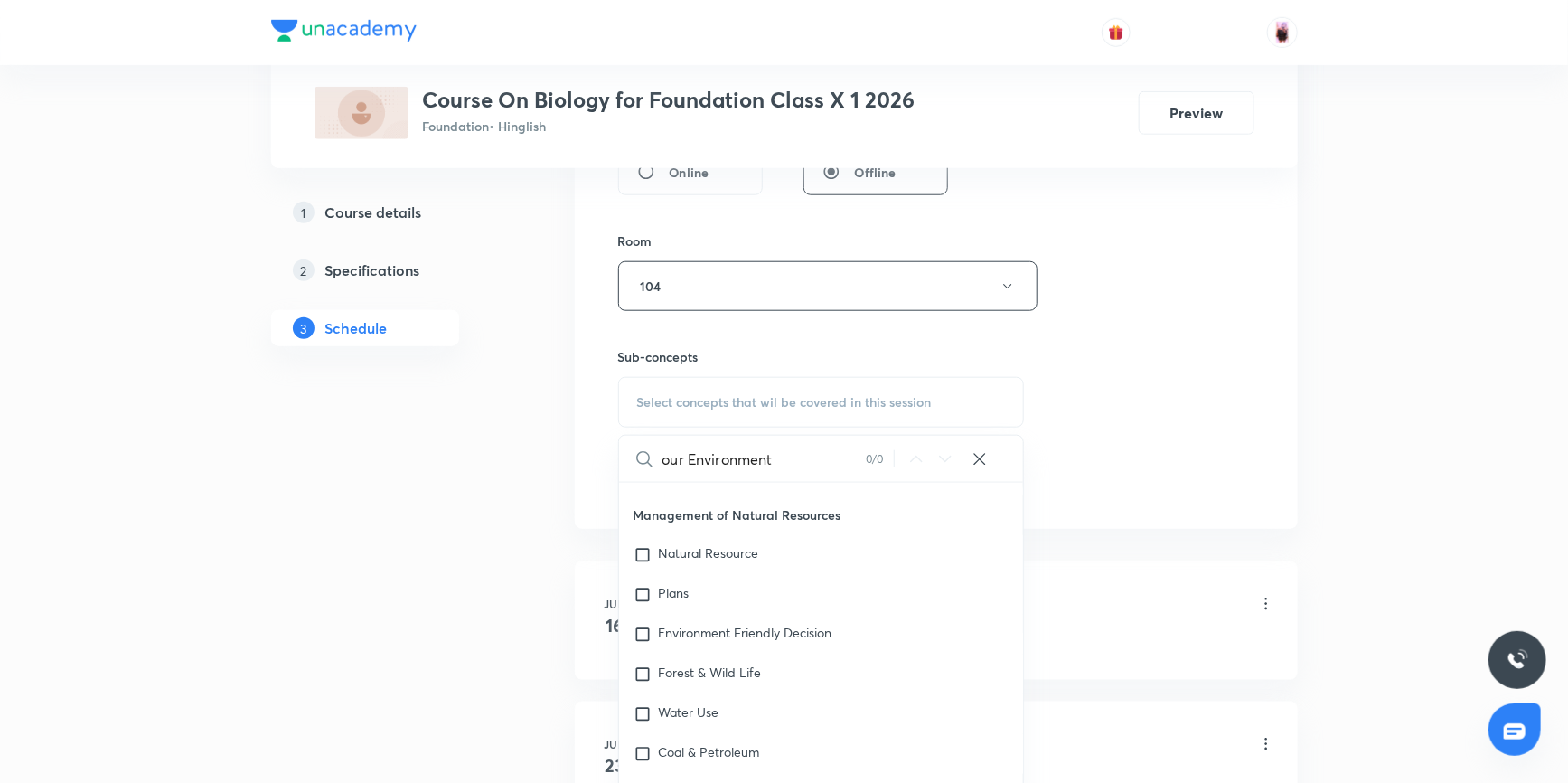
click at [817, 457] on input "our Environment" at bounding box center [764, 458] width 203 height 46
type input "our Environment"
click at [640, 633] on input "checkbox" at bounding box center [646, 634] width 25 height 18
checkbox input "true"
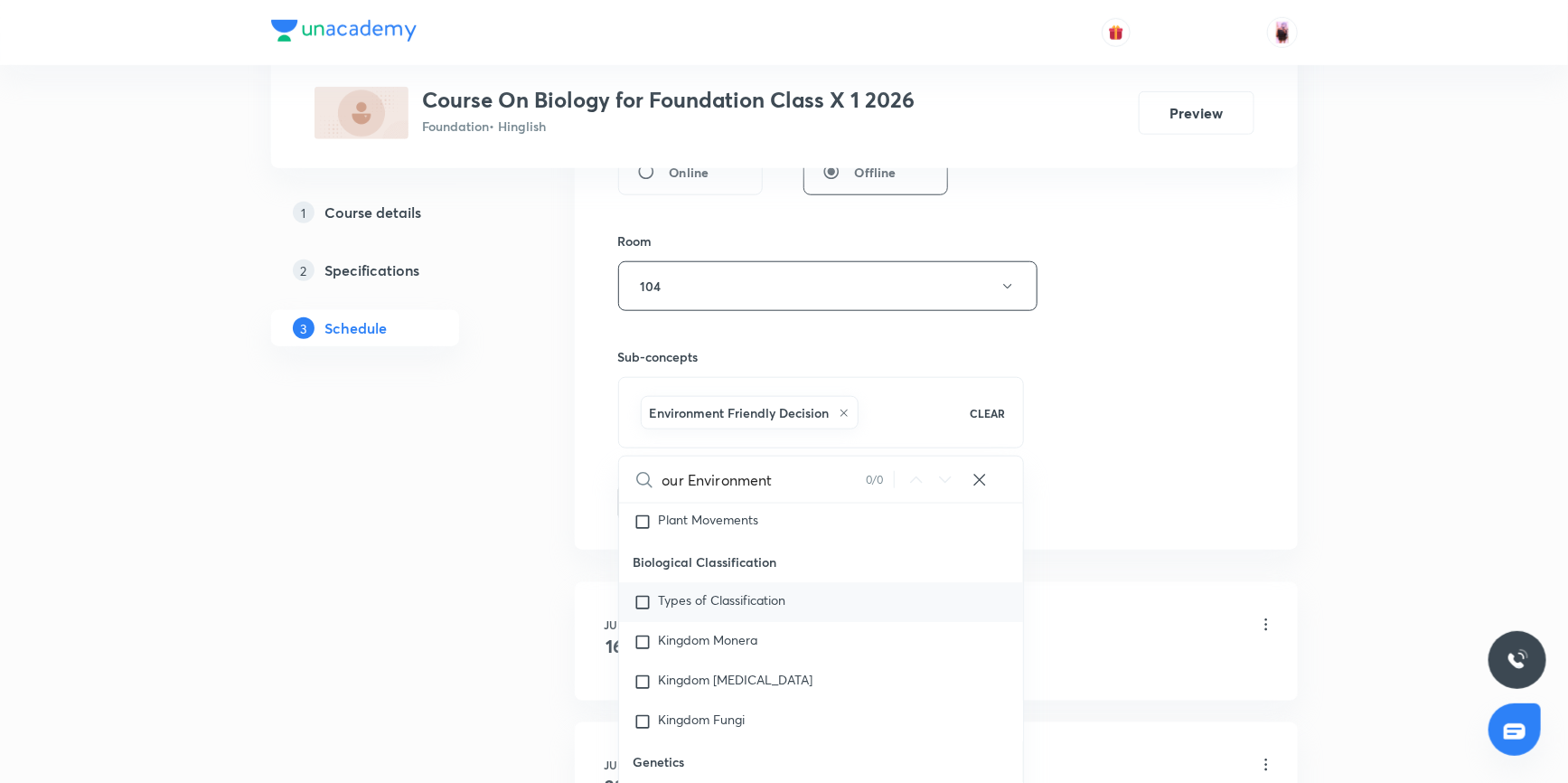
scroll to position [2823, 0]
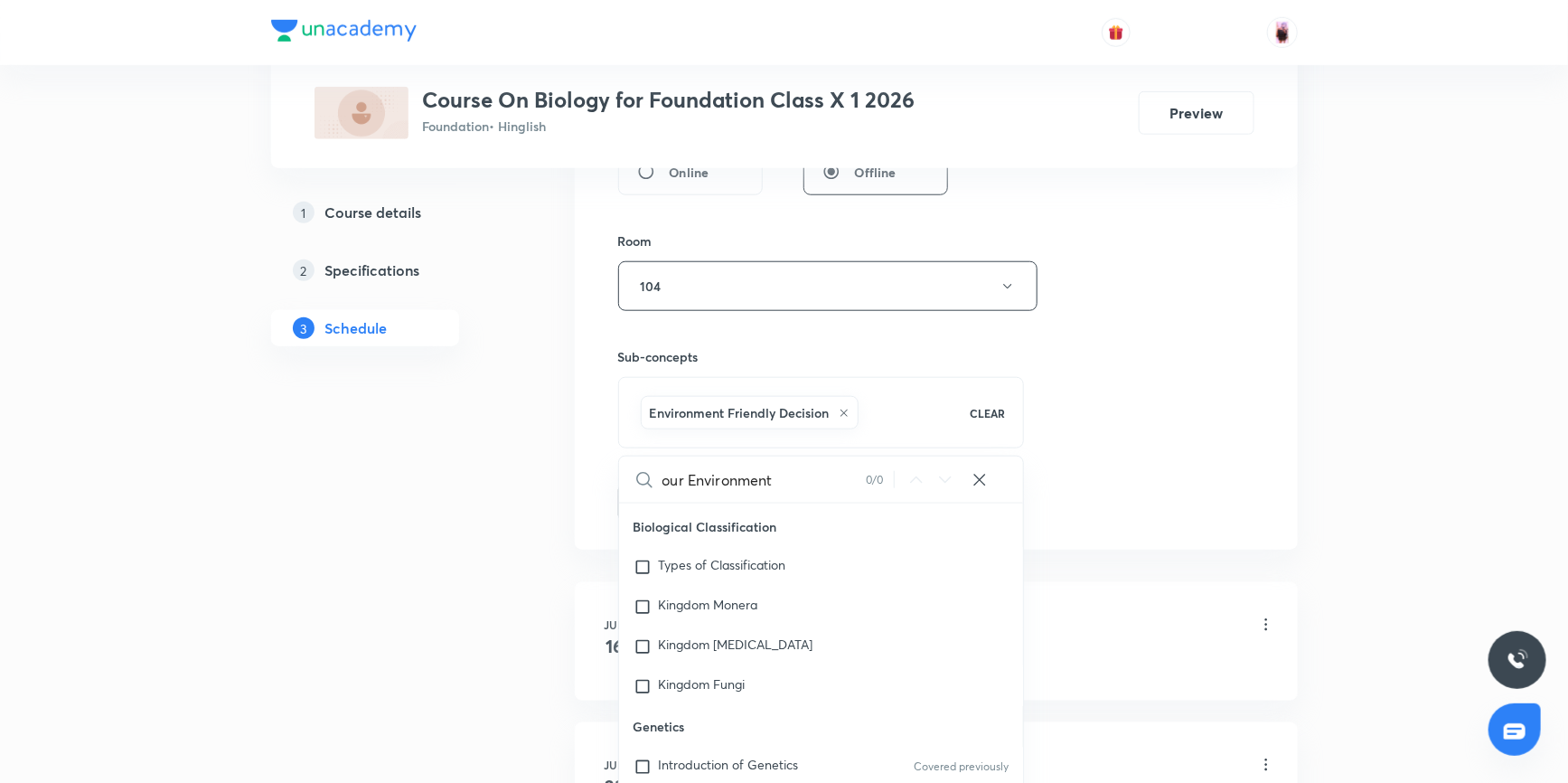
click at [979, 479] on icon at bounding box center [980, 480] width 18 height 18
checkbox input "true"
click at [723, 473] on input "text" at bounding box center [844, 479] width 362 height 46
click at [1154, 377] on div "Session 23 Live class Session title 15/99 Our Environment ​ Schedule for Oct 7,…" at bounding box center [936, 85] width 636 height 869
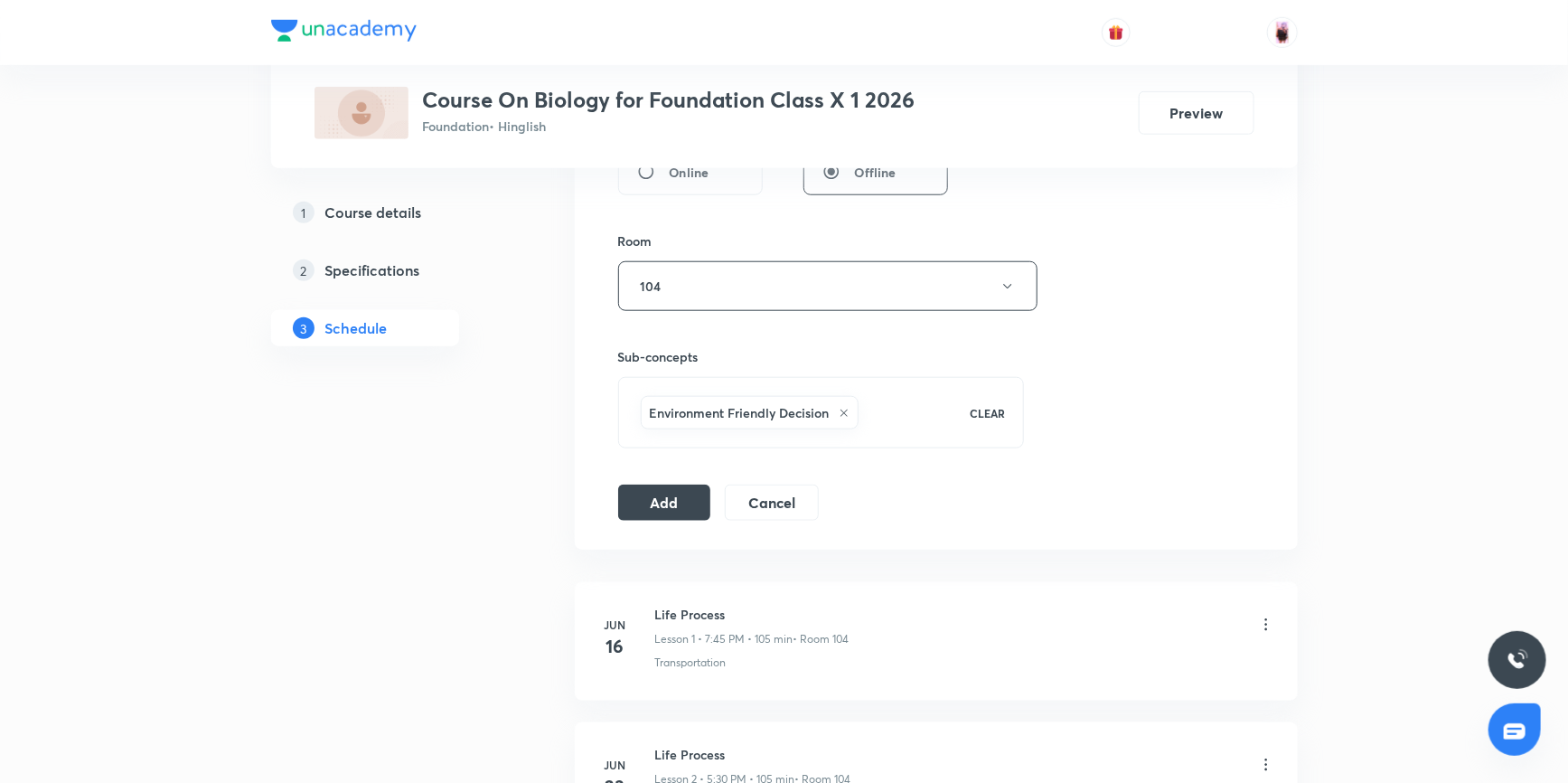
click at [885, 407] on div "Environment Friendly Decision" at bounding box center [794, 413] width 314 height 41
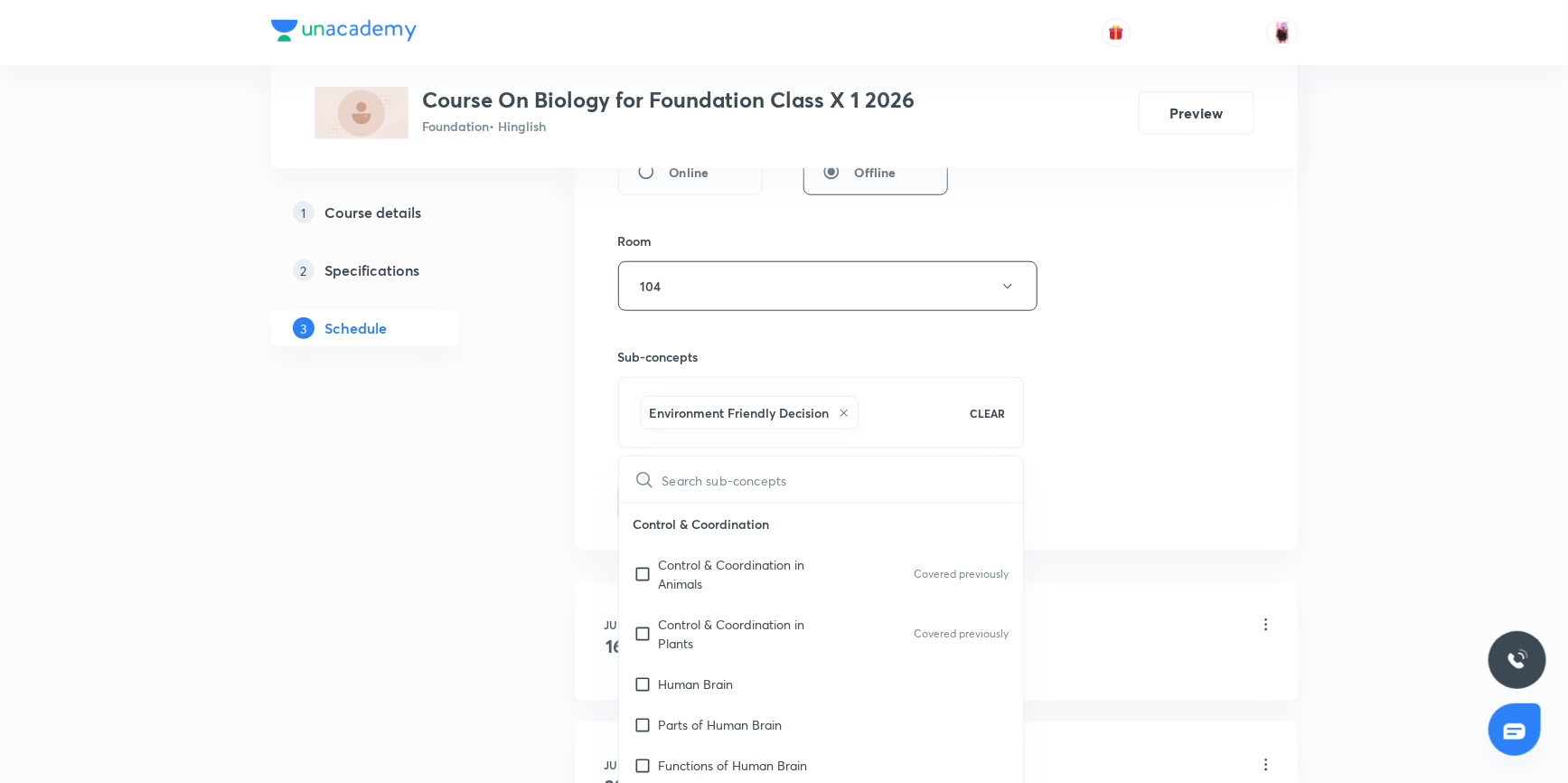
checkbox input "true"
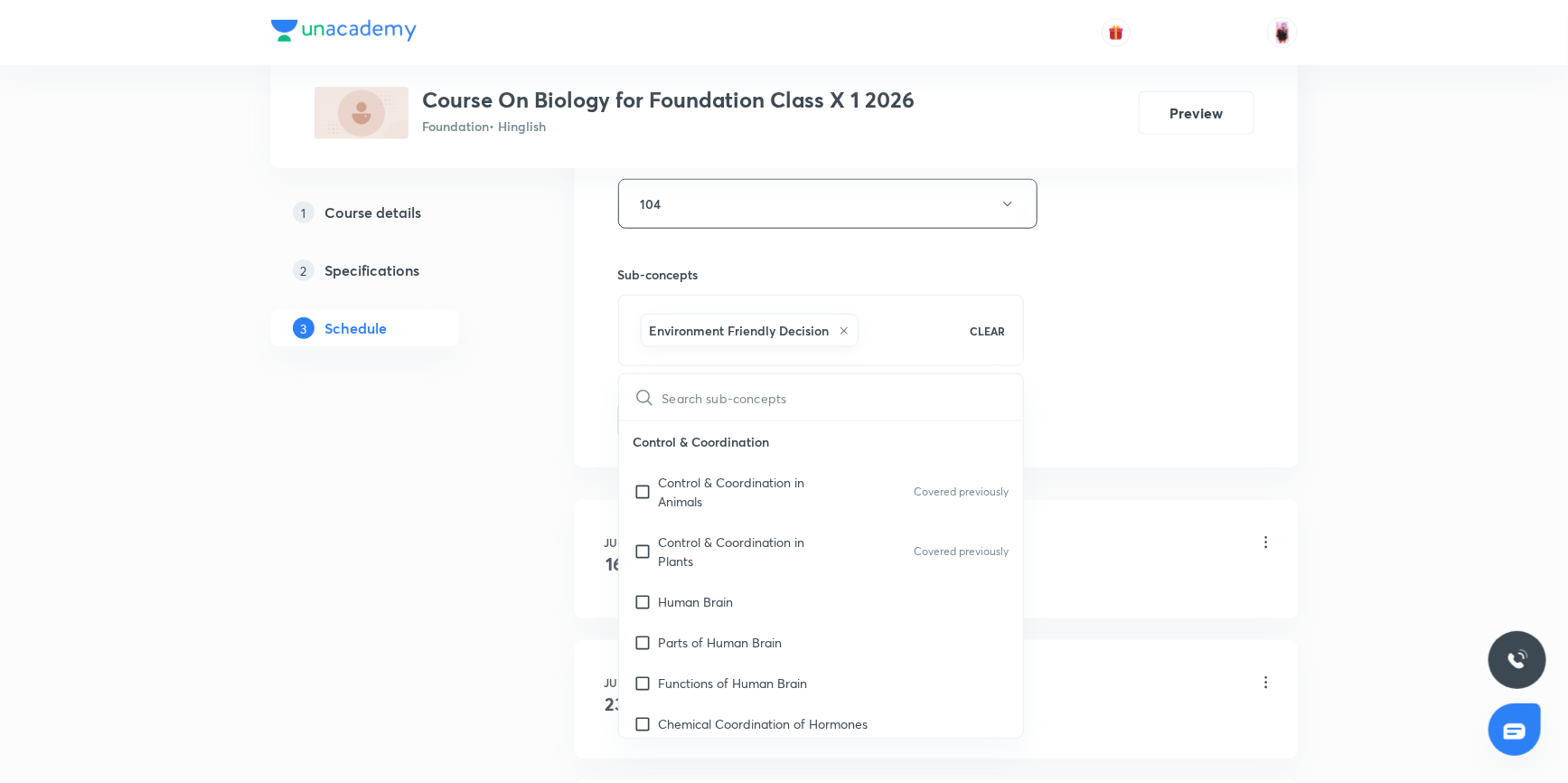
click at [729, 392] on input "text" at bounding box center [844, 397] width 362 height 46
type input "o"
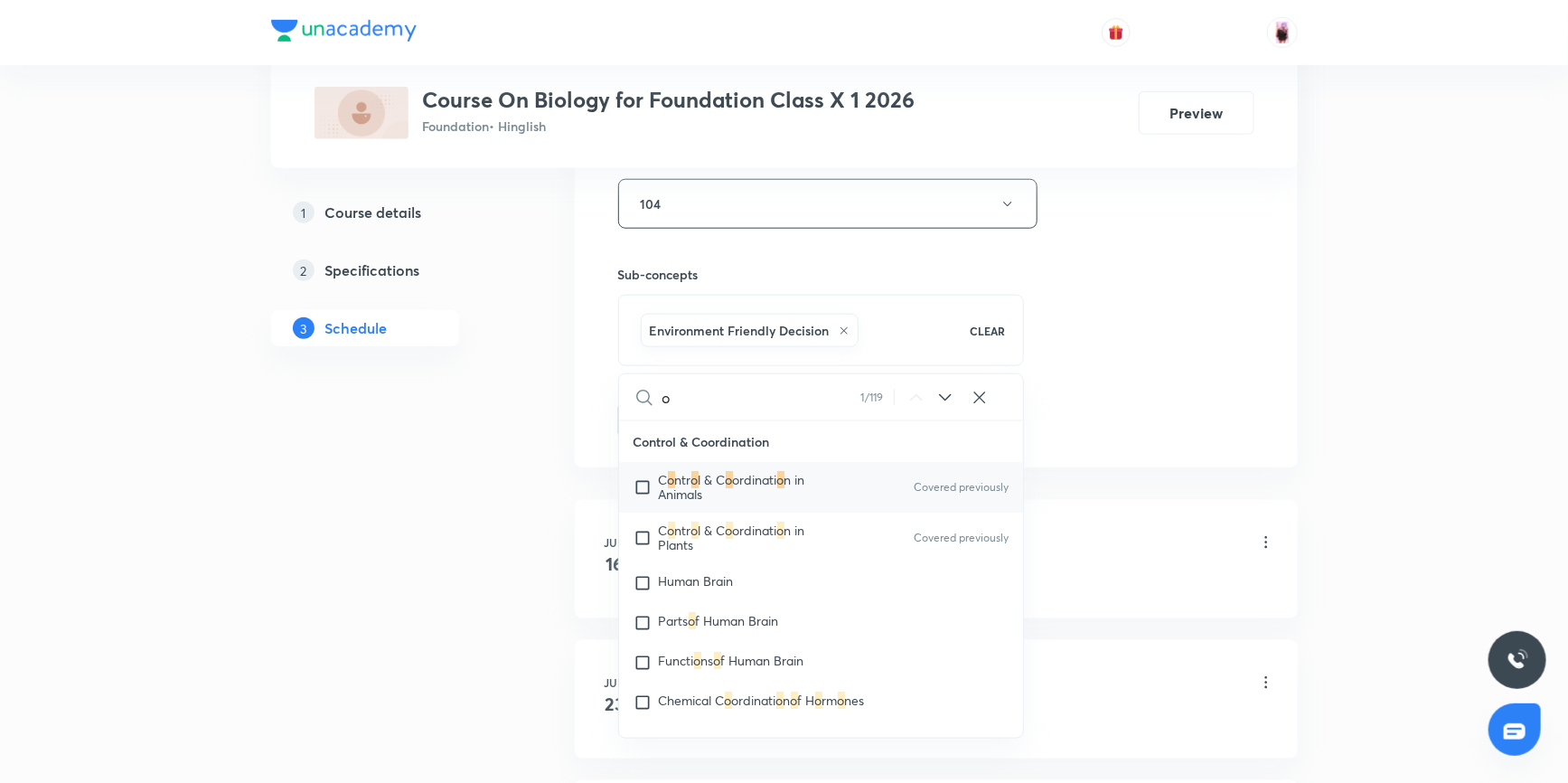
checkbox input "true"
type input "ou"
checkbox input "true"
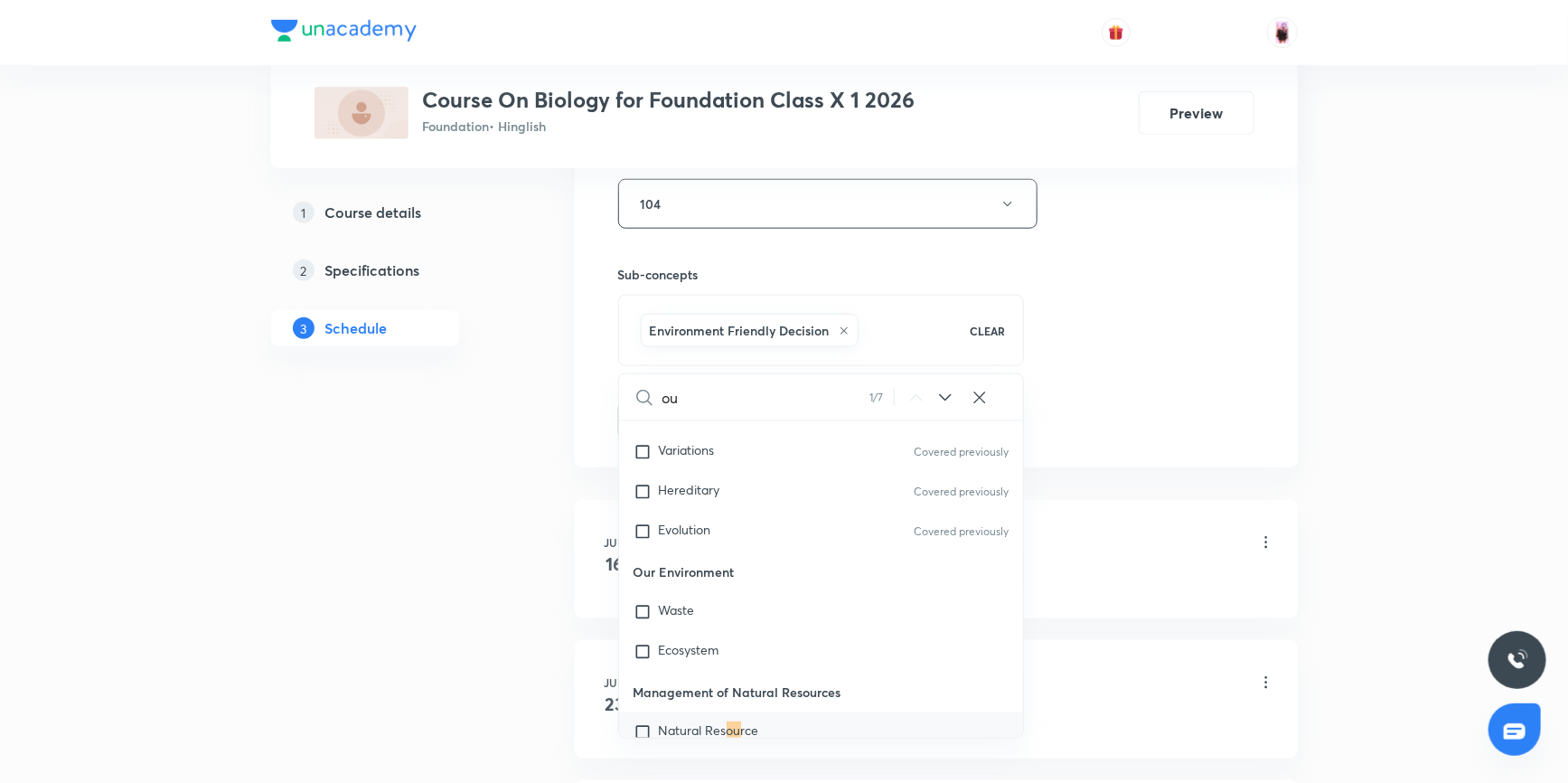
type input "our"
checkbox input "true"
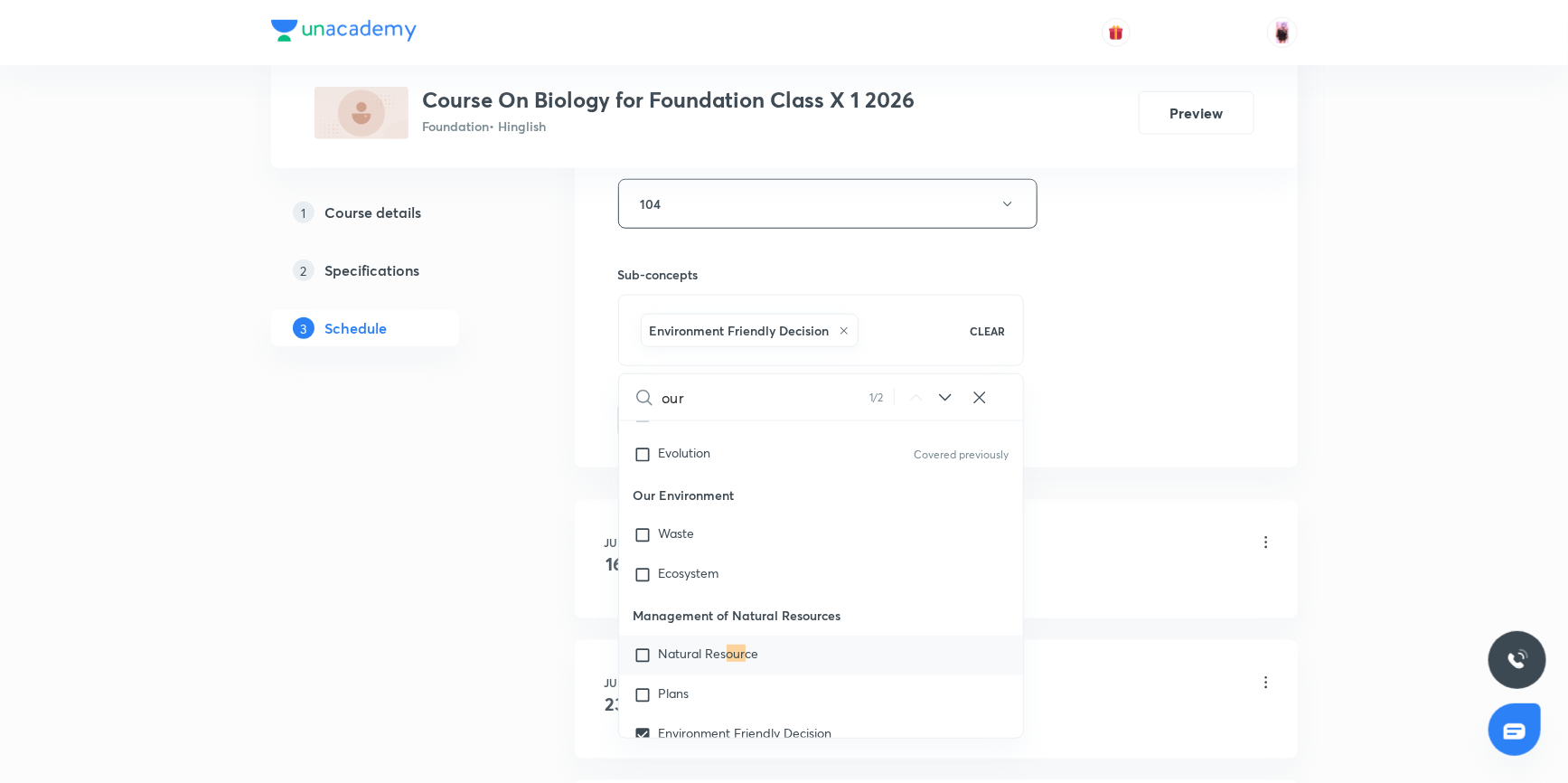
type input "our"
checkbox input "true"
type input "our e"
checkbox input "true"
type input "our en"
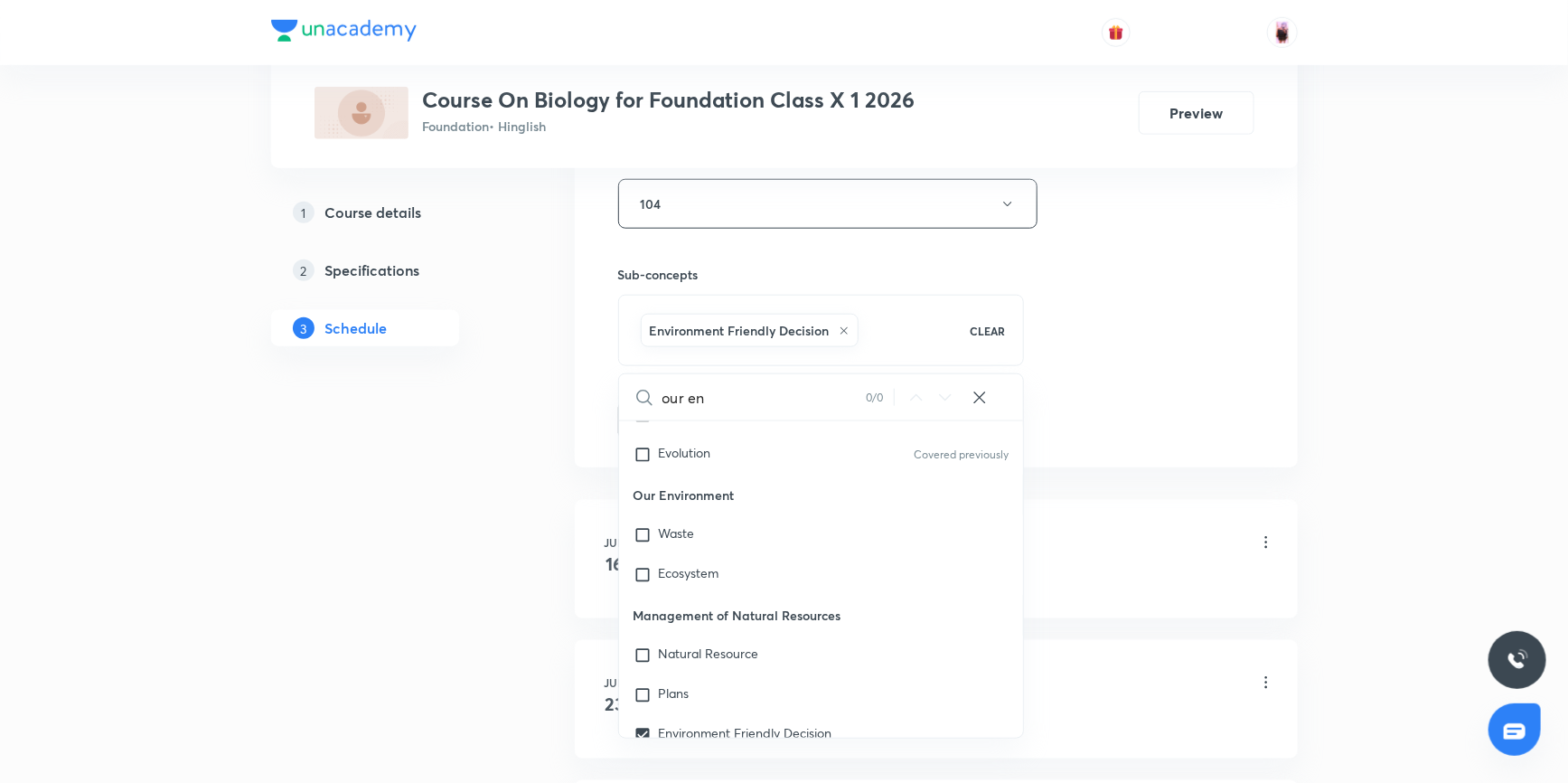
checkbox input "true"
type input "our env"
checkbox input "true"
type input "our envi"
checkbox input "true"
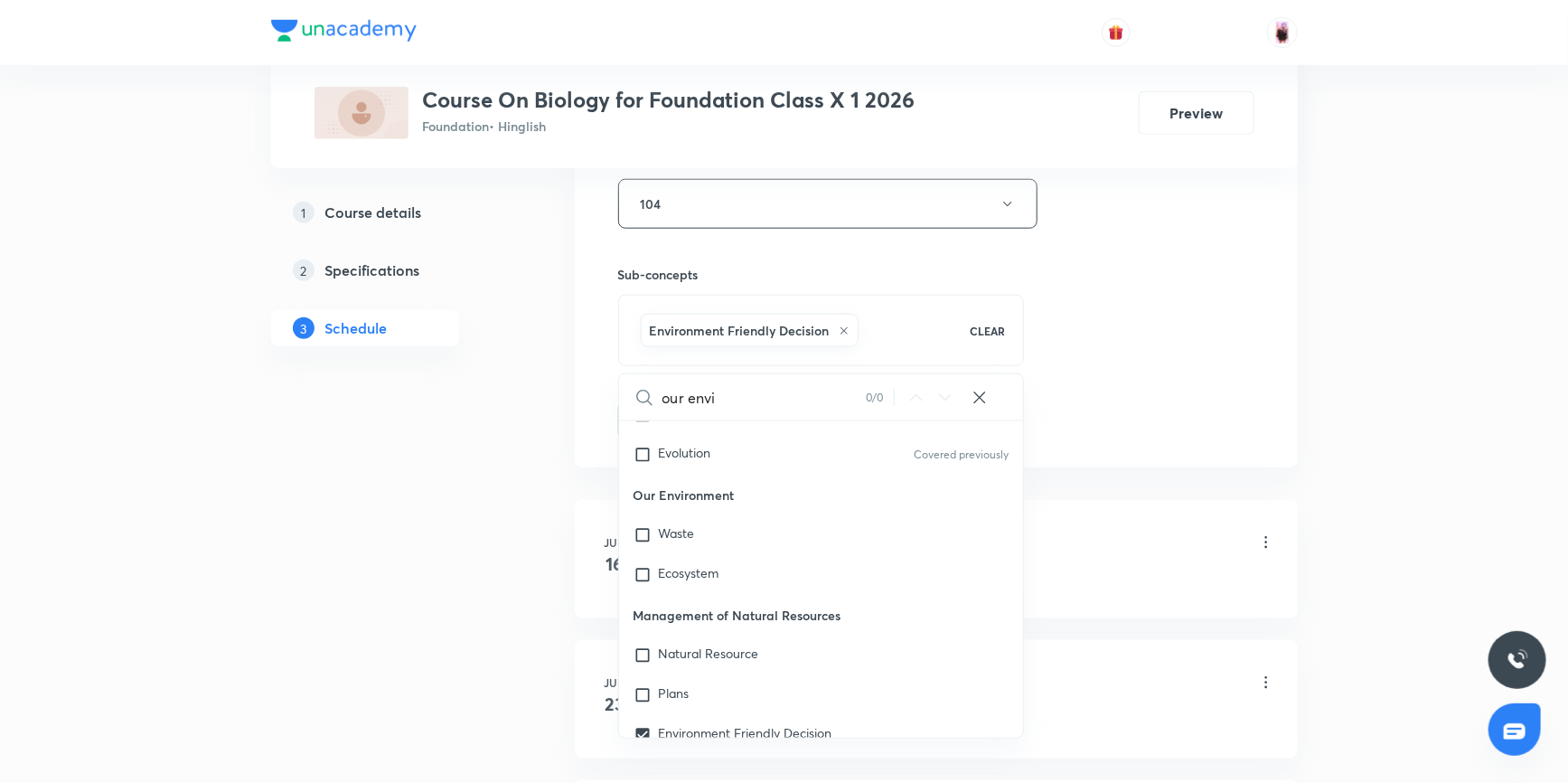
type input "our envir"
checkbox input "true"
type input "our enviro"
checkbox input "true"
type input "our environ"
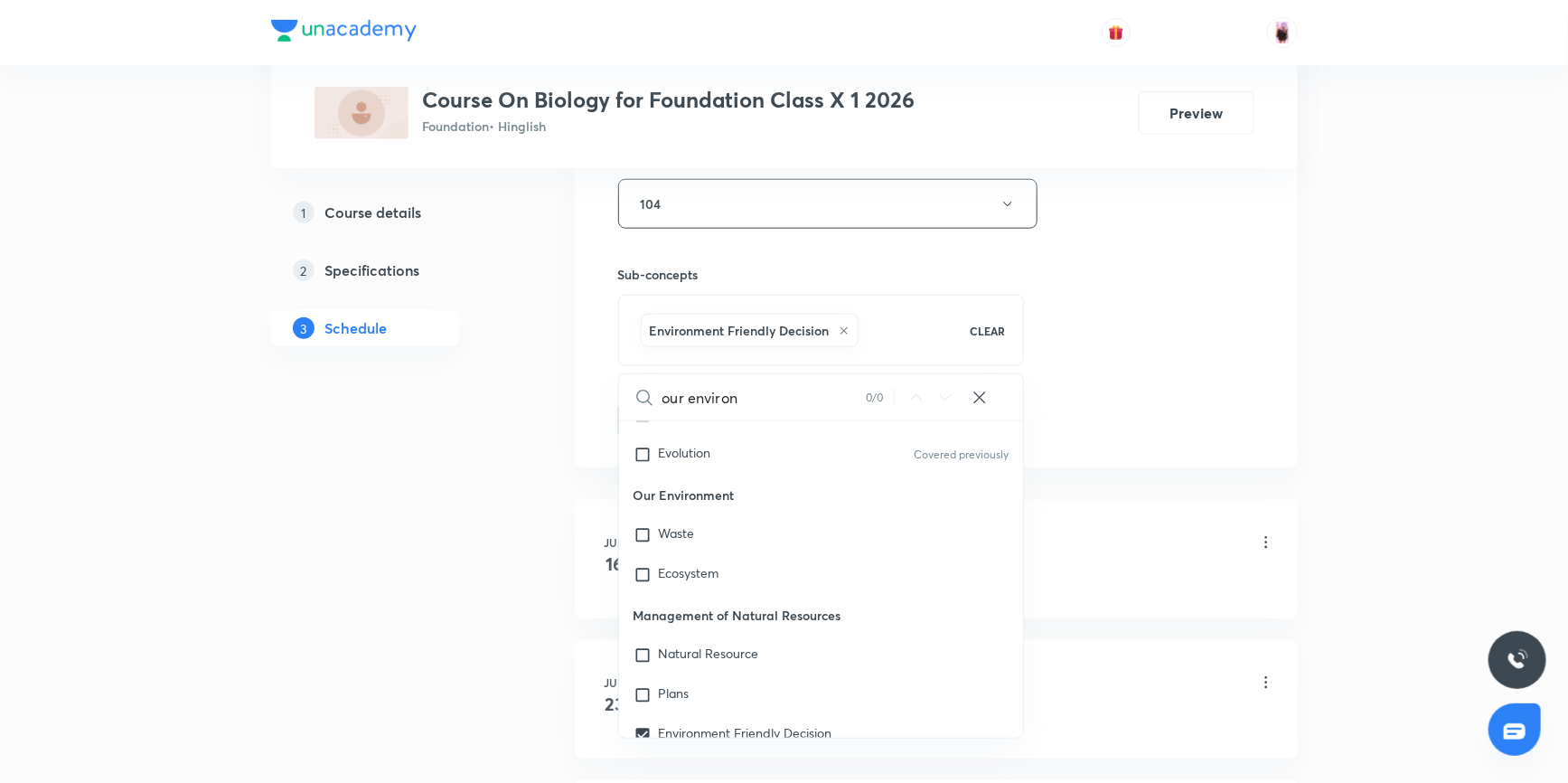
checkbox input "true"
type input "our environm"
checkbox input "true"
type input "our environme"
checkbox input "true"
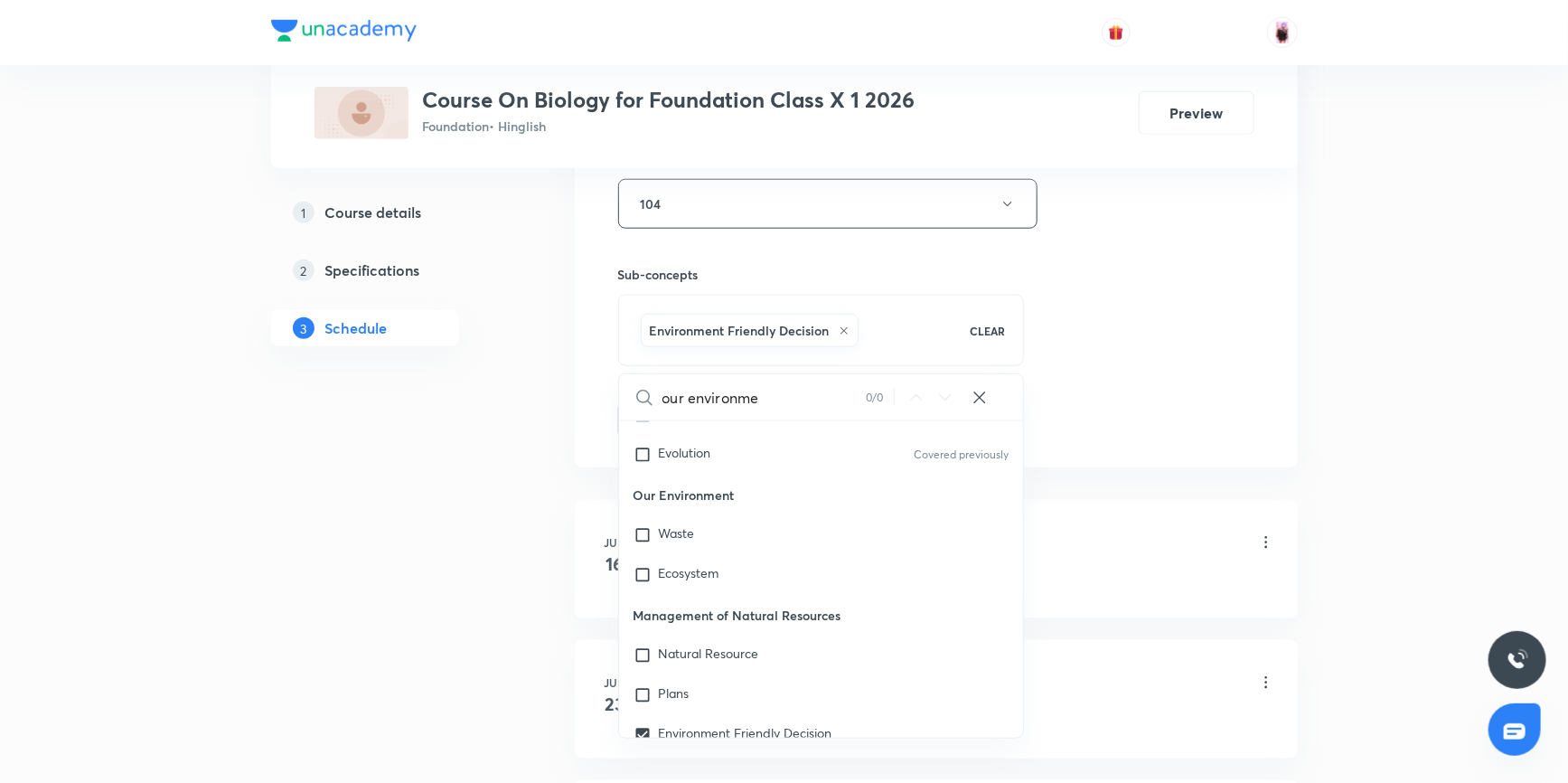
type input "our environmen"
checkbox input "true"
type input "our environment"
checkbox input "true"
type input "our environmen"
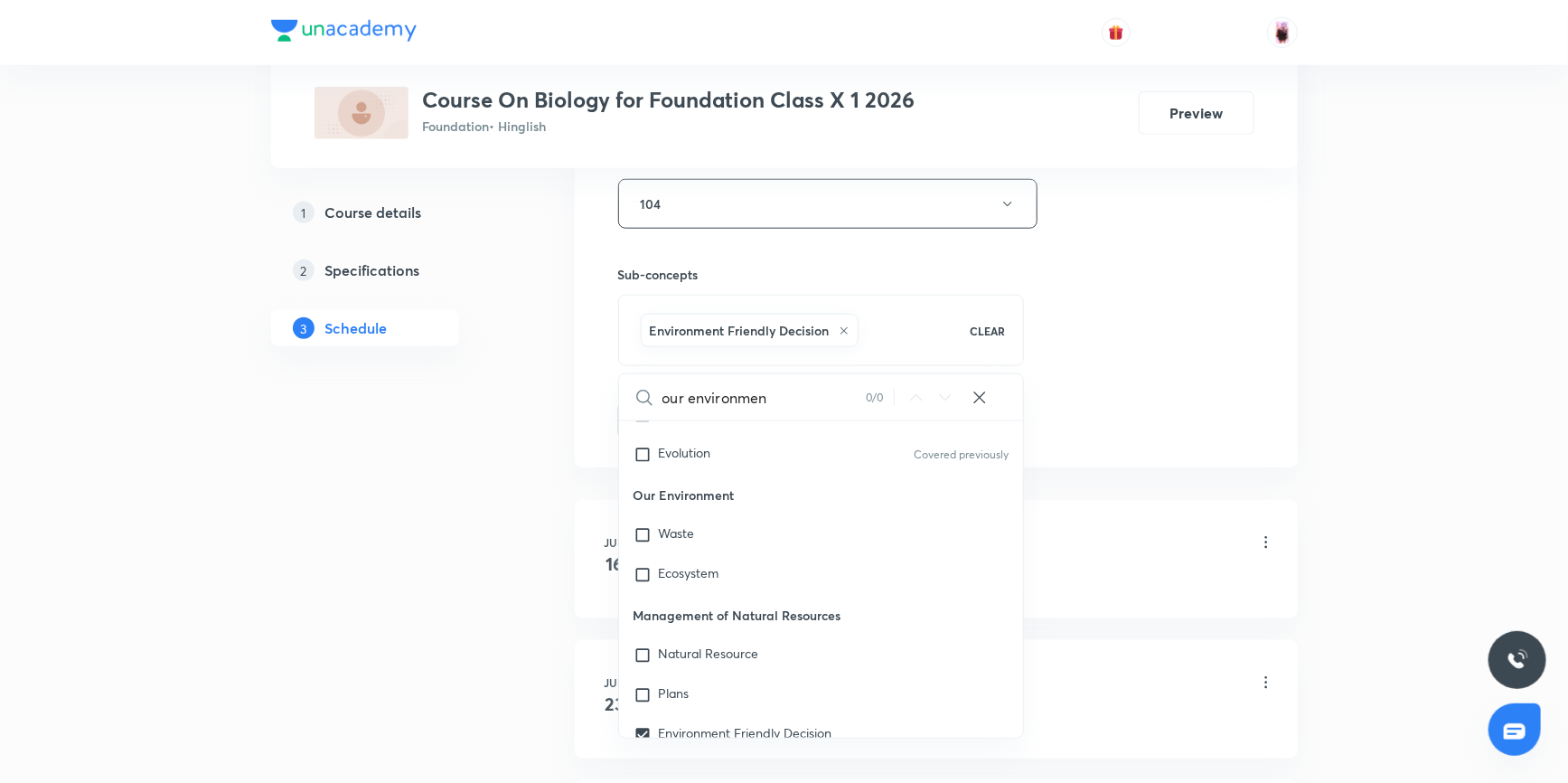
checkbox input "true"
type input "our envir"
checkbox input "true"
type input "our"
checkbox input "true"
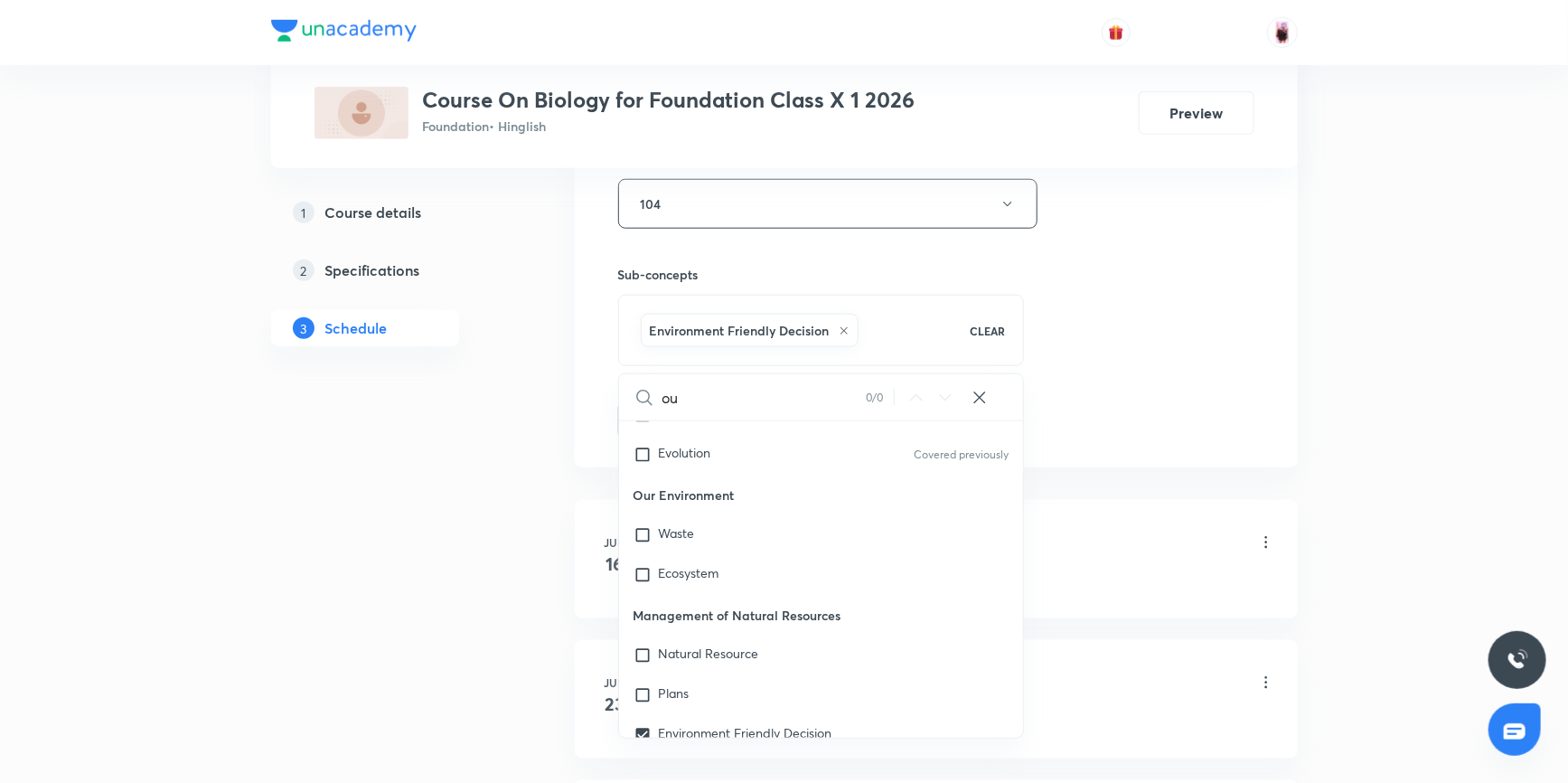
type input "o"
checkbox input "true"
type input "o"
checkbox input "true"
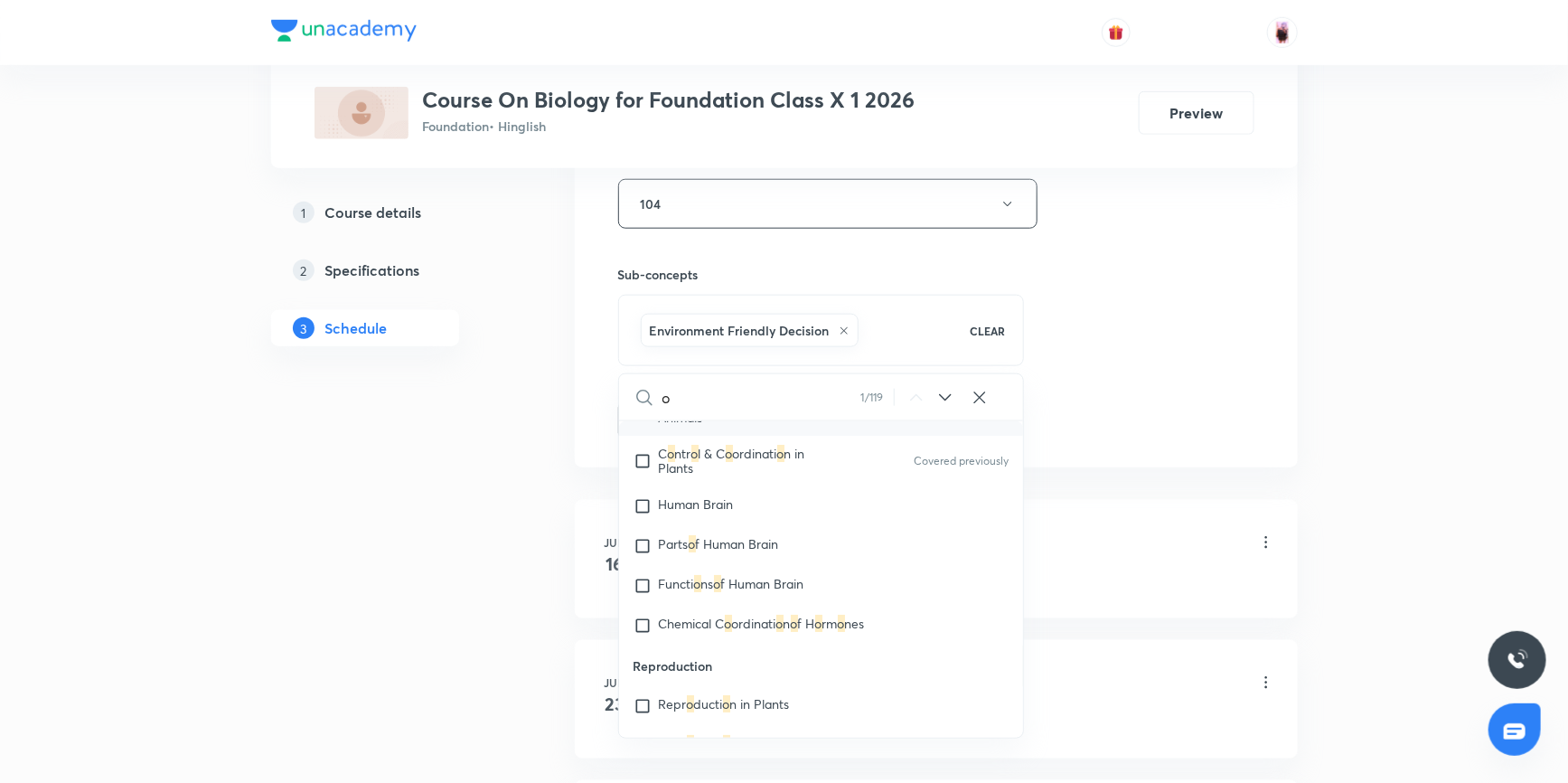
type input "ou"
checkbox input "true"
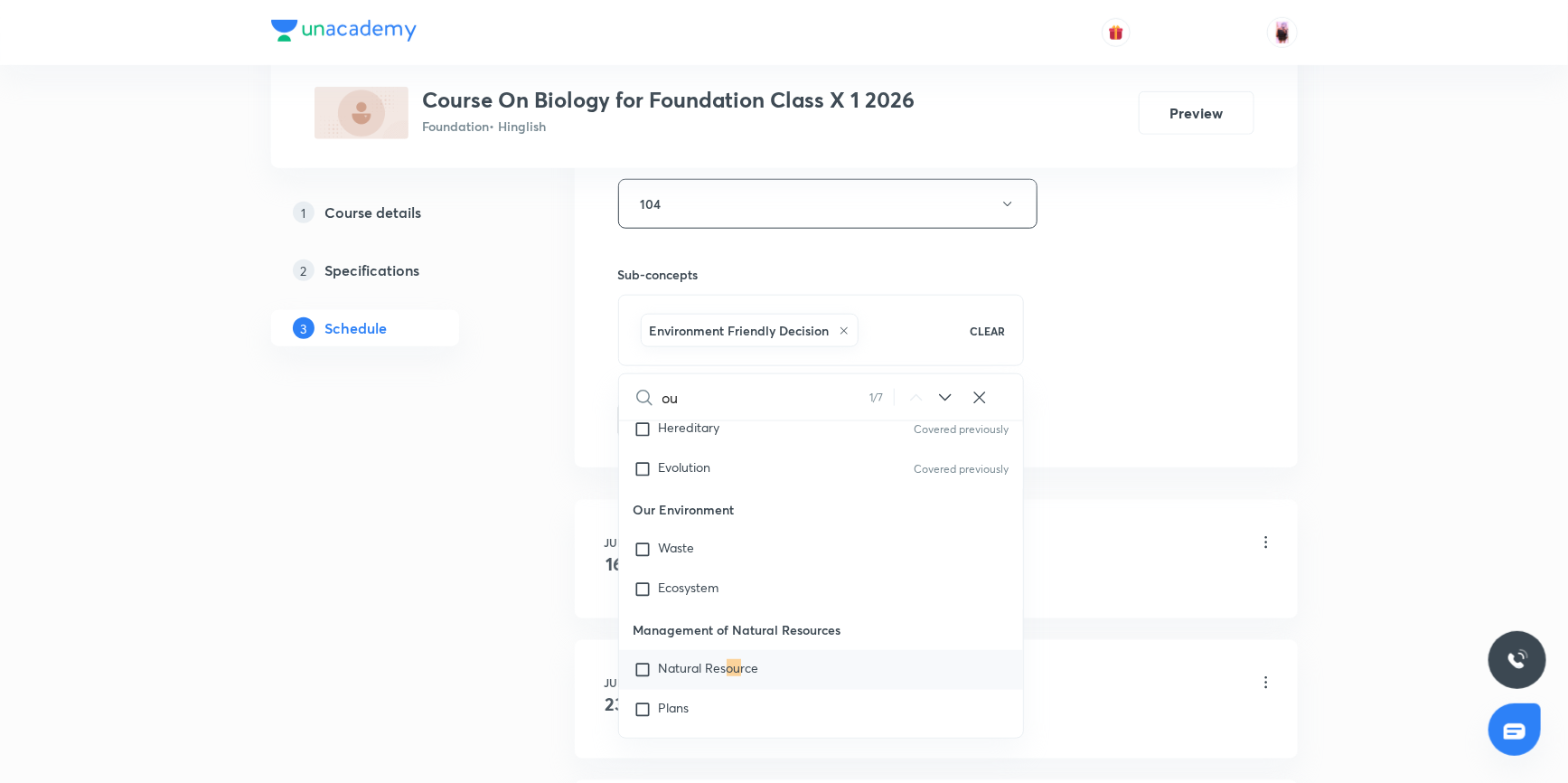
type input "our"
checkbox input "true"
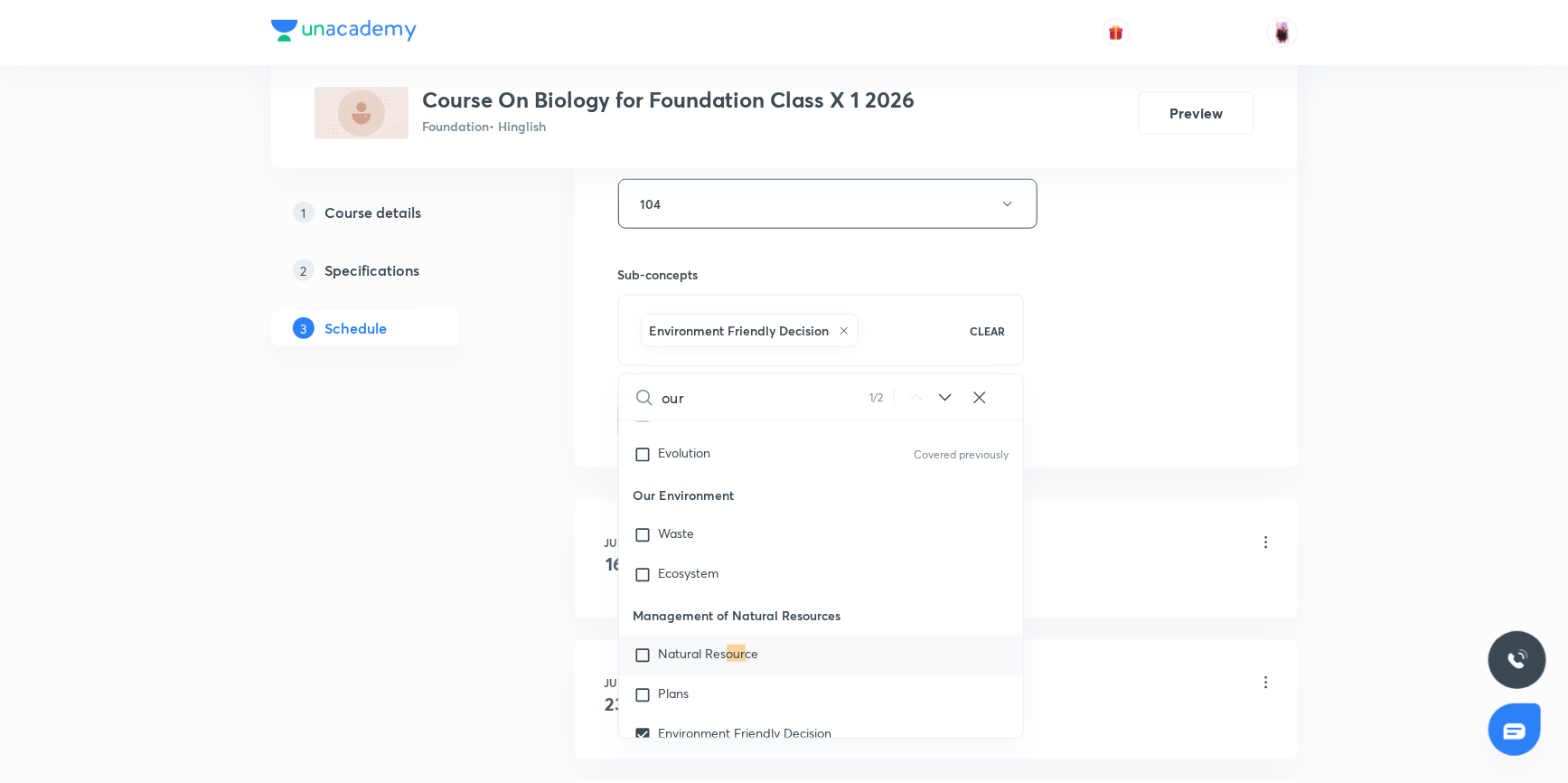
type input "our"
checkbox input "true"
type input "our e"
checkbox input "true"
type input "our en"
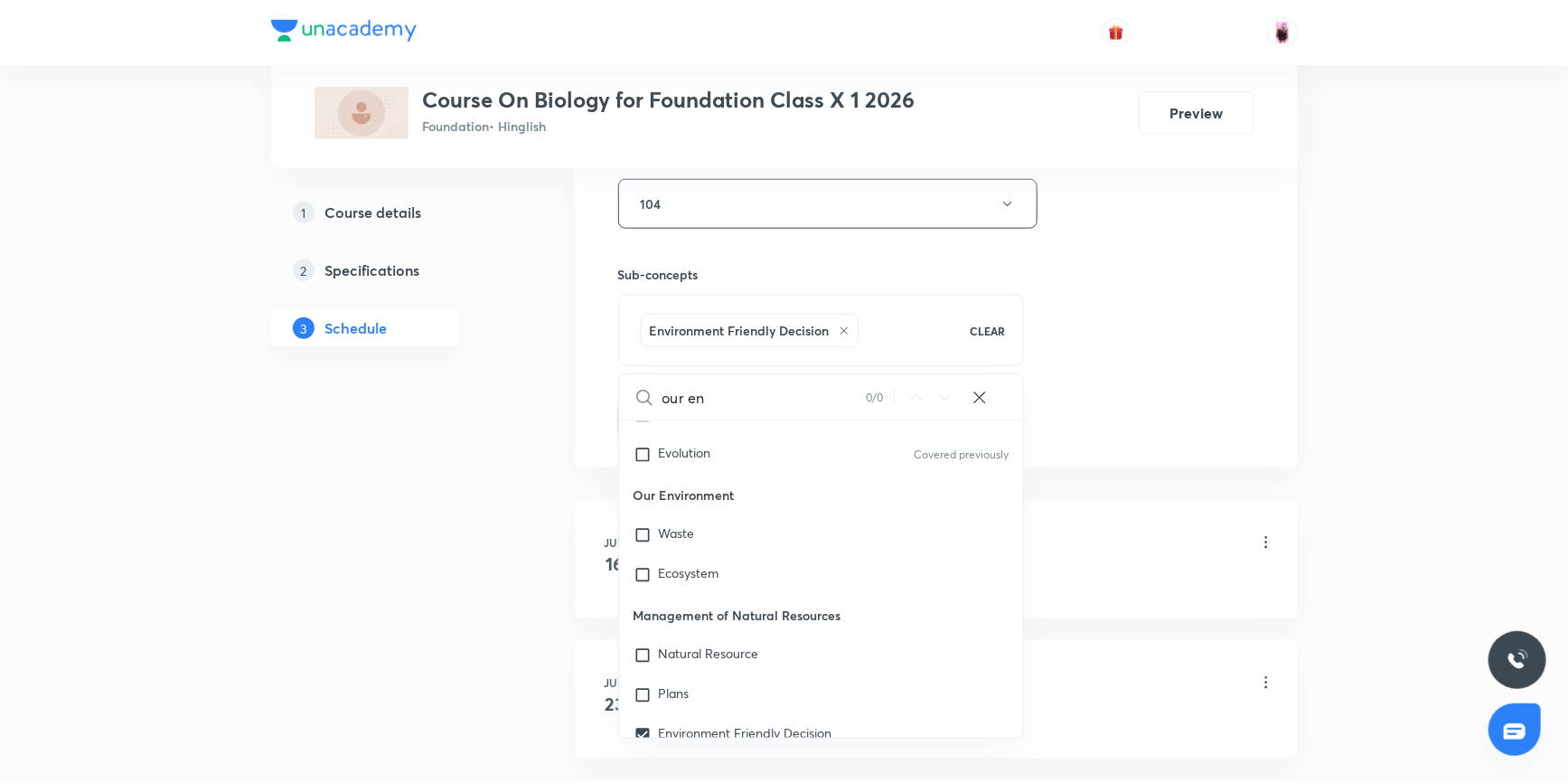
checkbox input "true"
type input "our en"
click at [641, 571] on input "checkbox" at bounding box center [646, 575] width 25 height 18
checkbox input "true"
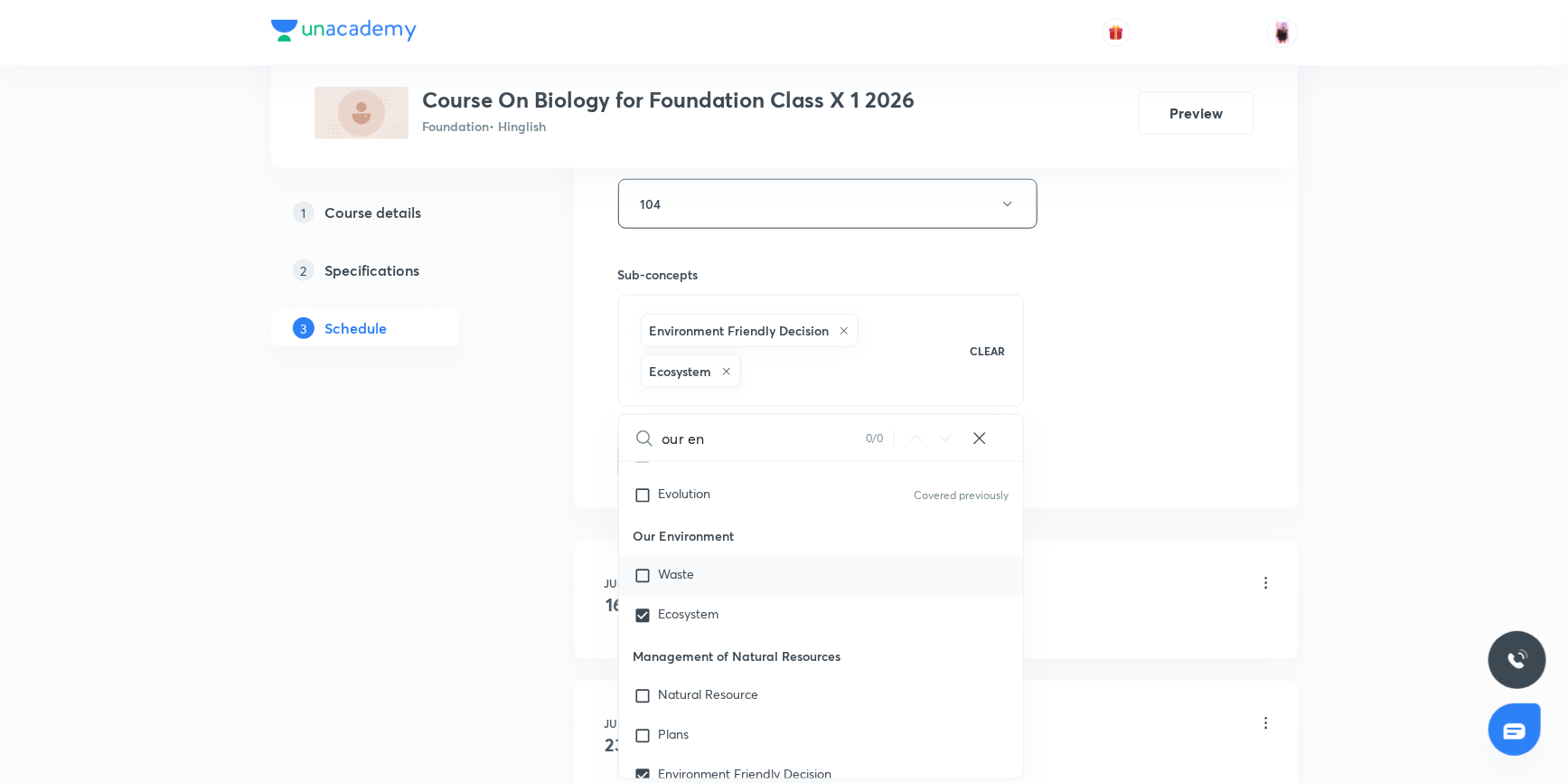
click at [644, 577] on input "checkbox" at bounding box center [646, 576] width 25 height 18
checkbox input "true"
click at [843, 326] on icon at bounding box center [844, 330] width 11 height 11
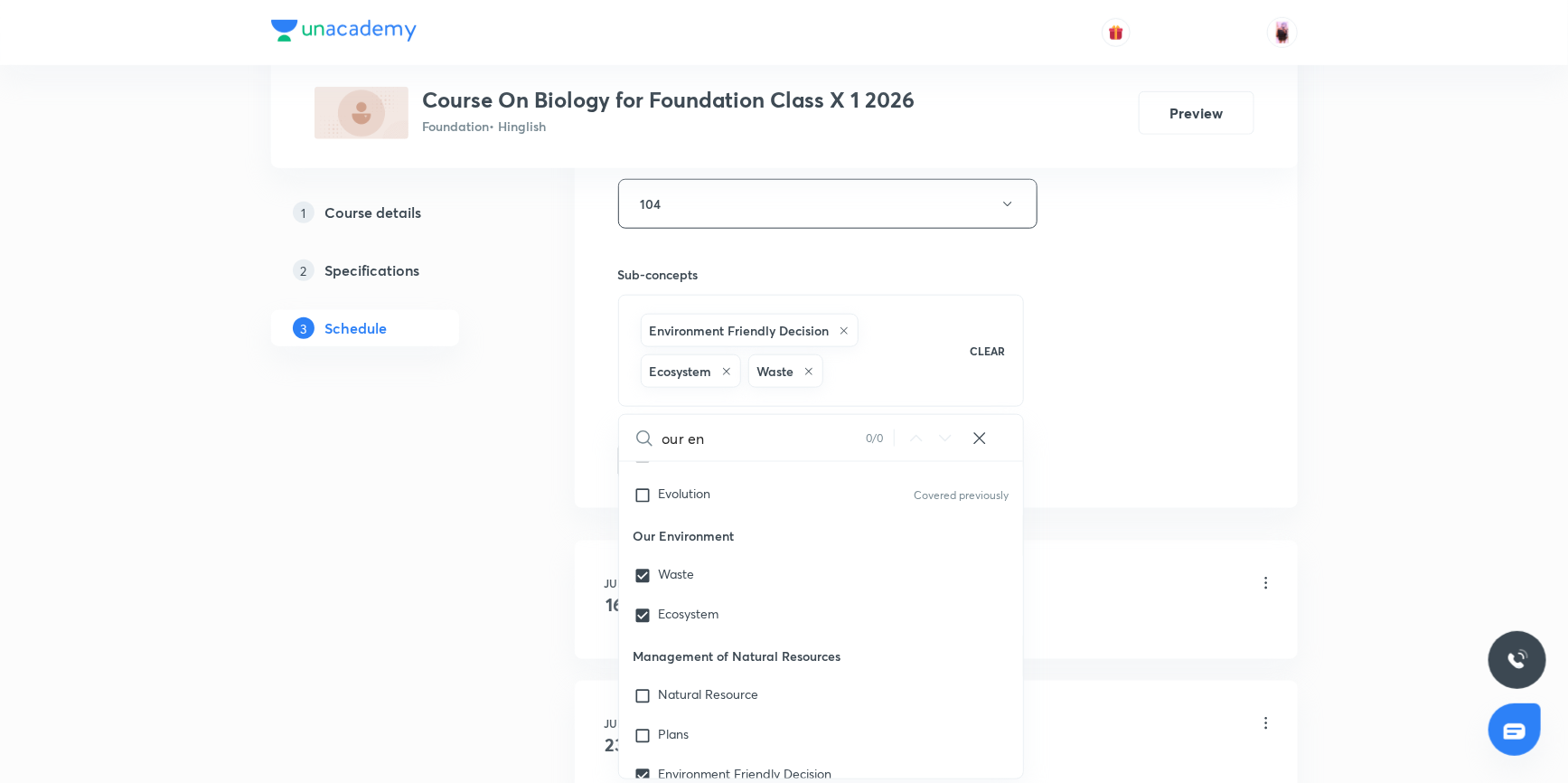
checkbox input "true"
checkbox input "false"
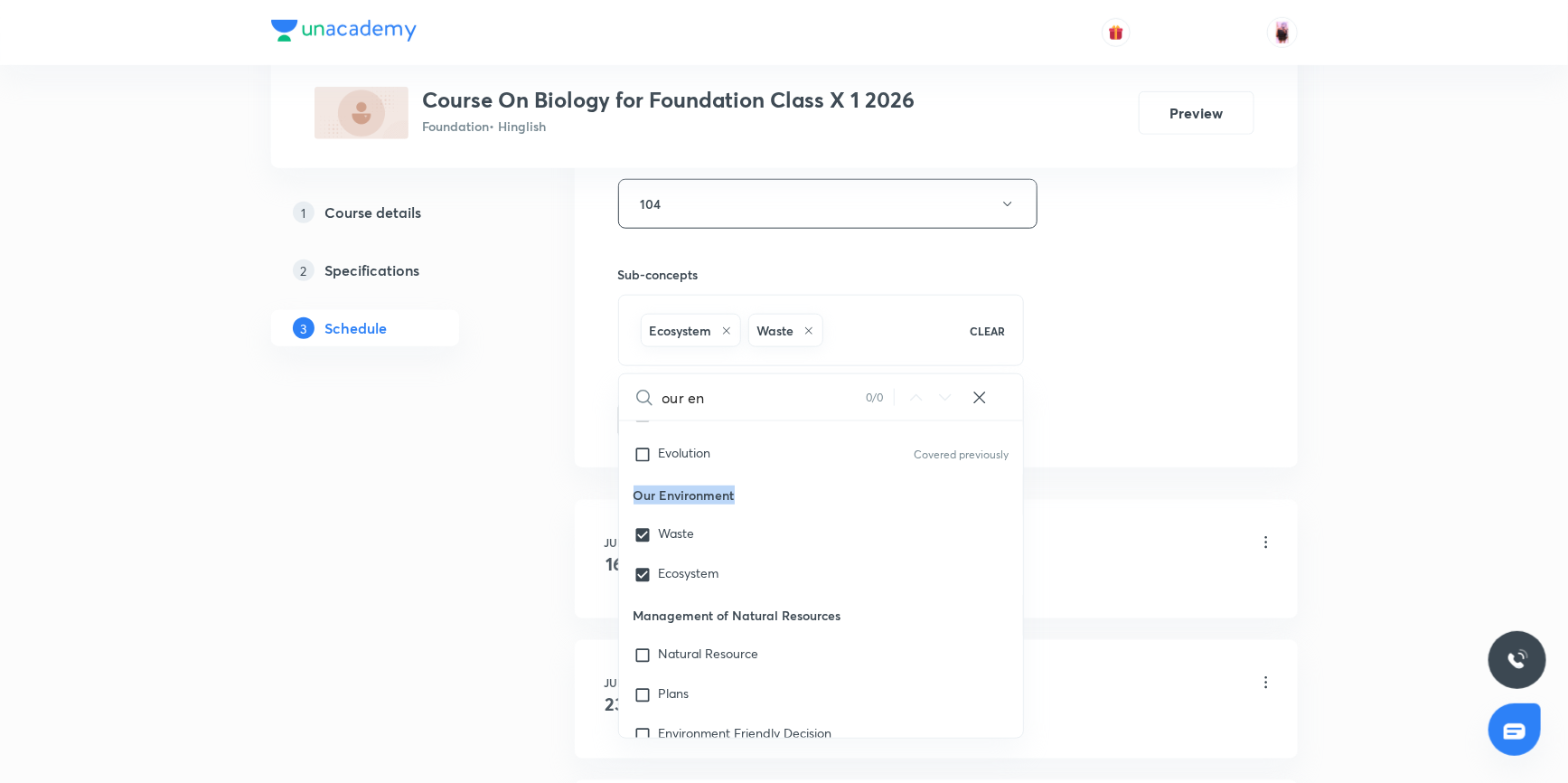
drag, startPoint x: 633, startPoint y: 491, endPoint x: 744, endPoint y: 495, distance: 111.1
click at [744, 495] on p "Our Environment" at bounding box center [821, 495] width 405 height 41
copy p "Our Environment"
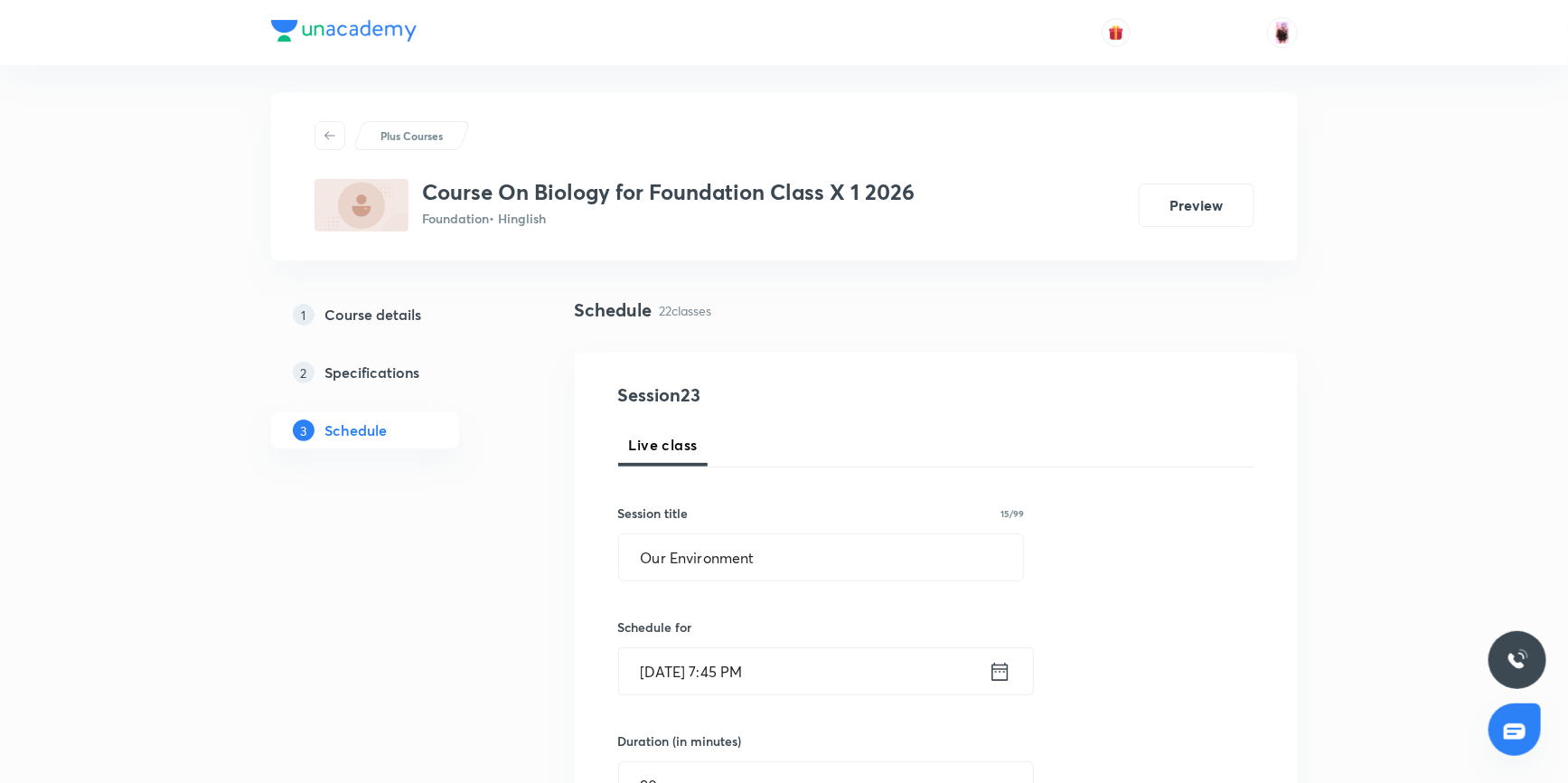
scroll to position [0, 0]
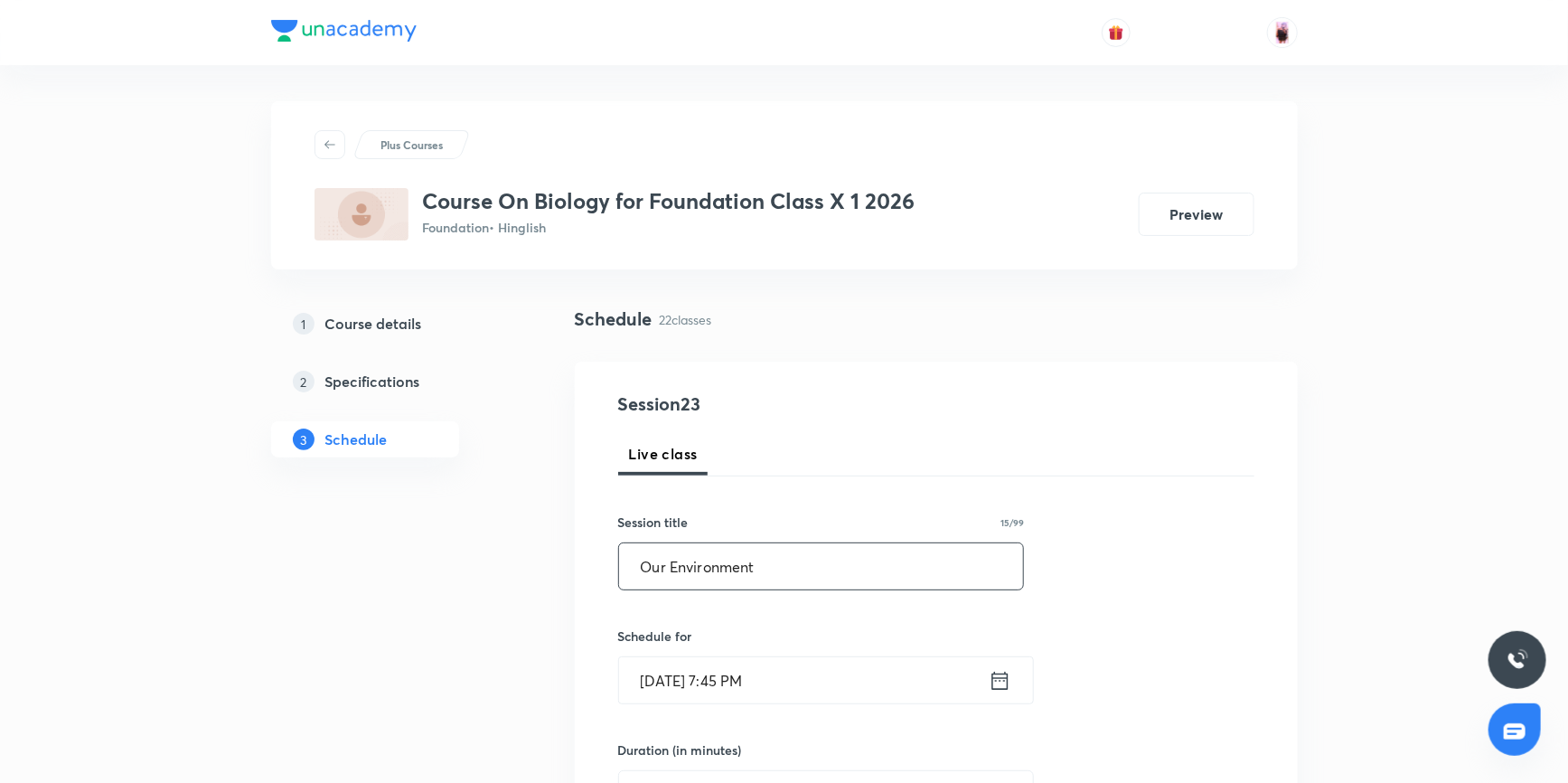
click at [799, 571] on input "Our Environment" at bounding box center [821, 566] width 405 height 46
type input "O"
paste input "Our Environment"
type input "Our Environment"
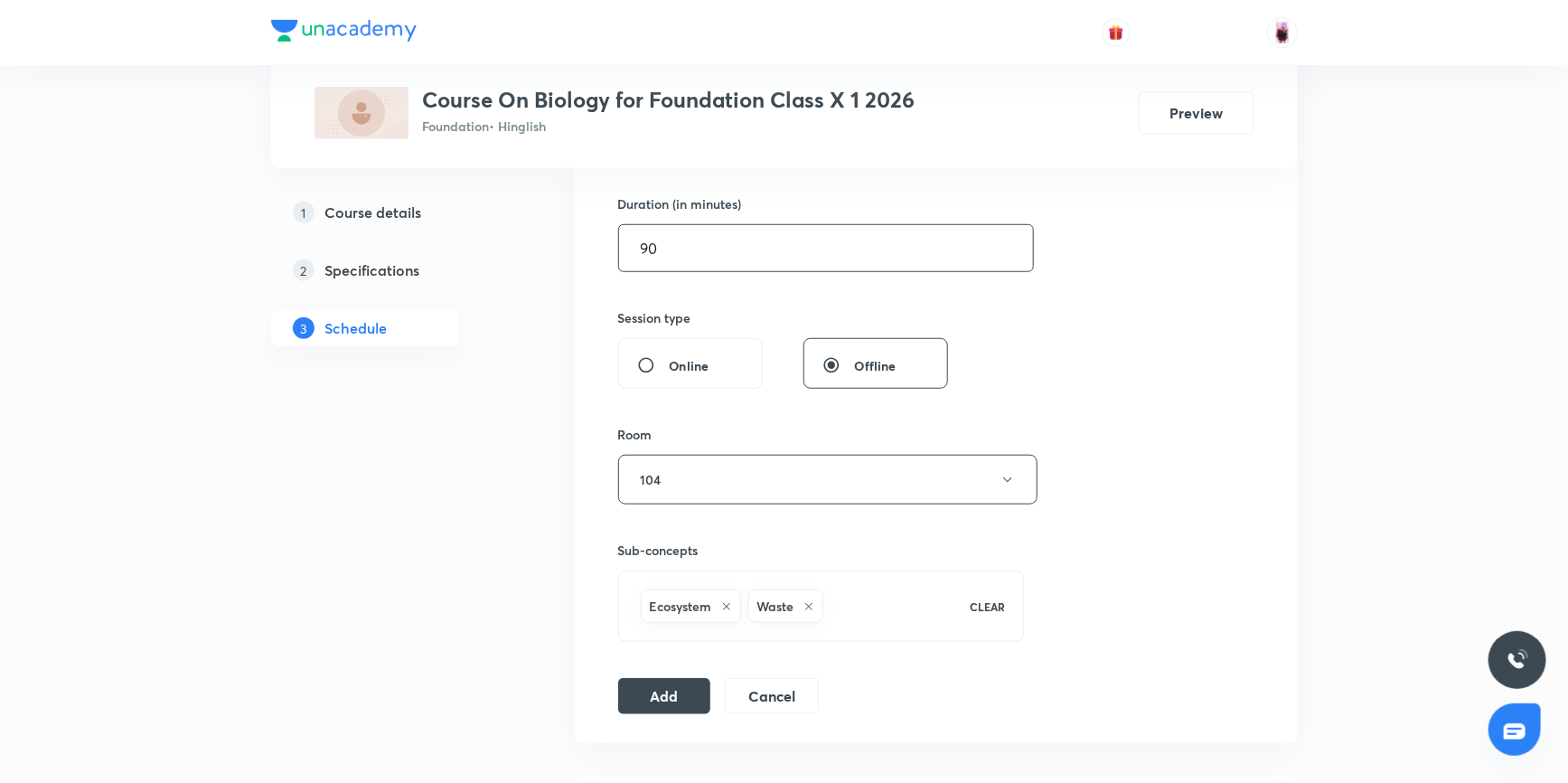
scroll to position [575, 0]
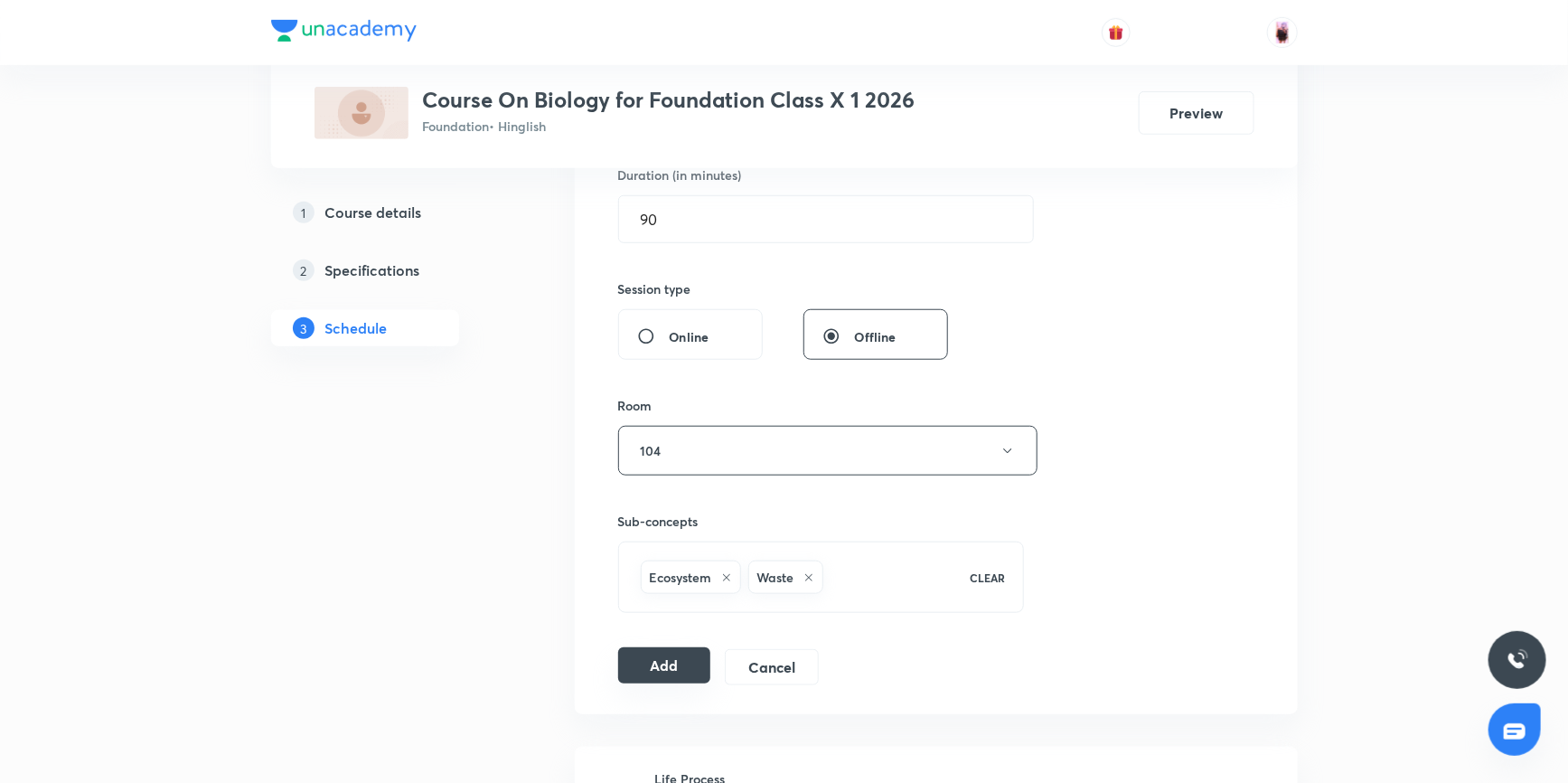
click at [678, 668] on button "Add" at bounding box center [664, 665] width 93 height 36
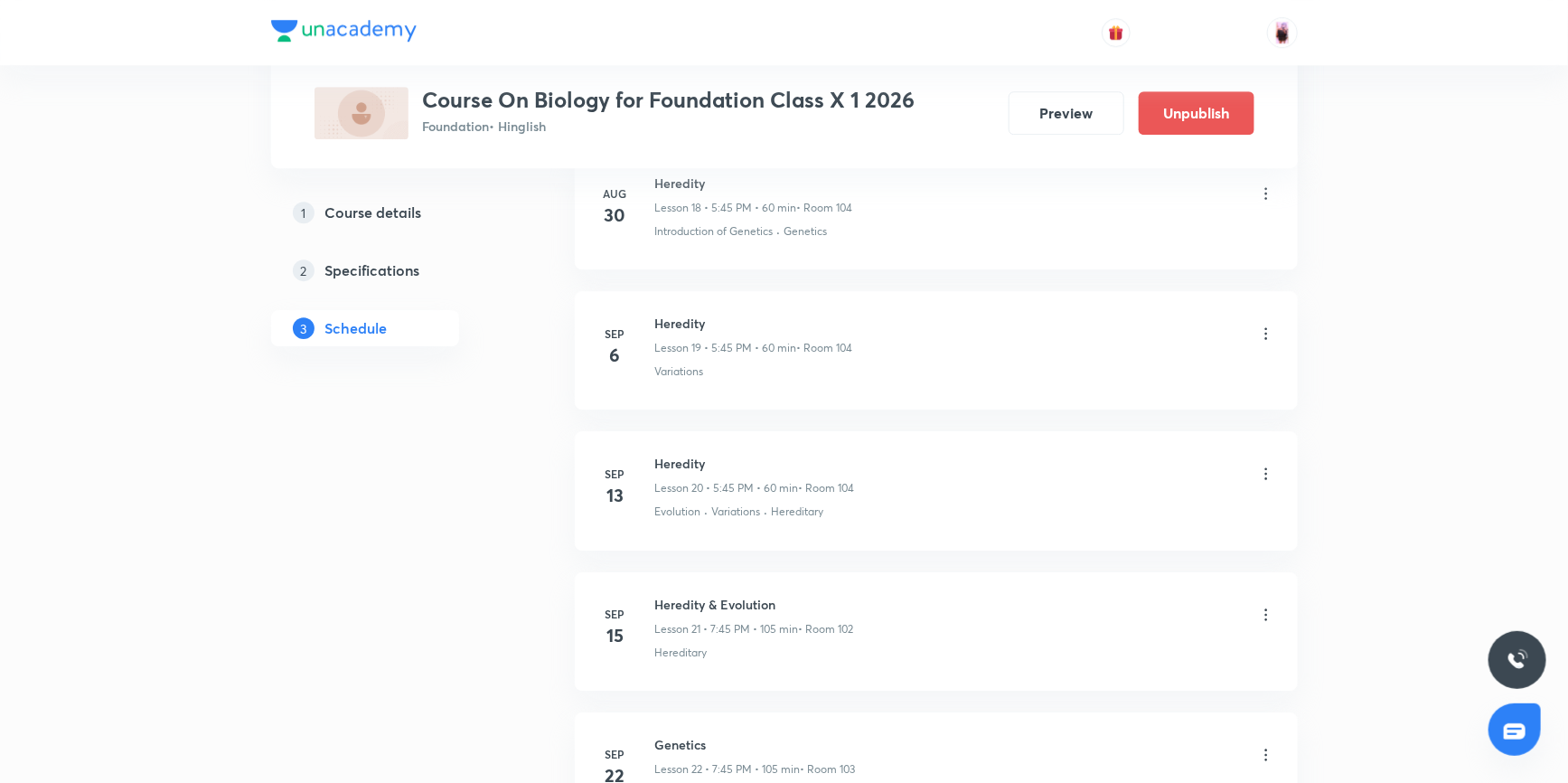
scroll to position [3039, 0]
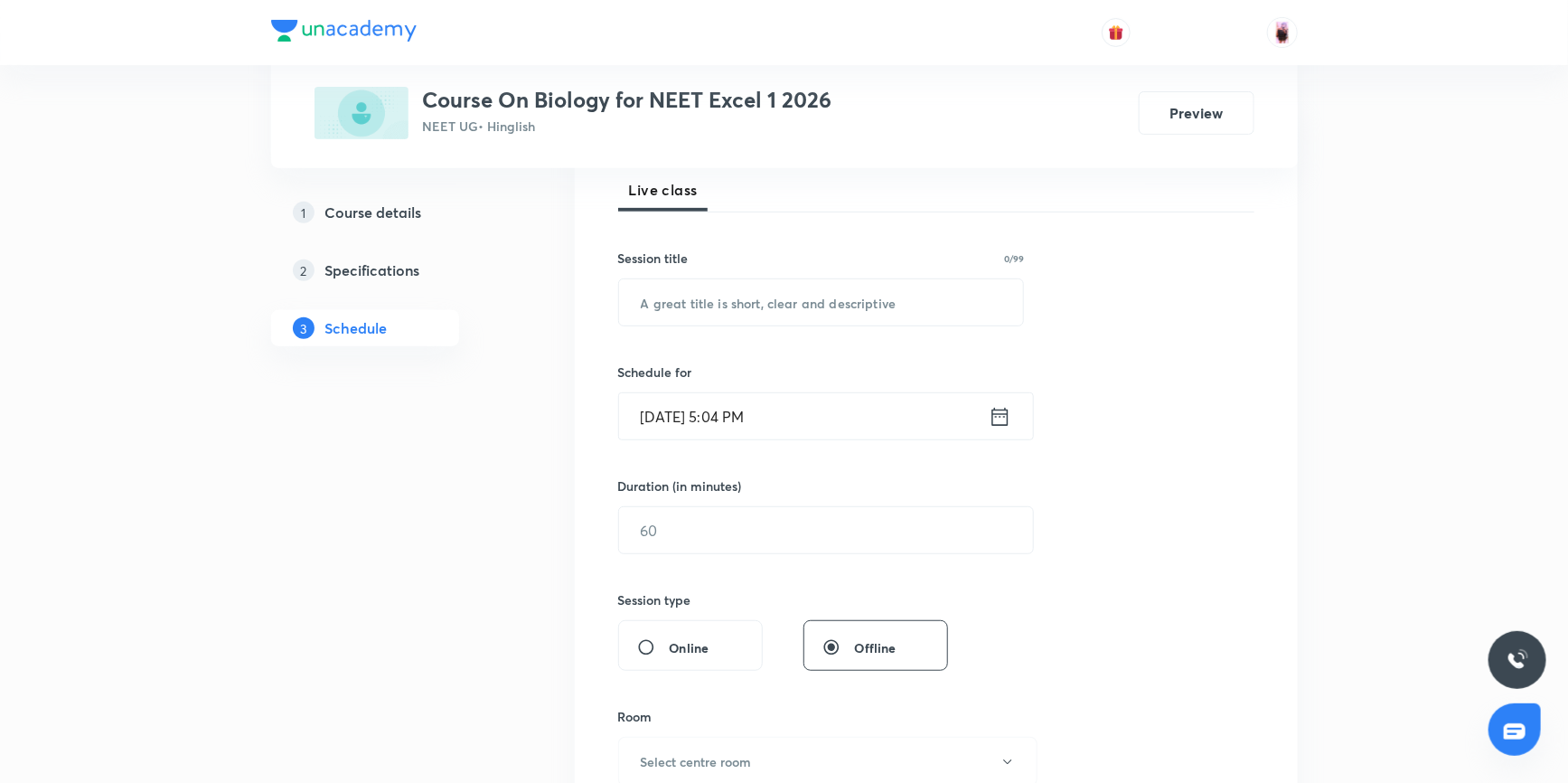
scroll to position [328, 0]
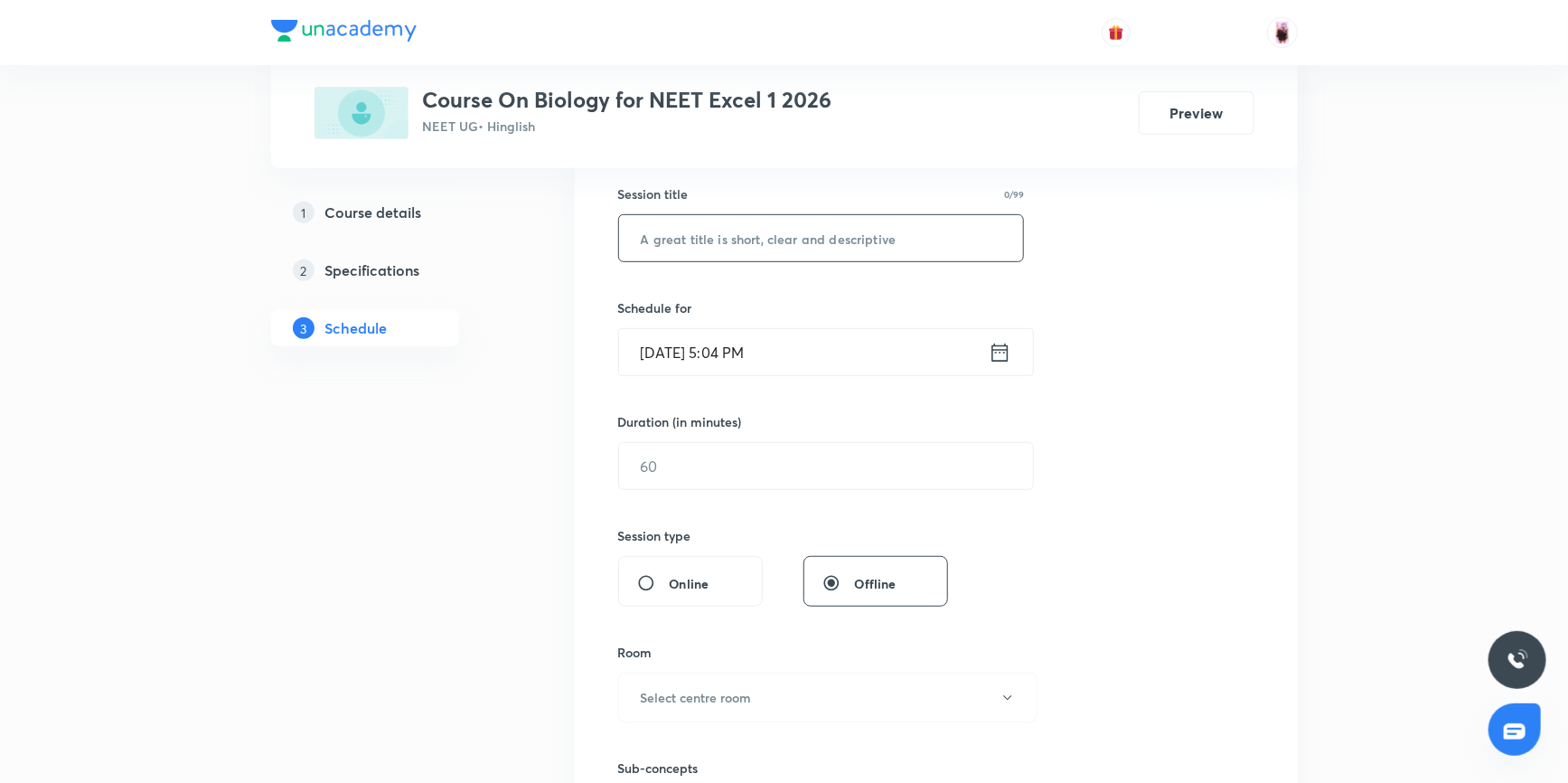
click at [754, 236] on input "text" at bounding box center [821, 238] width 405 height 46
type input "Health and Disease"
click at [1005, 355] on icon at bounding box center [999, 353] width 22 height 25
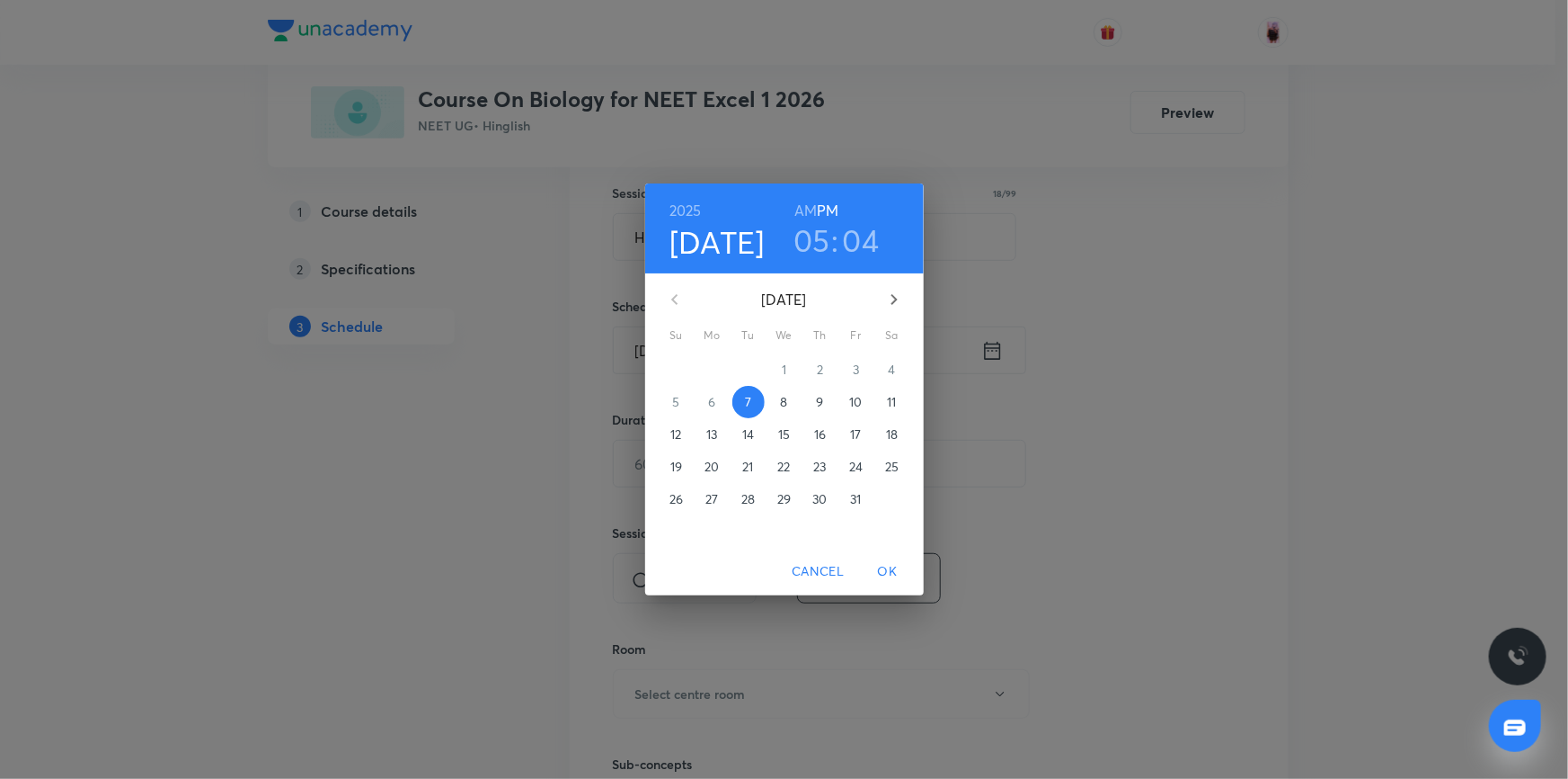
click at [817, 239] on h3 "05" at bounding box center [812, 239] width 37 height 38
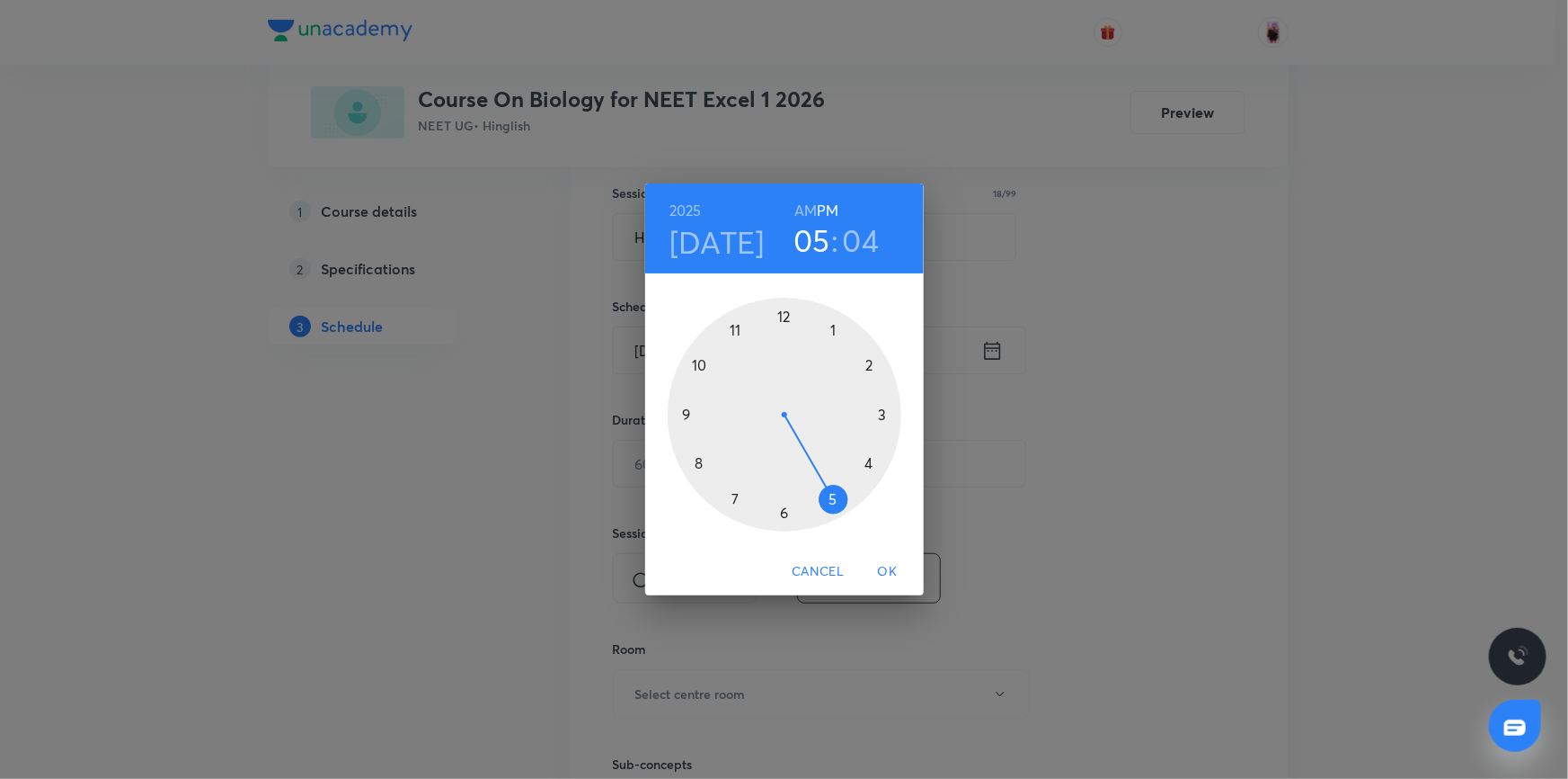
click at [828, 508] on div at bounding box center [784, 414] width 233 height 233
click at [854, 242] on h3 "04" at bounding box center [861, 239] width 37 height 38
drag, startPoint x: 834, startPoint y: 325, endPoint x: 784, endPoint y: 518, distance: 199.4
click at [784, 518] on div at bounding box center [784, 414] width 233 height 233
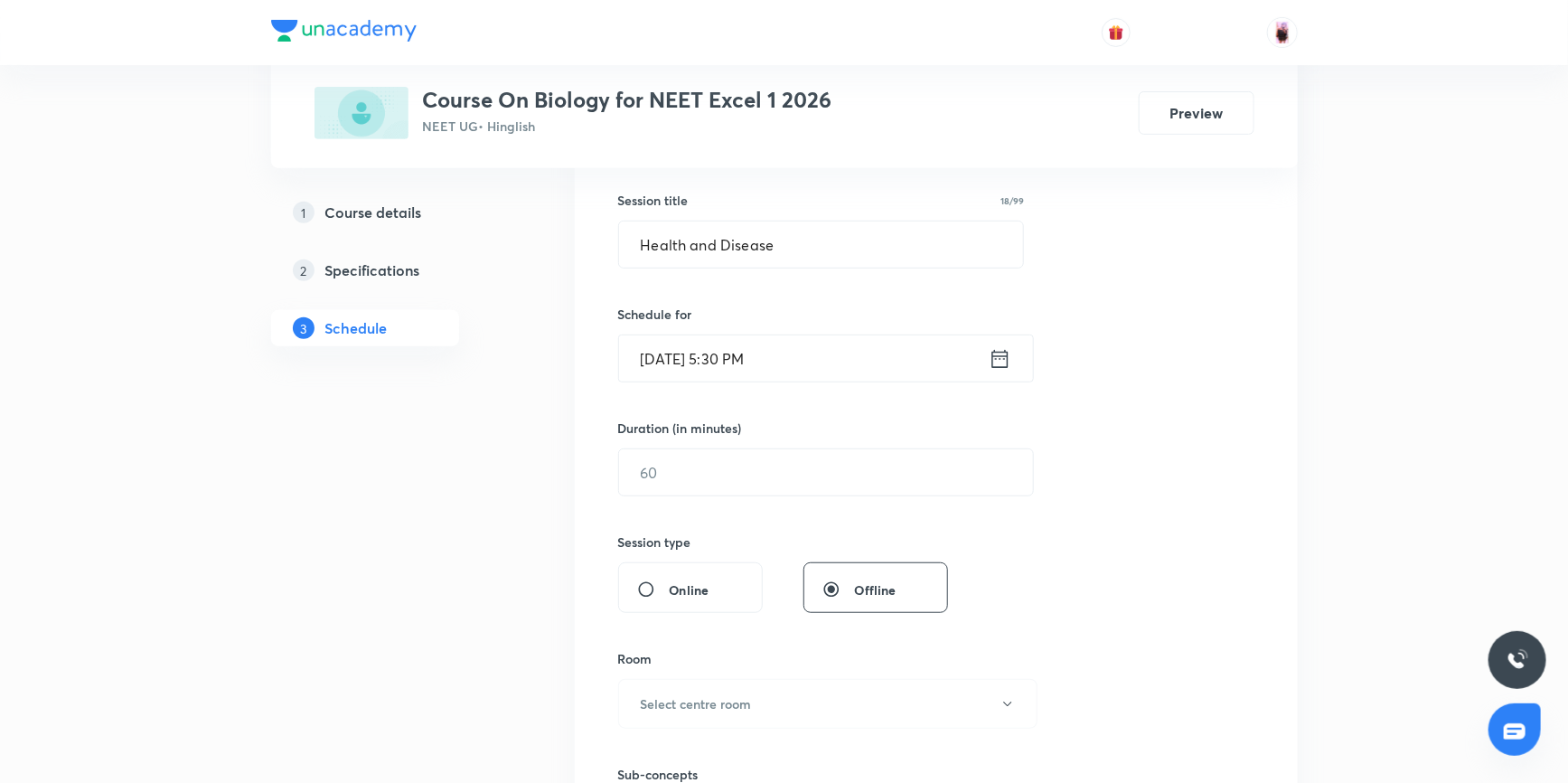
scroll to position [245, 0]
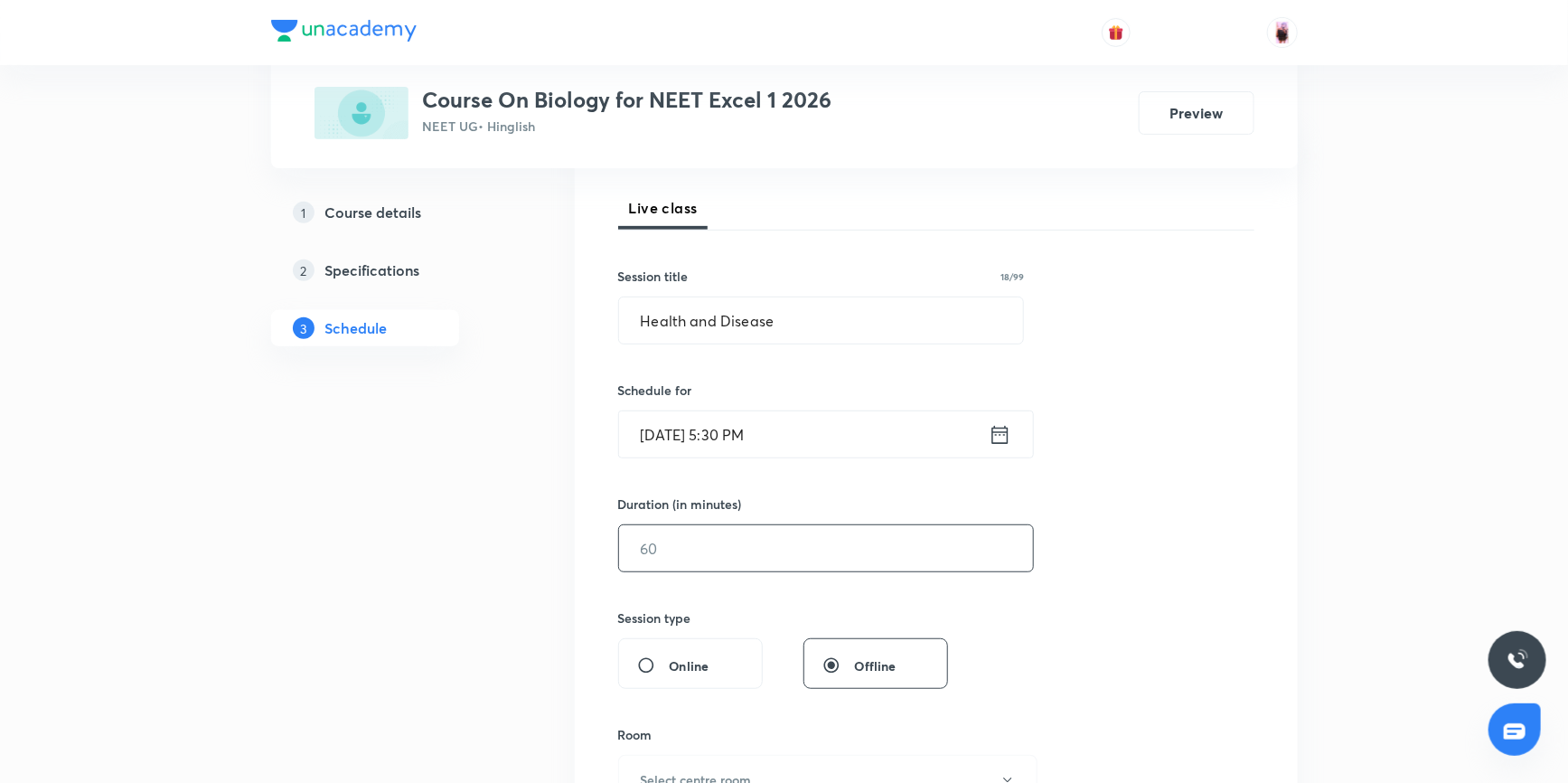
click at [669, 556] on input "text" at bounding box center [825, 547] width 414 height 46
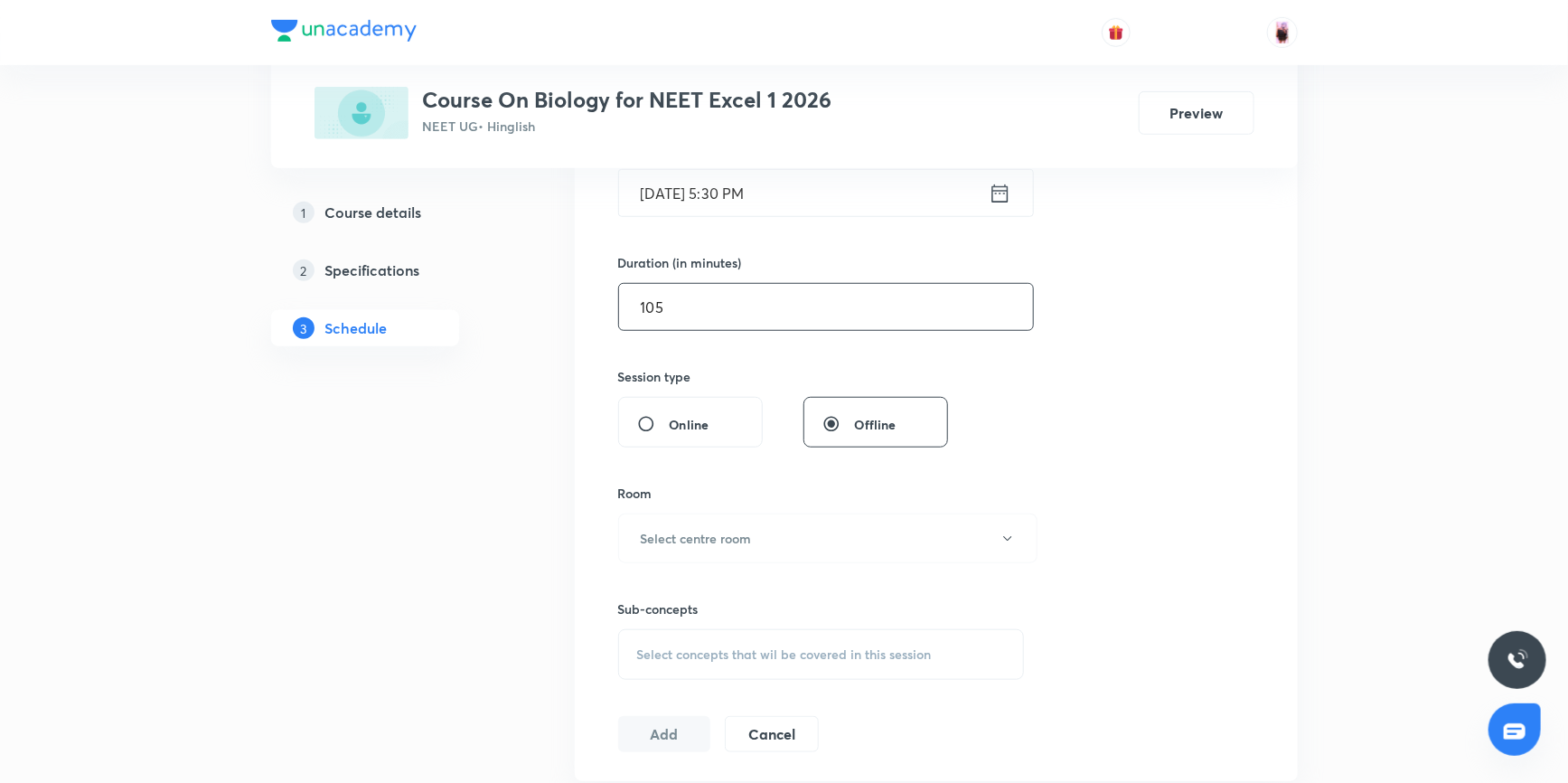
scroll to position [493, 0]
type input "105"
click at [695, 520] on button "Select centre room" at bounding box center [827, 533] width 419 height 50
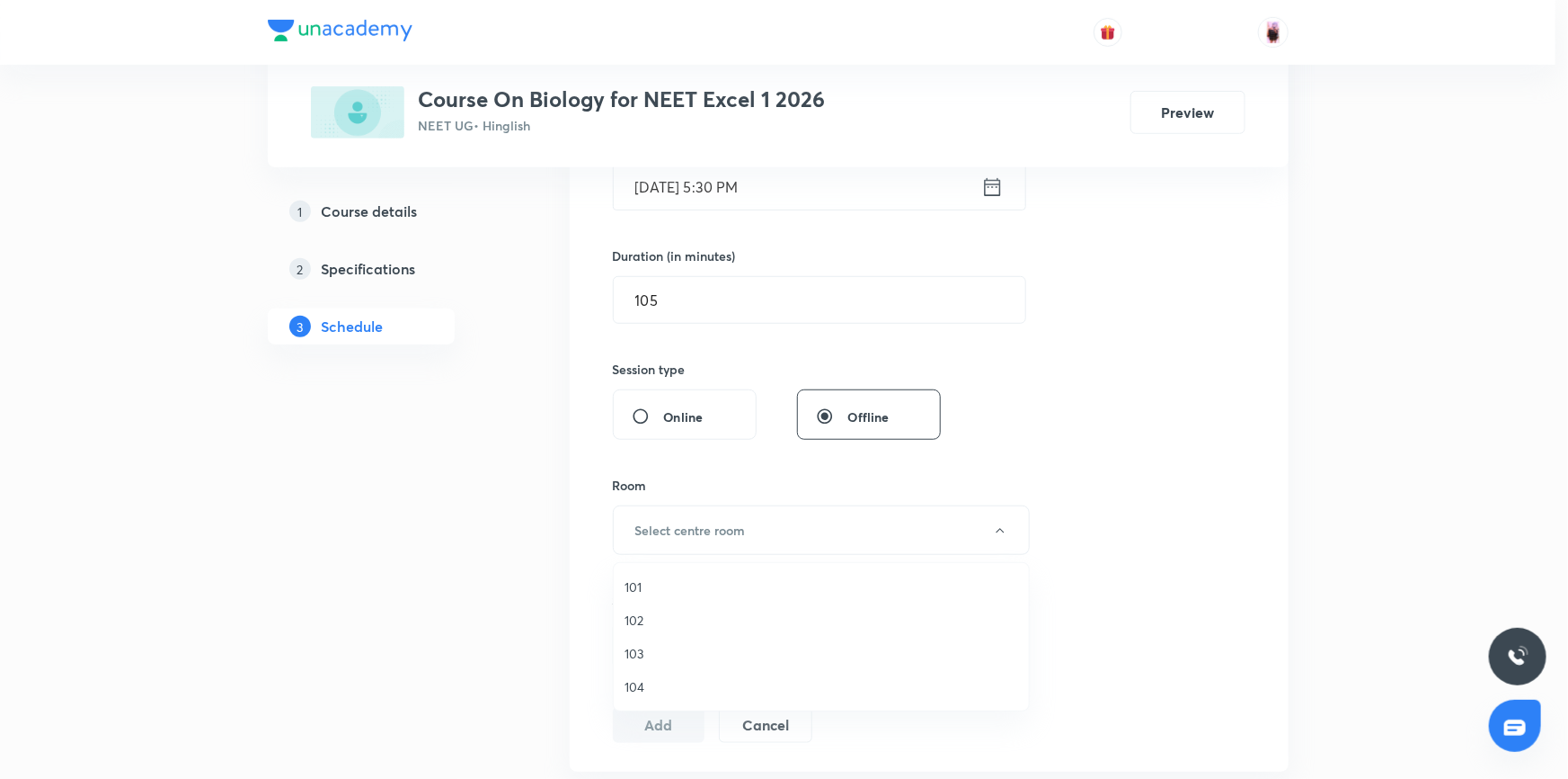
click at [641, 619] on span "102" at bounding box center [820, 620] width 394 height 18
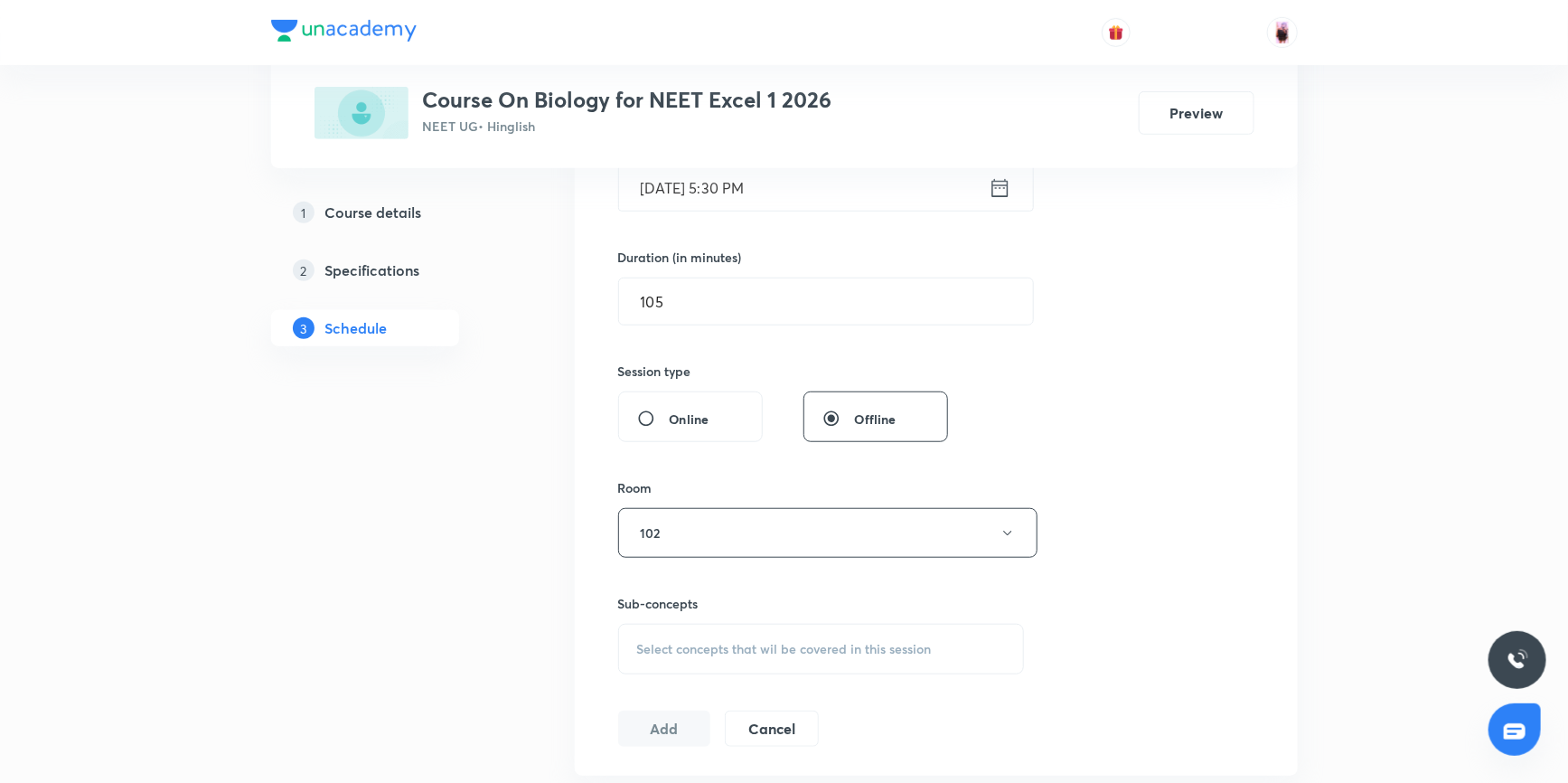
click at [667, 645] on span "Select concepts that wil be covered in this session" at bounding box center [784, 648] width 294 height 15
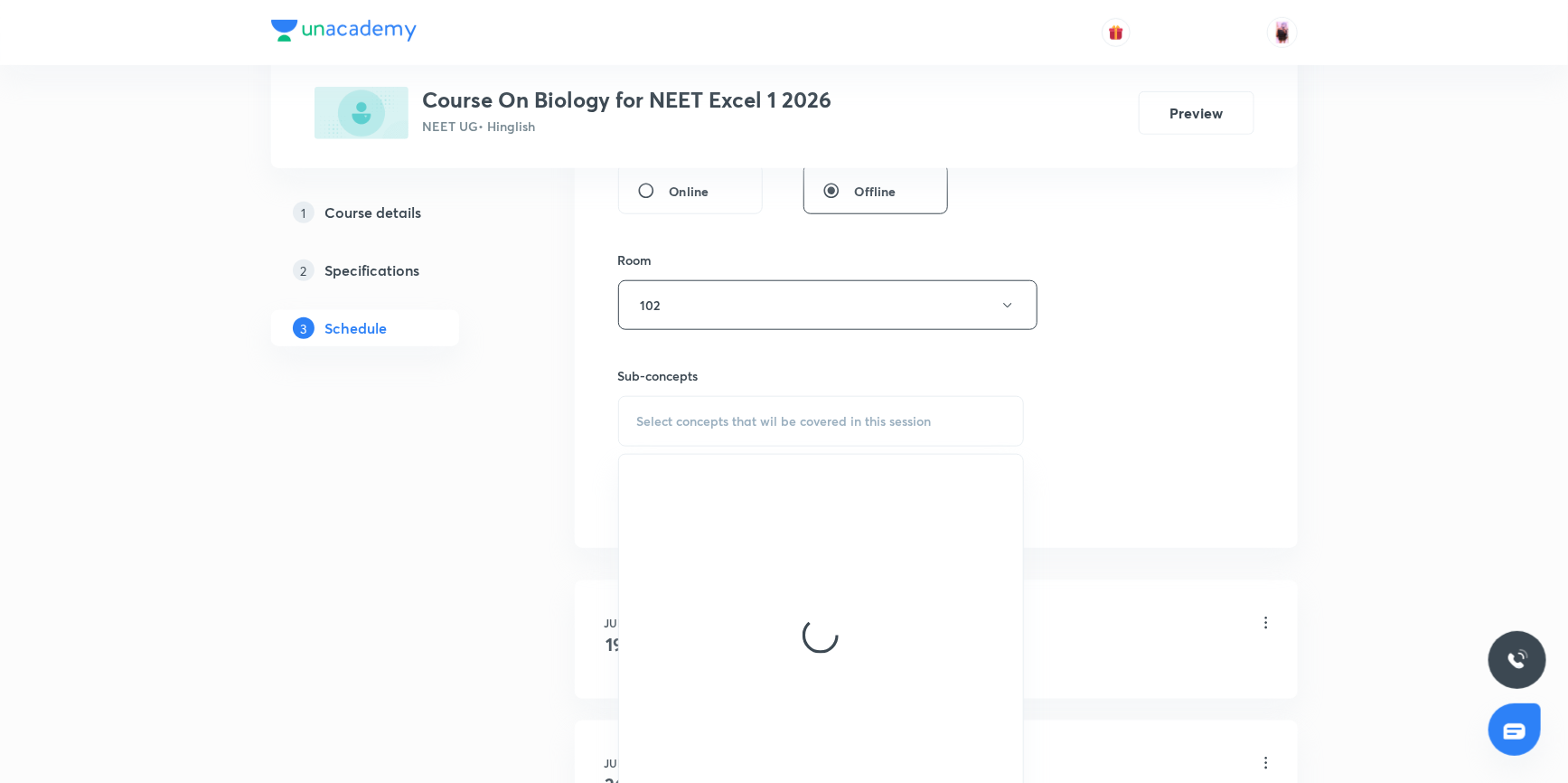
scroll to position [739, 0]
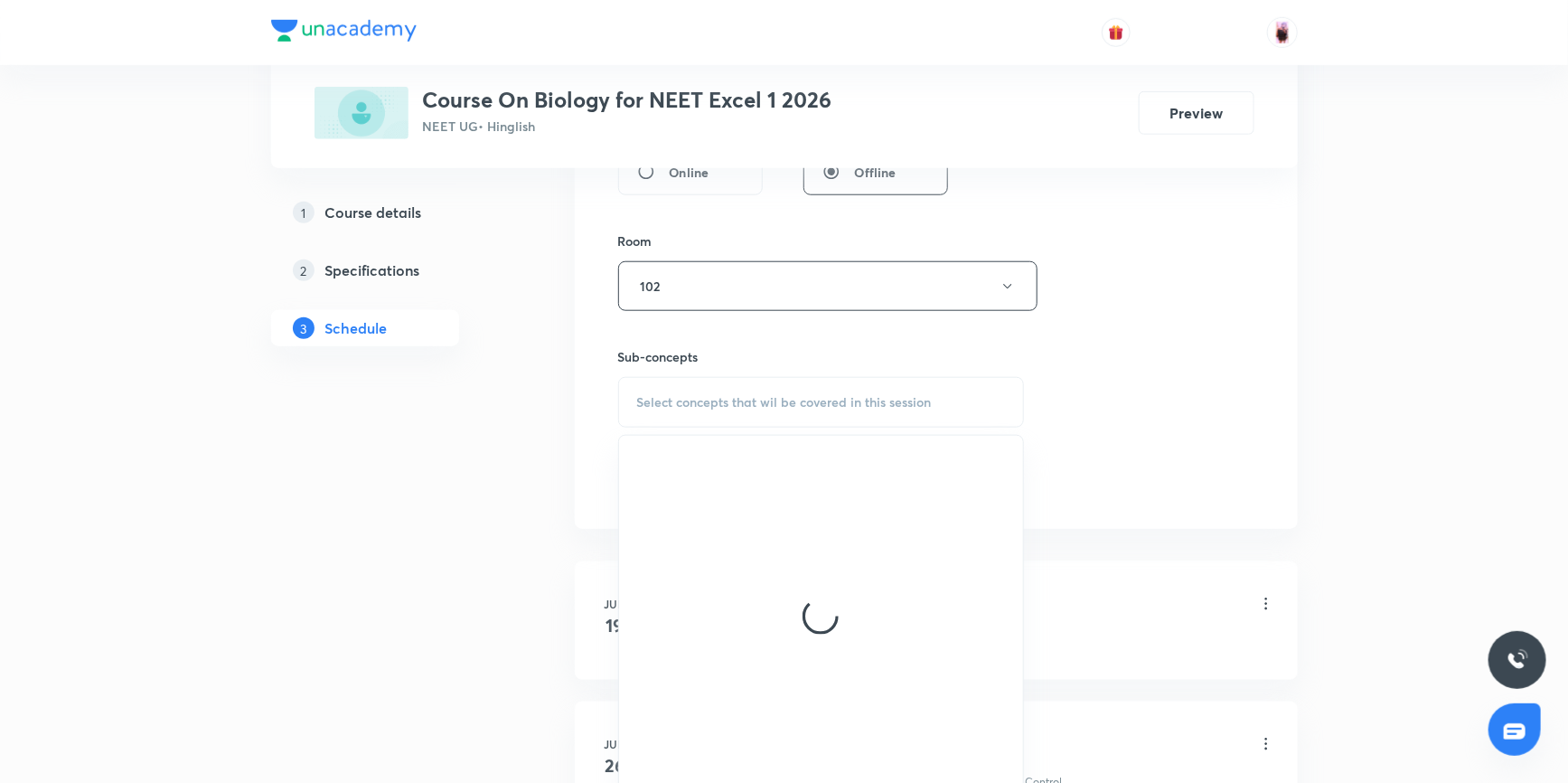
click at [707, 397] on span "Select concepts that wil be covered in this session" at bounding box center [784, 402] width 294 height 15
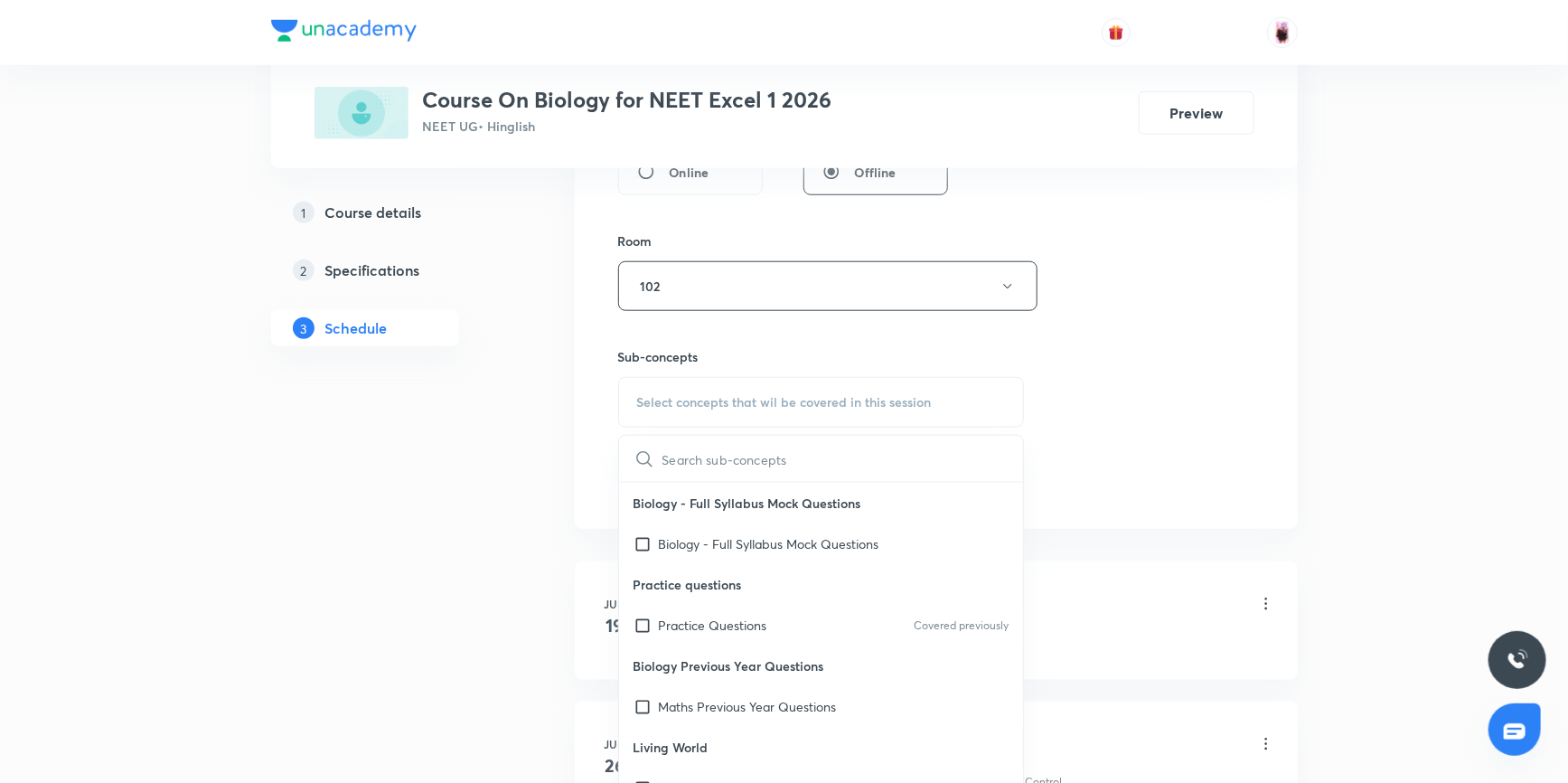
click at [697, 458] on input "text" at bounding box center [844, 458] width 362 height 46
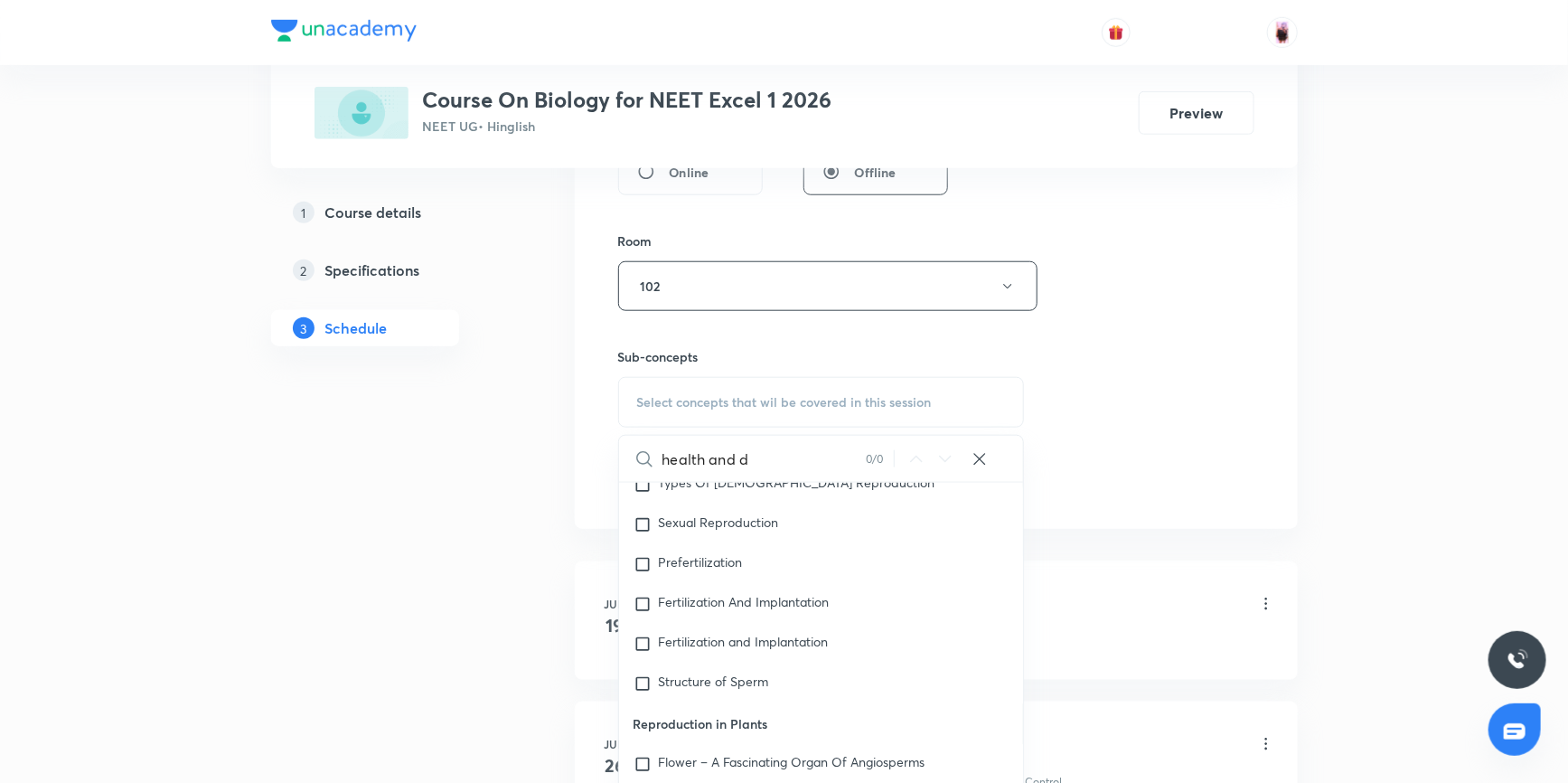
scroll to position [12339, 0]
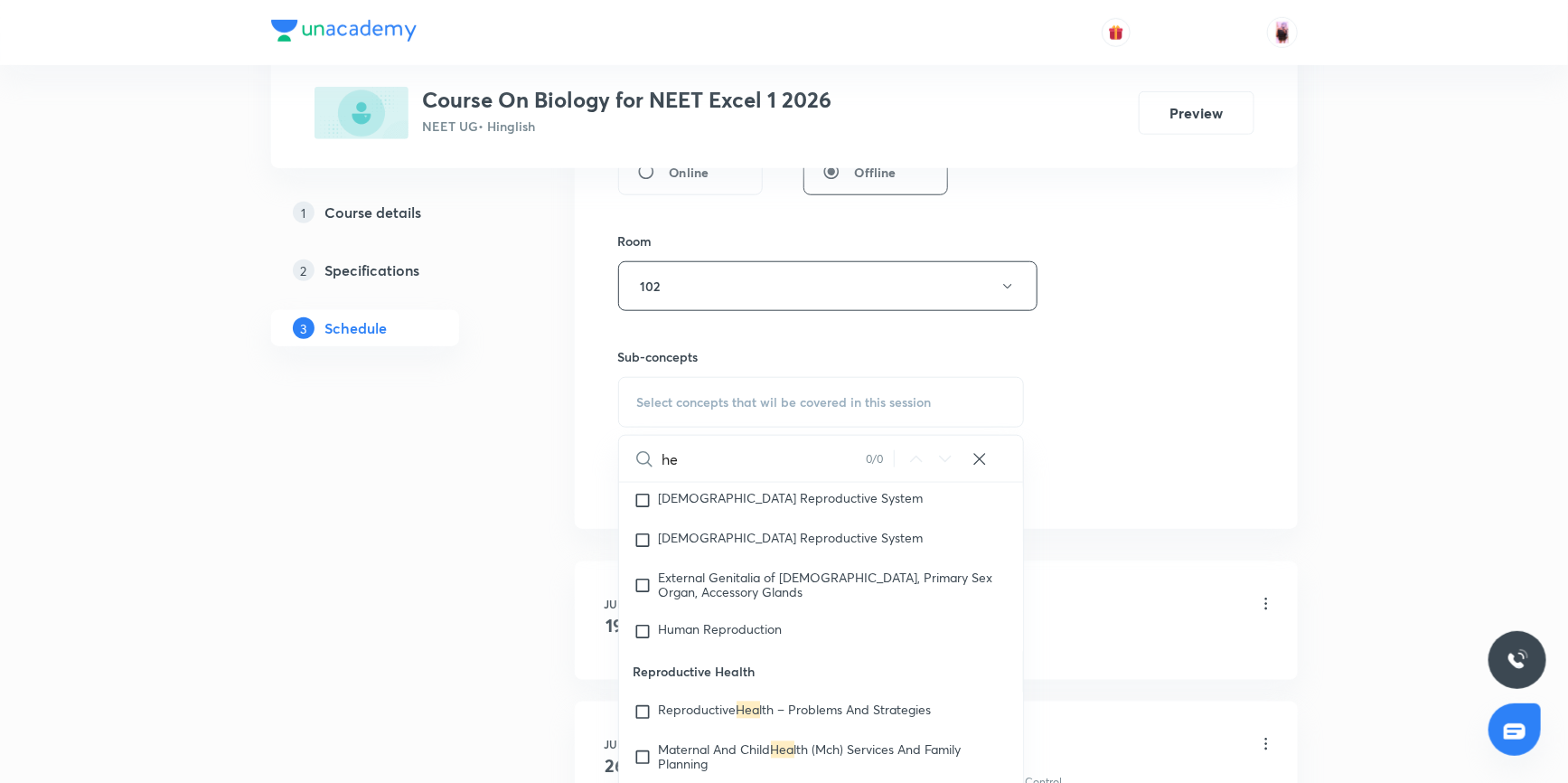
type input "h"
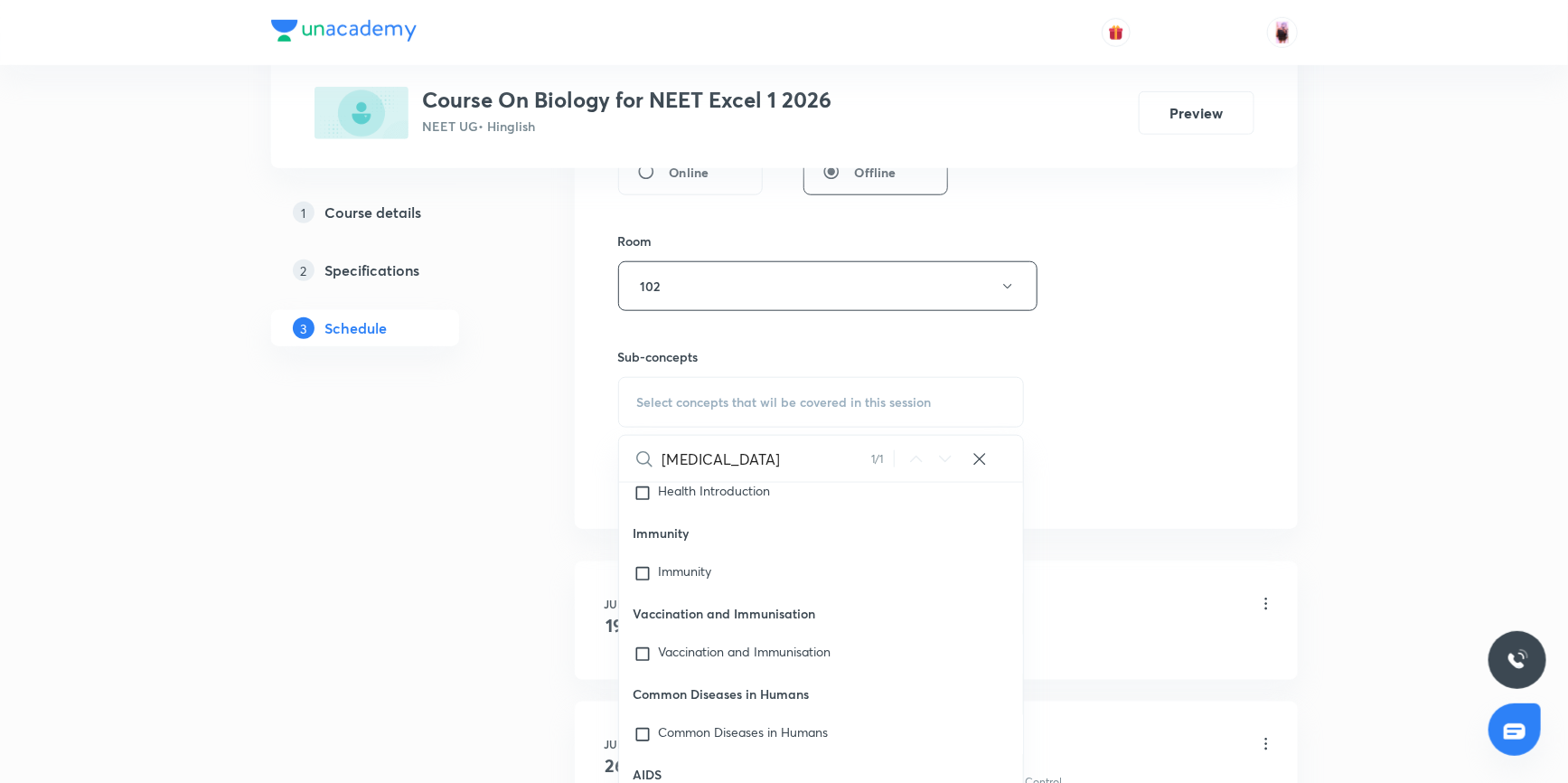
scroll to position [54040, 0]
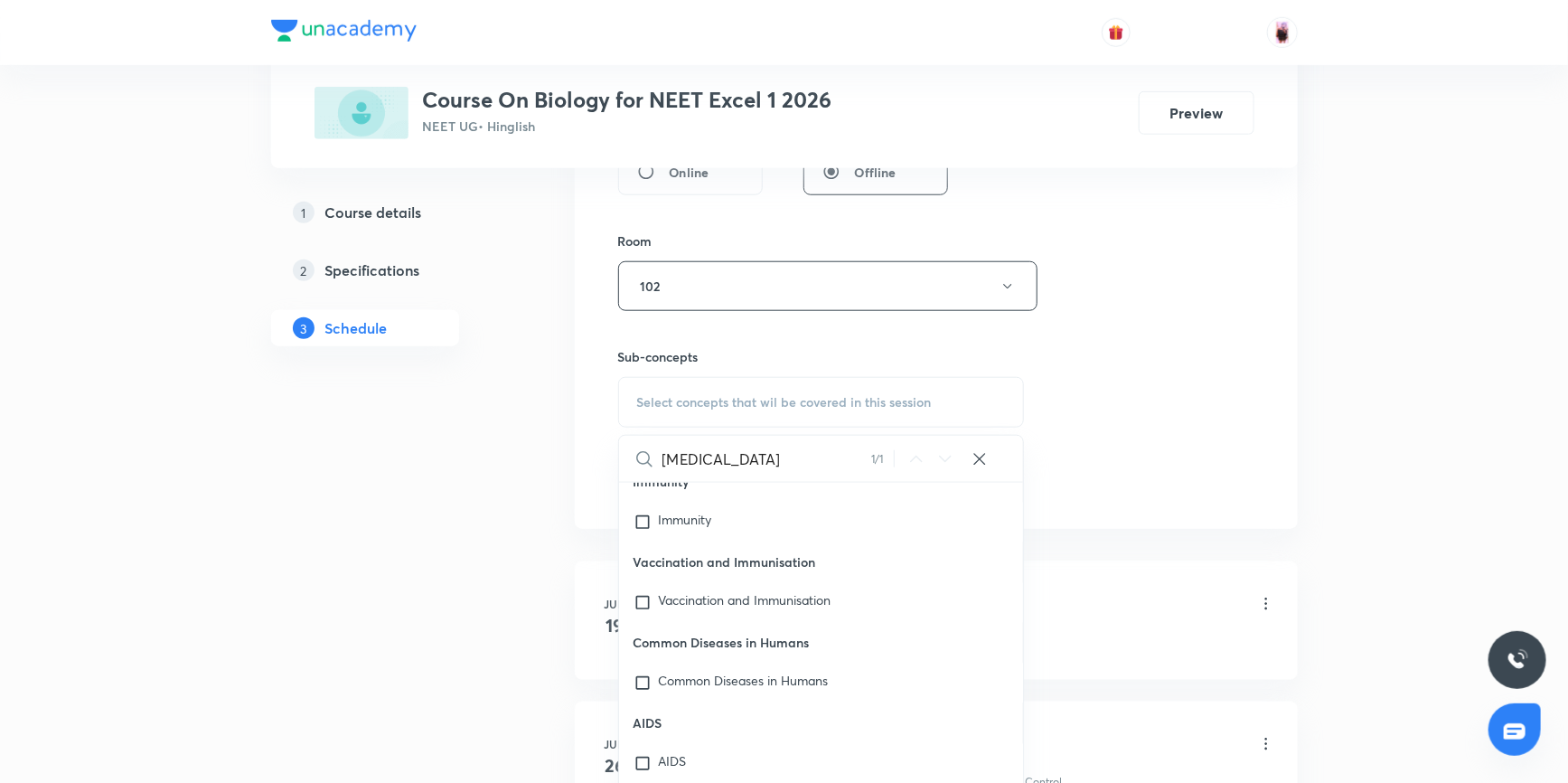
type input "[MEDICAL_DATA]"
checkbox input "true"
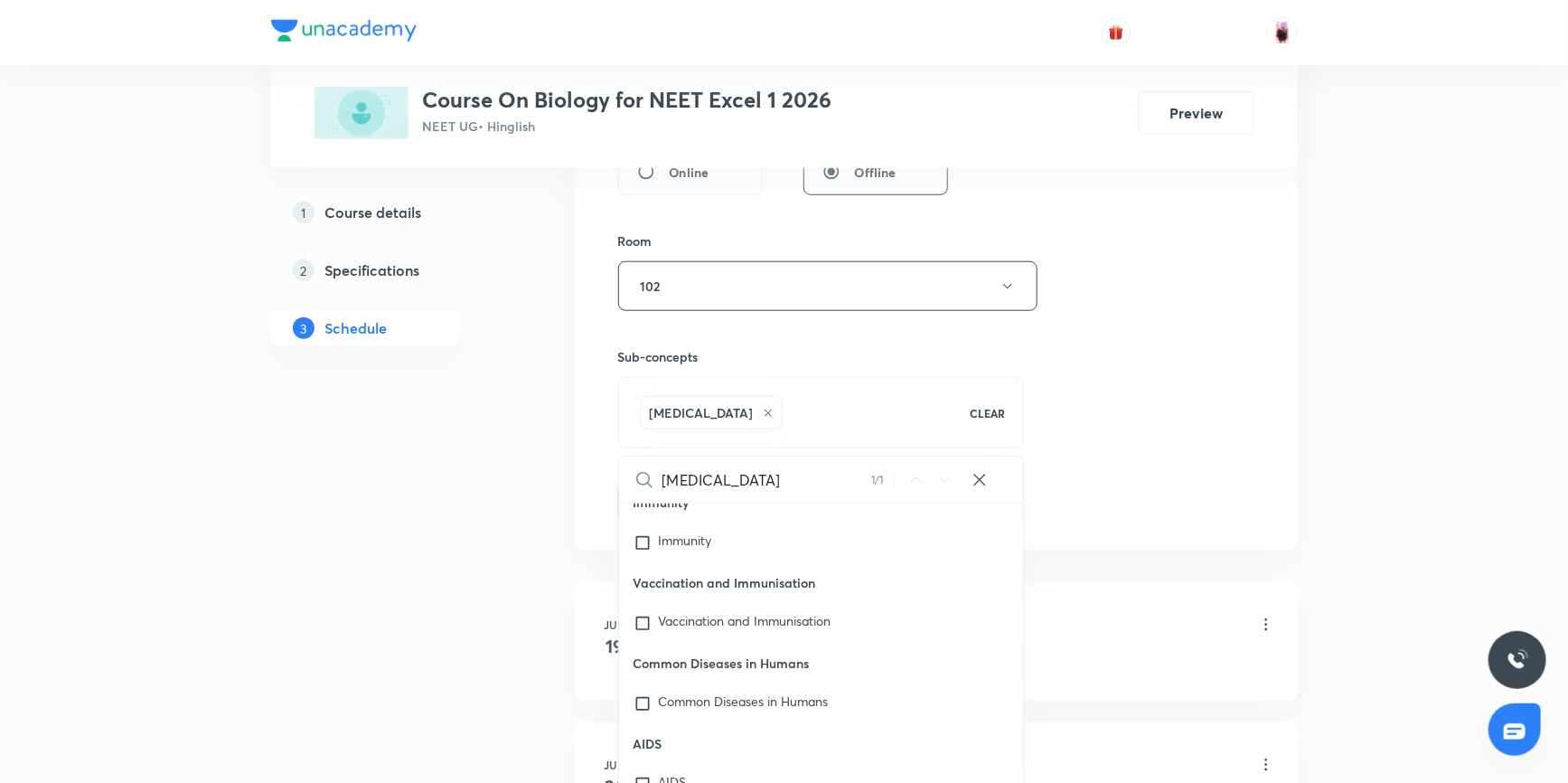
click at [1130, 435] on div "Session 40 Live class Session title 18/99 Health and Disease ​ Schedule for [DA…" at bounding box center [936, 85] width 636 height 869
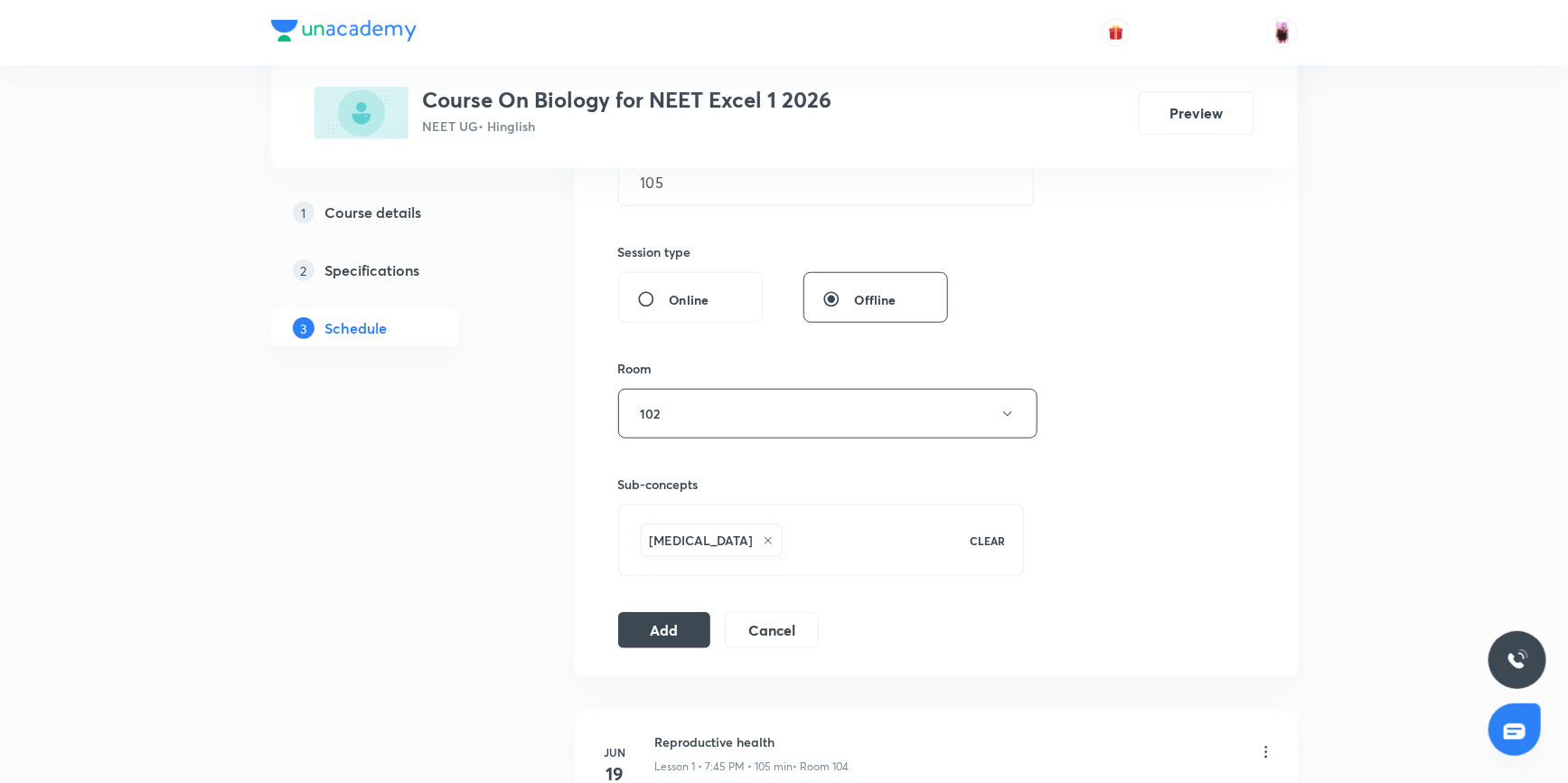
scroll to position [657, 0]
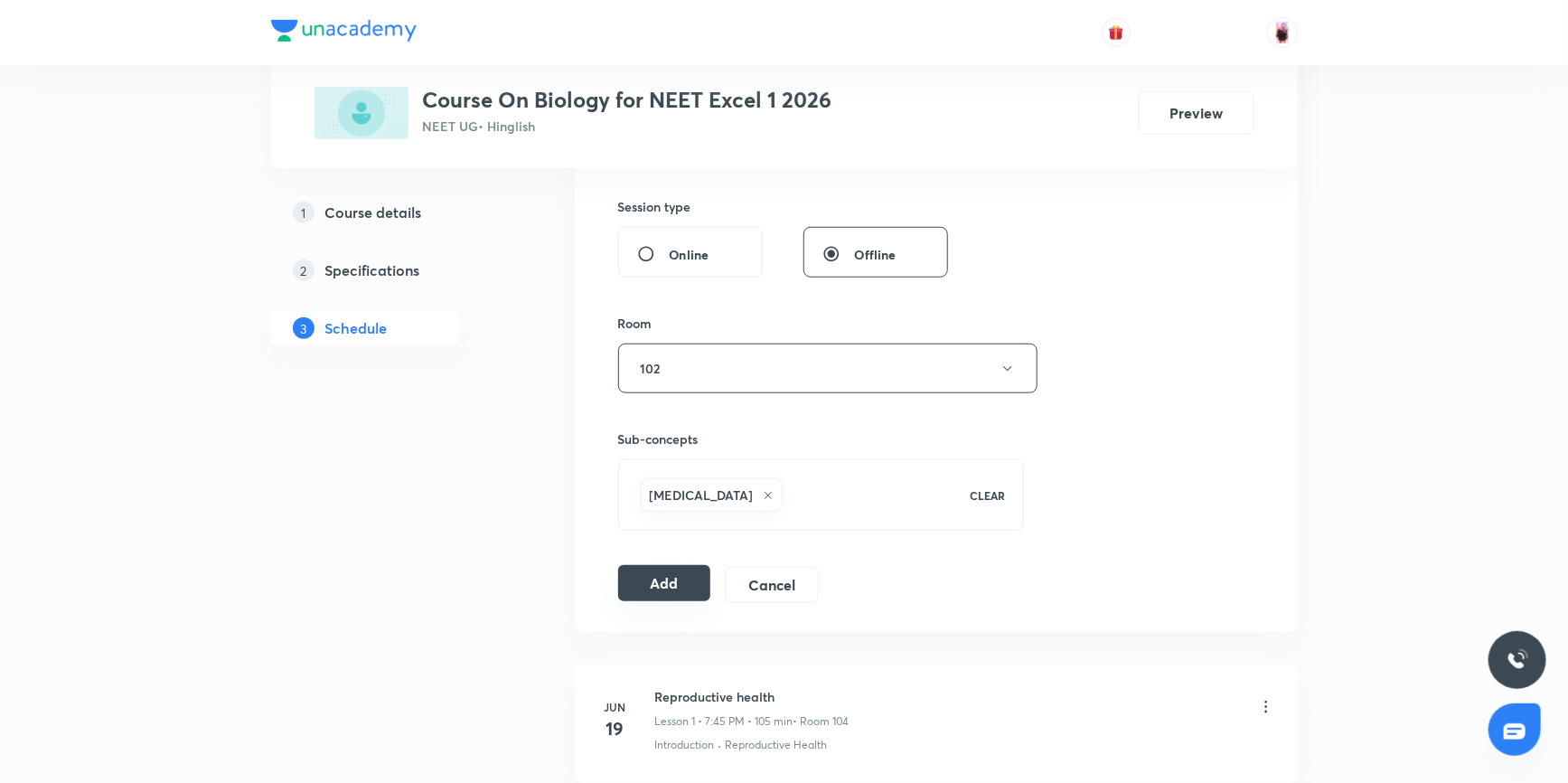
click at [669, 575] on button "Add" at bounding box center [664, 583] width 93 height 36
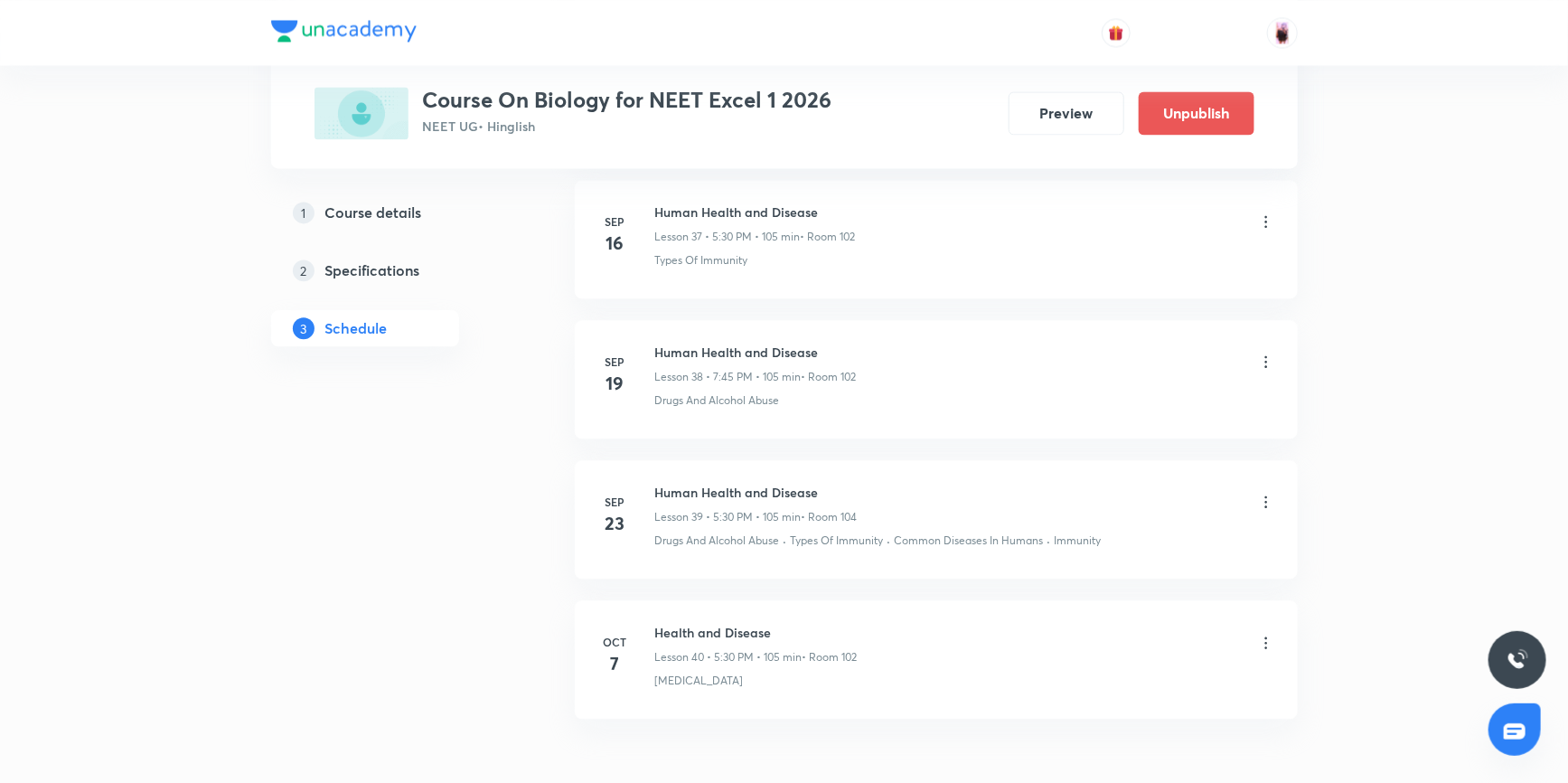
scroll to position [5437, 0]
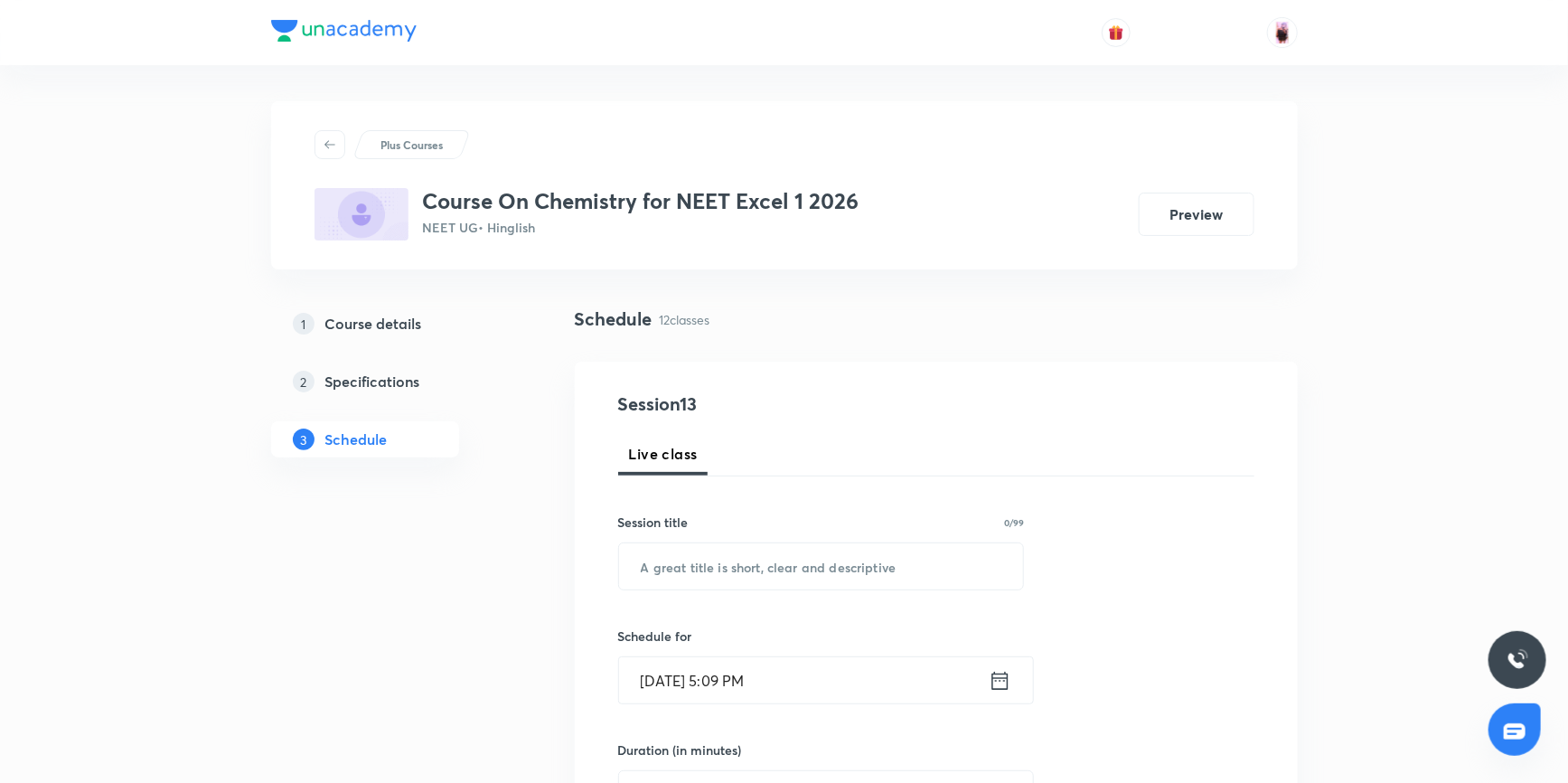
click at [402, 309] on link "1 Course details" at bounding box center [393, 323] width 245 height 36
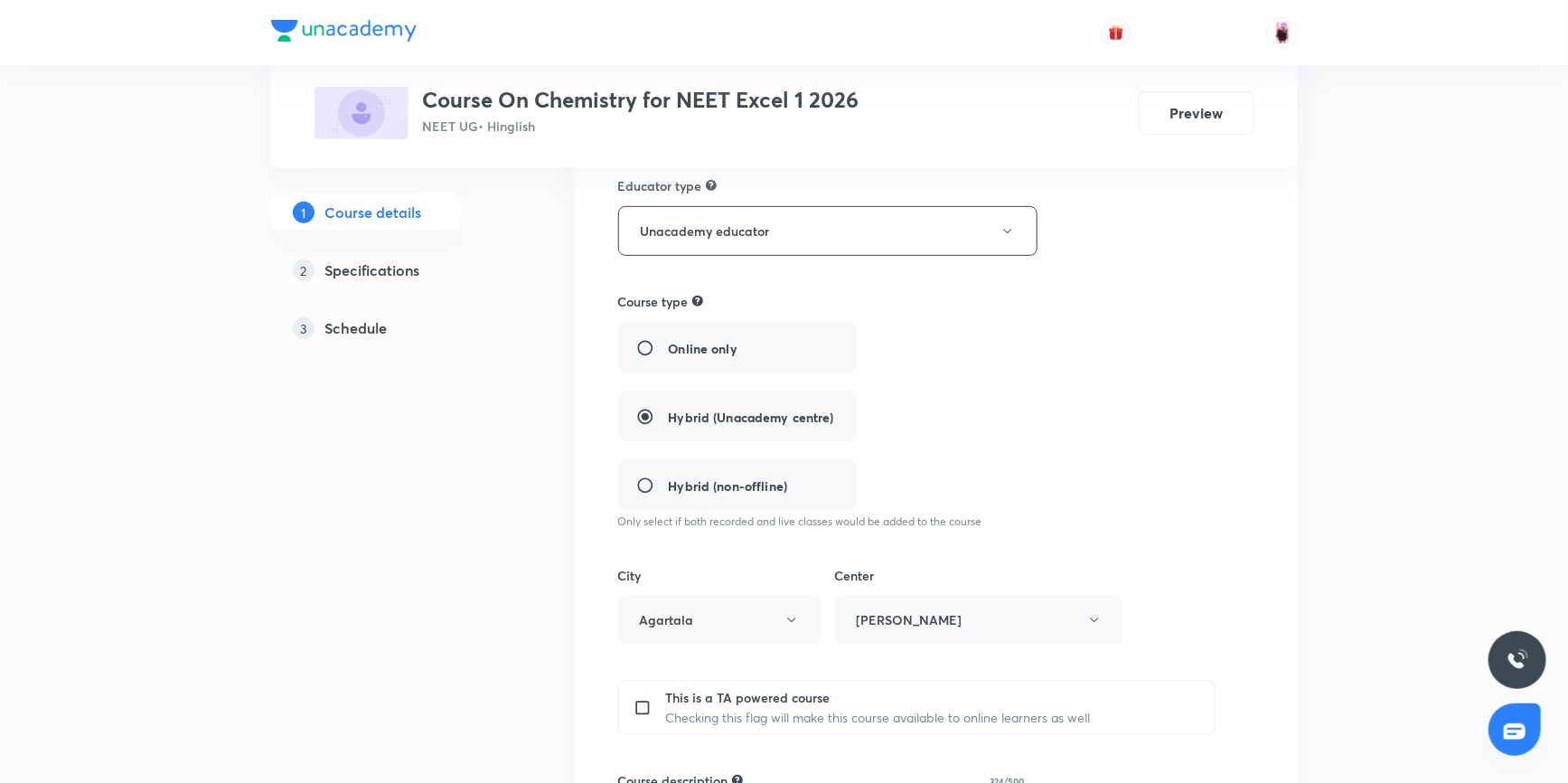
scroll to position [411, 0]
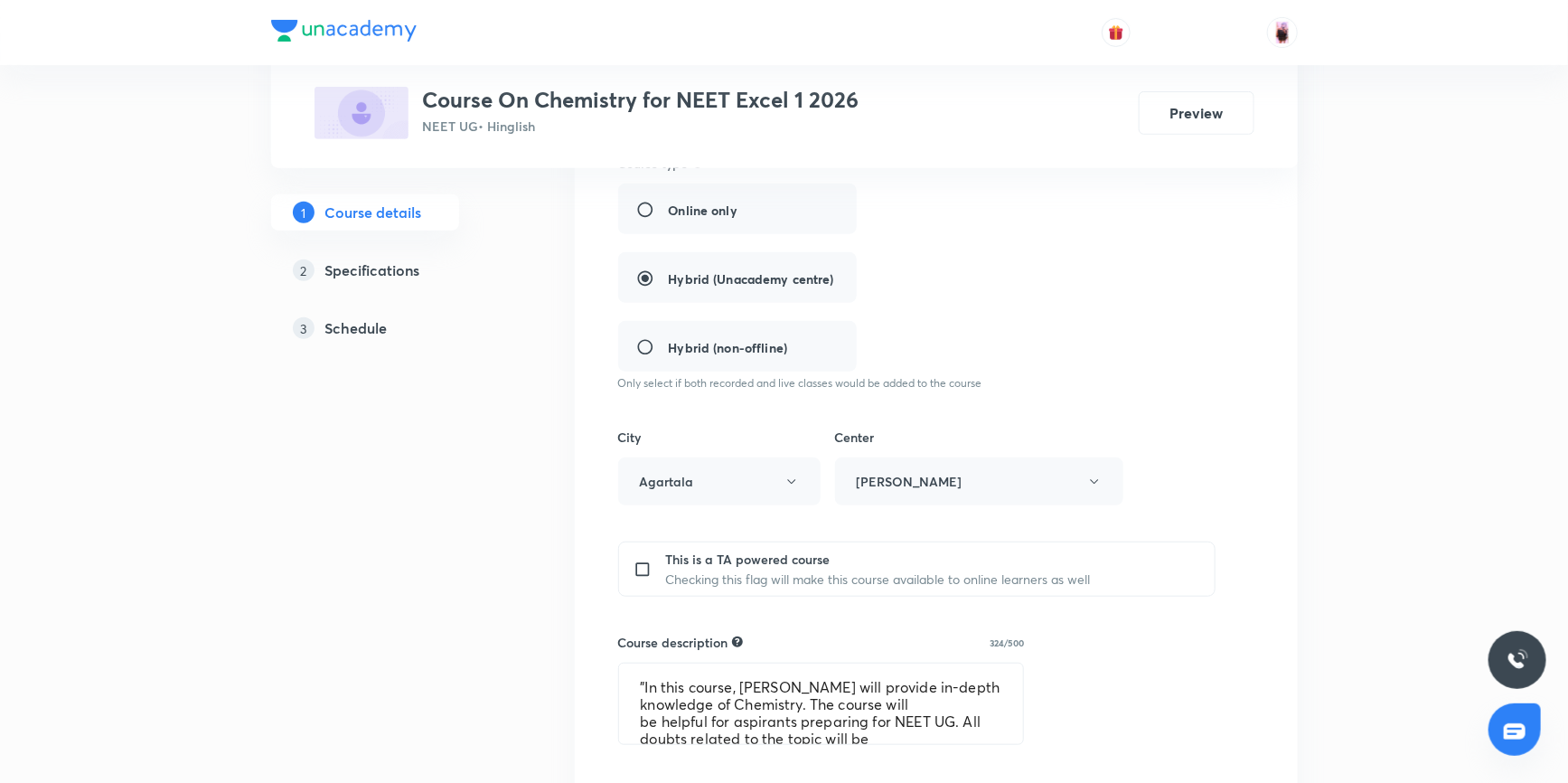
click at [365, 328] on h5 "Schedule" at bounding box center [357, 327] width 63 height 22
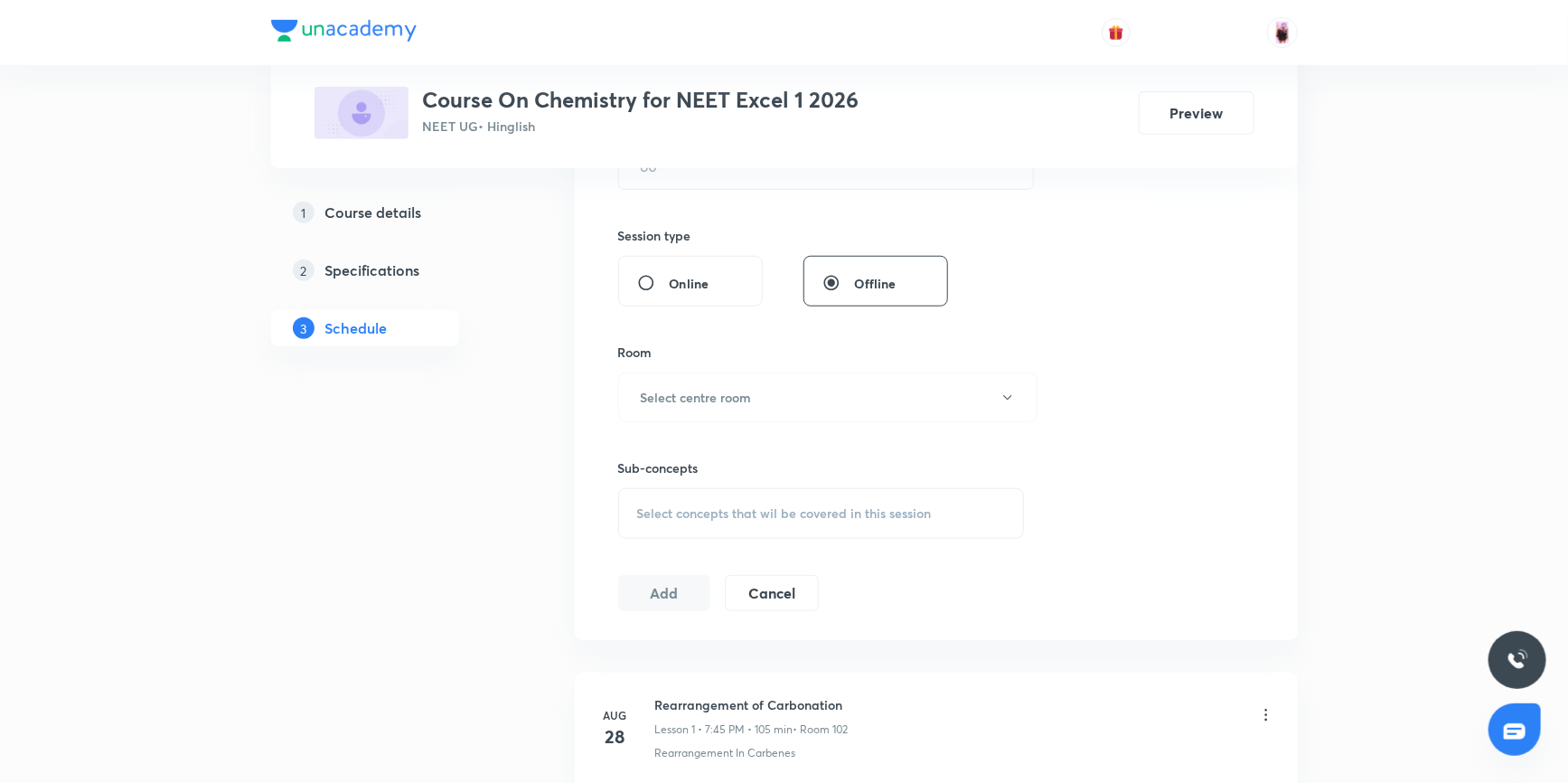
scroll to position [657, 0]
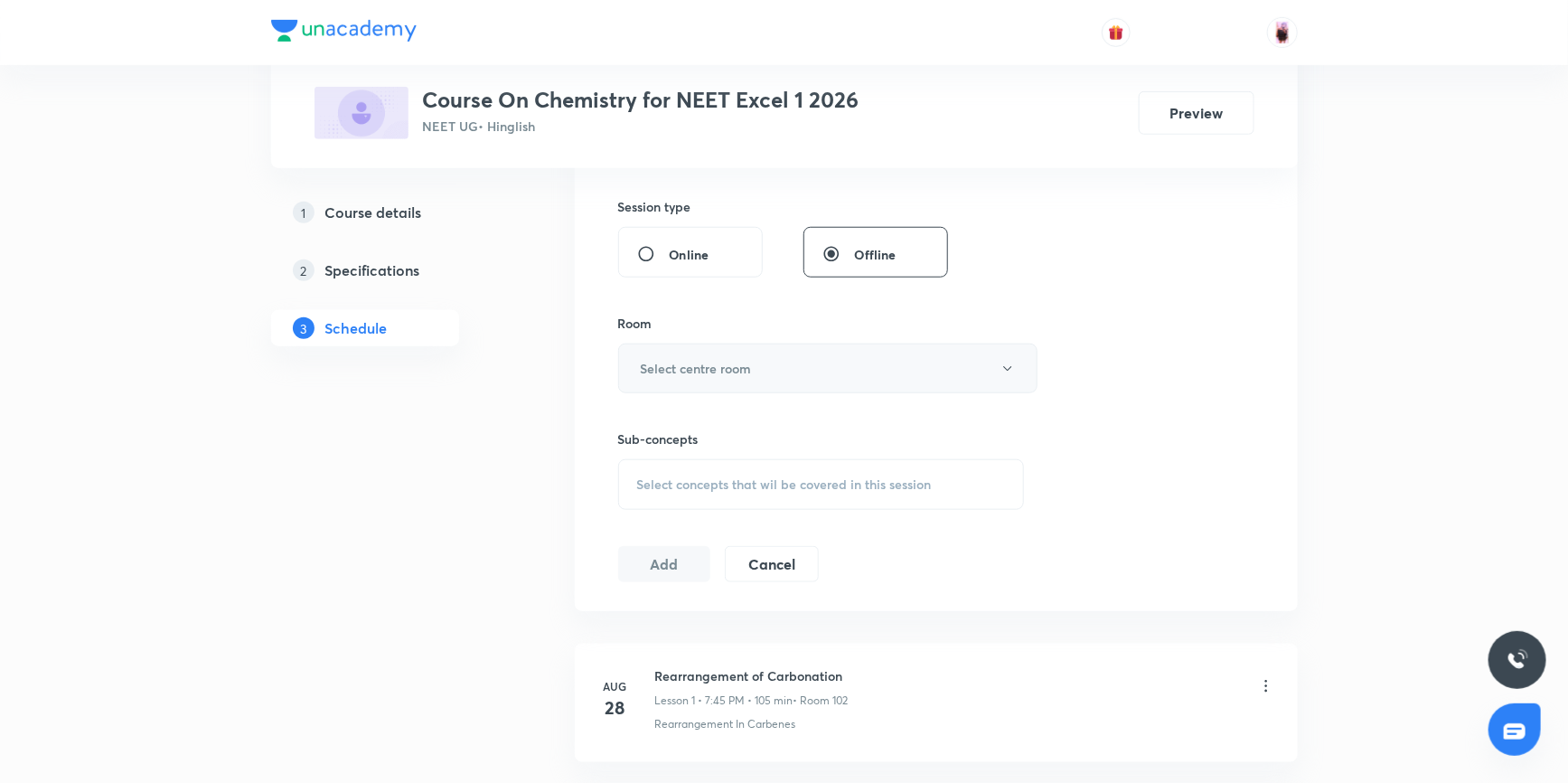
click at [700, 370] on h6 "Select centre room" at bounding box center [696, 368] width 111 height 19
click at [406, 212] on div at bounding box center [788, 391] width 1577 height 783
click at [406, 212] on h5 "Course details" at bounding box center [373, 212] width 97 height 22
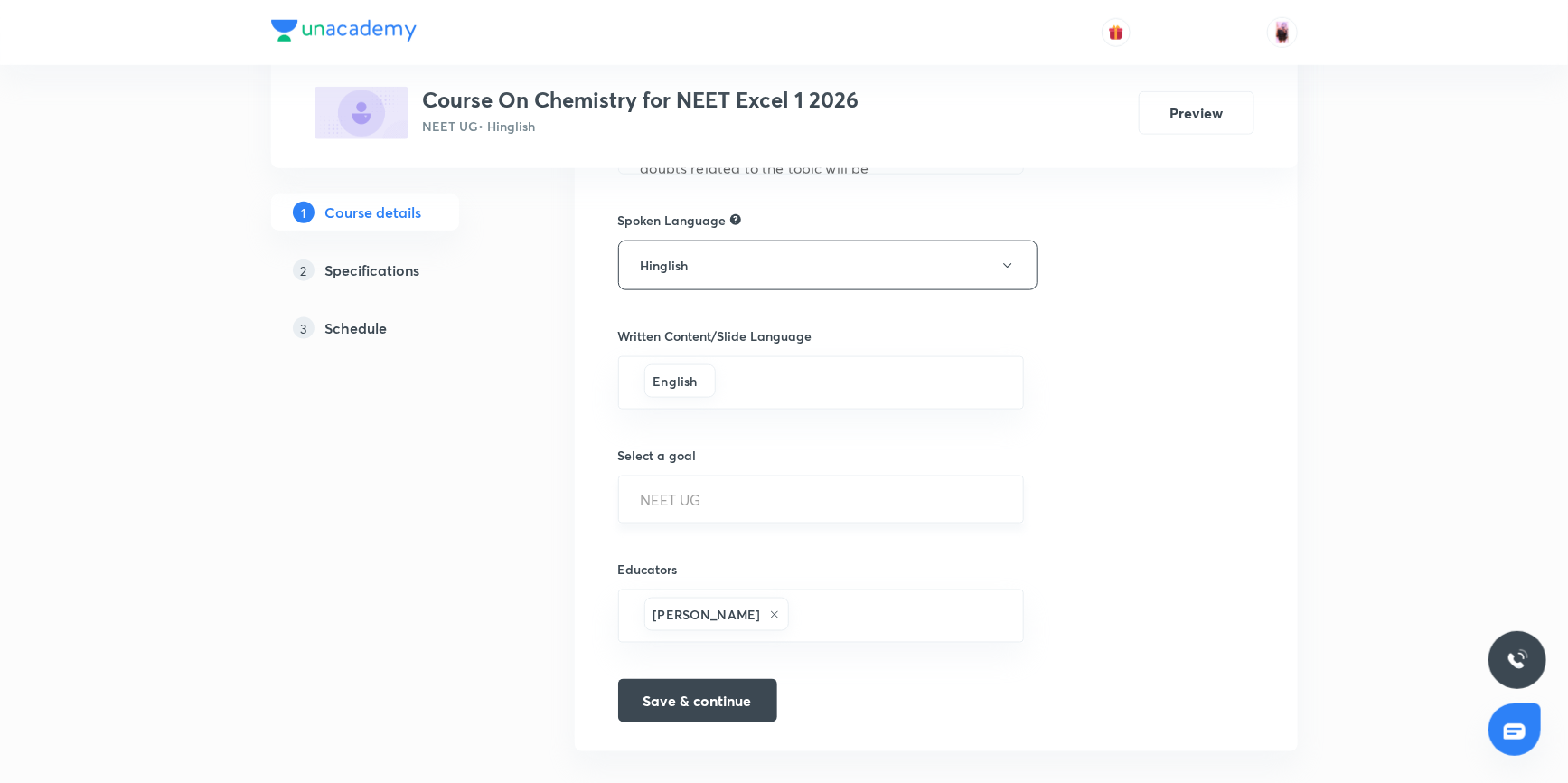
scroll to position [1003, 0]
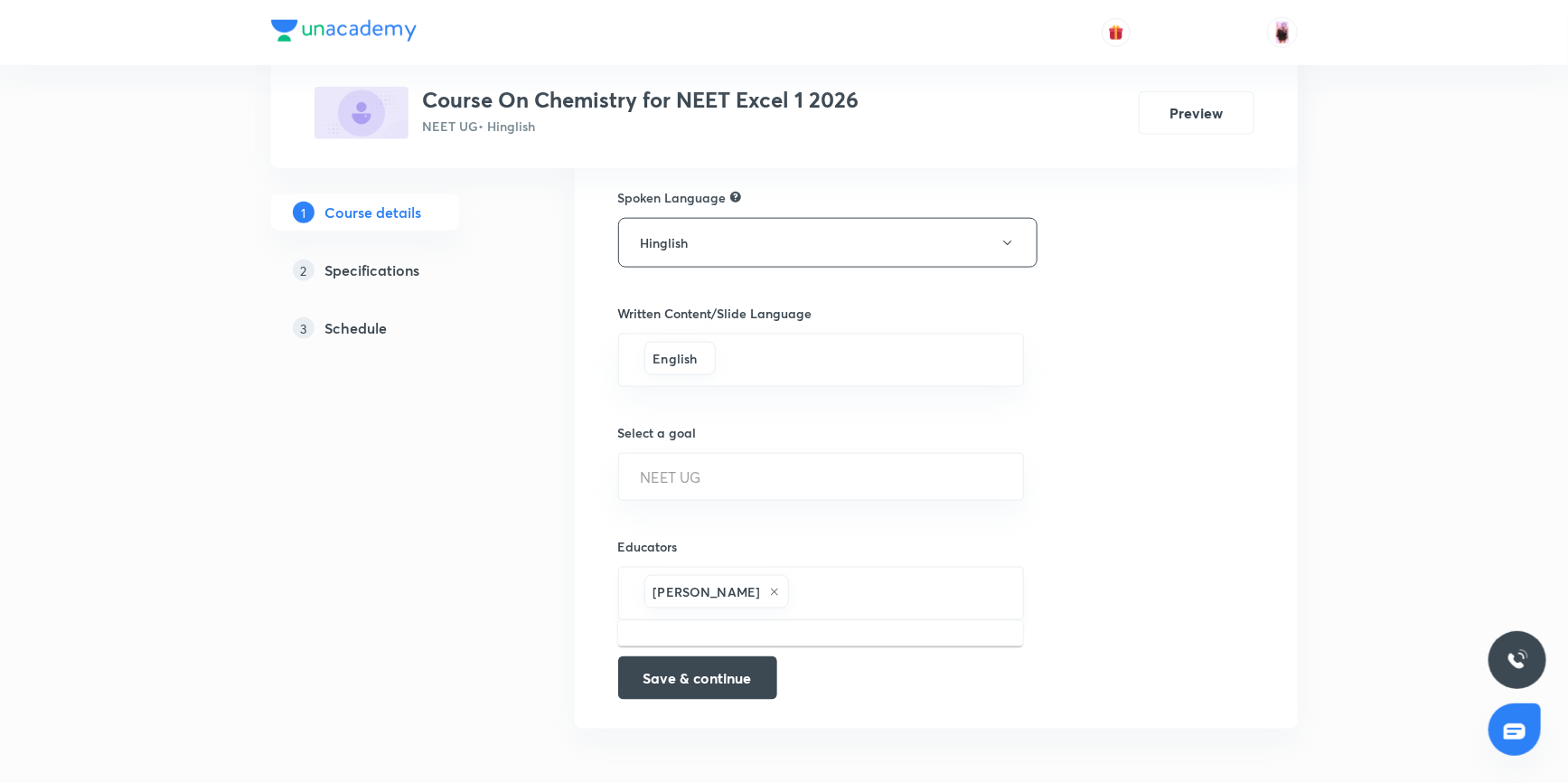
click at [818, 579] on input "text" at bounding box center [897, 593] width 209 height 33
paste input "unacademy-user-WP4R1RCMVIN8"
type input "unacademy-user-WP4R1RCMVIN8"
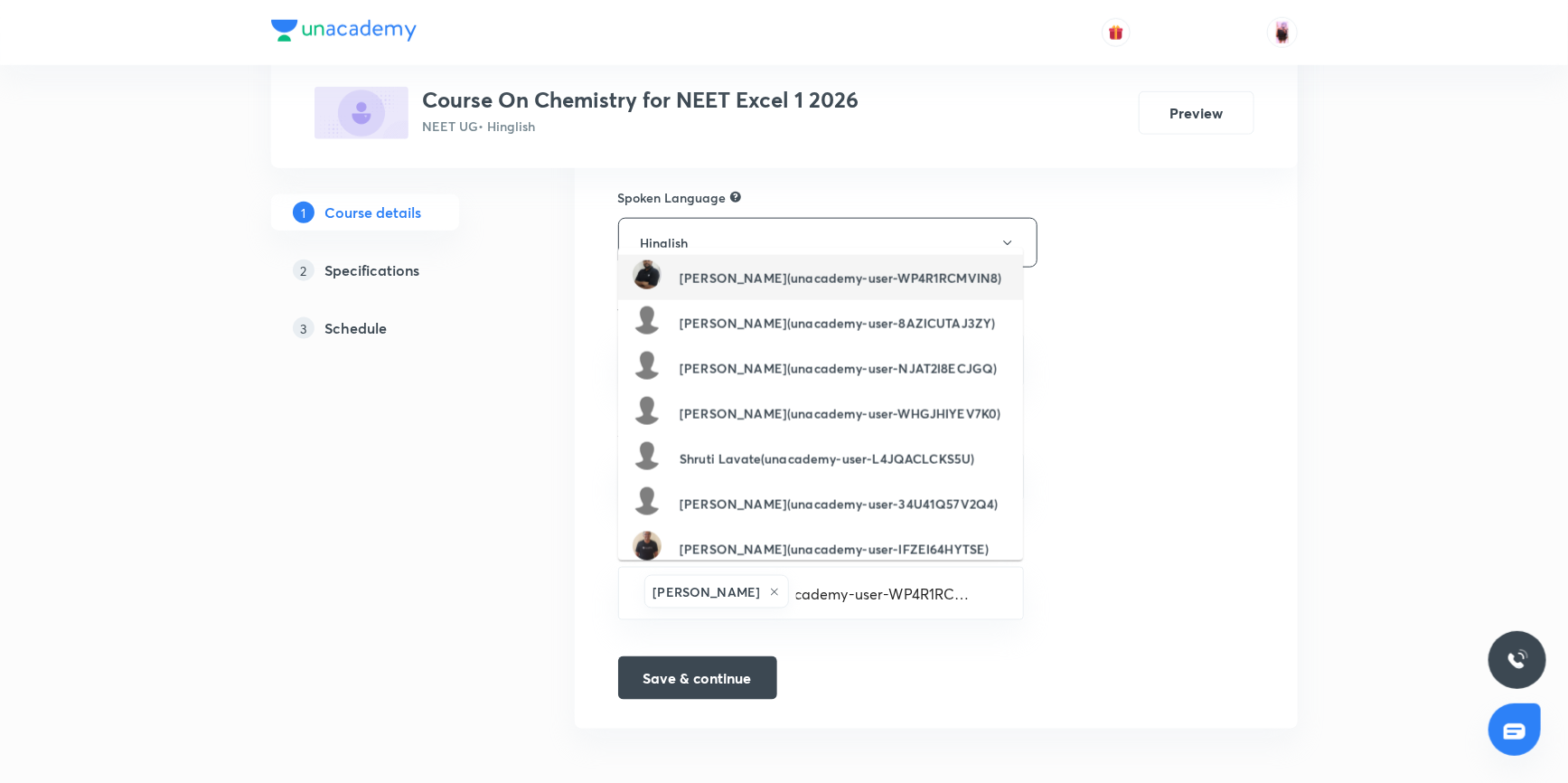
click at [744, 282] on h6 "Rajesh Jha(unacademy-user-WP4R1RCMVIN8)" at bounding box center [840, 278] width 322 height 19
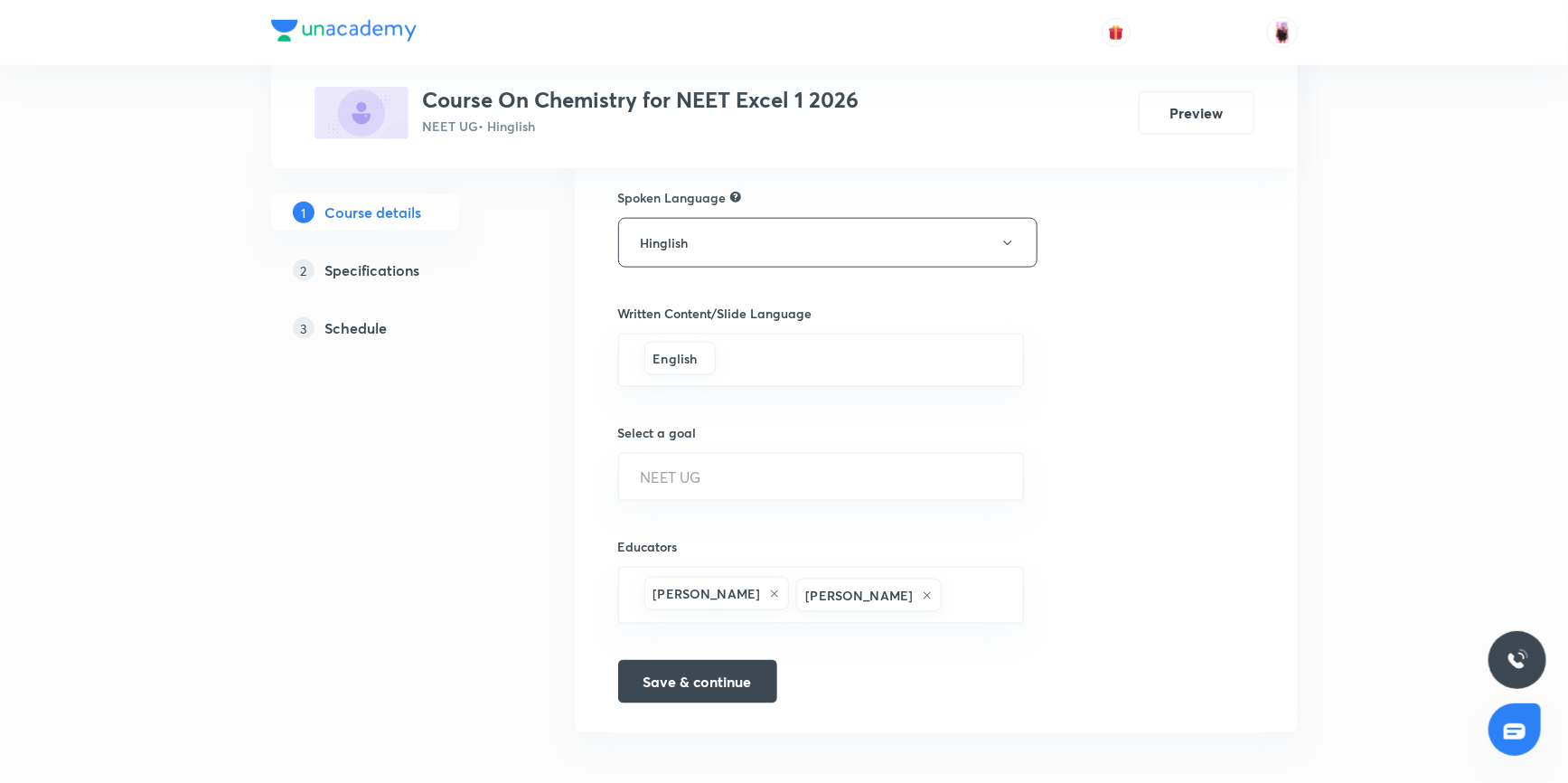
scroll to position [0, 0]
click at [715, 674] on button "Save & continue" at bounding box center [697, 679] width 159 height 43
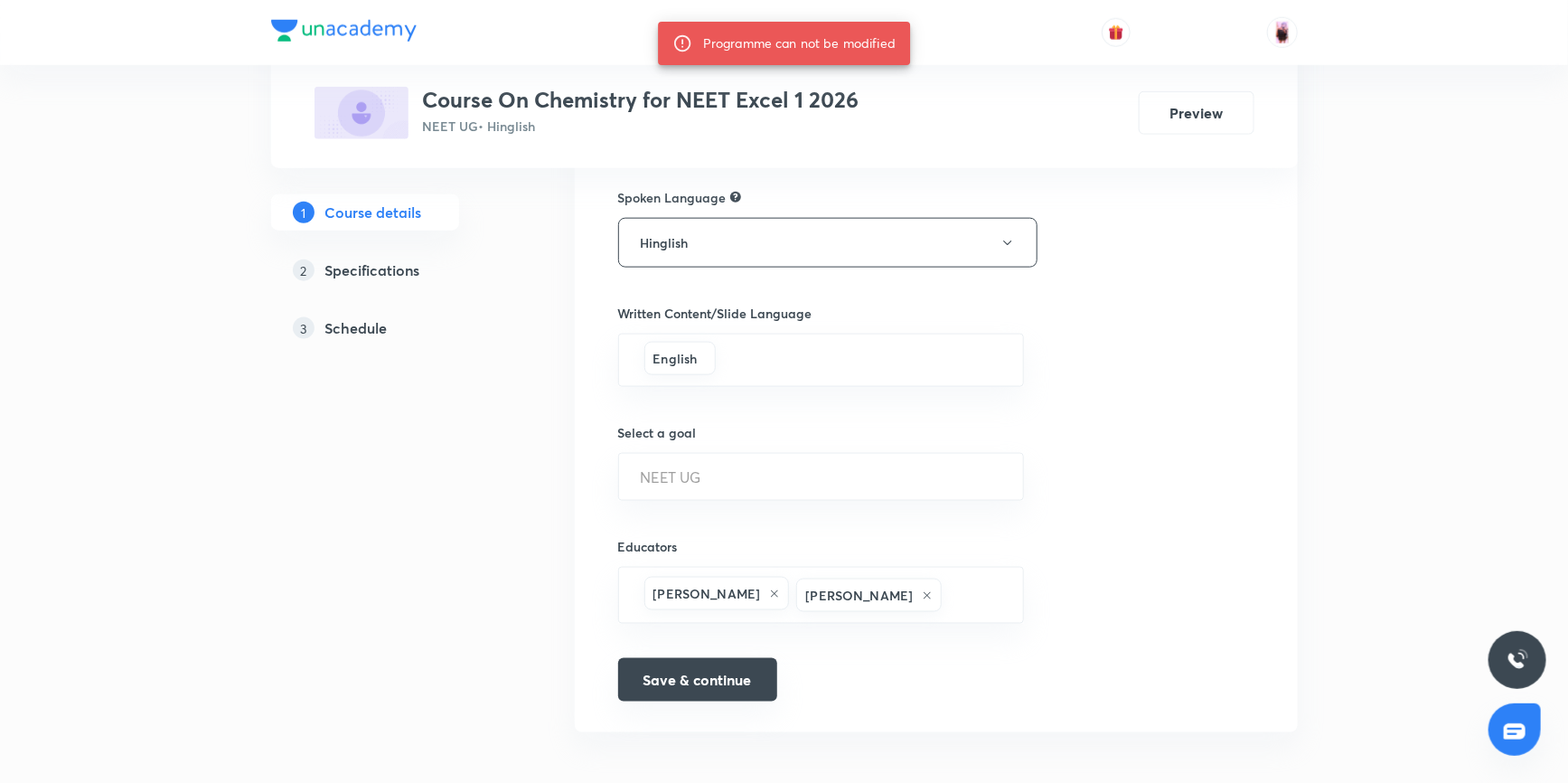
click at [715, 674] on button "Save & continue" at bounding box center [697, 679] width 159 height 43
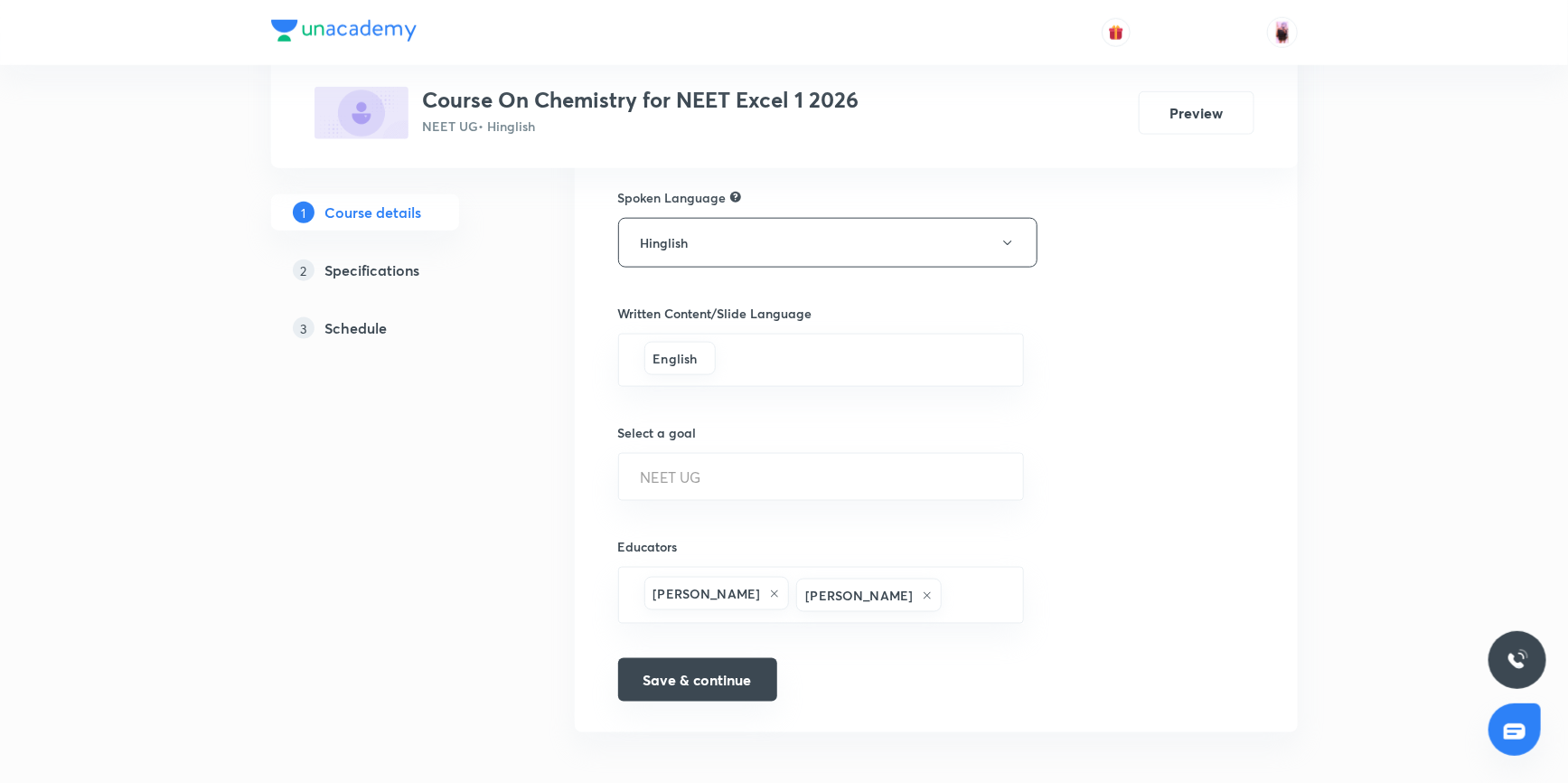
click at [715, 674] on button "Save & continue" at bounding box center [697, 679] width 159 height 43
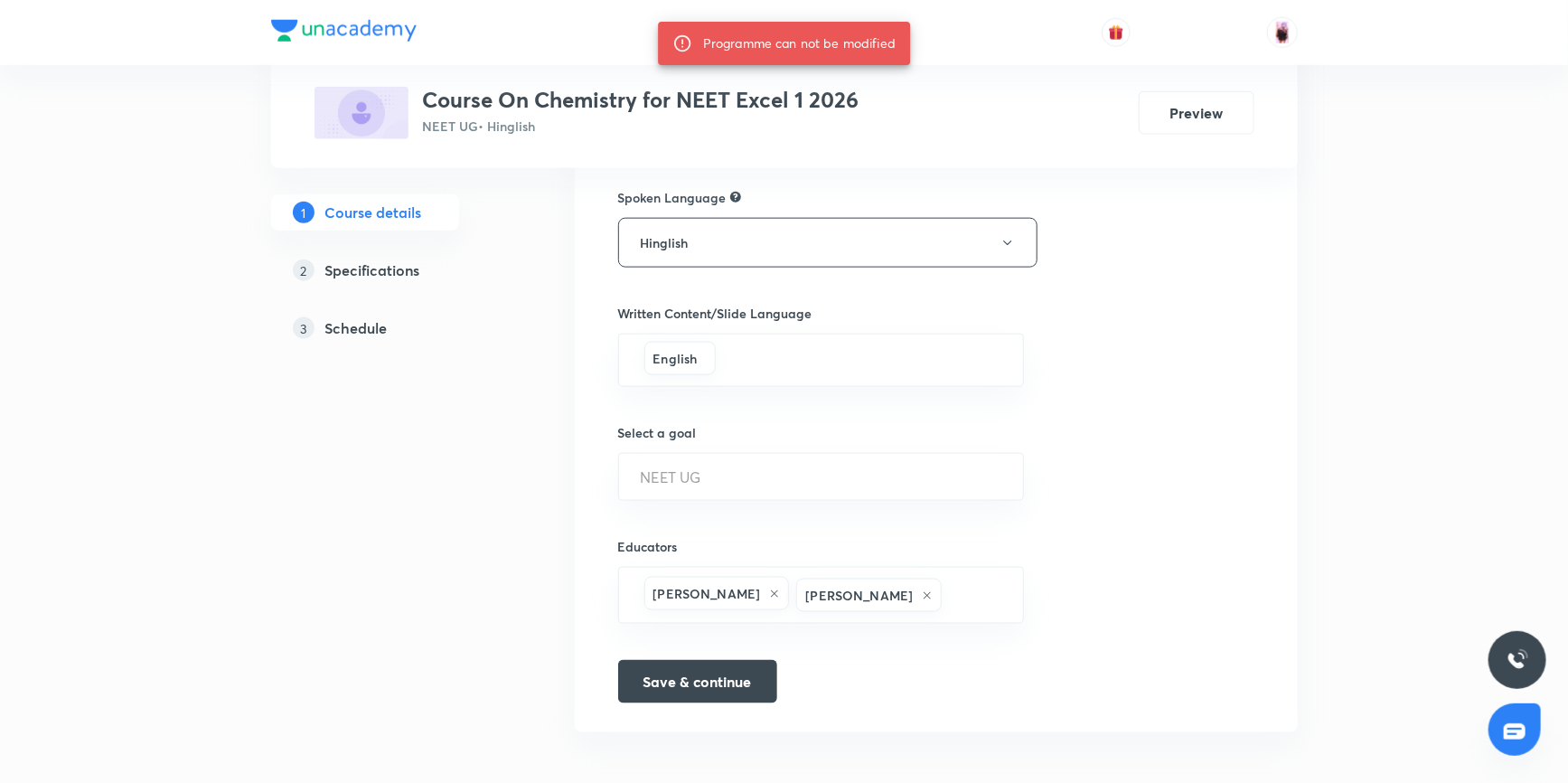
click at [358, 325] on h5 "Schedule" at bounding box center [357, 327] width 63 height 22
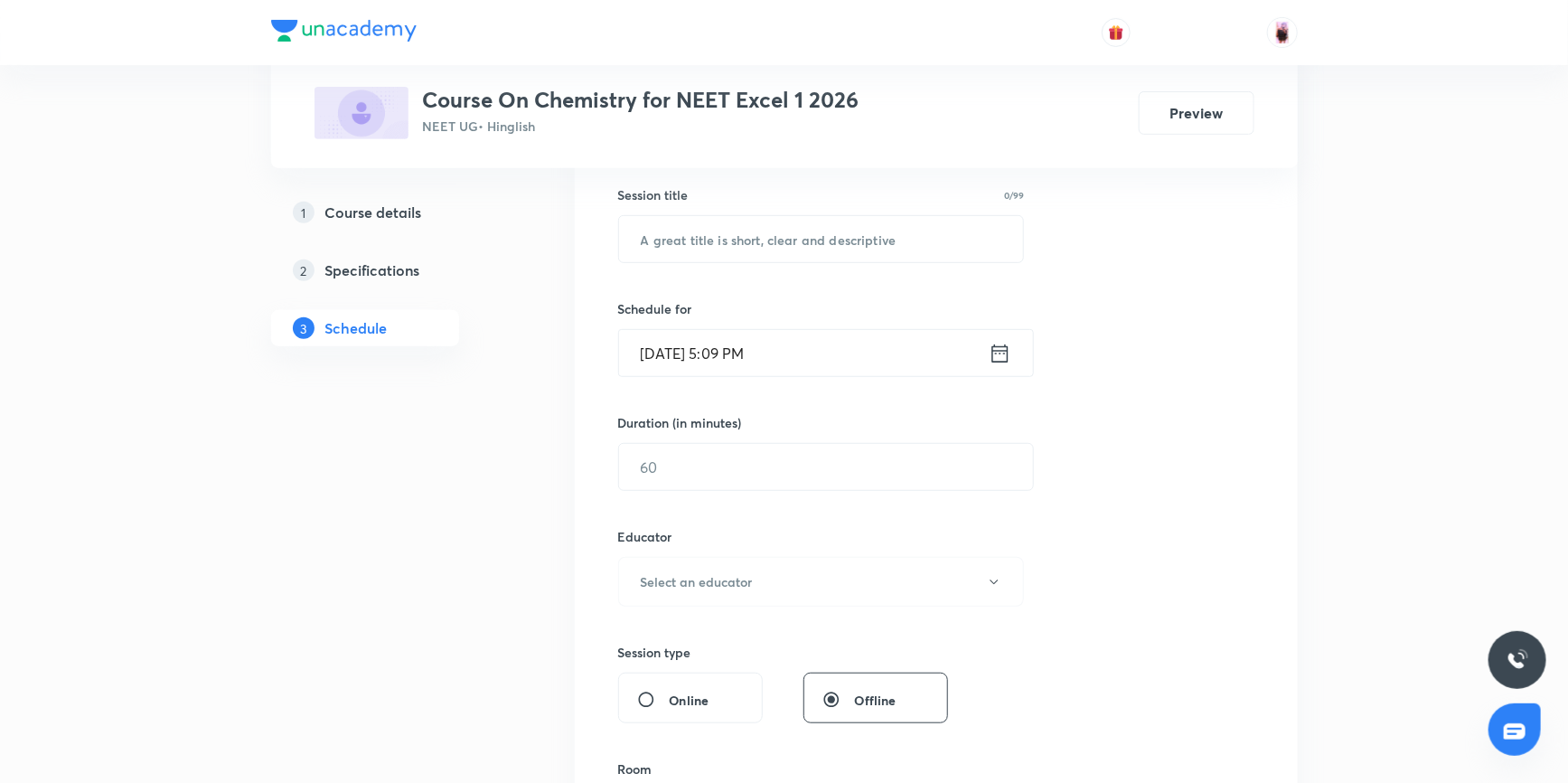
scroll to position [328, 0]
click at [739, 587] on h6 "Select an educator" at bounding box center [696, 580] width 112 height 19
click at [991, 353] on div at bounding box center [788, 391] width 1577 height 783
click at [1001, 349] on icon at bounding box center [999, 353] width 22 height 25
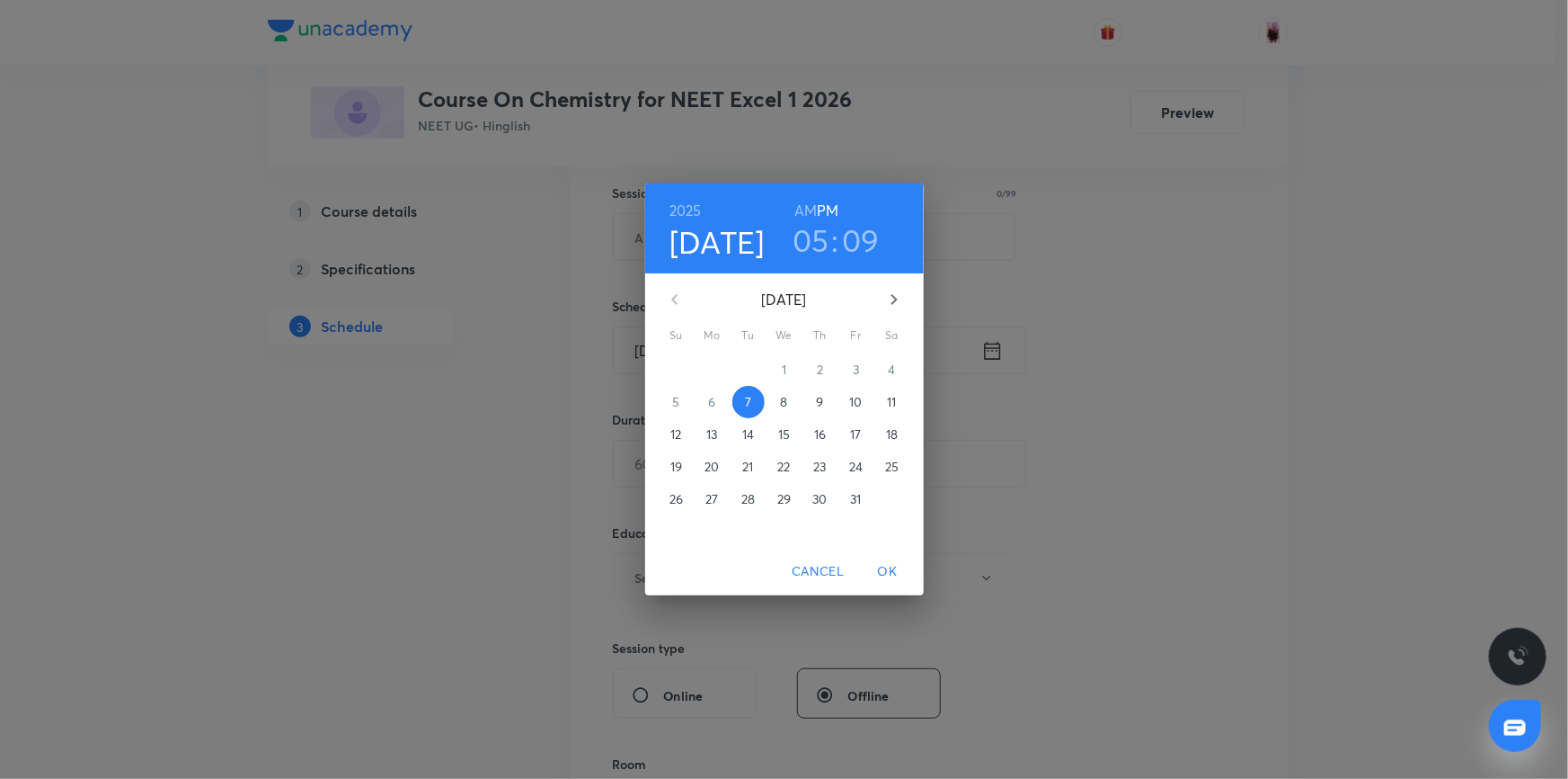
click at [857, 242] on h3 "09" at bounding box center [860, 239] width 38 height 38
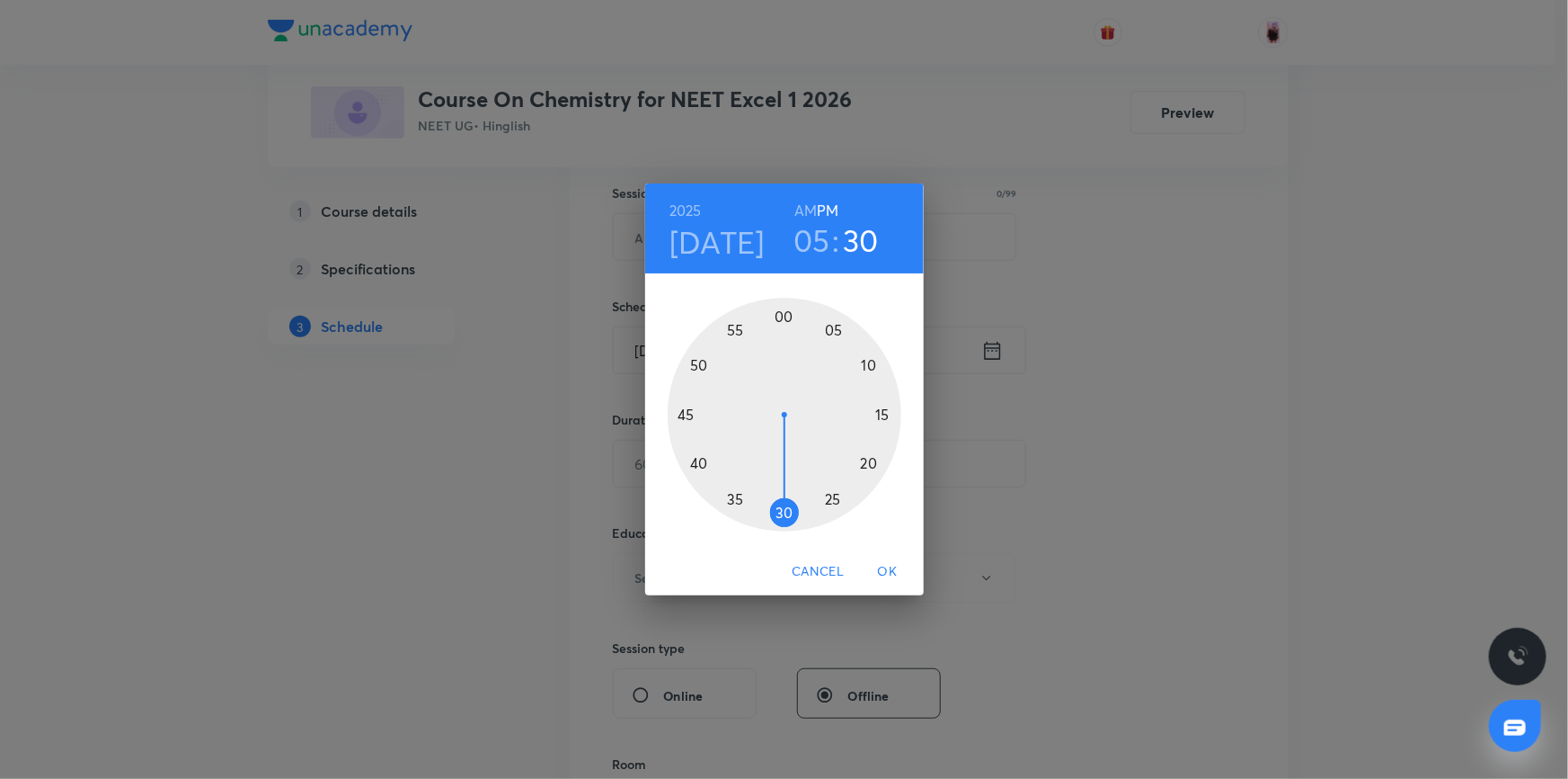
drag, startPoint x: 863, startPoint y: 356, endPoint x: 783, endPoint y: 522, distance: 184.3
click at [783, 522] on div at bounding box center [784, 414] width 233 height 233
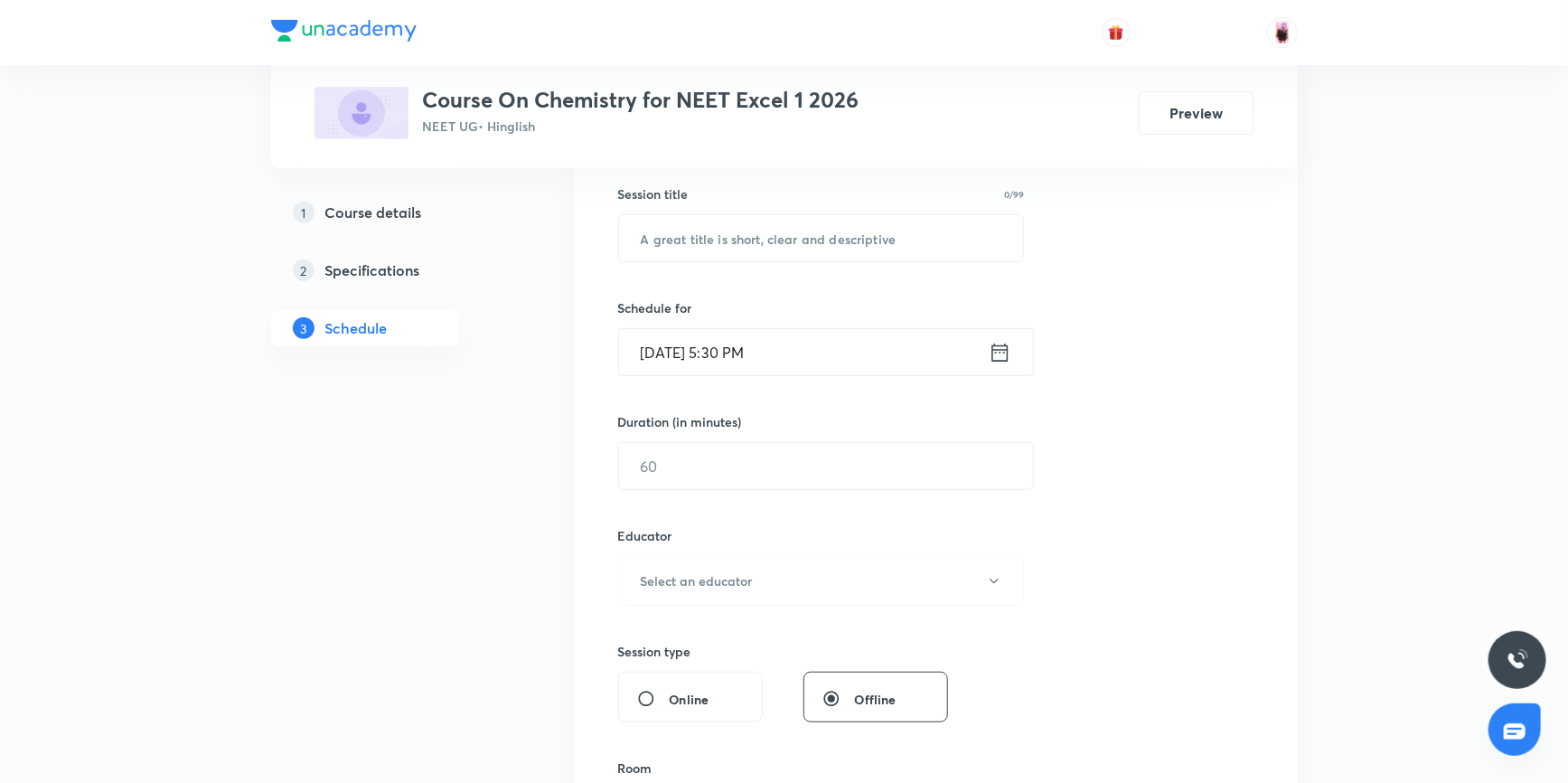
click at [996, 347] on icon at bounding box center [999, 353] width 22 height 25
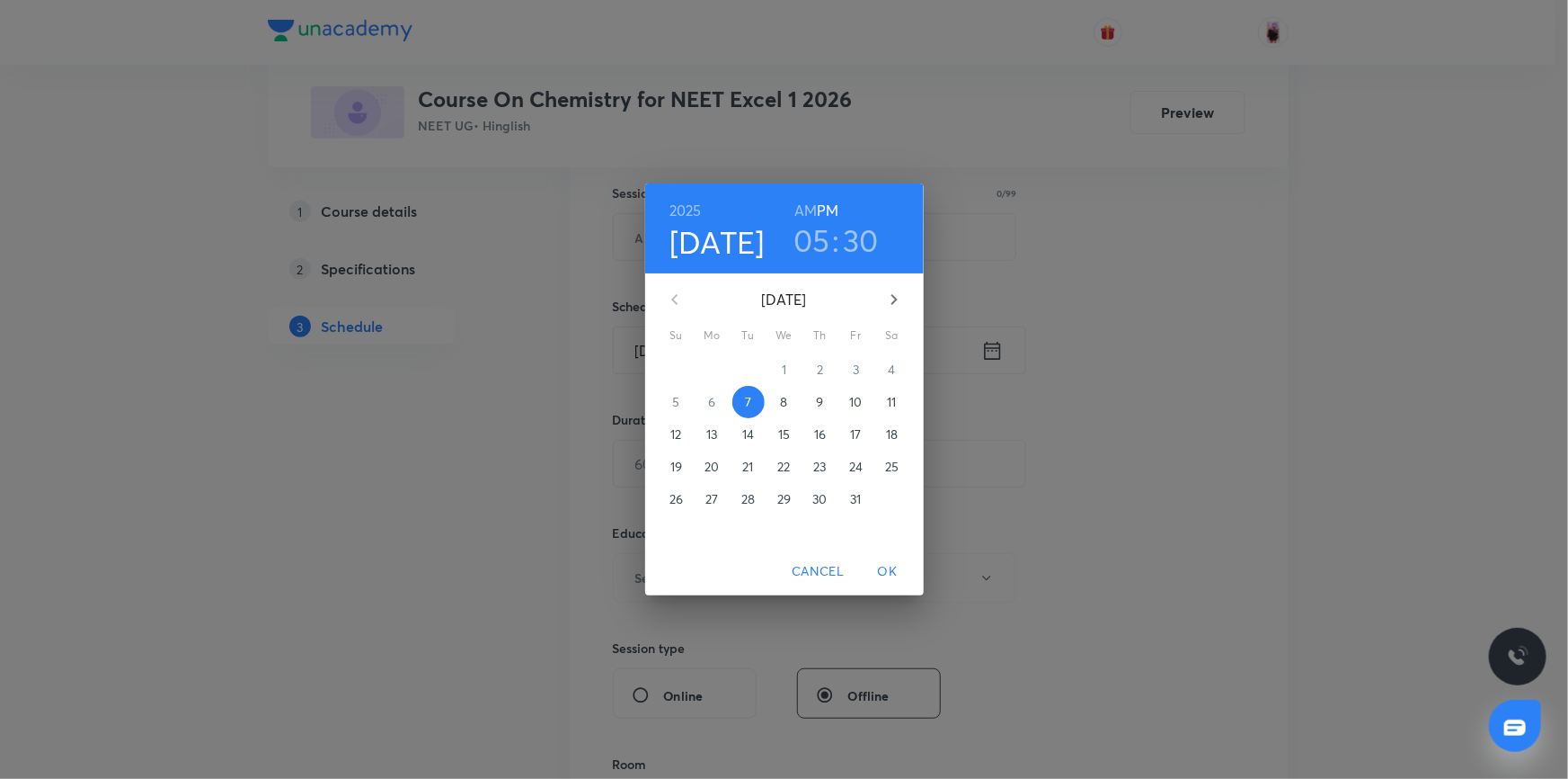
click at [821, 237] on h3 "05" at bounding box center [812, 239] width 37 height 38
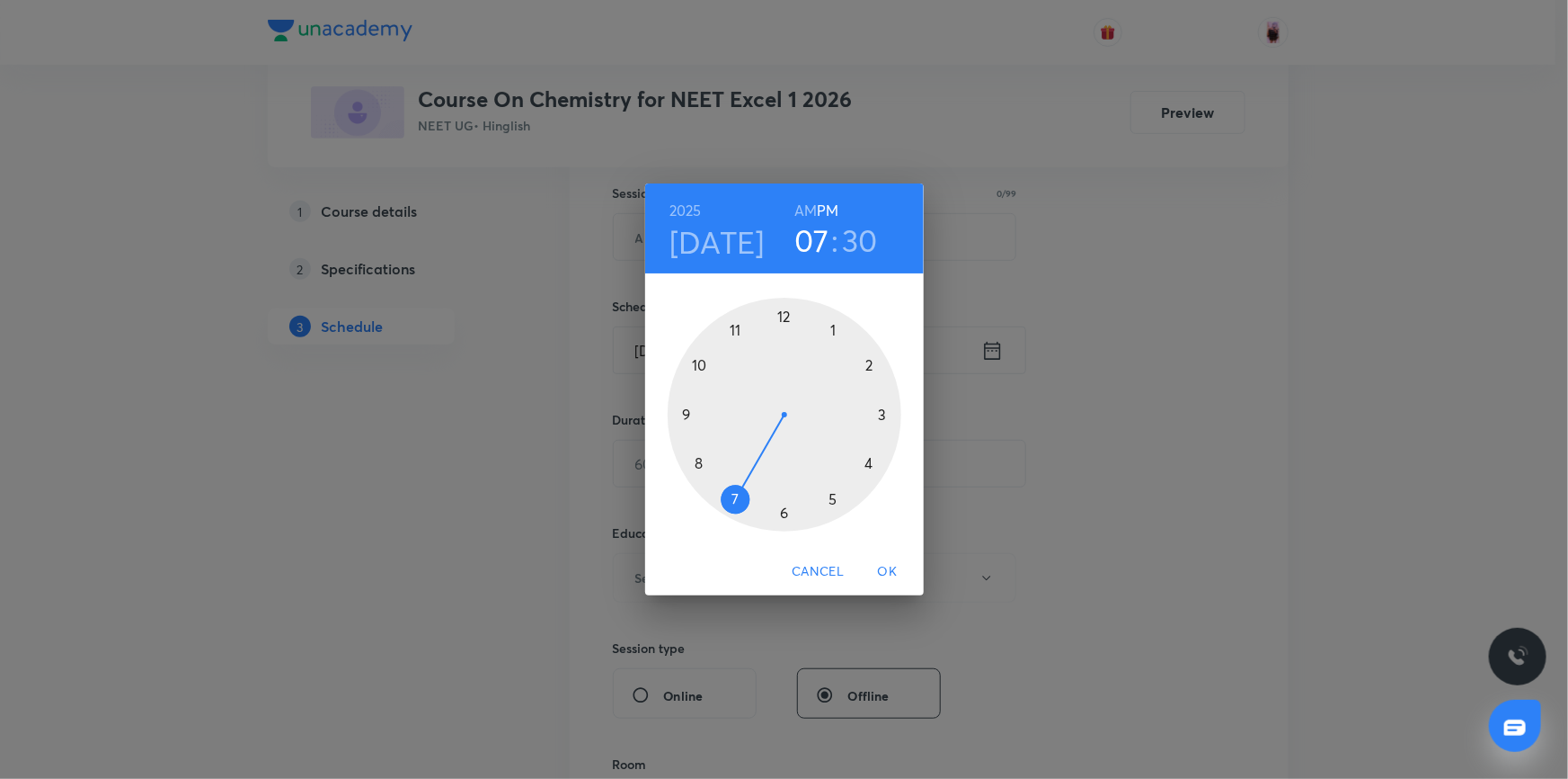
drag, startPoint x: 834, startPoint y: 505, endPoint x: 745, endPoint y: 512, distance: 89.3
click at [745, 512] on div at bounding box center [784, 414] width 233 height 233
drag, startPoint x: 783, startPoint y: 504, endPoint x: 689, endPoint y: 412, distance: 131.5
click at [689, 412] on div at bounding box center [784, 414] width 233 height 233
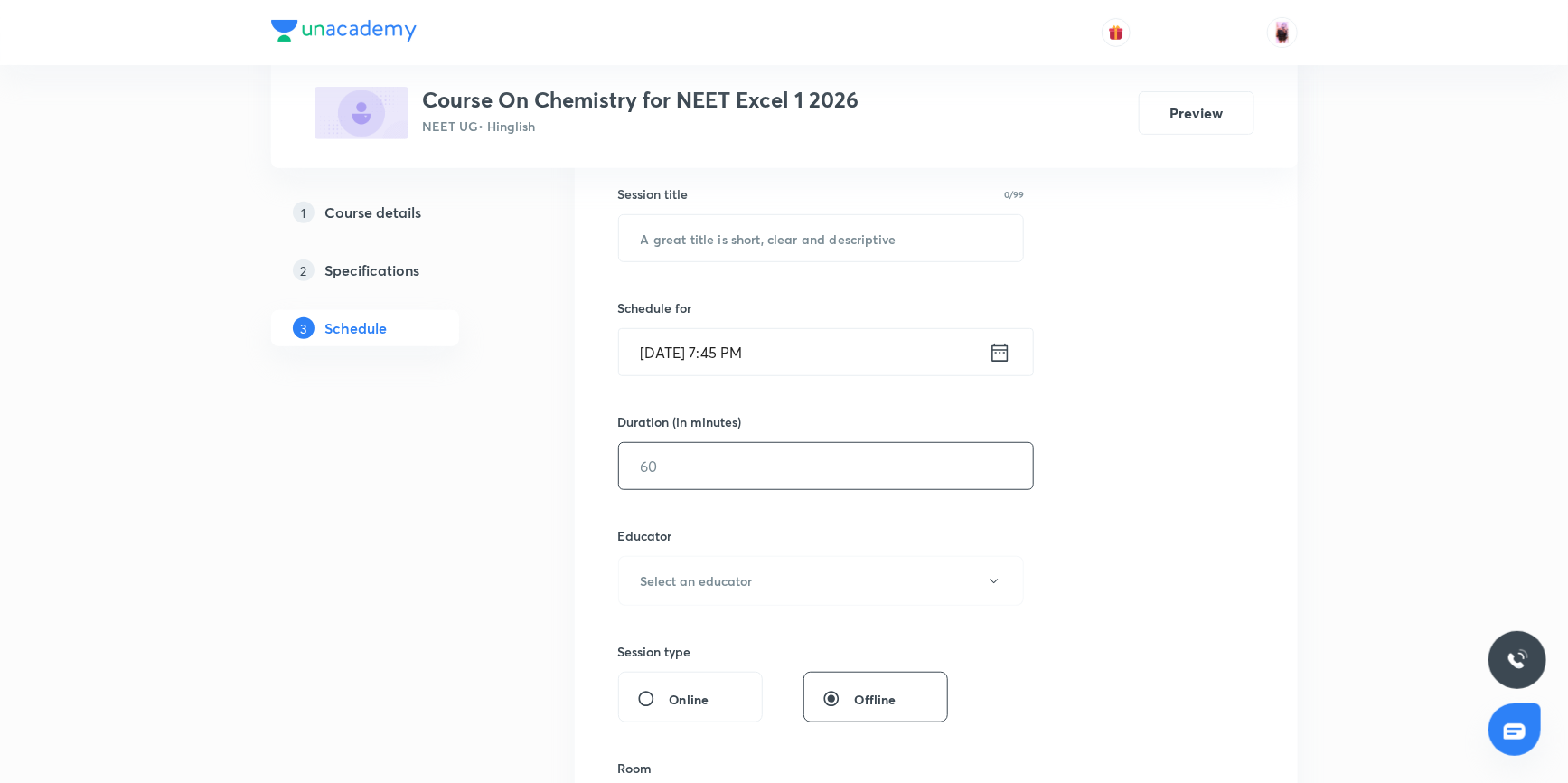
click at [711, 463] on input "text" at bounding box center [825, 465] width 414 height 46
type input "105"
click at [711, 573] on h6 "Select an educator" at bounding box center [696, 580] width 112 height 19
click at [666, 669] on span "Rajesh Jha" at bounding box center [825, 671] width 396 height 19
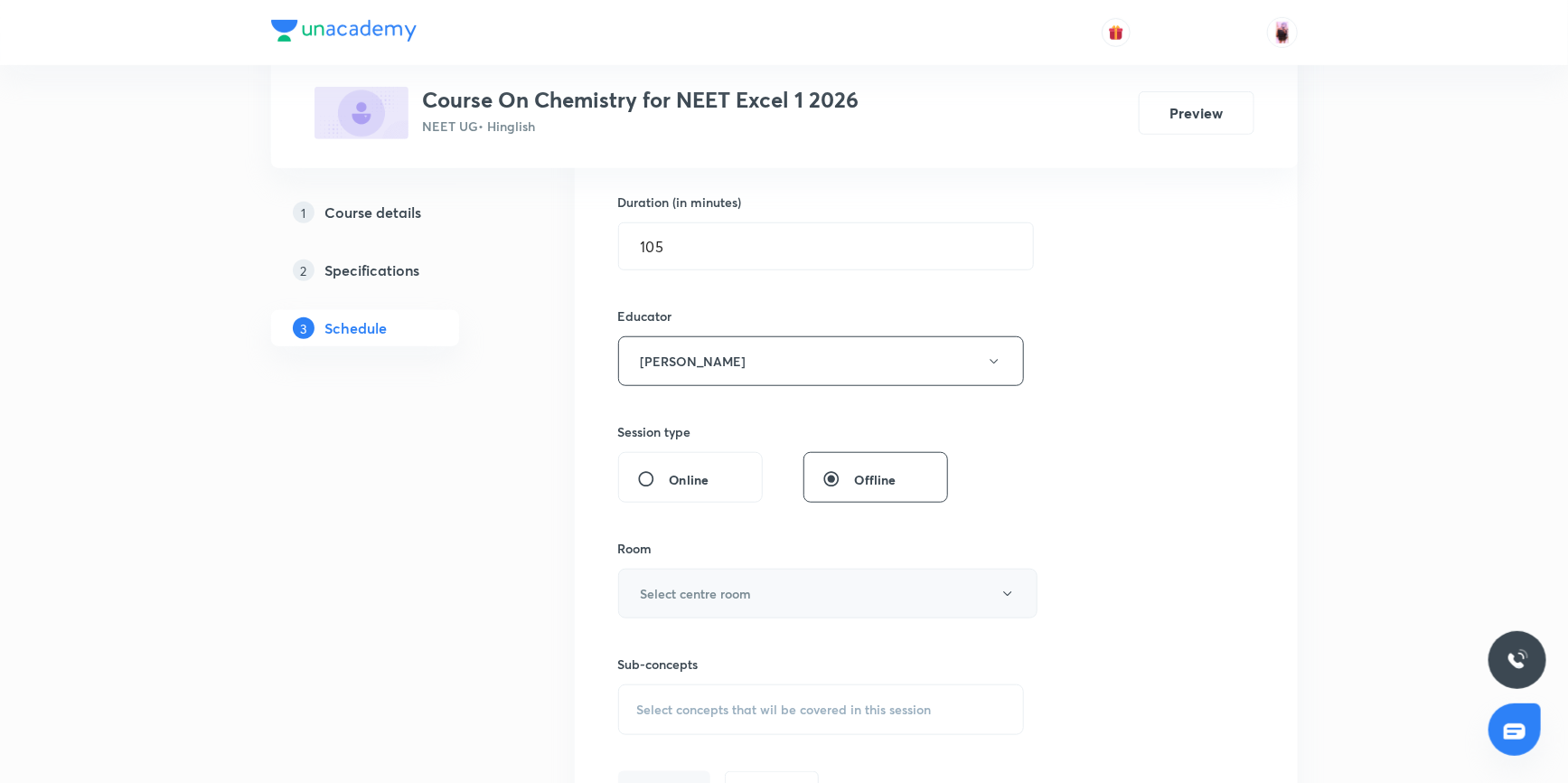
scroll to position [575, 0]
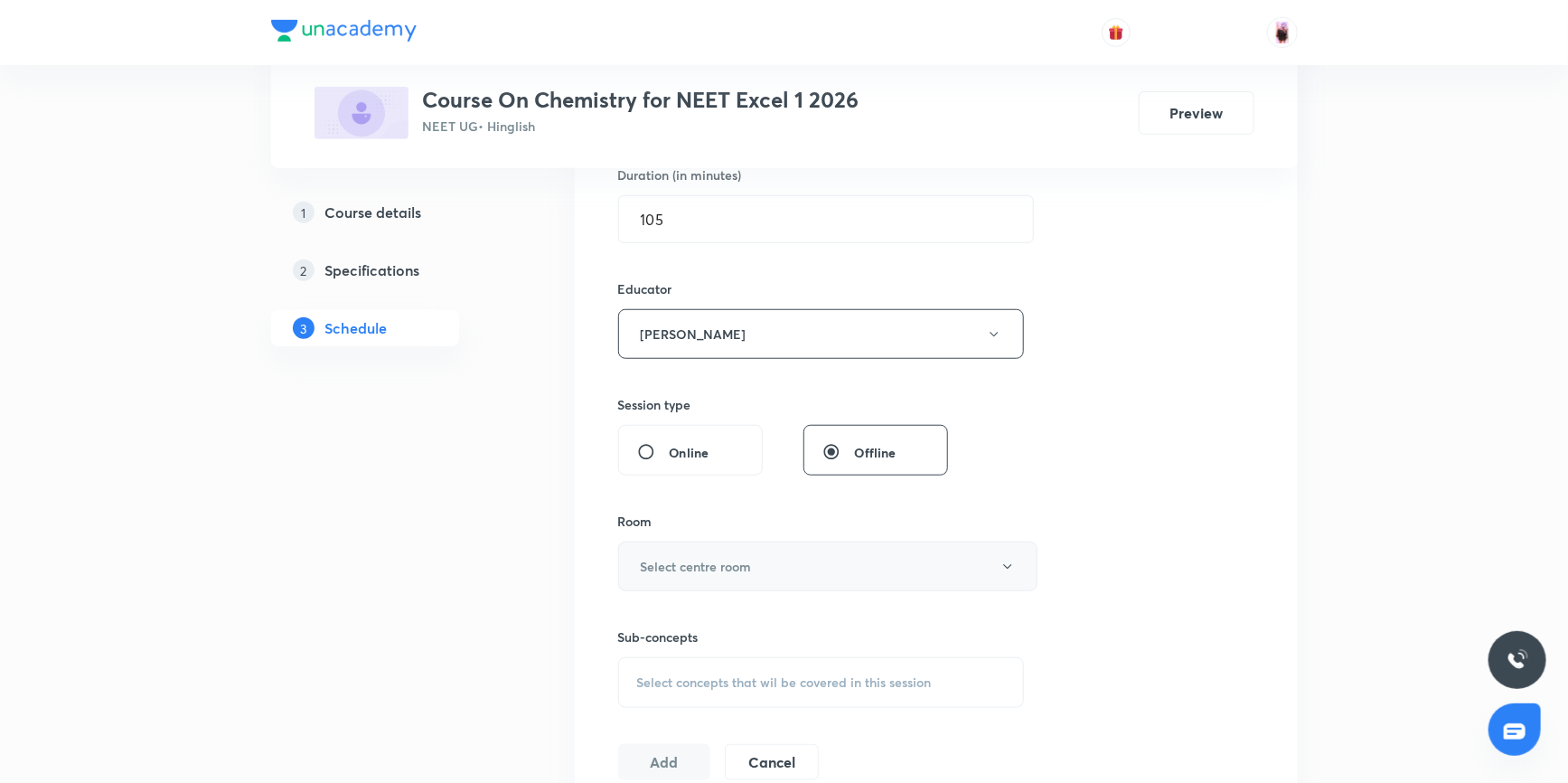
click at [729, 565] on h6 "Select centre room" at bounding box center [696, 565] width 111 height 19
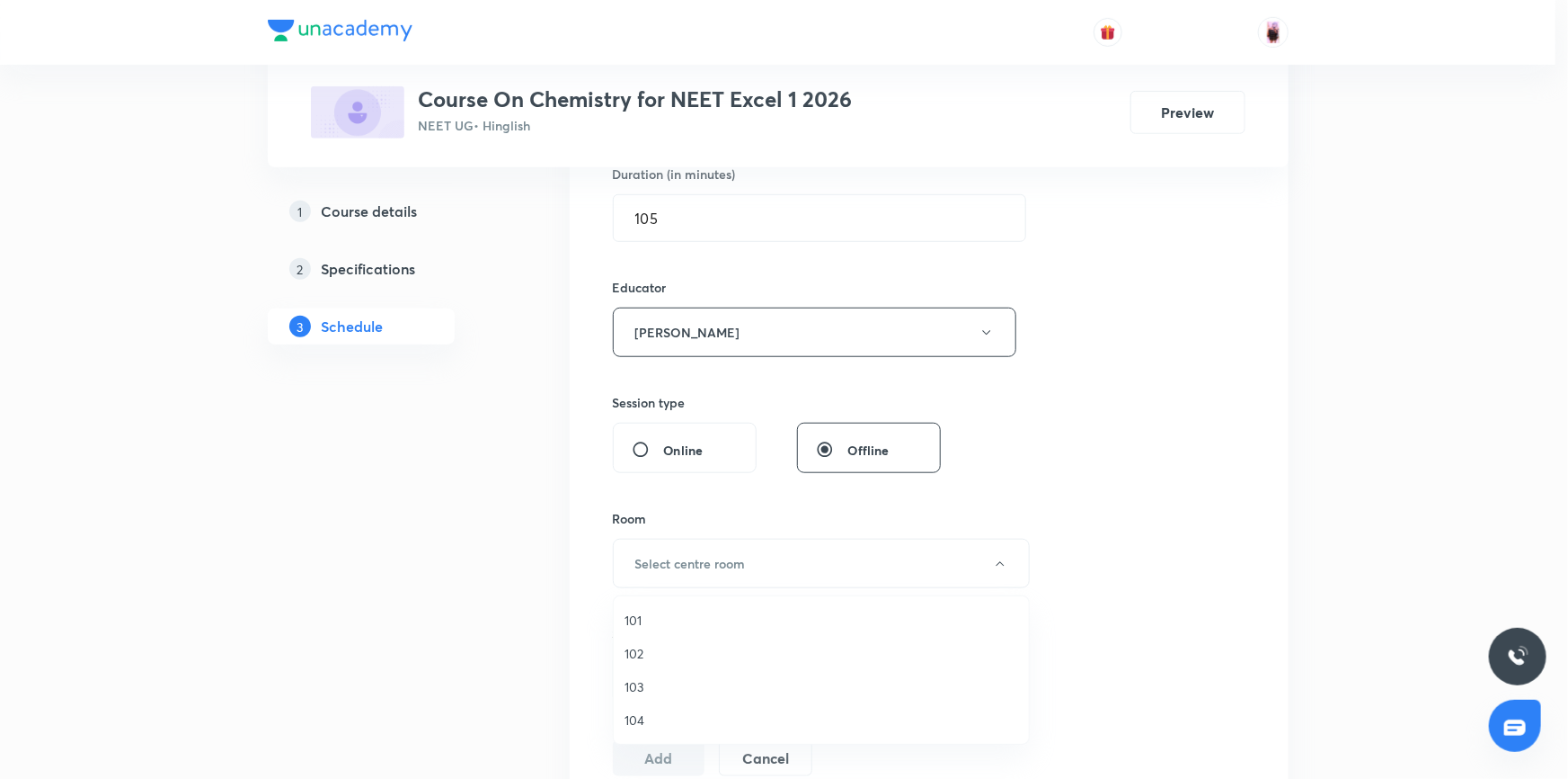
click at [640, 651] on span "102" at bounding box center [820, 653] width 394 height 18
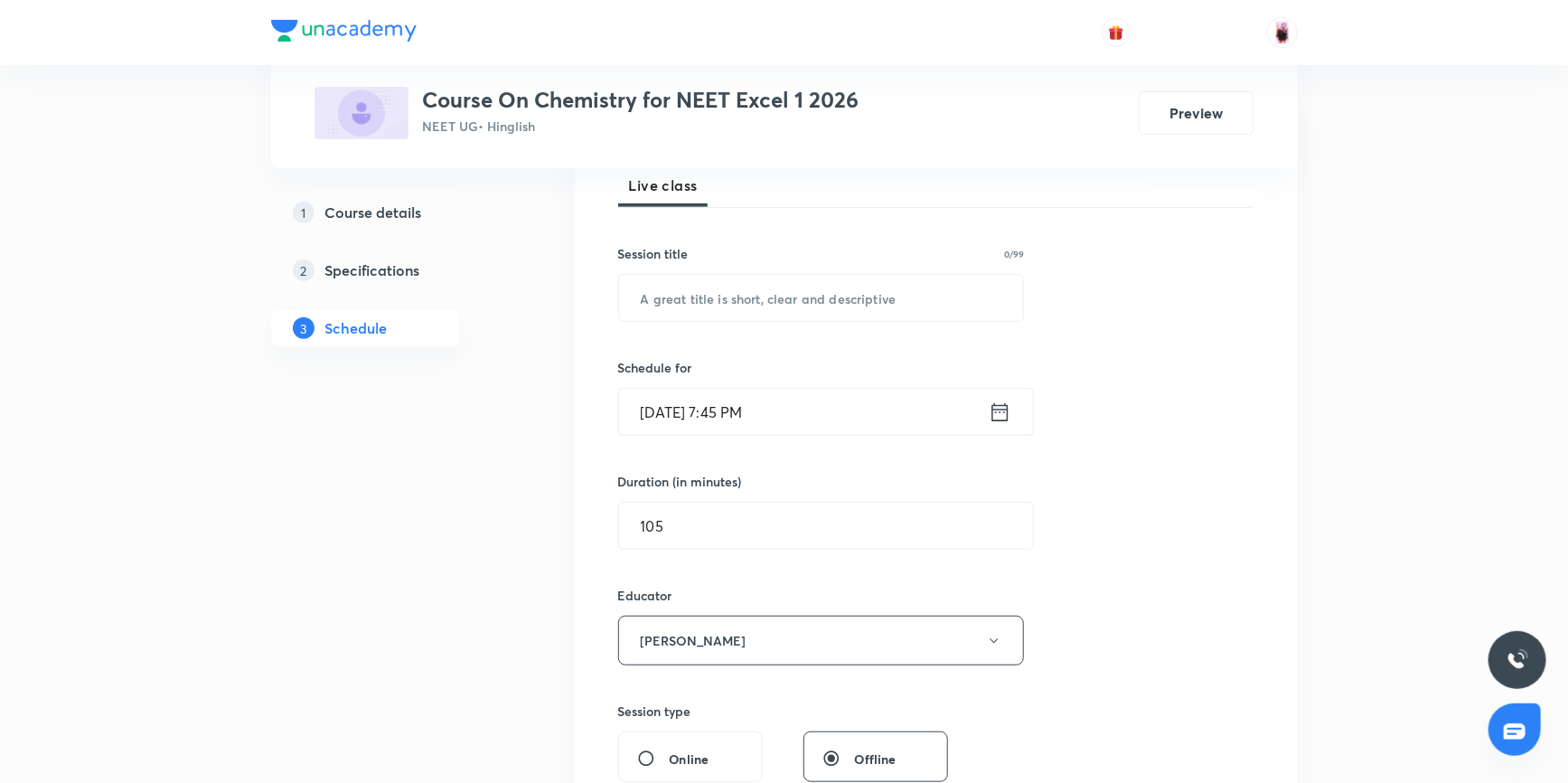
scroll to position [245, 0]
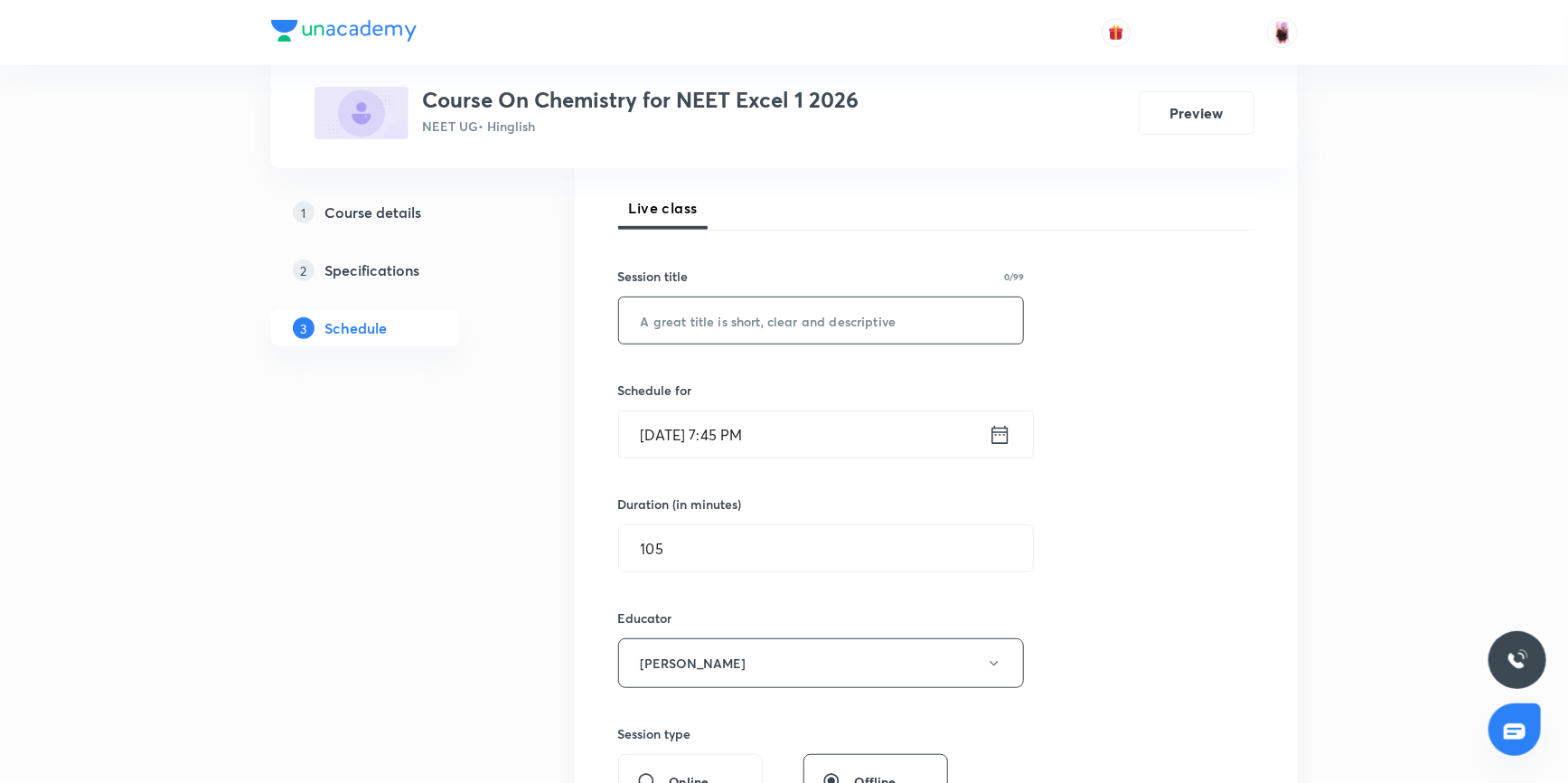
click at [705, 314] on input "text" at bounding box center [821, 320] width 405 height 46
drag, startPoint x: 637, startPoint y: 320, endPoint x: 868, endPoint y: 328, distance: 231.1
click at [873, 328] on input "Nitrogen Containing Compounds" at bounding box center [821, 320] width 405 height 46
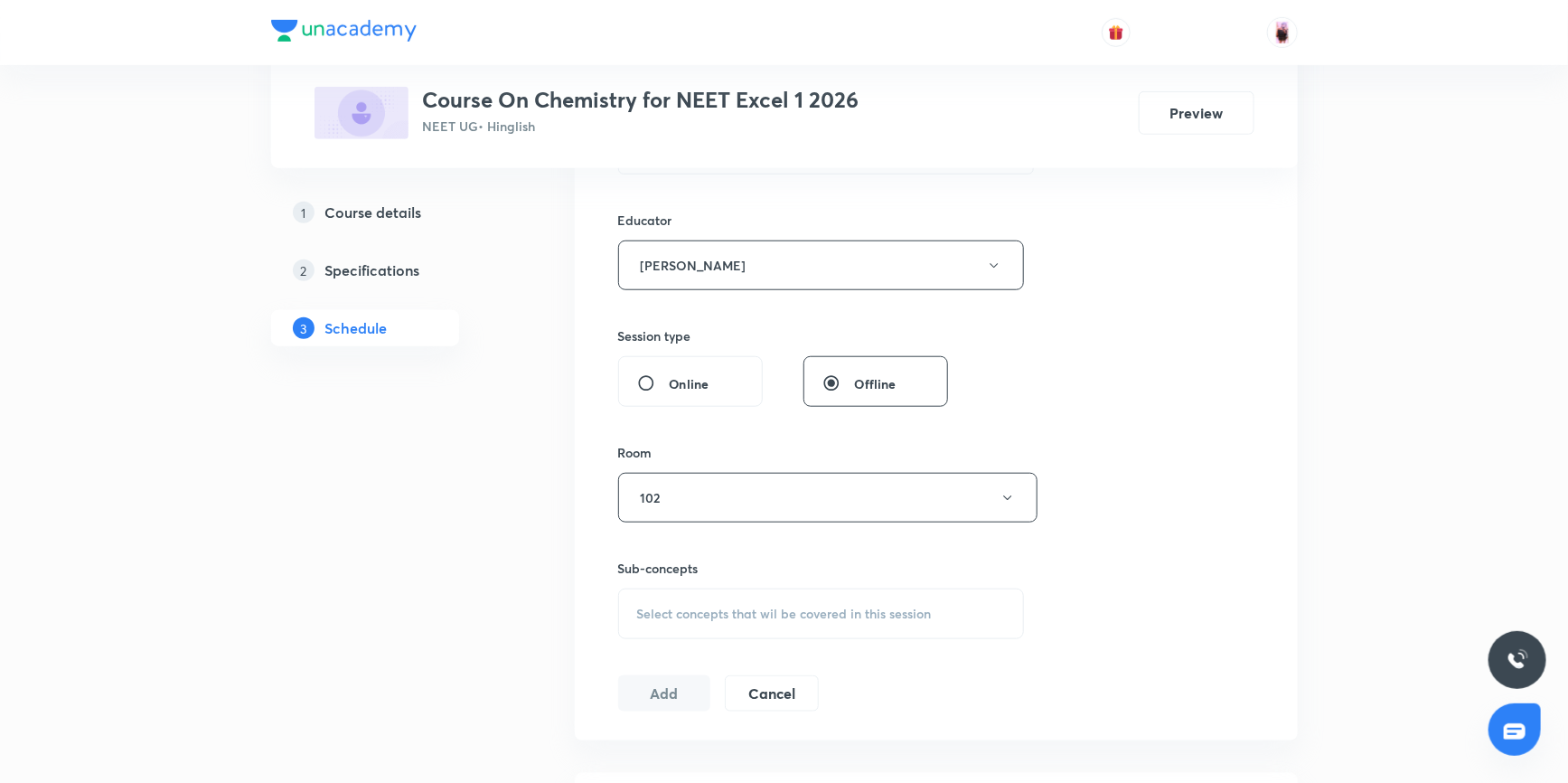
scroll to position [657, 0]
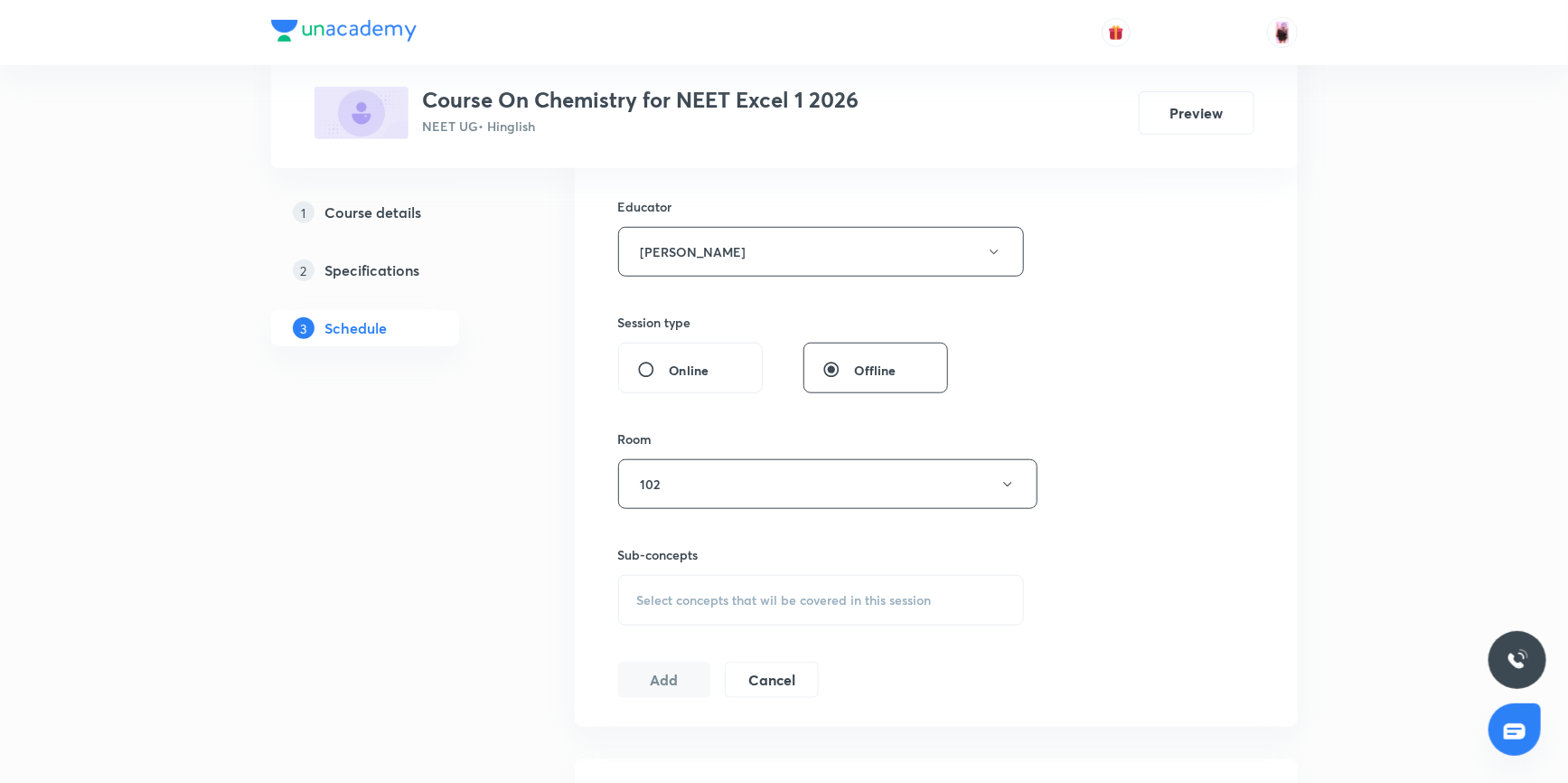
type input "Nitrogen Containing Compounds"
click at [711, 593] on span "Select concepts that wil be covered in this session" at bounding box center [784, 599] width 294 height 15
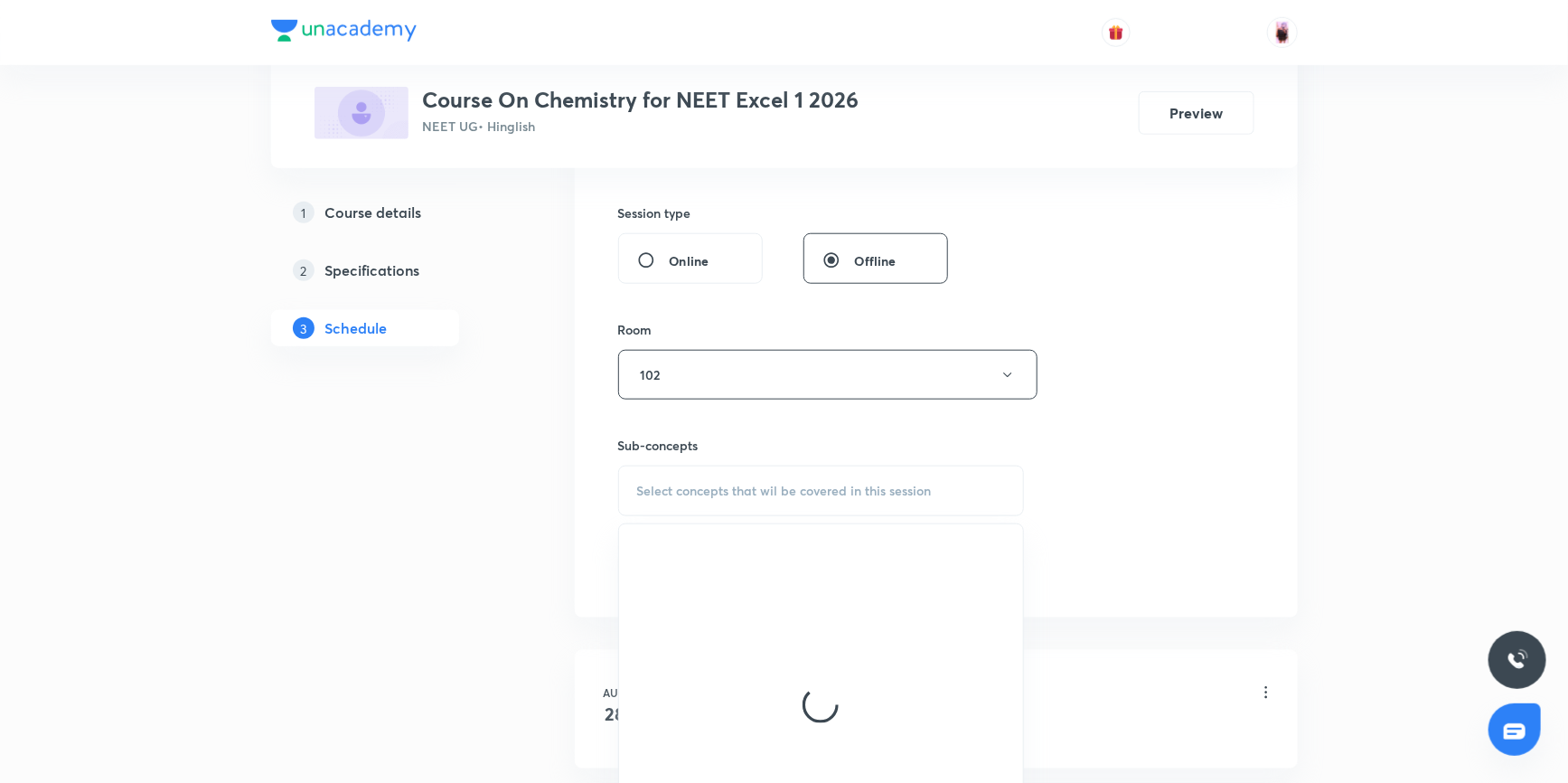
scroll to position [903, 0]
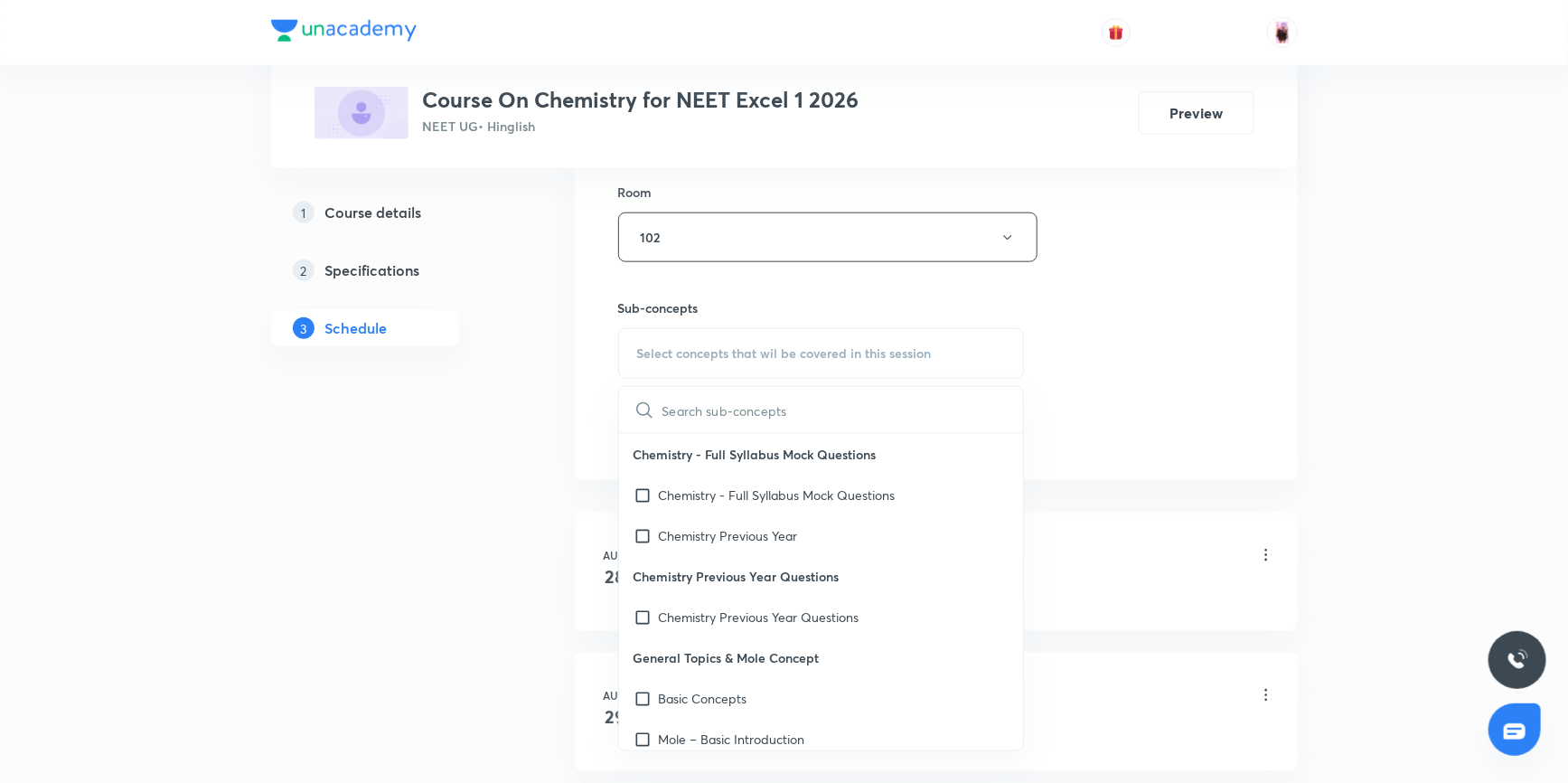
click at [705, 412] on input "text" at bounding box center [844, 410] width 362 height 46
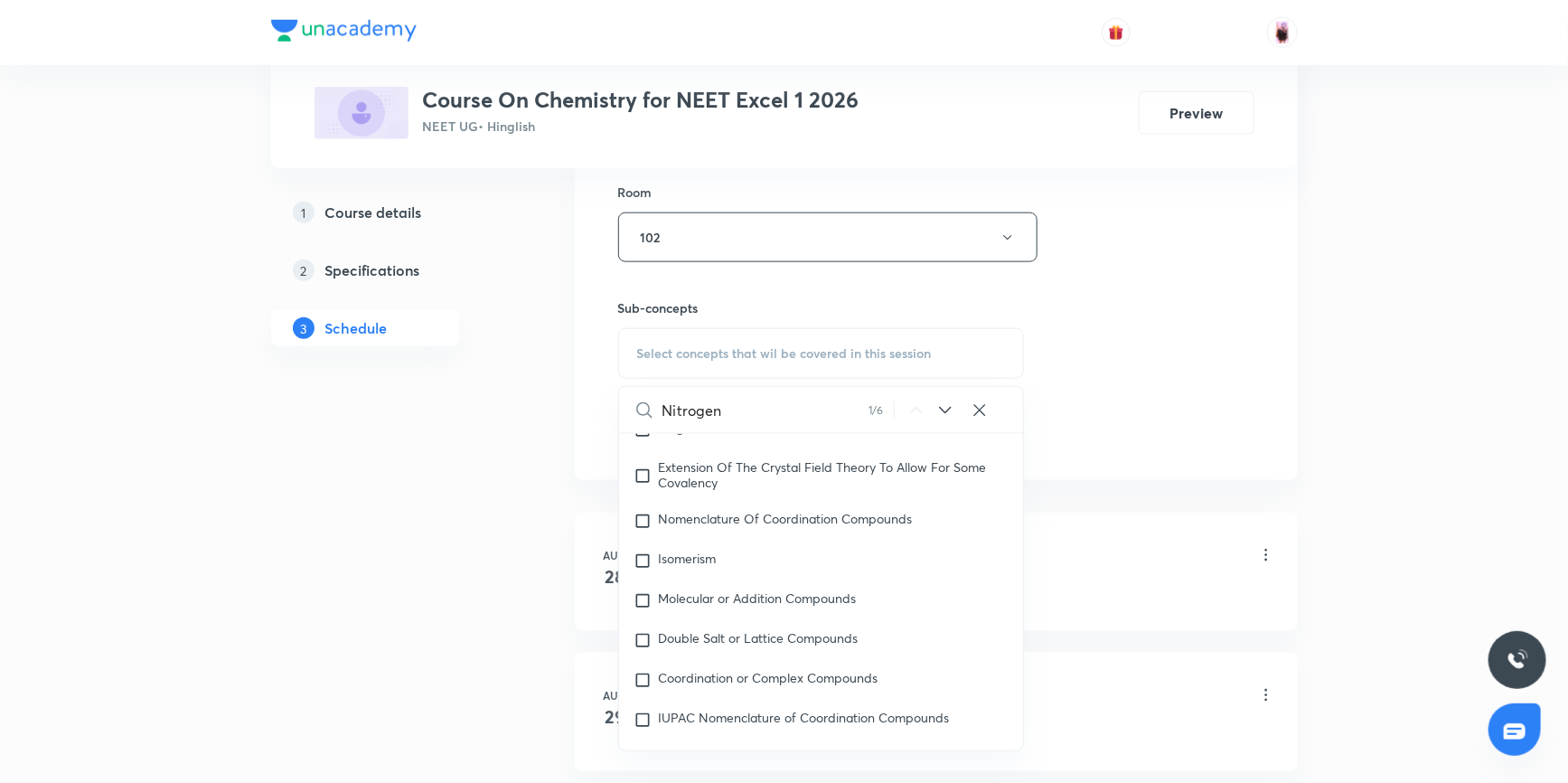
scroll to position [30178, 0]
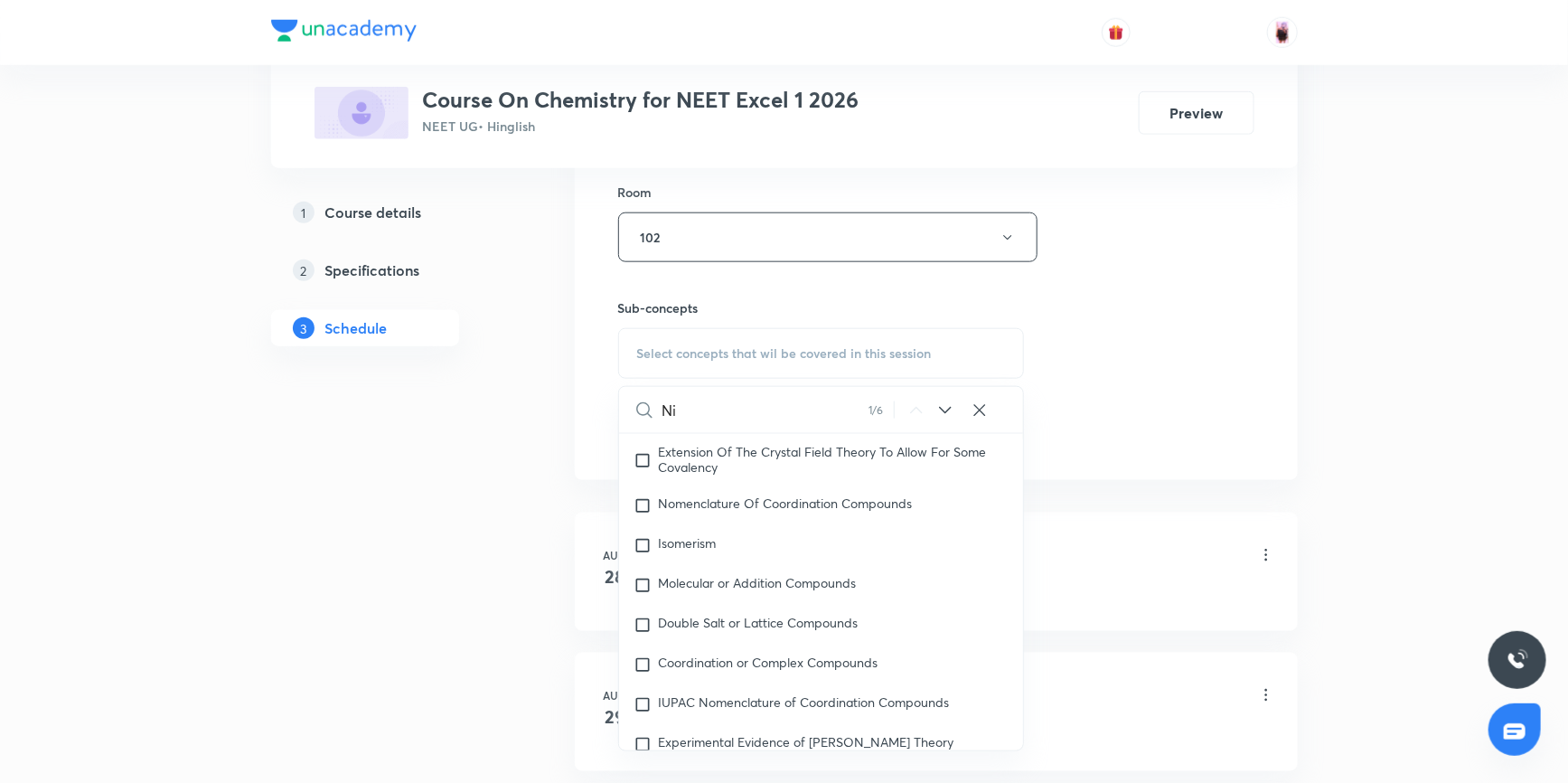
type input "N"
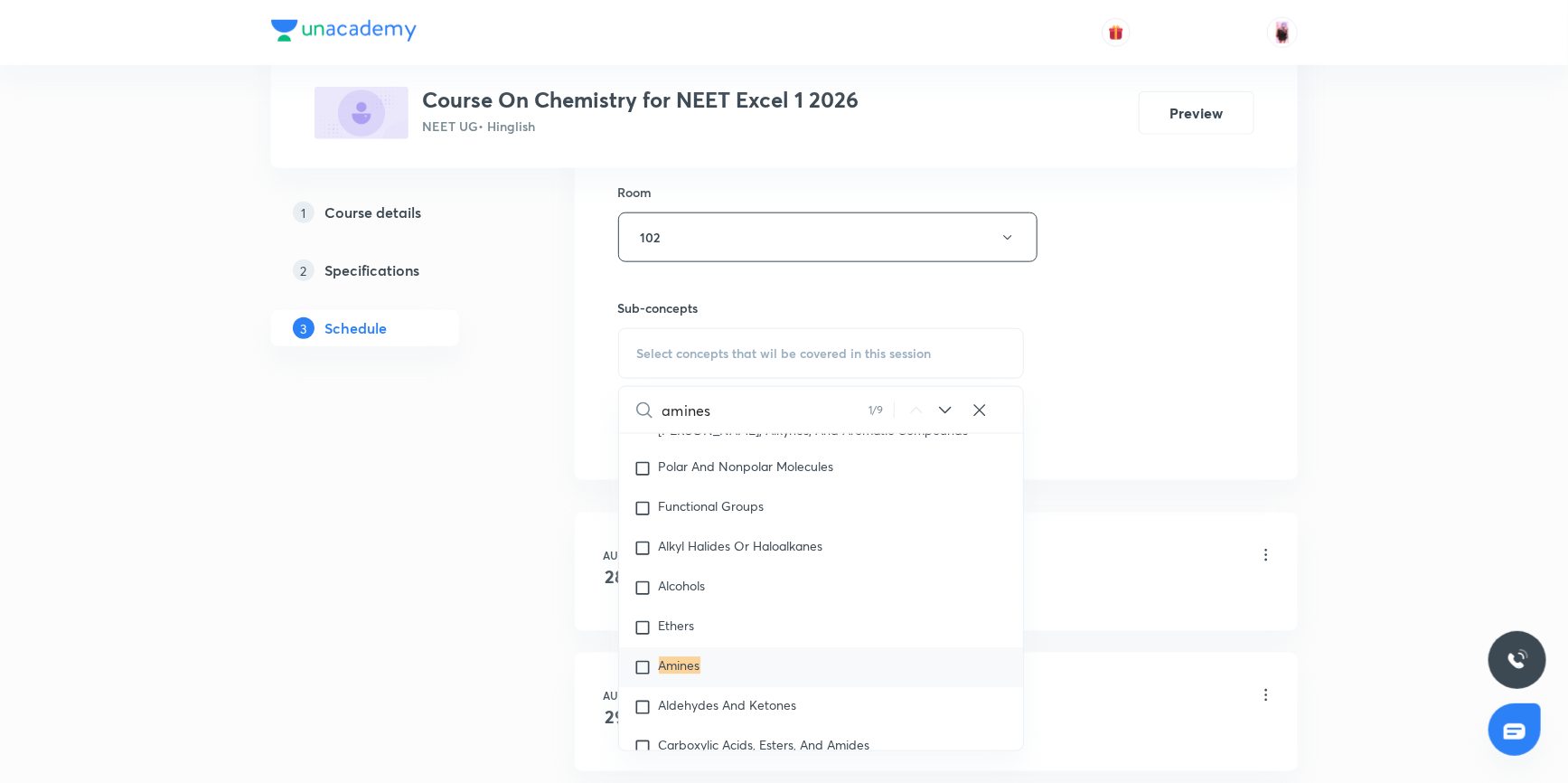
scroll to position [33841, 0]
type input "amines"
click at [644, 666] on input "checkbox" at bounding box center [646, 662] width 25 height 18
checkbox input "true"
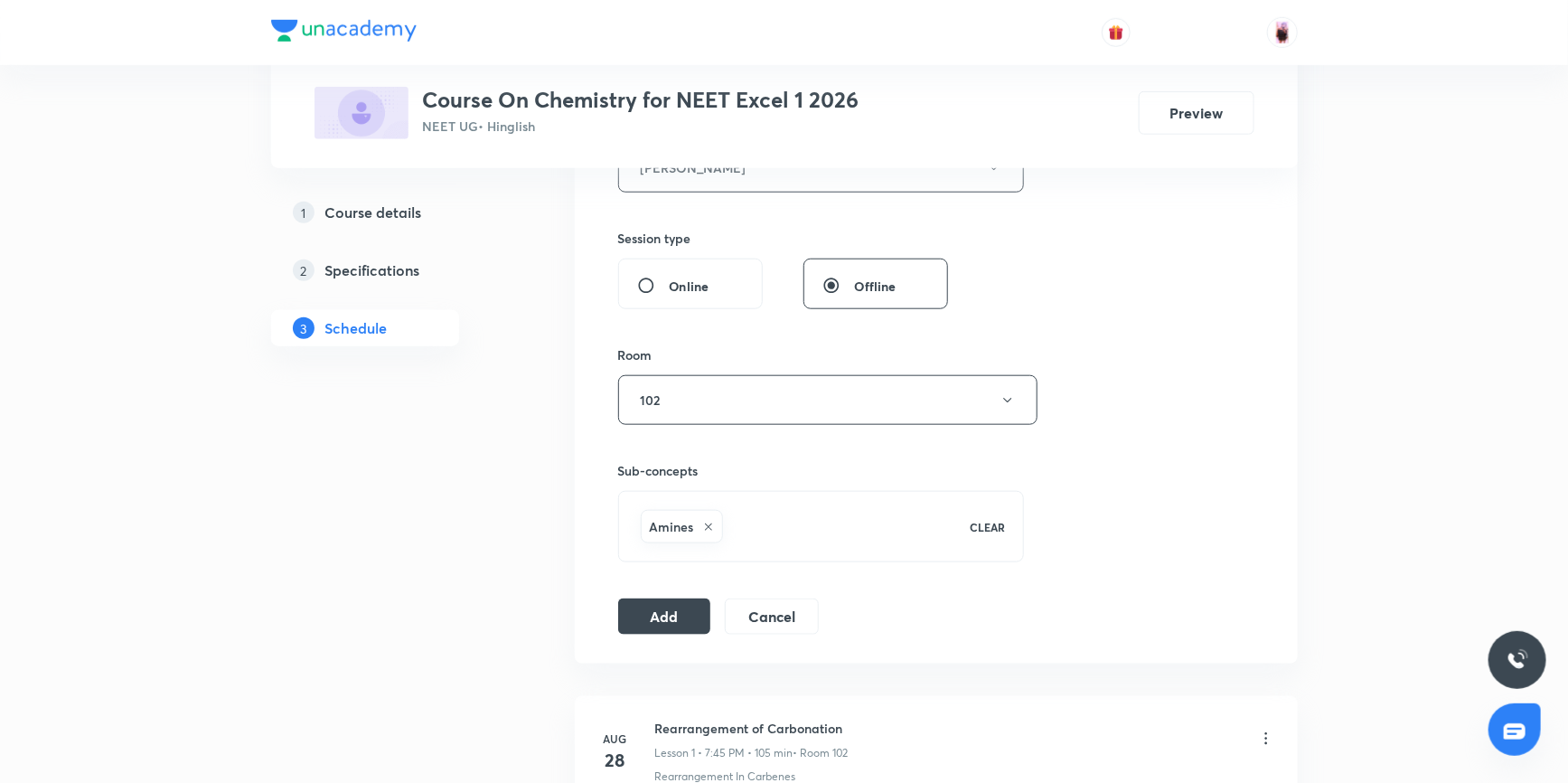
scroll to position [821, 0]
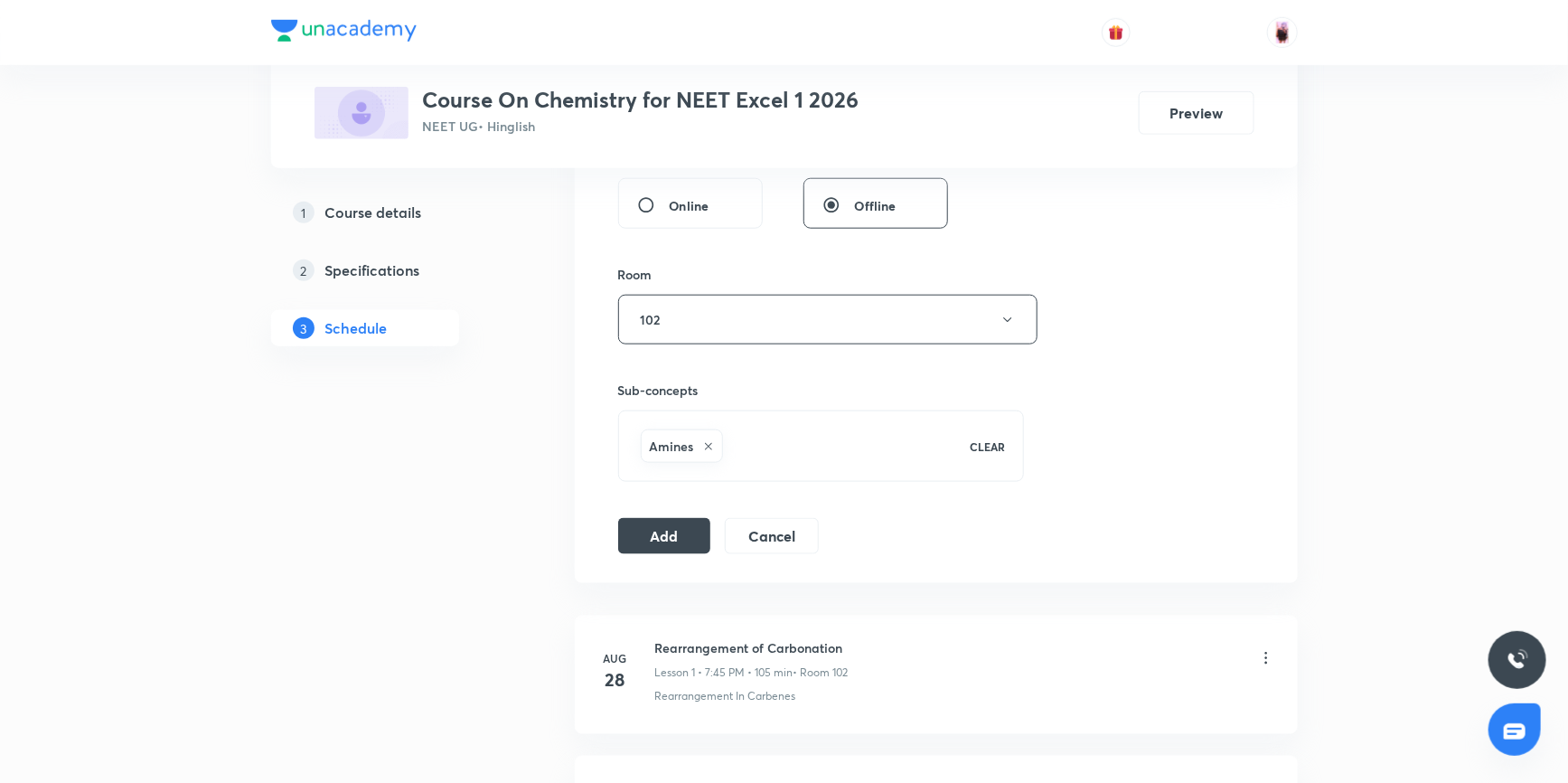
click at [788, 434] on div "Amines" at bounding box center [794, 446] width 314 height 41
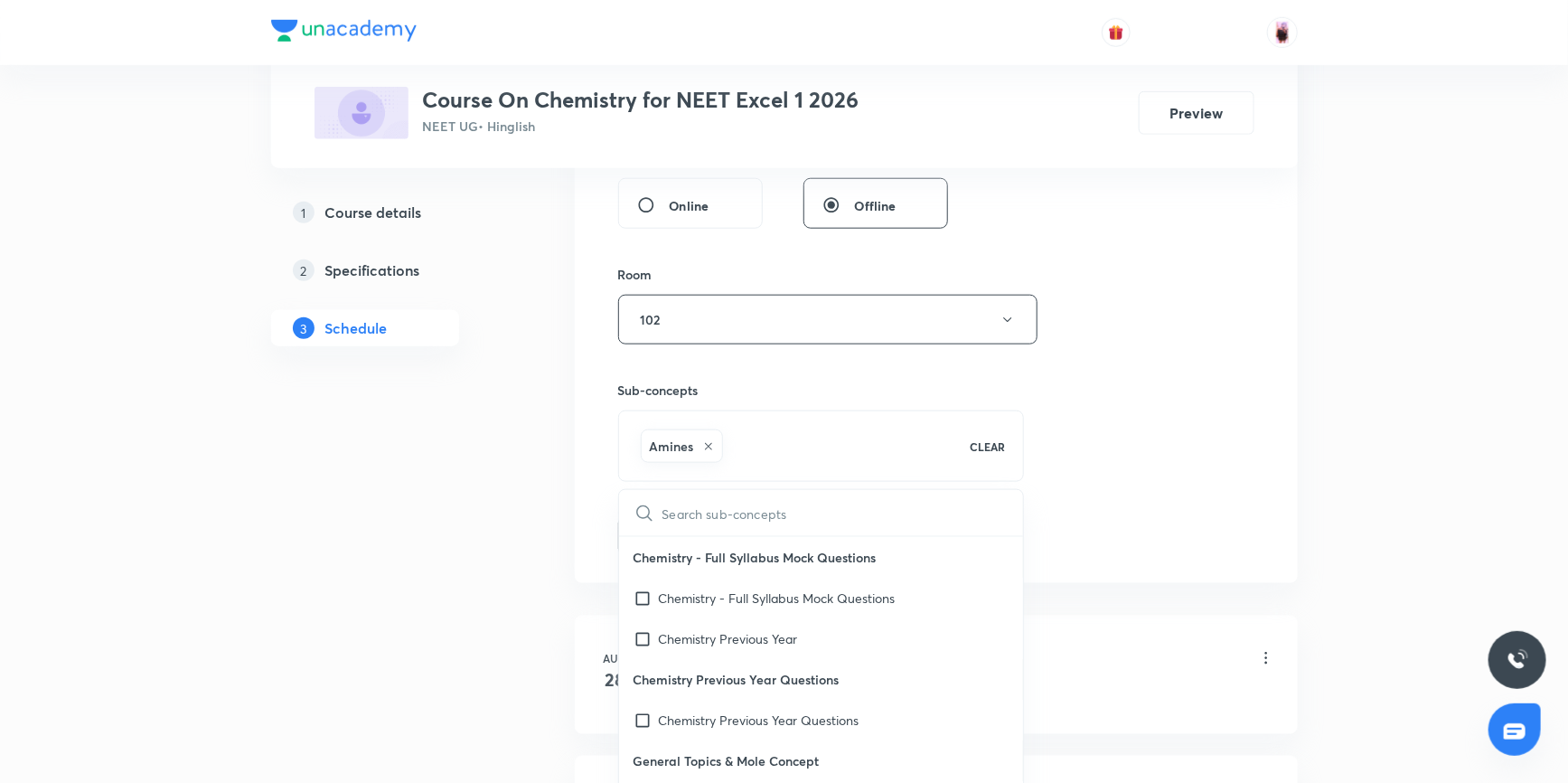
click at [739, 507] on input "text" at bounding box center [844, 512] width 362 height 46
checkbox input "true"
type input "m"
checkbox input "true"
type input "me"
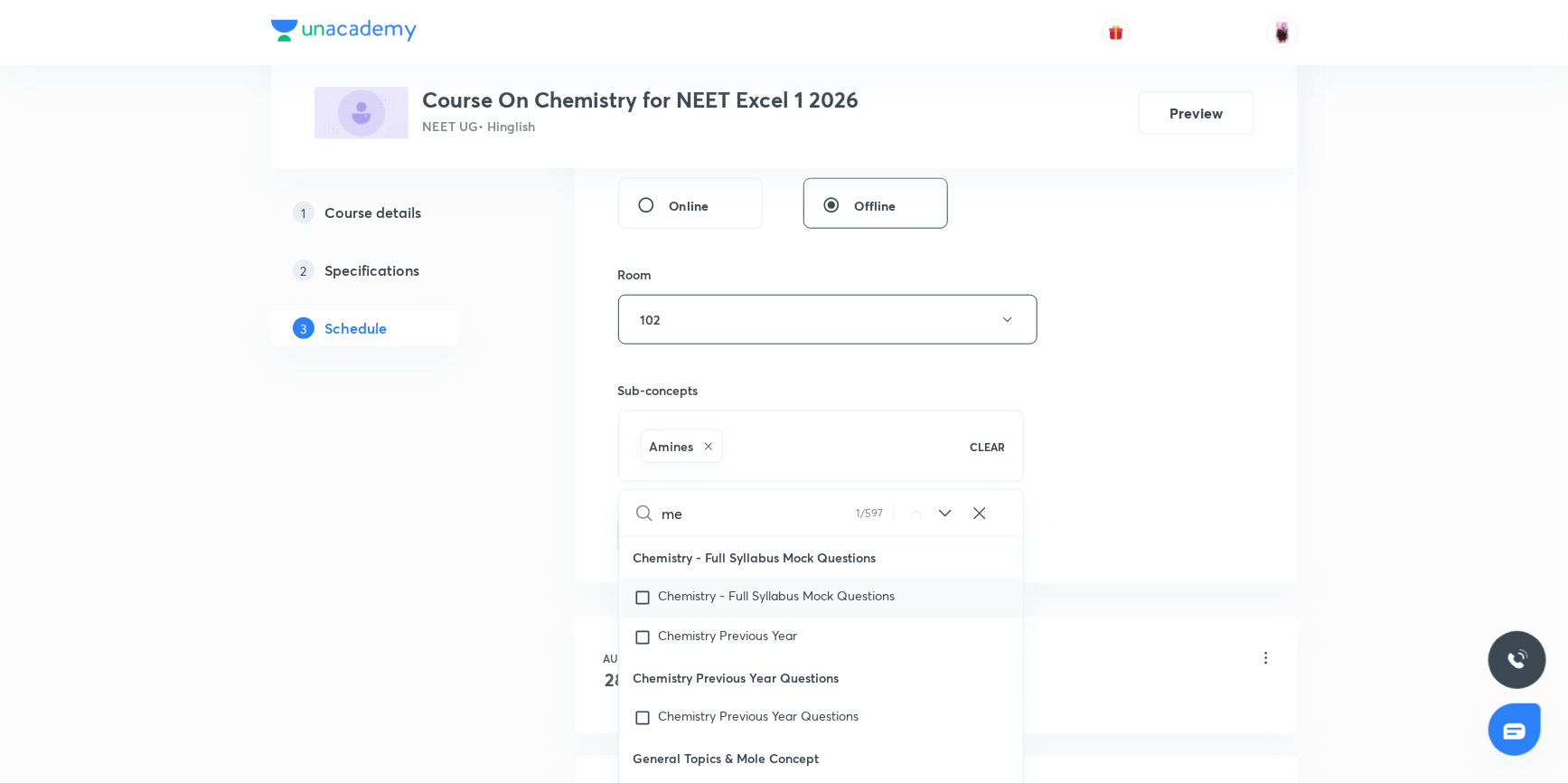
checkbox input "true"
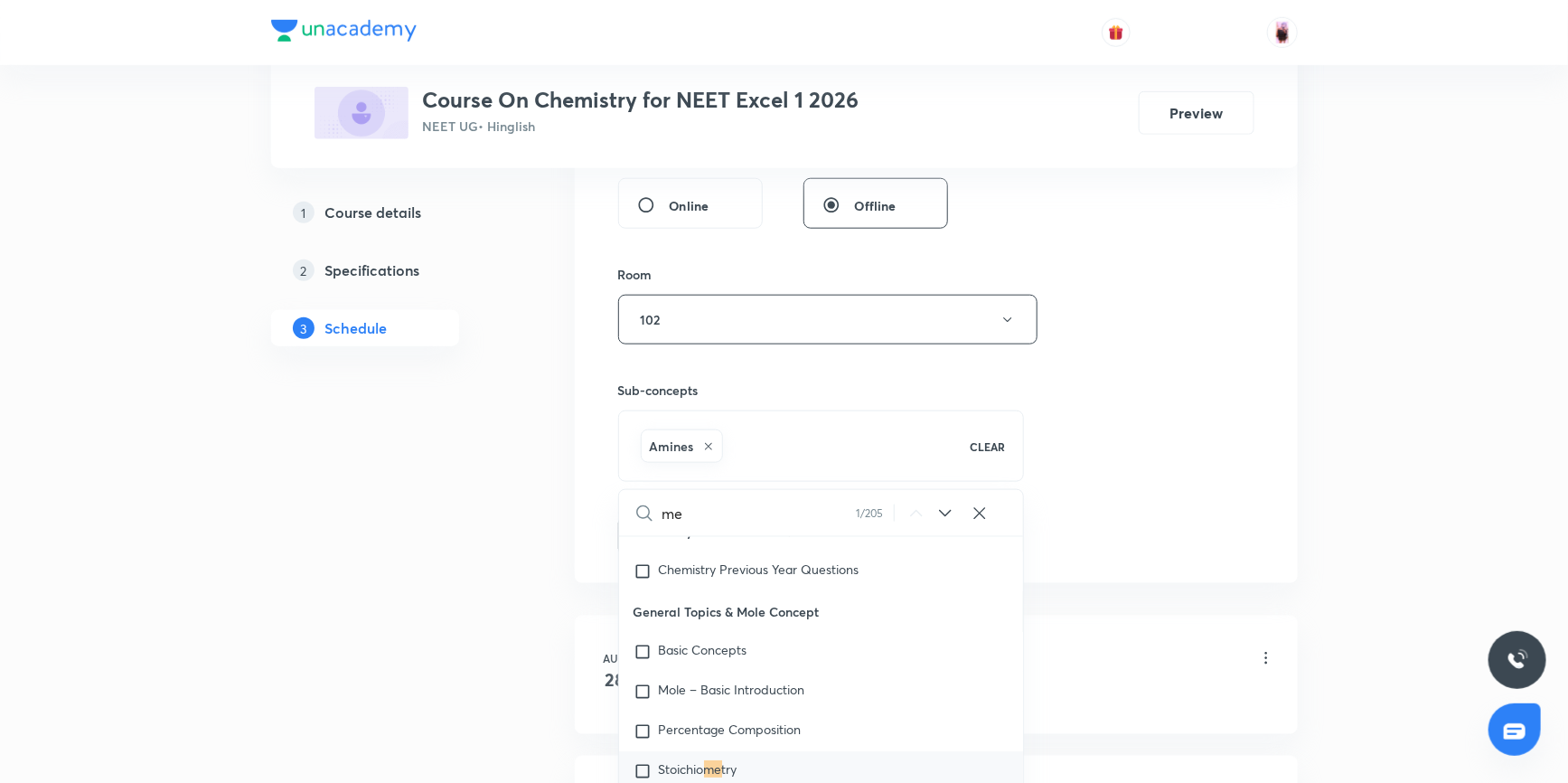
type input "met"
checkbox input "true"
type input "meth"
checkbox input "true"
type input "metho"
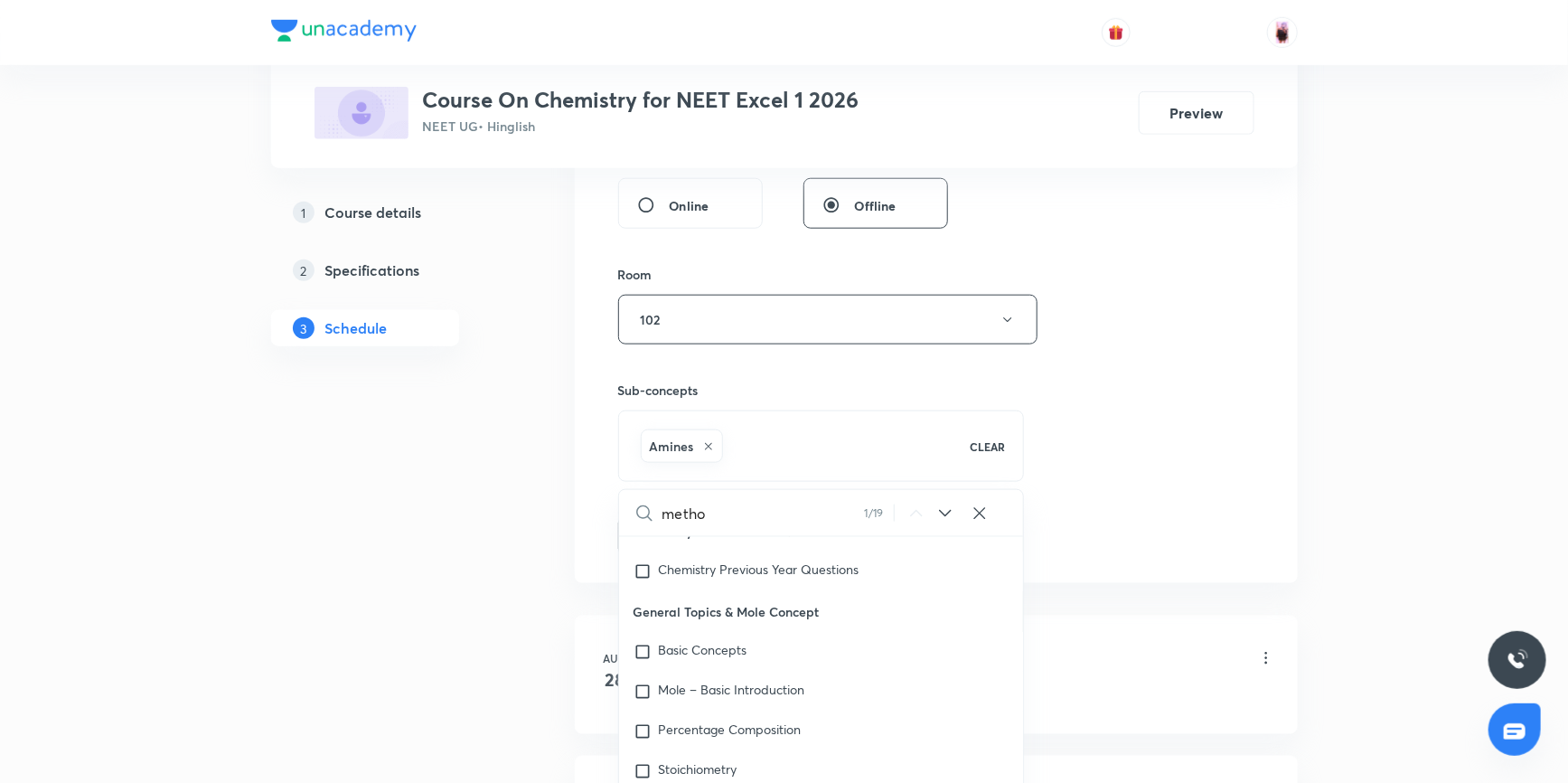
checkbox input "true"
type input "method"
checkbox input "true"
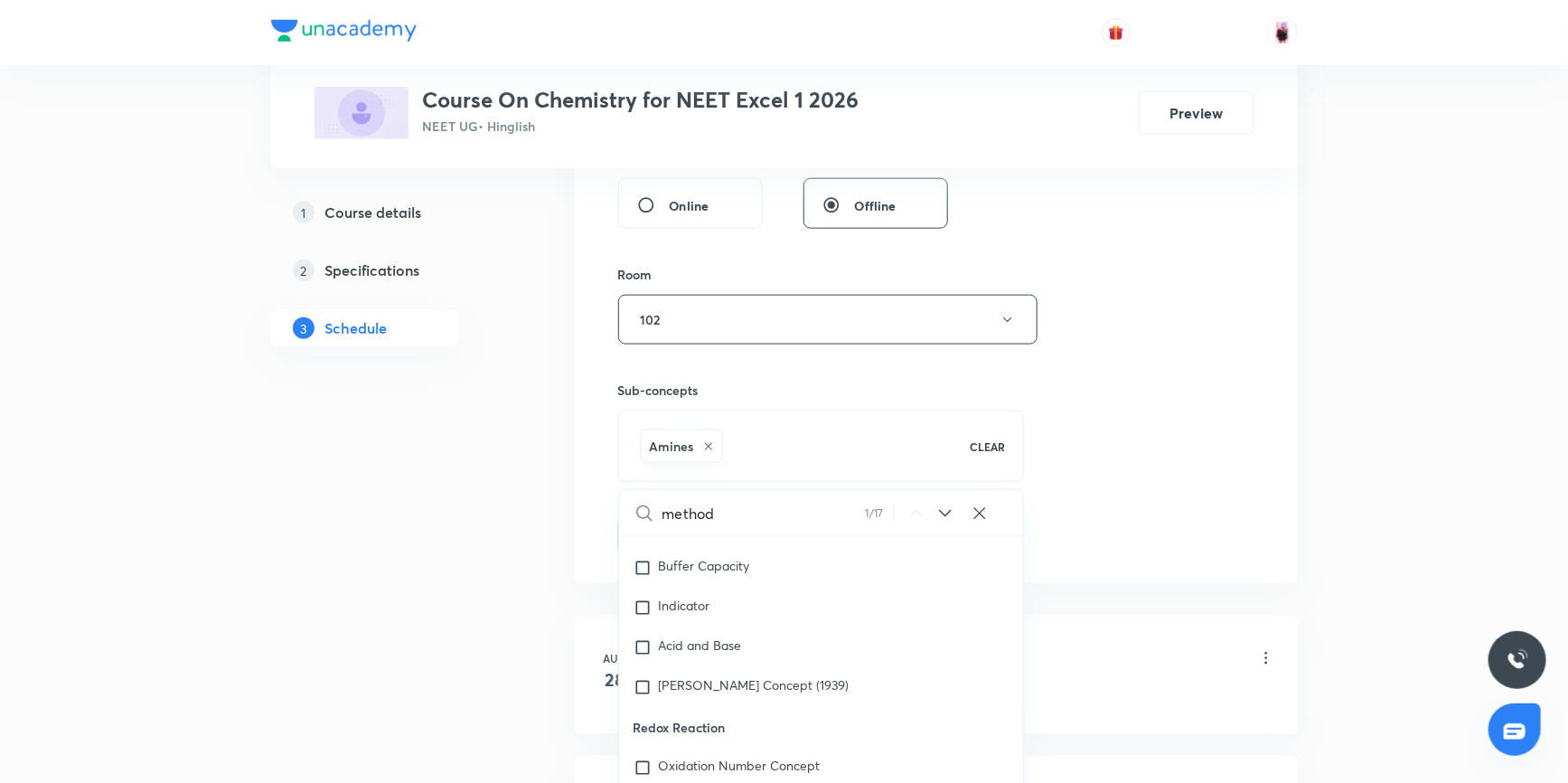
type input "method"
checkbox input "true"
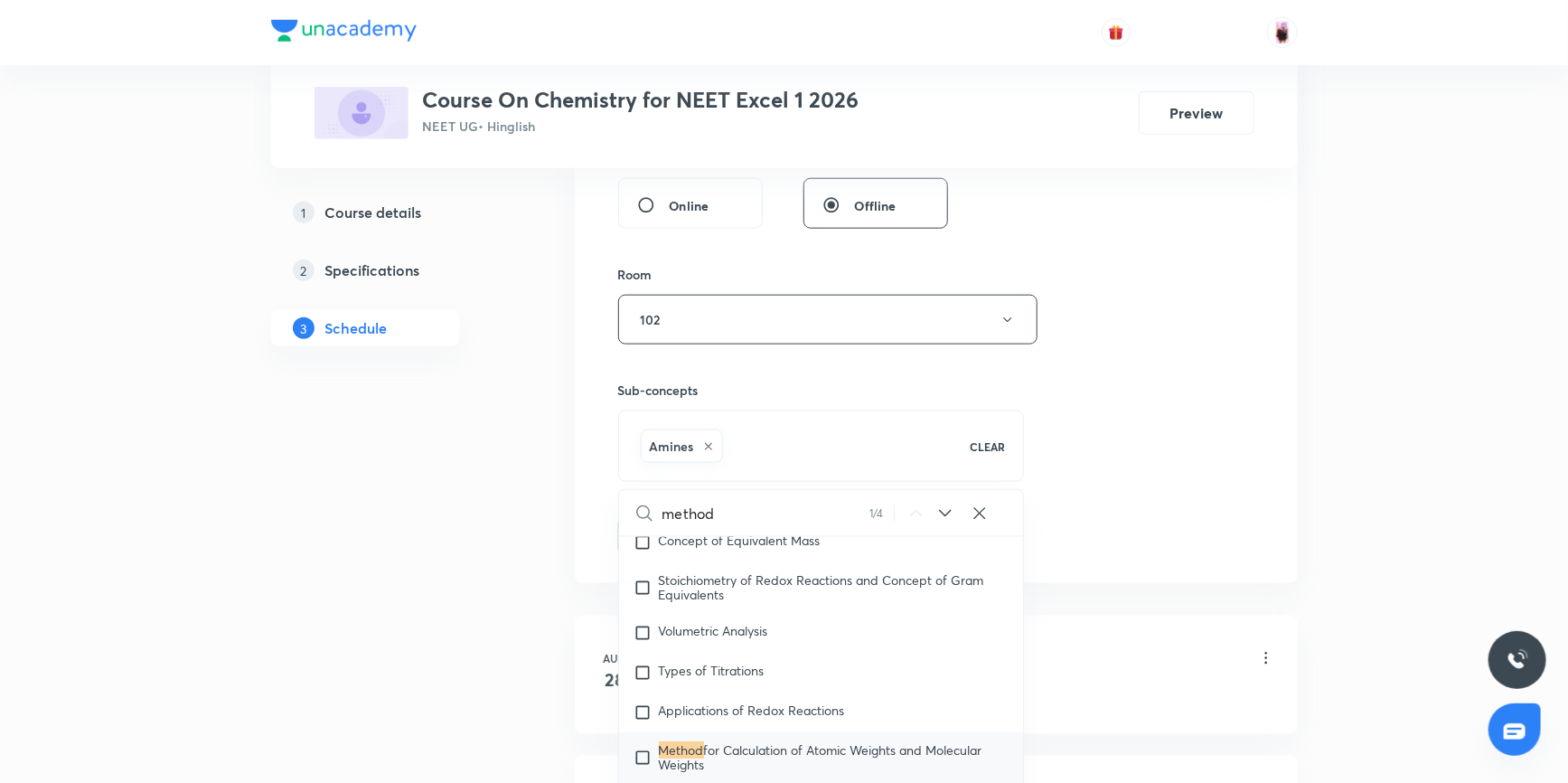
type input "method o"
checkbox input "true"
type input "method of"
checkbox input "true"
type input "method of"
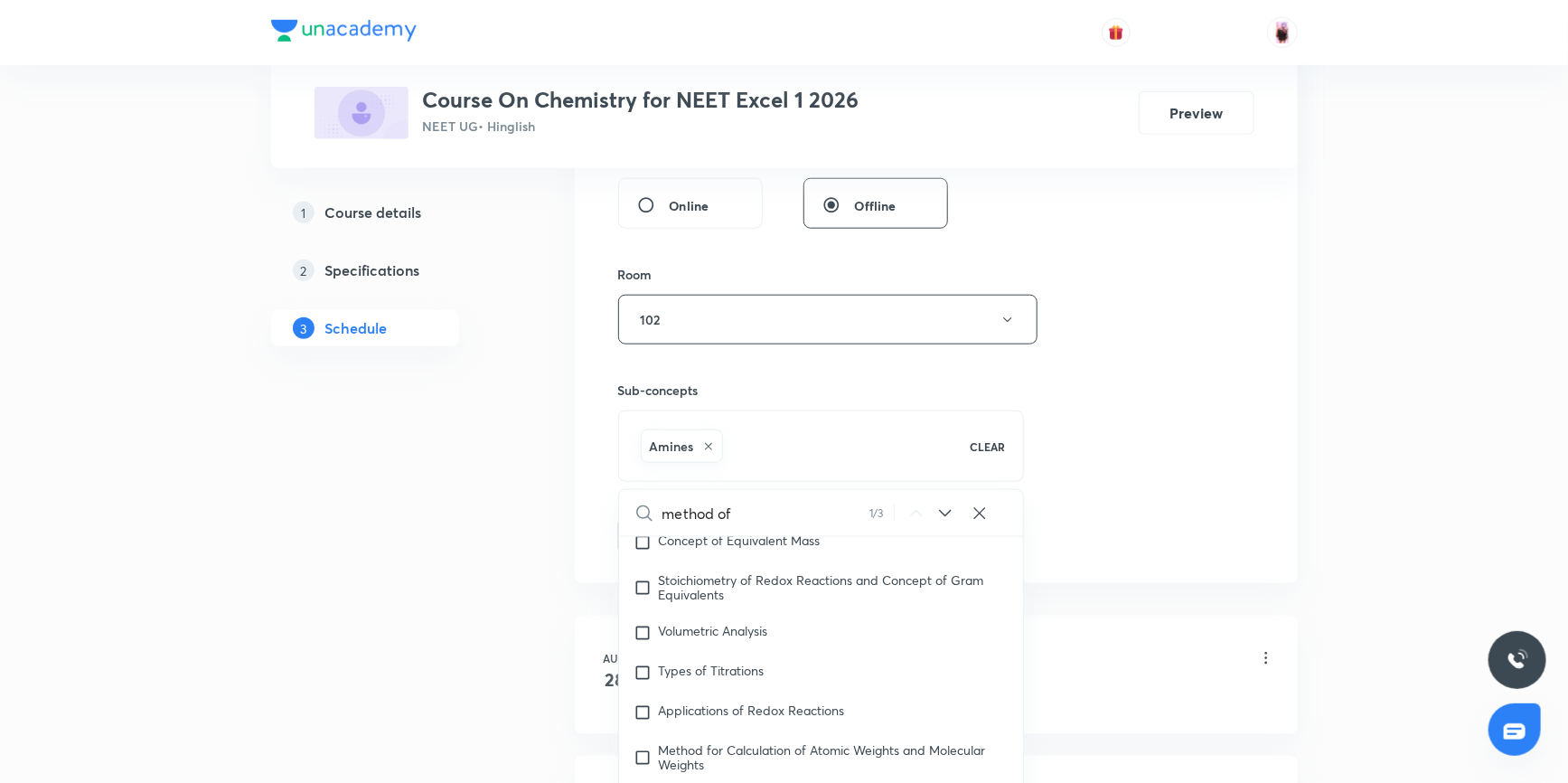
checkbox input "true"
type input "method of p"
checkbox input "true"
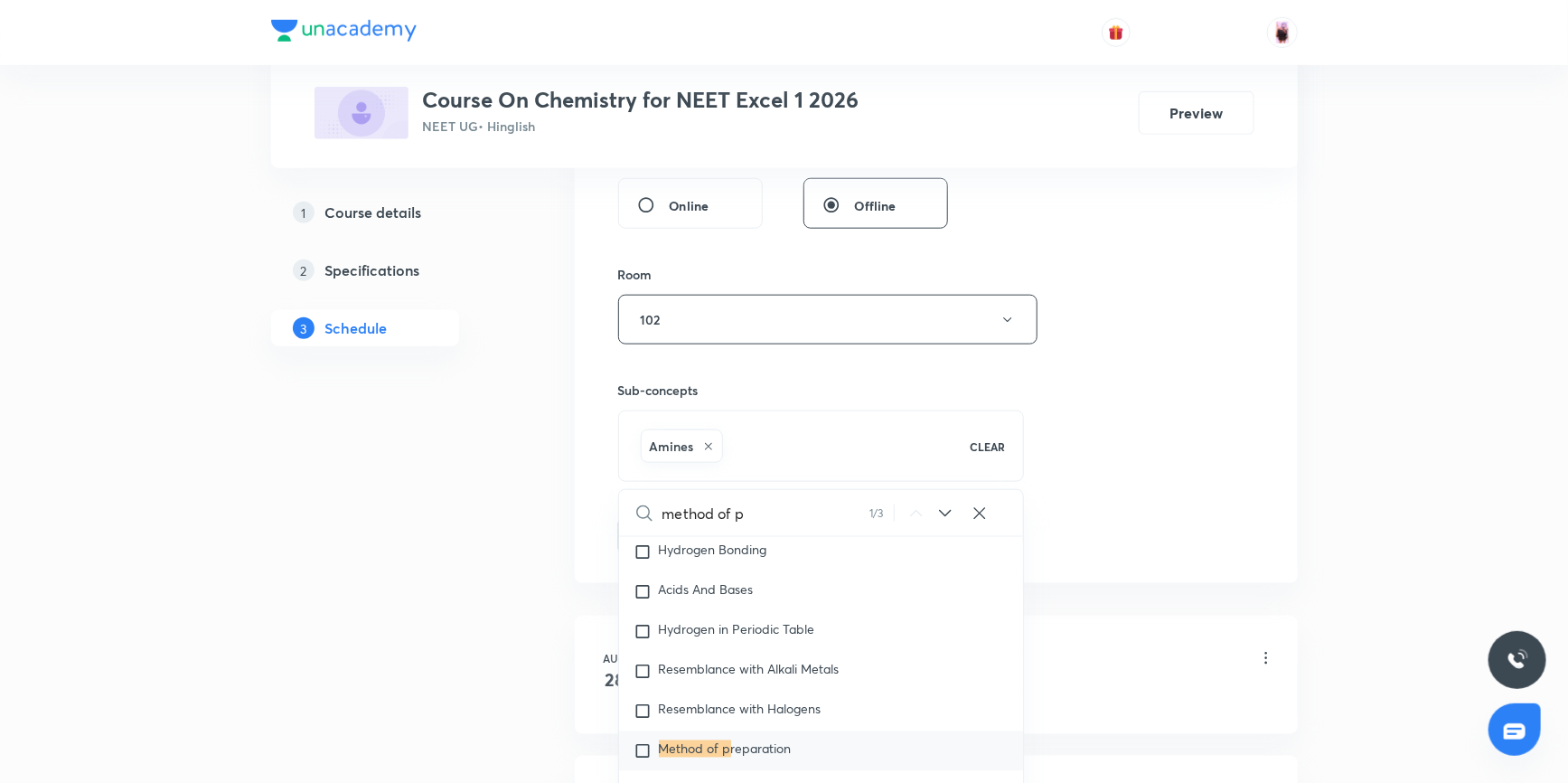
type input "method of pr"
checkbox input "true"
type input "method of pre"
checkbox input "true"
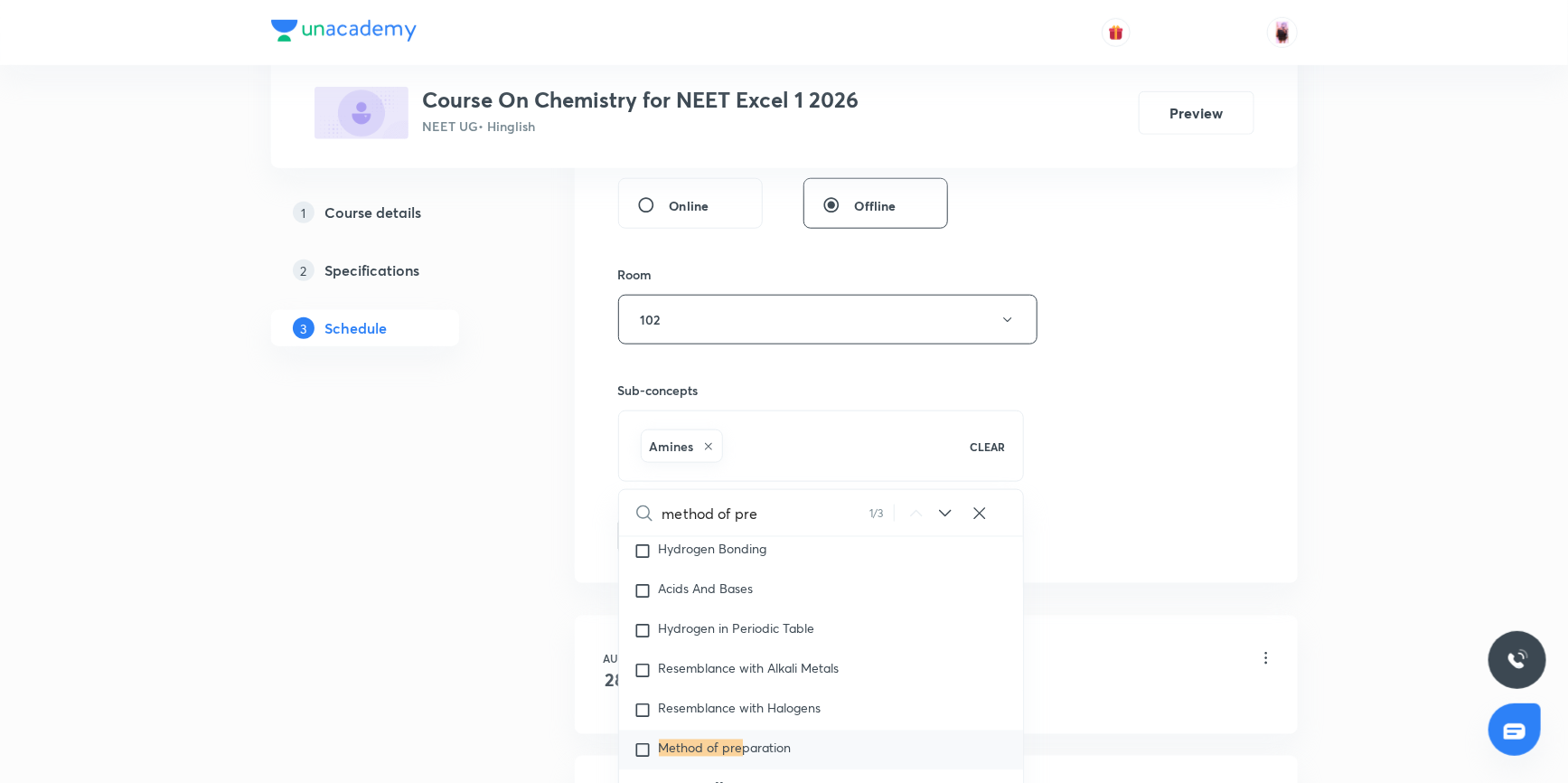
type input "method of prep"
checkbox input "true"
type input "method of prepa"
checkbox input "true"
type input "method of prepat"
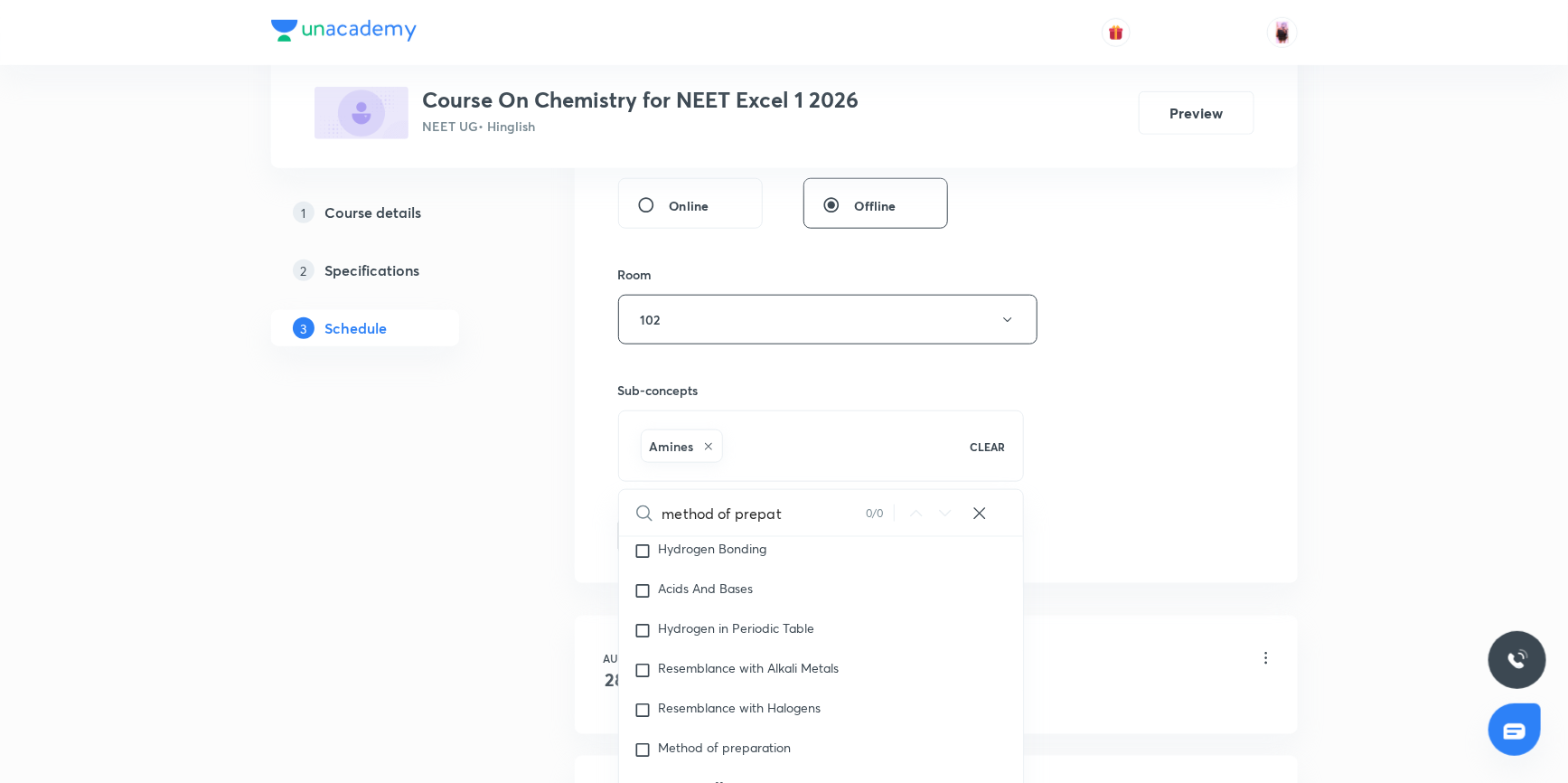
checkbox input "true"
type input "method of prepa"
checkbox input "true"
type input "method of prepar"
checkbox input "true"
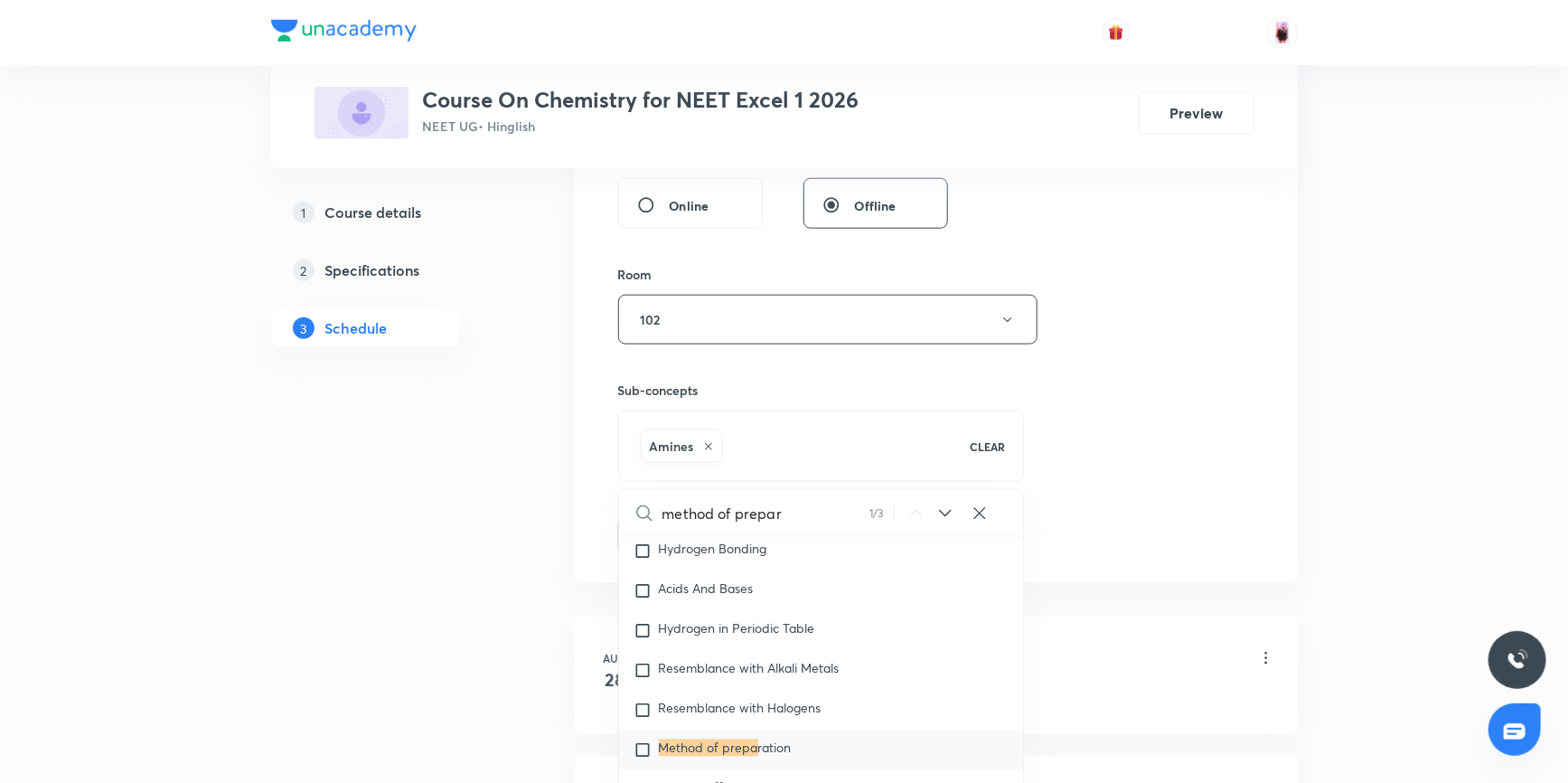
type input "method of prepara"
checkbox input "true"
type input "method of preparat"
checkbox input "true"
type input "method of preparatio"
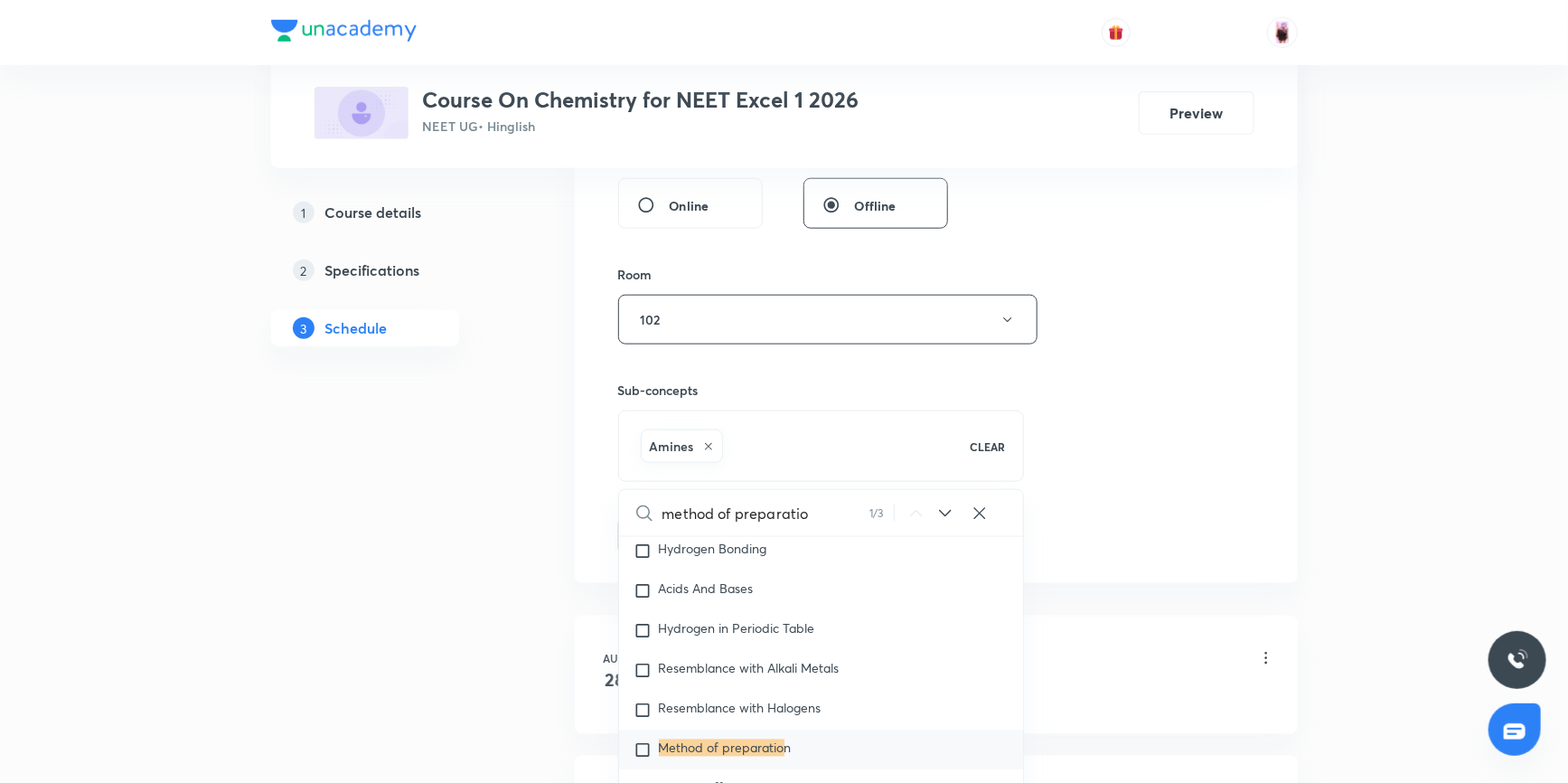
checkbox input "true"
type input "method of preparation"
checkbox input "true"
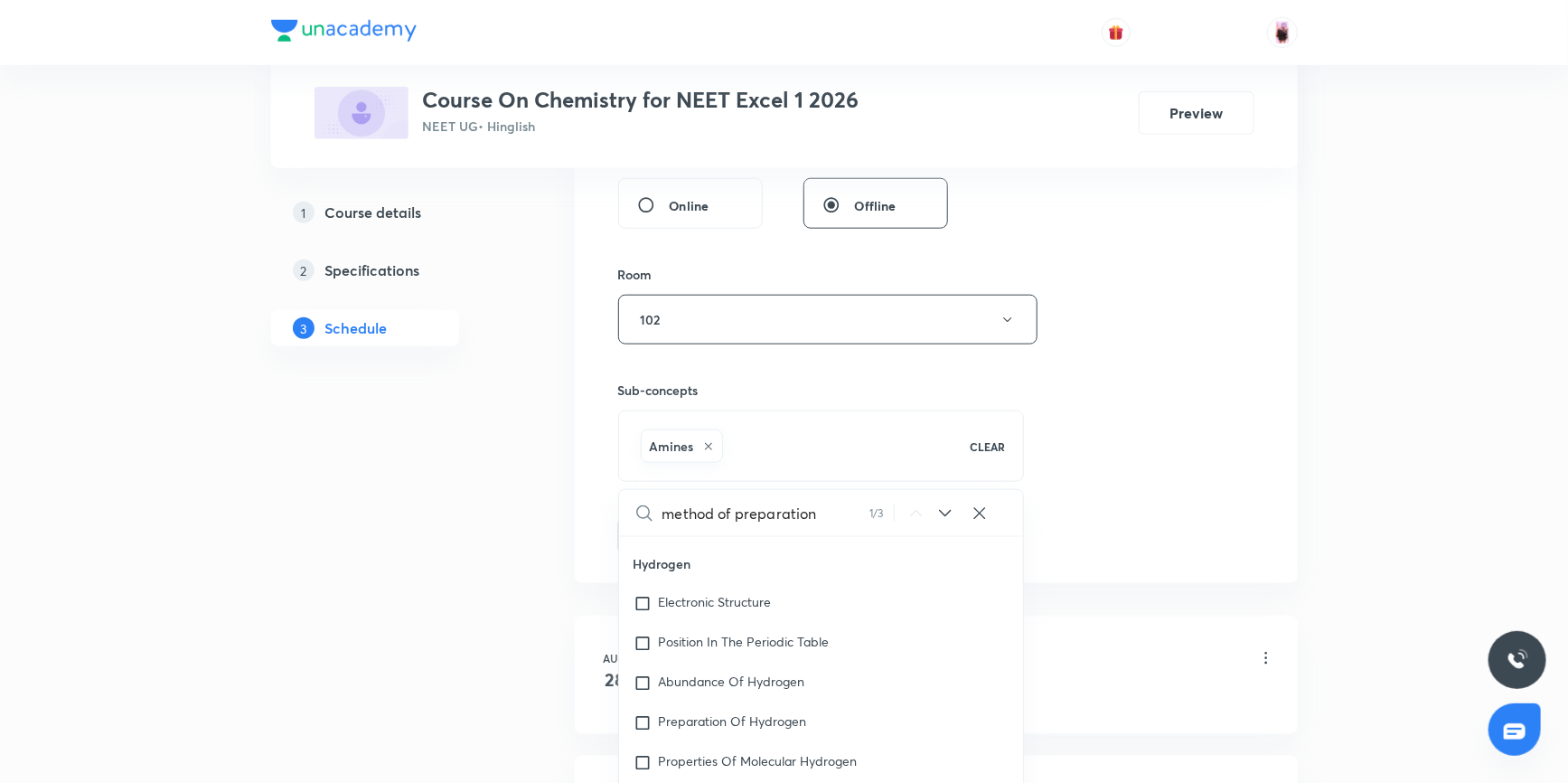
scroll to position [22120, 0]
type input "method of preparation"
checkbox input "true"
type input "method of preparation a"
checkbox input "true"
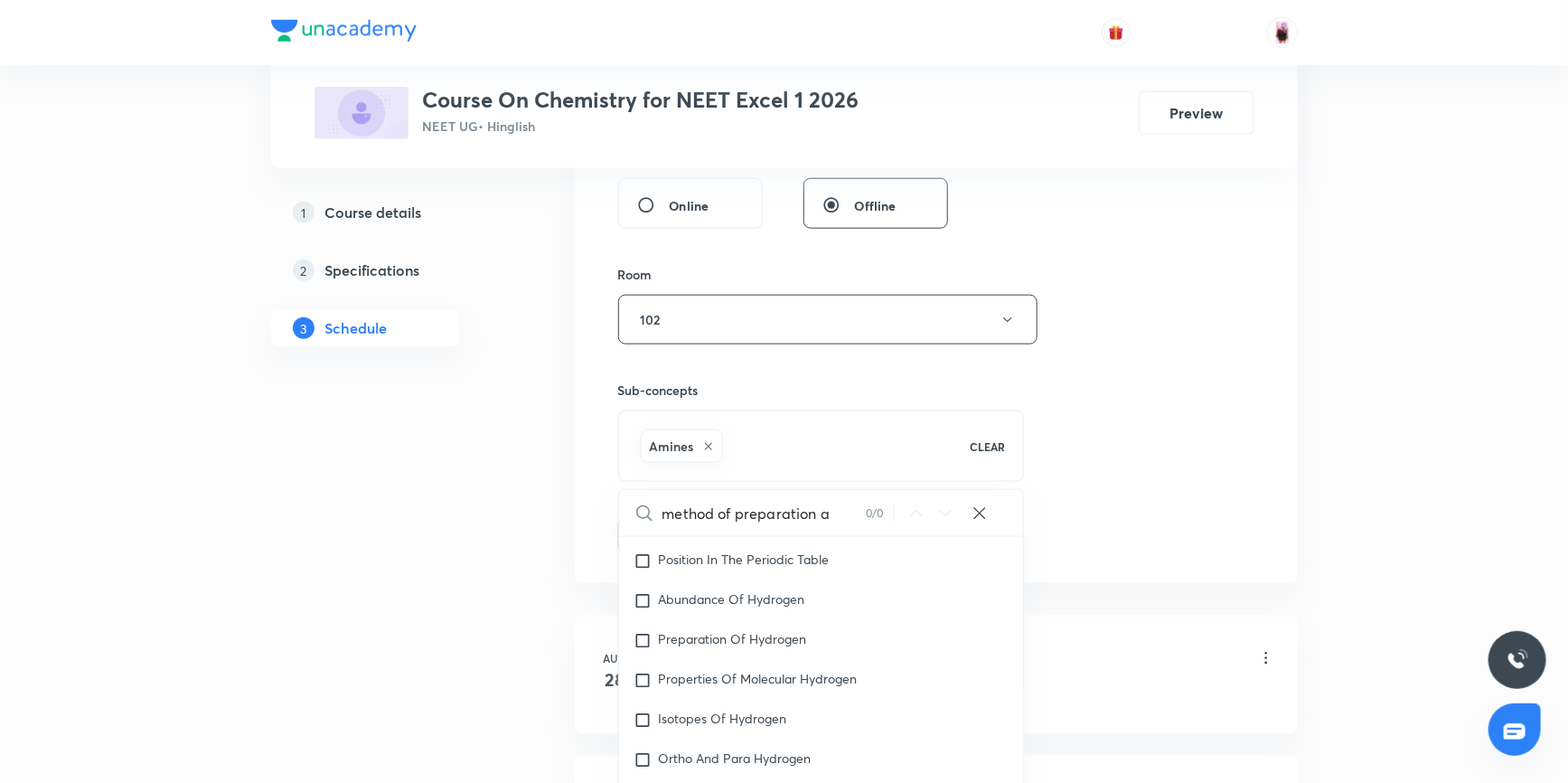
type input "method of preparation am"
checkbox input "true"
type input "method of preparation ami"
checkbox input "true"
type input "method of preparation amin"
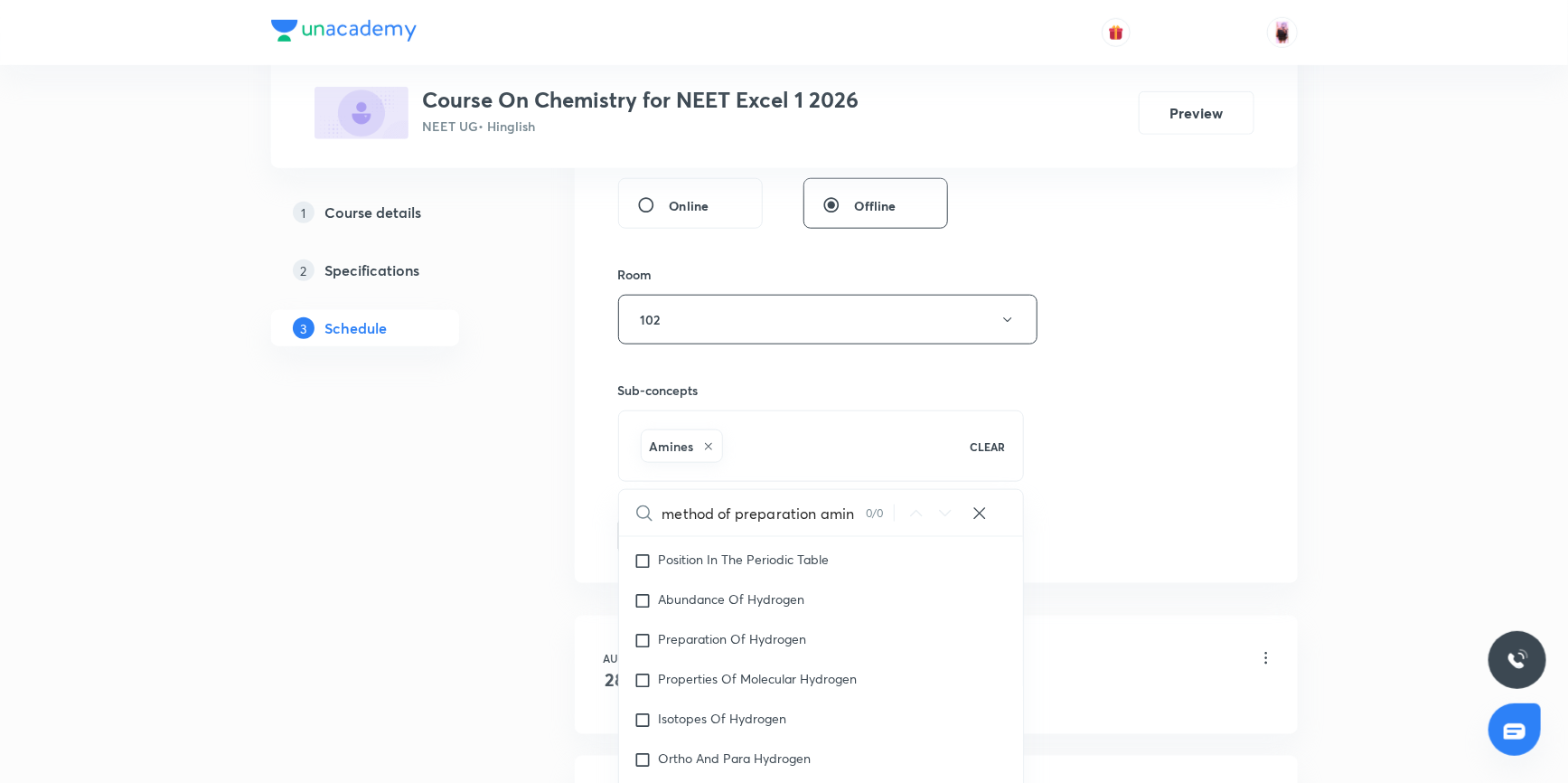
checkbox input "true"
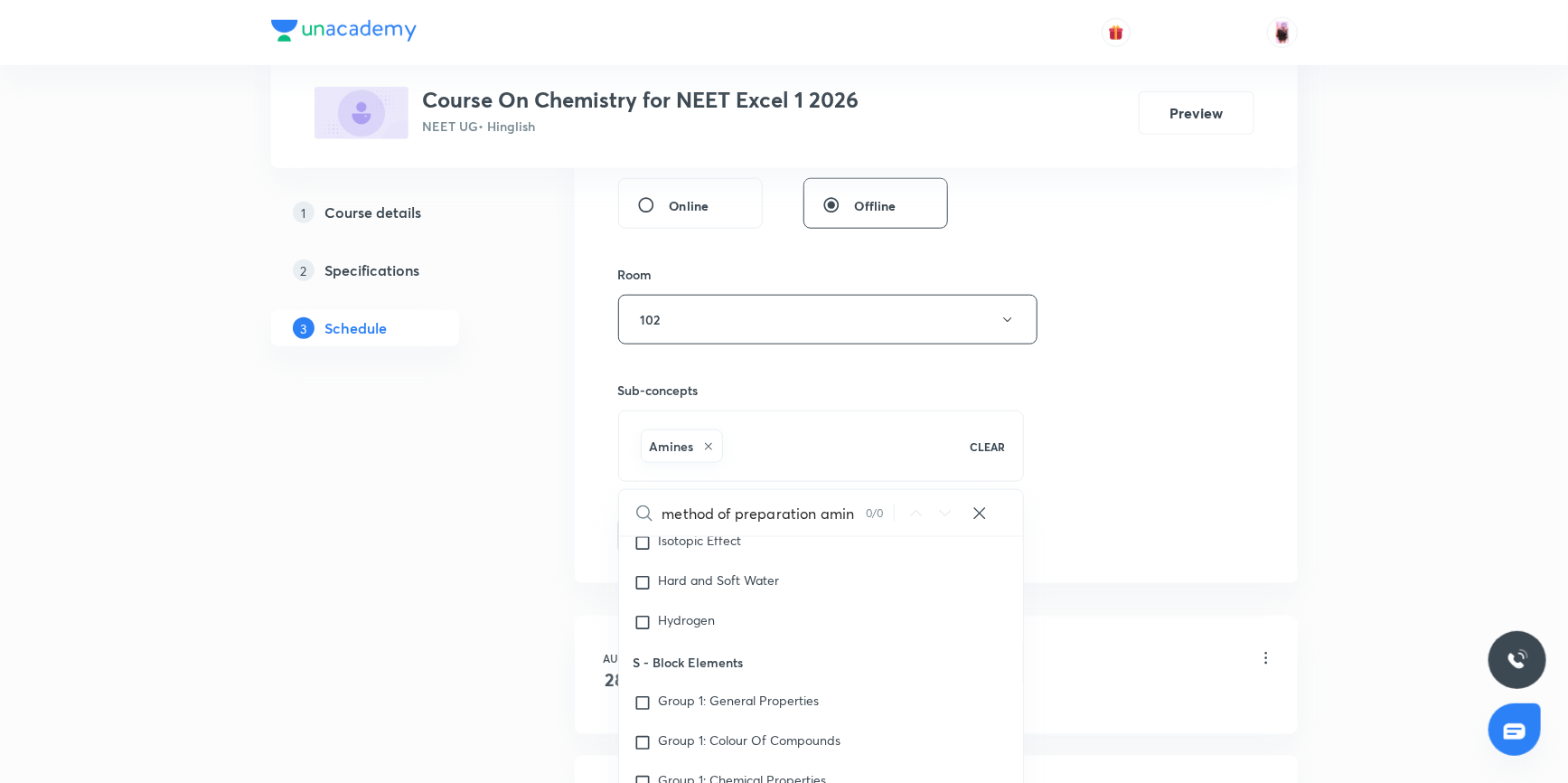
scroll to position [22777, 0]
type input "method of preparation ami"
checkbox input "true"
type input "method of preparation a"
checkbox input "true"
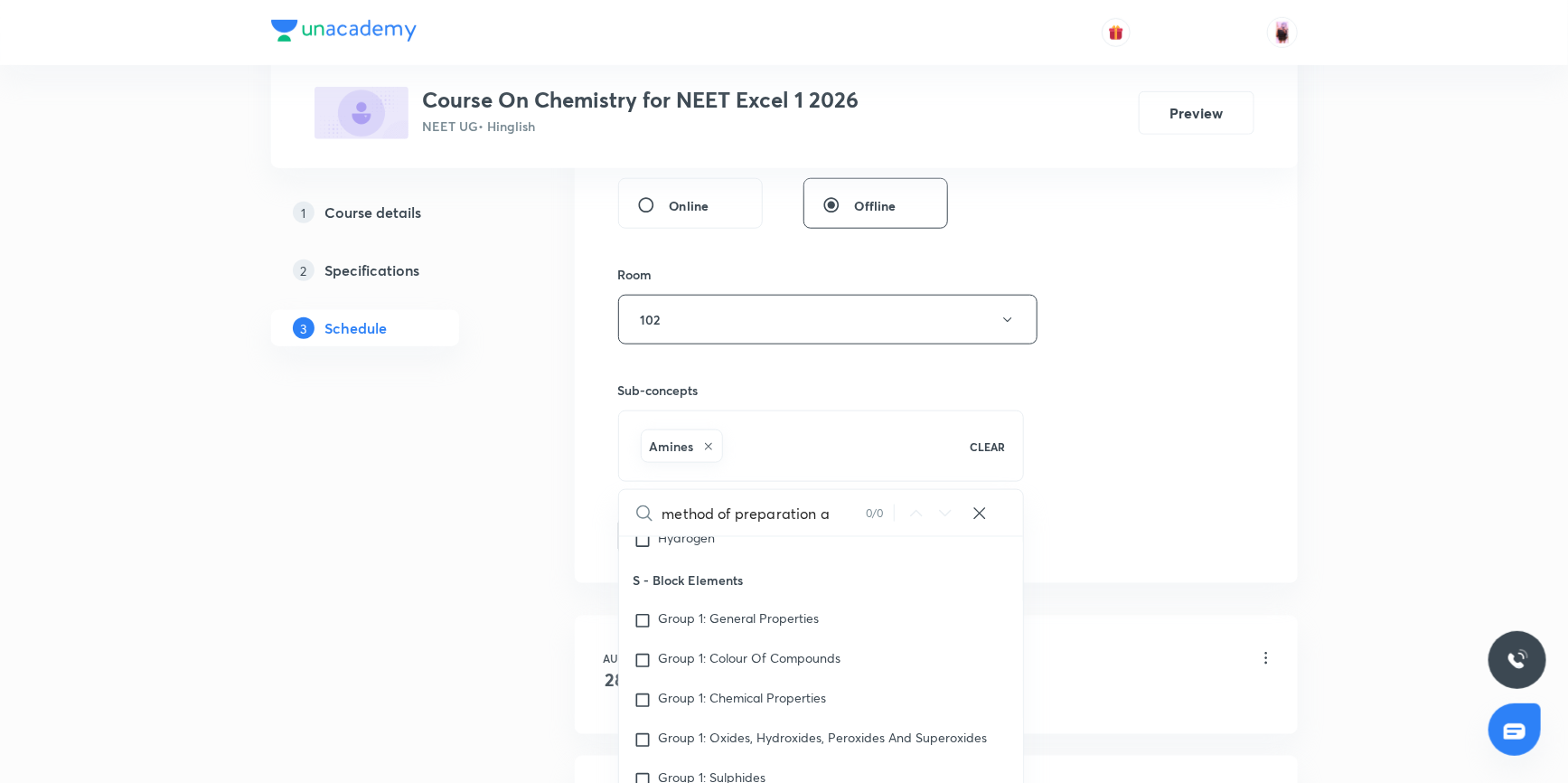
type input "method of preparation"
checkbox input "true"
type input "method of preparation"
checkbox input "true"
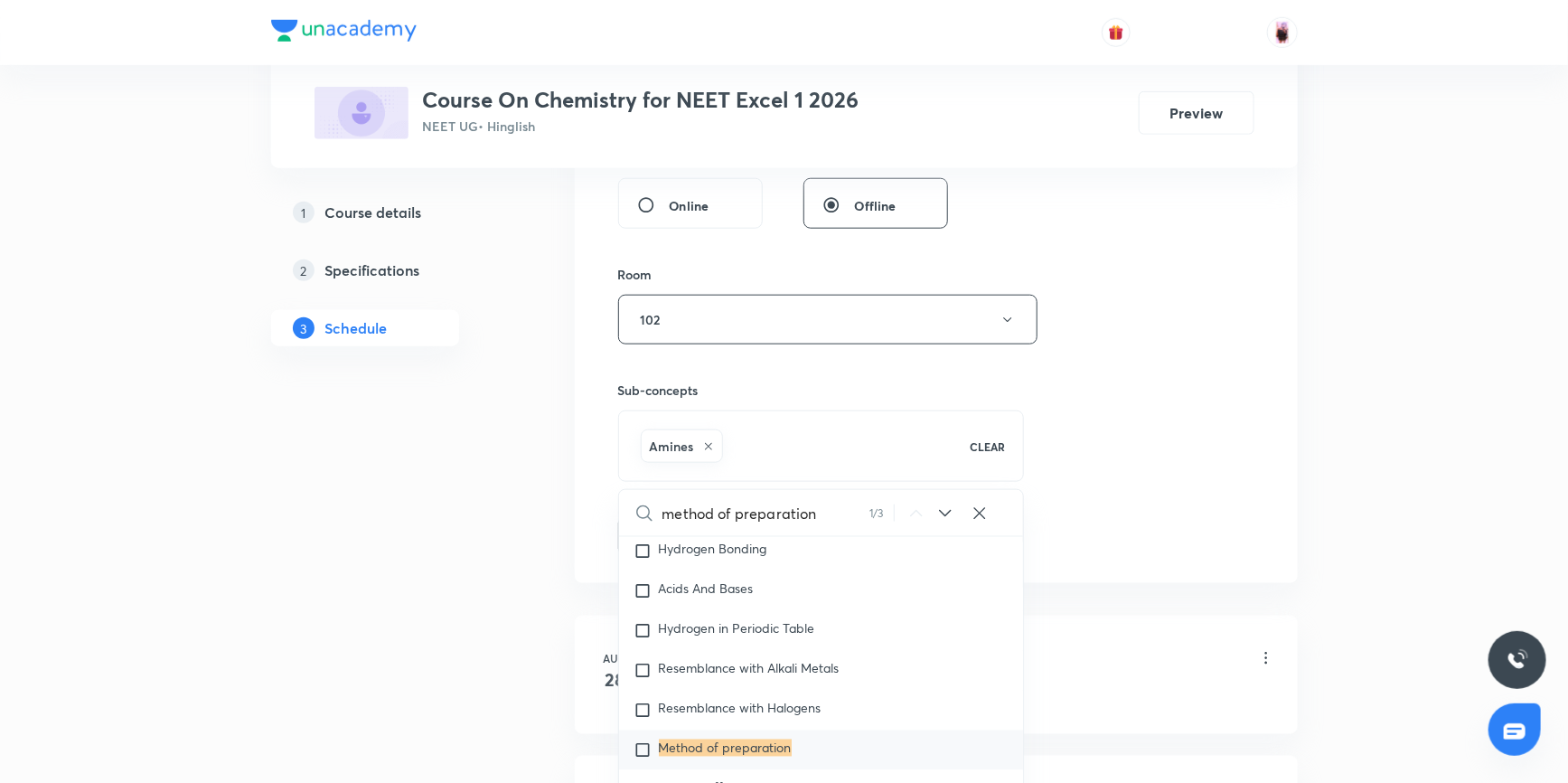
type input "method of preparatio"
checkbox input "true"
type input "met"
checkbox input "true"
type input "m"
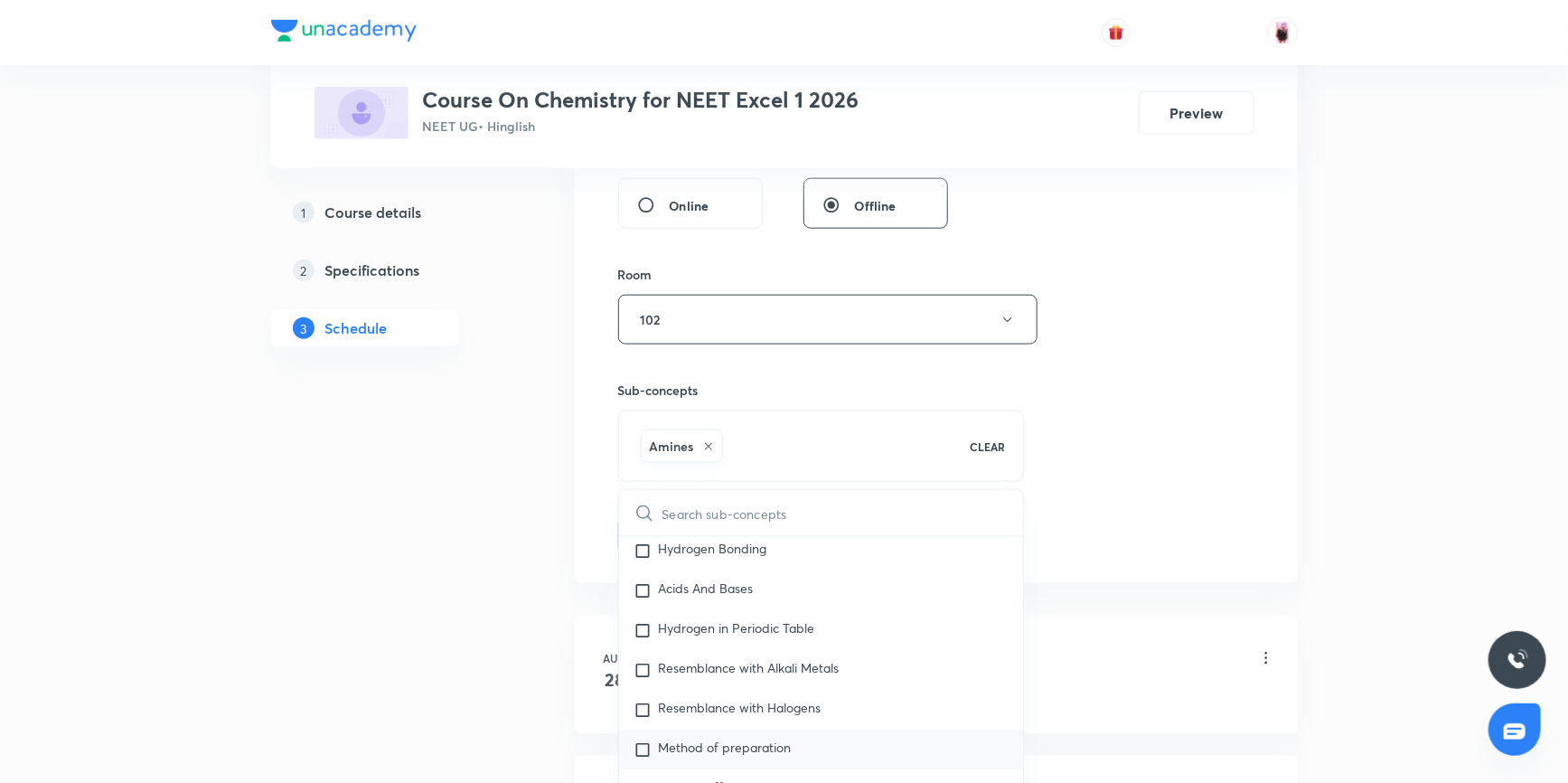
checkbox input "true"
type input "a"
checkbox input "true"
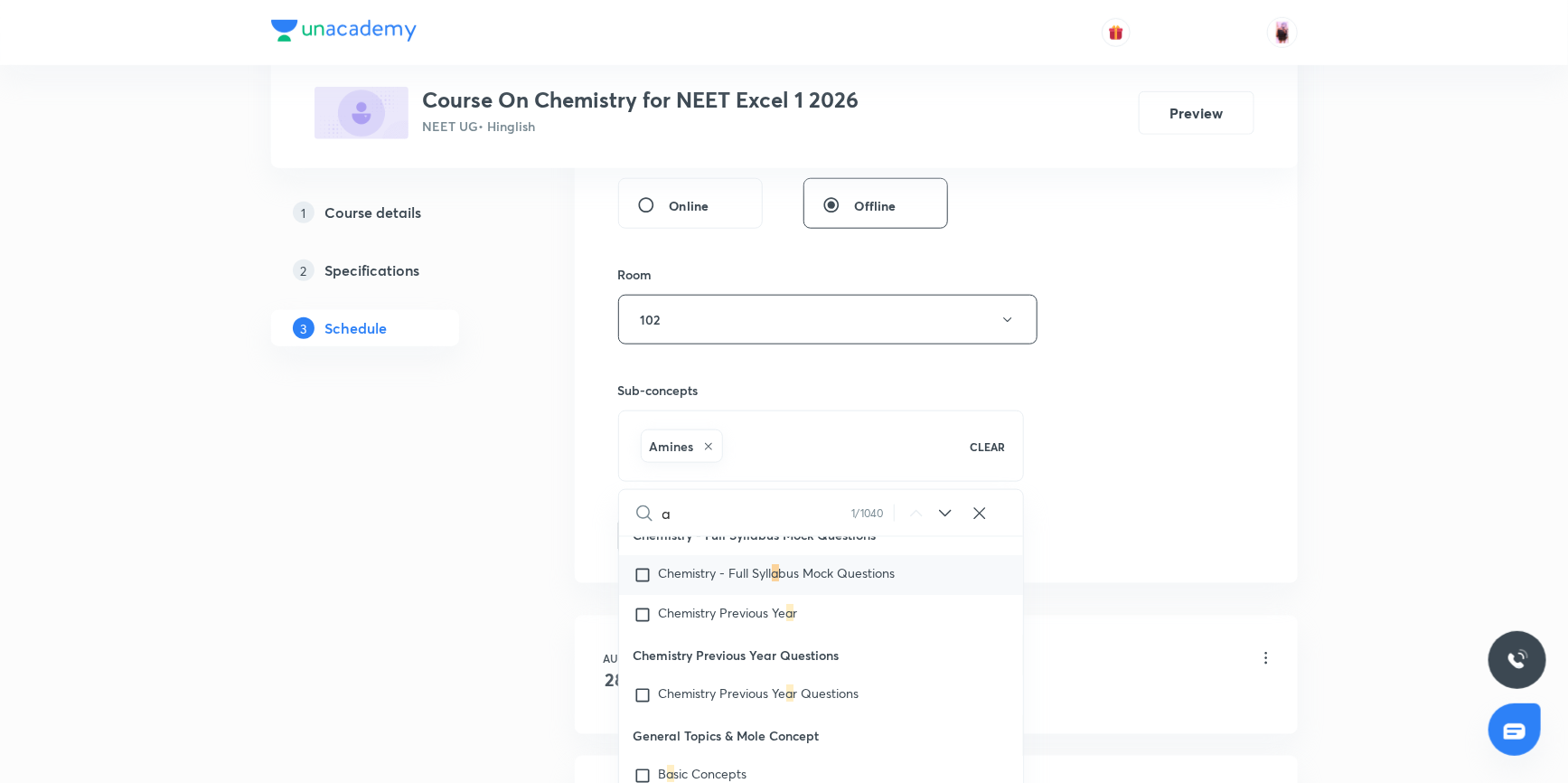
scroll to position [0, 0]
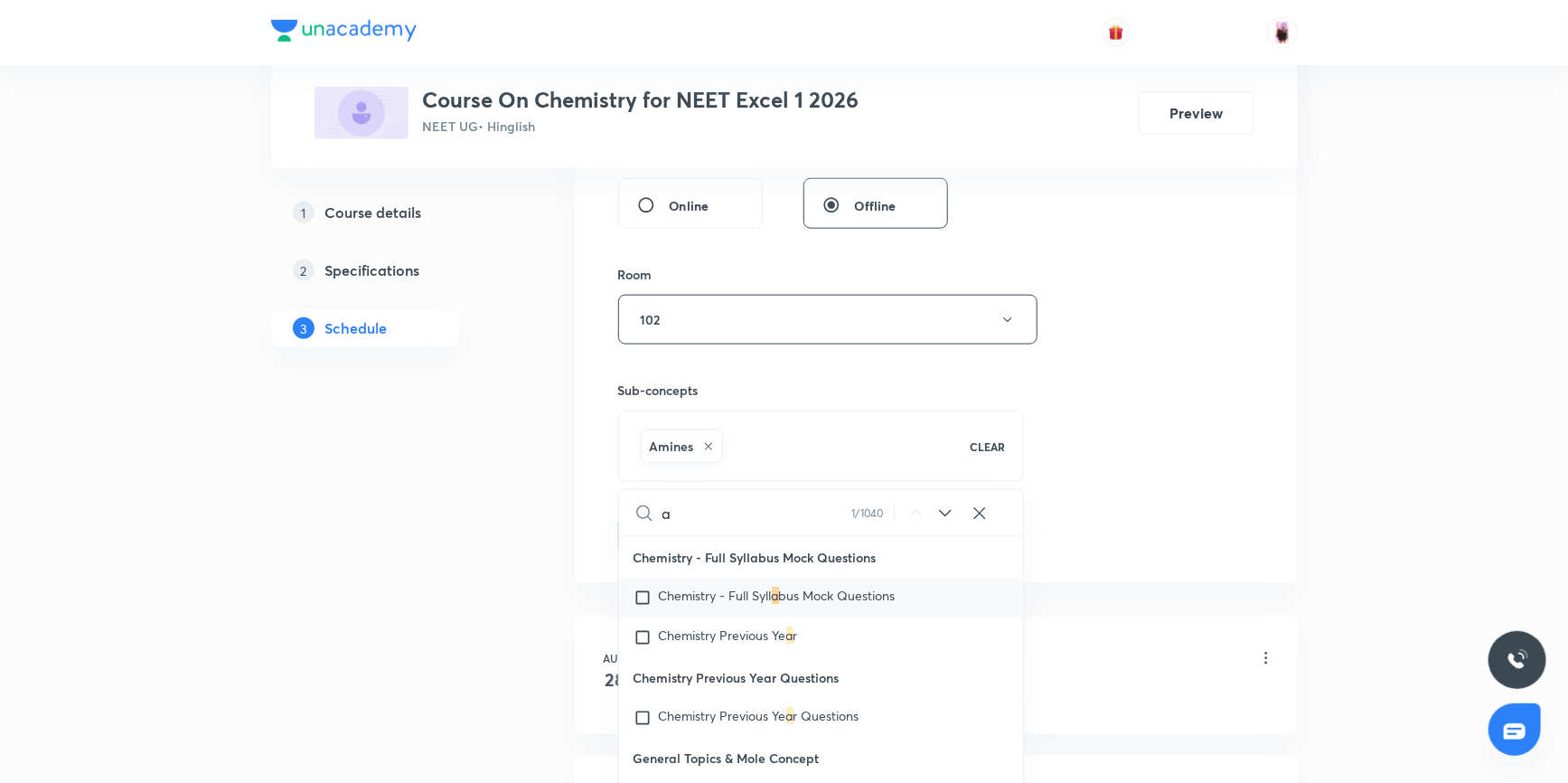
type input "am"
checkbox input "true"
type input "ami"
checkbox input "true"
type input "amin"
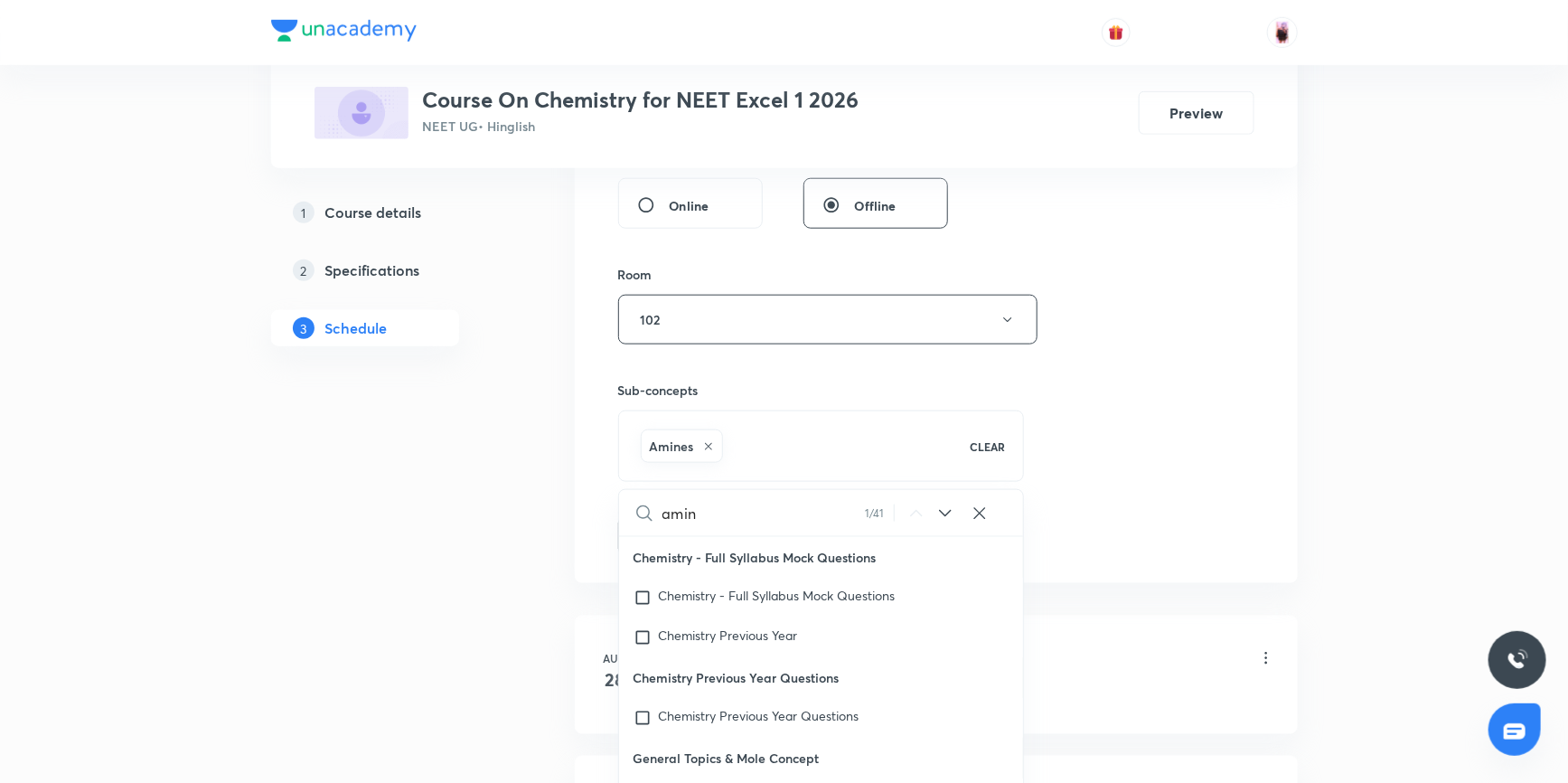
checkbox input "true"
type input "amines"
checkbox input "true"
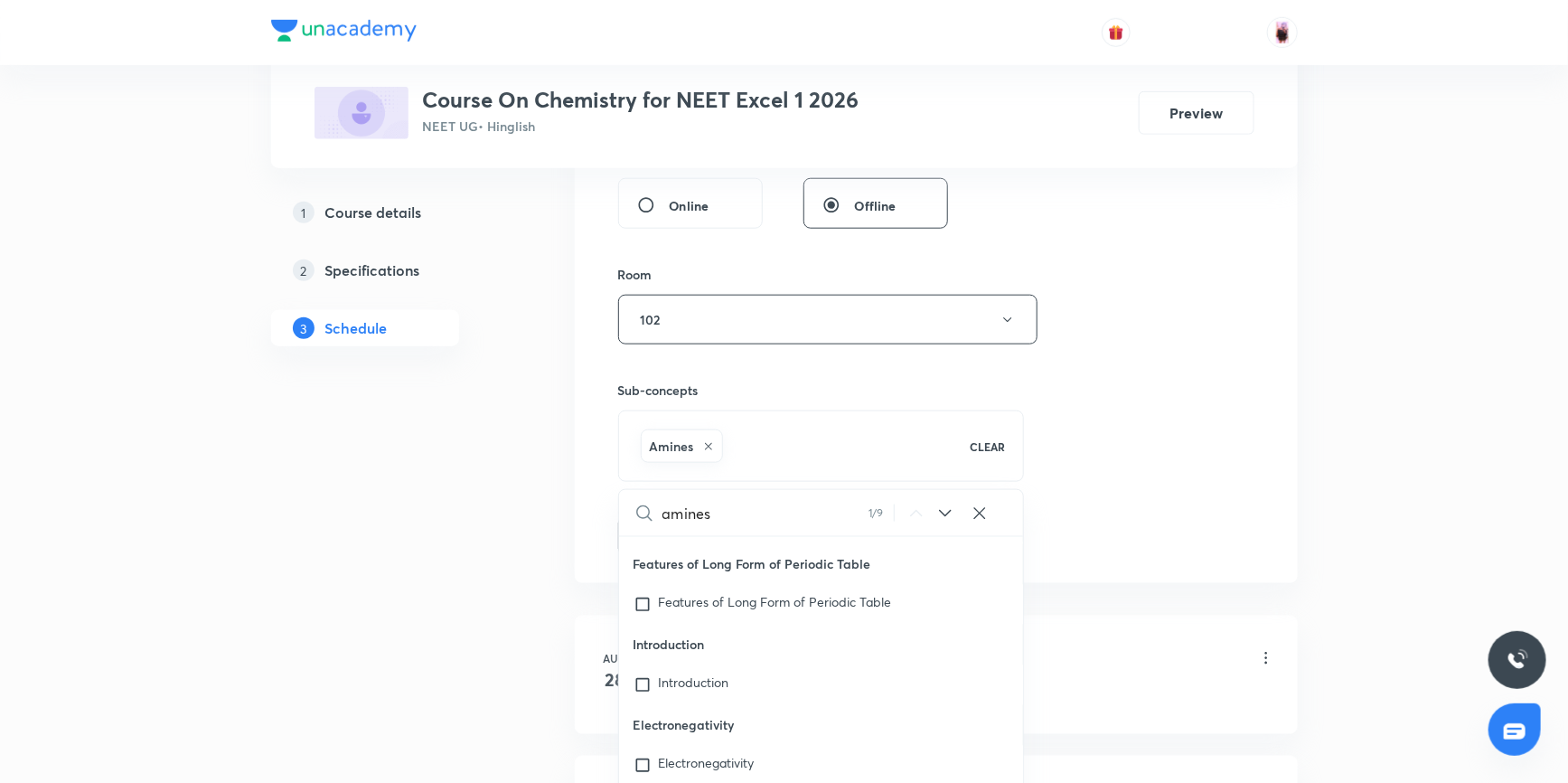
scroll to position [24721, 0]
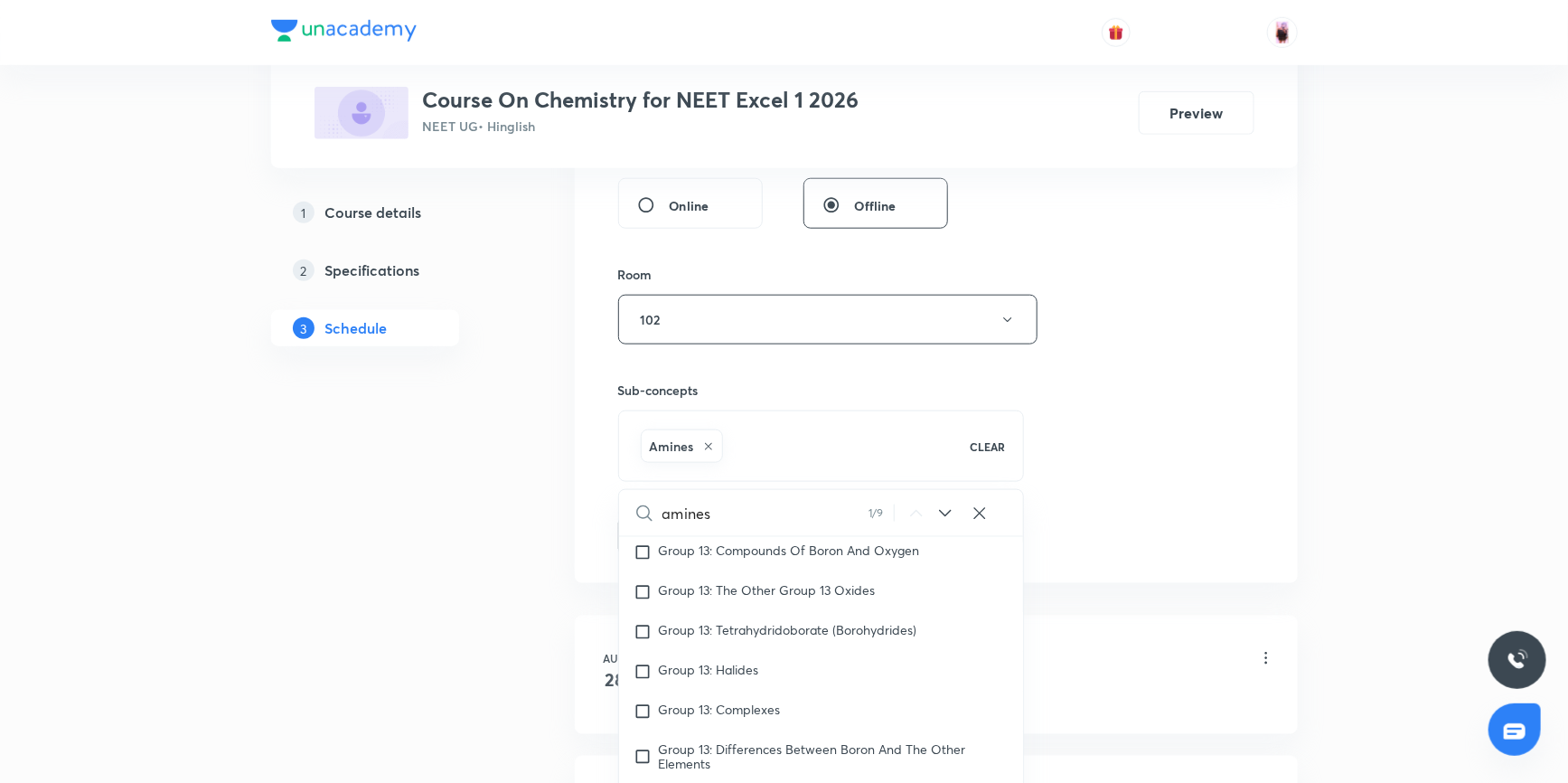
type input "amines"
checkbox input "true"
type input "amines me"
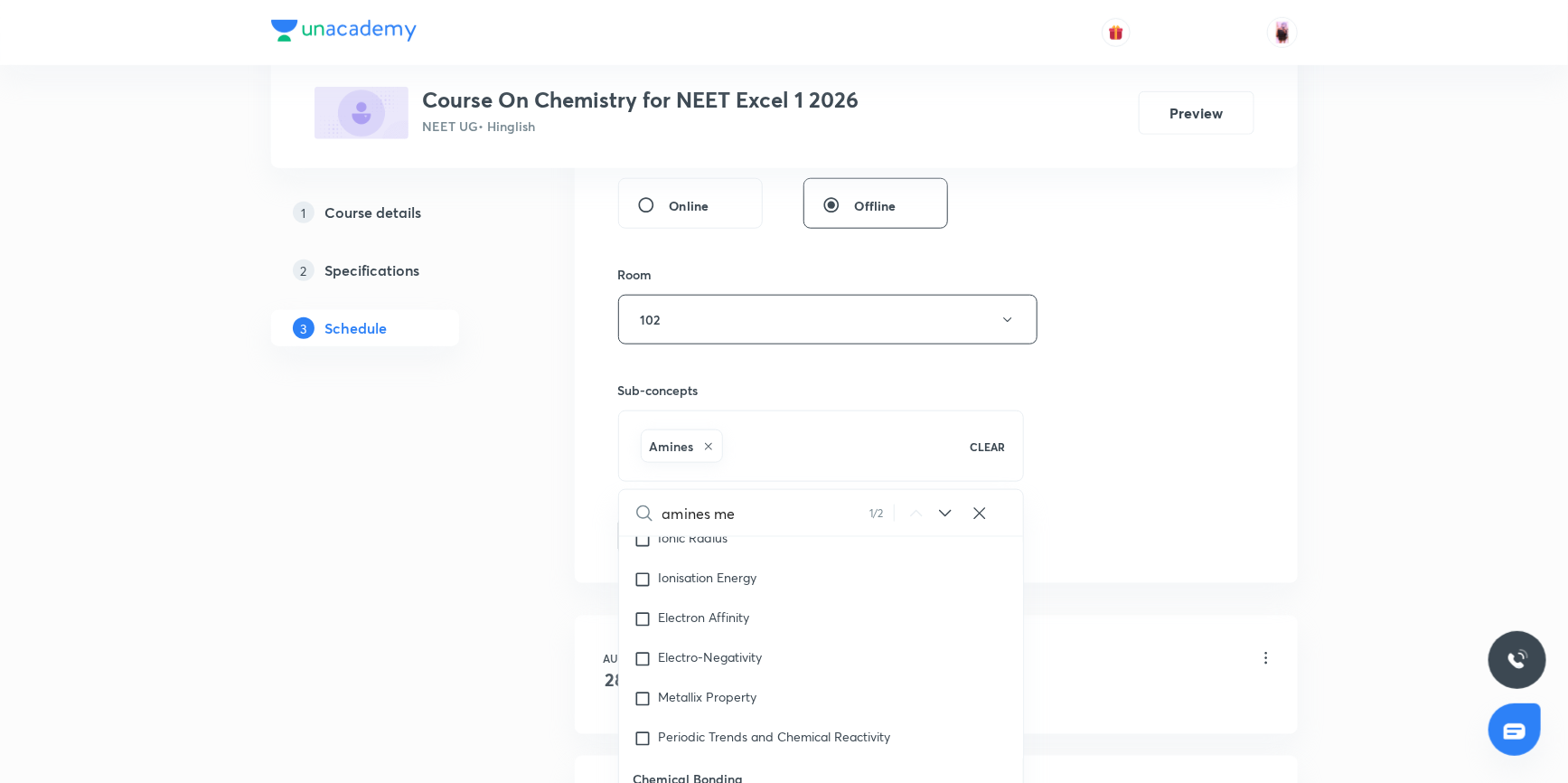
checkbox input "true"
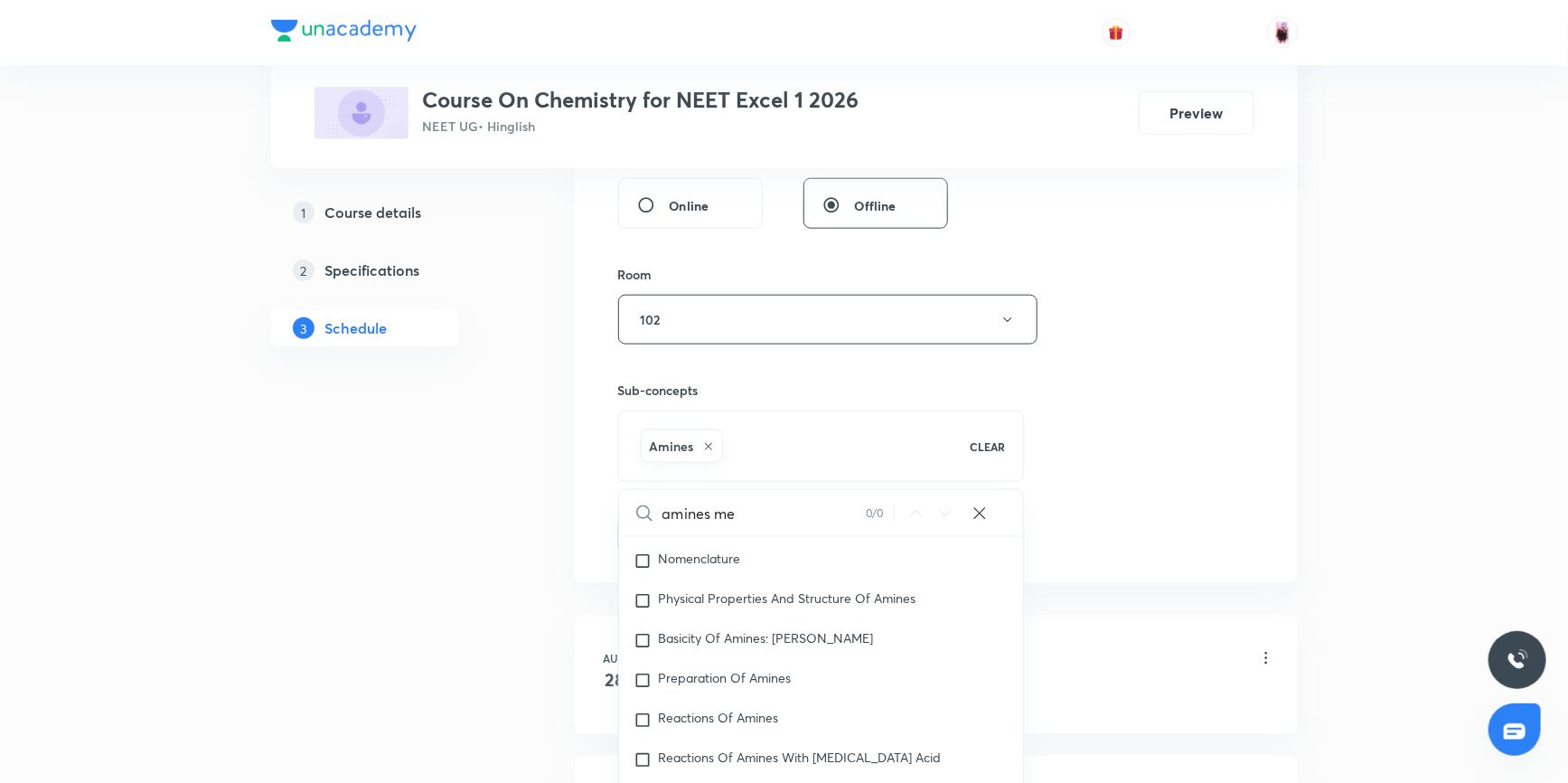
scroll to position [43394, 0]
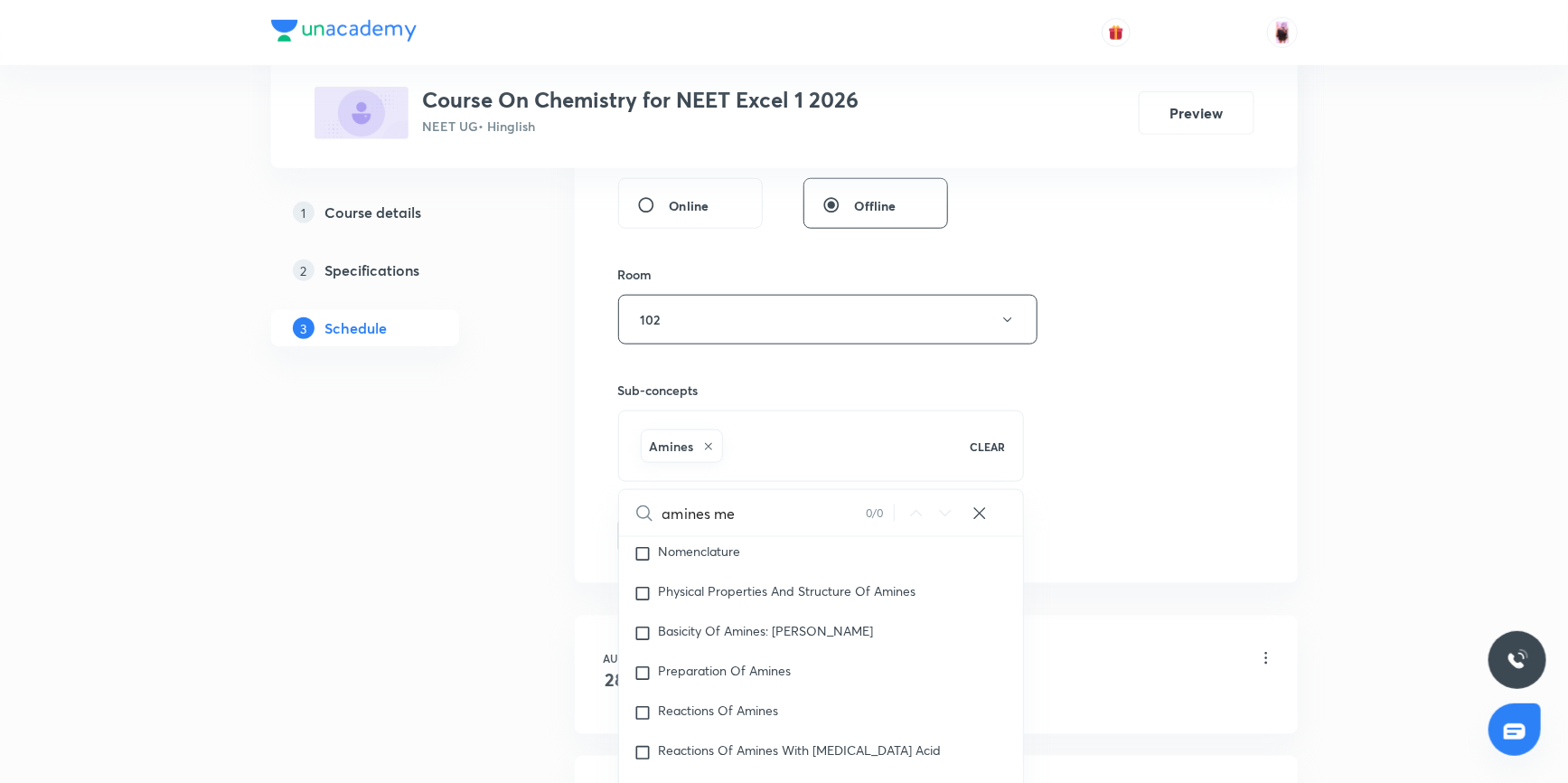
type input "amines m"
checkbox input "true"
type input "amines"
checkbox input "true"
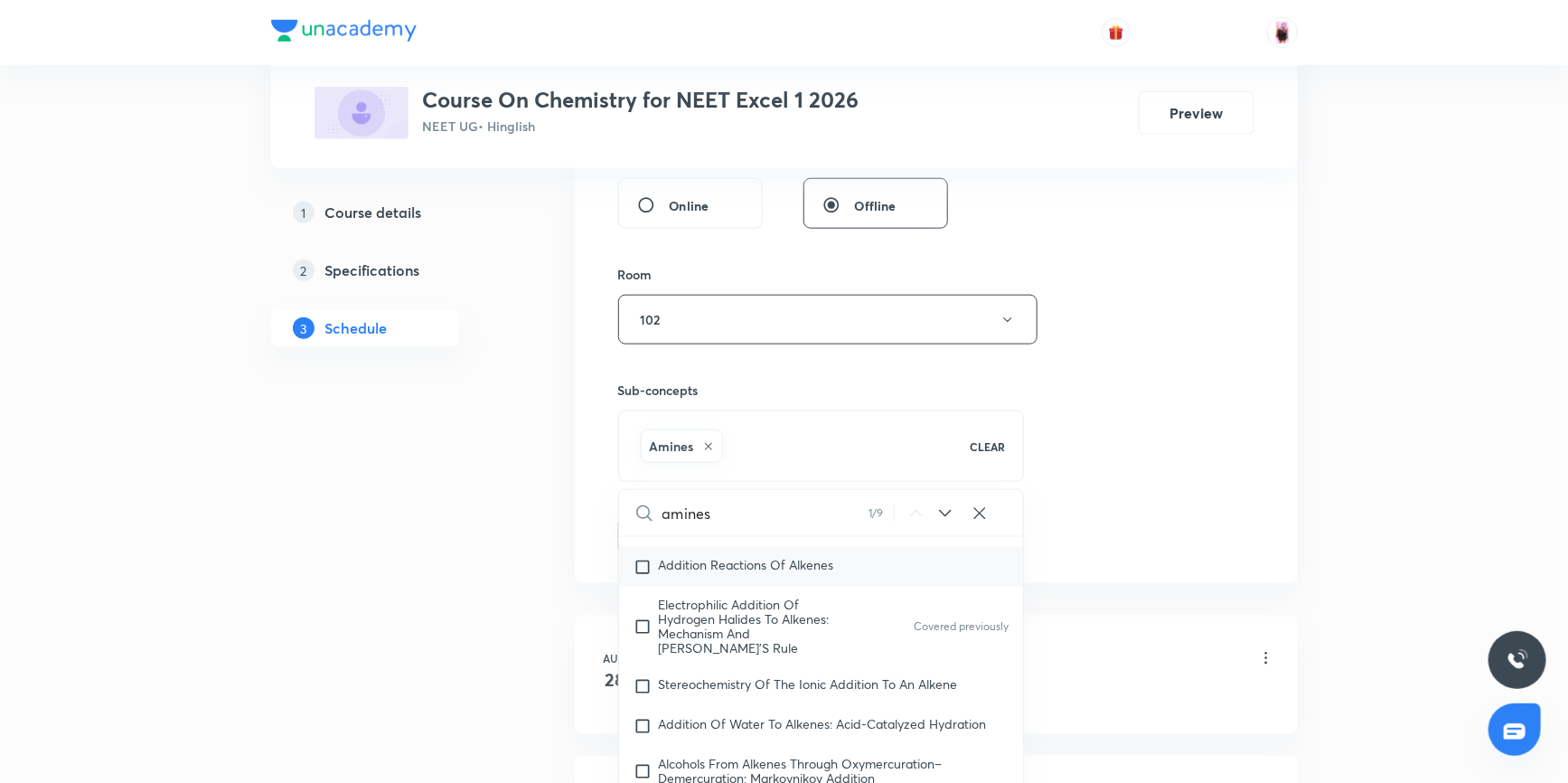
scroll to position [37619, 0]
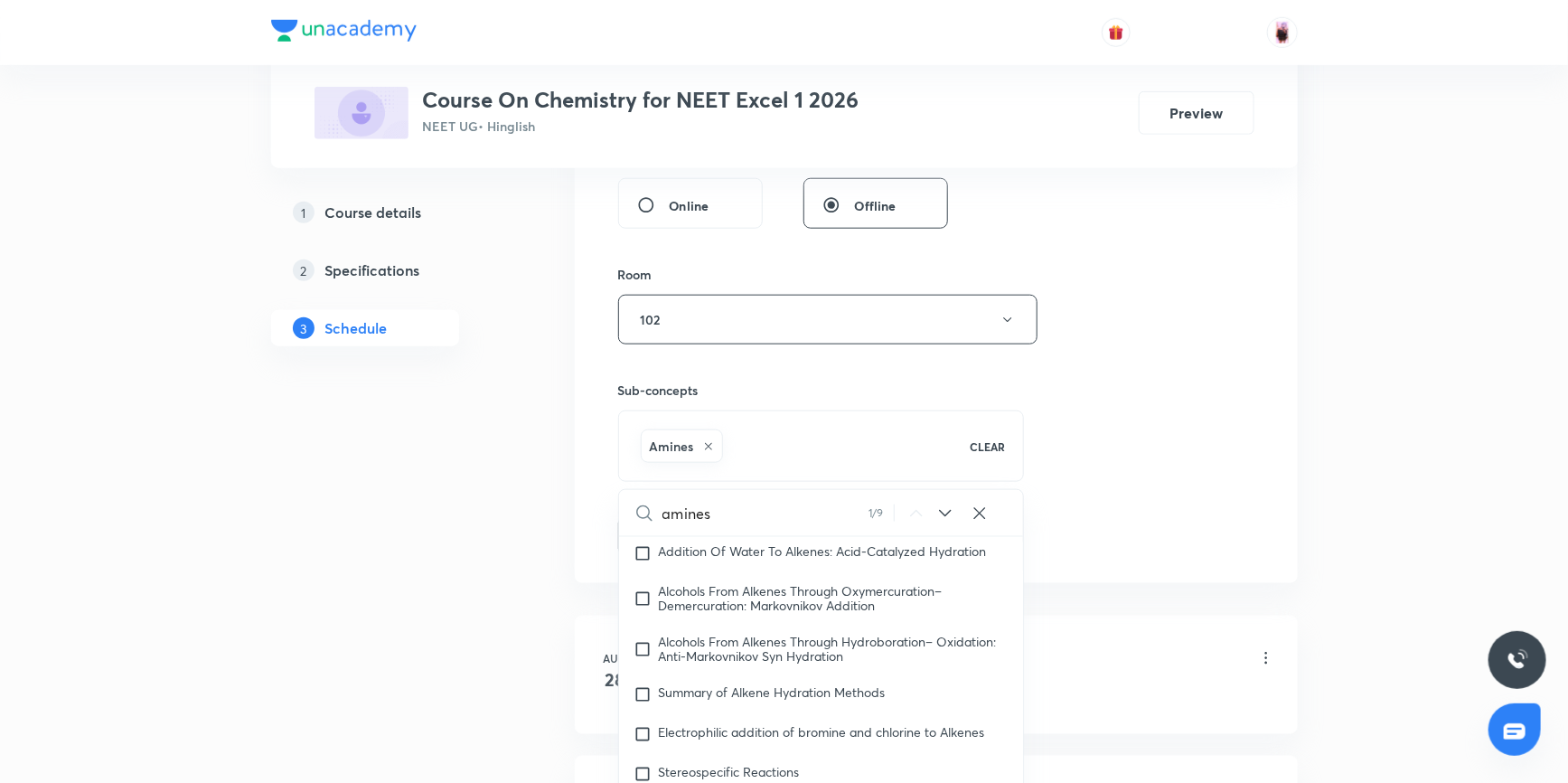
type input "amines"
click at [944, 508] on icon at bounding box center [945, 513] width 22 height 22
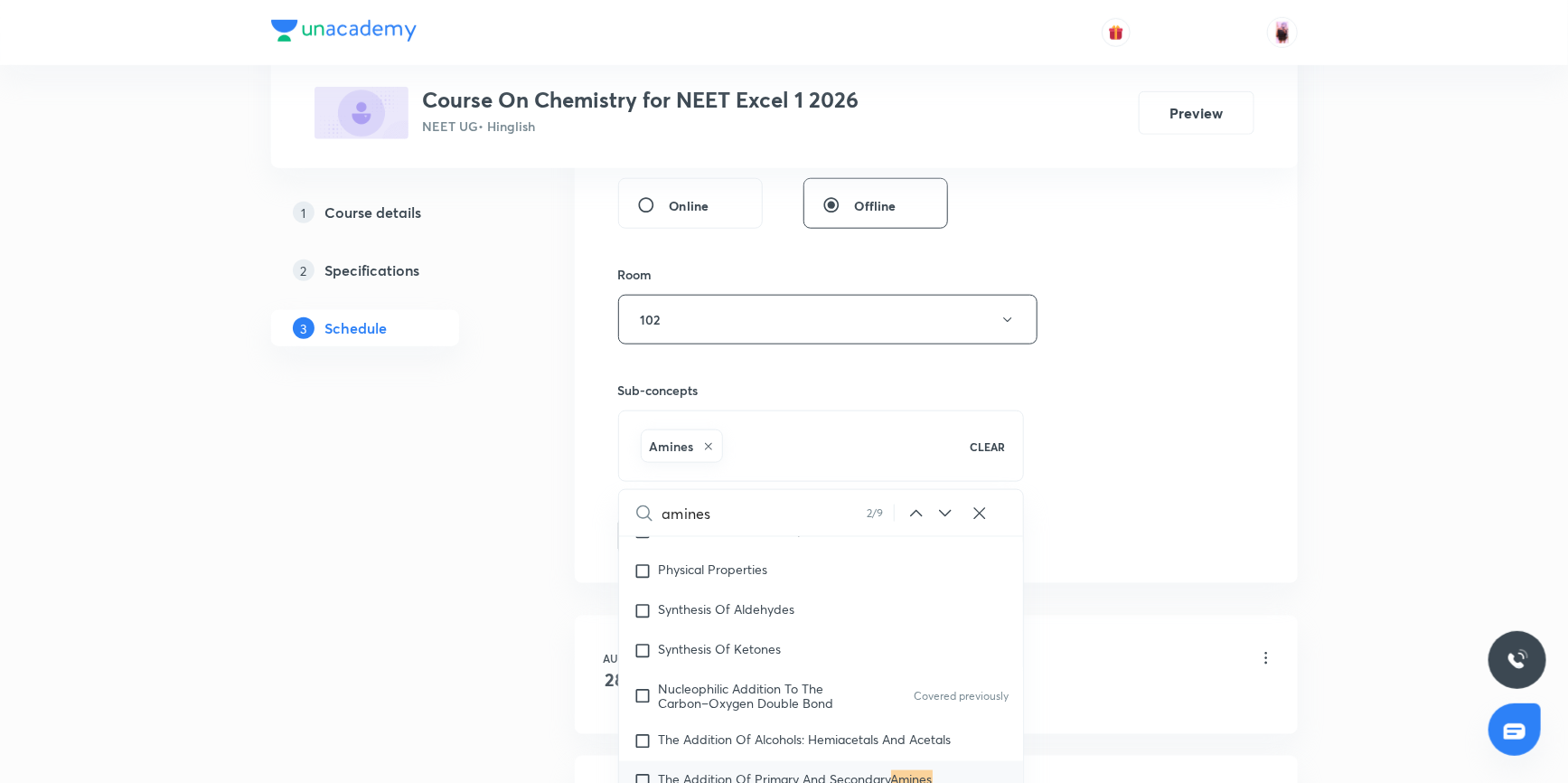
scroll to position [42602, 0]
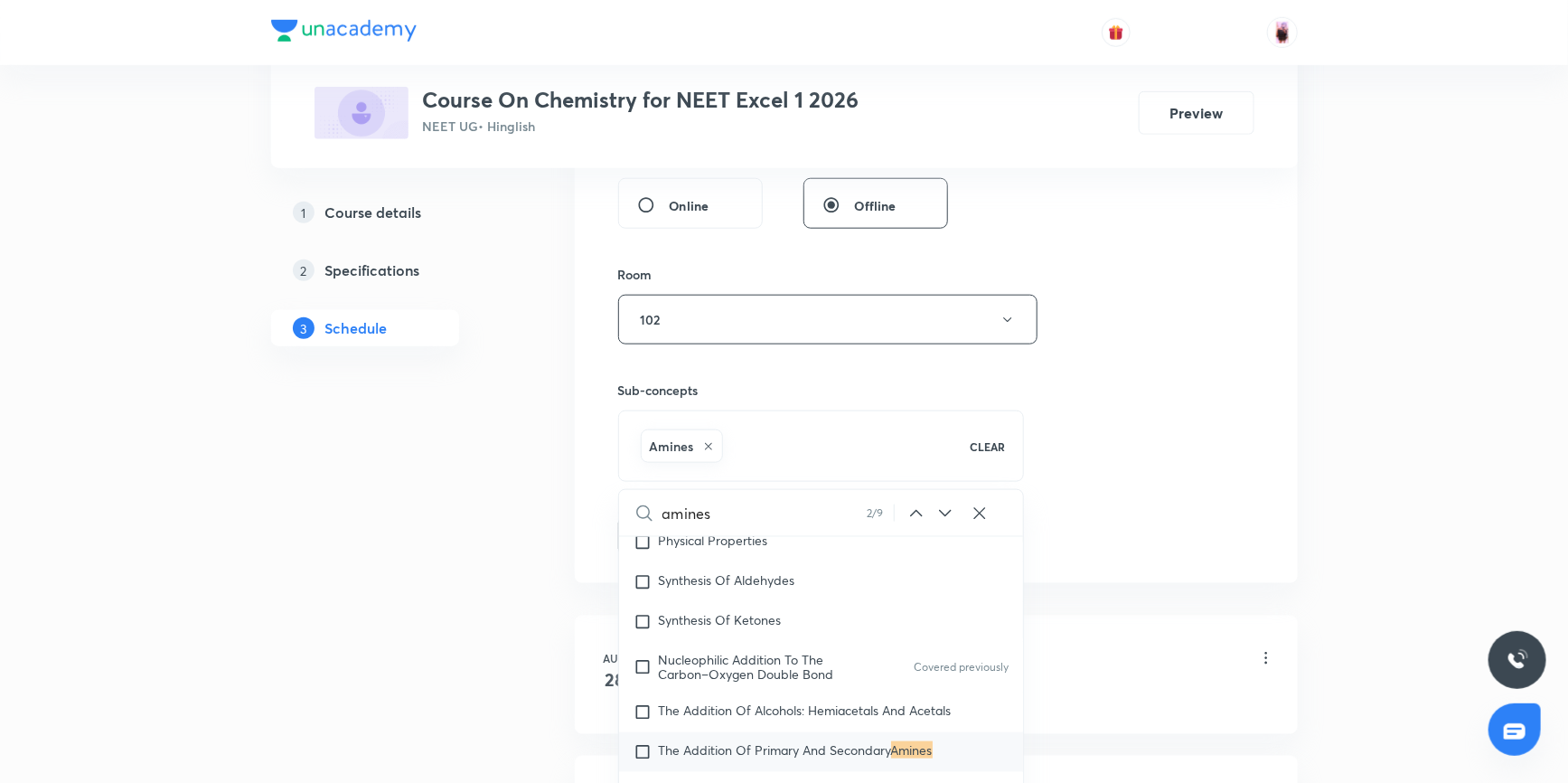
click at [944, 508] on icon at bounding box center [945, 513] width 22 height 22
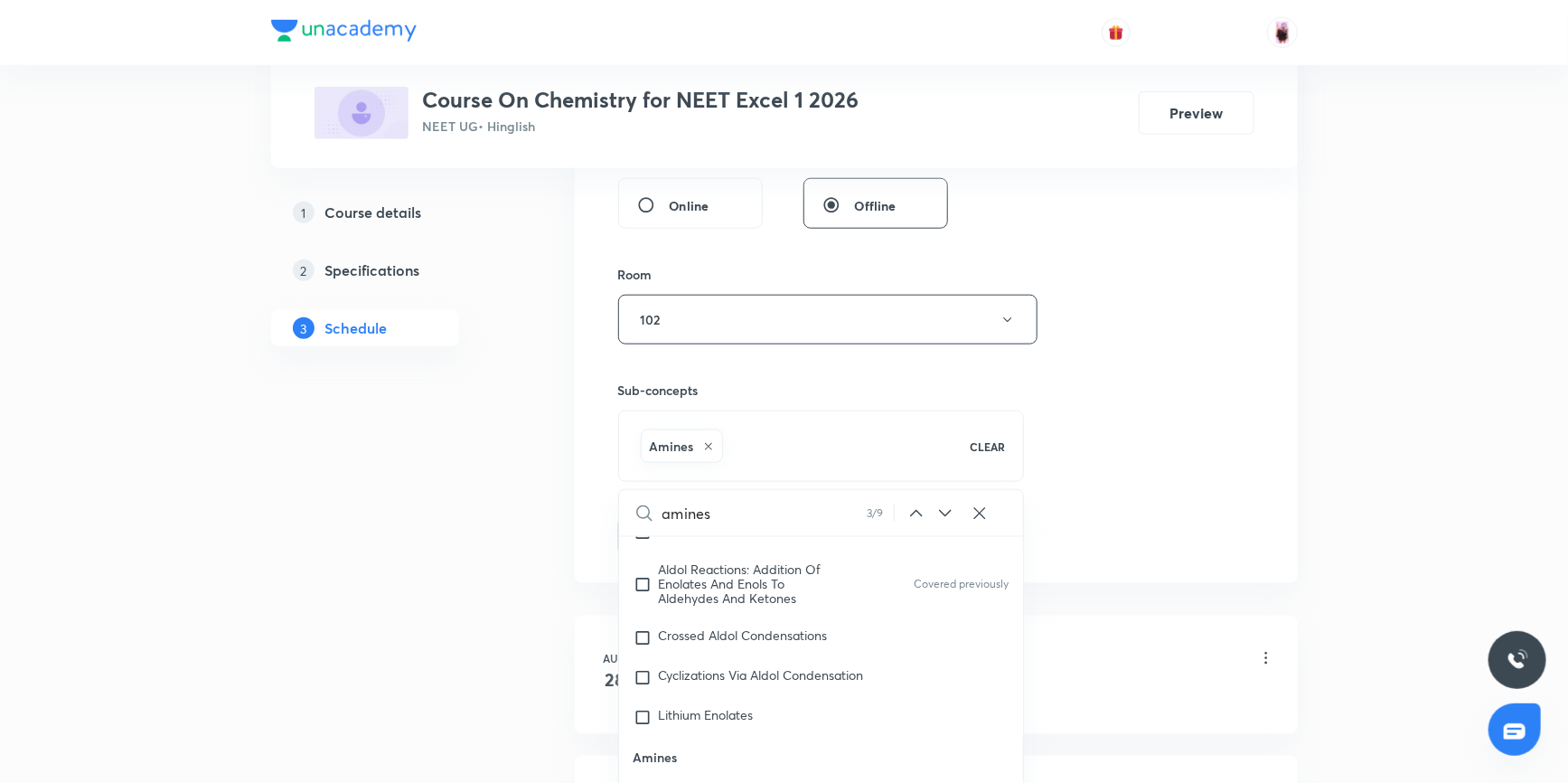
scroll to position [43236, 0]
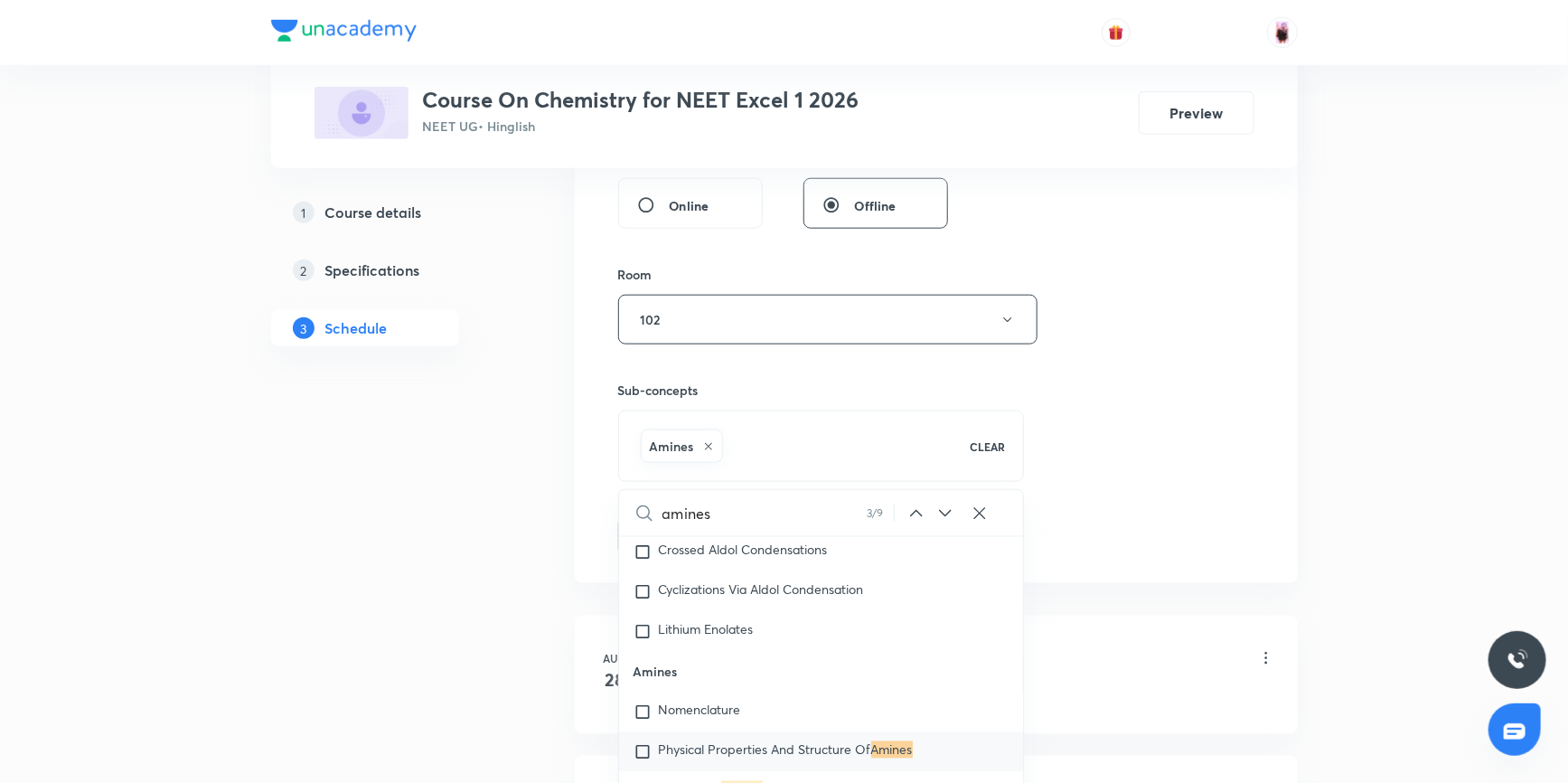
click at [944, 508] on icon at bounding box center [945, 513] width 22 height 22
checkbox input "true"
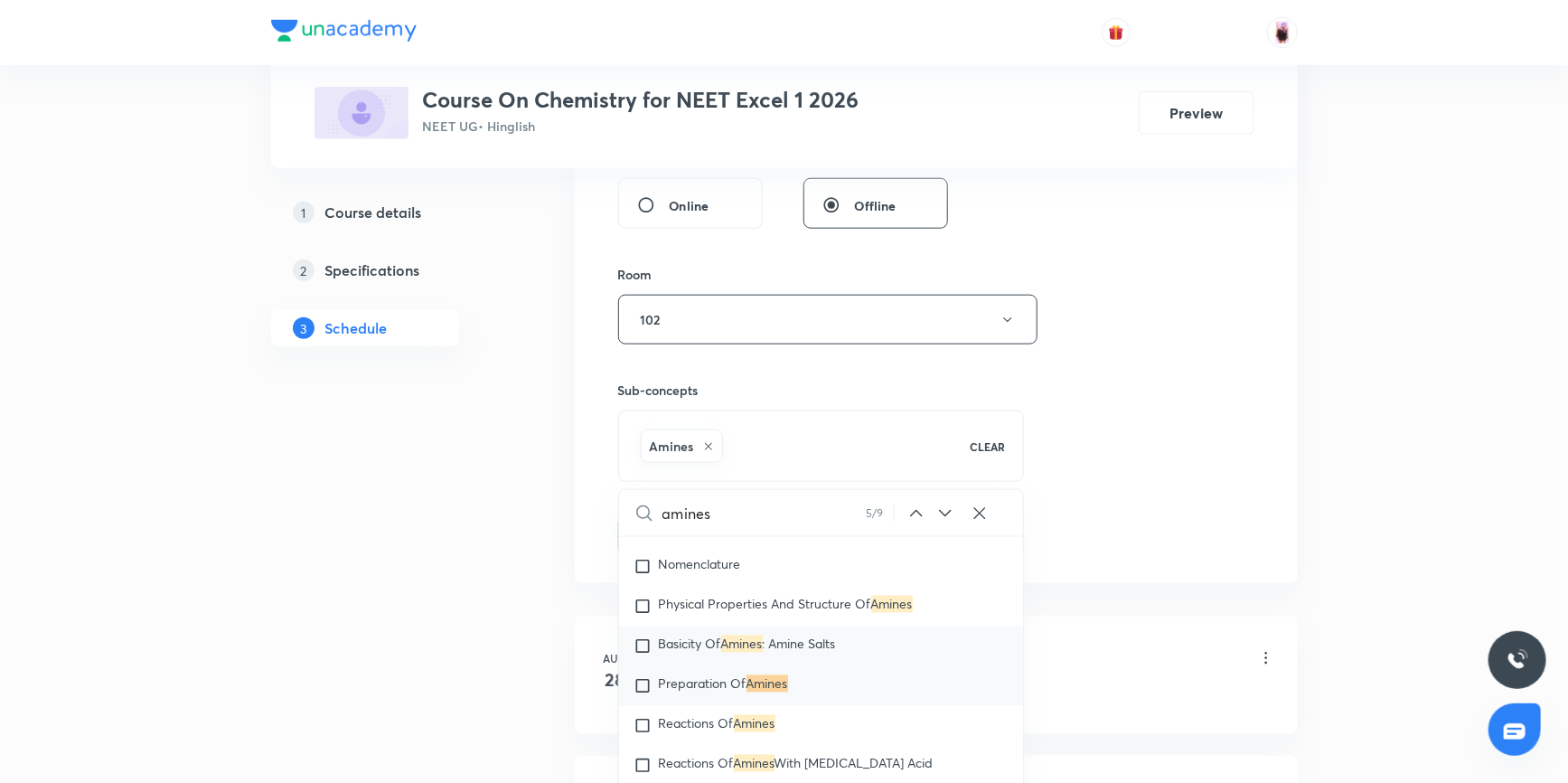
scroll to position [43397, 0]
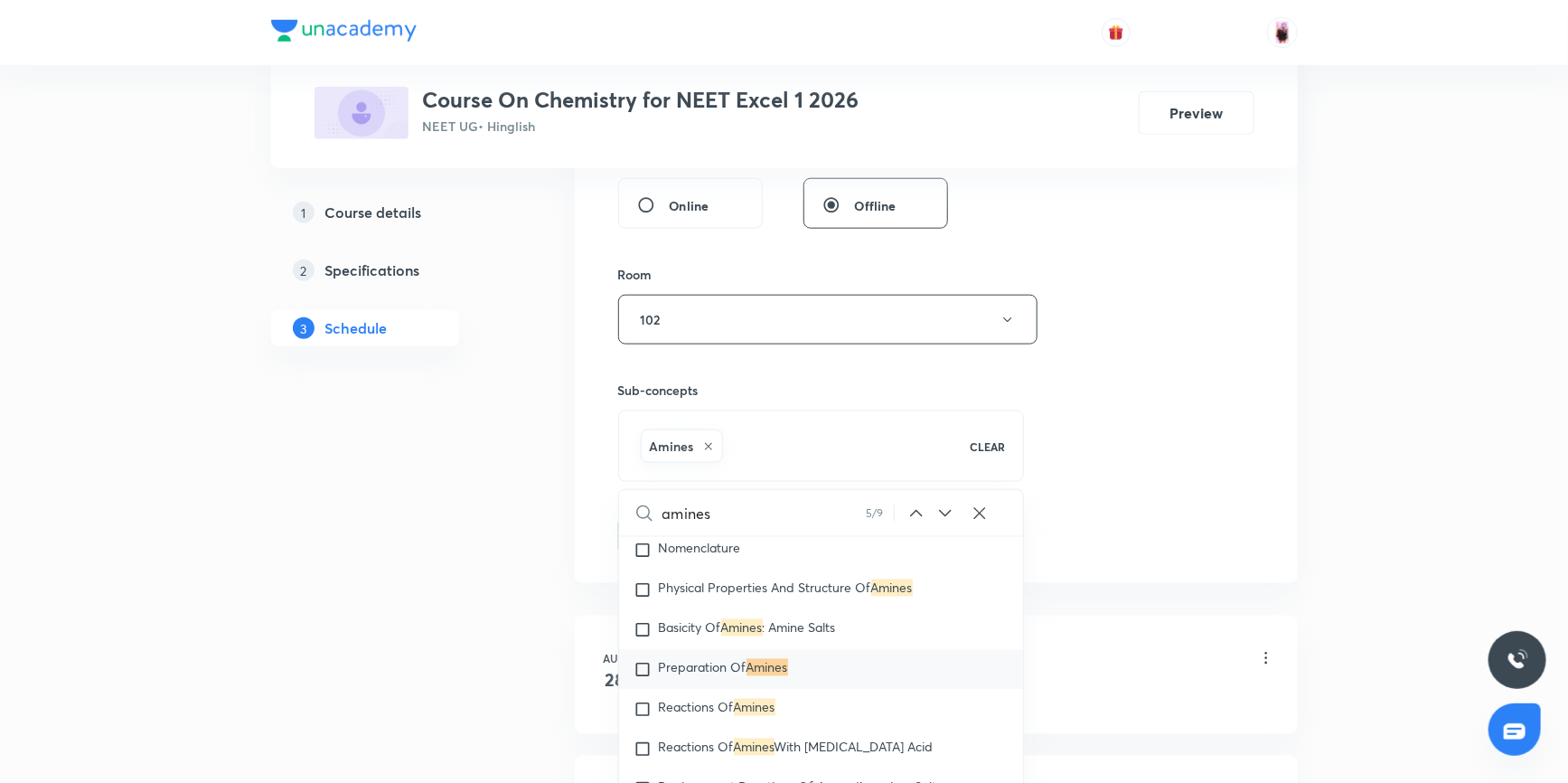
click at [642, 678] on input "checkbox" at bounding box center [646, 670] width 25 height 18
checkbox input "true"
click at [1141, 396] on div "Session 13 Live class Session title 29/99 Nitrogen Containing Compounds ​ Sched…" at bounding box center [936, 62] width 636 height 985
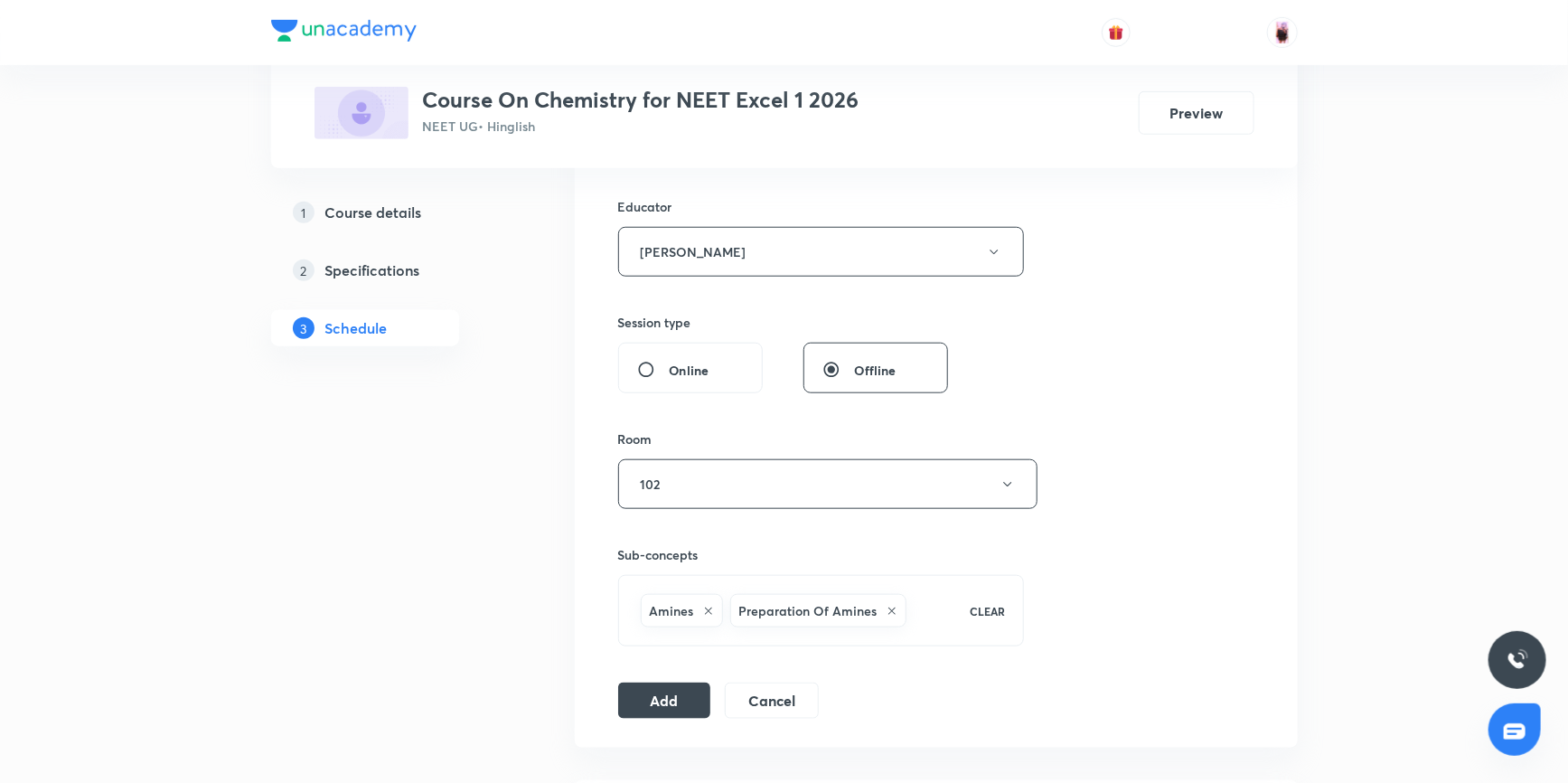
scroll to position [903, 0]
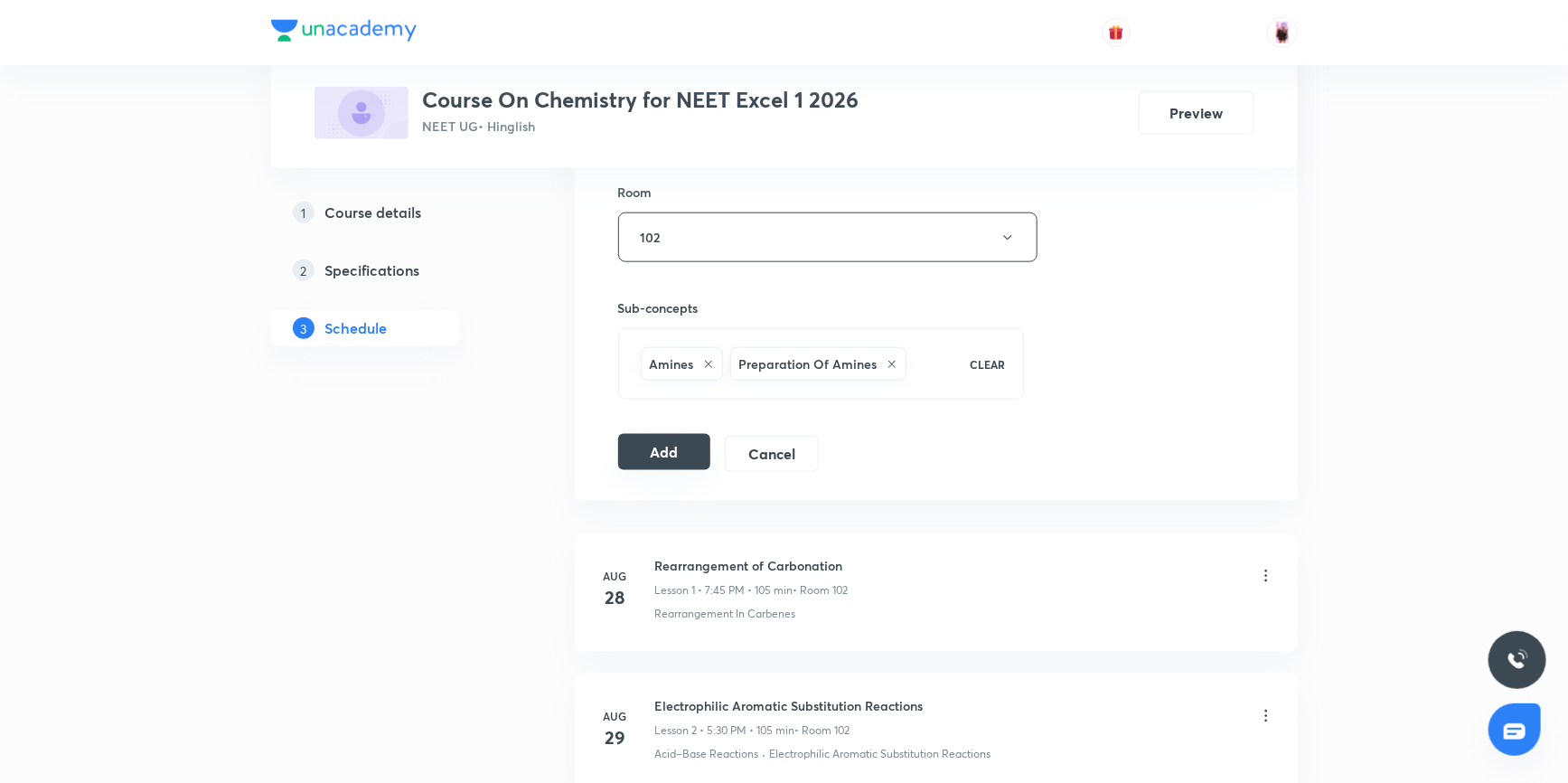
click at [654, 450] on button "Add" at bounding box center [664, 452] width 93 height 36
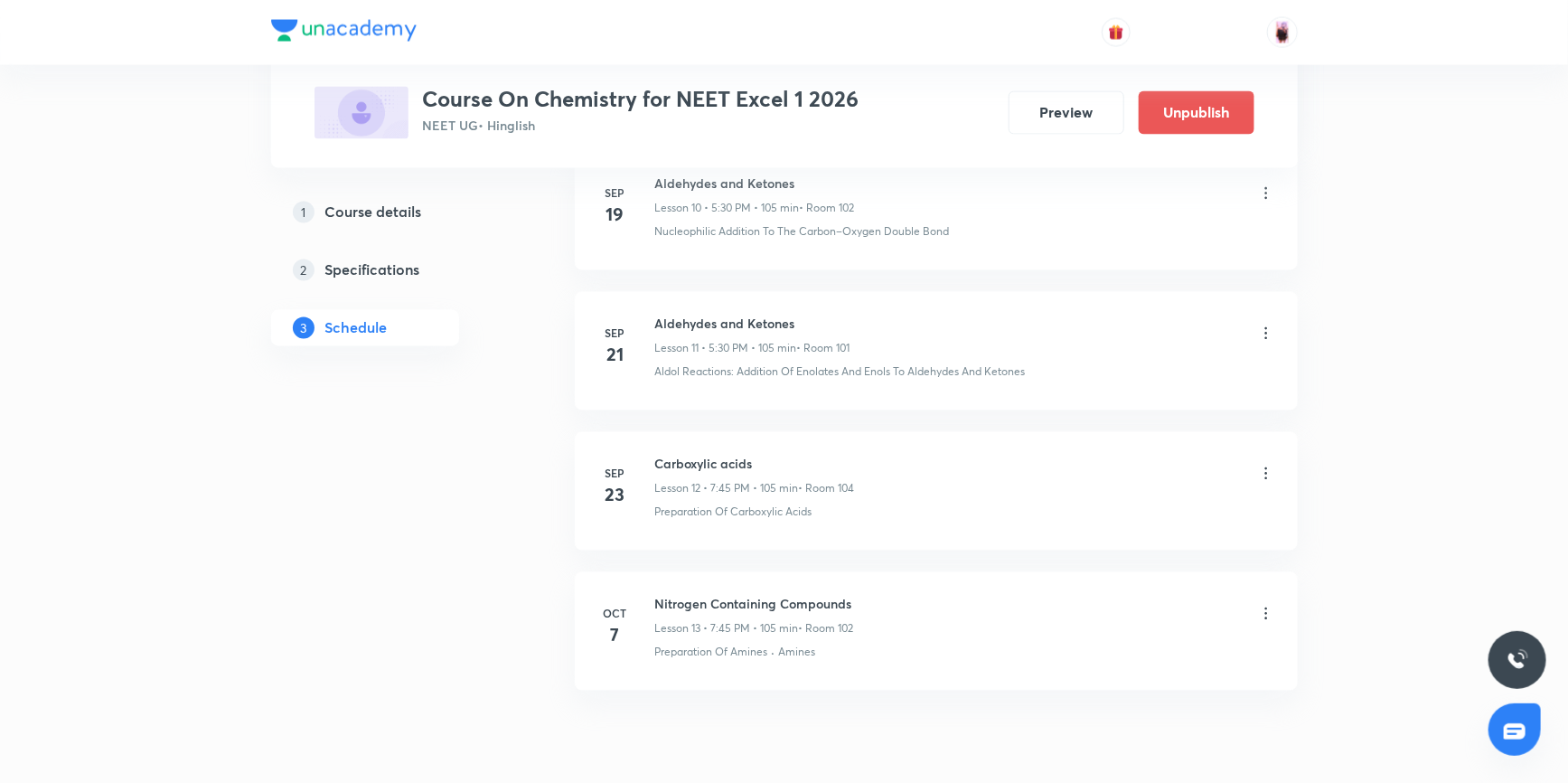
scroll to position [1704, 0]
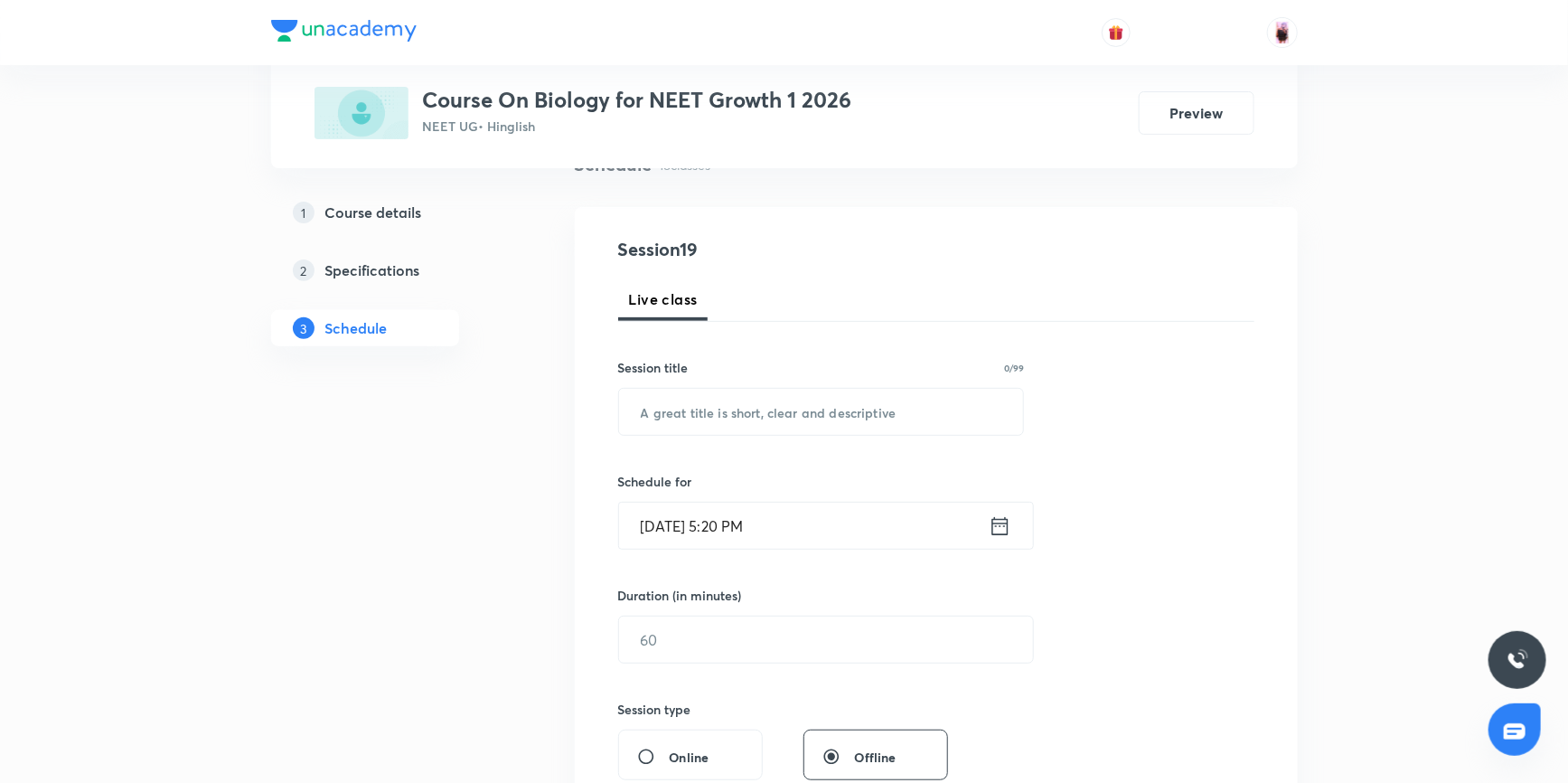
scroll to position [163, 0]
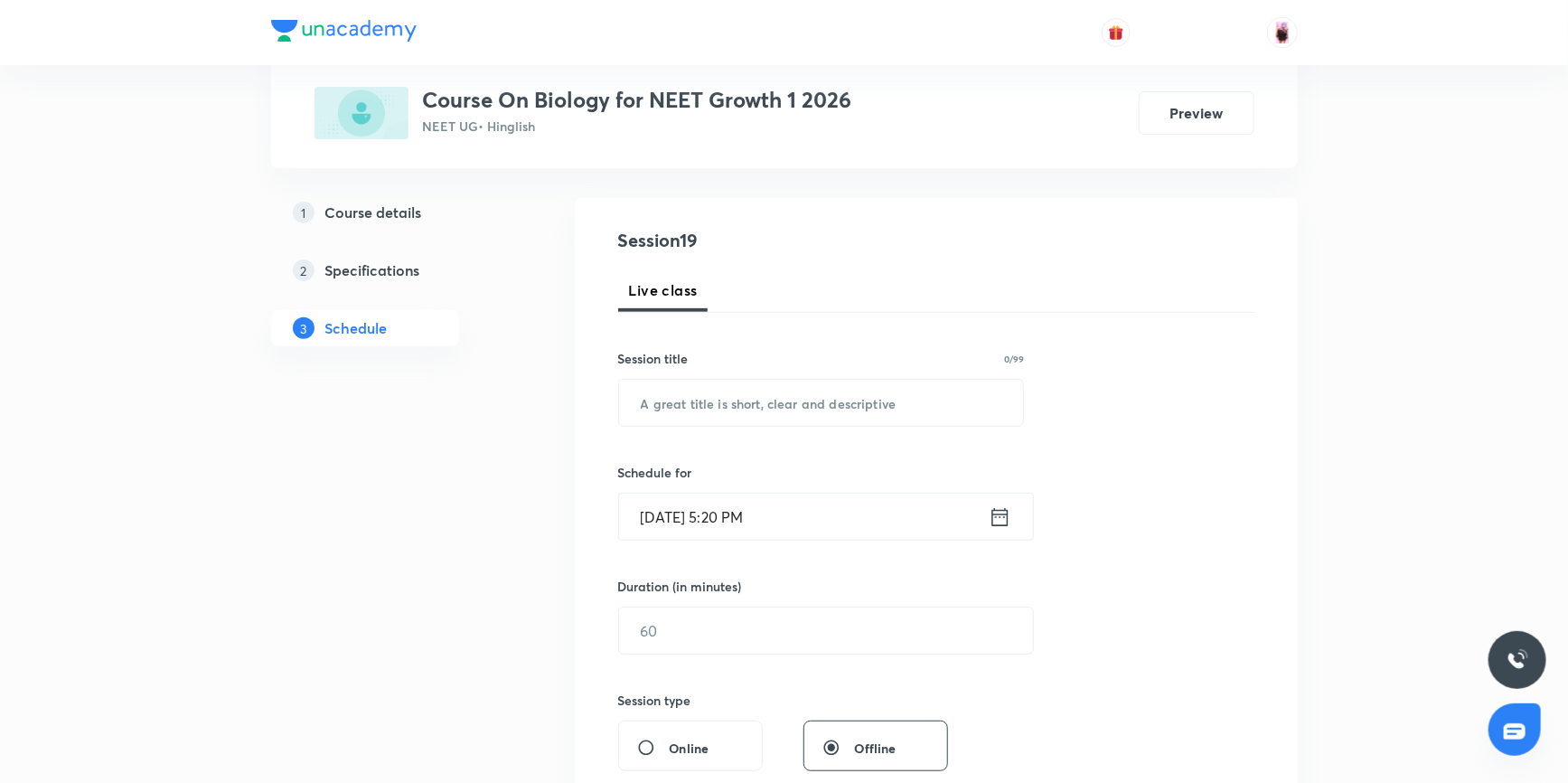
click at [1003, 522] on icon at bounding box center [999, 517] width 22 height 25
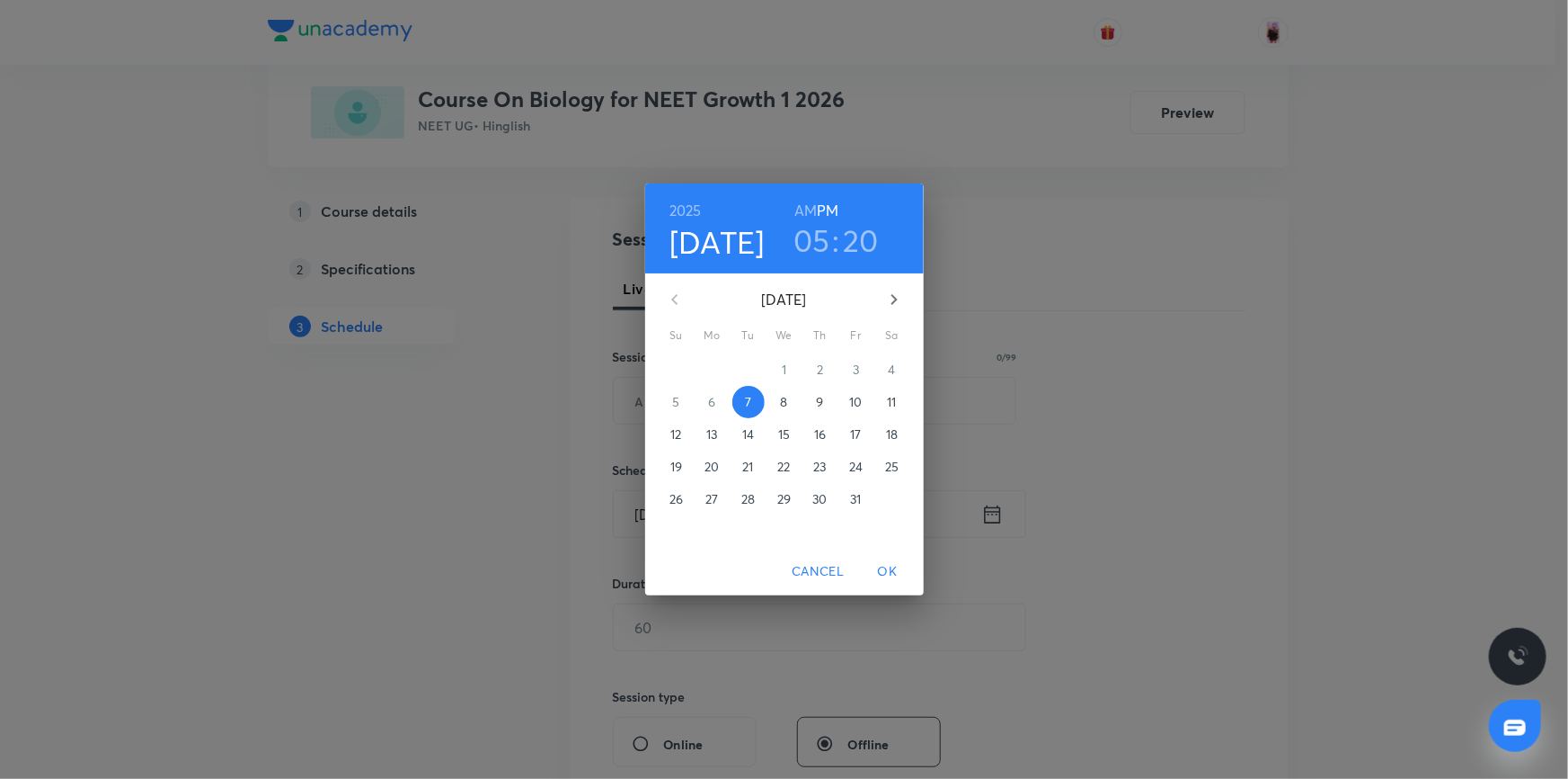
click at [813, 244] on h3 "05" at bounding box center [812, 239] width 37 height 38
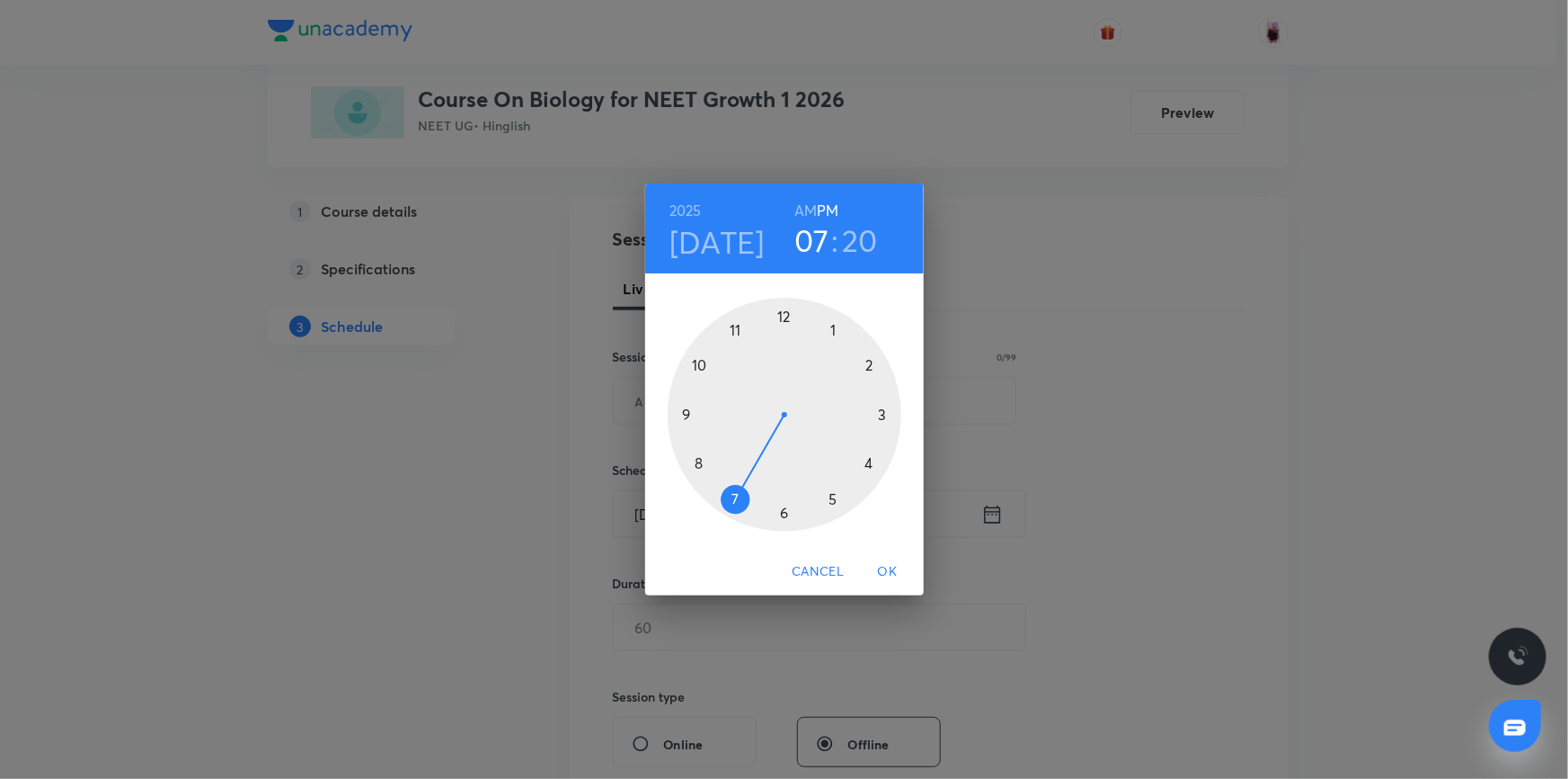
drag, startPoint x: 829, startPoint y: 503, endPoint x: 748, endPoint y: 515, distance: 81.9
click at [748, 515] on div at bounding box center [784, 414] width 233 height 233
drag, startPoint x: 870, startPoint y: 462, endPoint x: 681, endPoint y: 414, distance: 195.0
click at [681, 414] on div at bounding box center [784, 414] width 233 height 233
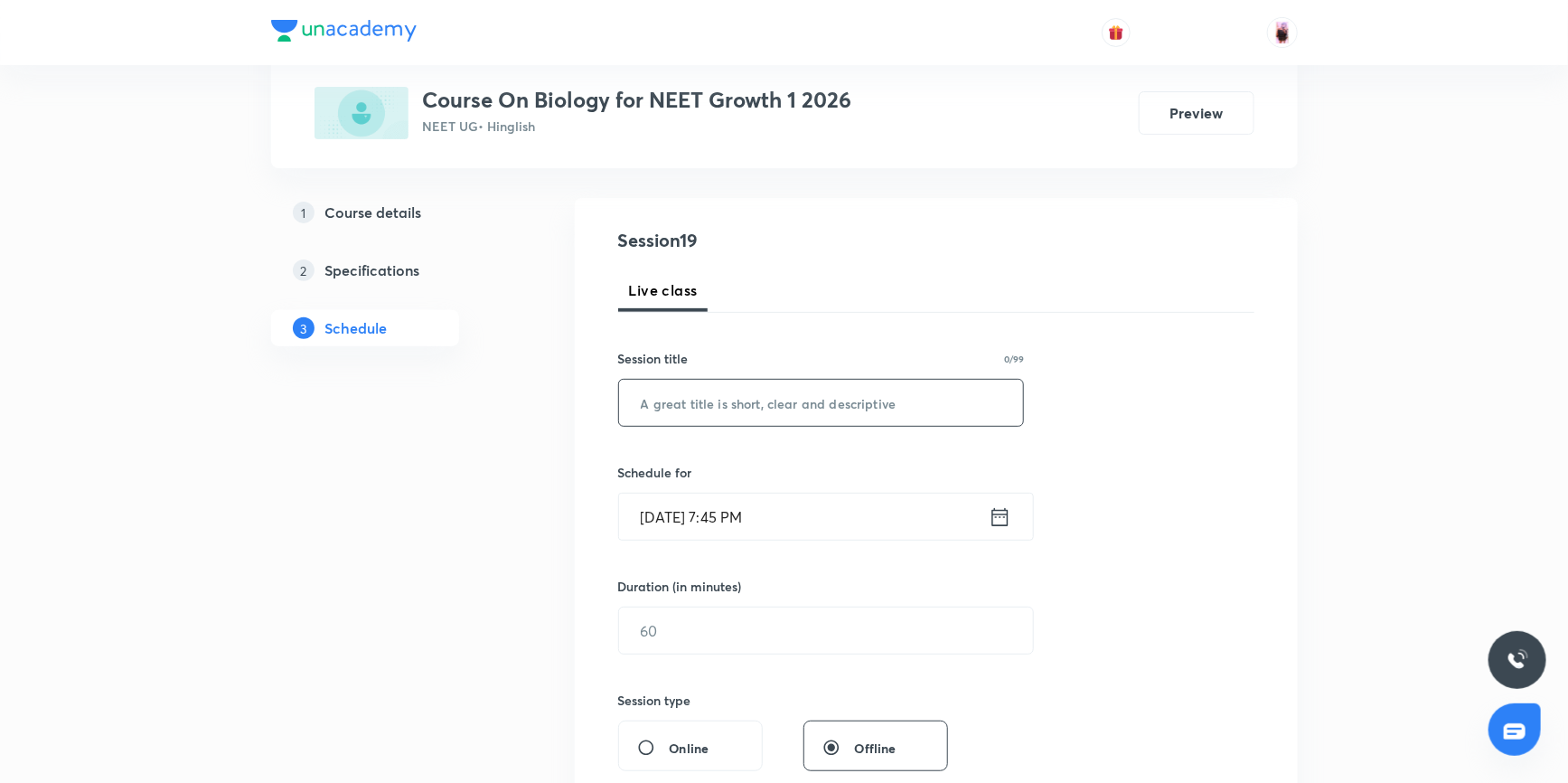
click at [669, 390] on input "text" at bounding box center [821, 402] width 405 height 46
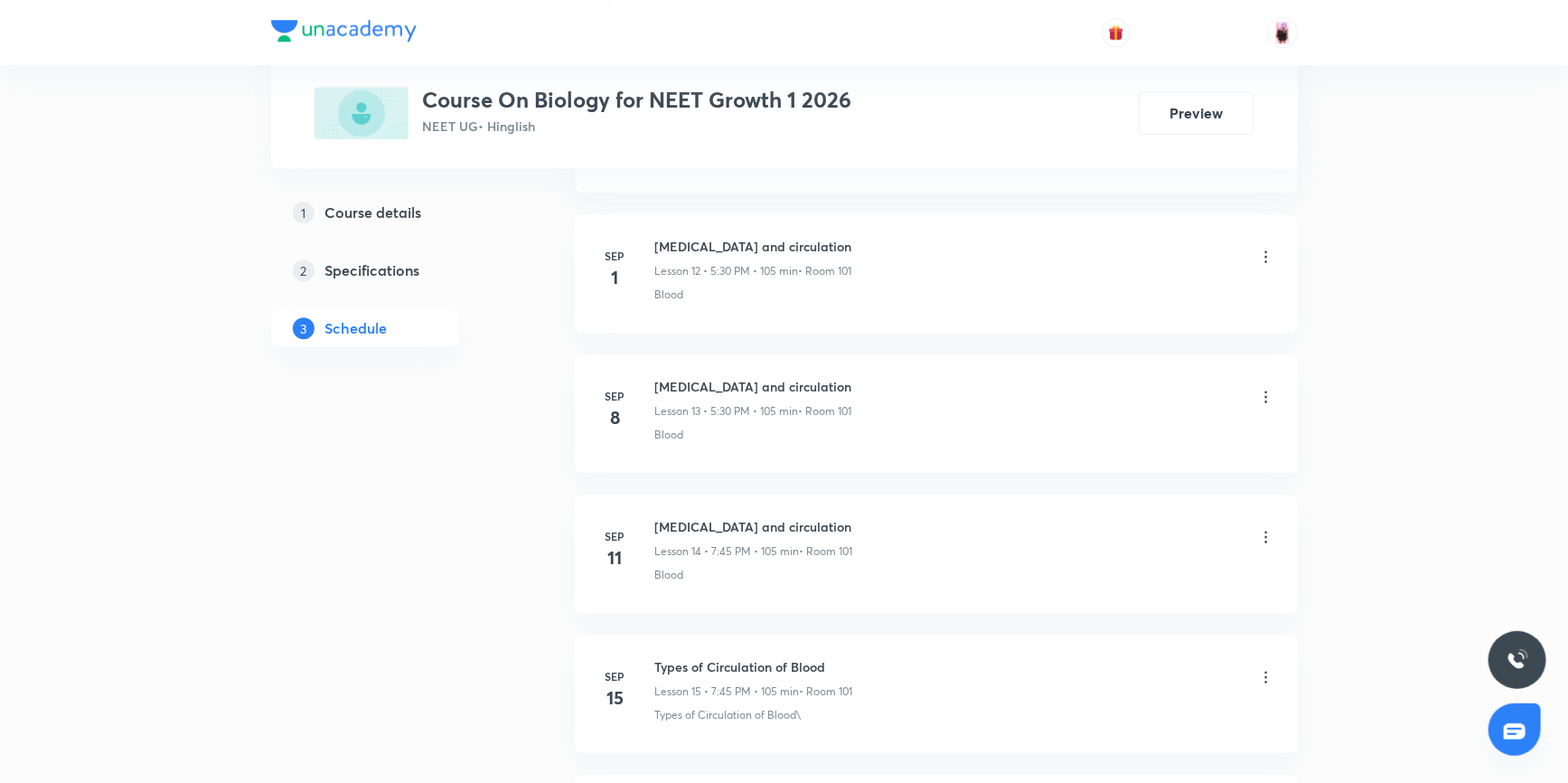
scroll to position [2629, 0]
drag, startPoint x: 654, startPoint y: 519, endPoint x: 820, endPoint y: 520, distance: 166.0
click at [820, 520] on h6 "[MEDICAL_DATA] and circulation" at bounding box center [754, 525] width 197 height 19
copy h6 "[MEDICAL_DATA] and circulation"
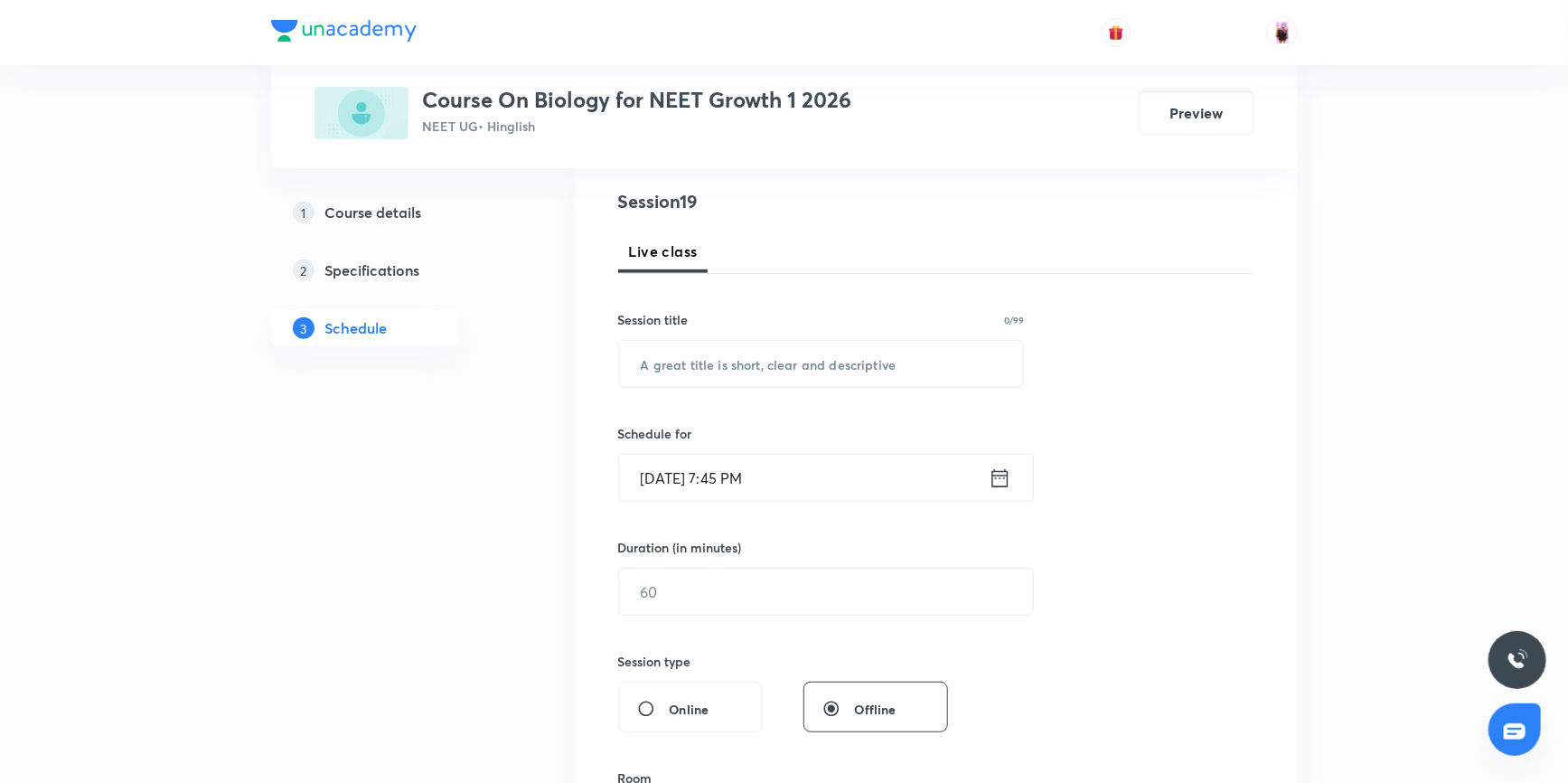
scroll to position [0, 0]
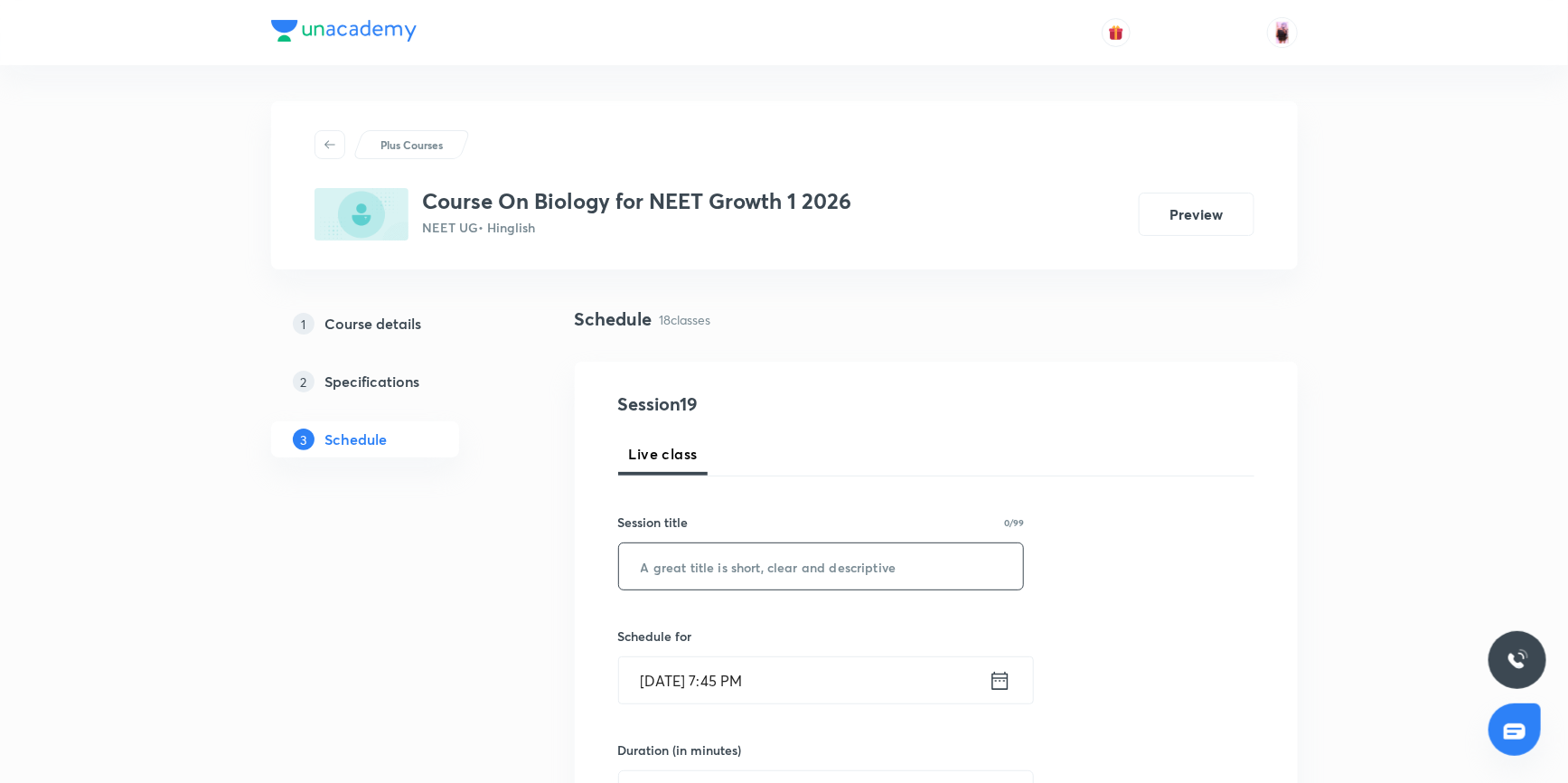
click at [696, 570] on input "text" at bounding box center [821, 566] width 405 height 46
paste input "[MEDICAL_DATA] and circulation"
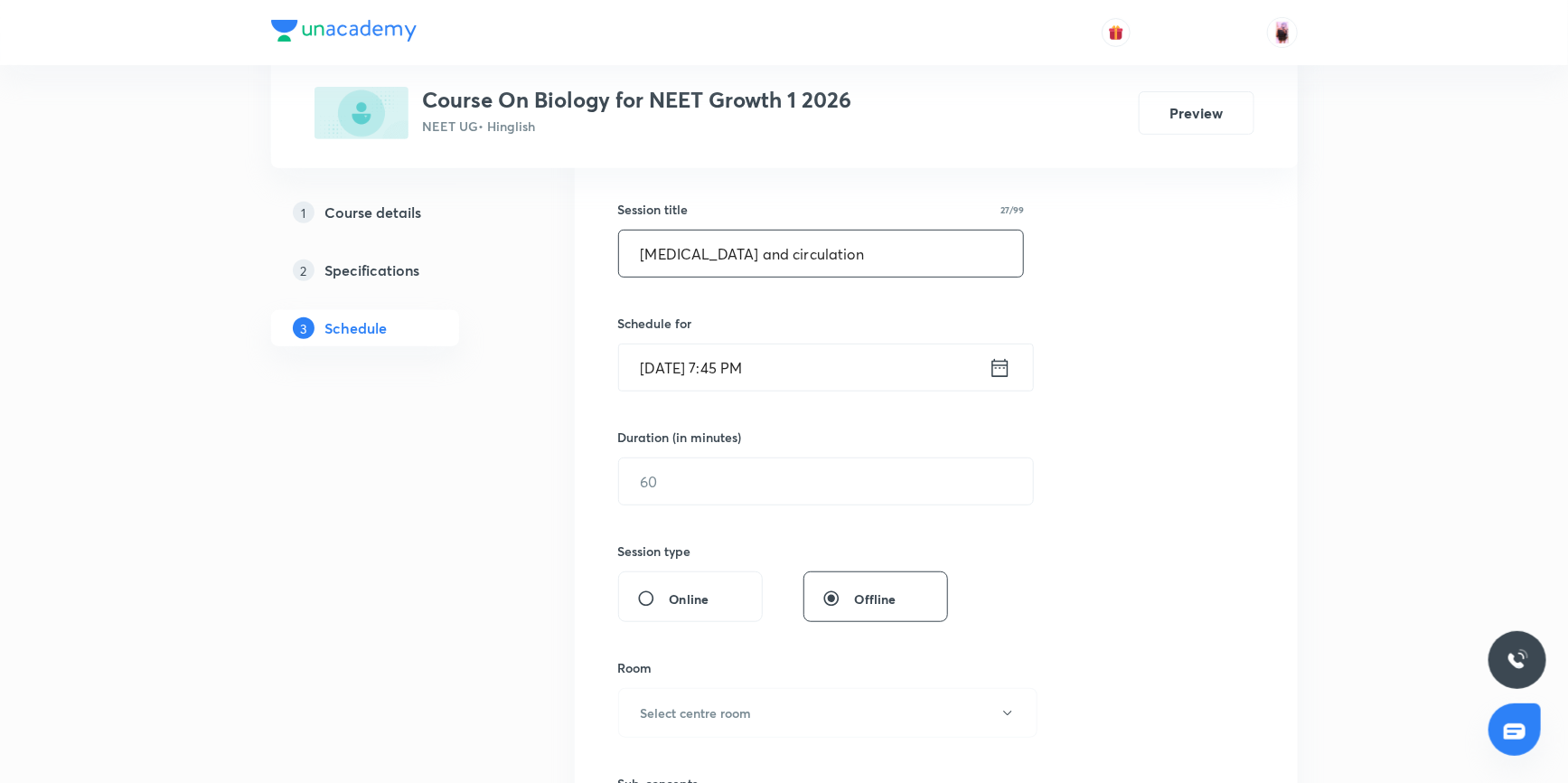
scroll to position [328, 0]
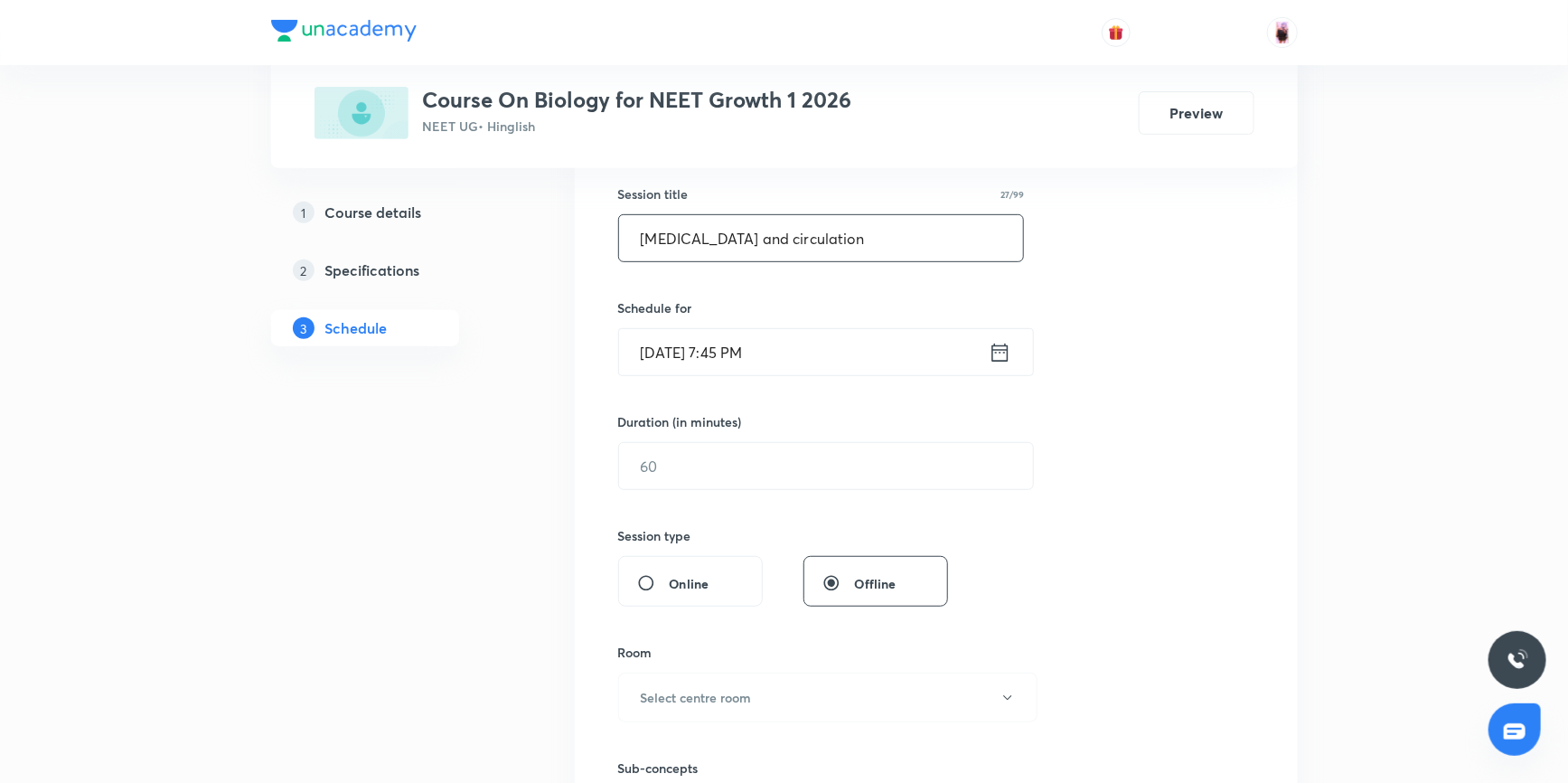
drag, startPoint x: 755, startPoint y: 238, endPoint x: 777, endPoint y: 248, distance: 24.2
click at [758, 237] on input "[MEDICAL_DATA] and circulation" at bounding box center [821, 238] width 405 height 46
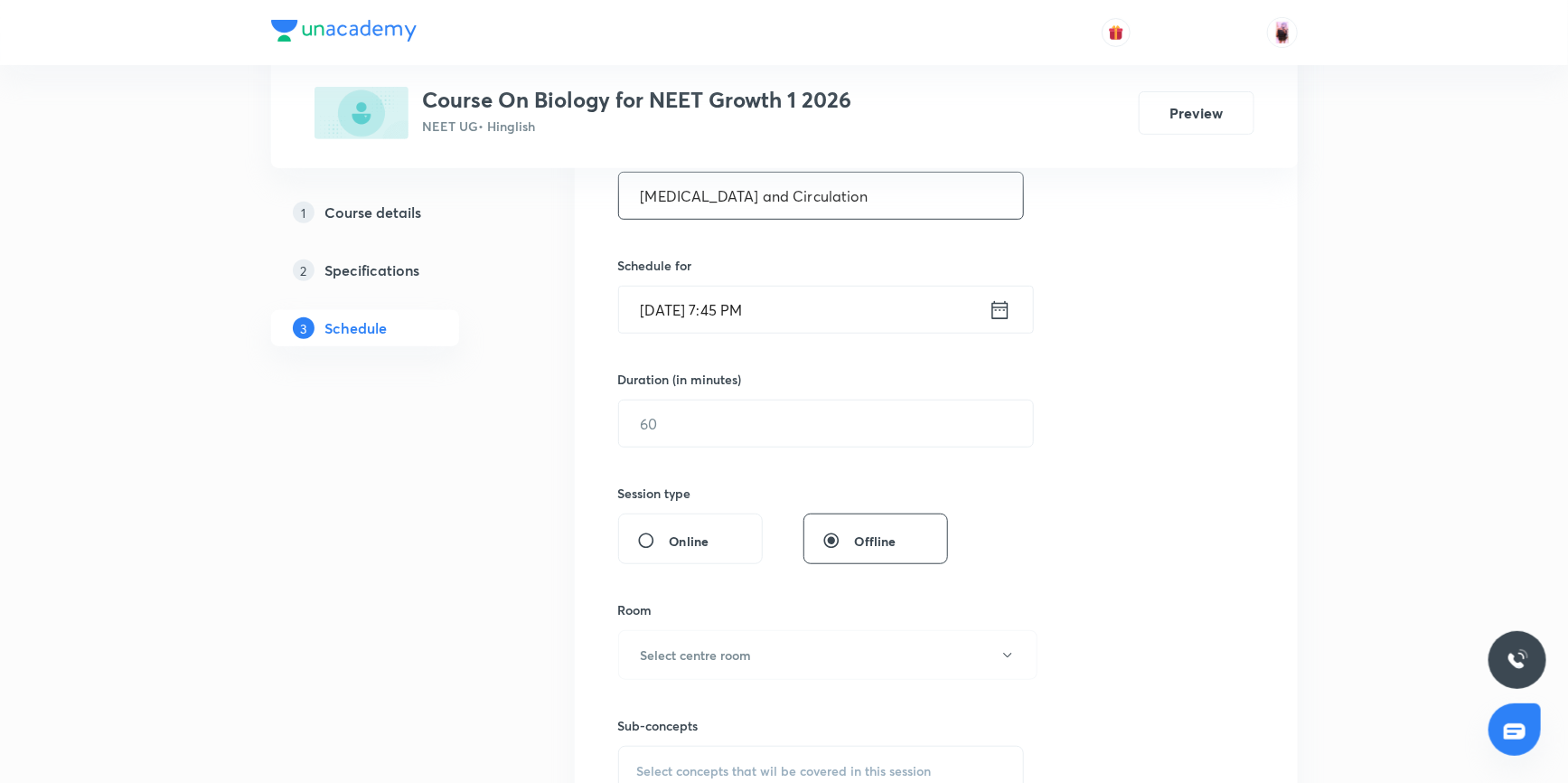
scroll to position [493, 0]
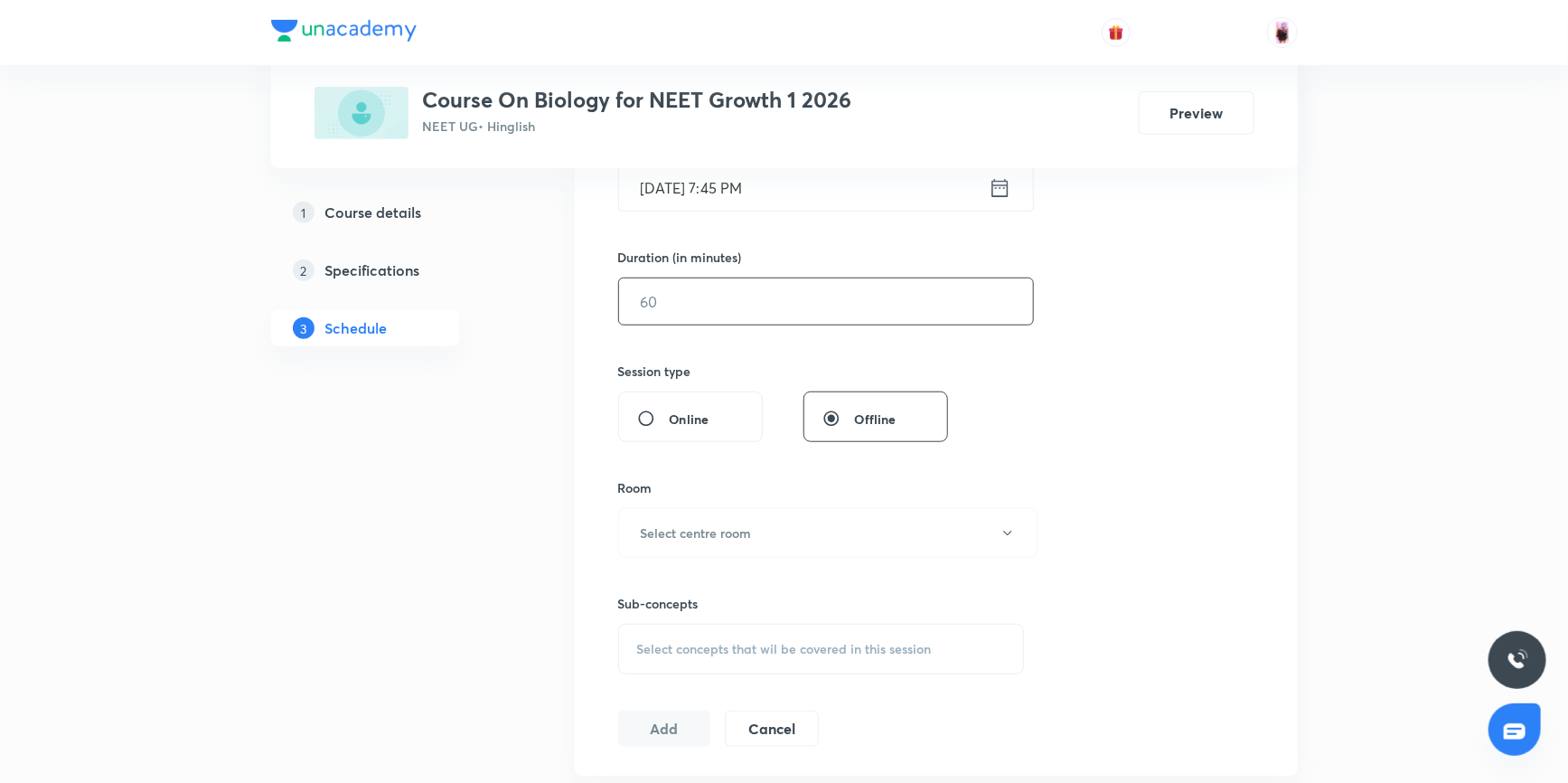
type input "[MEDICAL_DATA] and Circulation"
click at [708, 294] on input "text" at bounding box center [825, 301] width 414 height 46
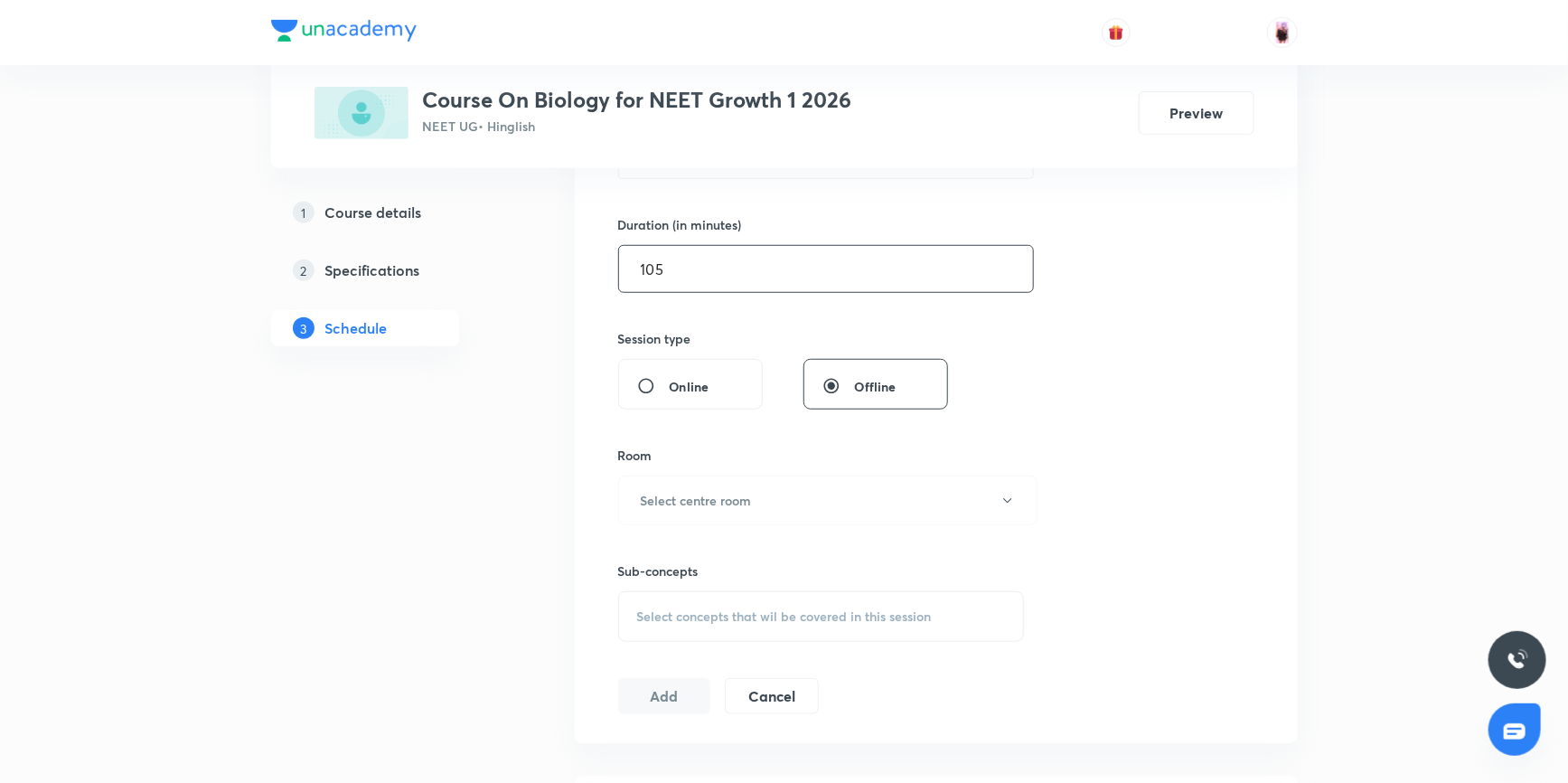
scroll to position [554, 0]
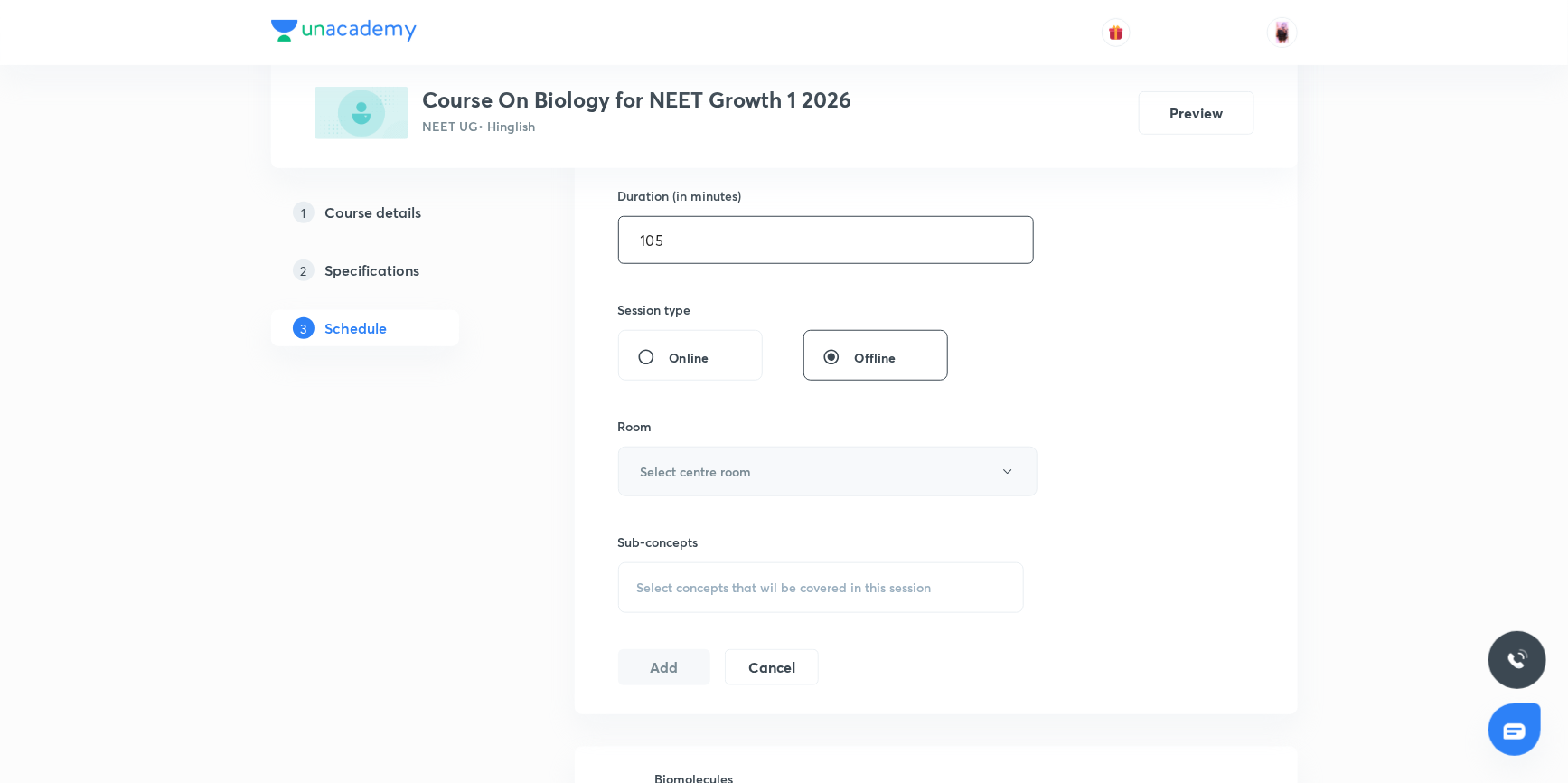
type input "105"
click at [714, 457] on button "Select centre room" at bounding box center [827, 471] width 419 height 50
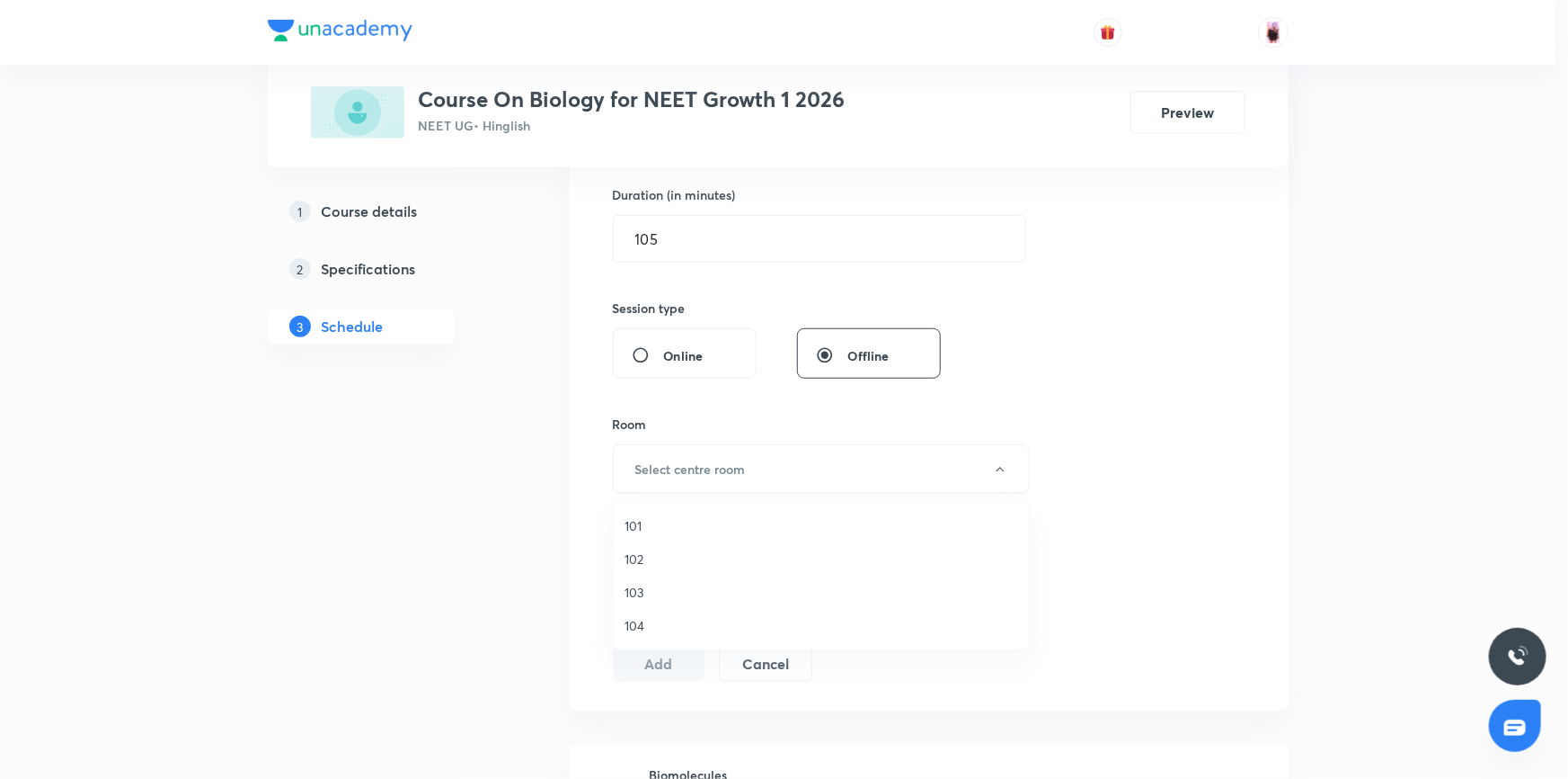
click at [644, 519] on span "101" at bounding box center [820, 525] width 394 height 18
click at [665, 568] on div "Select concepts that wil be covered in this session" at bounding box center [817, 584] width 404 height 51
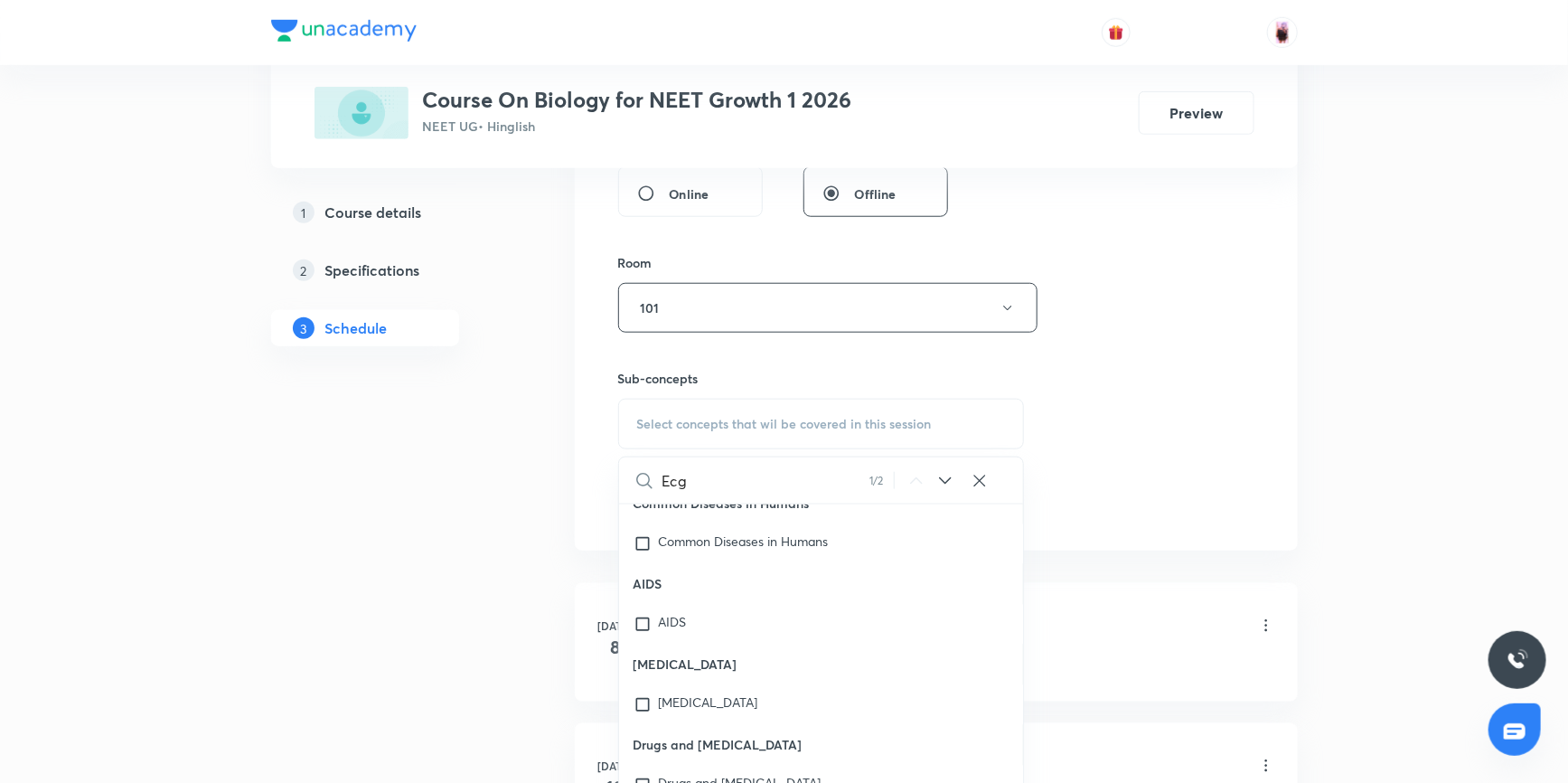
scroll to position [718, 0]
type input "Ecg"
checkbox input "true"
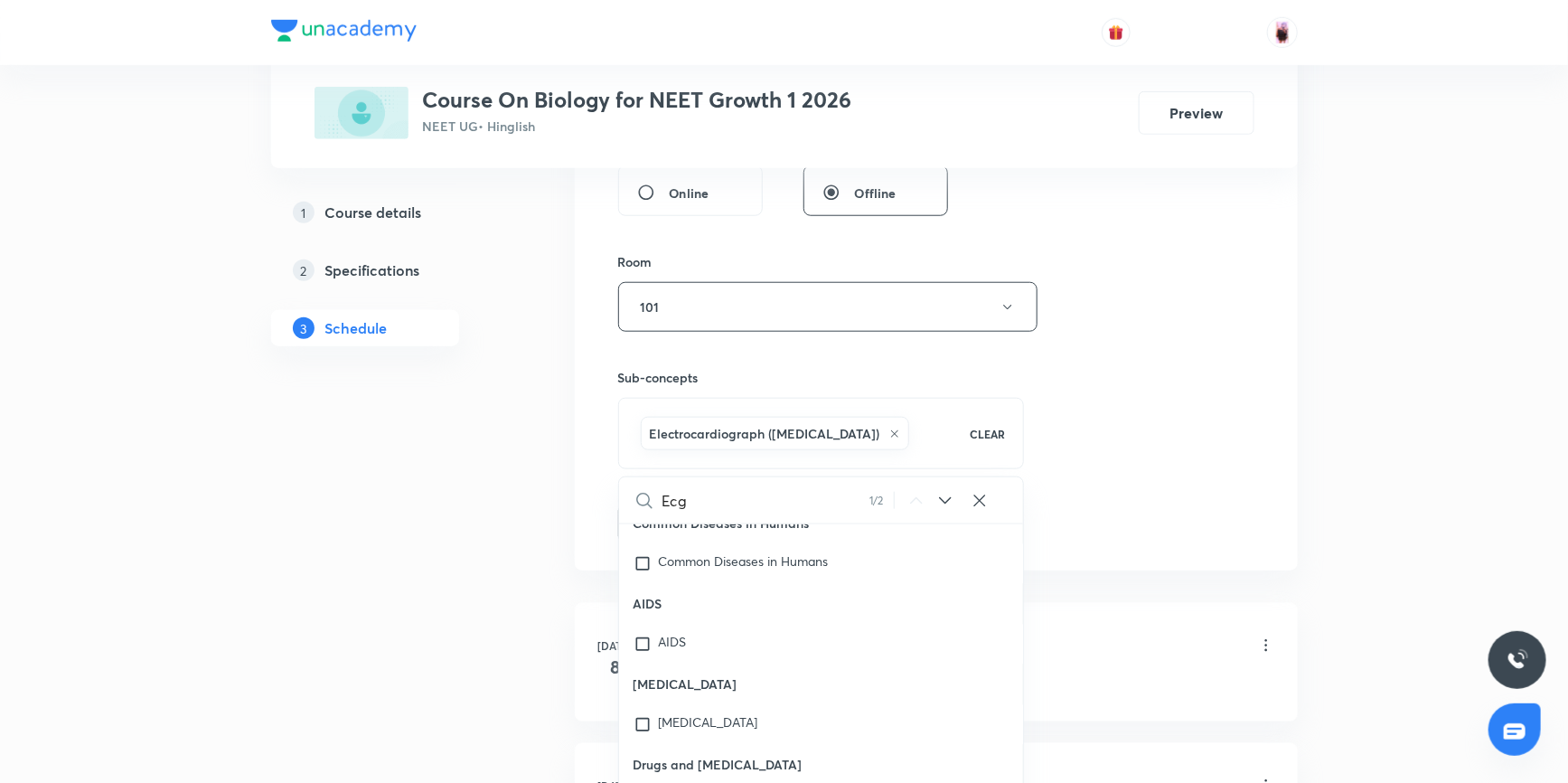
click at [1105, 479] on div "Session 19 Live class Session title 27/99 [MEDICAL_DATA] and Circulation ​ Sche…" at bounding box center [936, 106] width 636 height 869
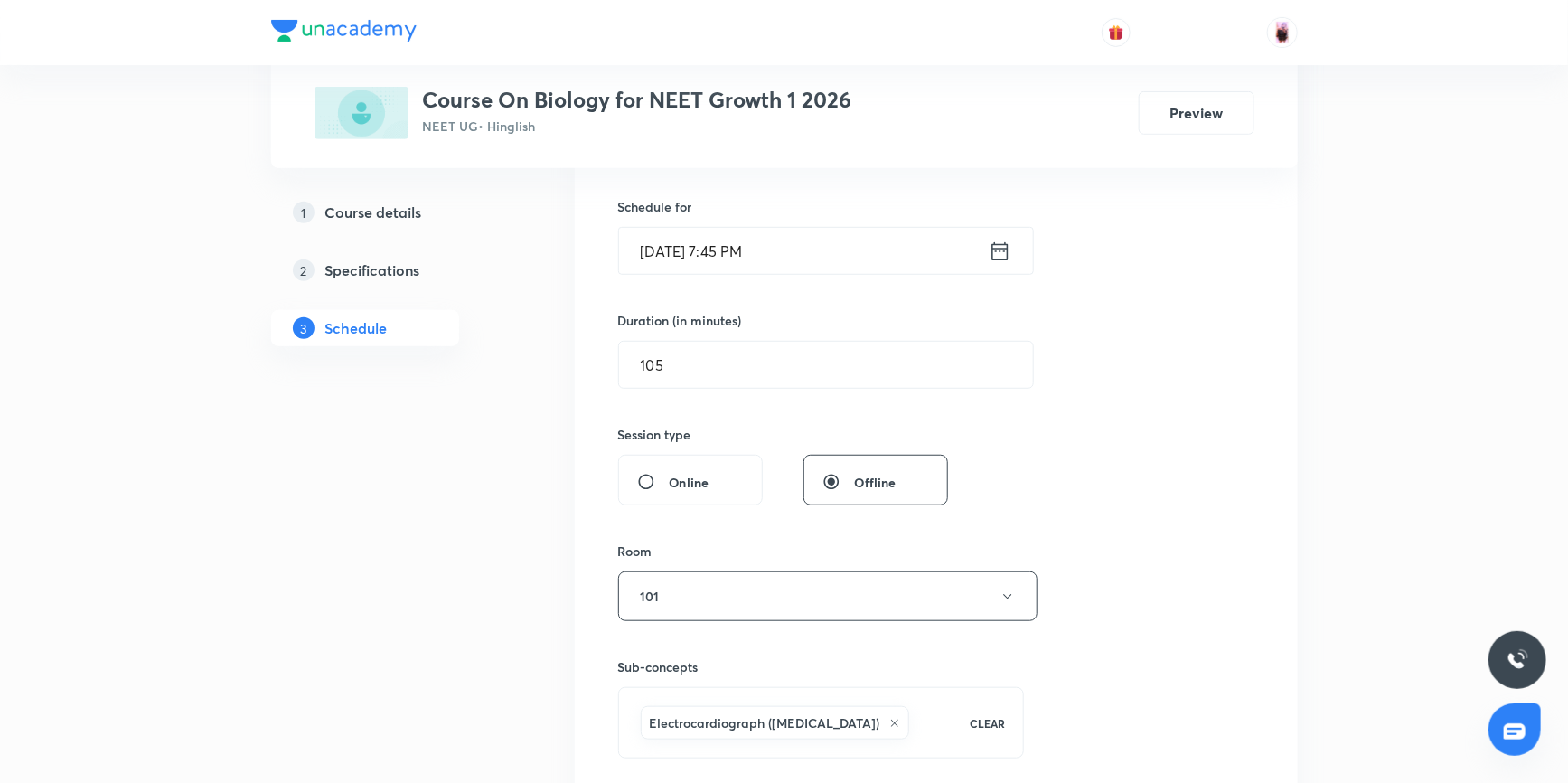
scroll to position [389, 0]
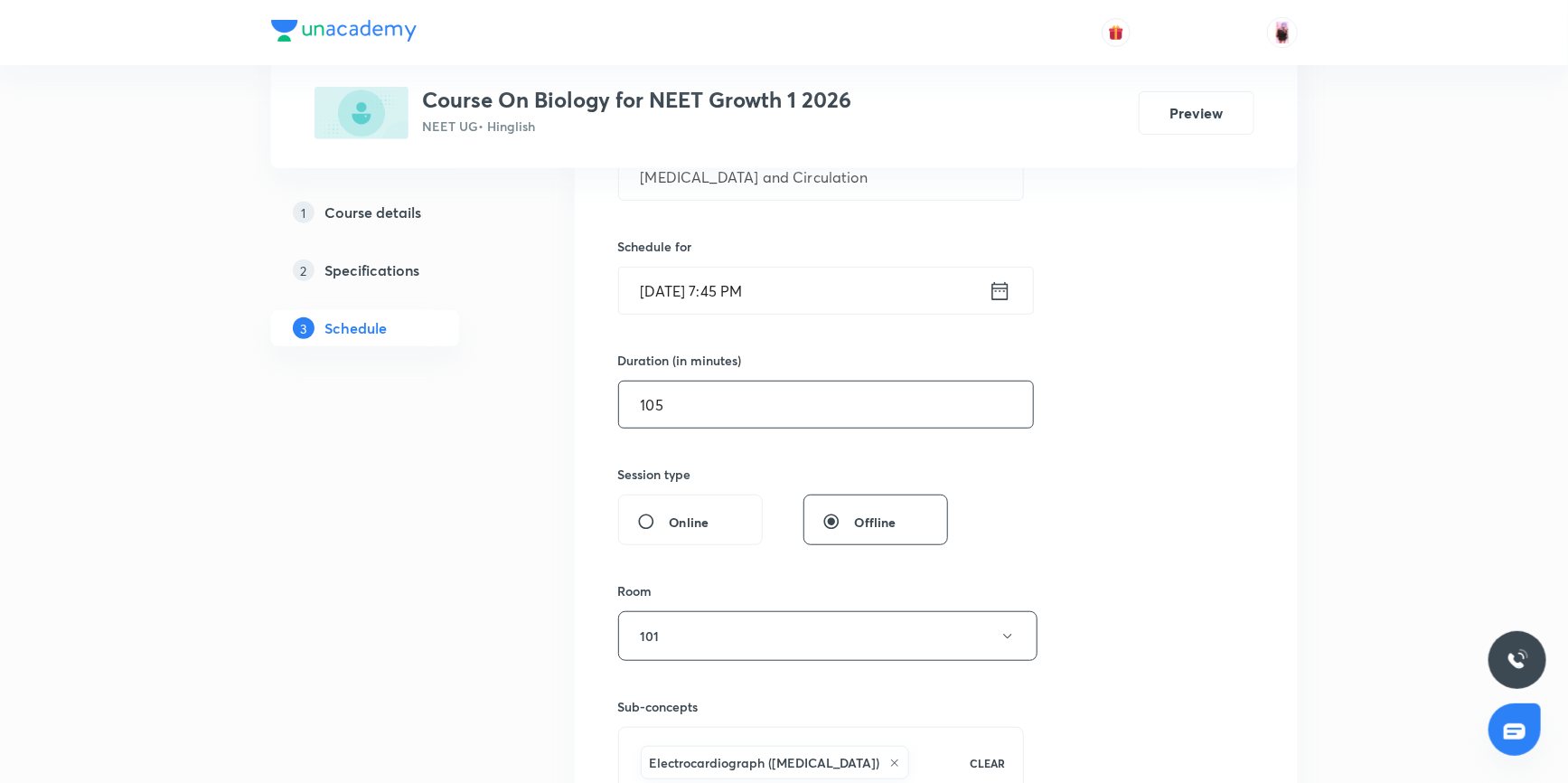
click at [712, 400] on input "105" at bounding box center [825, 404] width 414 height 46
type input "1"
type input "0"
type input "105"
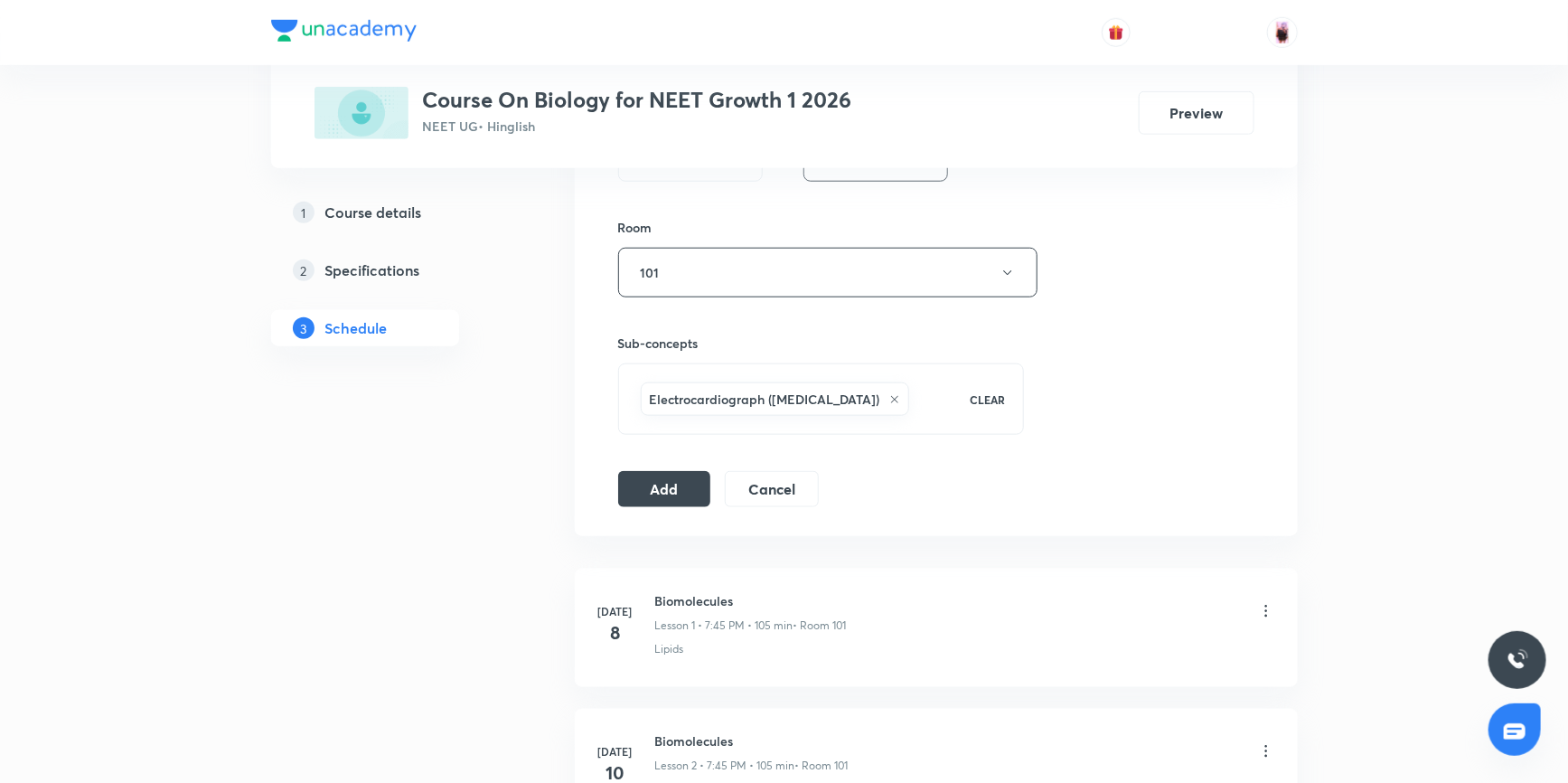
scroll to position [801, 0]
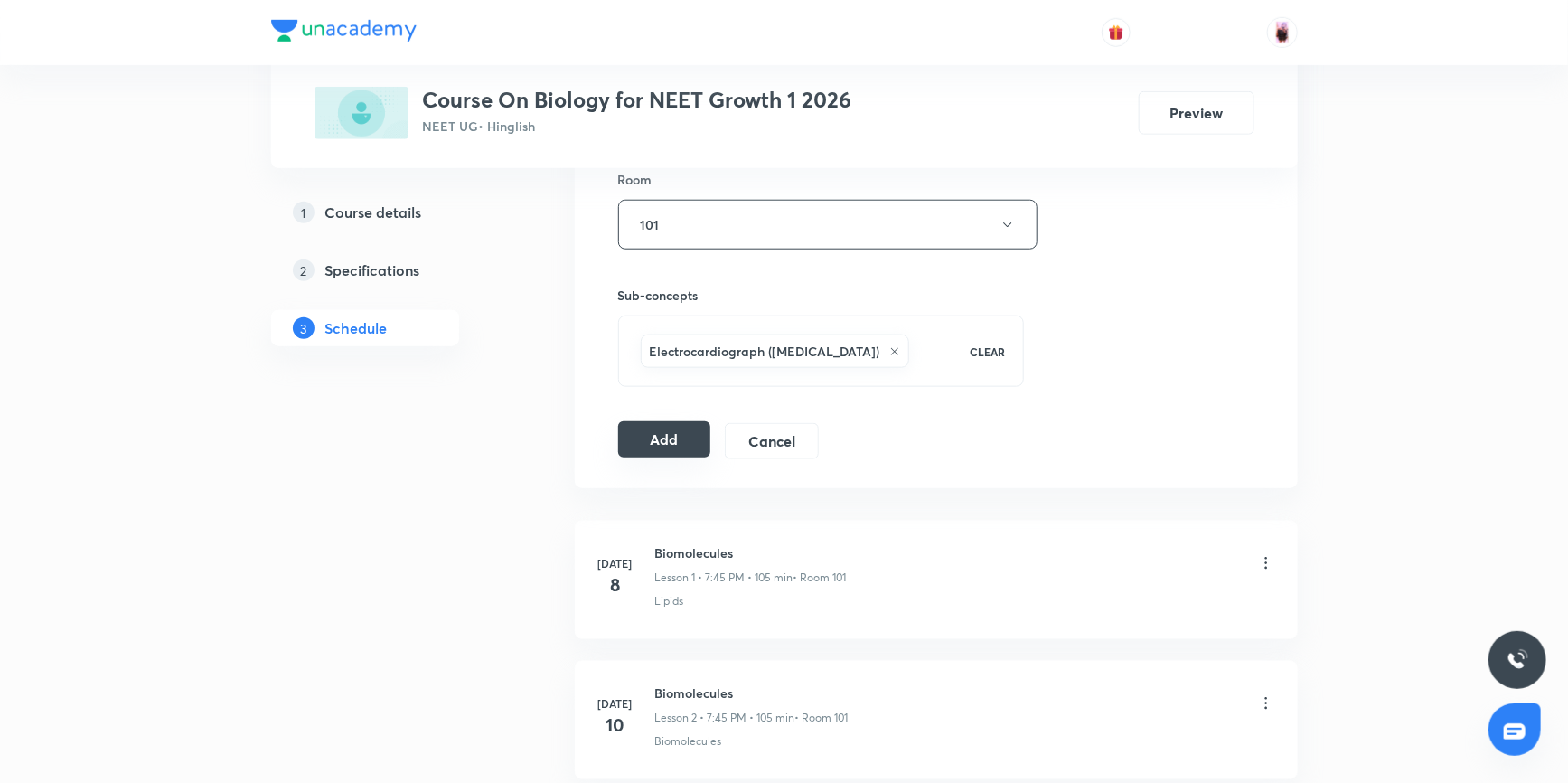
click at [670, 438] on button "Add" at bounding box center [664, 439] width 93 height 36
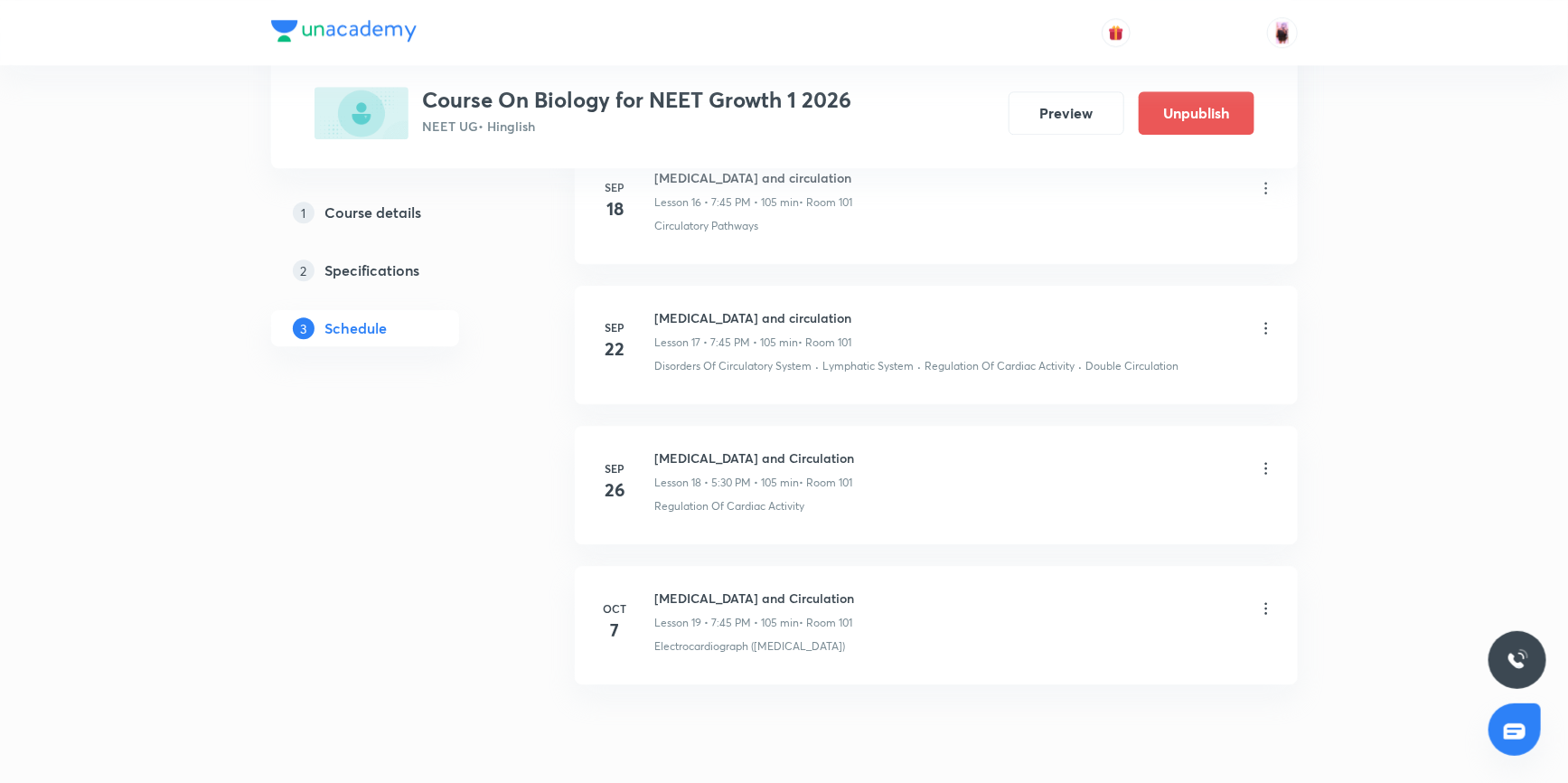
scroll to position [2493, 0]
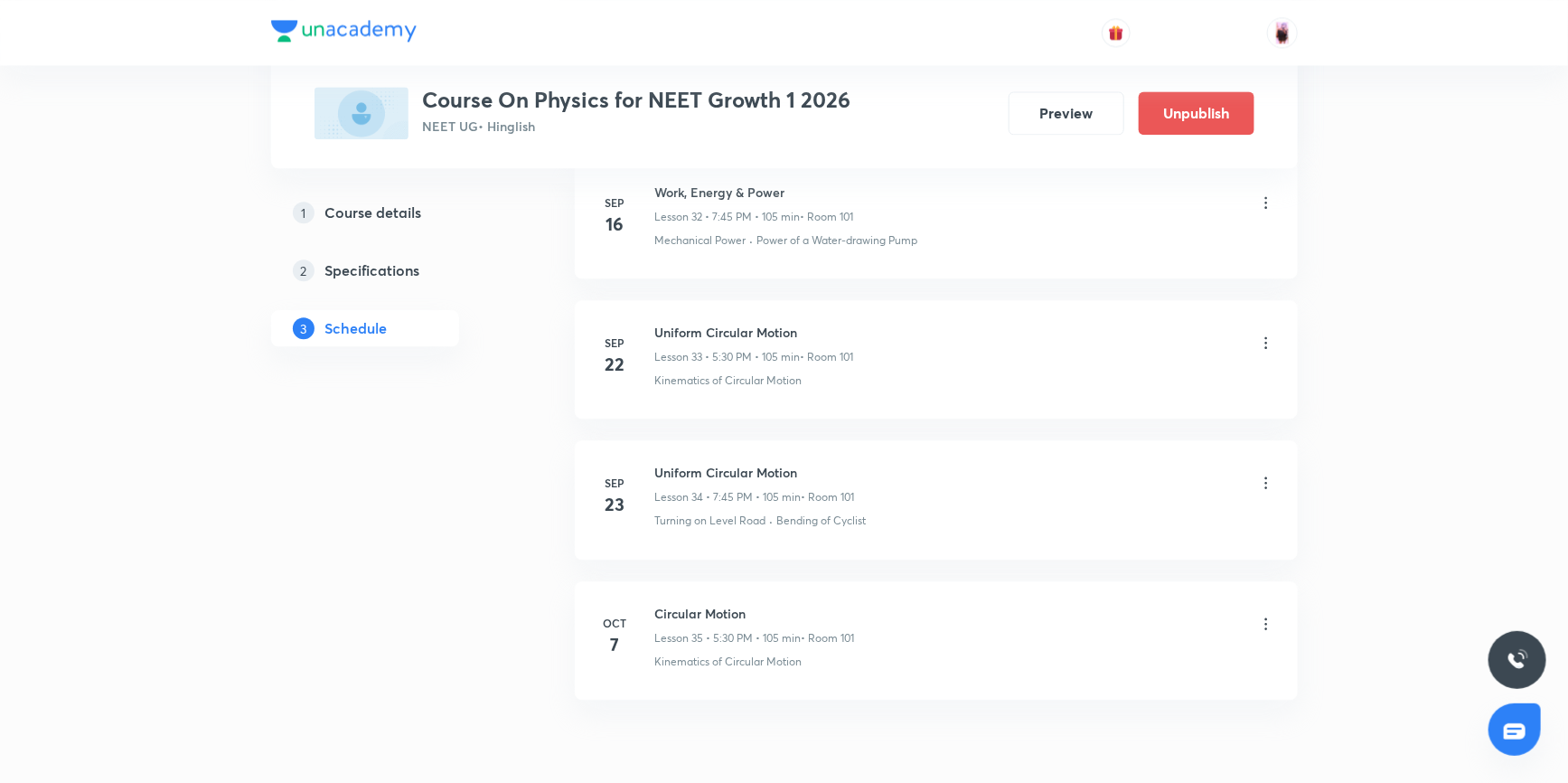
scroll to position [5581, 0]
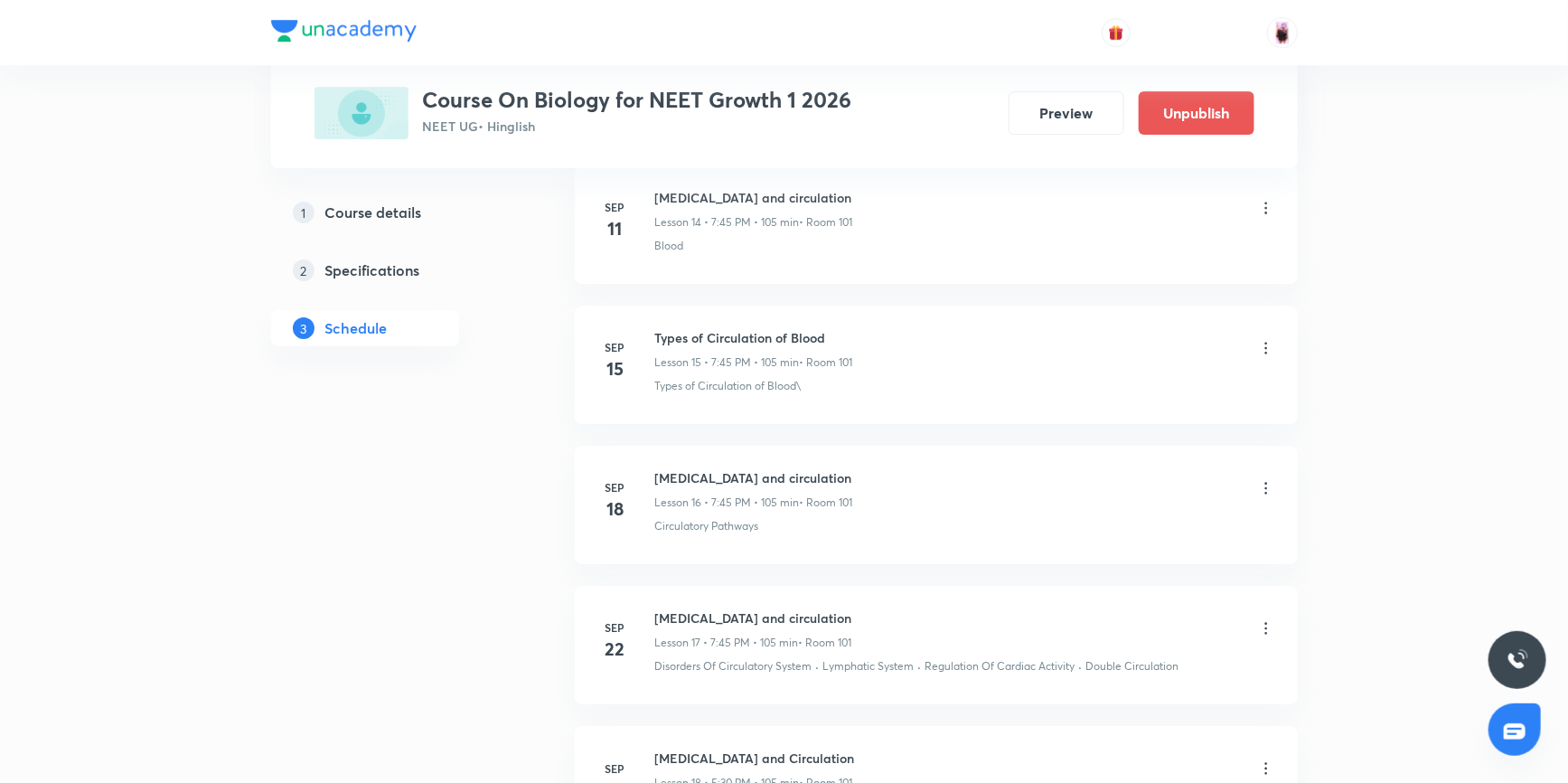
scroll to position [3323, 0]
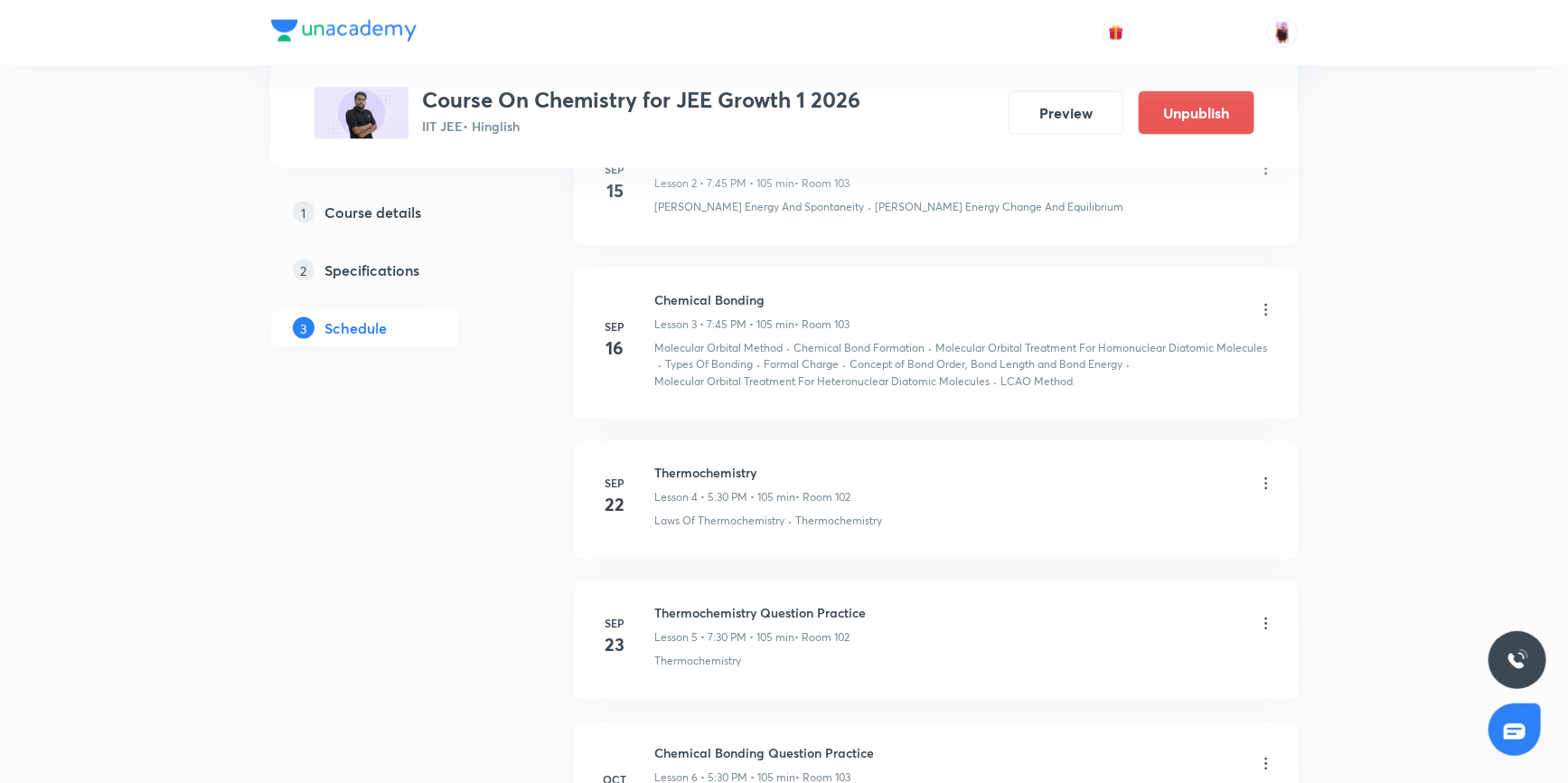
scroll to position [1572, 0]
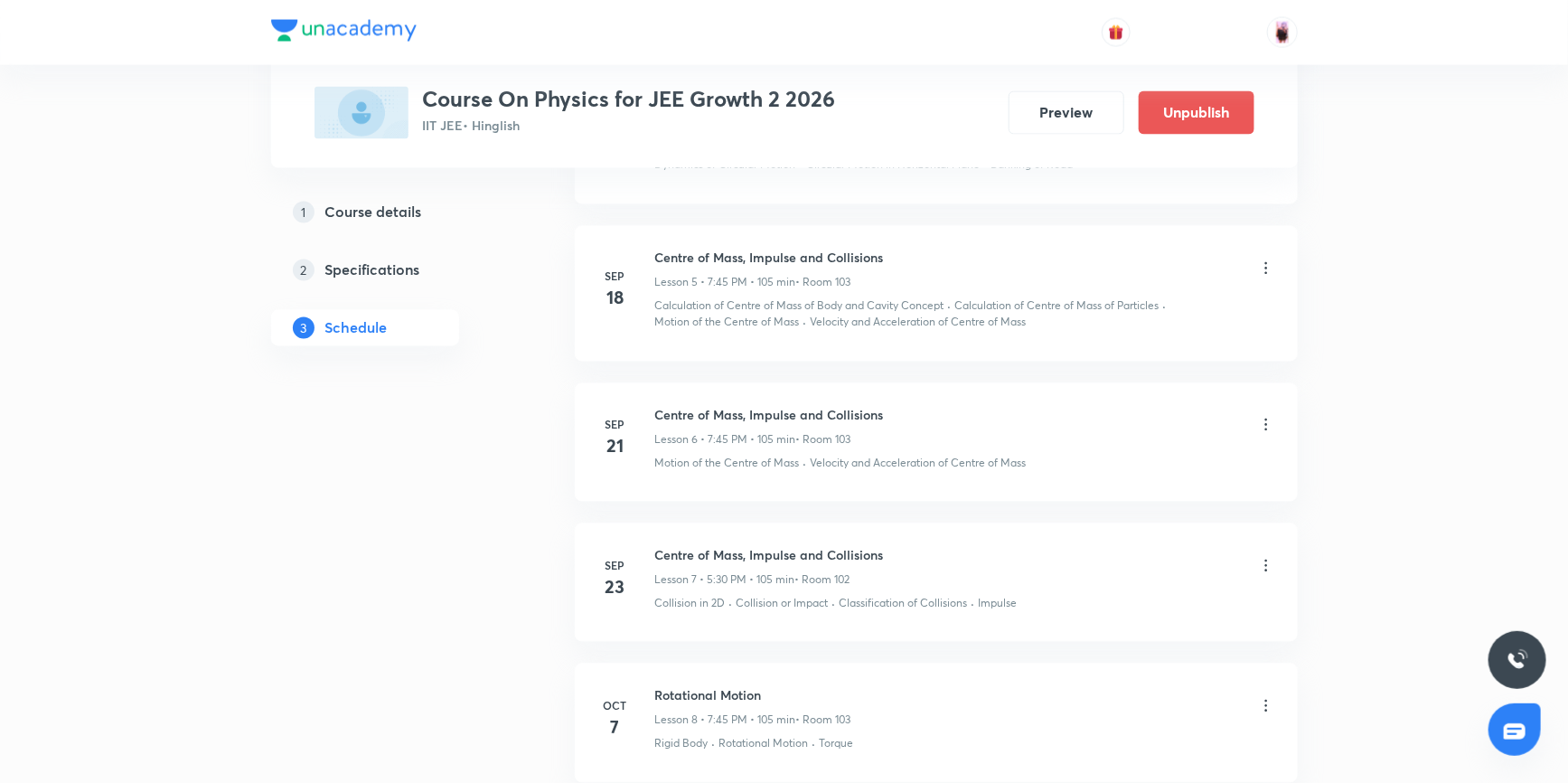
scroll to position [1802, 0]
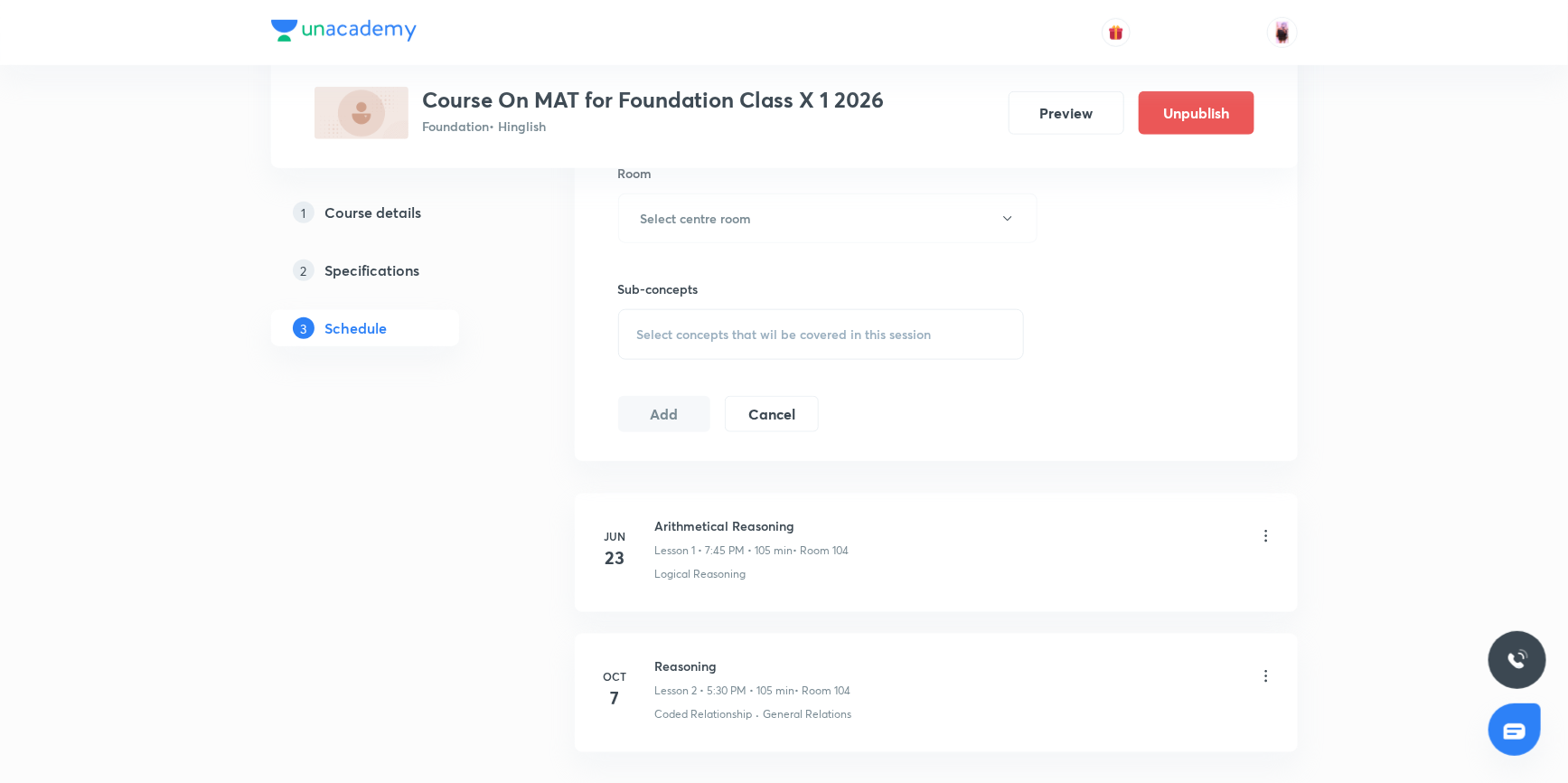
scroll to position [944, 0]
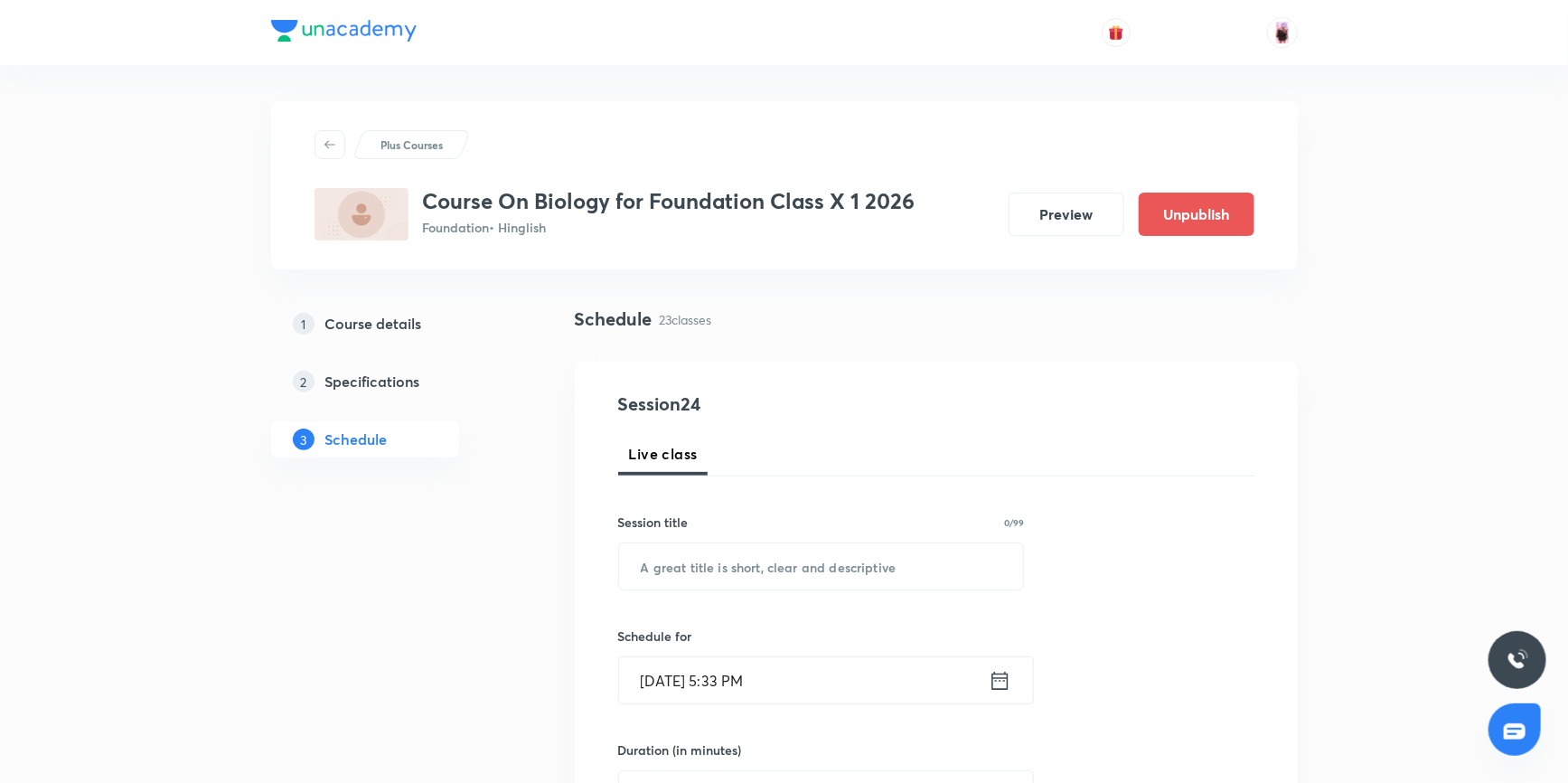
click at [371, 385] on h5 "Specifications" at bounding box center [372, 381] width 95 height 22
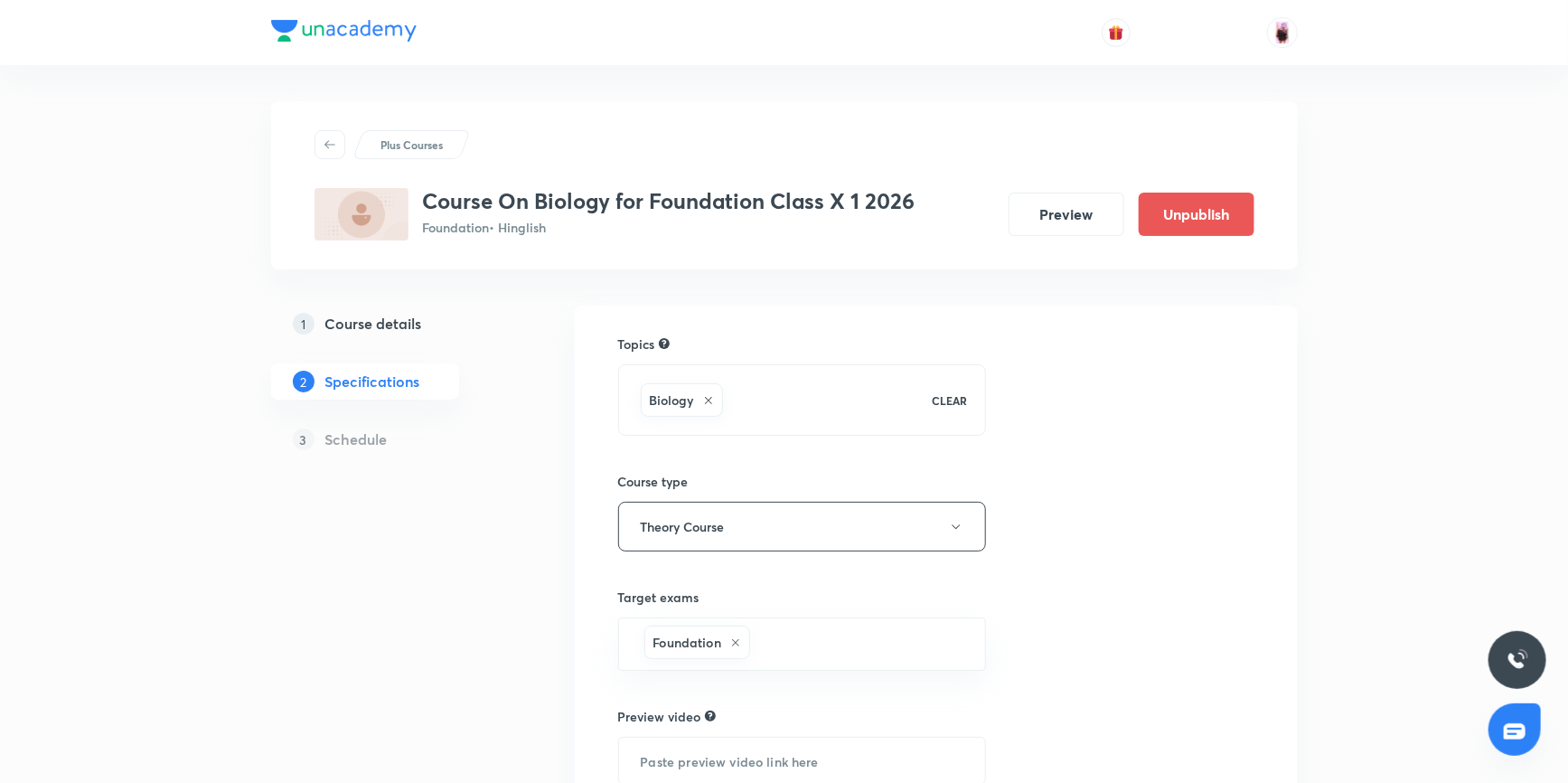
click at [390, 326] on h5 "Course details" at bounding box center [373, 324] width 97 height 22
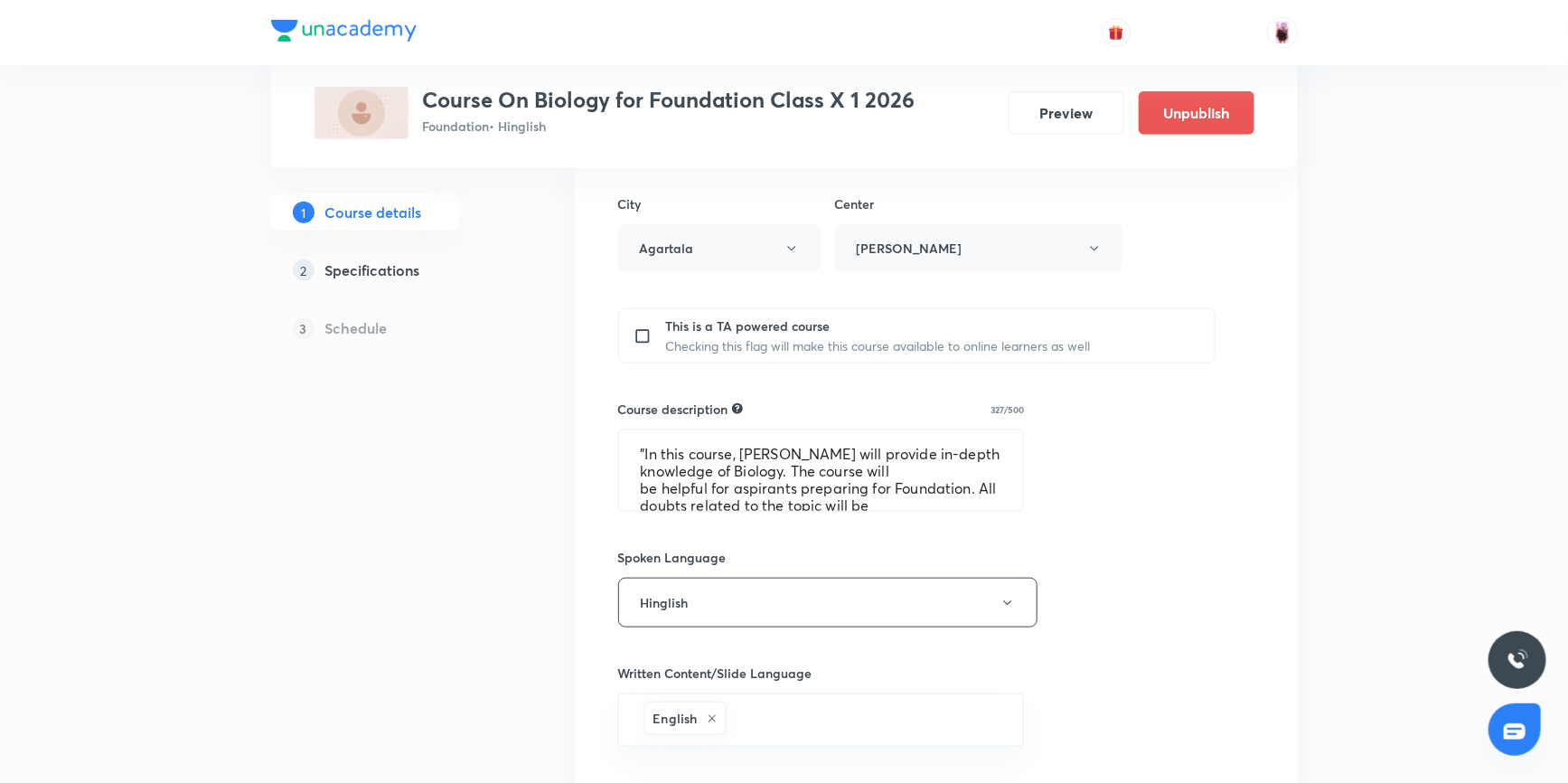
scroll to position [657, 0]
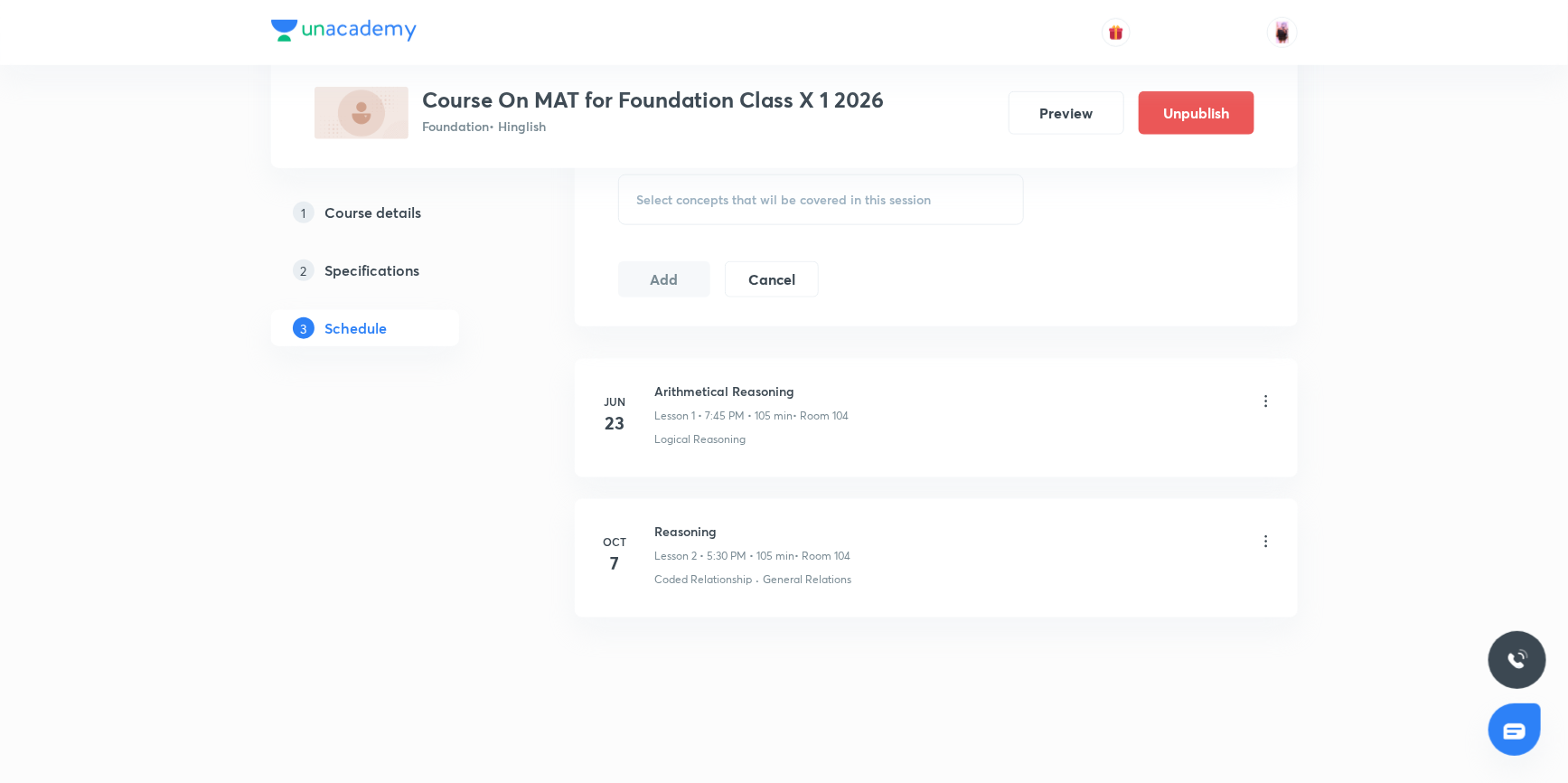
scroll to position [944, 0]
click at [383, 209] on h5 "Course details" at bounding box center [373, 212] width 97 height 22
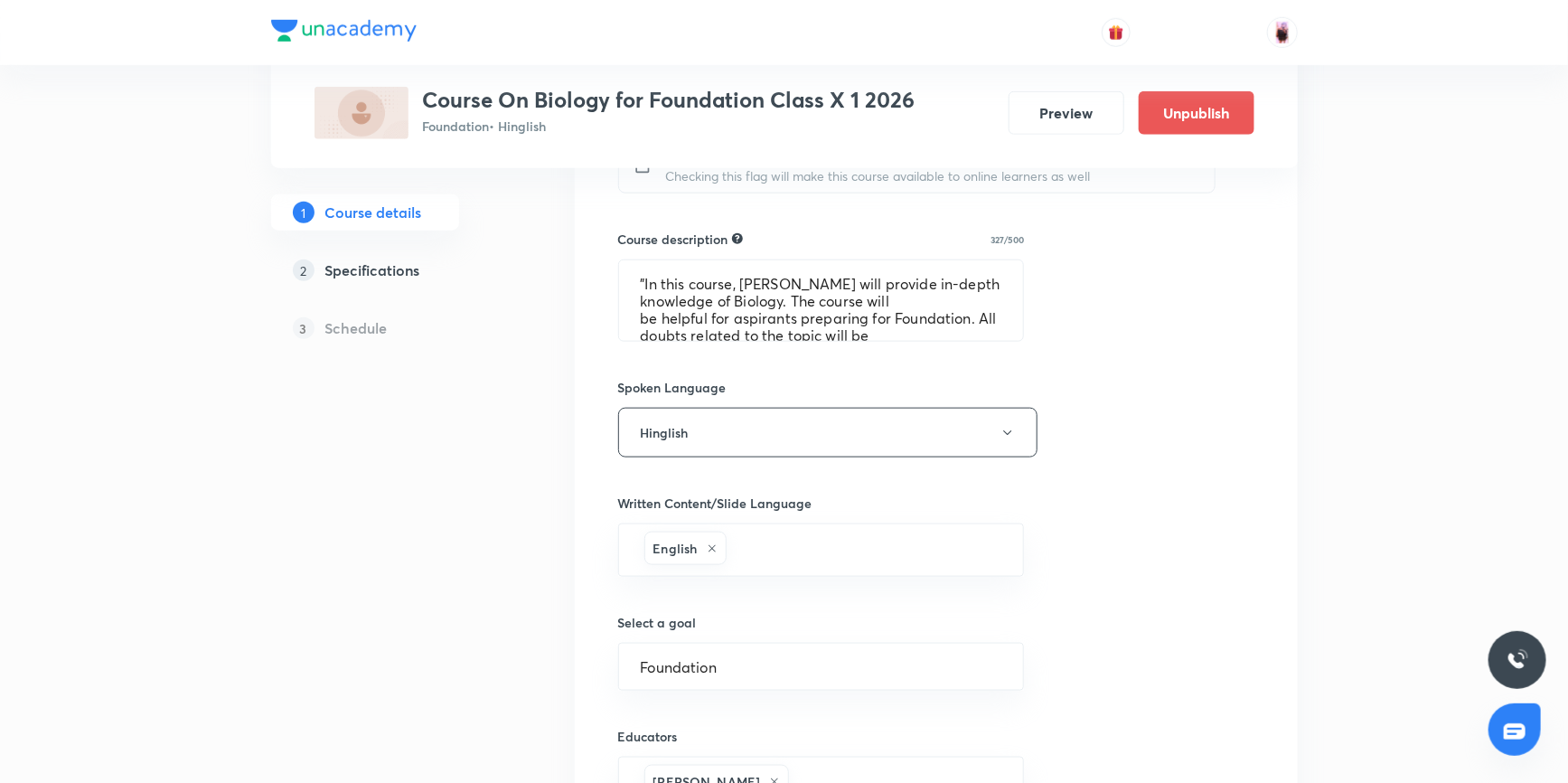
scroll to position [903, 0]
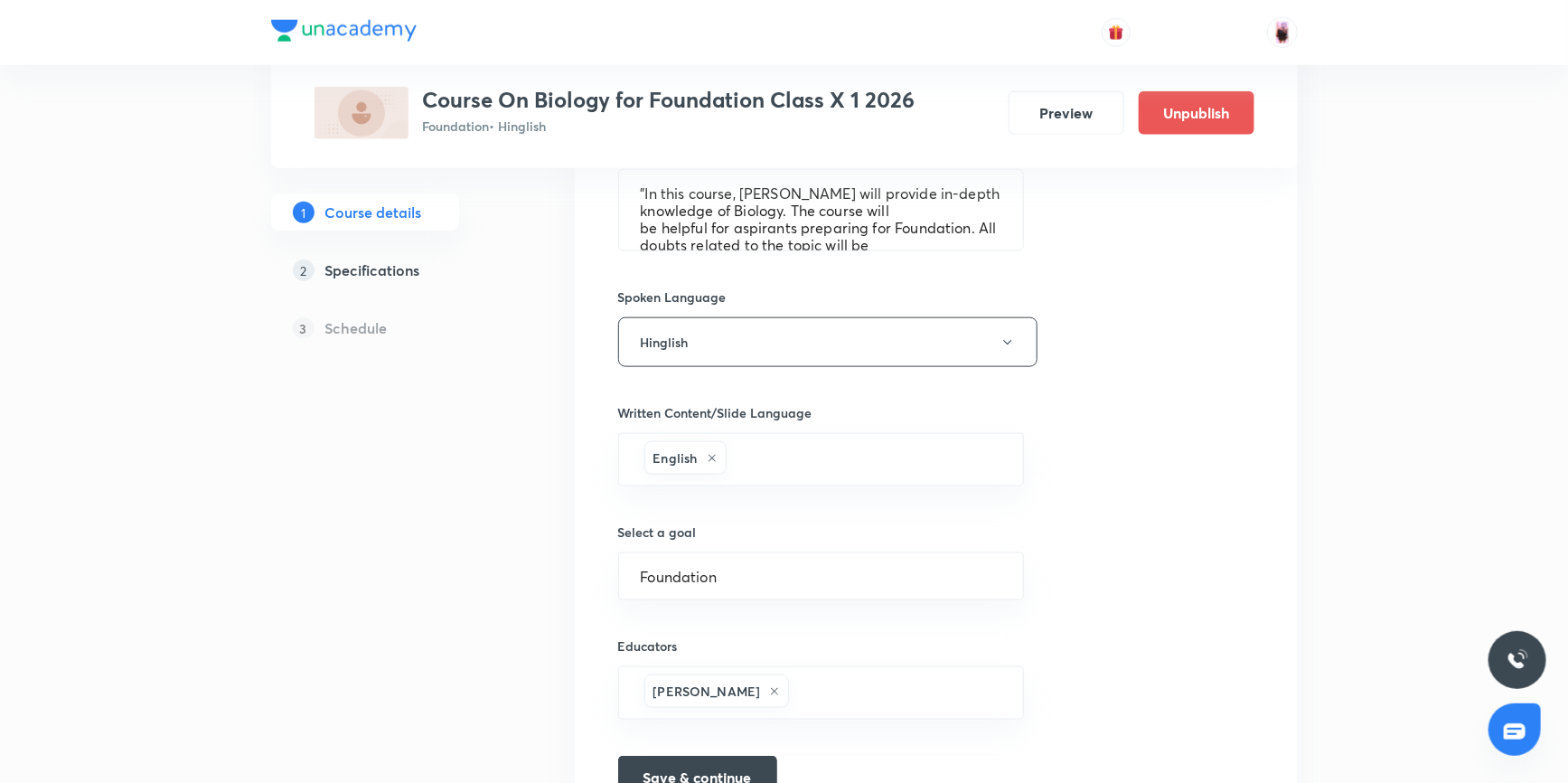
click at [362, 326] on h5 "Schedule" at bounding box center [357, 327] width 63 height 22
click at [340, 338] on h5 "Schedule" at bounding box center [357, 327] width 63 height 22
click at [310, 330] on p "3" at bounding box center [304, 327] width 22 height 22
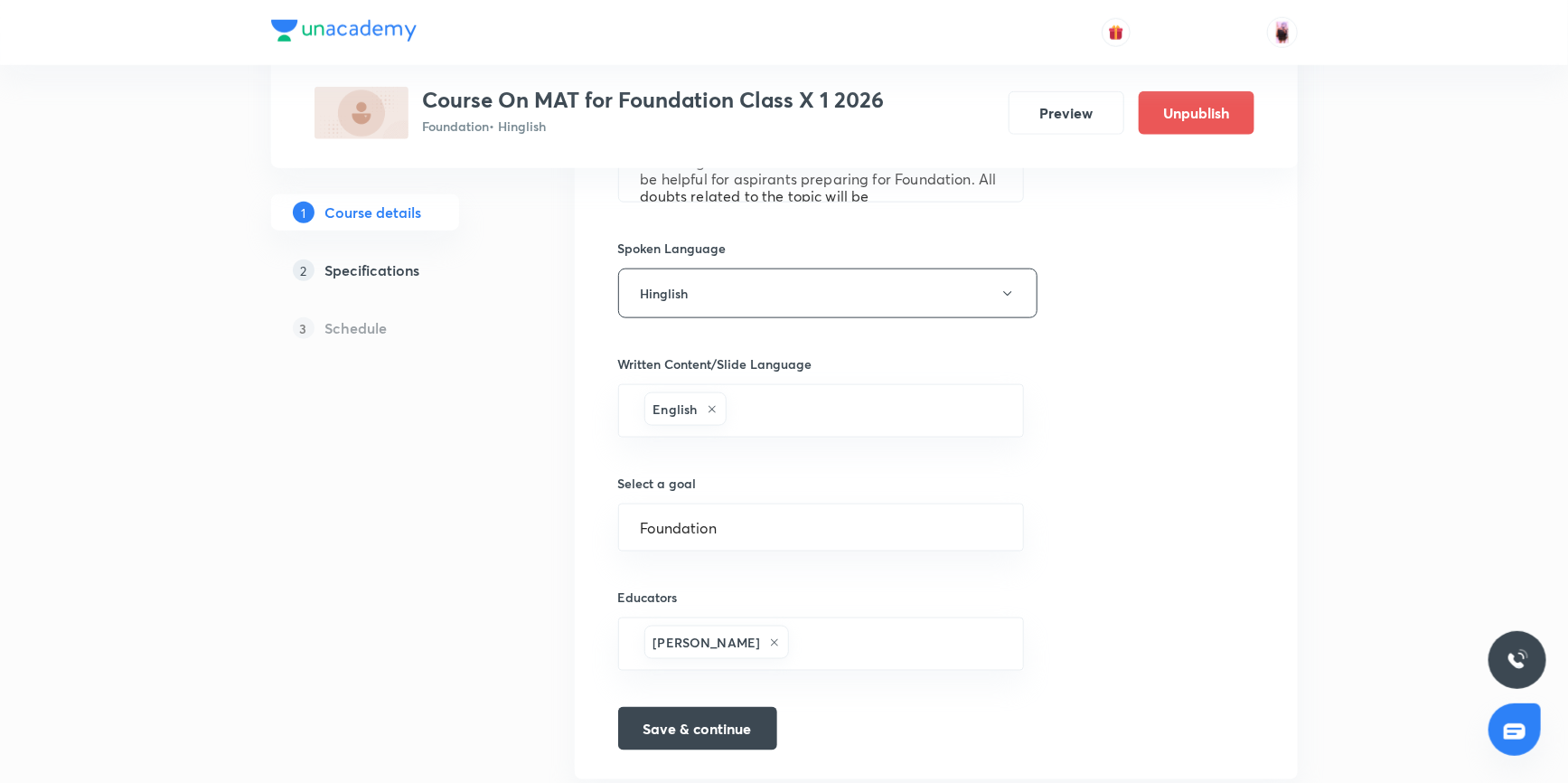
scroll to position [1003, 0]
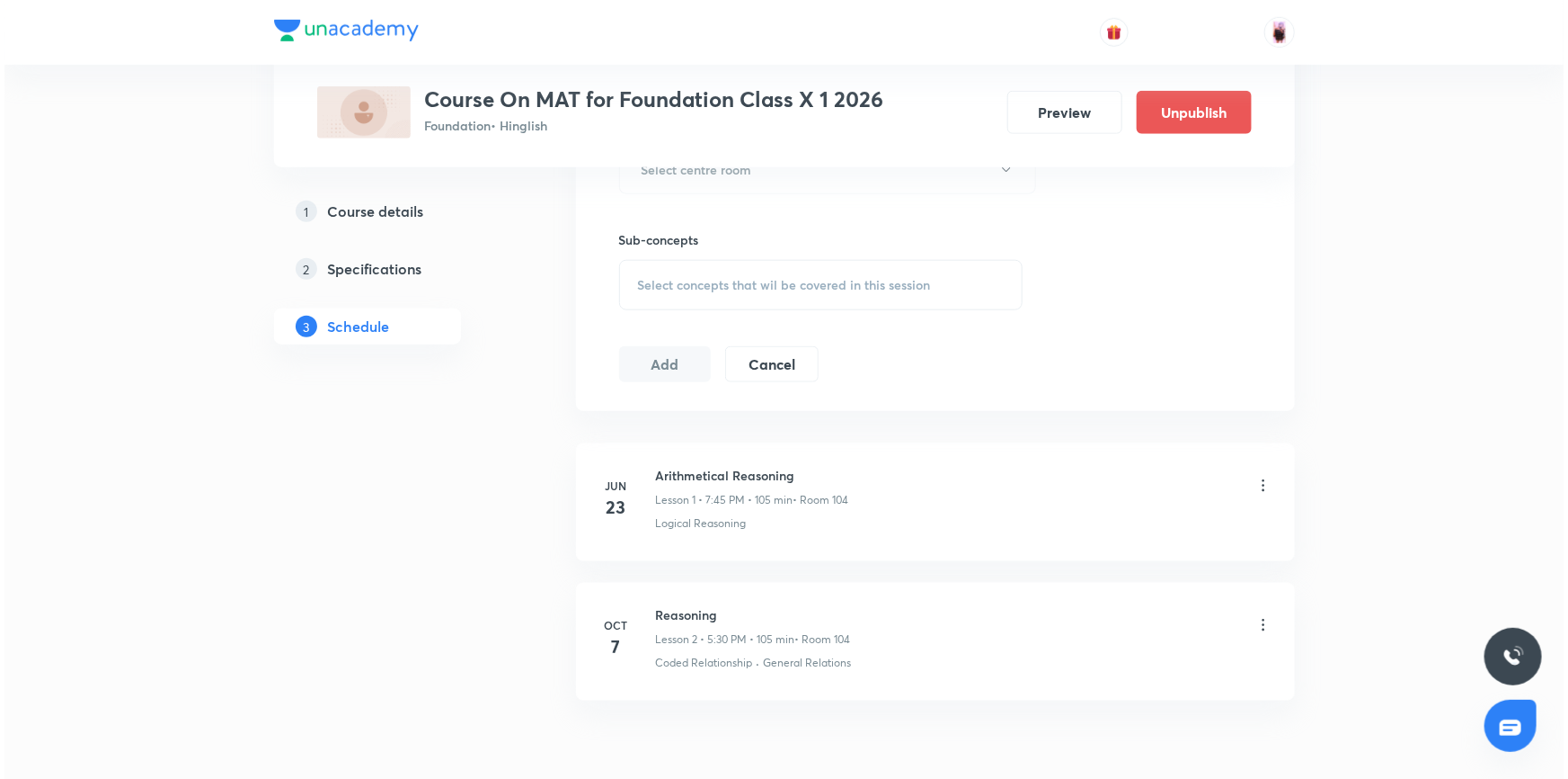
scroll to position [939, 0]
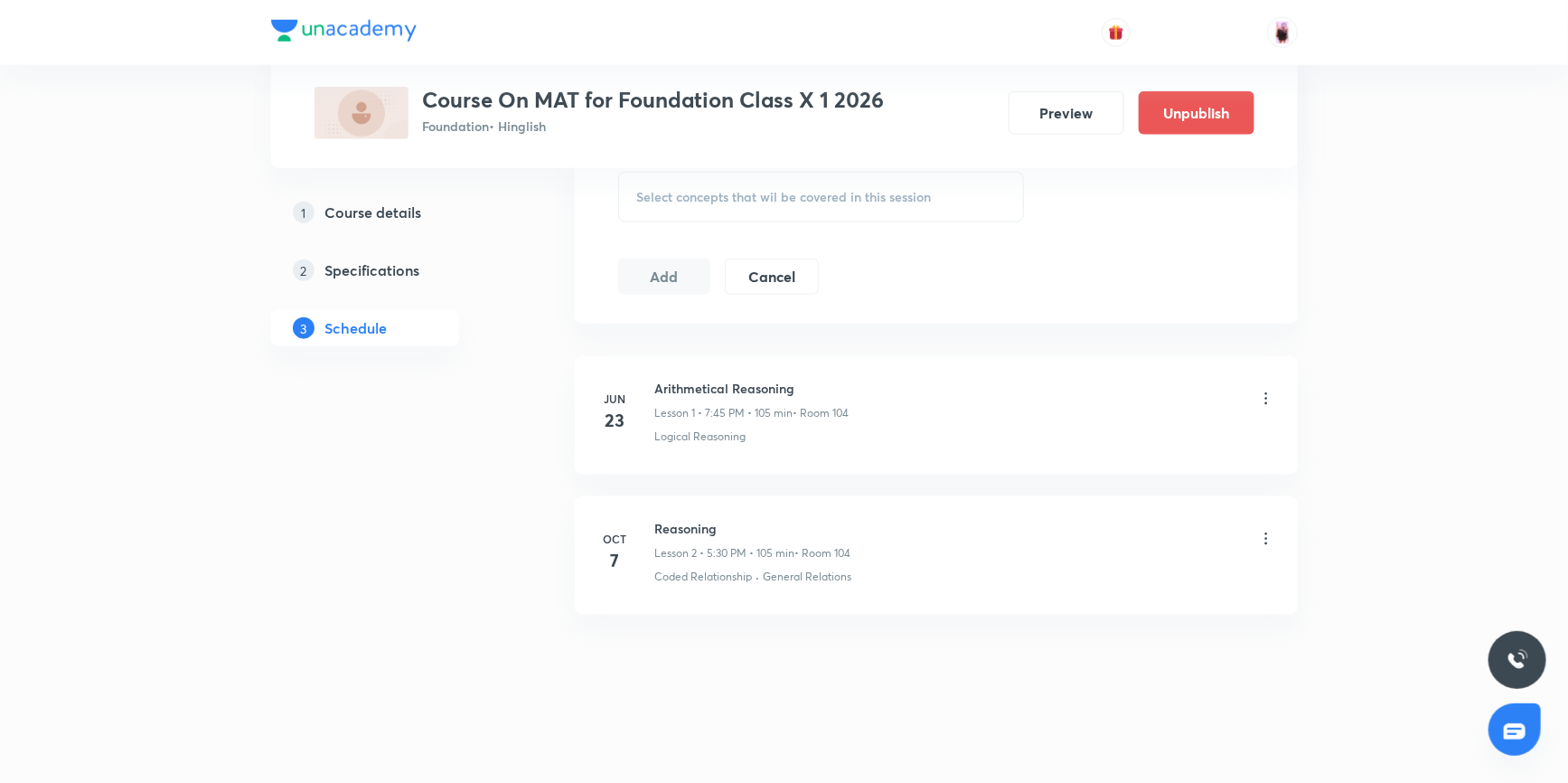
click at [1264, 537] on icon at bounding box center [1266, 539] width 18 height 18
click at [1117, 580] on li "Edit" at bounding box center [1172, 583] width 197 height 33
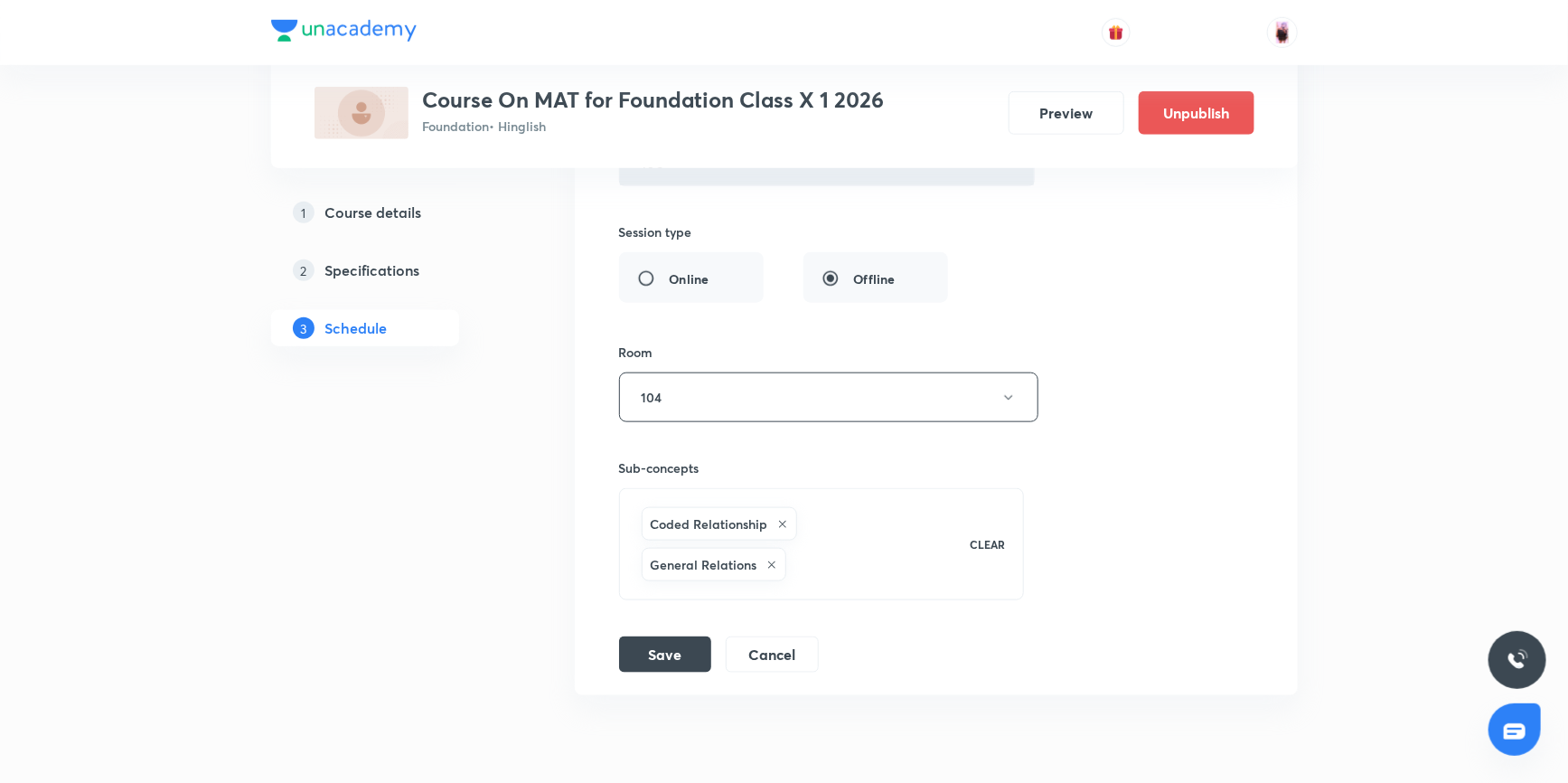
scroll to position [848, 0]
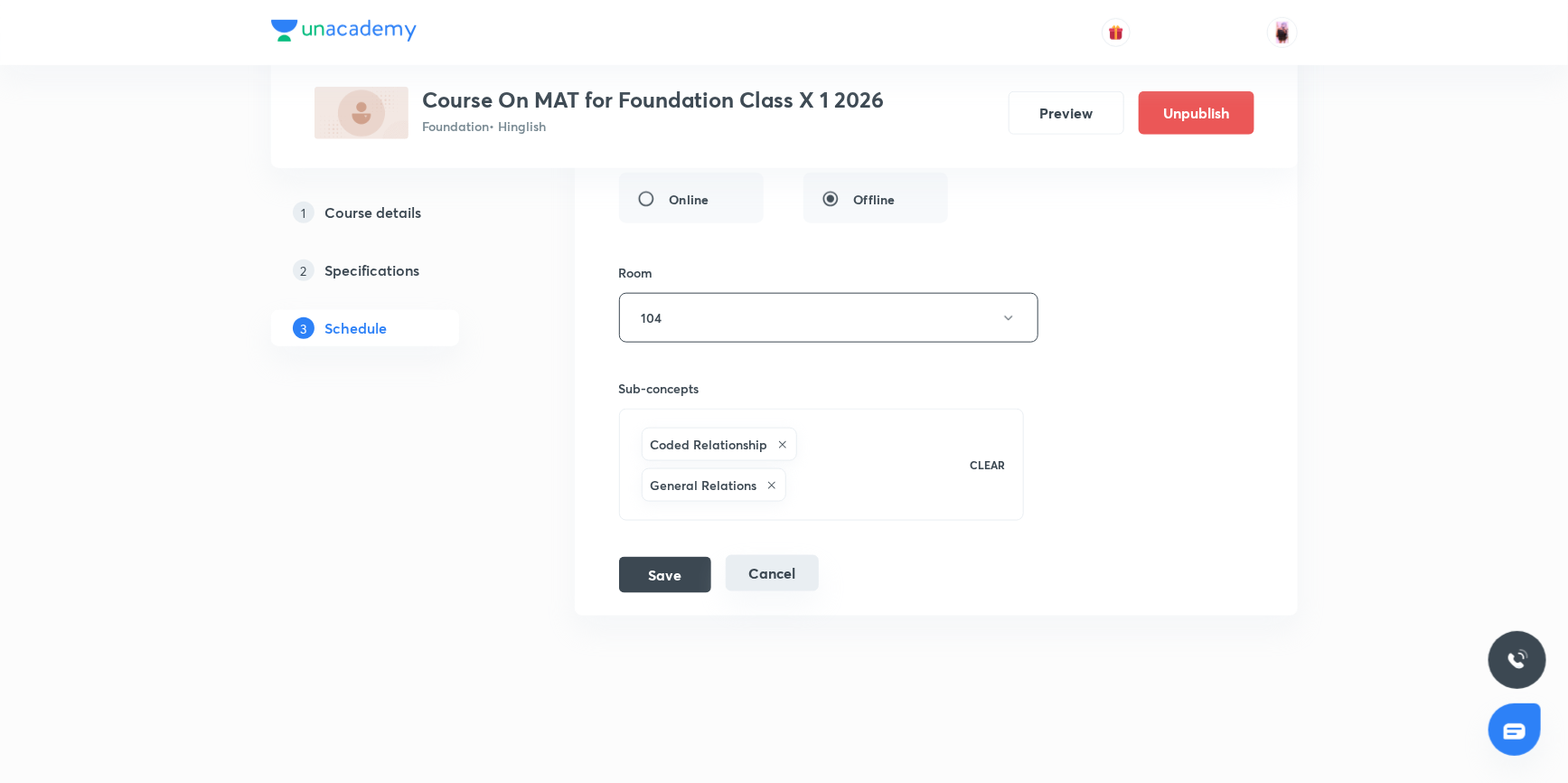
click at [787, 573] on button "Cancel" at bounding box center [771, 573] width 93 height 36
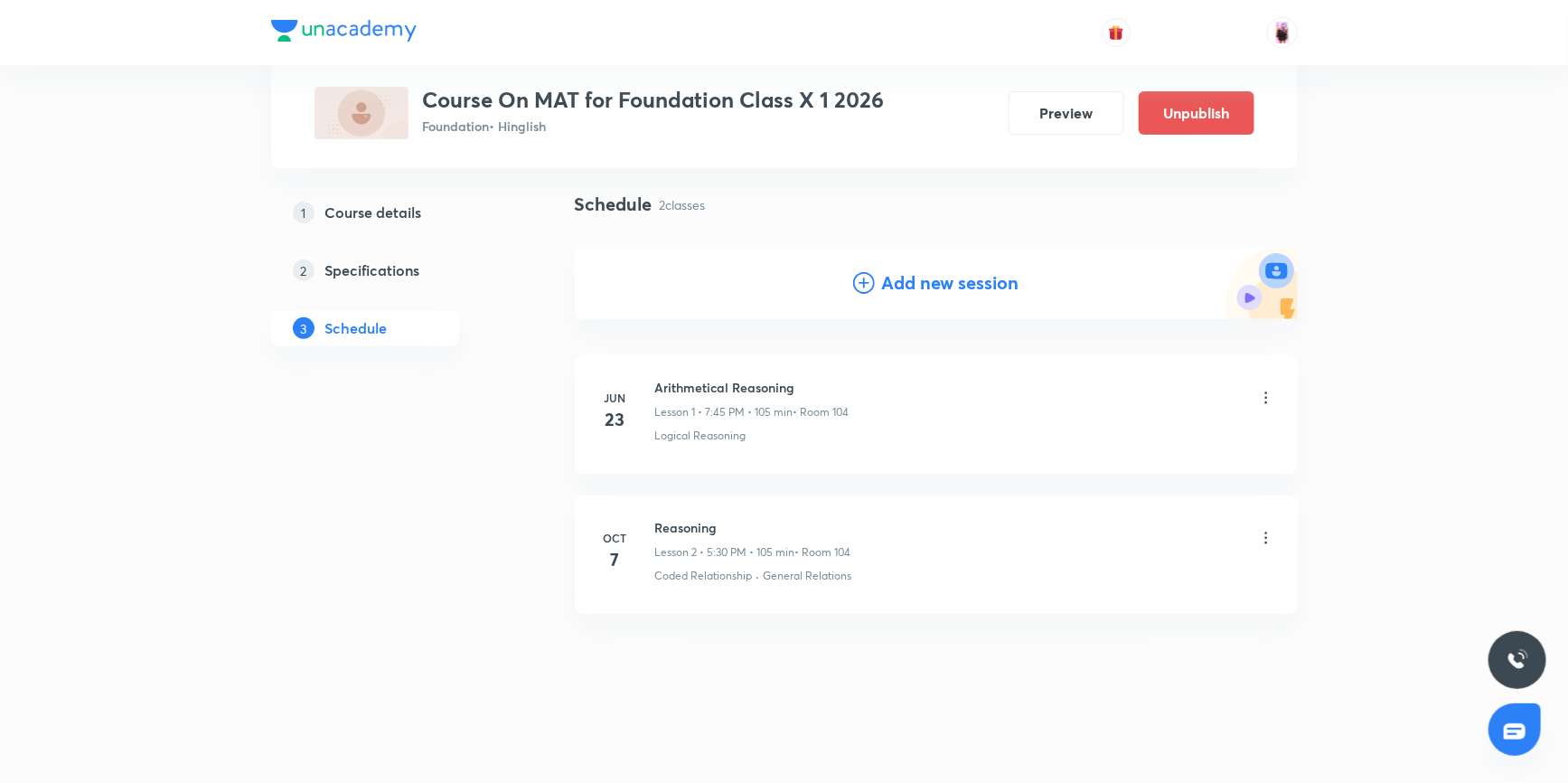
click at [1263, 542] on icon at bounding box center [1266, 538] width 18 height 18
click at [1111, 612] on p "Delete" at bounding box center [1107, 616] width 38 height 19
click at [1046, 746] on button "Delete" at bounding box center [1044, 745] width 159 height 43
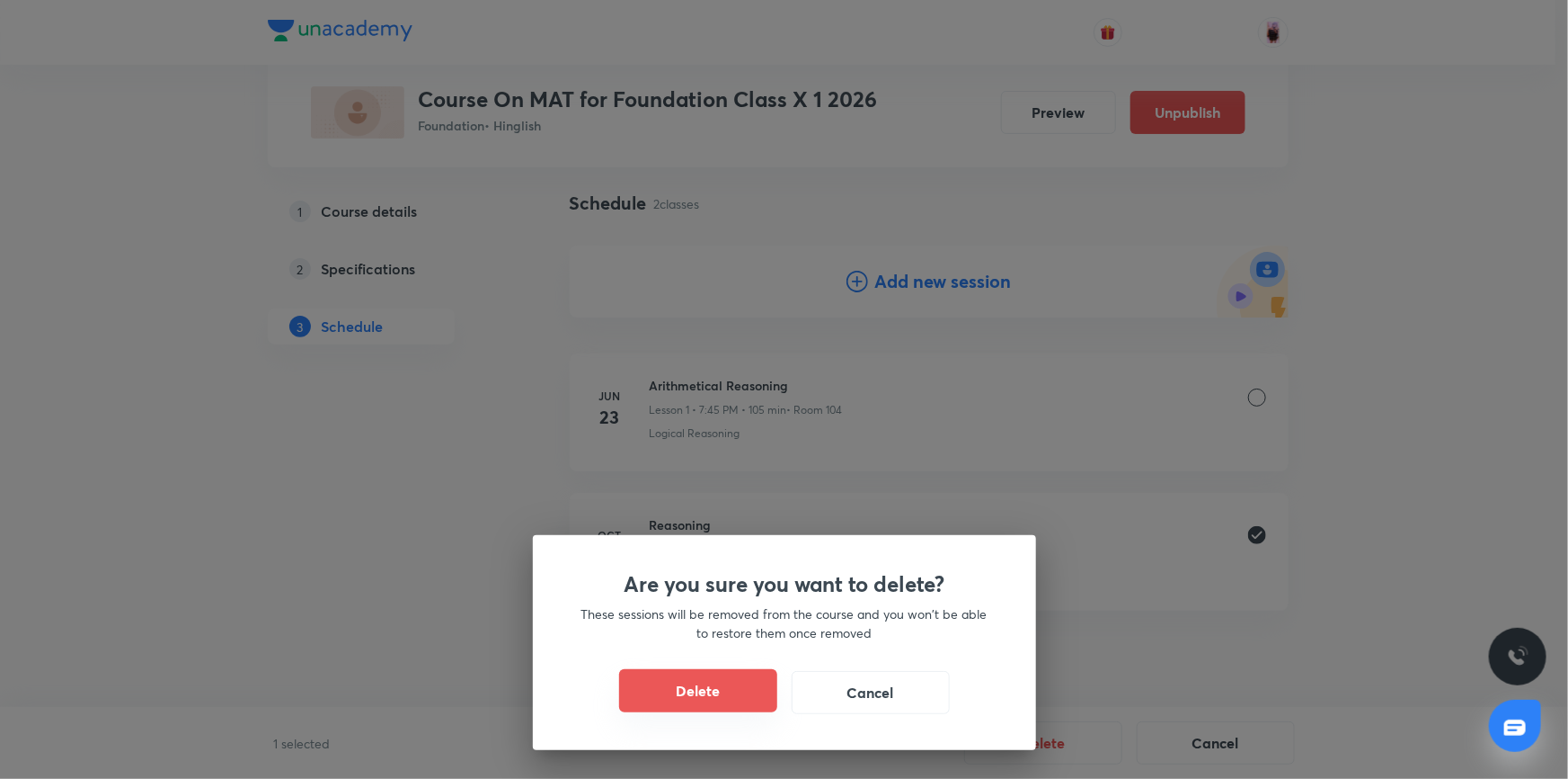
click at [682, 690] on button "Delete" at bounding box center [698, 690] width 158 height 43
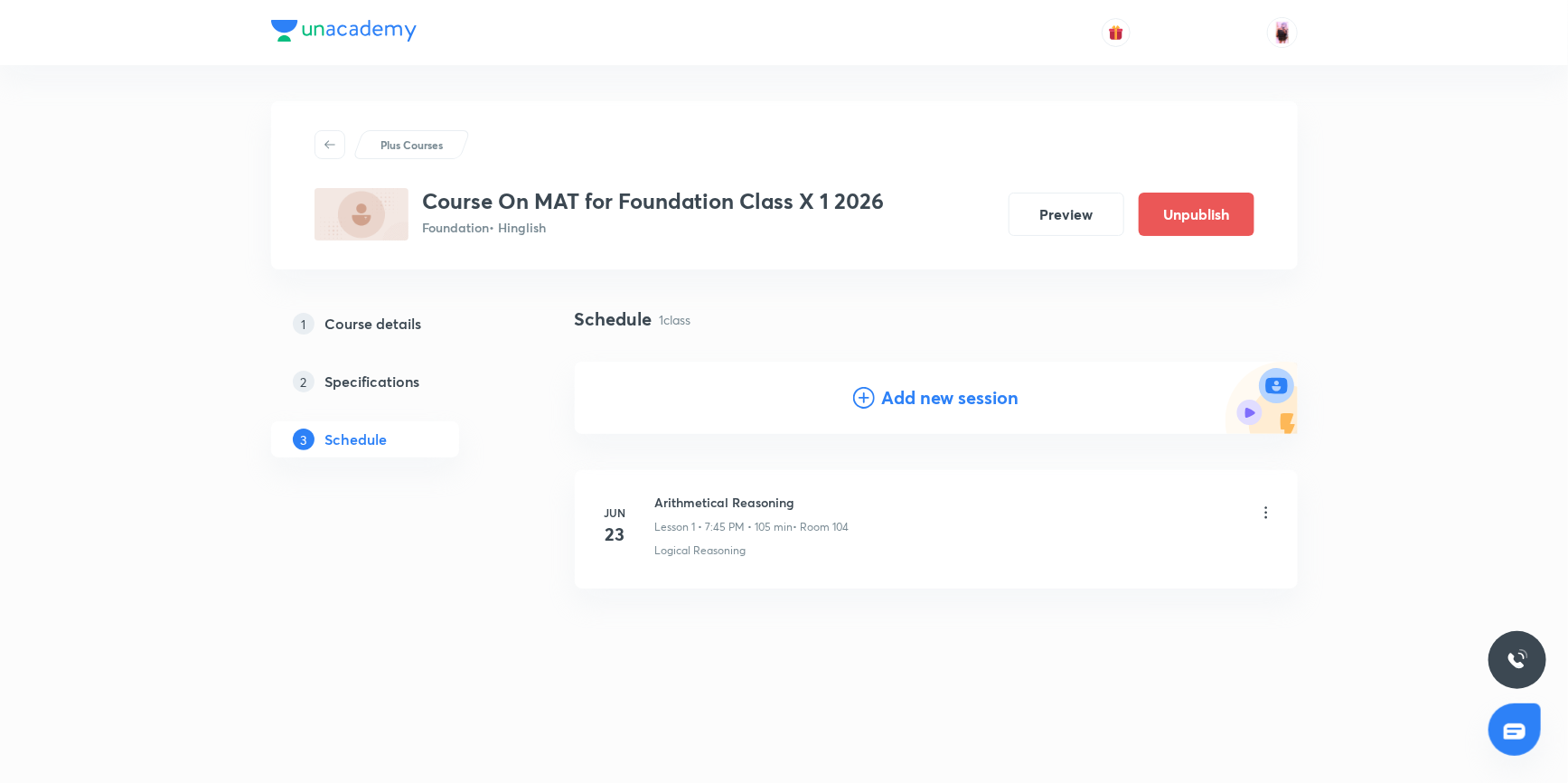
scroll to position [0, 0]
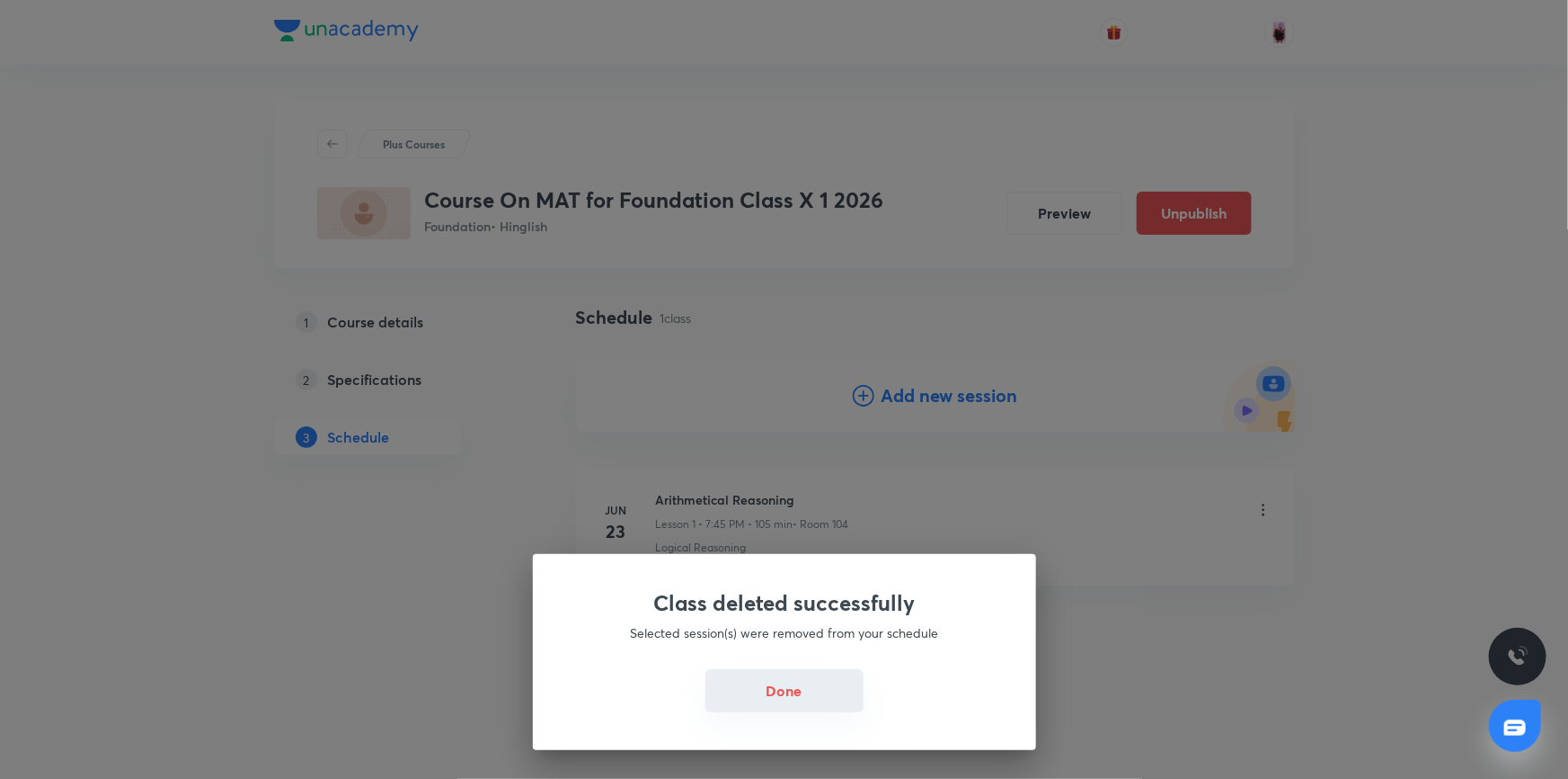
click at [789, 692] on button "Done" at bounding box center [784, 690] width 158 height 43
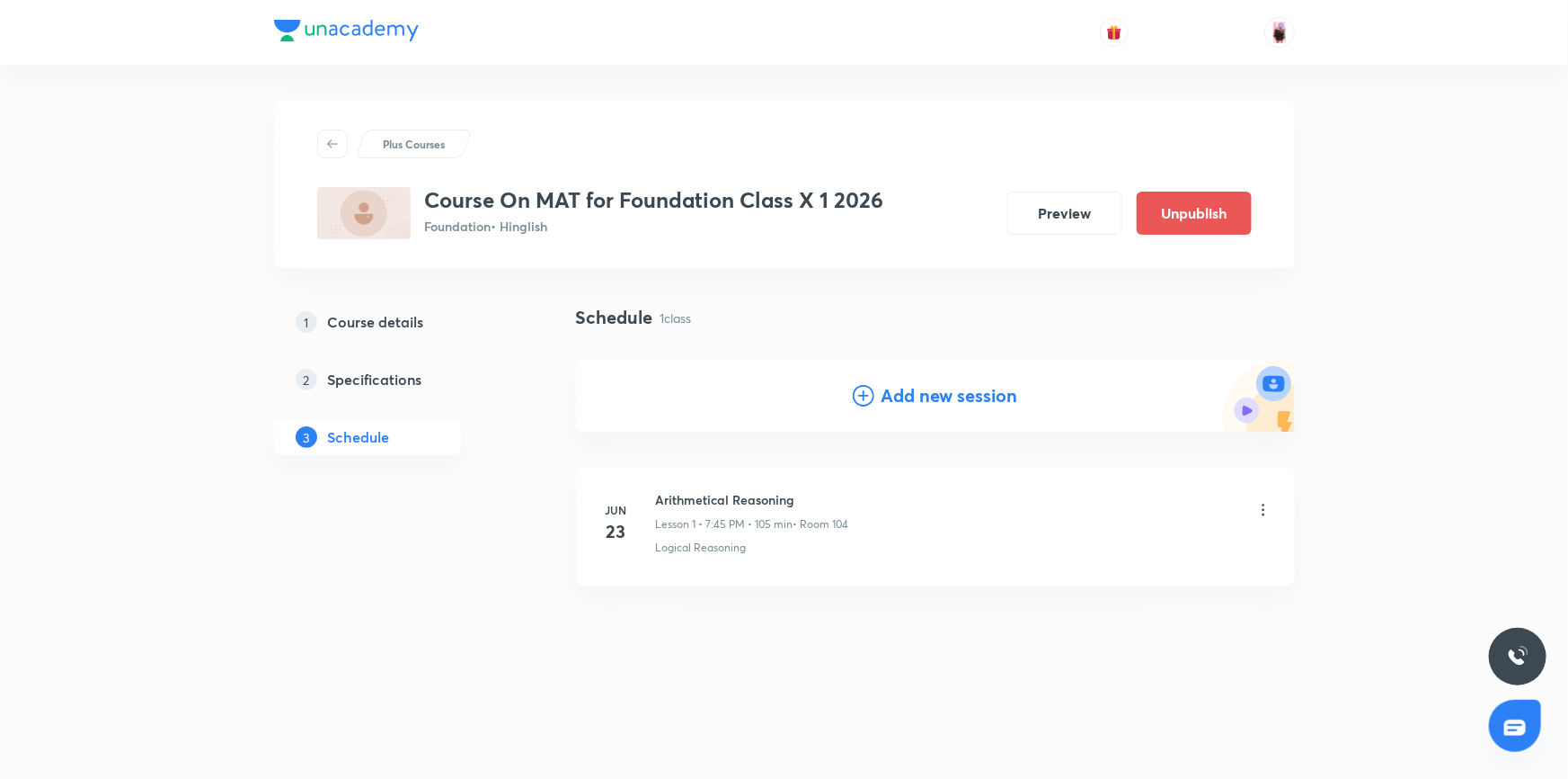
click at [915, 392] on h4 "Add new session" at bounding box center [950, 396] width 137 height 27
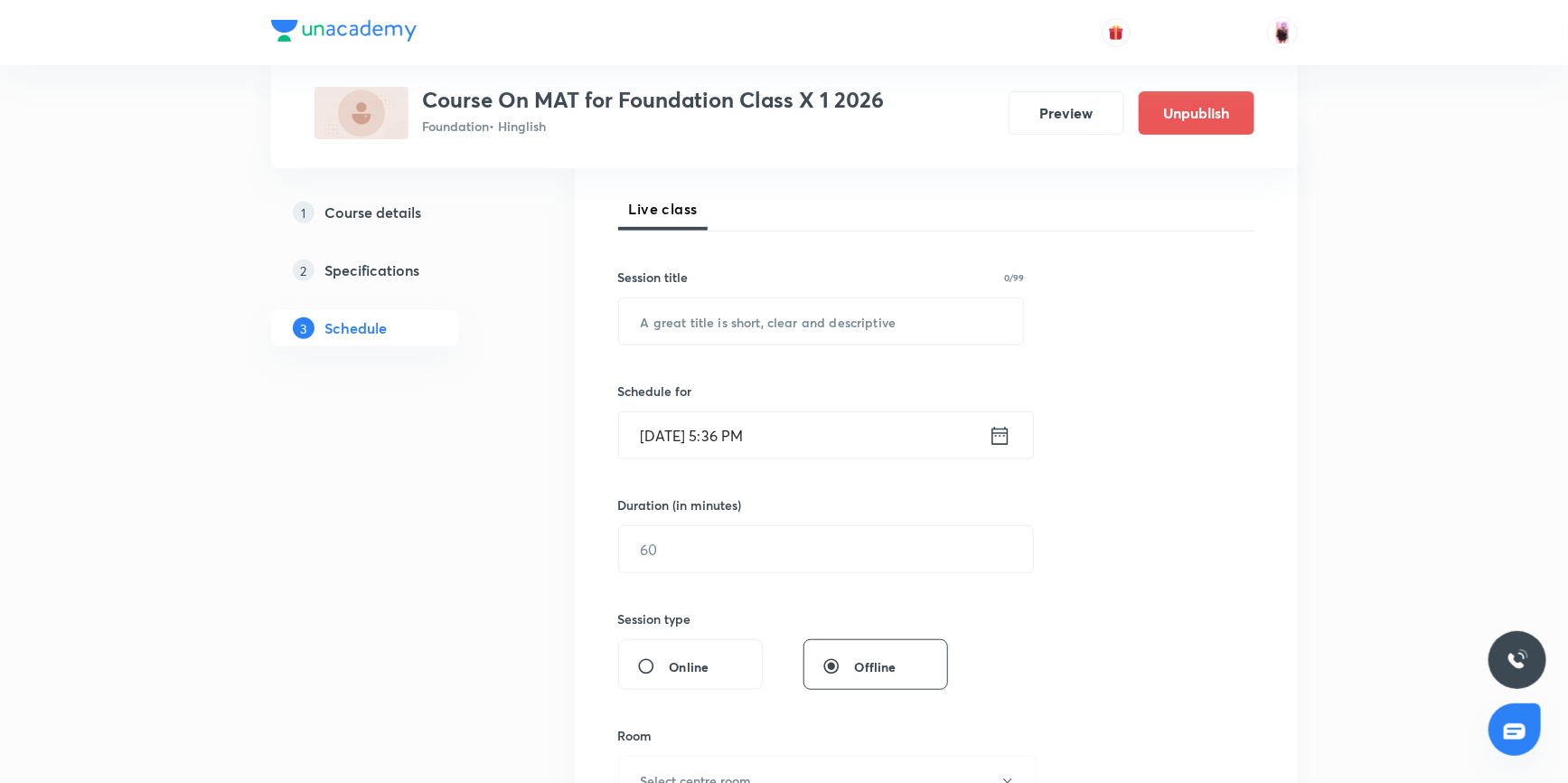
scroll to position [245, 0]
click at [741, 318] on input "text" at bounding box center [821, 320] width 405 height 46
click at [1003, 434] on icon at bounding box center [999, 435] width 22 height 25
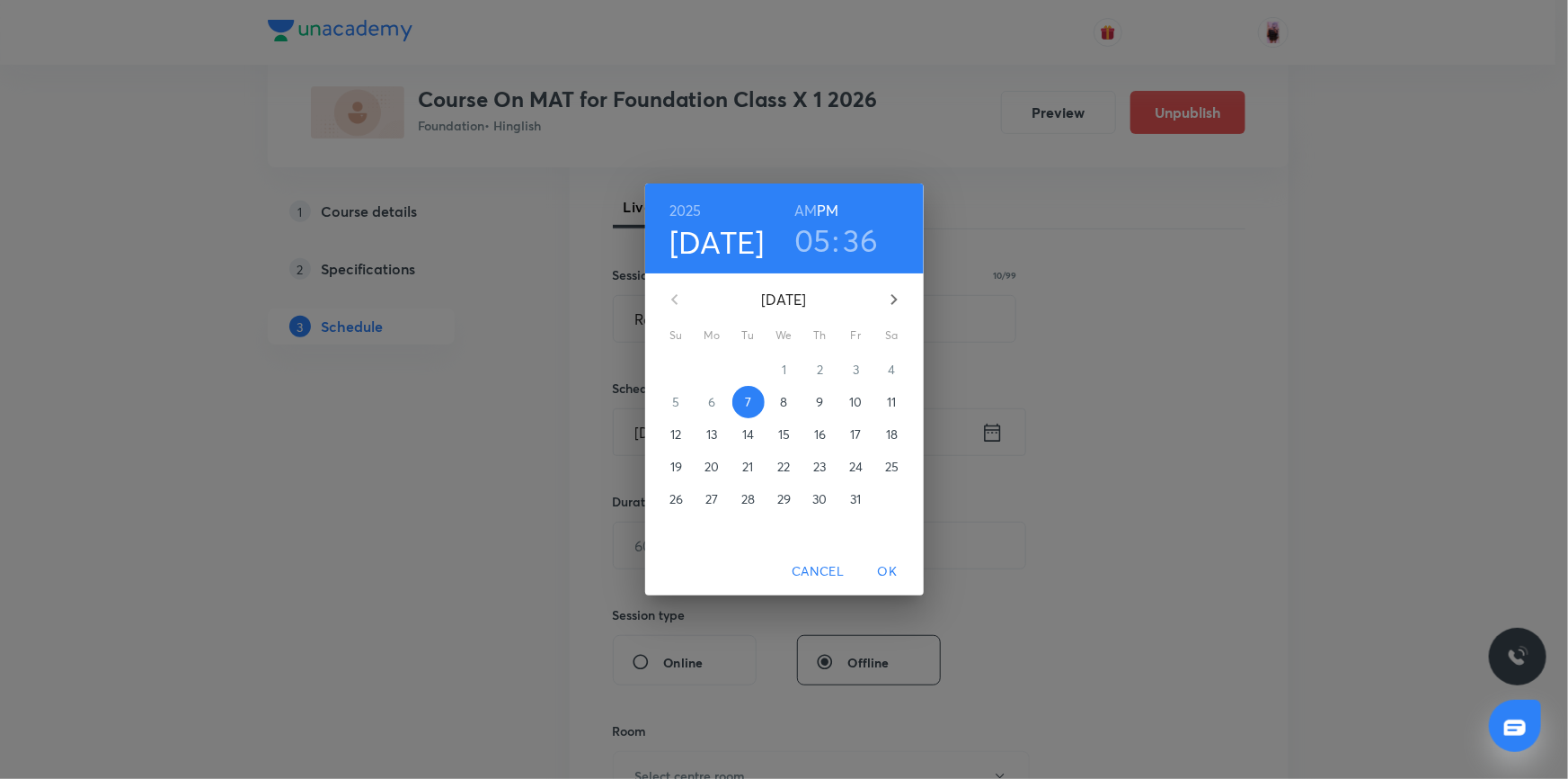
click at [819, 250] on h3 "05" at bounding box center [813, 239] width 37 height 38
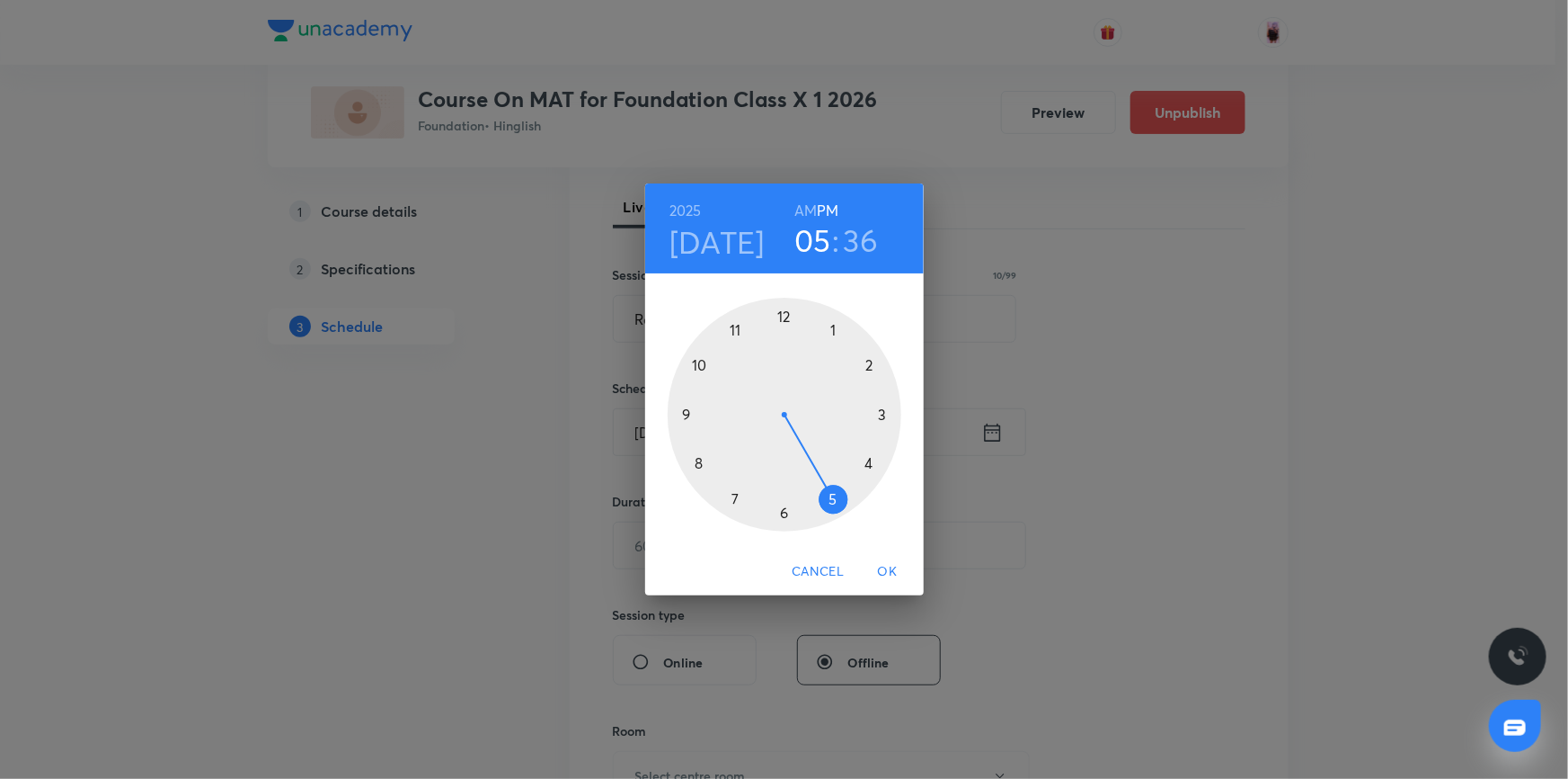
click at [860, 237] on h3 "36" at bounding box center [861, 239] width 35 height 38
click at [699, 460] on div at bounding box center [784, 414] width 233 height 233
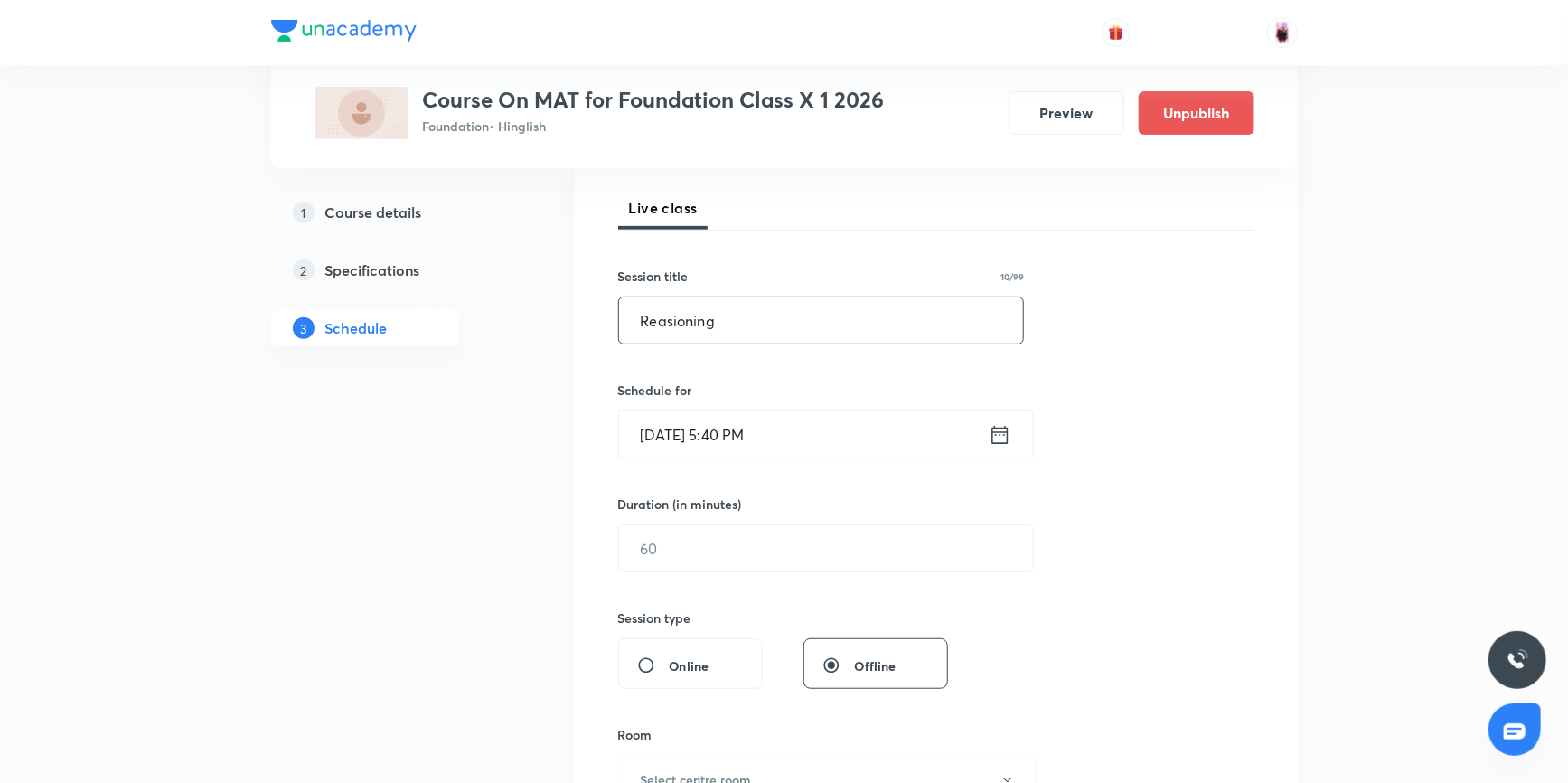
click at [676, 317] on input "Reasioning" at bounding box center [821, 320] width 405 height 46
click at [735, 326] on input "Reasoning" at bounding box center [821, 320] width 405 height 46
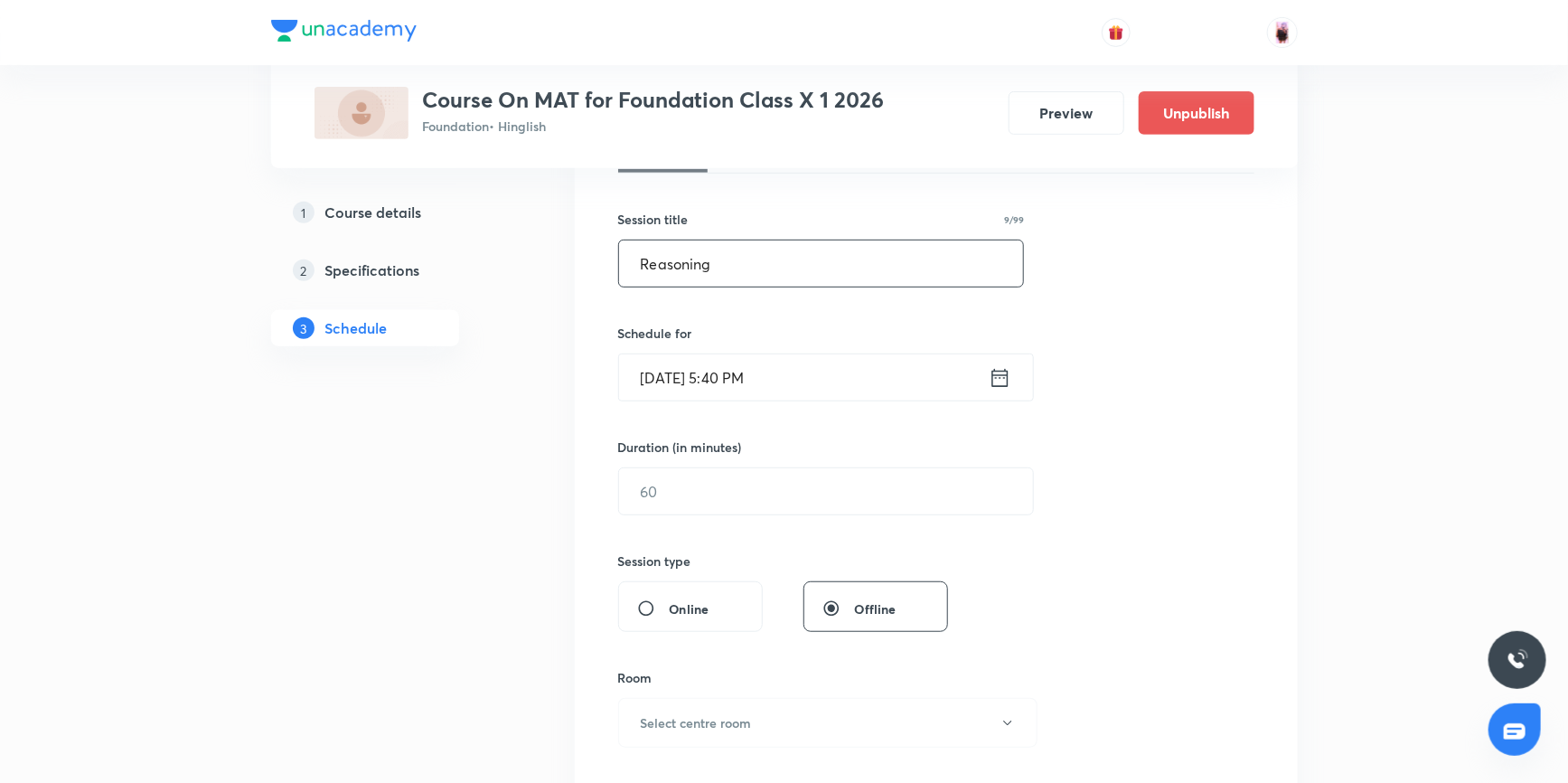
scroll to position [328, 0]
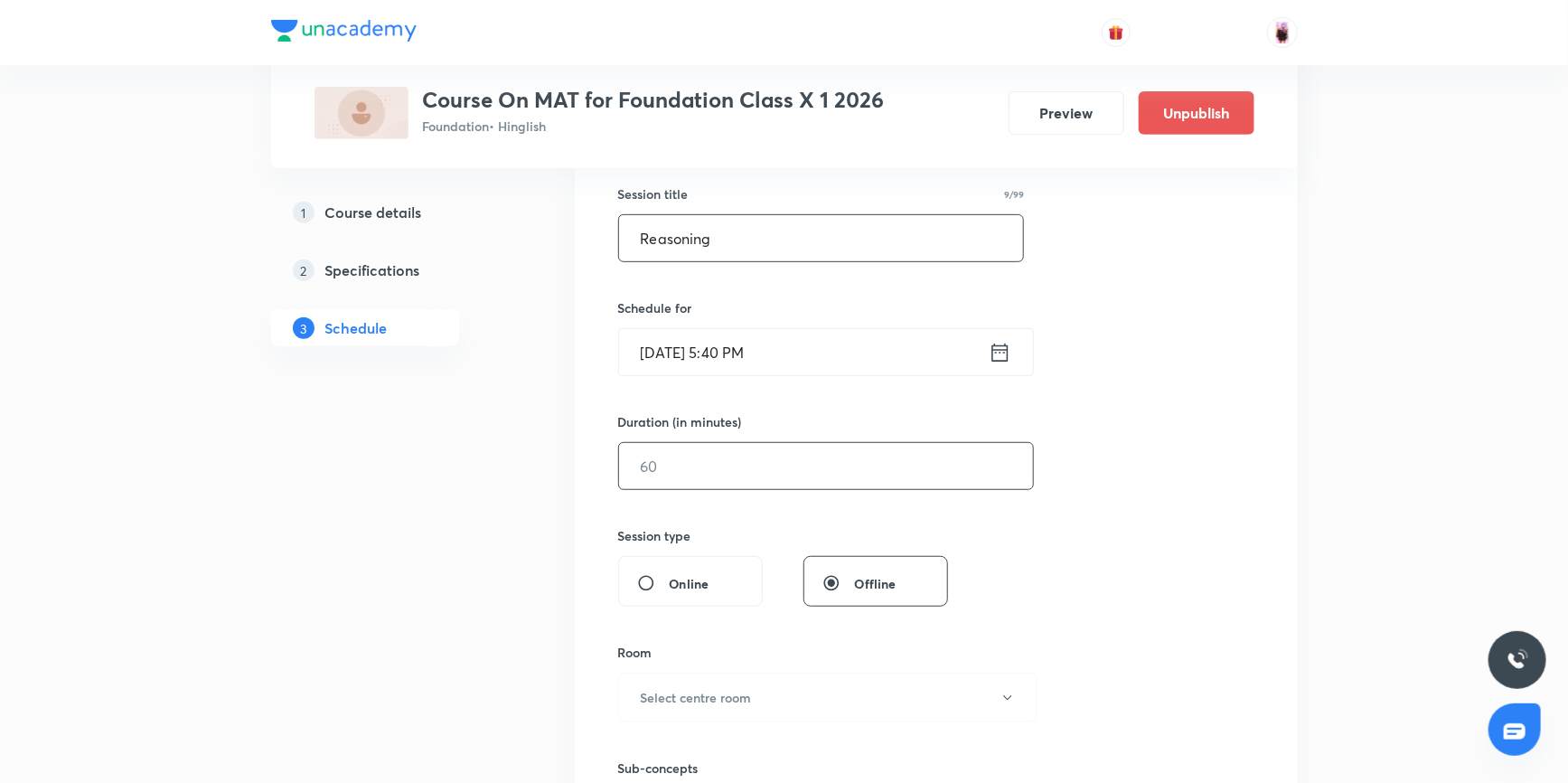
type input "Reasoning"
click at [733, 463] on input "text" at bounding box center [825, 465] width 414 height 46
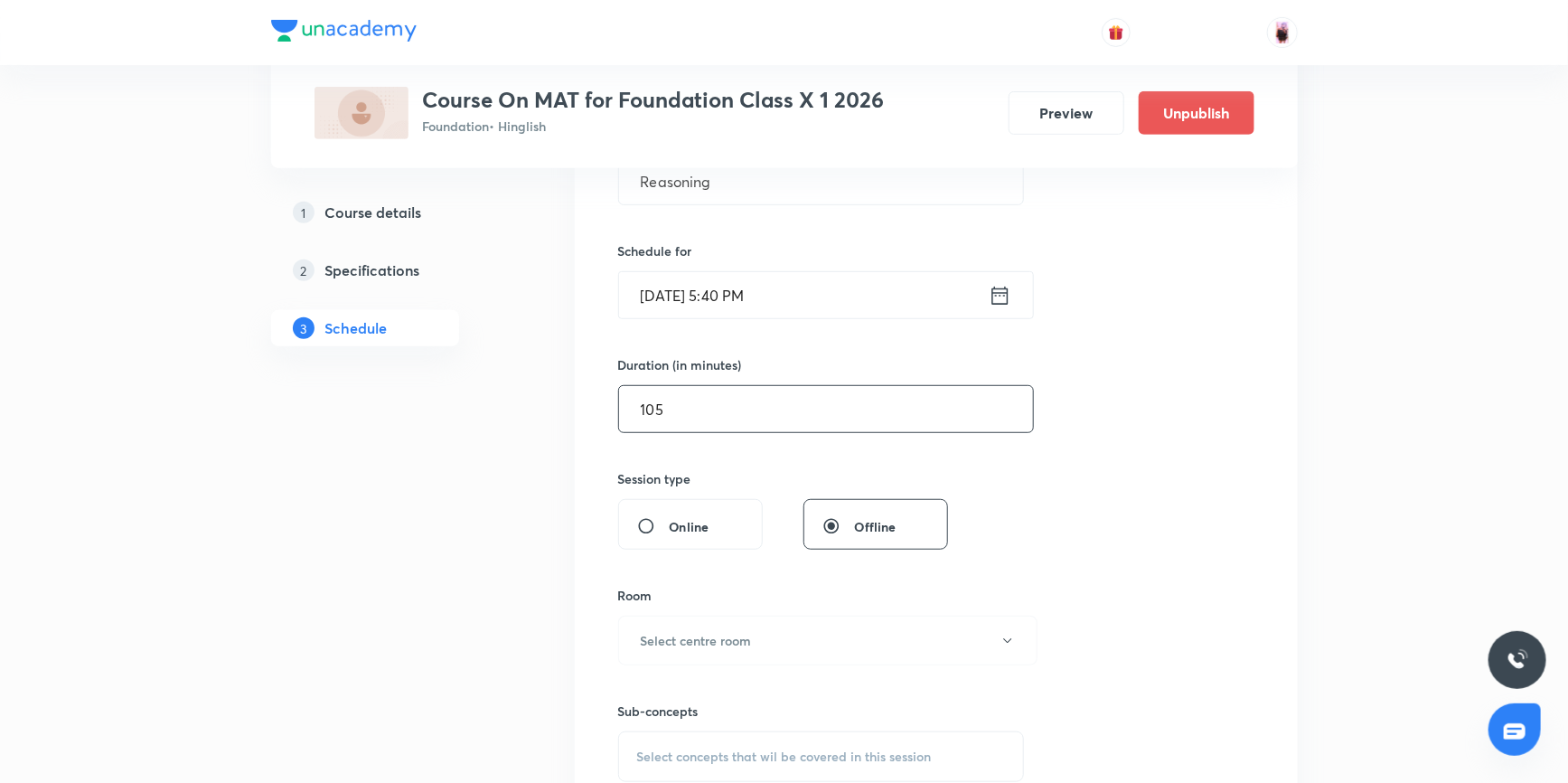
scroll to position [411, 0]
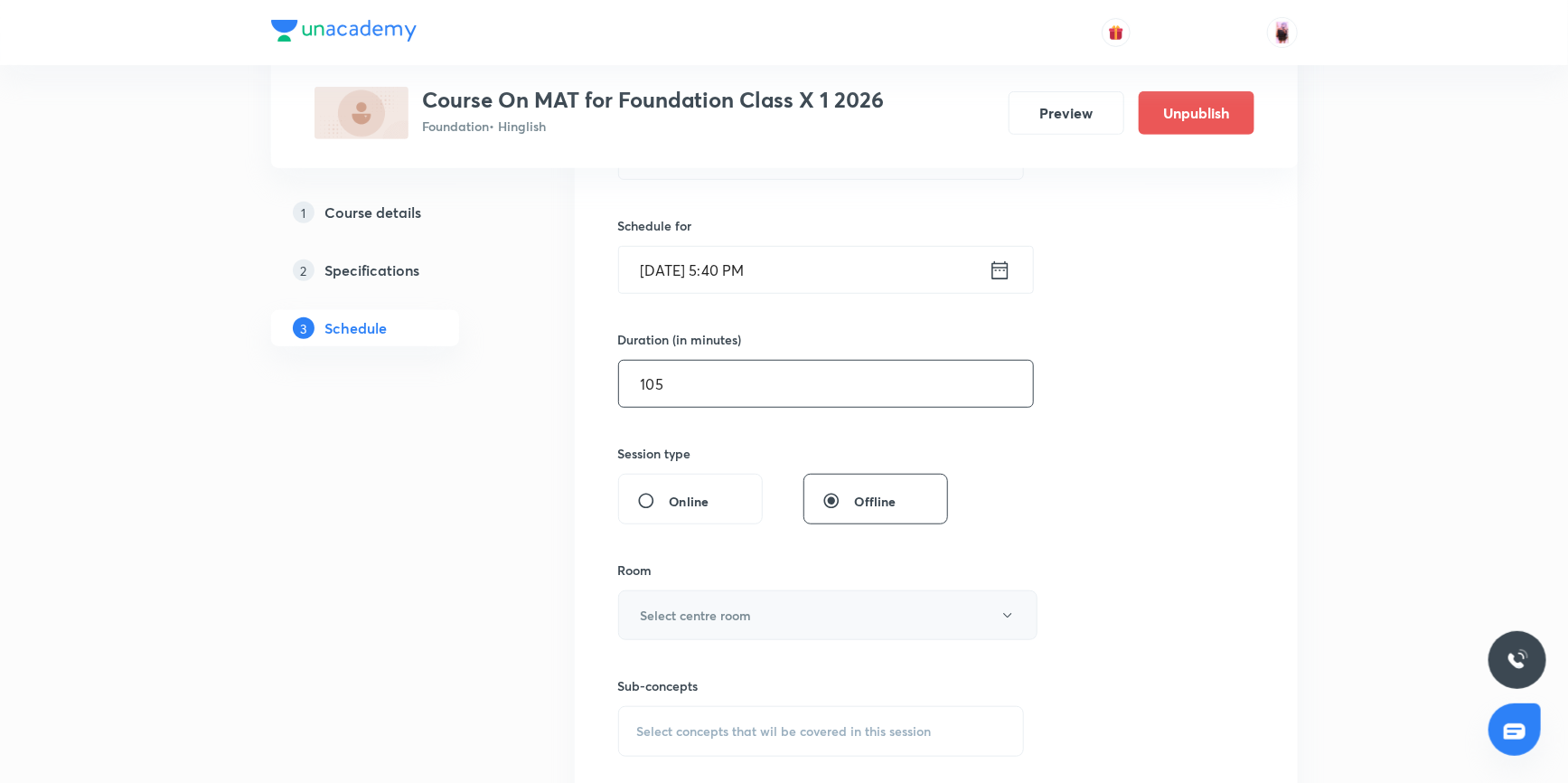
type input "105"
click at [740, 616] on h6 "Select centre room" at bounding box center [696, 614] width 111 height 19
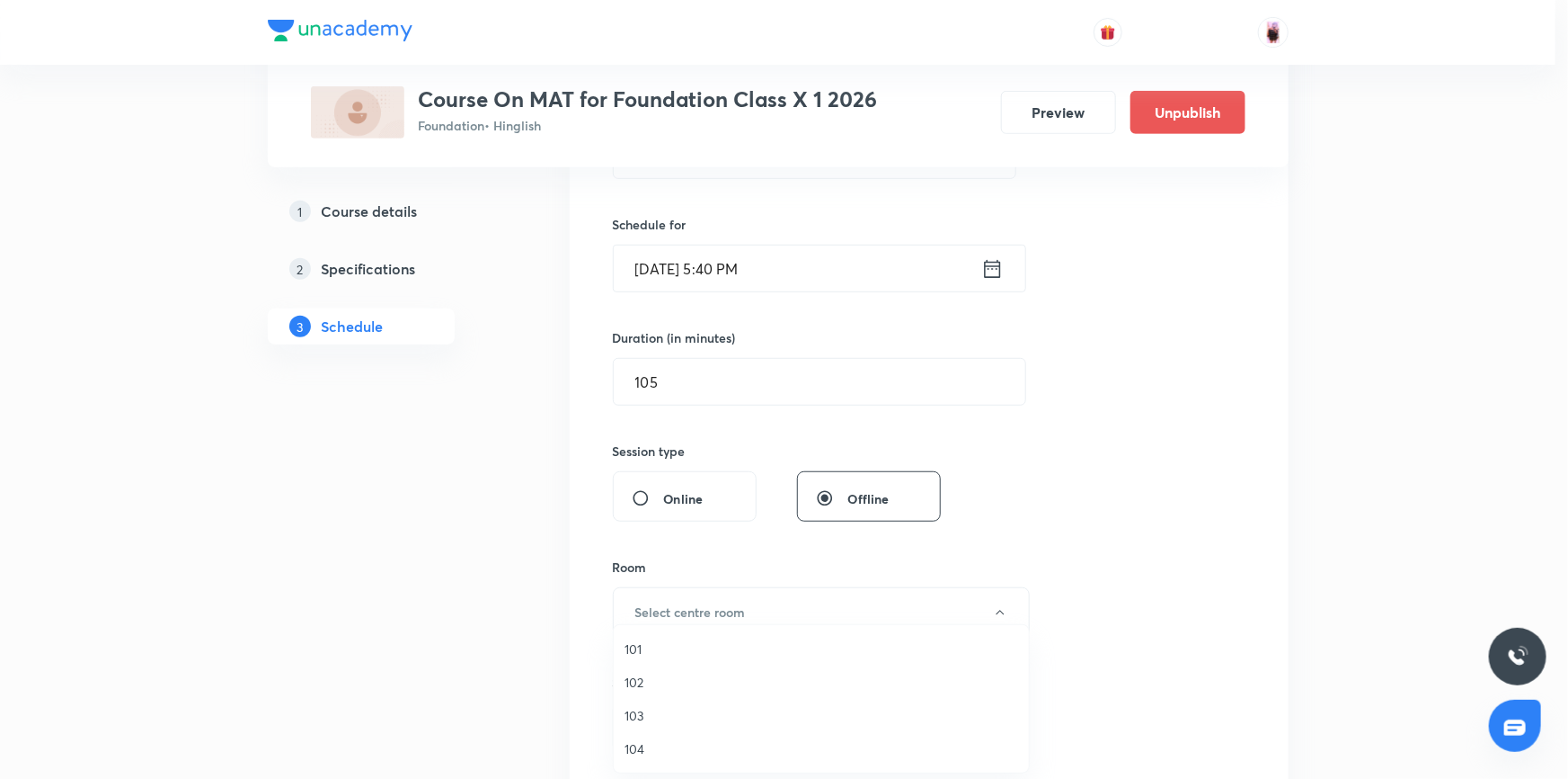
click at [632, 748] on span "104" at bounding box center [820, 748] width 394 height 18
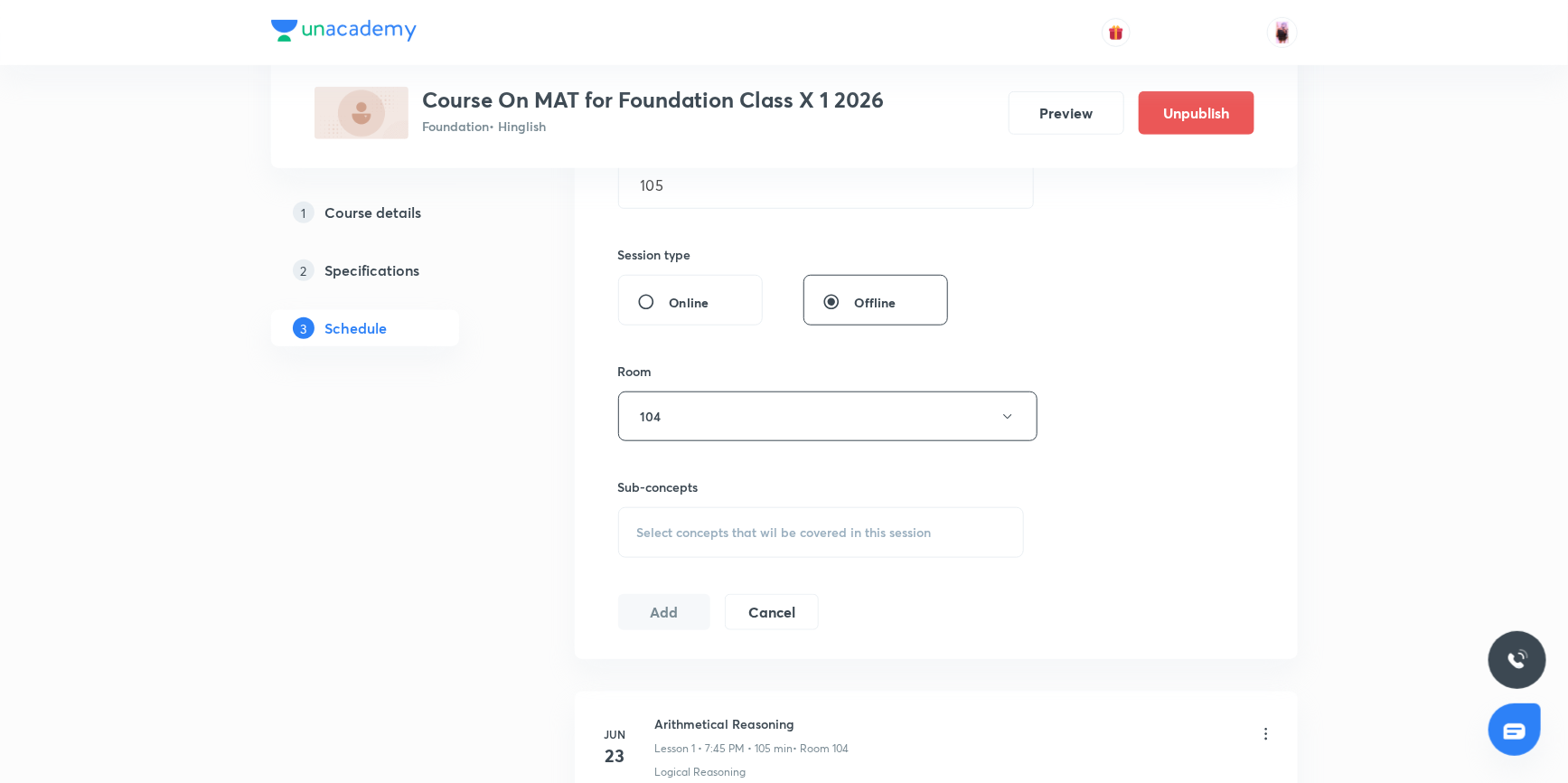
scroll to position [657, 0]
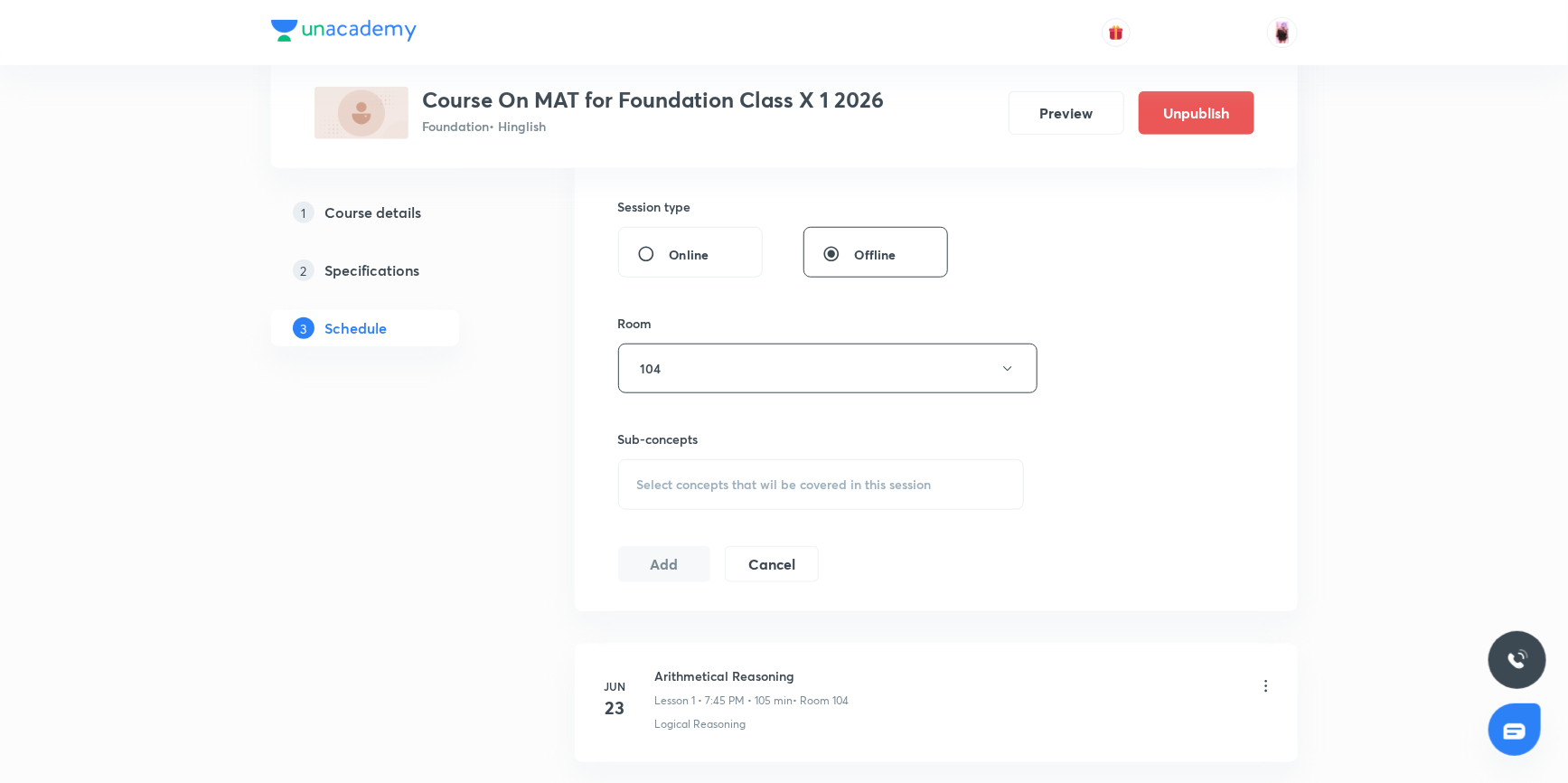
click at [758, 487] on span "Select concepts that wil be covered in this session" at bounding box center [784, 484] width 294 height 15
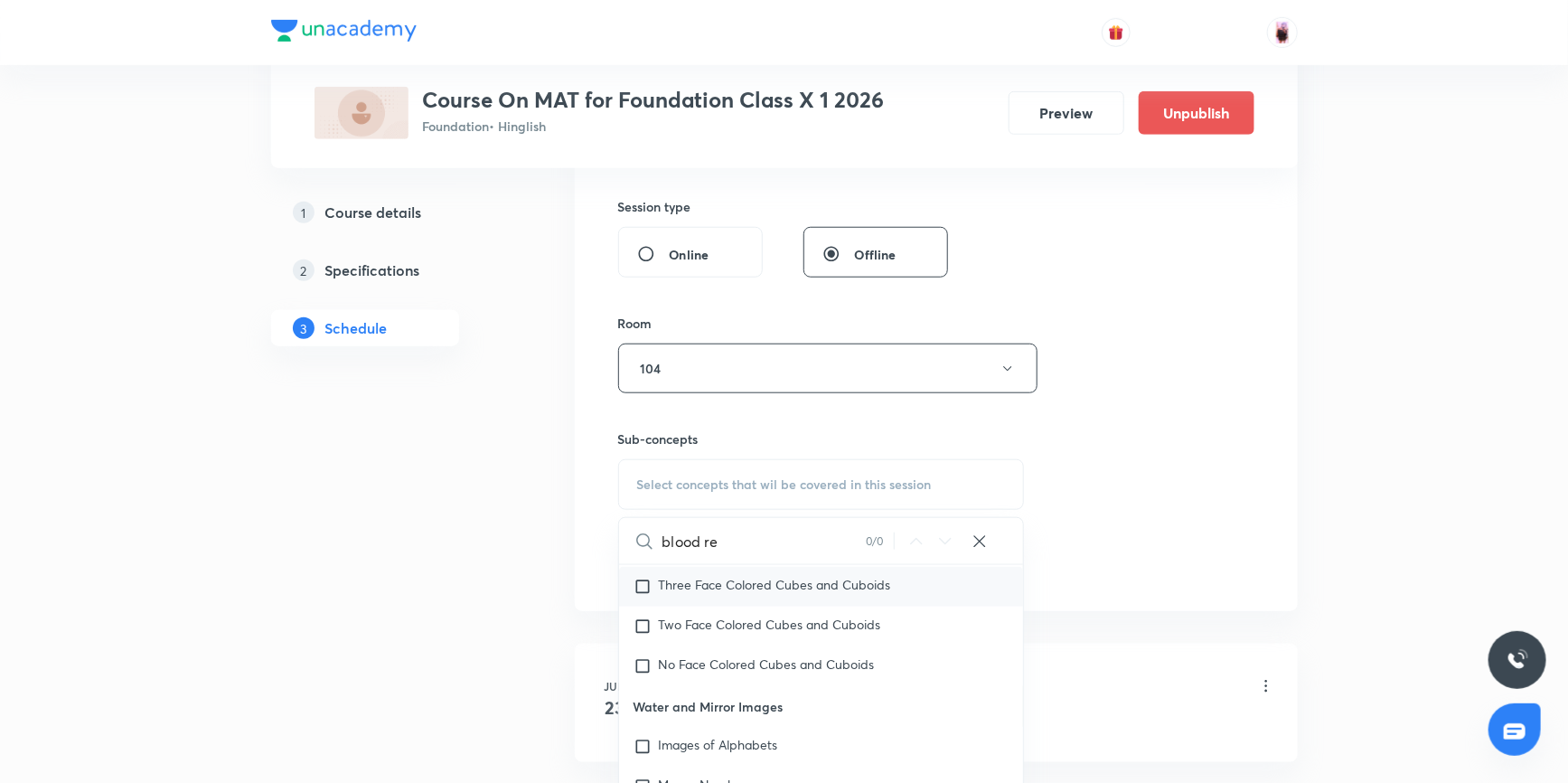
scroll to position [1001, 0]
click at [703, 539] on input "blood re" at bounding box center [764, 541] width 203 height 46
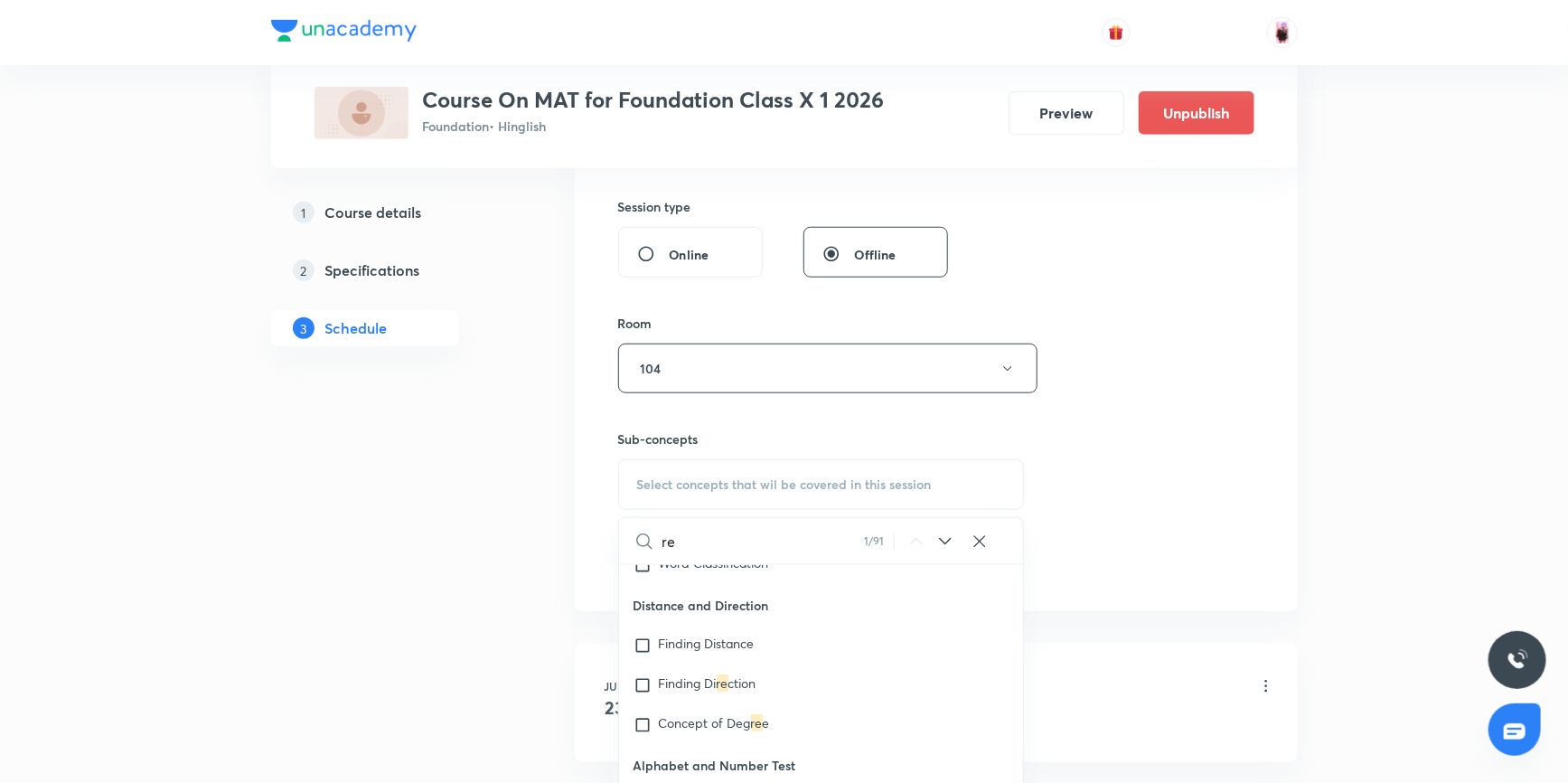
scroll to position [328, 0]
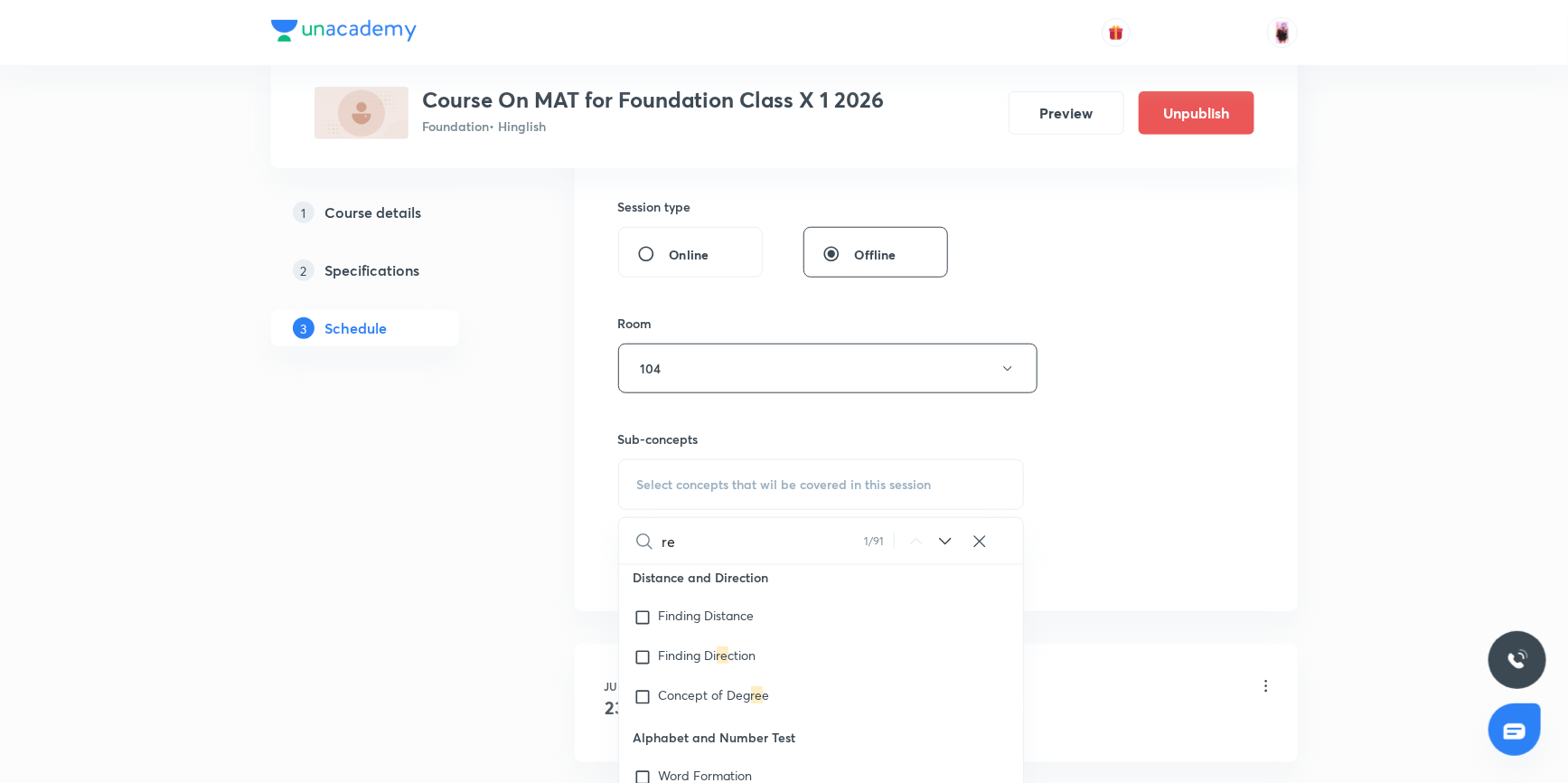
click at [693, 544] on input "re" at bounding box center [763, 541] width 202 height 46
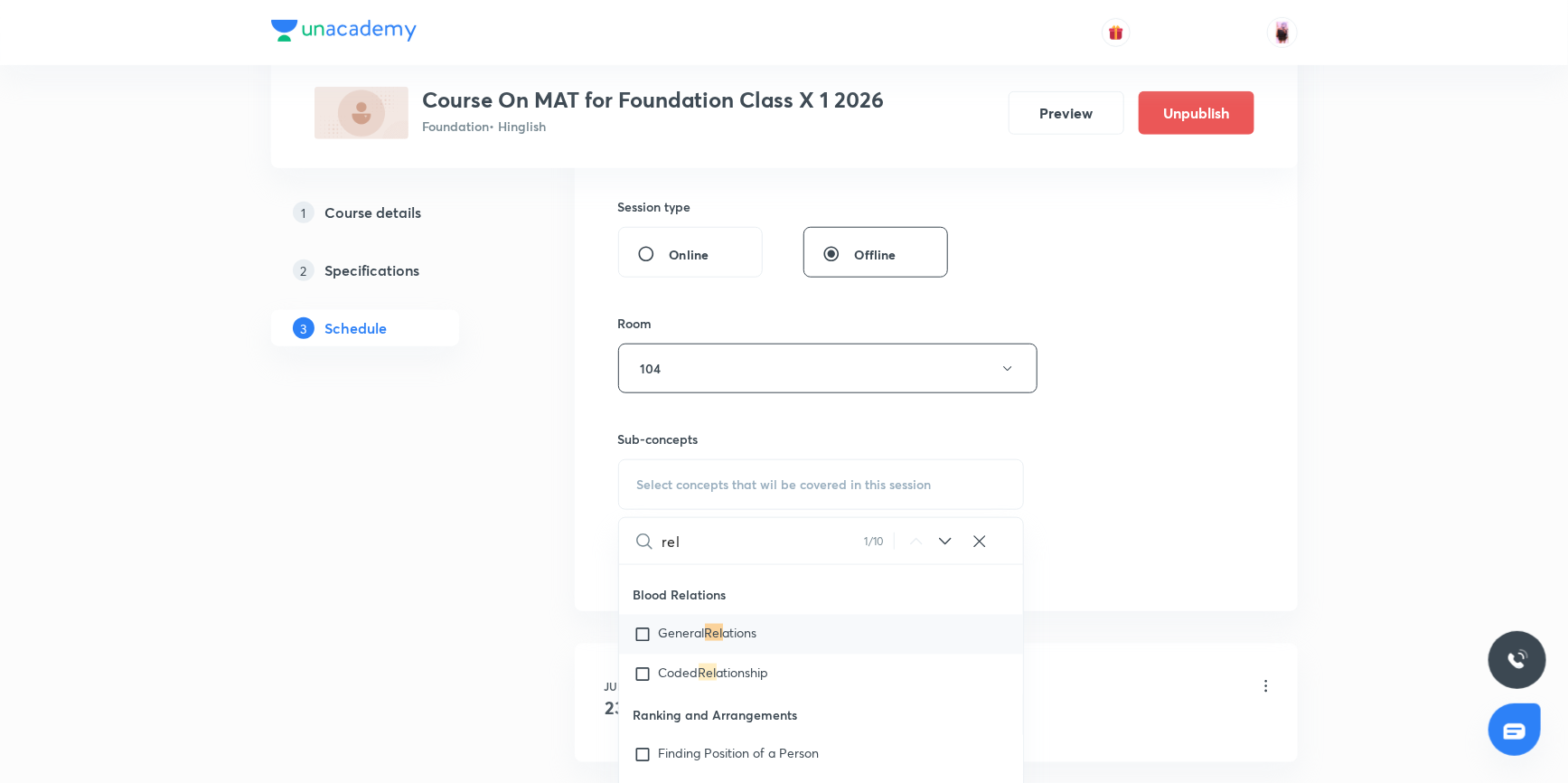
type input "rel"
click at [641, 630] on input "checkbox" at bounding box center [646, 634] width 25 height 18
checkbox input "true"
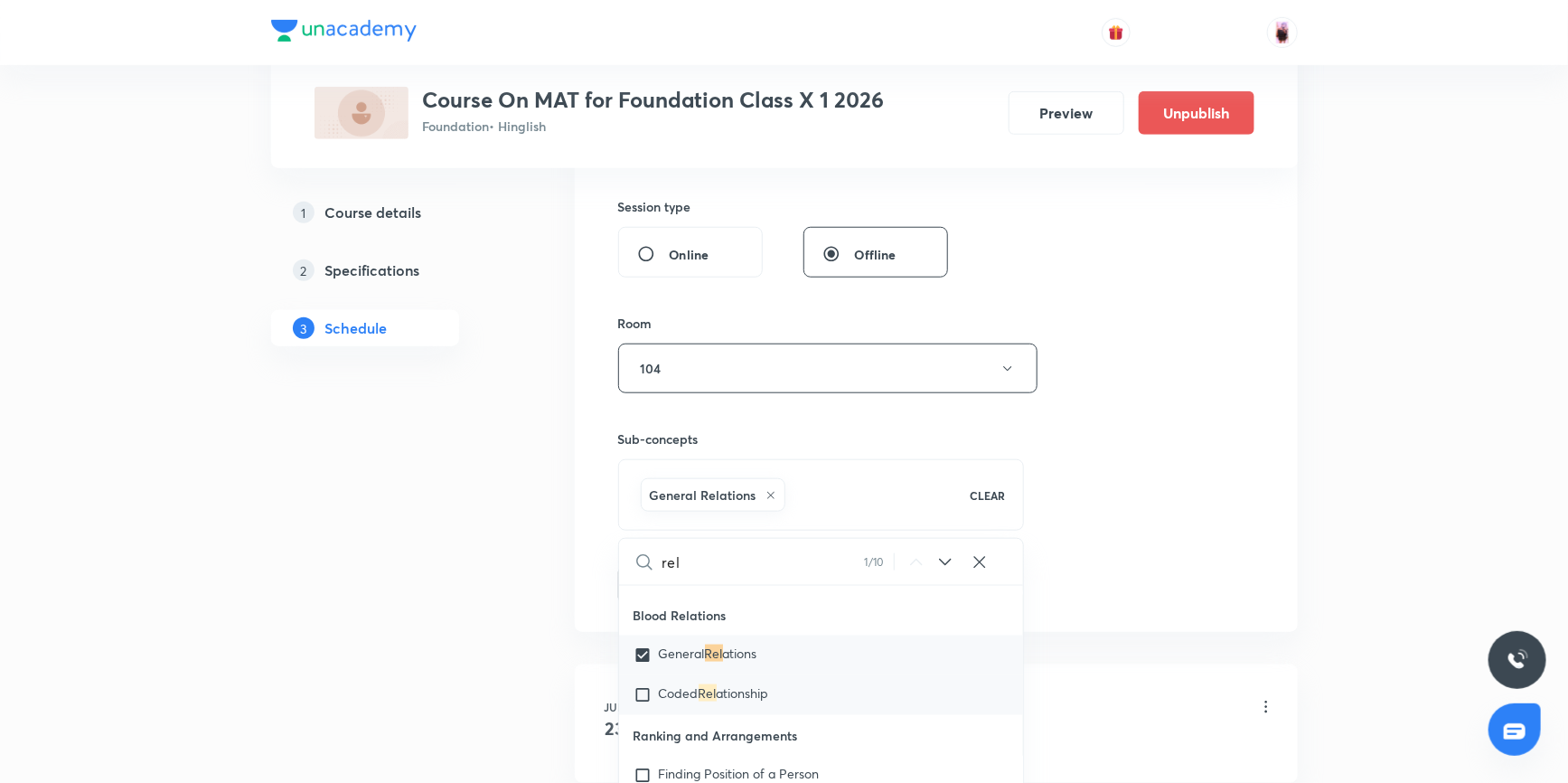
click at [645, 689] on input "checkbox" at bounding box center [646, 695] width 25 height 18
checkbox input "true"
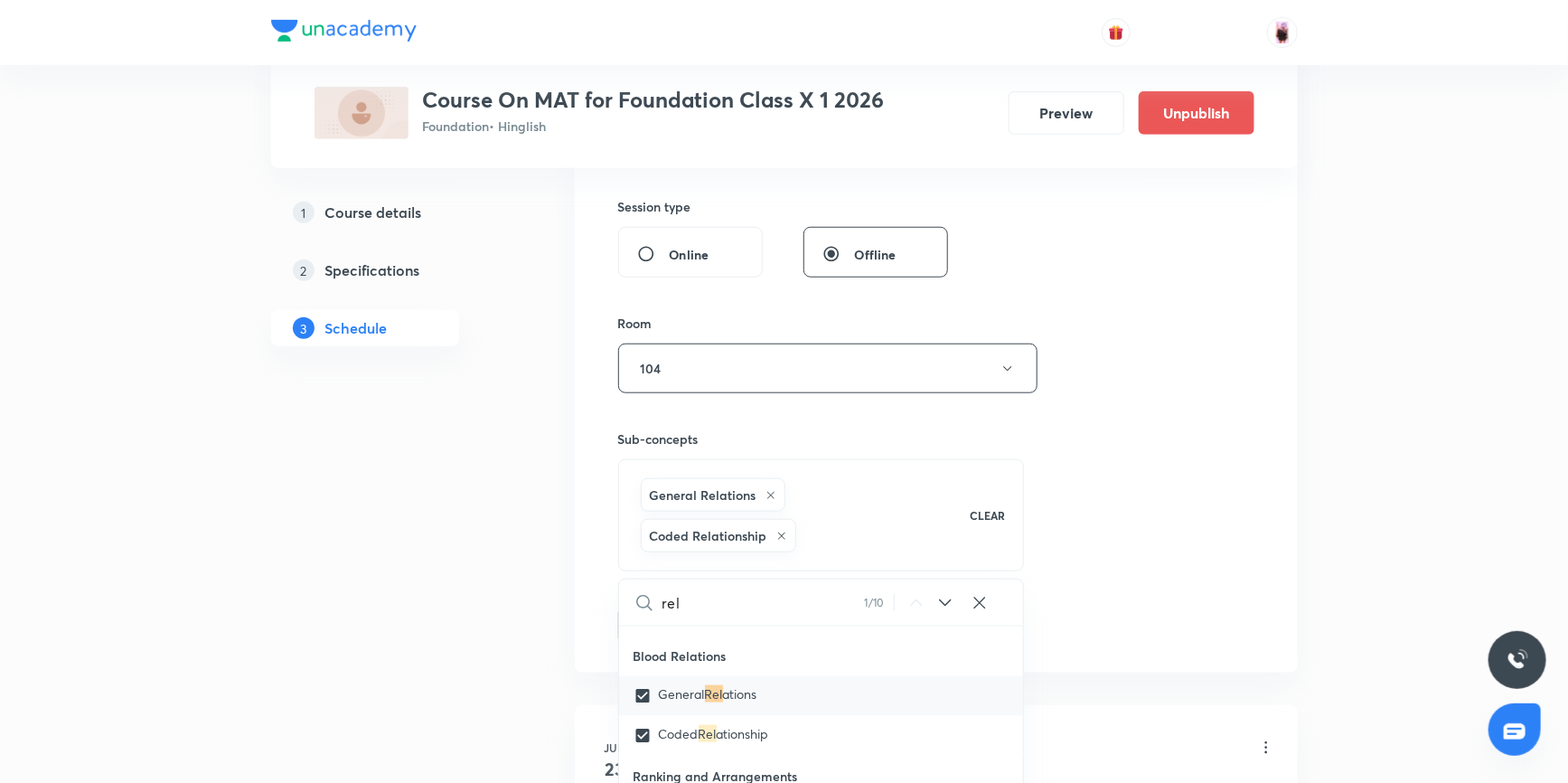
click at [1176, 504] on div "Session 2 Live class Session title 9/99 Reasoning ​ Schedule for [DATE] 5:40 PM…" at bounding box center [936, 188] width 636 height 910
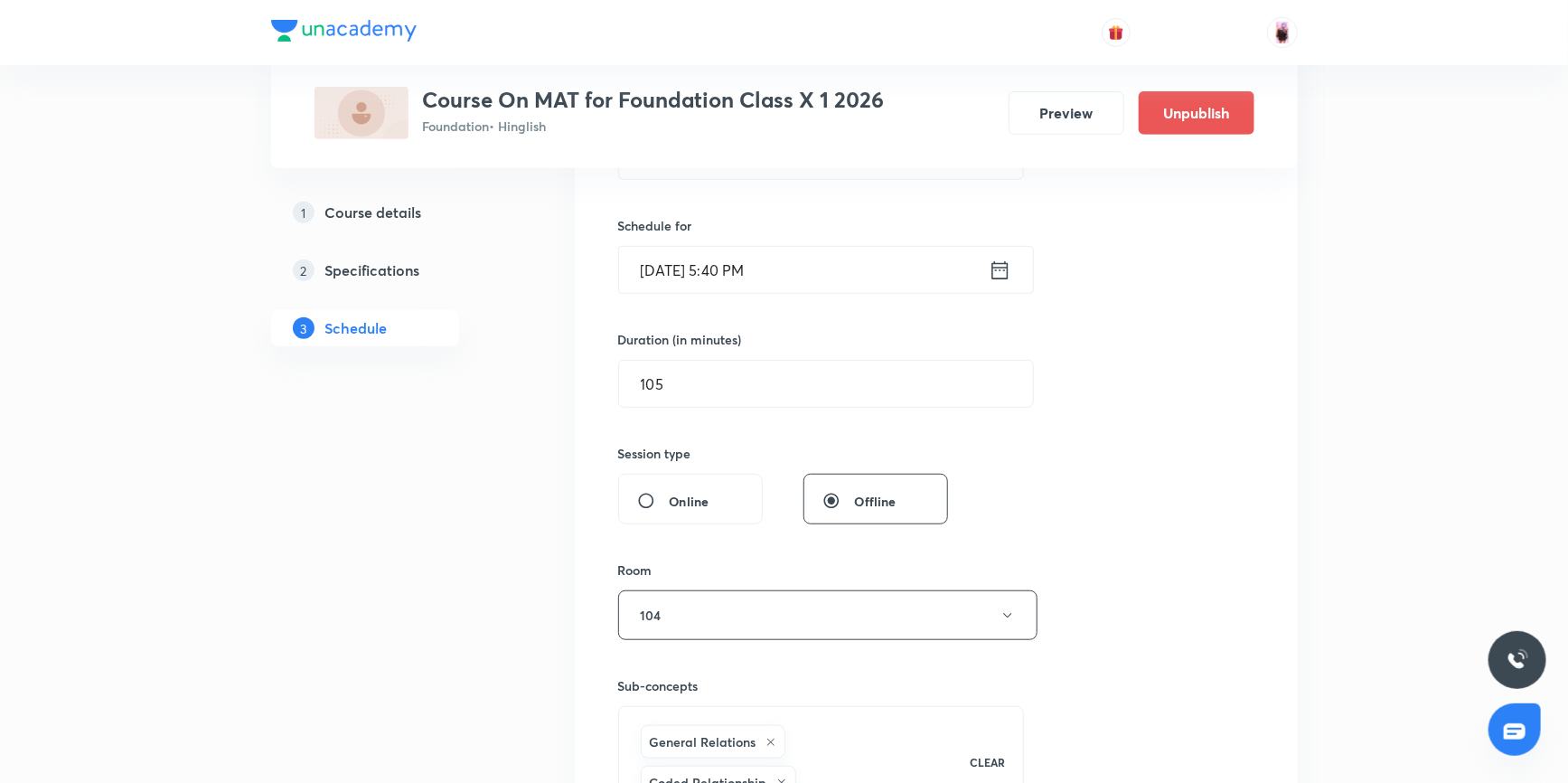
scroll to position [657, 0]
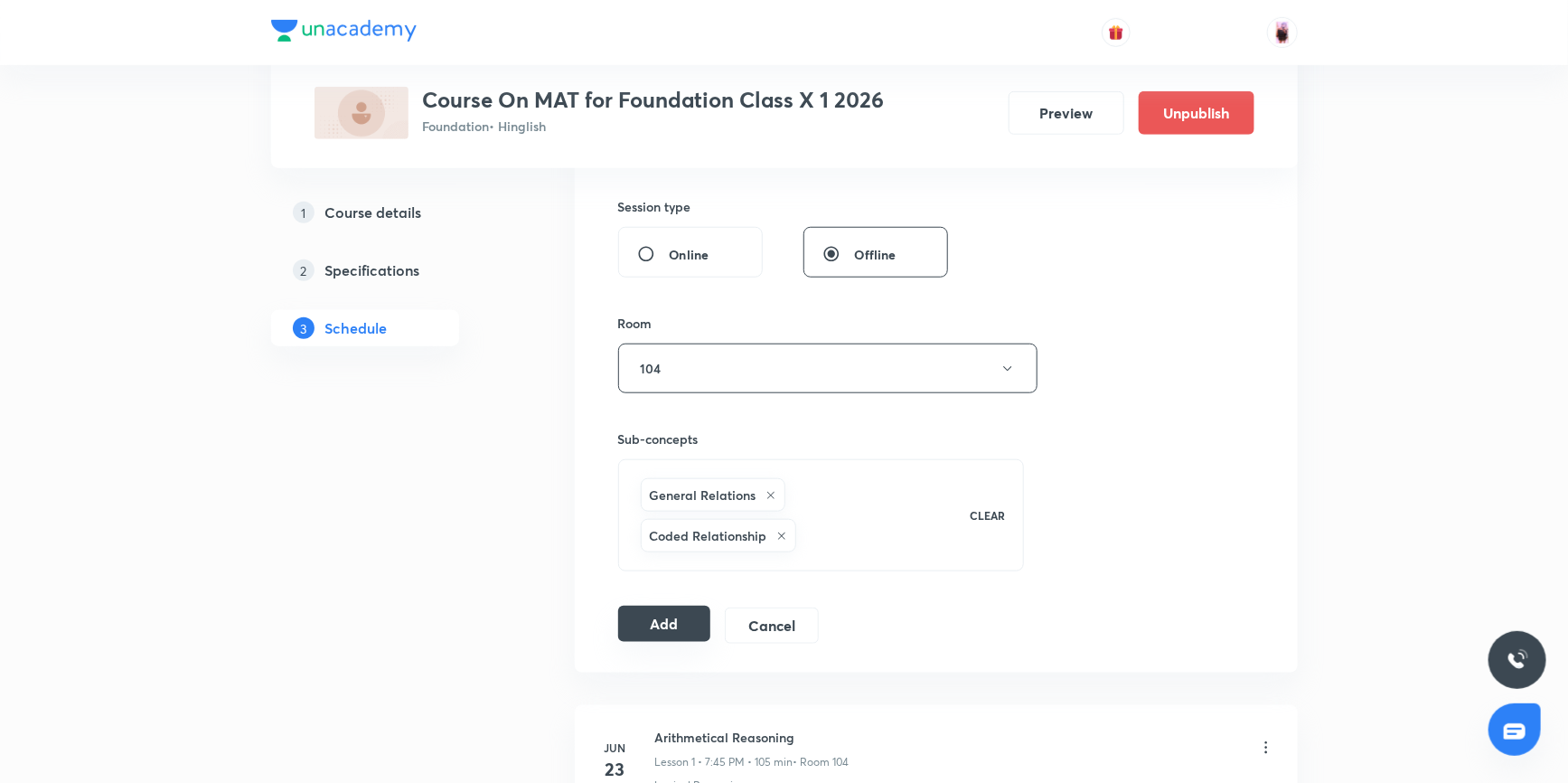
click at [677, 605] on button "Add" at bounding box center [664, 623] width 93 height 36
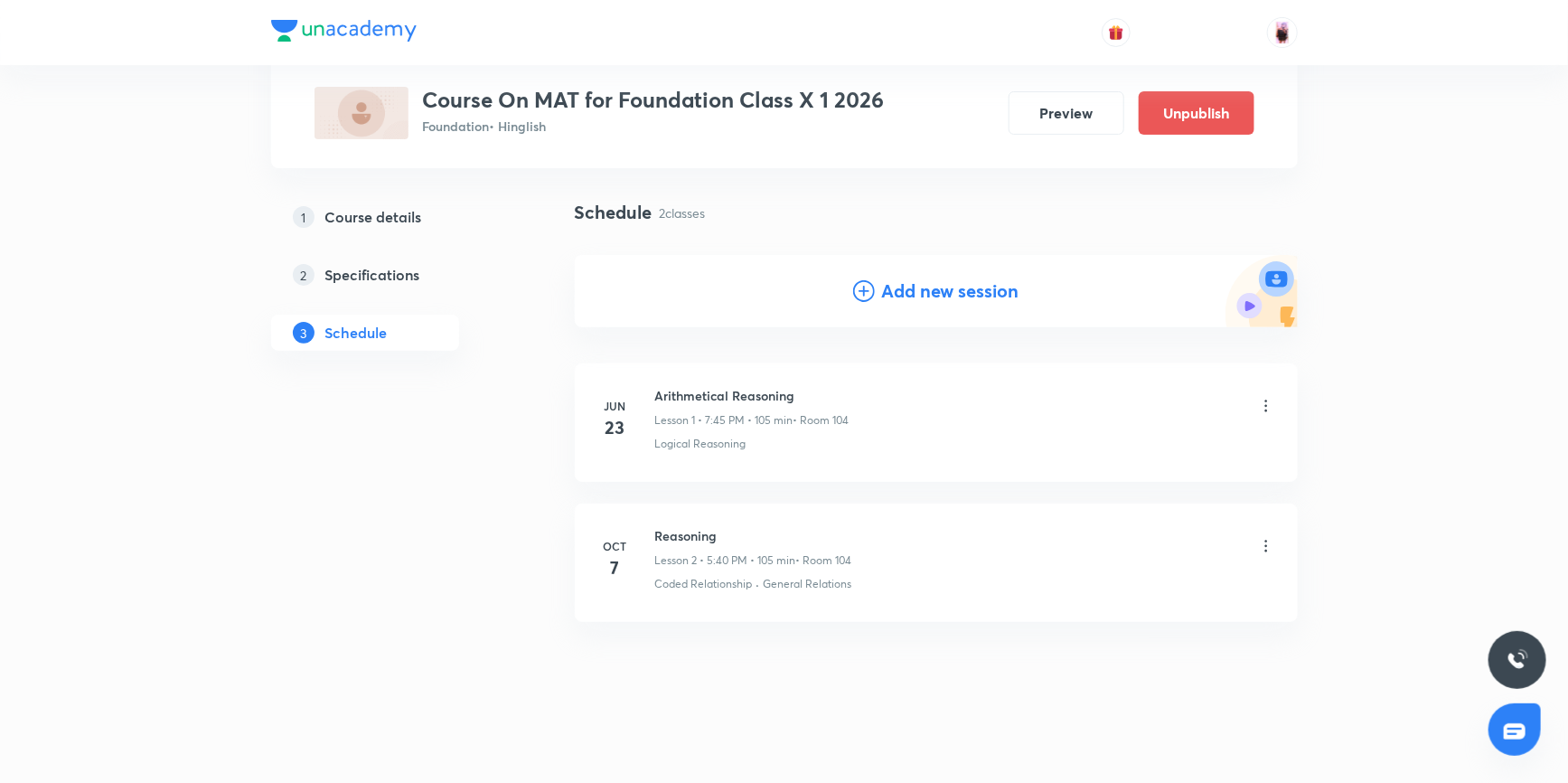
scroll to position [114, 0]
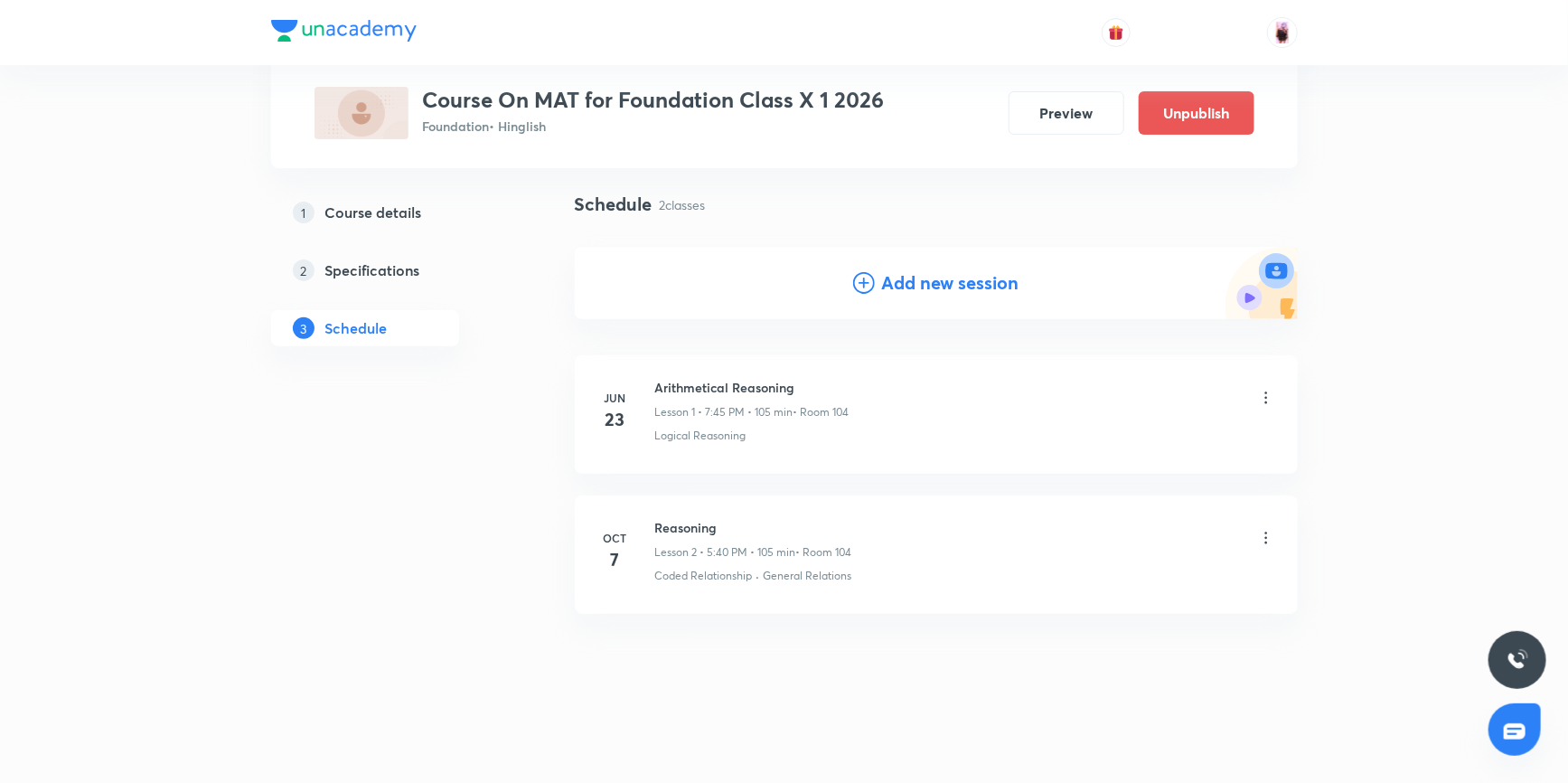
click at [413, 208] on h5 "Course details" at bounding box center [373, 212] width 97 height 22
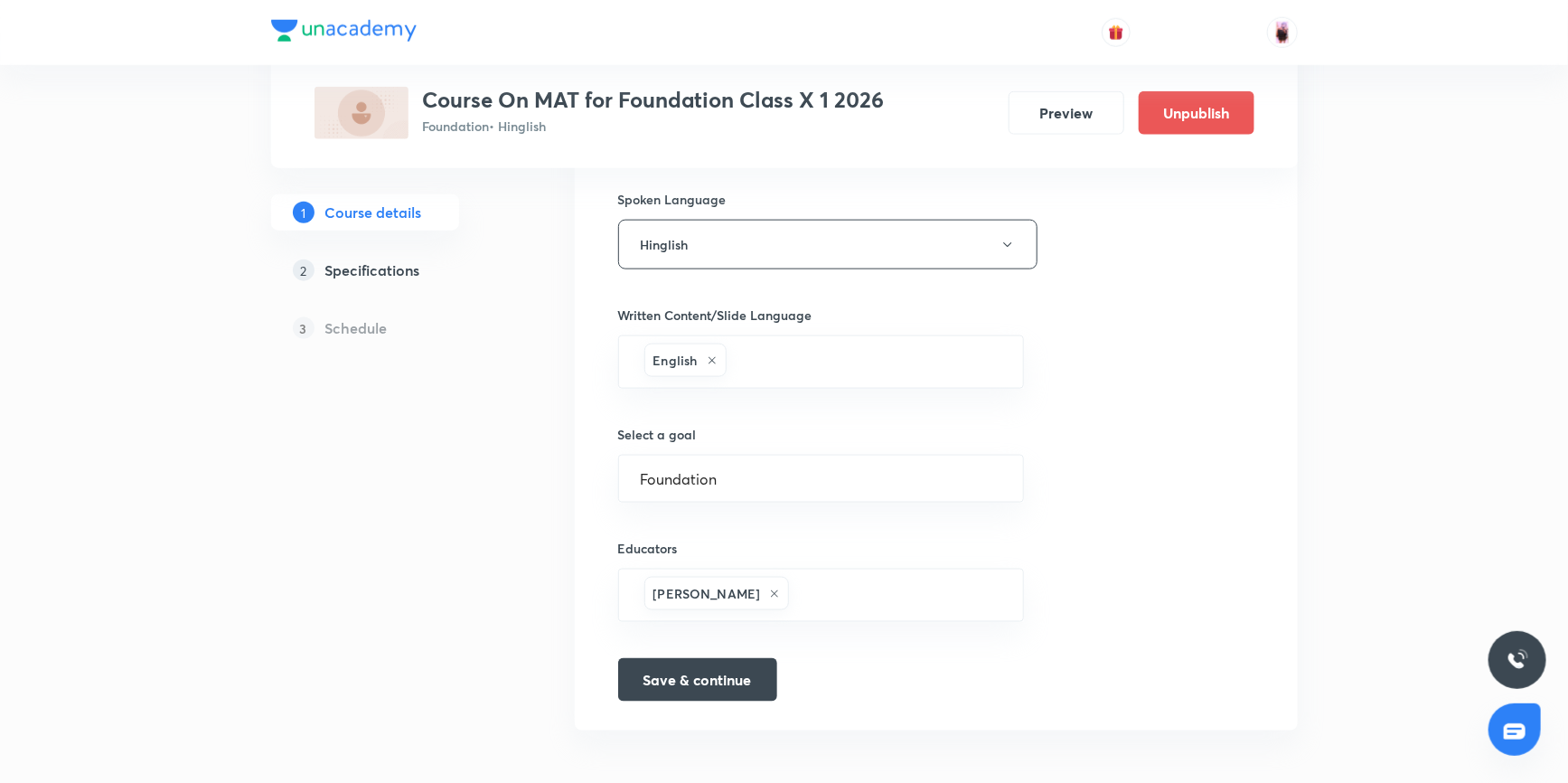
scroll to position [1003, 0]
click at [814, 596] on input "text" at bounding box center [897, 593] width 209 height 33
click at [769, 588] on icon at bounding box center [774, 591] width 11 height 11
click at [753, 594] on input "text" at bounding box center [821, 594] width 362 height 33
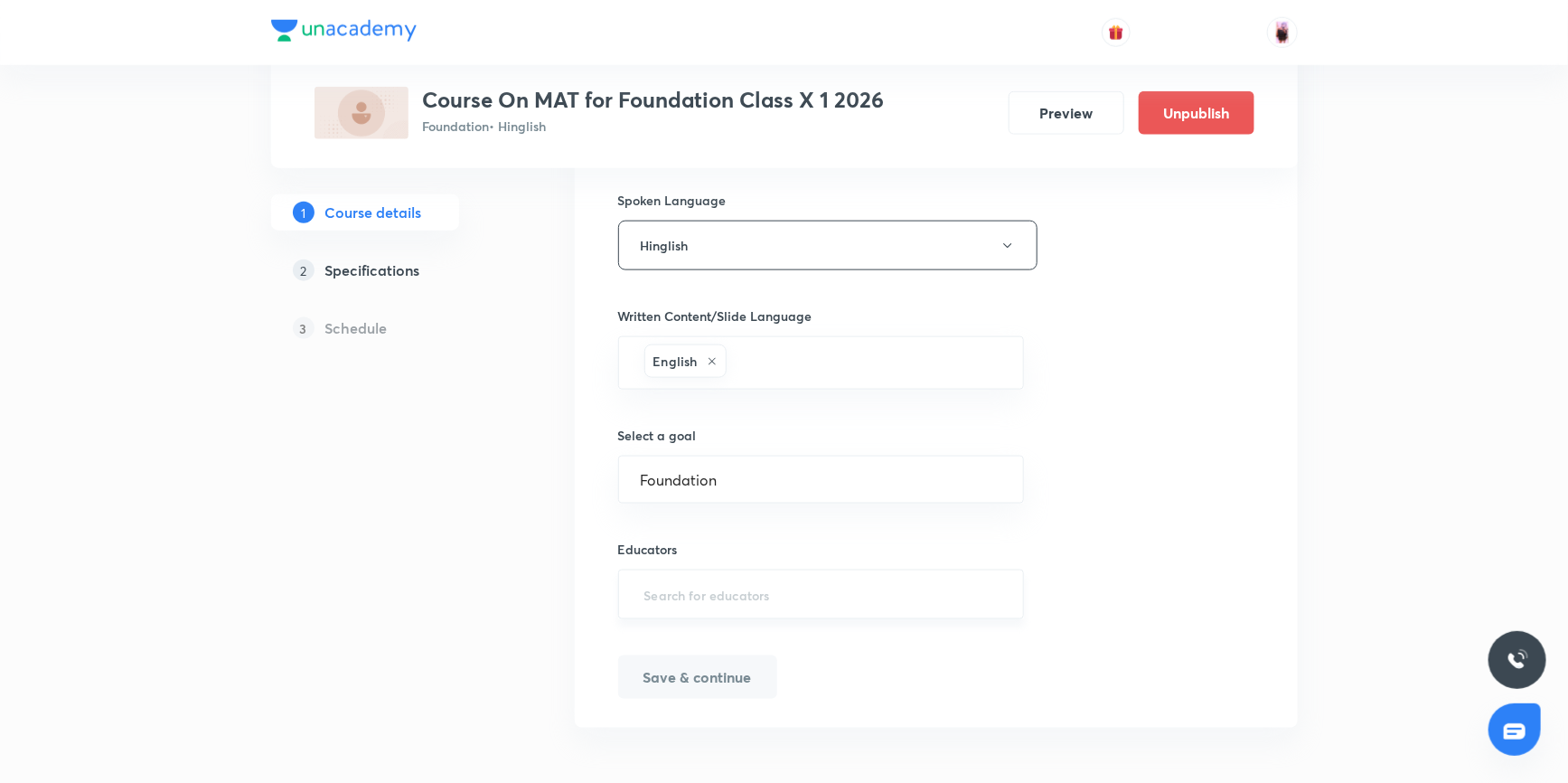
click at [753, 594] on input "text" at bounding box center [821, 594] width 362 height 33
click at [711, 596] on input "text" at bounding box center [821, 594] width 362 height 33
paste input "vt81573789"
type input "vt81573789"
click at [727, 644] on h6 "[PERSON_NAME](vt81573789)" at bounding box center [770, 650] width 182 height 19
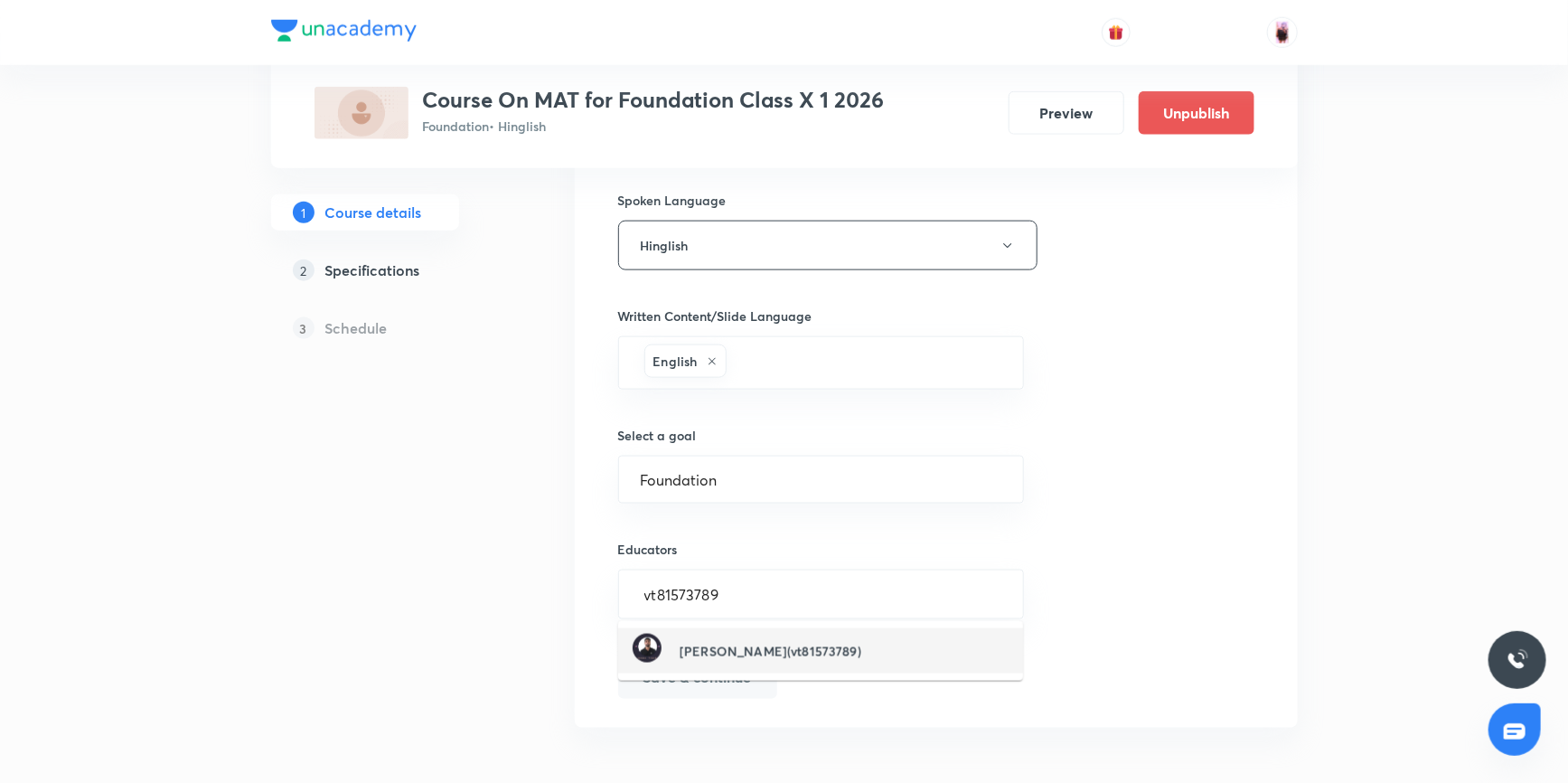
scroll to position [1003, 0]
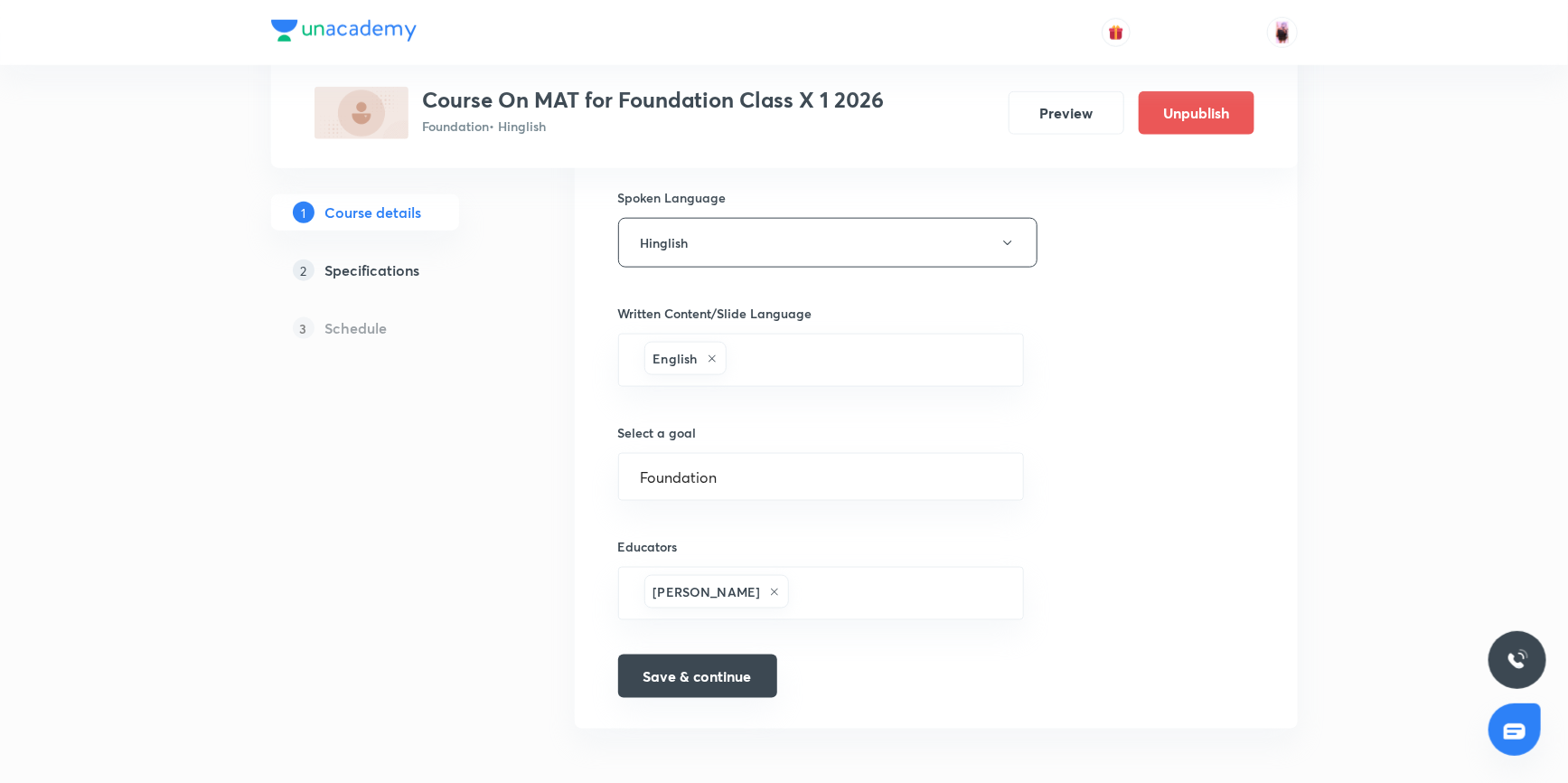
click at [716, 669] on button "Save & continue" at bounding box center [697, 675] width 159 height 43
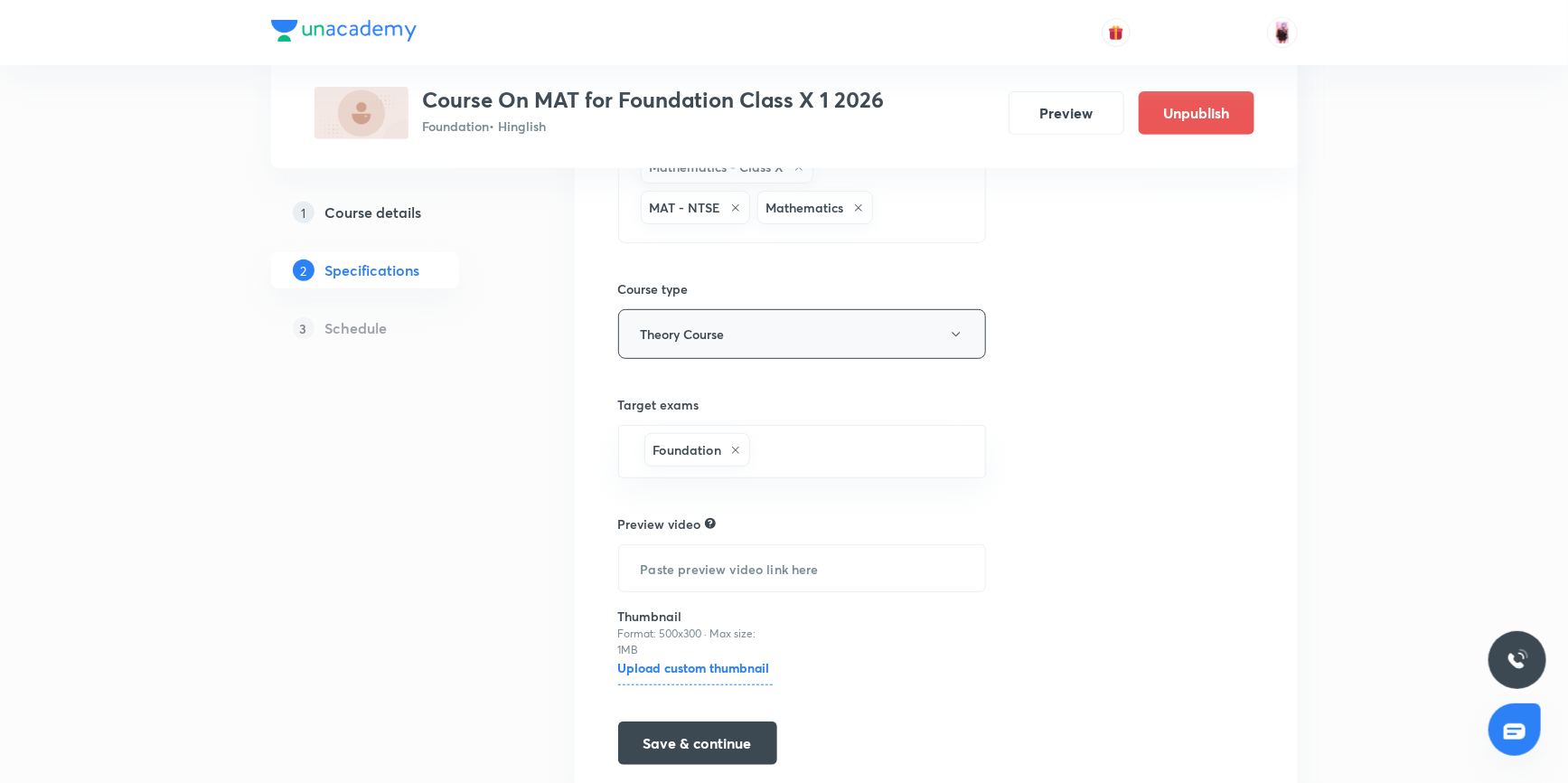
scroll to position [380, 0]
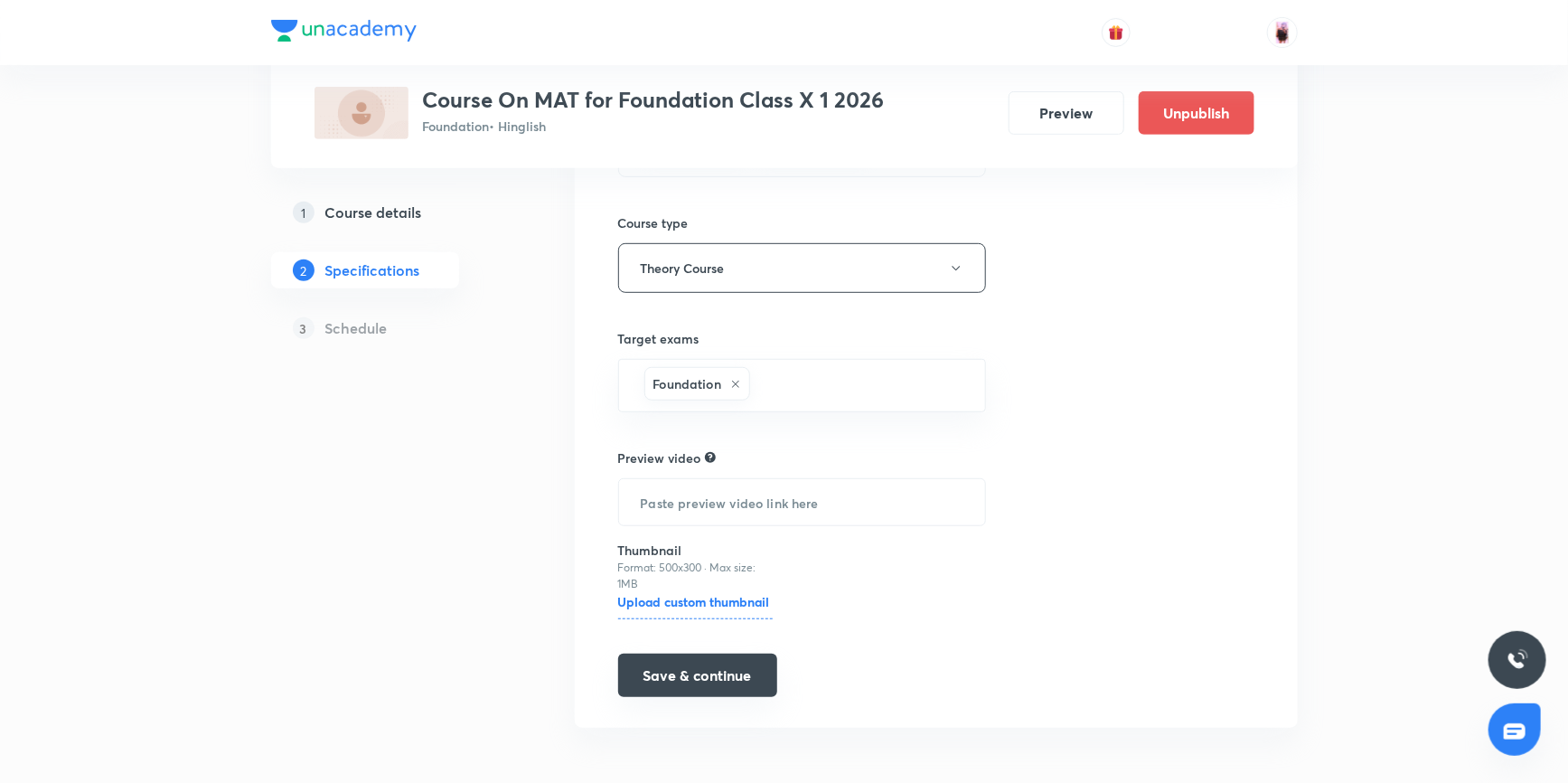
click at [719, 676] on button "Save & continue" at bounding box center [697, 674] width 159 height 43
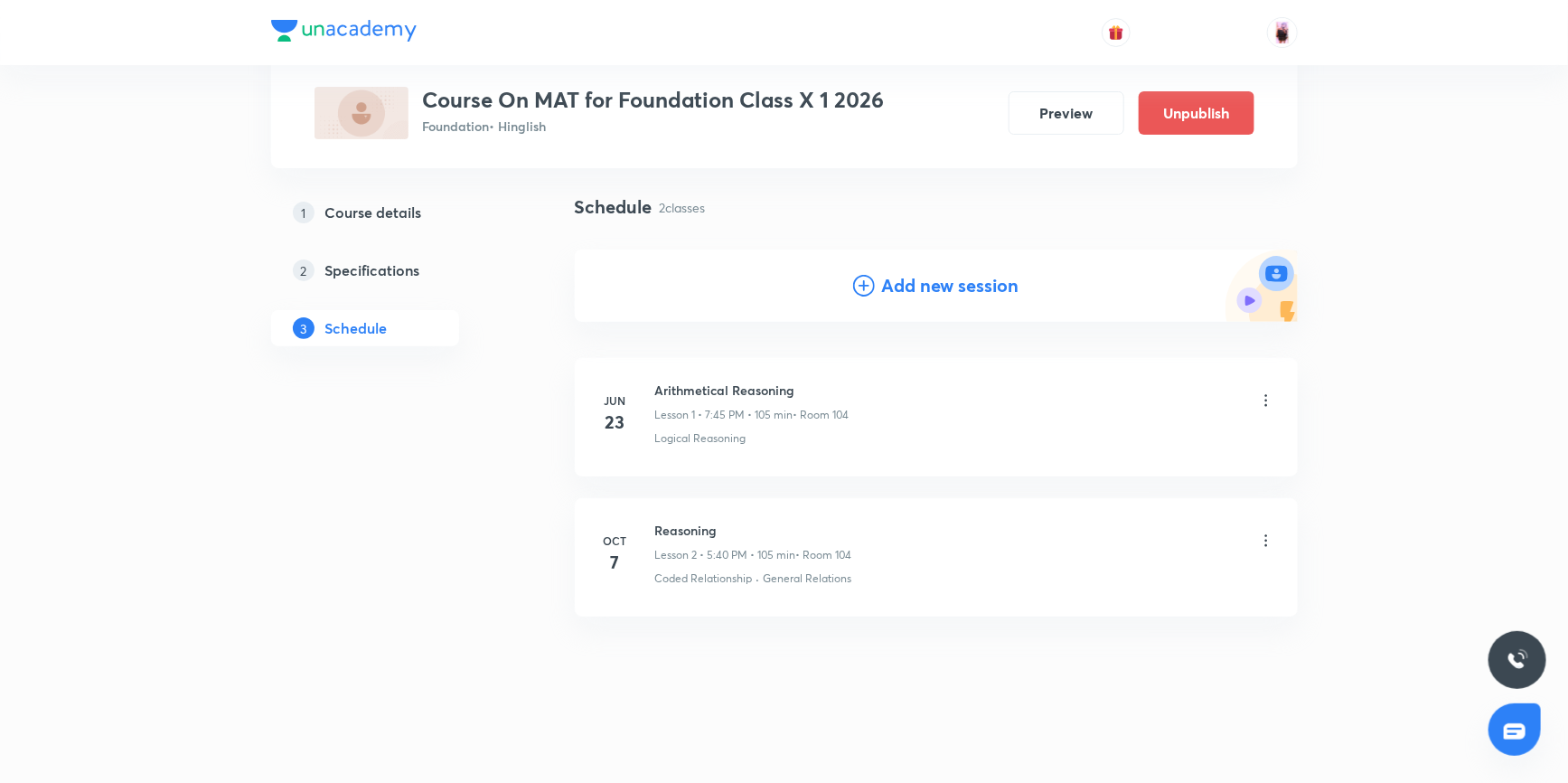
scroll to position [114, 0]
click at [408, 212] on h5 "Course details" at bounding box center [373, 212] width 97 height 22
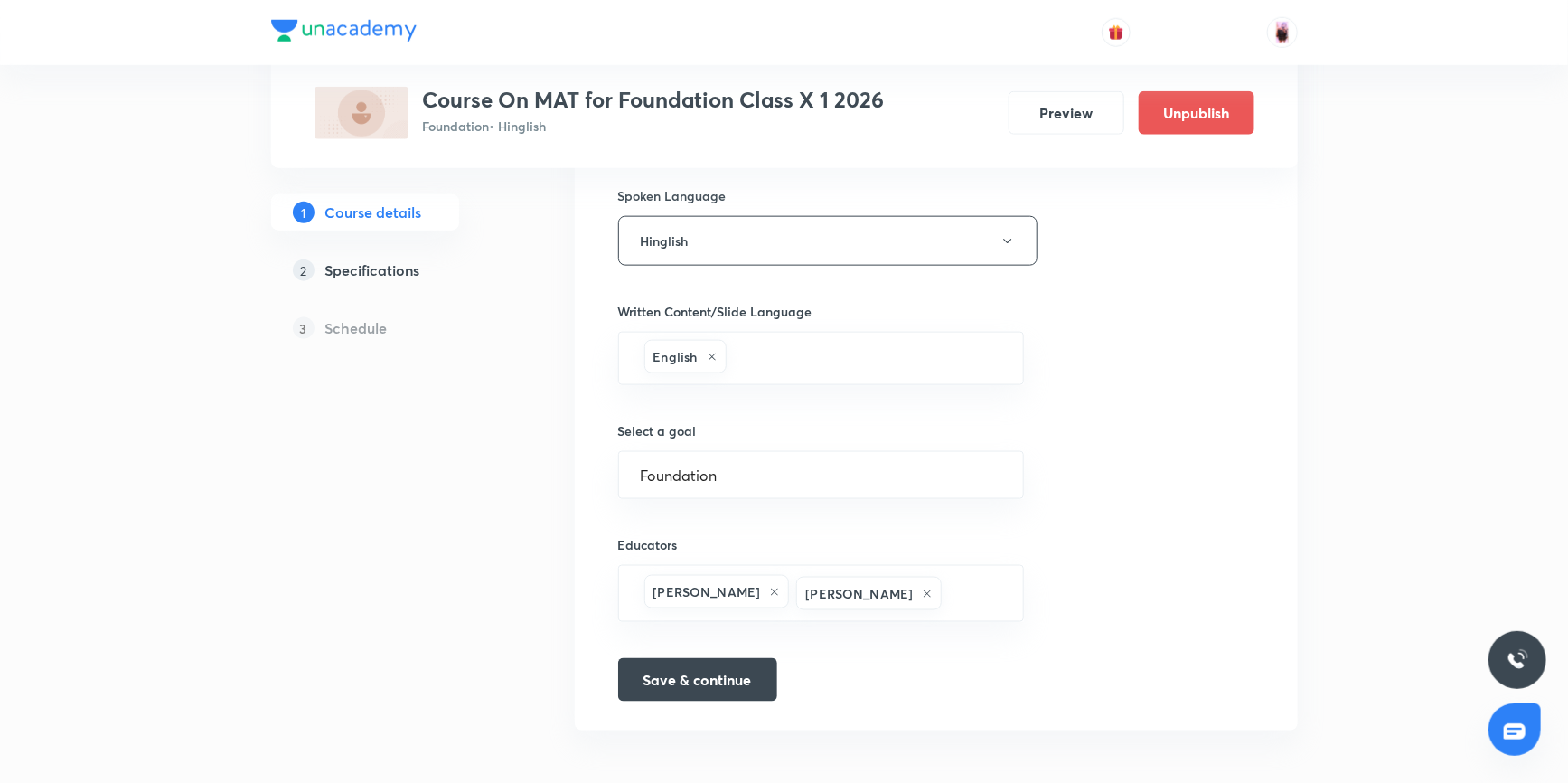
scroll to position [1008, 0]
click at [681, 677] on button "Save & continue" at bounding box center [697, 674] width 159 height 43
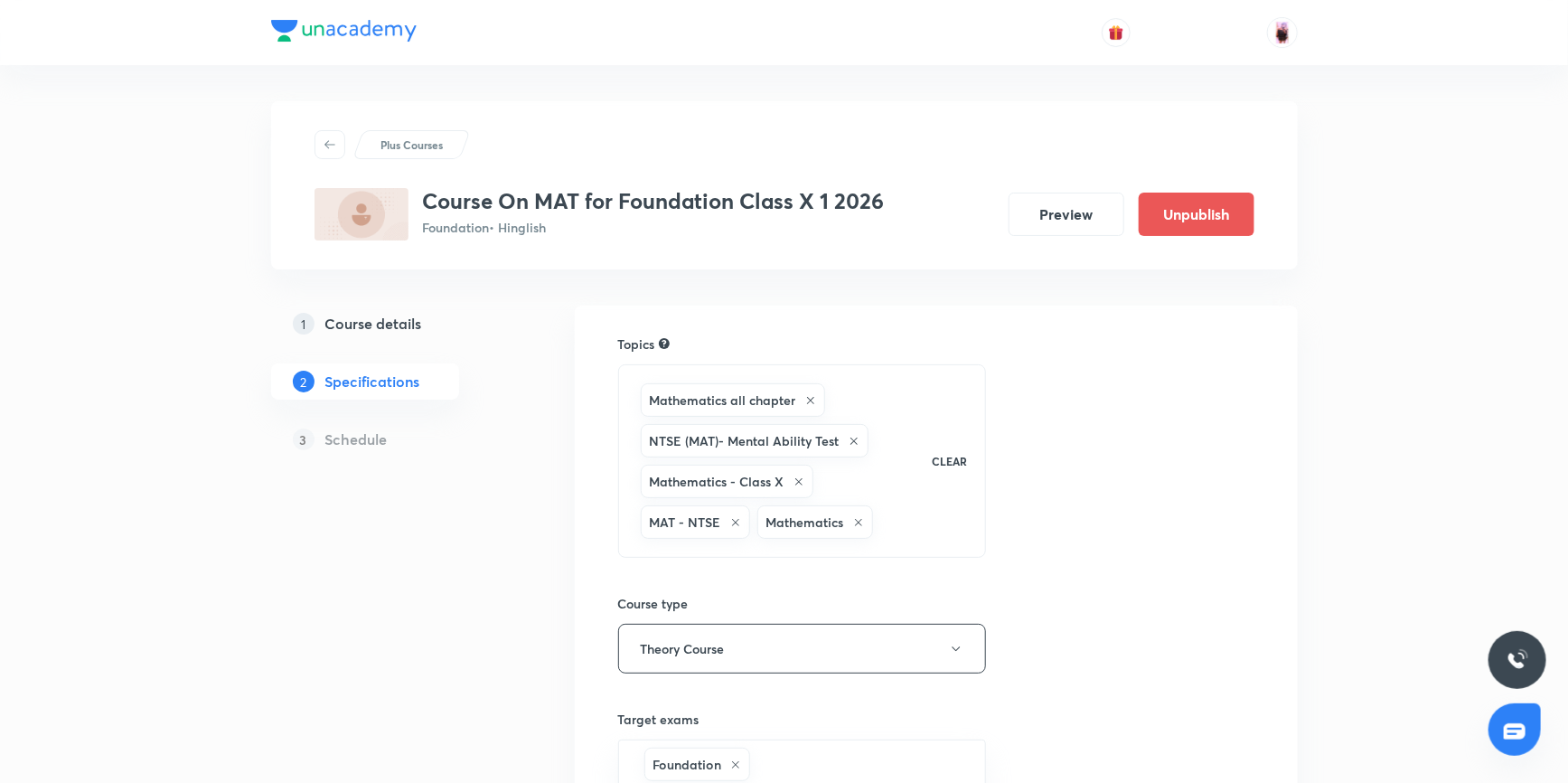
scroll to position [328, 0]
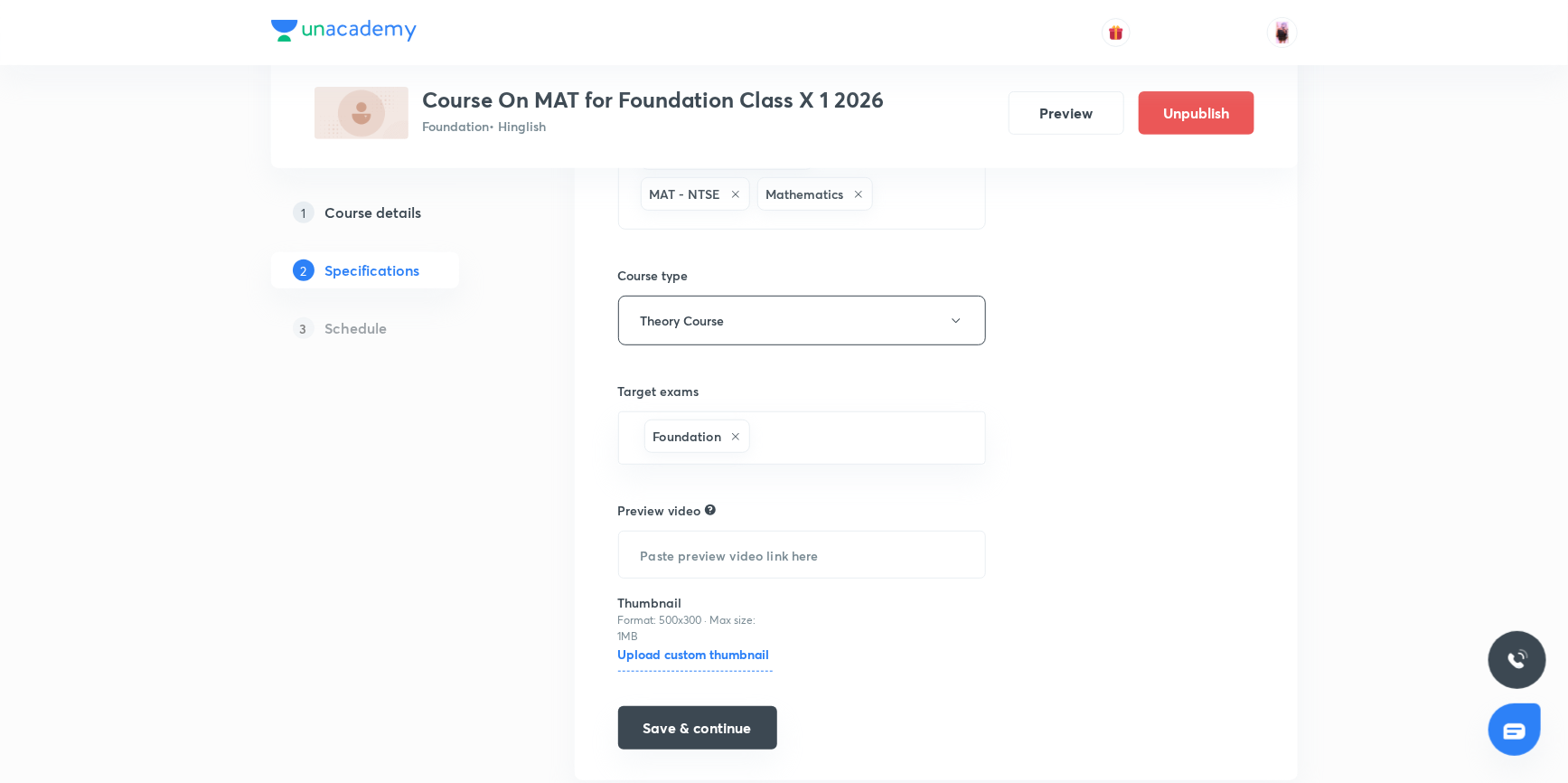
click at [693, 733] on button "Save & continue" at bounding box center [697, 727] width 159 height 43
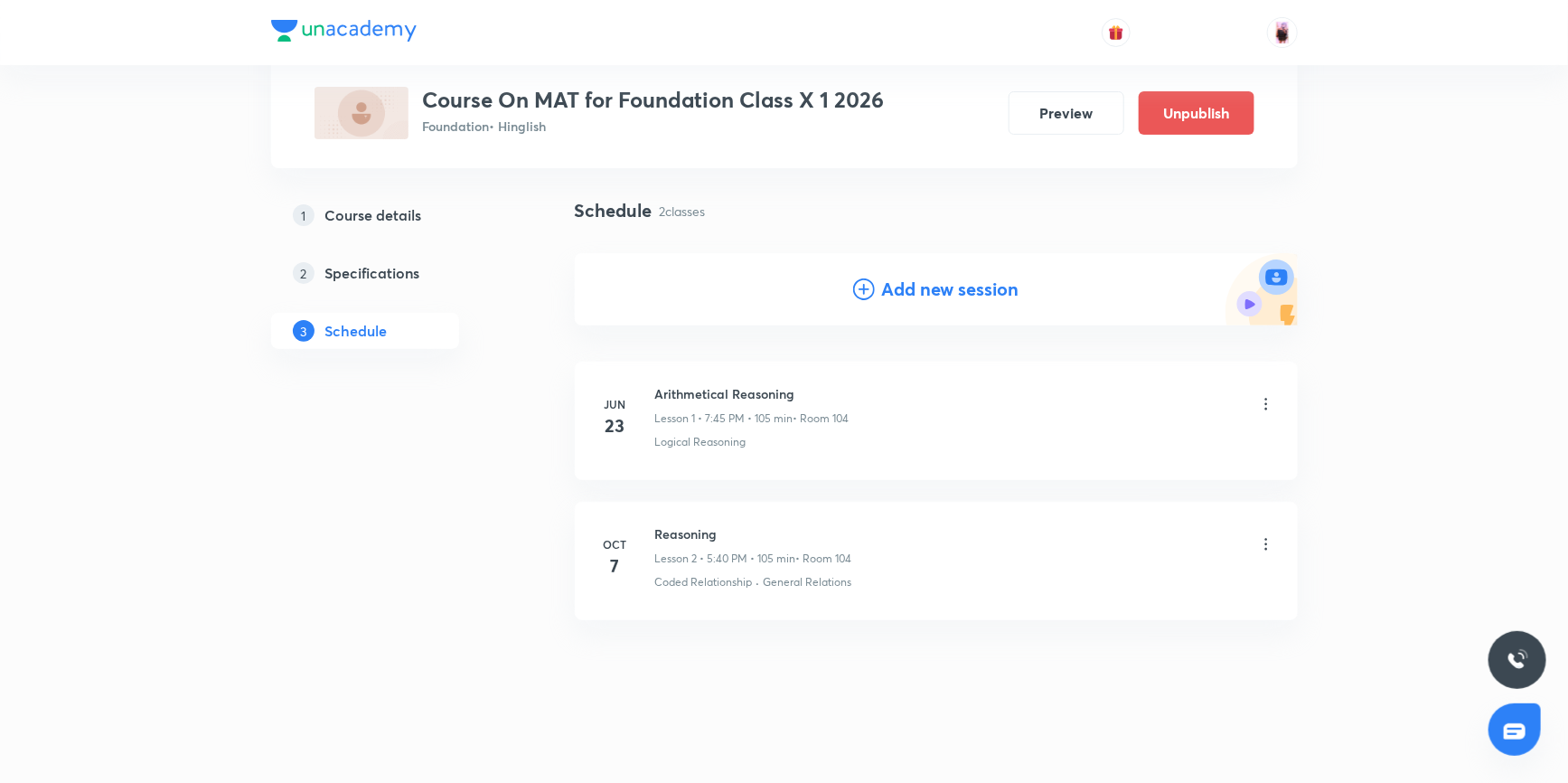
scroll to position [114, 0]
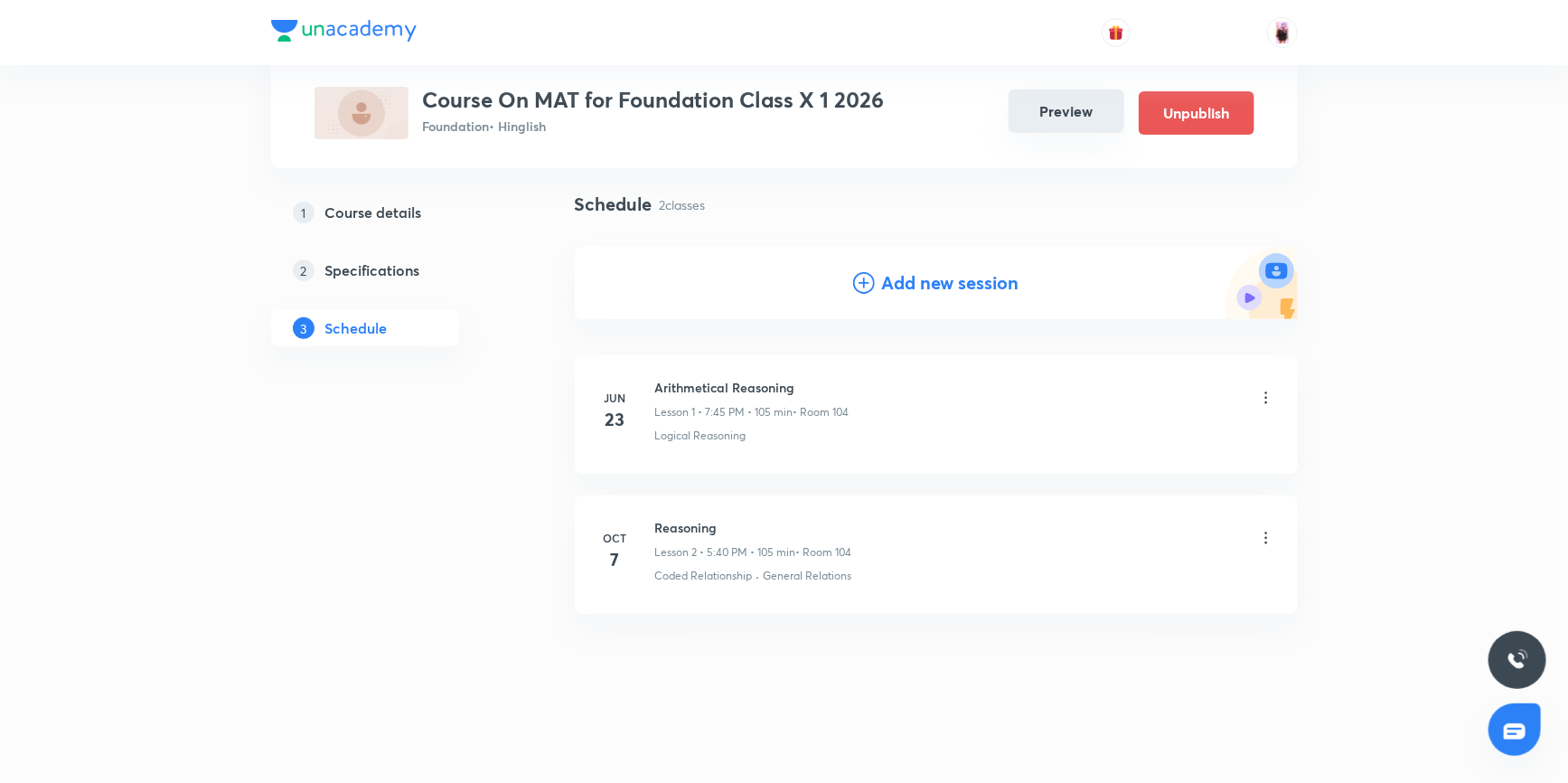
click at [1055, 114] on button "Preview" at bounding box center [1067, 111] width 115 height 43
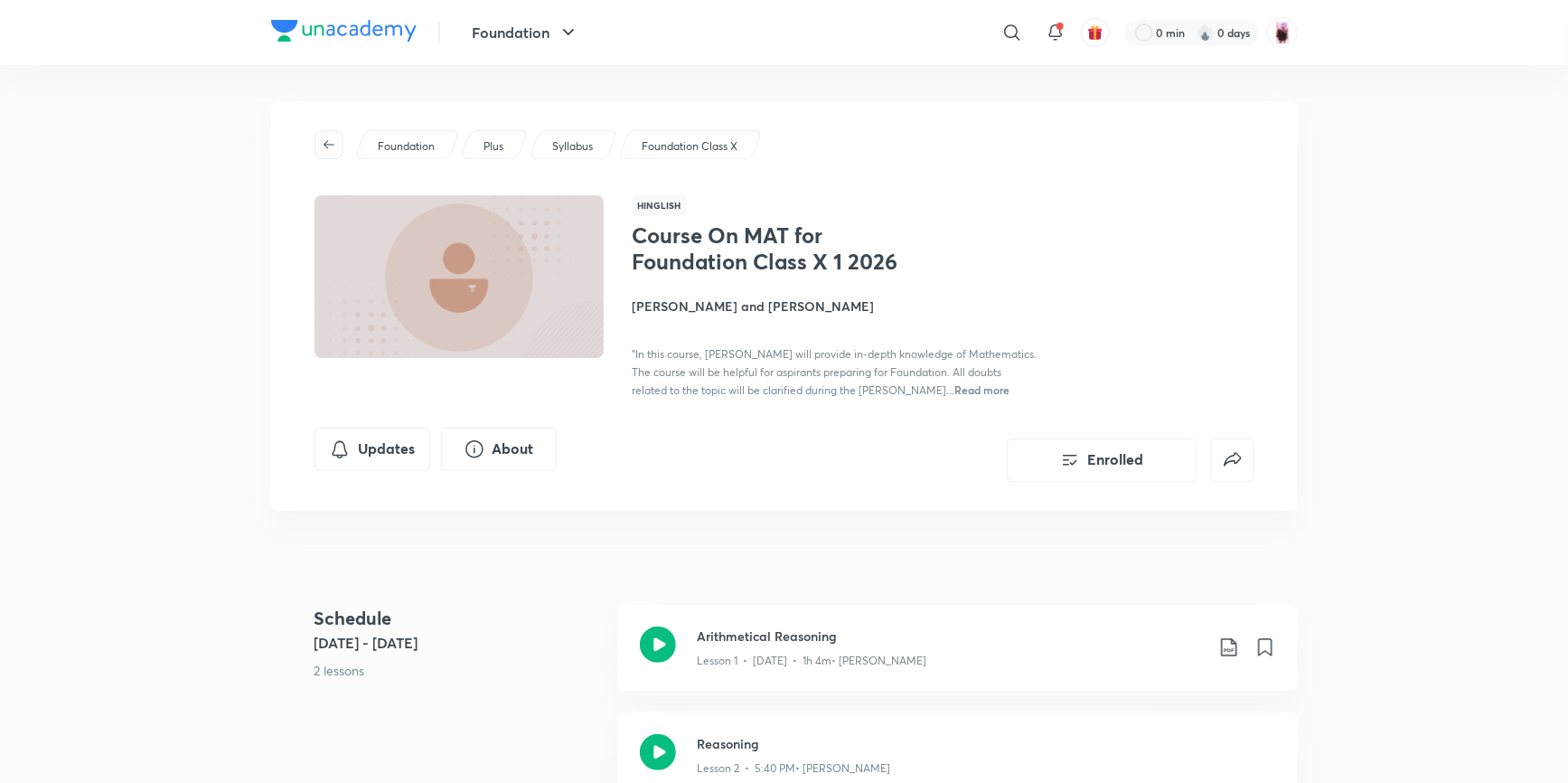
click at [330, 144] on icon "button" at bounding box center [328, 145] width 15 height 15
